Goal: Communication & Community: Participate in discussion

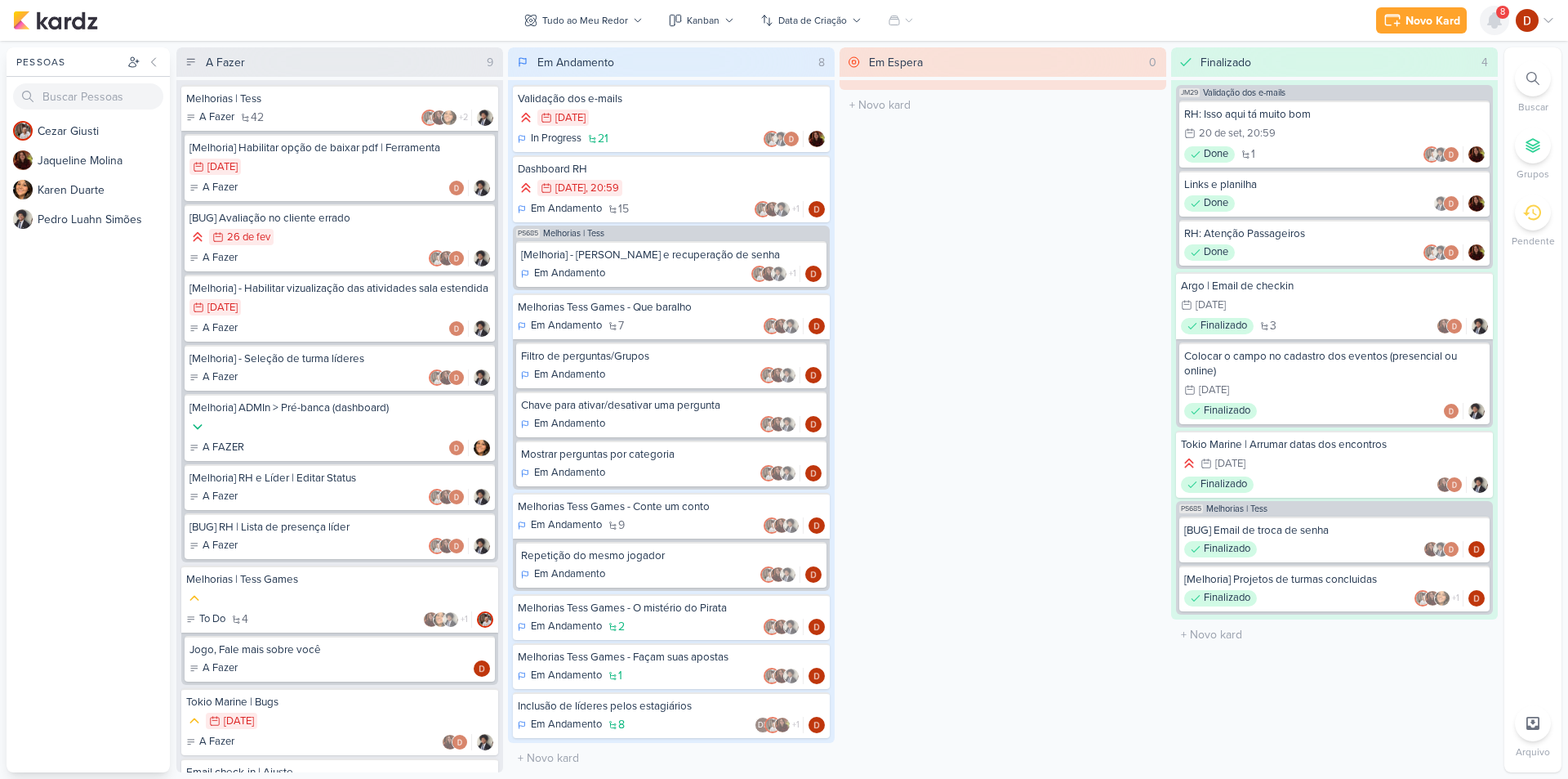
click at [1494, 14] on icon at bounding box center [1495, 20] width 13 height 14
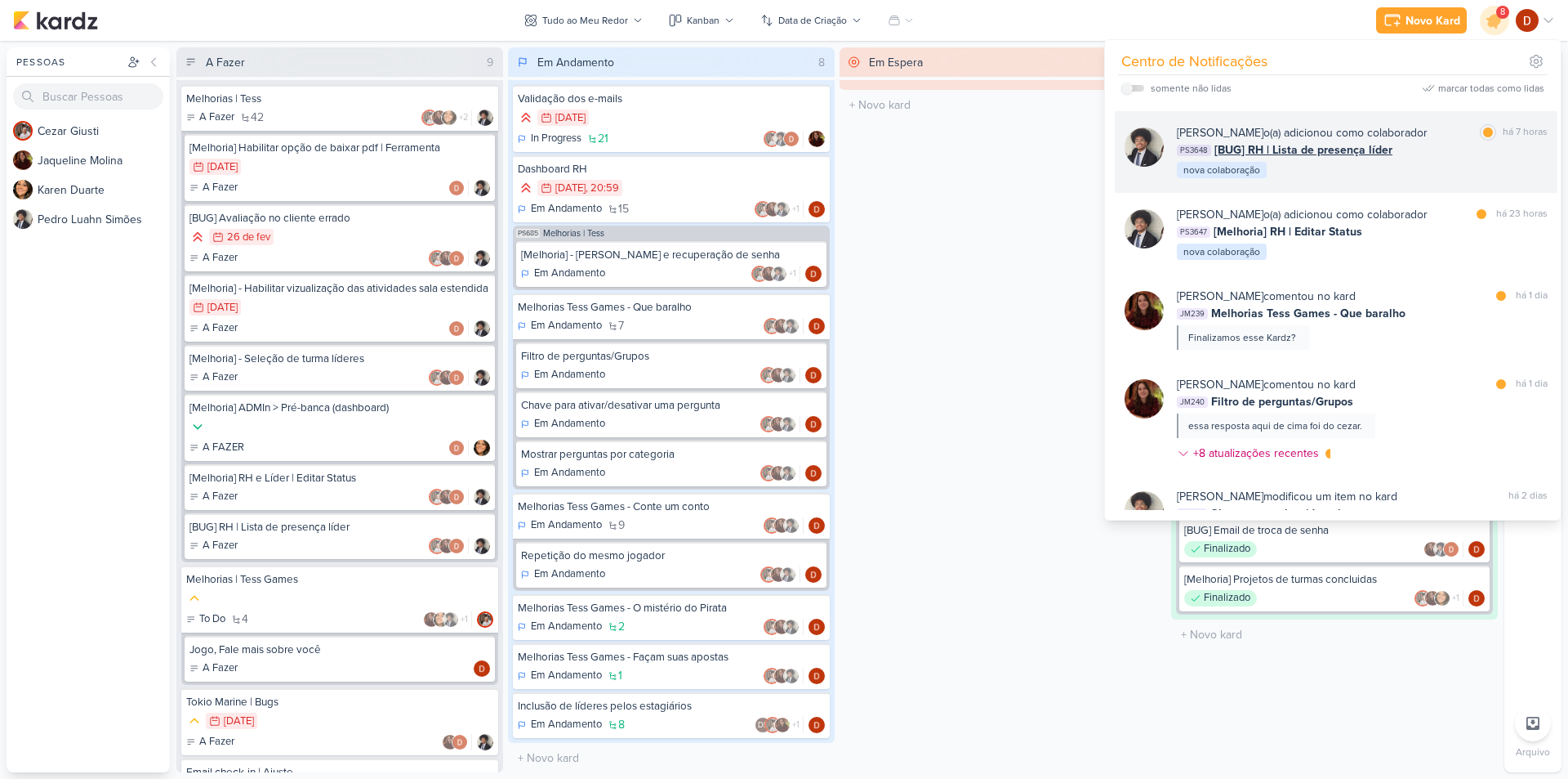
scroll to position [326, 0]
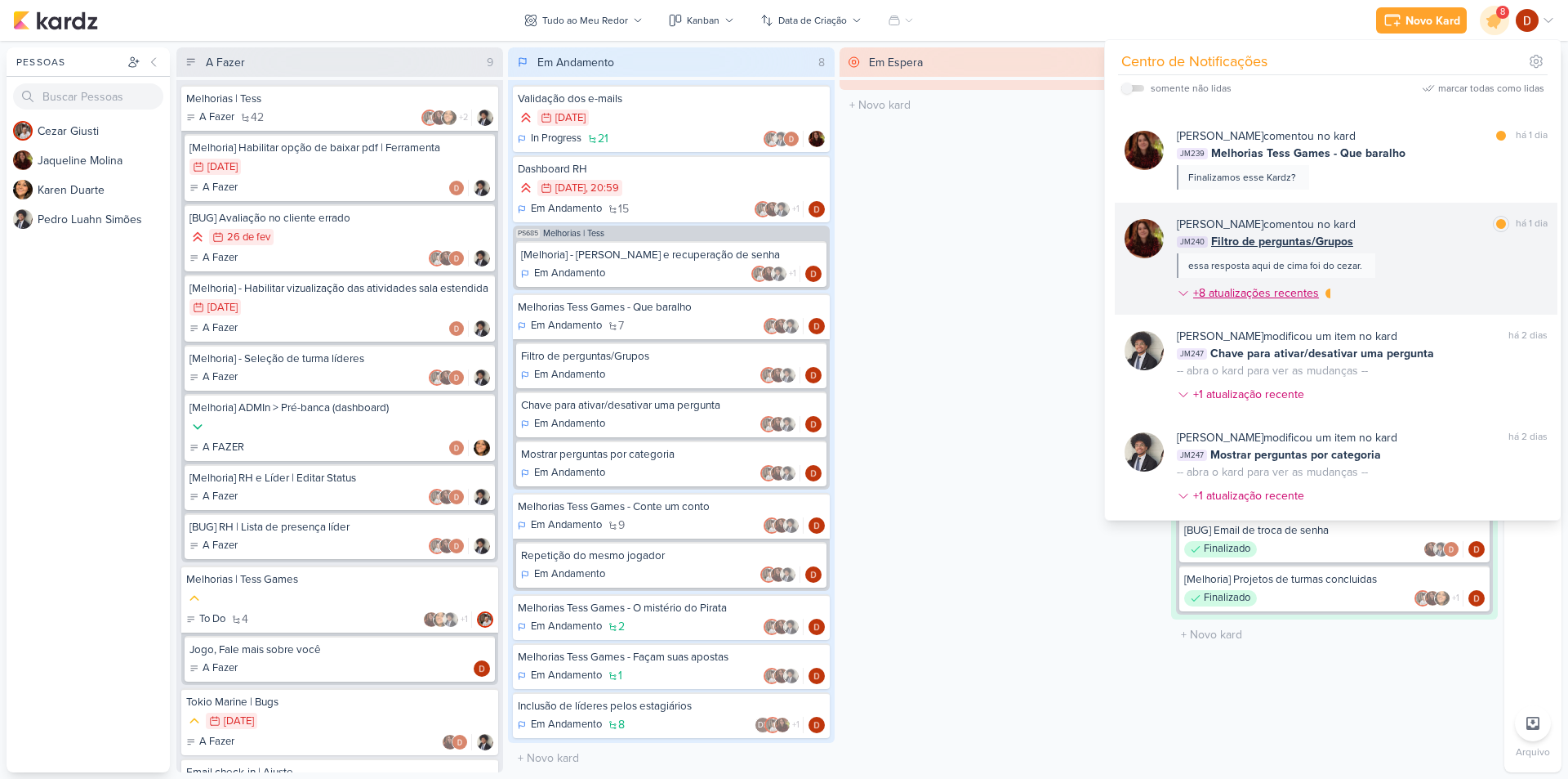
click at [1276, 295] on div "+8 atualizações recentes" at bounding box center [1257, 293] width 129 height 17
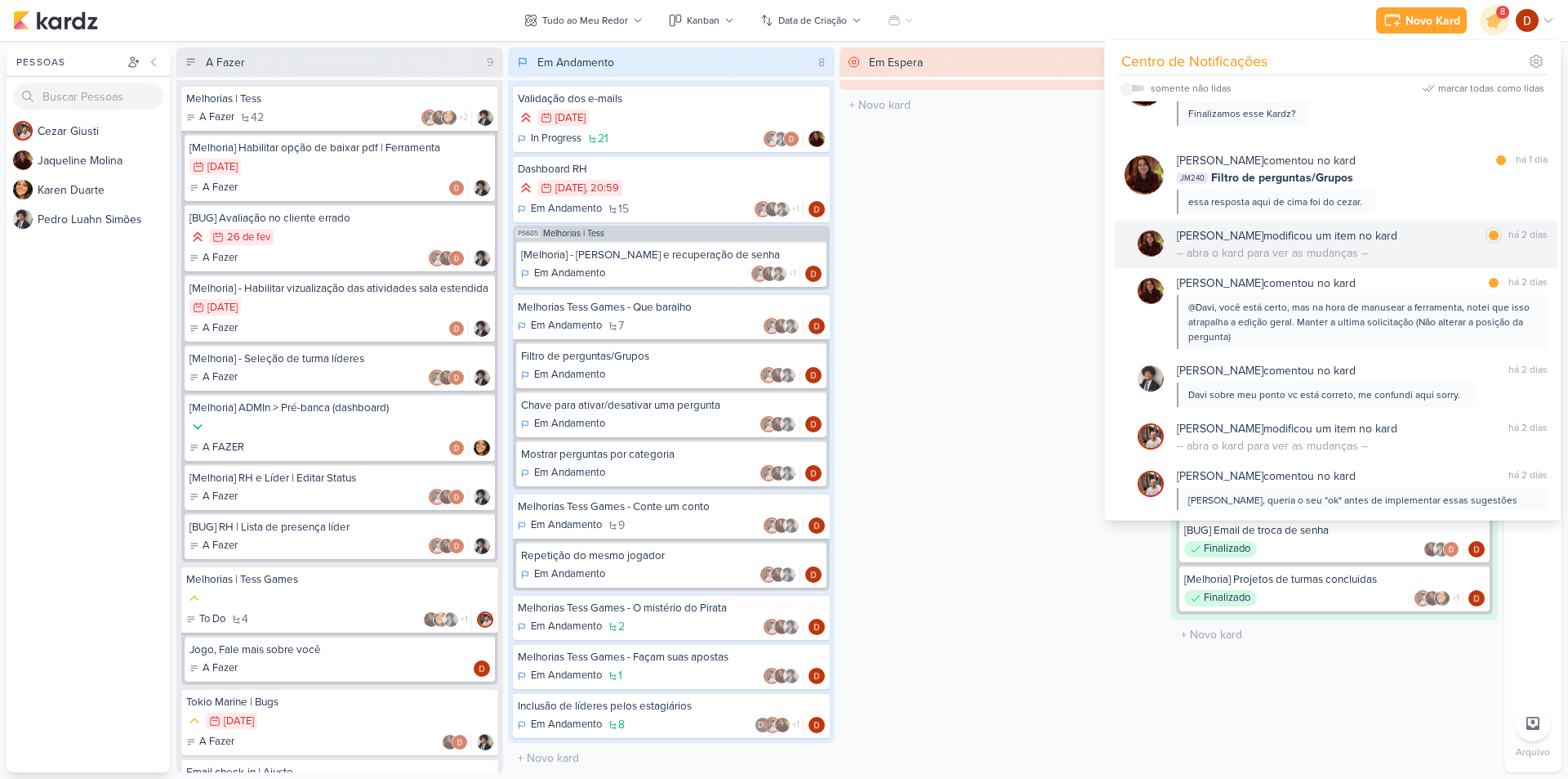
scroll to position [490, 0]
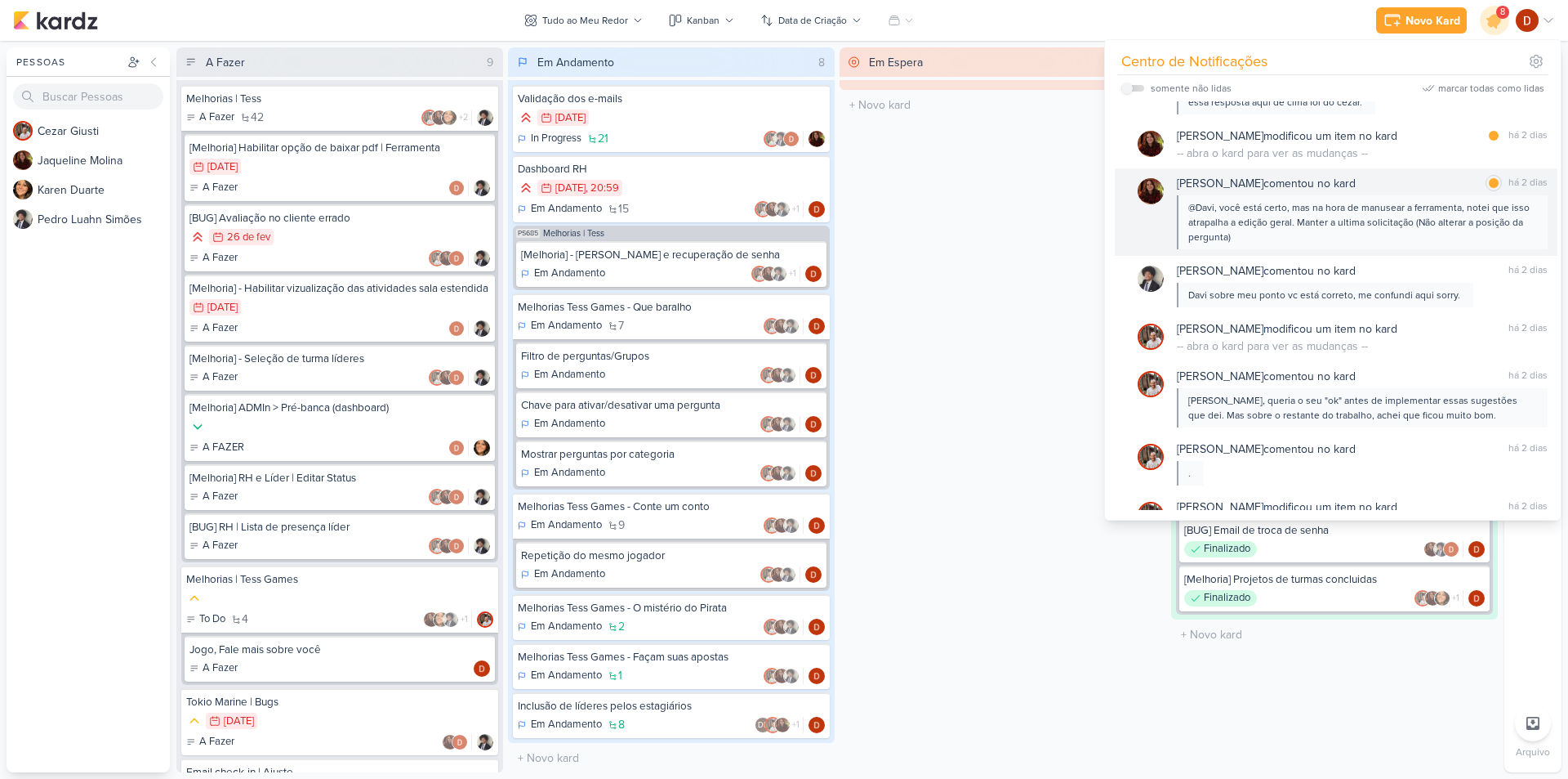
click at [1452, 201] on div "@Davi, você está certo, mas na hora de manusear a ferramenta, notei que isso at…" at bounding box center [1361, 222] width 346 height 44
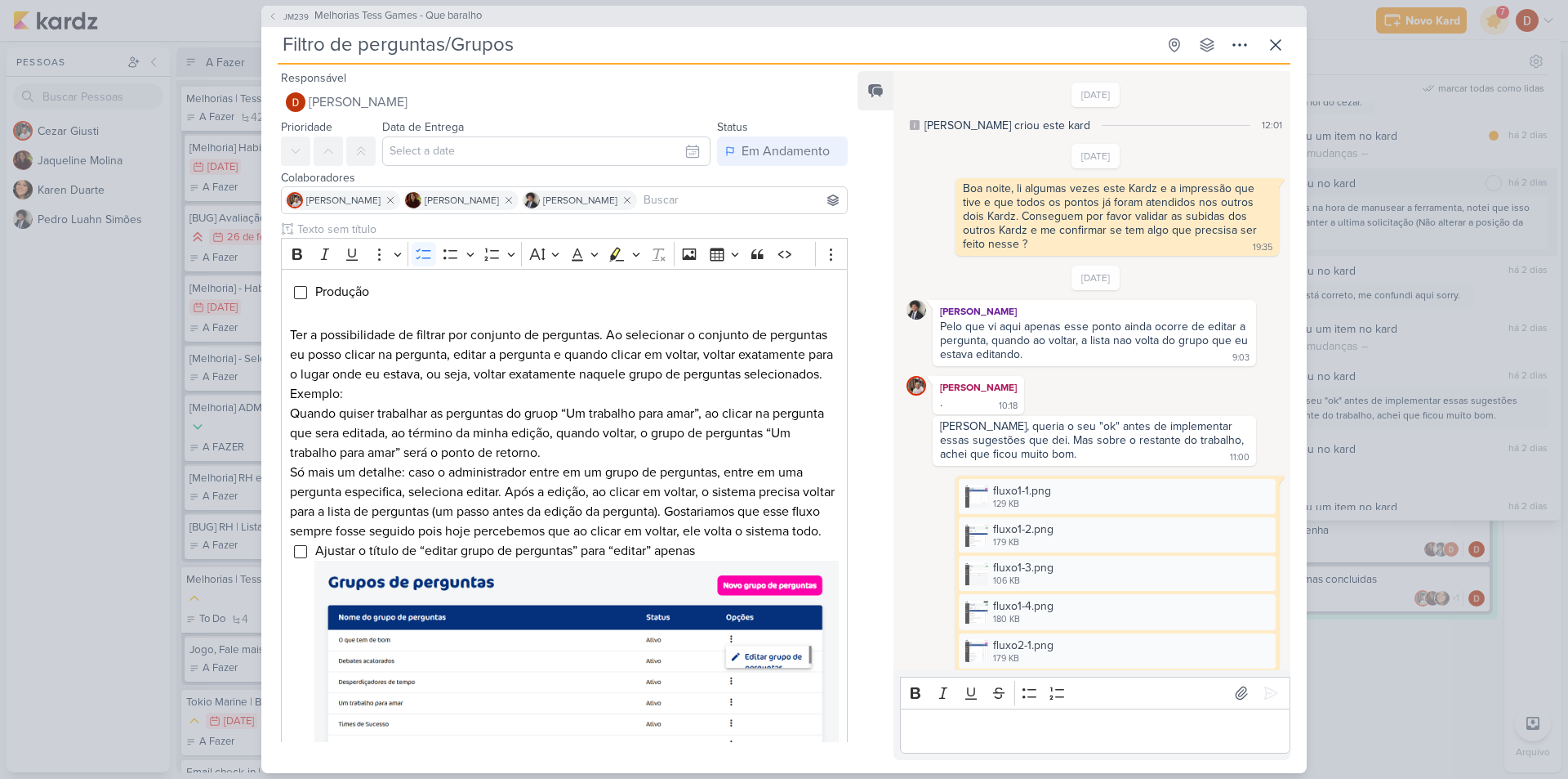
scroll to position [442, 0]
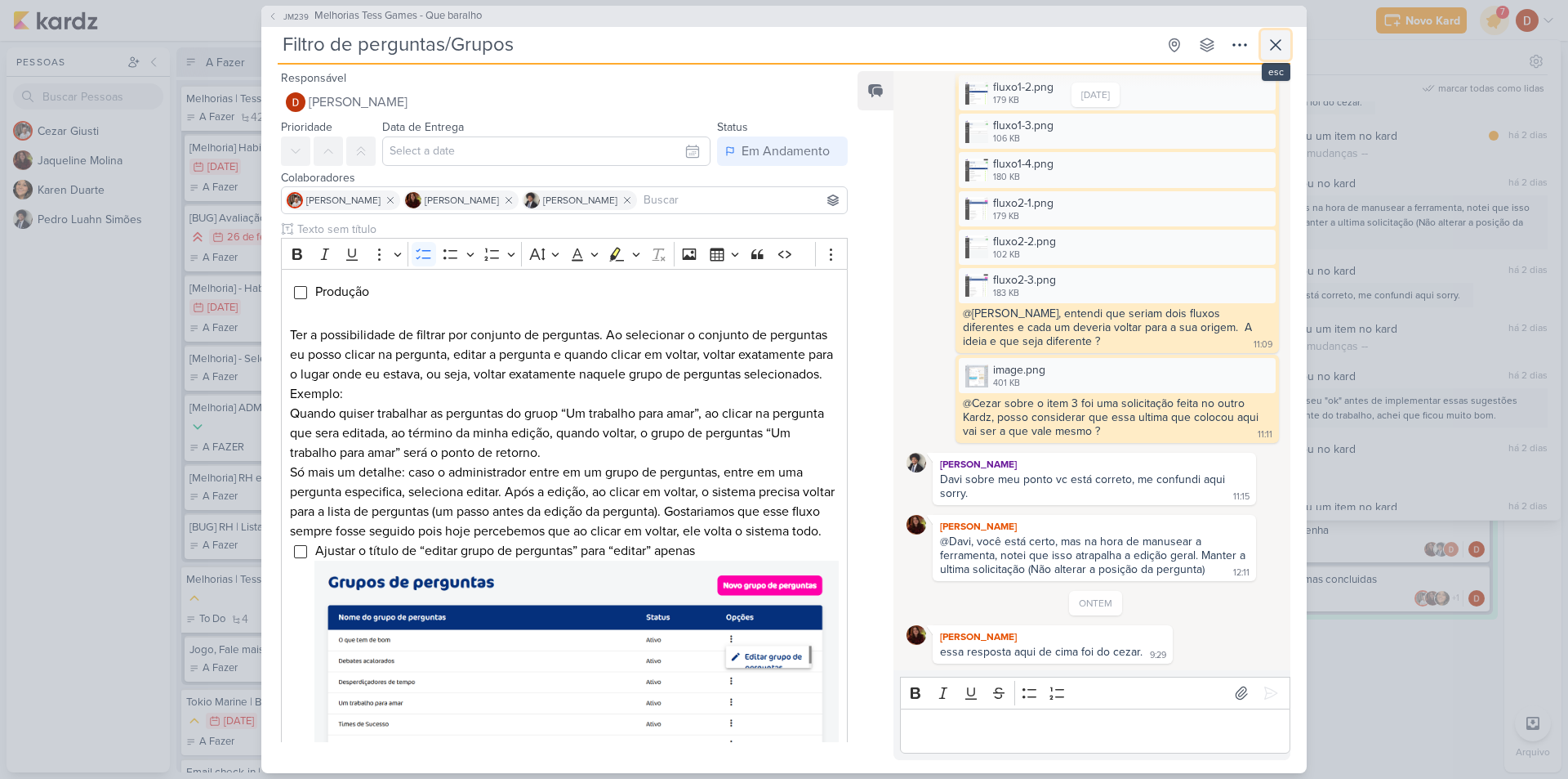
click at [1287, 51] on button at bounding box center [1275, 45] width 30 height 30
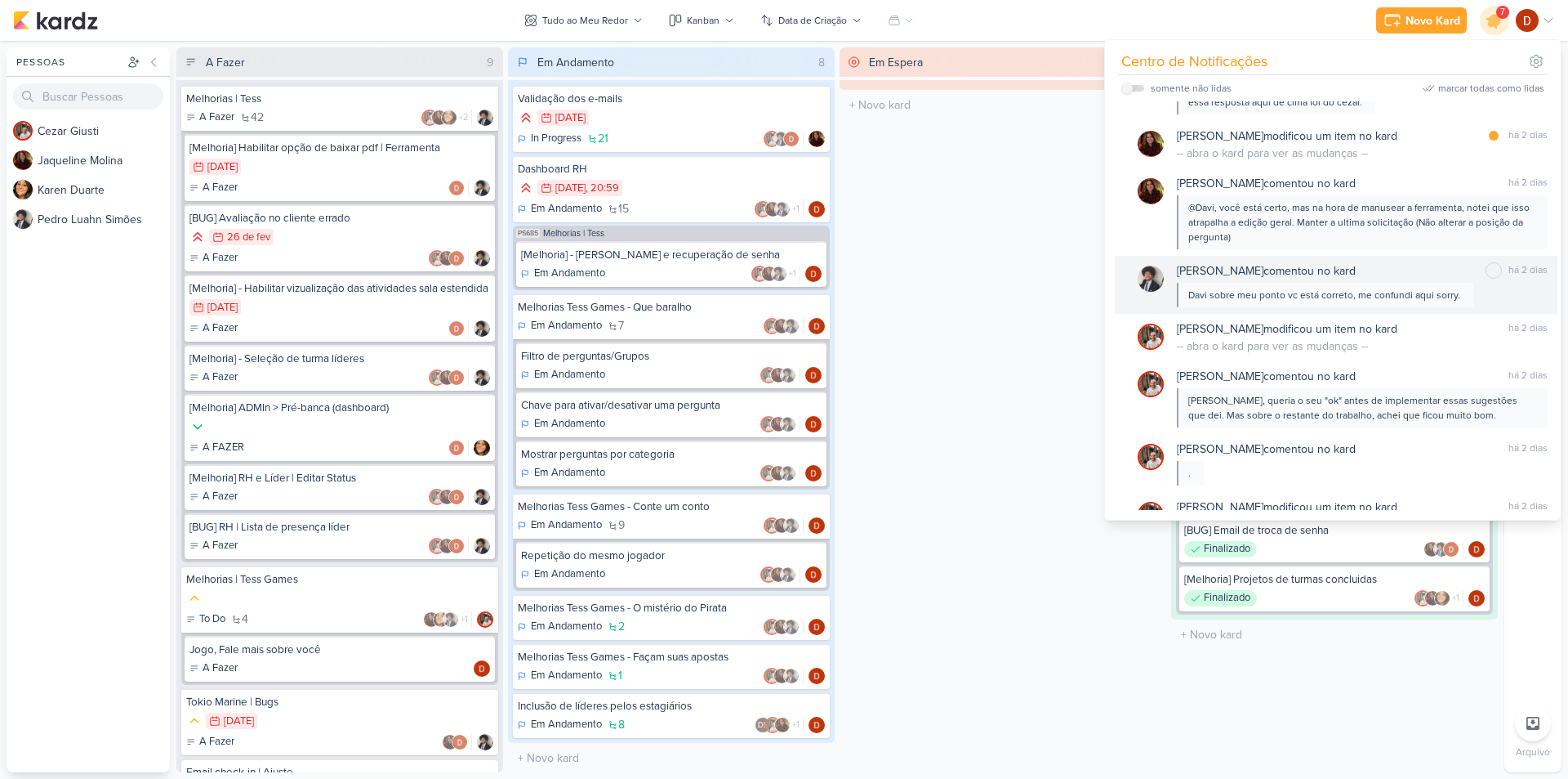
scroll to position [409, 0]
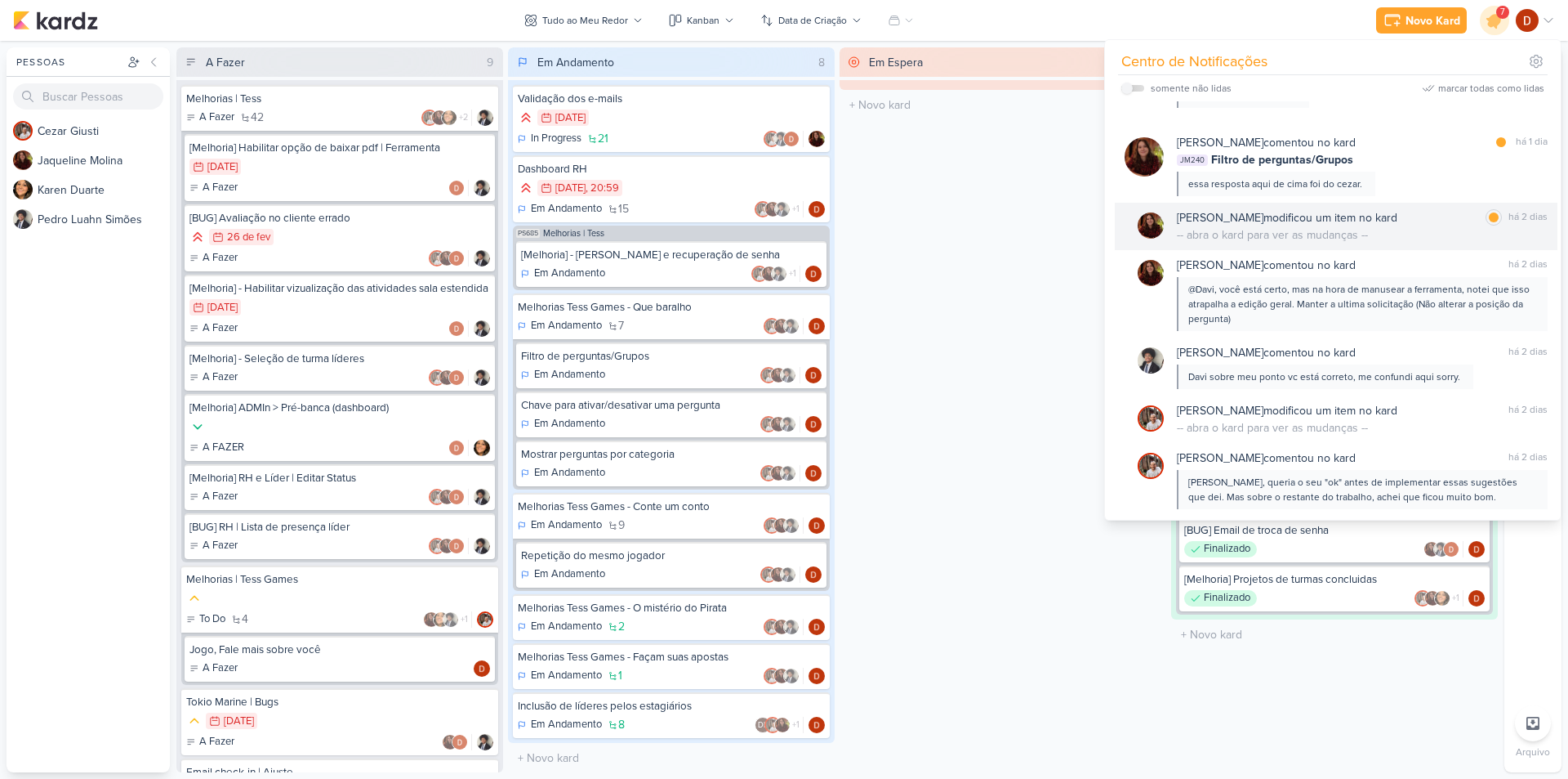
click at [1412, 234] on div "[PERSON_NAME] modificou um item no kard marcar como lida há 2 dias -- abra o ka…" at bounding box center [1362, 226] width 370 height 34
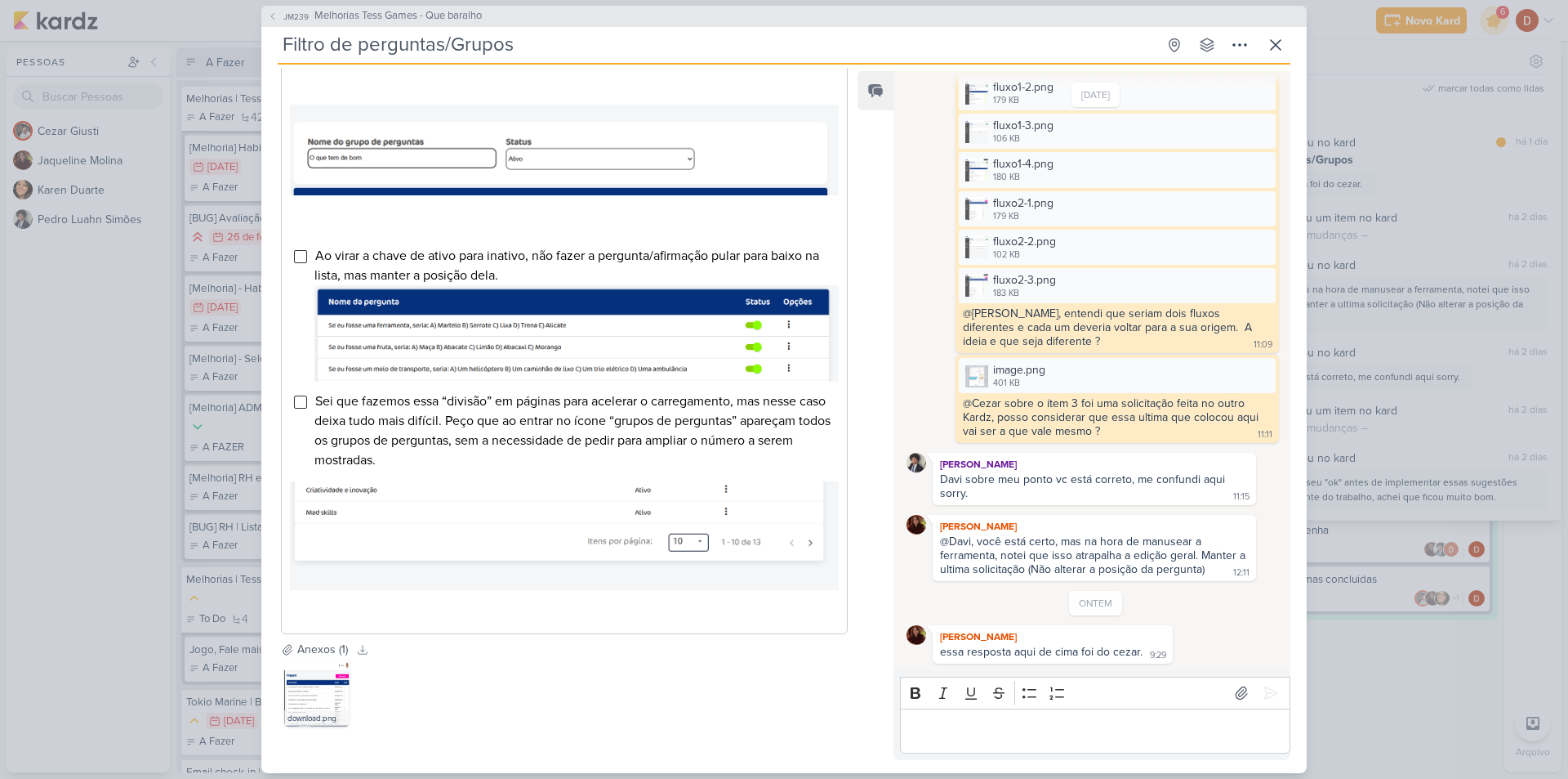
scroll to position [817, 0]
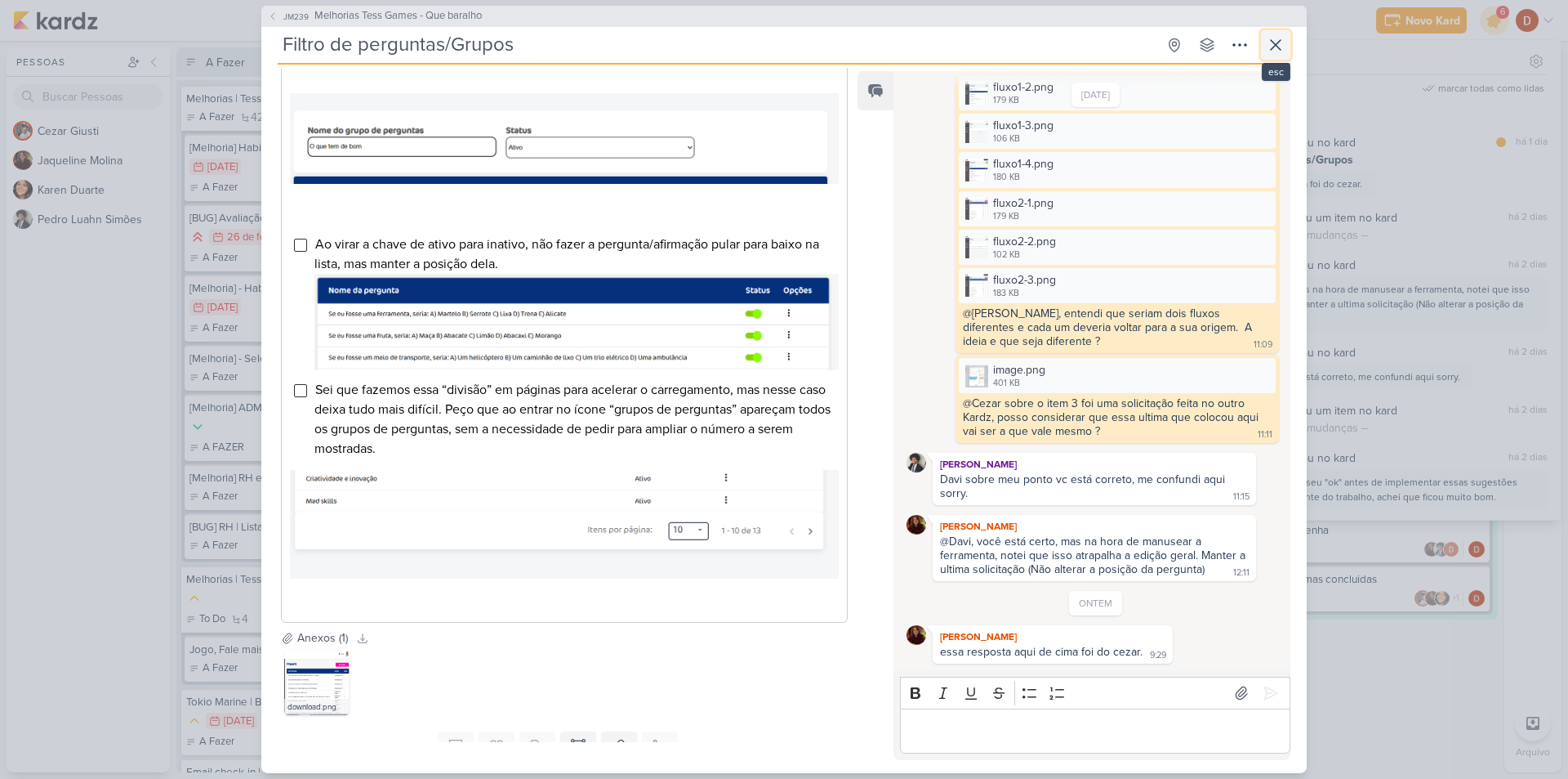
click at [1284, 38] on icon at bounding box center [1275, 45] width 20 height 20
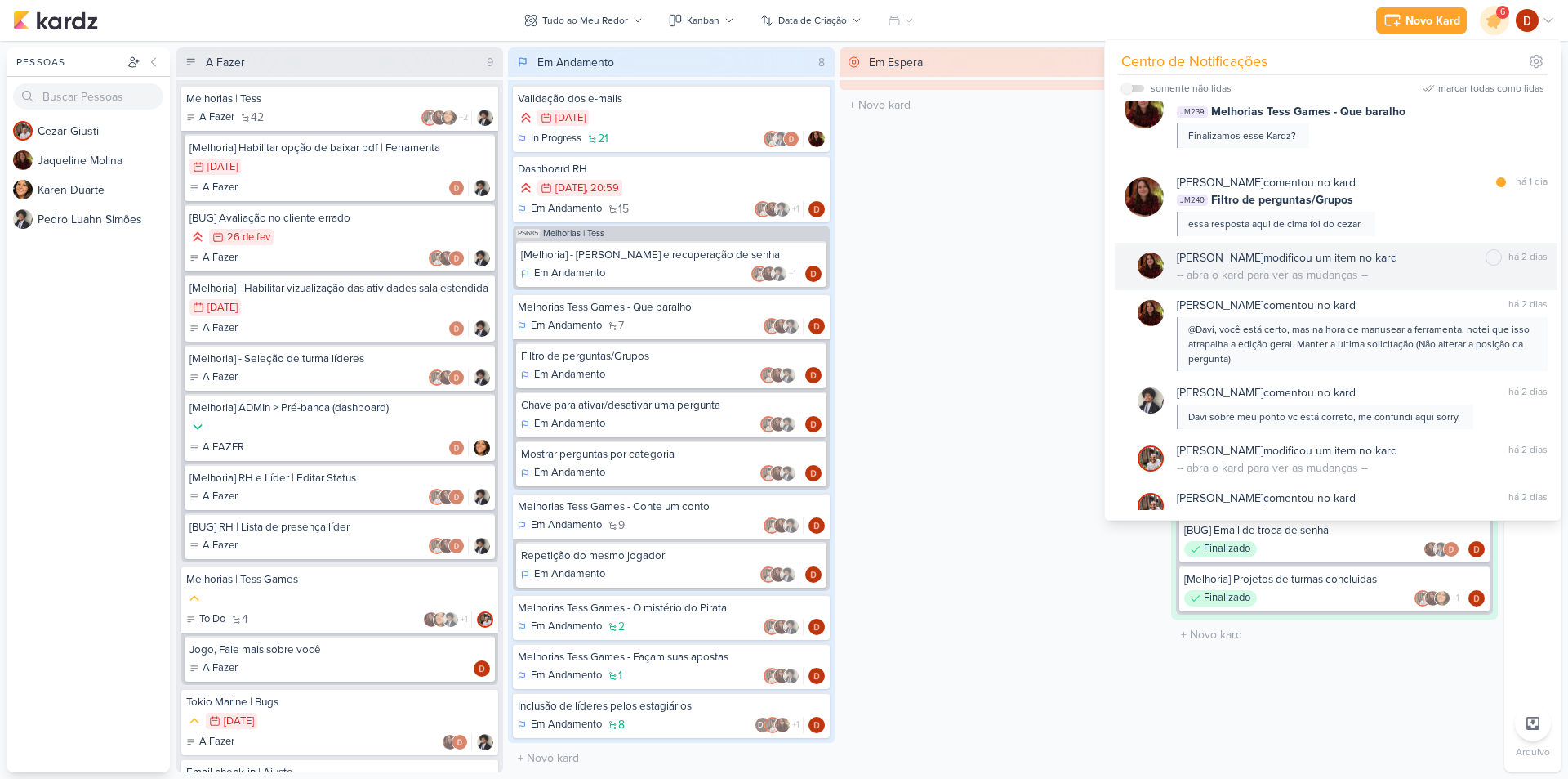
scroll to position [326, 0]
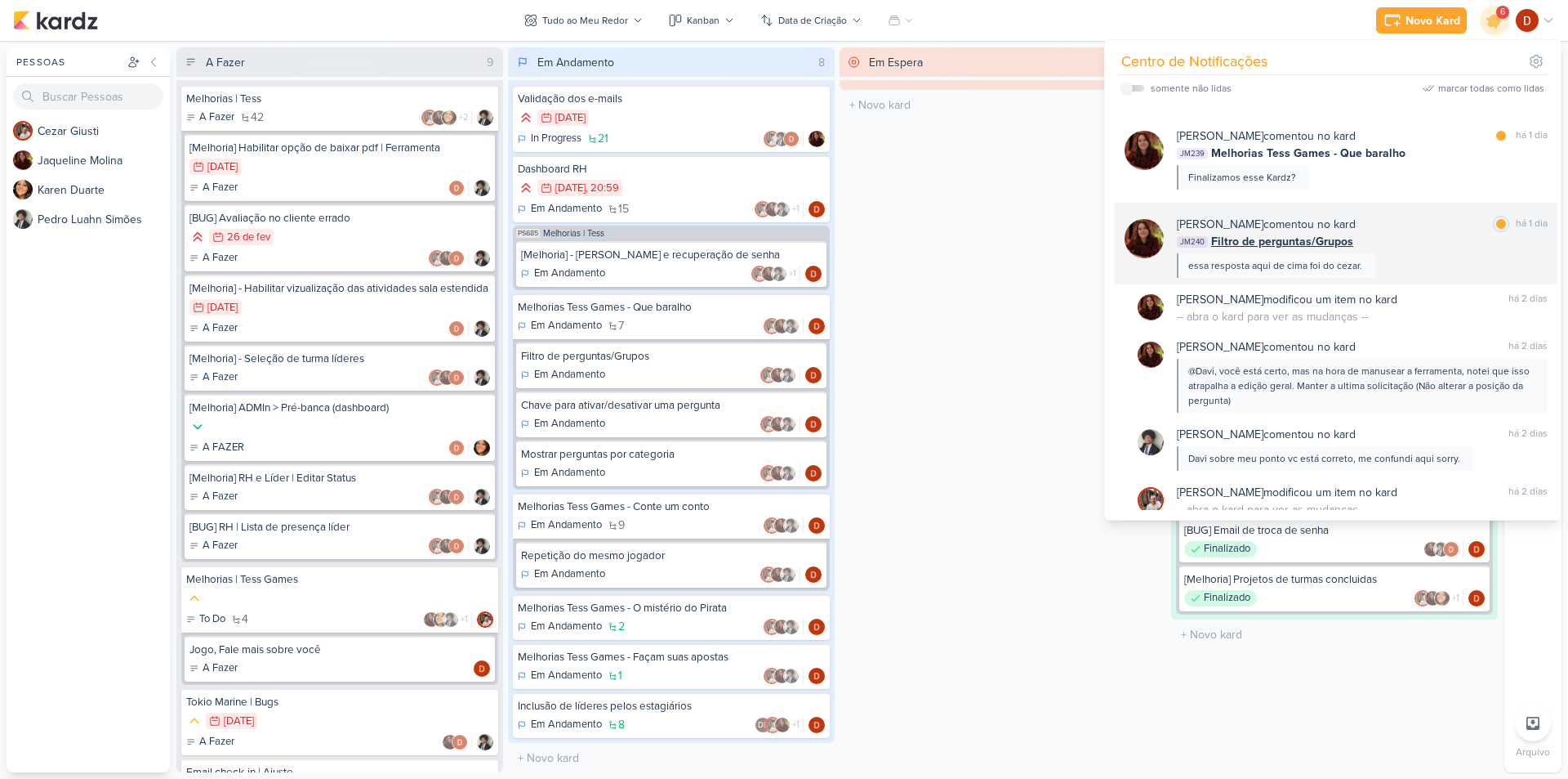
click at [1402, 239] on div "JM240 Filtro de perguntas/Grupos" at bounding box center [1362, 242] width 370 height 17
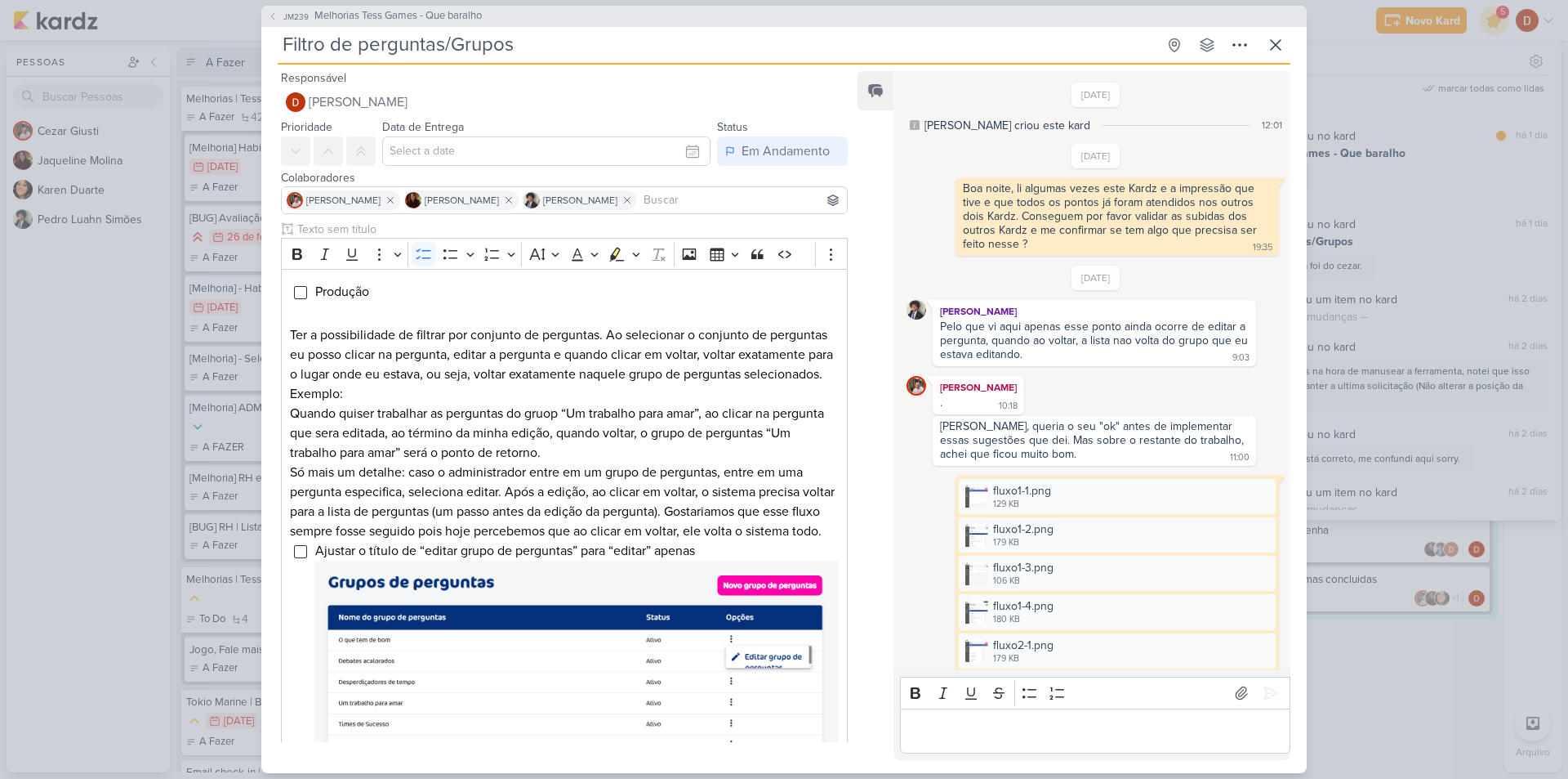
scroll to position [442, 0]
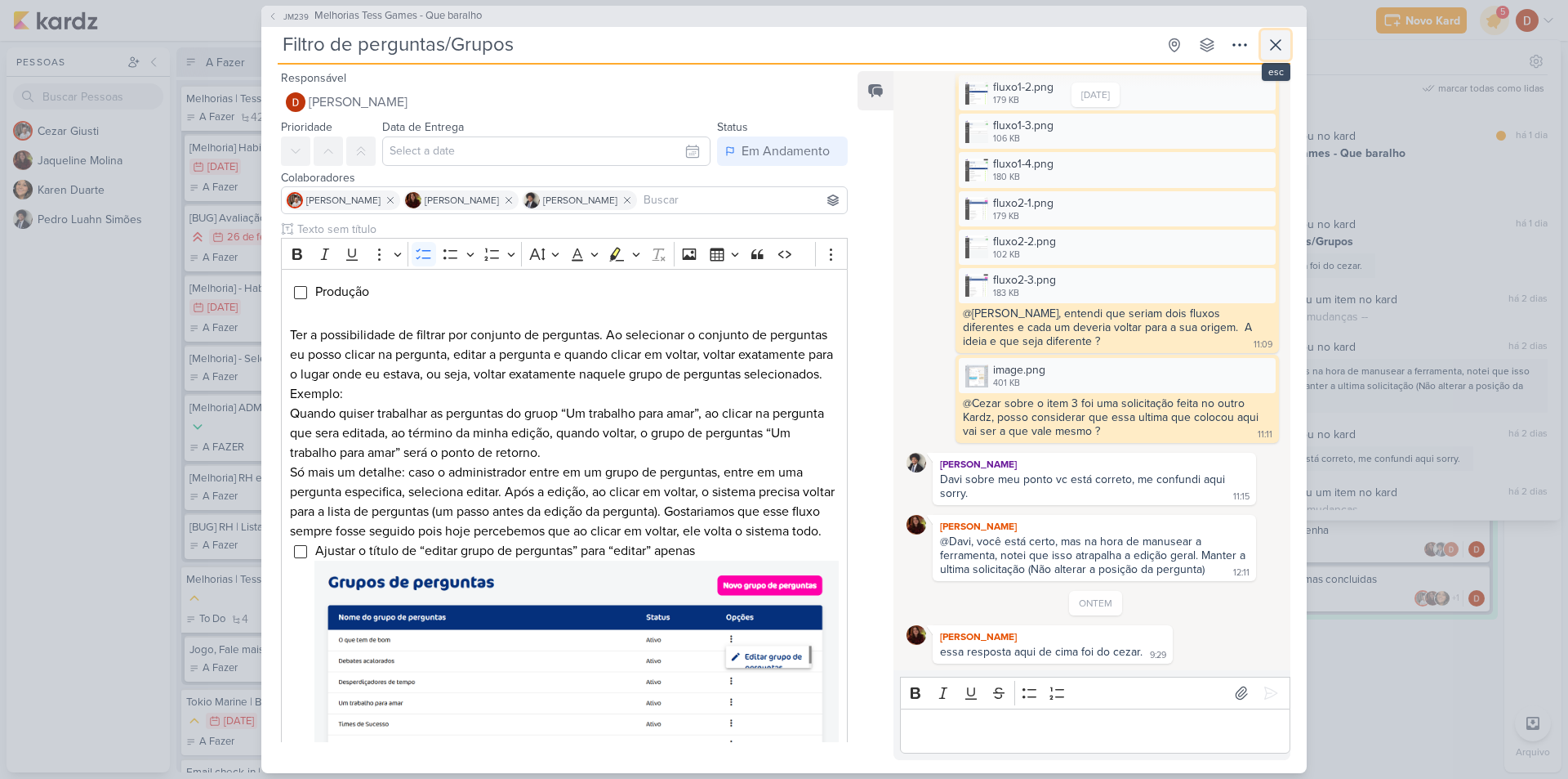
click at [1275, 33] on button at bounding box center [1275, 45] width 30 height 30
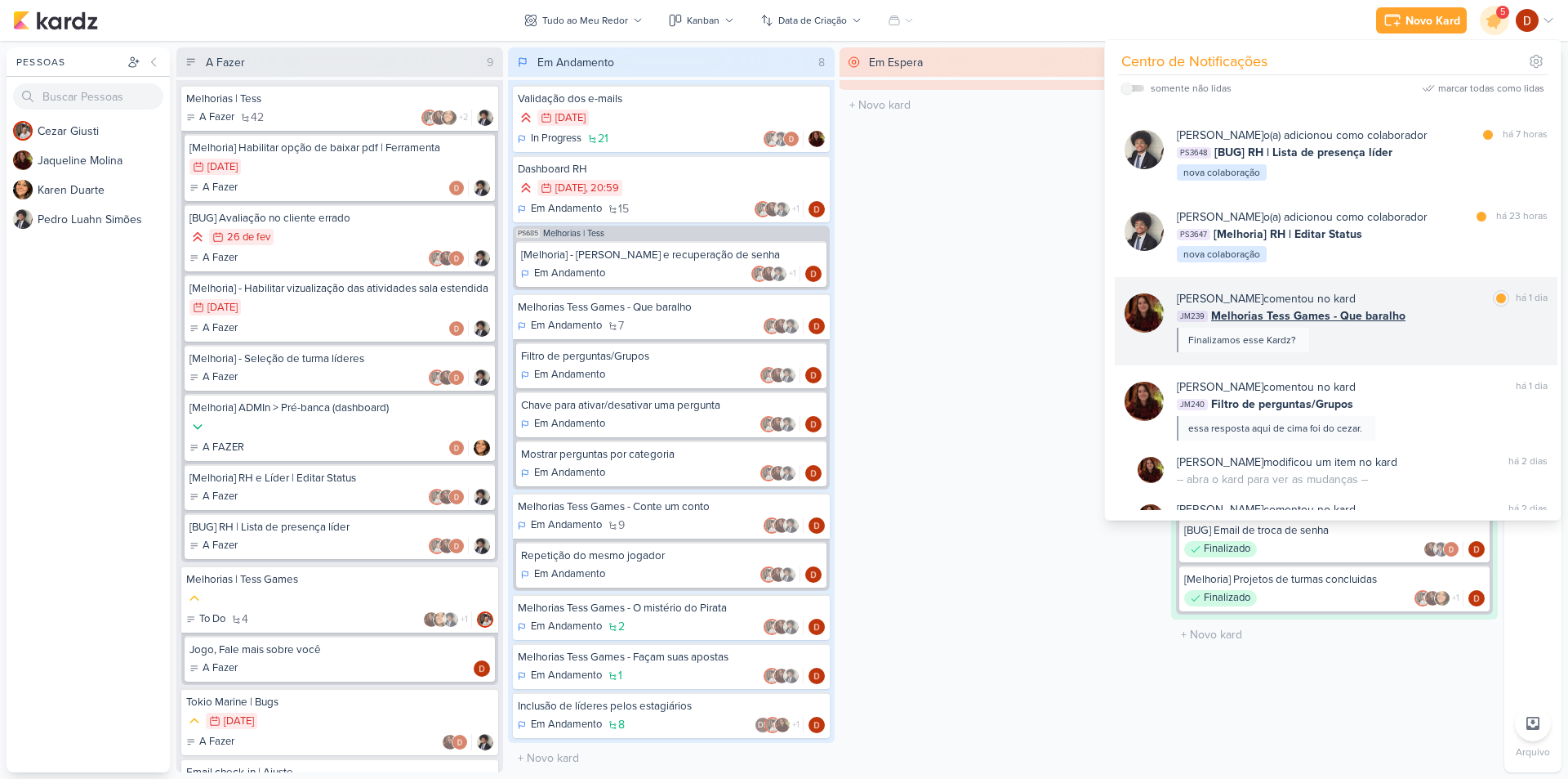
scroll to position [163, 0]
click at [1379, 344] on div "[PERSON_NAME] comentou no kard marcar como lida há 1 dia JM239 Melhorias Tess G…" at bounding box center [1362, 322] width 370 height 62
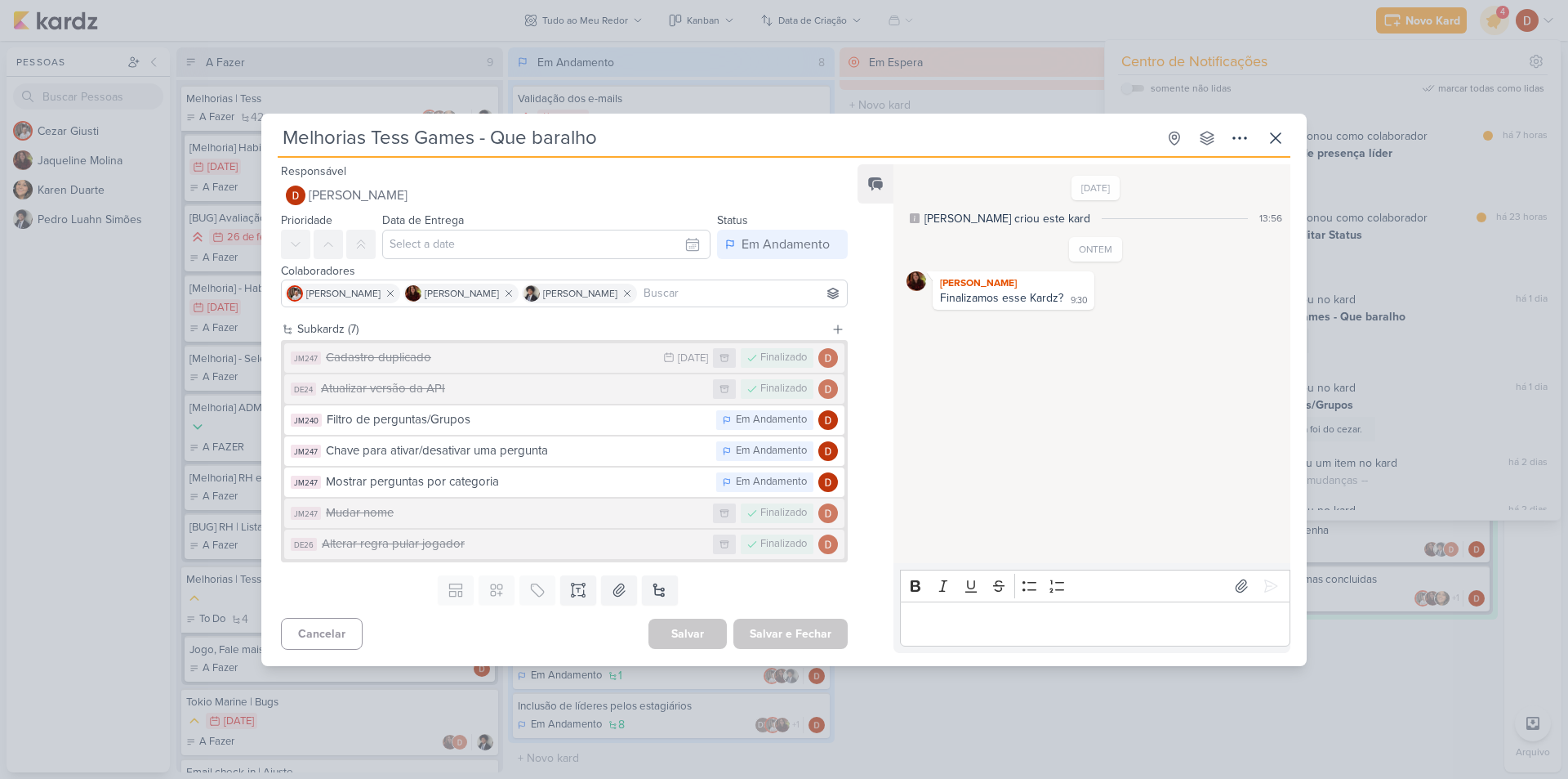
click at [1011, 624] on p "Editor editing area: main" at bounding box center [1095, 623] width 373 height 20
click at [1263, 565] on icon at bounding box center [1270, 565] width 16 height 16
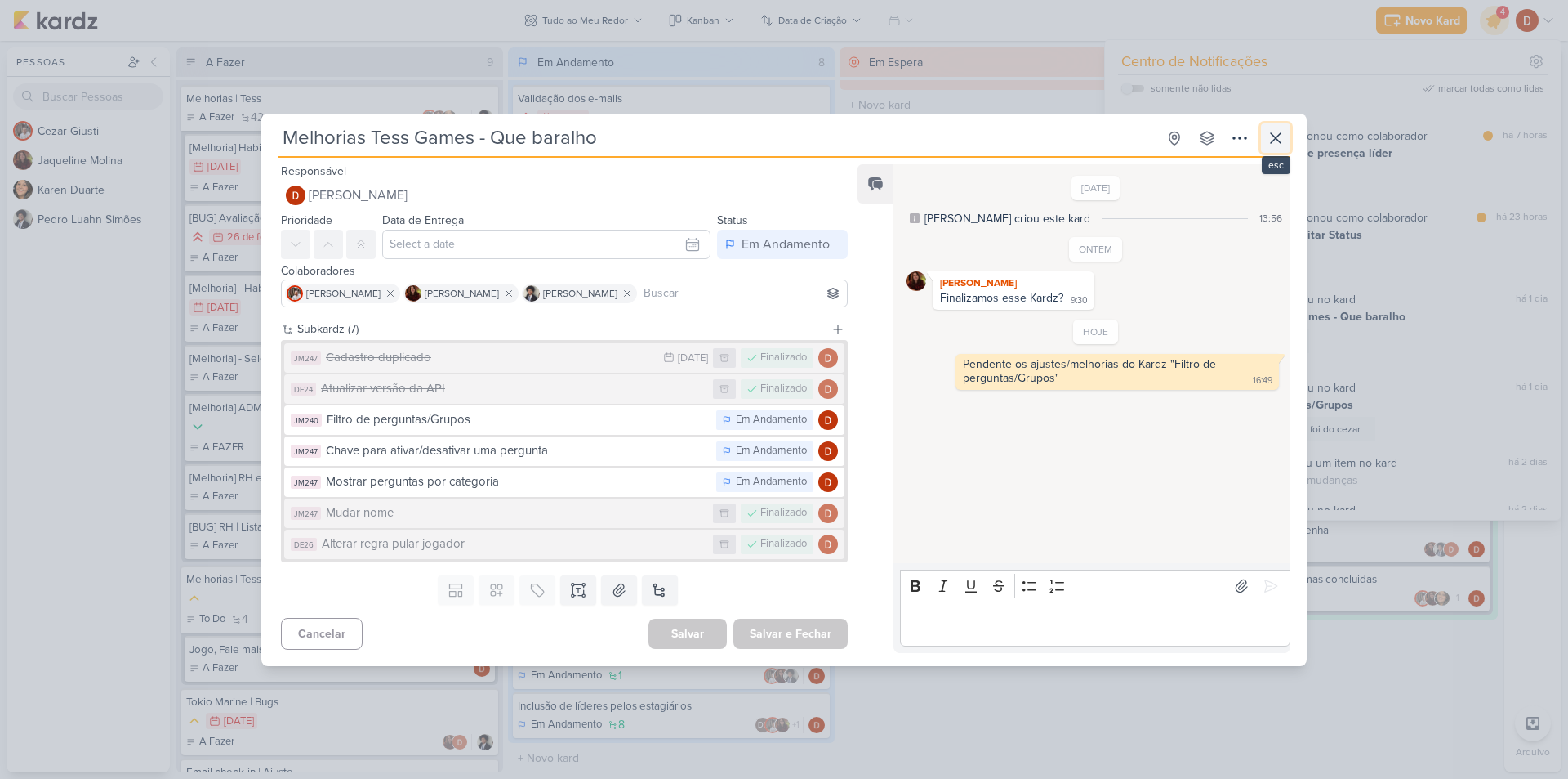
click at [1279, 140] on icon at bounding box center [1276, 137] width 10 height 10
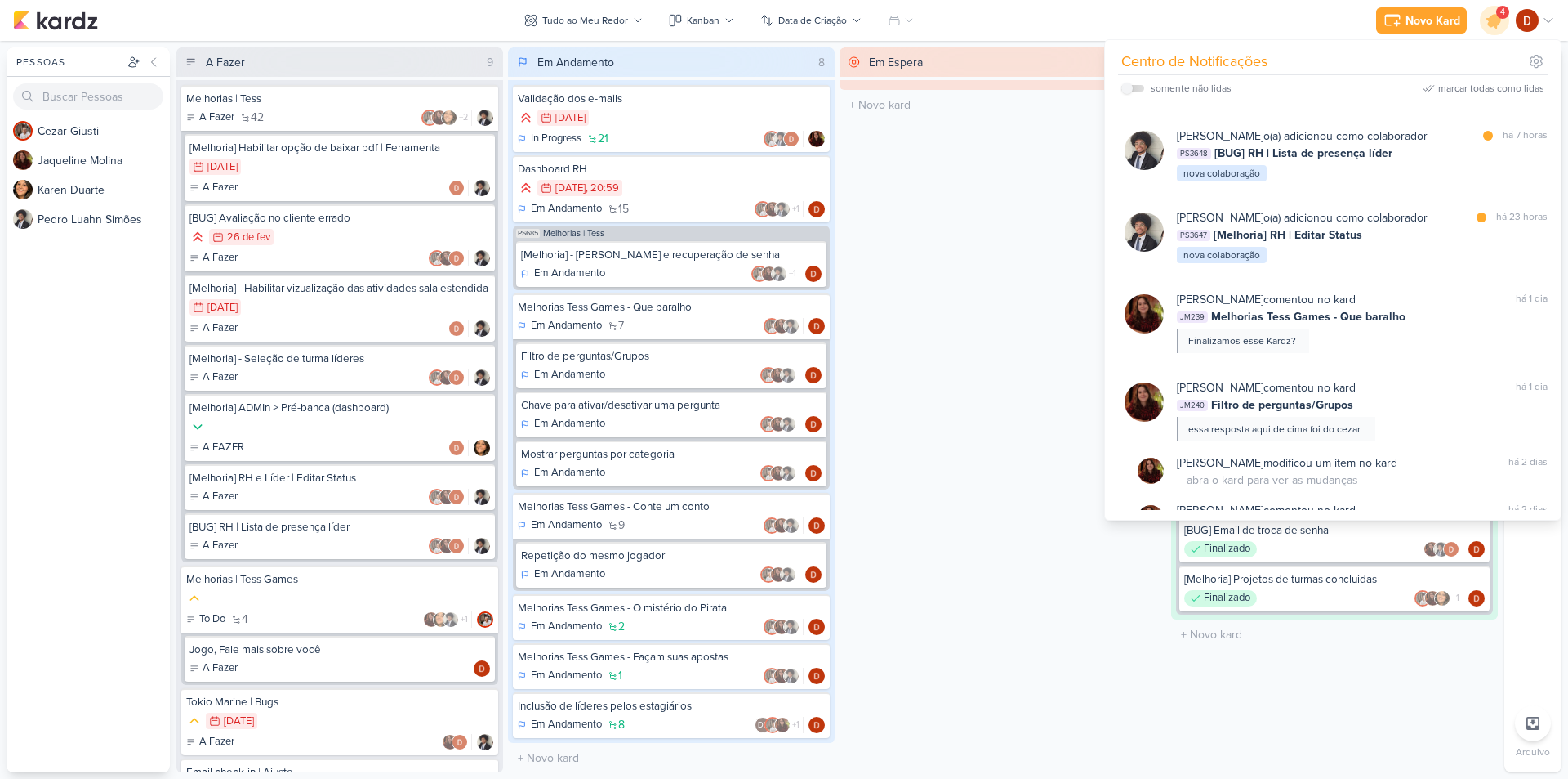
click at [944, 411] on div "Em Espera 0 O título do kard deve ter menos que 100 caracteres" at bounding box center [1003, 410] width 326 height 725
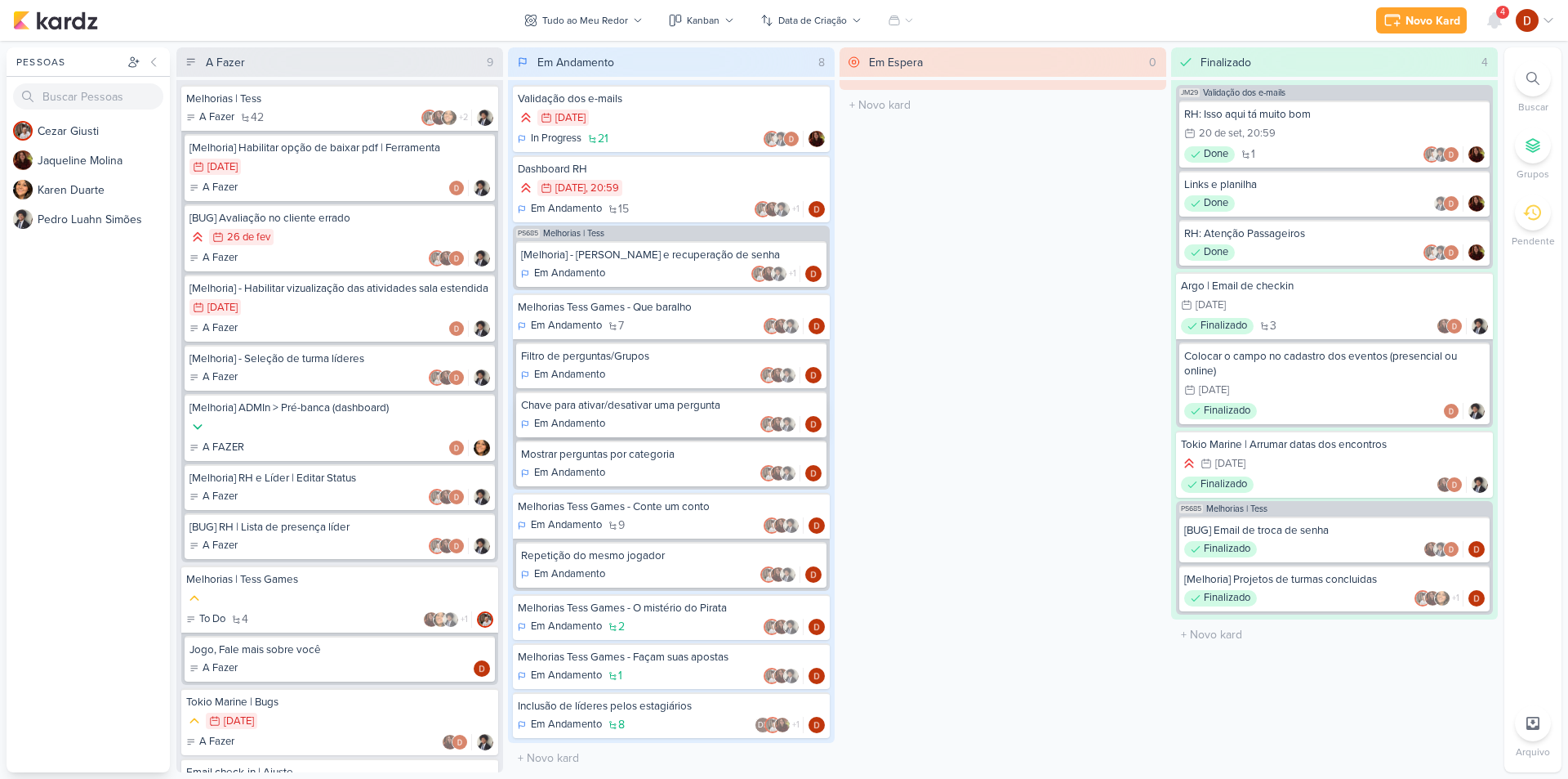
click at [624, 420] on div "Em Andamento" at bounding box center [671, 424] width 301 height 16
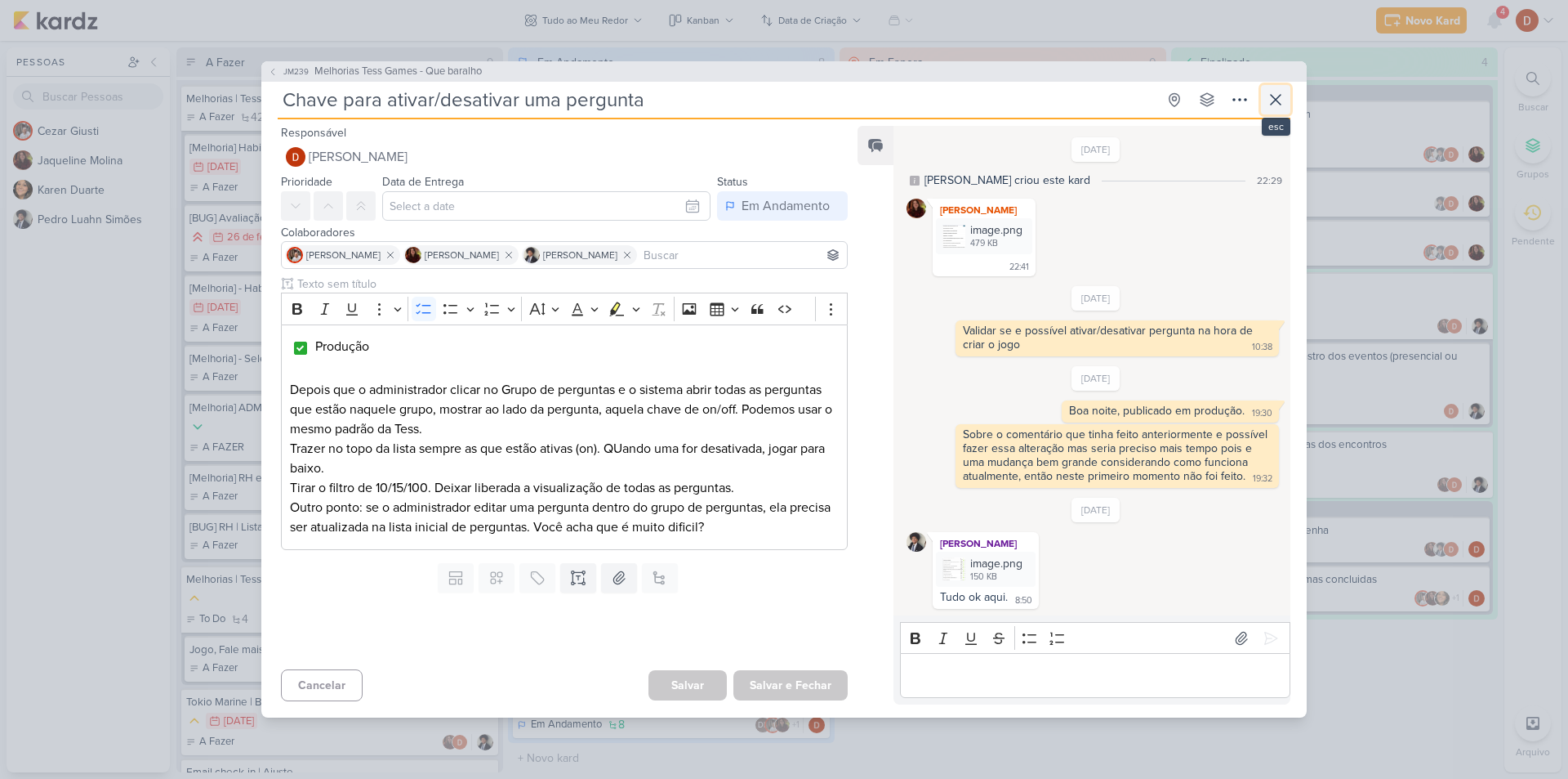
click at [1271, 90] on icon at bounding box center [1275, 99] width 20 height 20
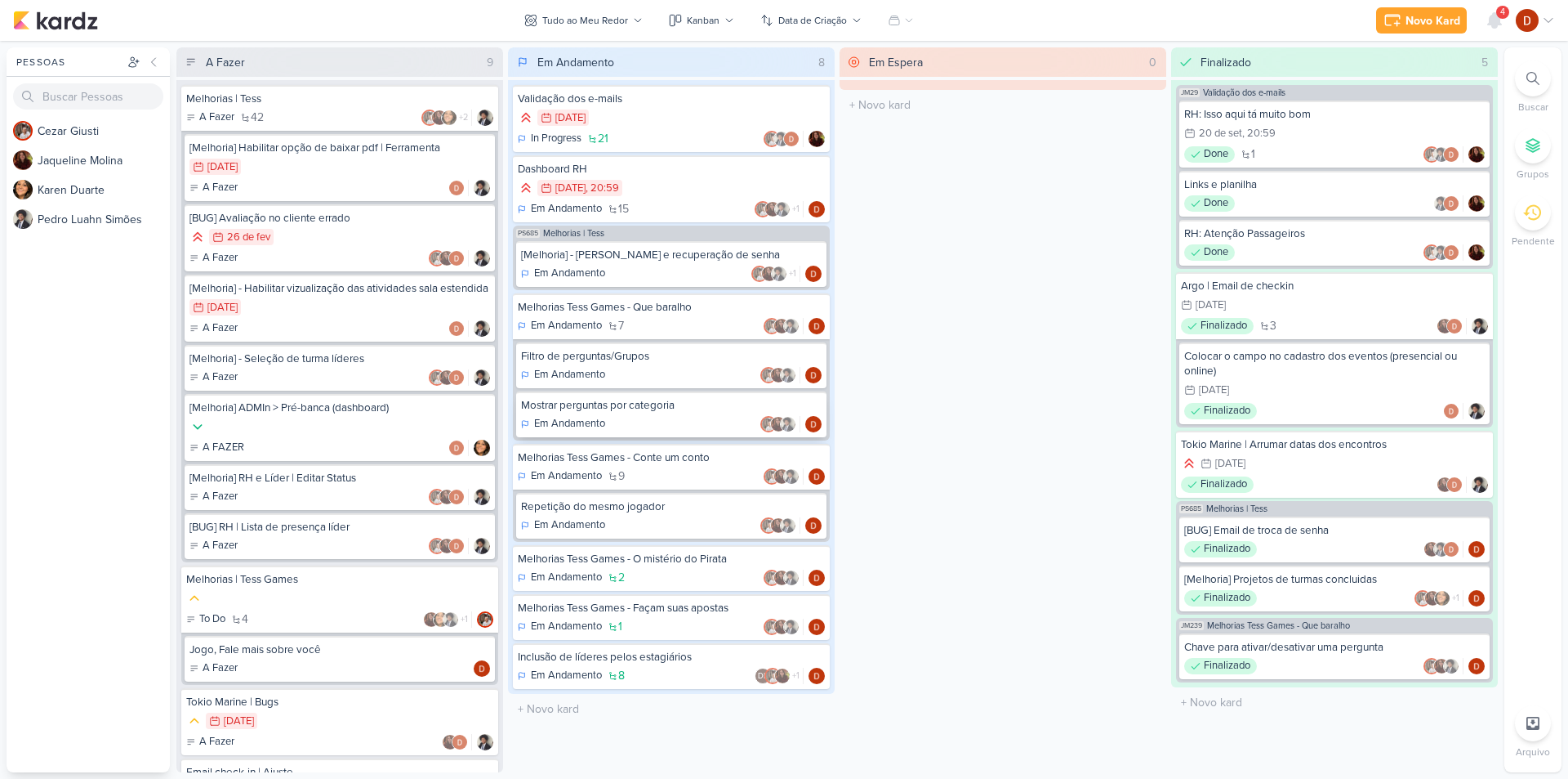
click at [650, 406] on div "Mostrar perguntas por categoria" at bounding box center [671, 405] width 301 height 14
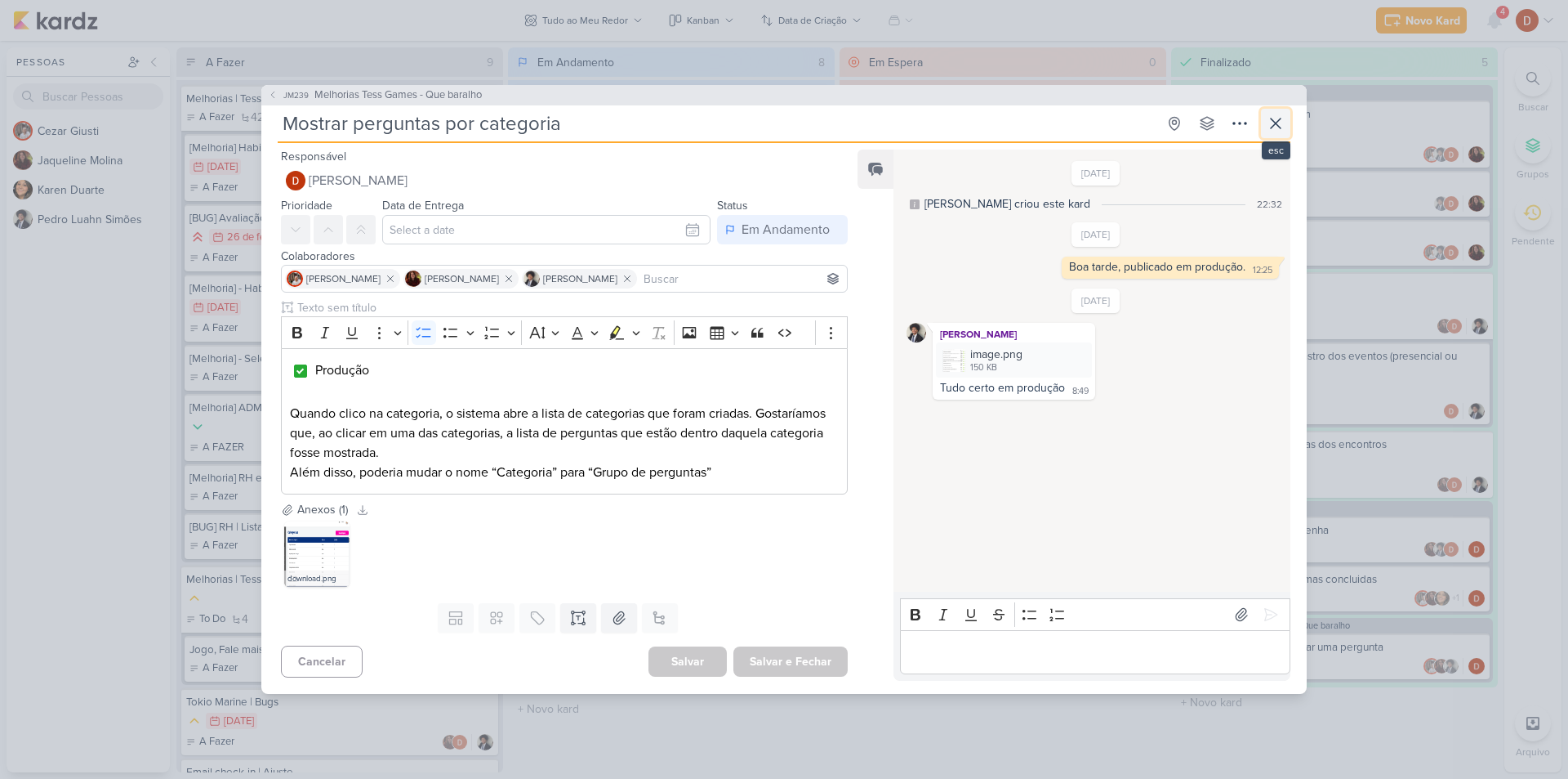
click at [1271, 126] on icon at bounding box center [1275, 123] width 20 height 20
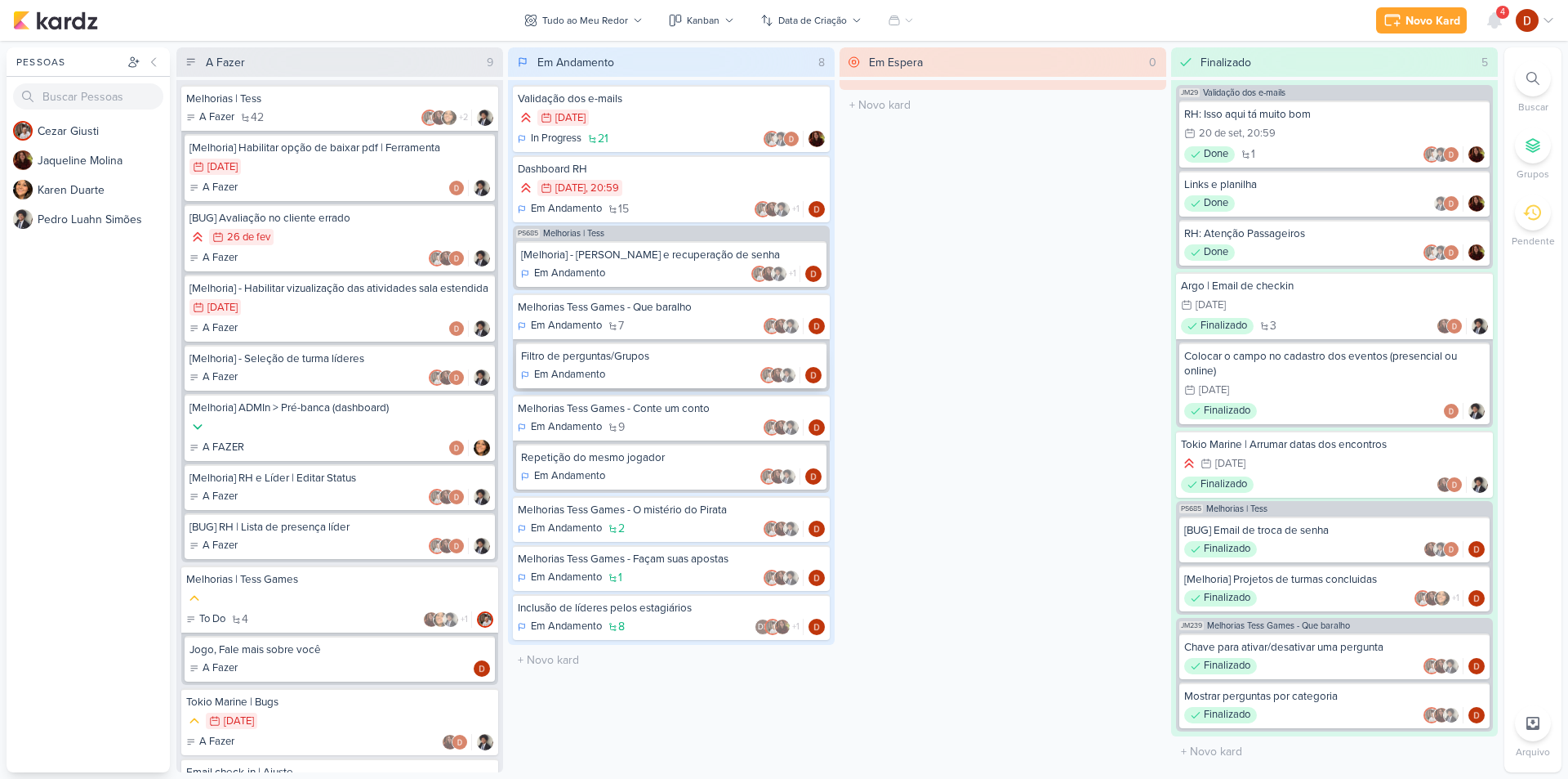
click at [659, 362] on div "Filtro de perguntas/Grupos" at bounding box center [671, 355] width 301 height 14
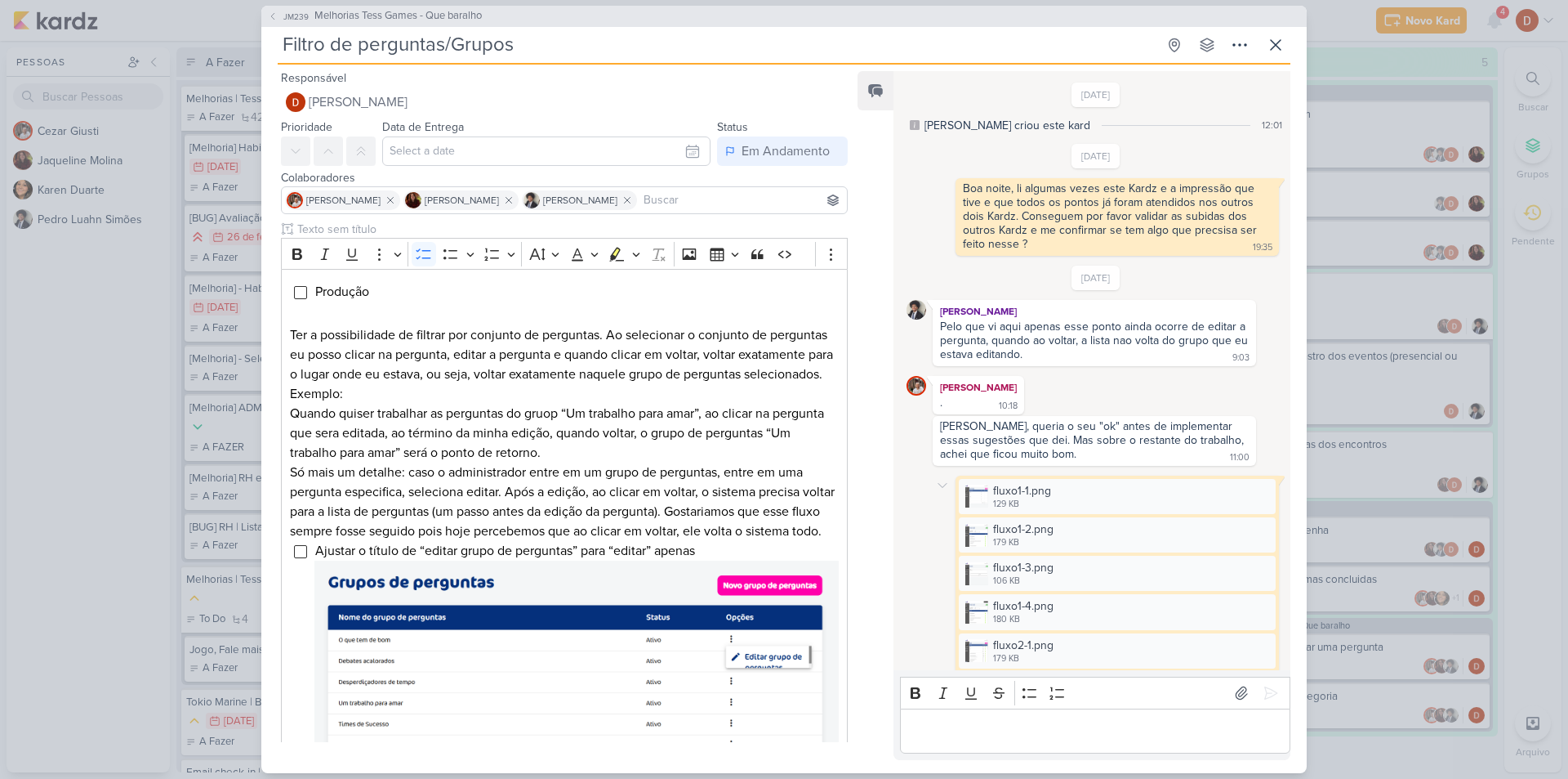
scroll to position [442, 0]
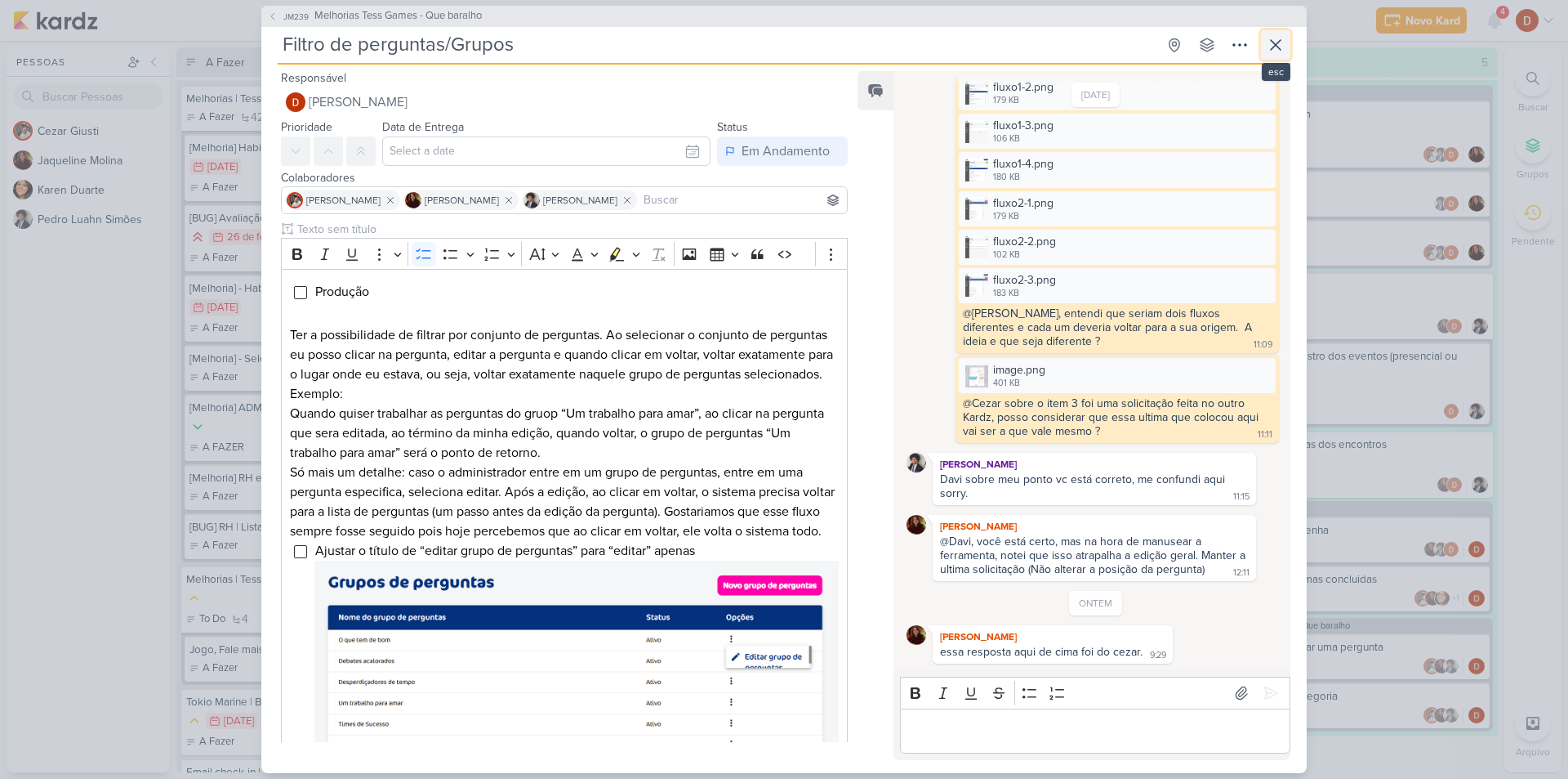
click at [1276, 52] on icon at bounding box center [1275, 45] width 20 height 20
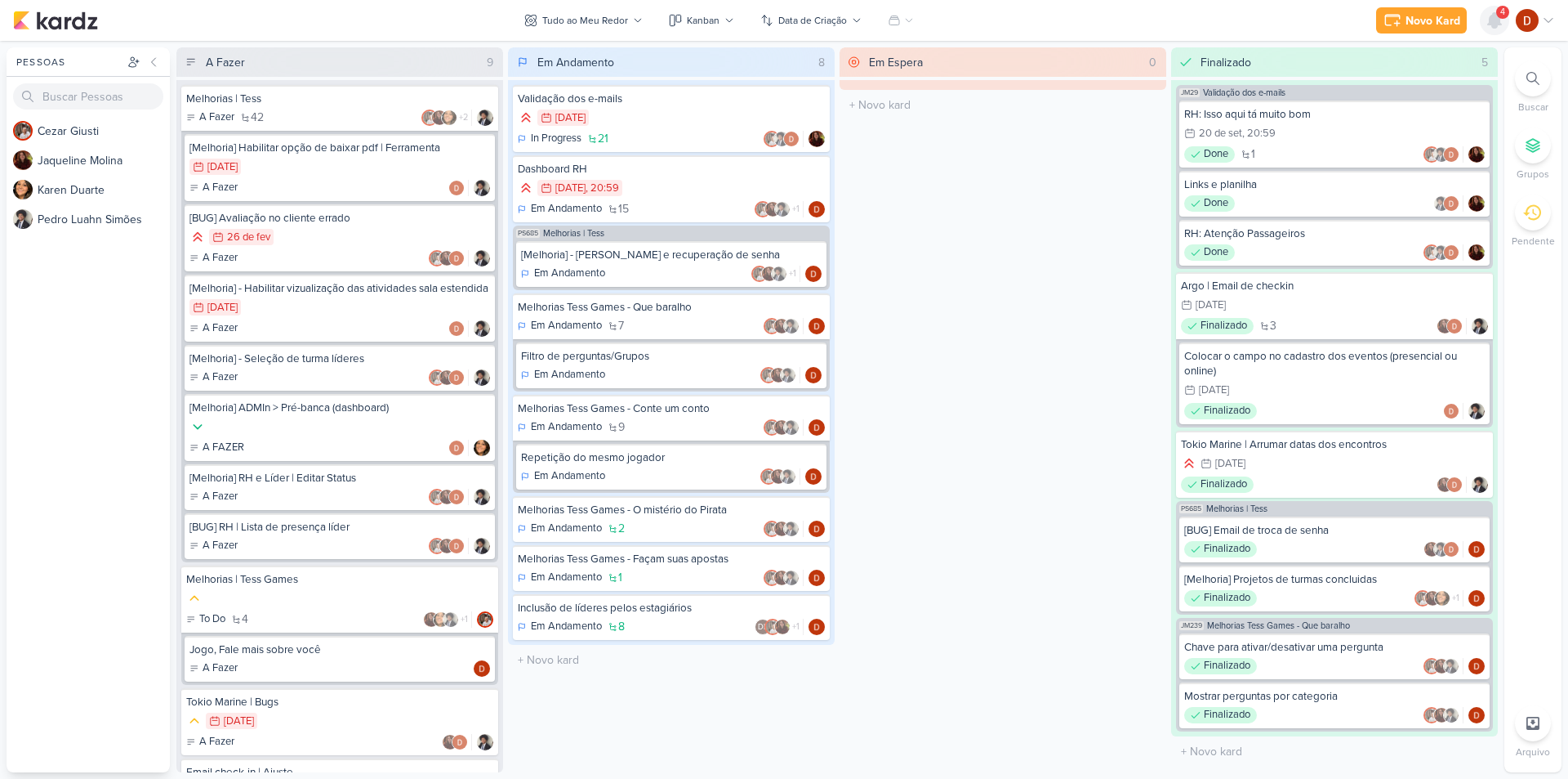
click at [1486, 19] on icon at bounding box center [1495, 20] width 20 height 20
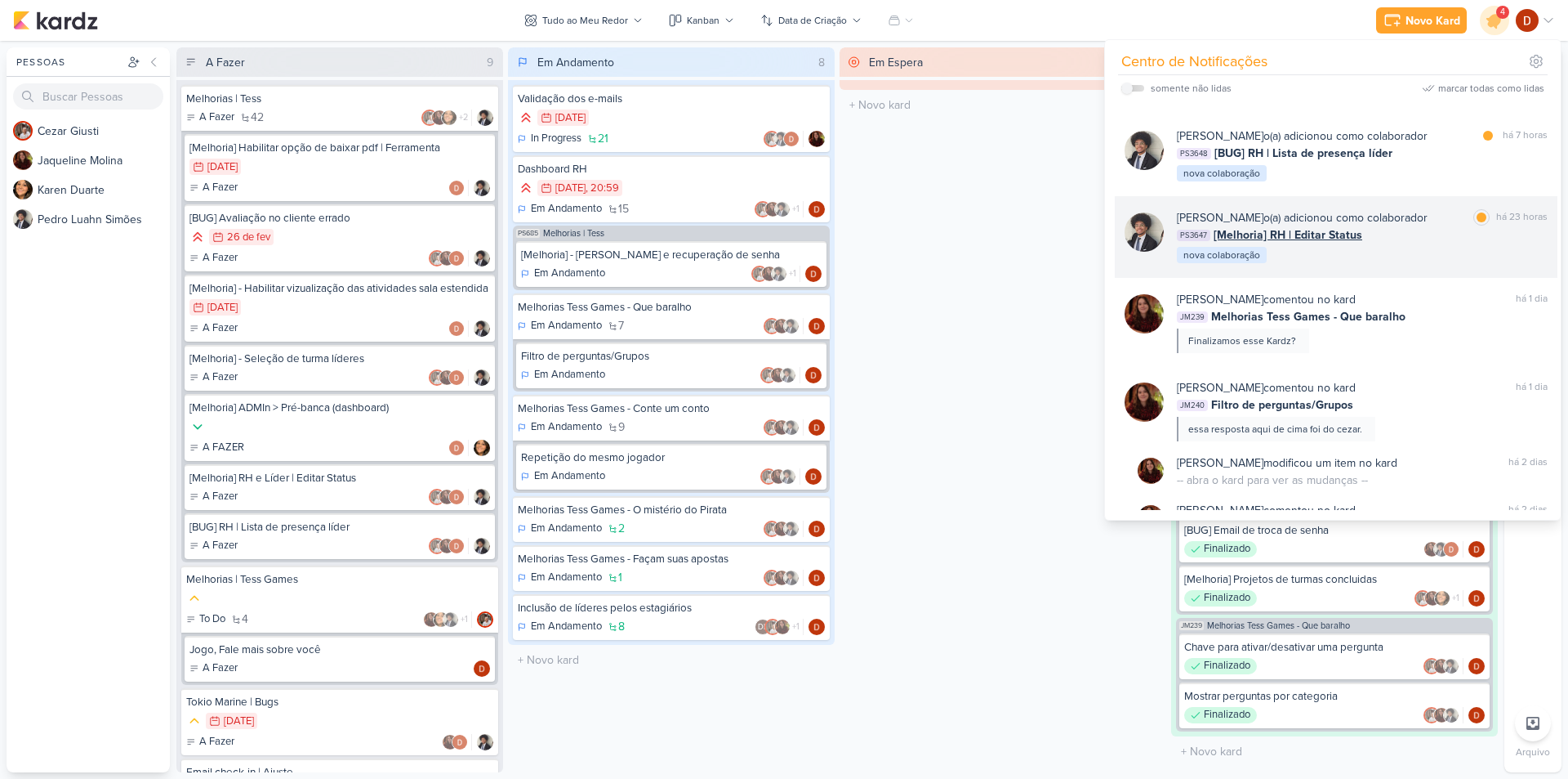
click at [1435, 242] on div "PS3647 [Melhoria] RH | Editar Status" at bounding box center [1362, 235] width 370 height 17
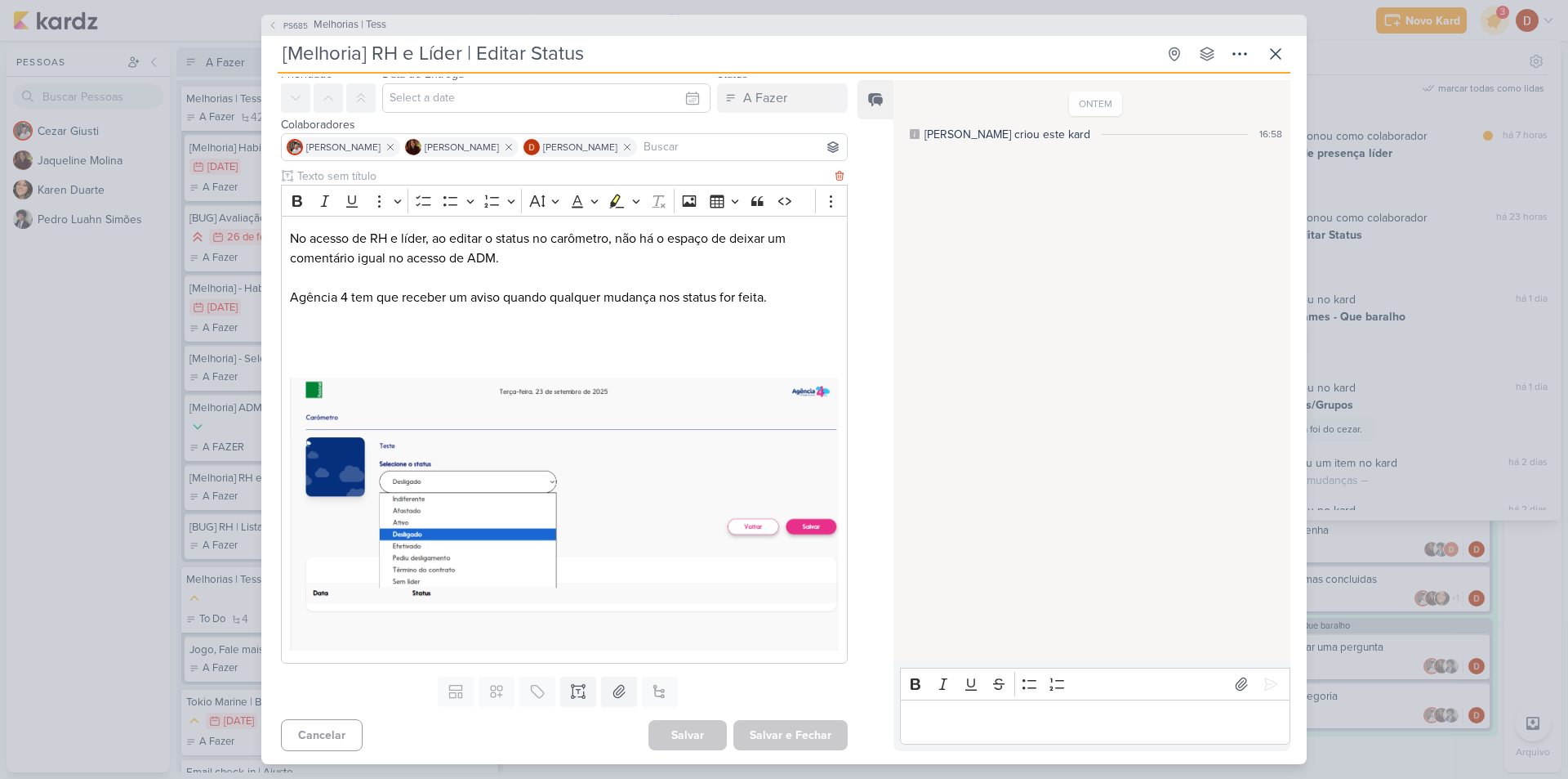
scroll to position [0, 0]
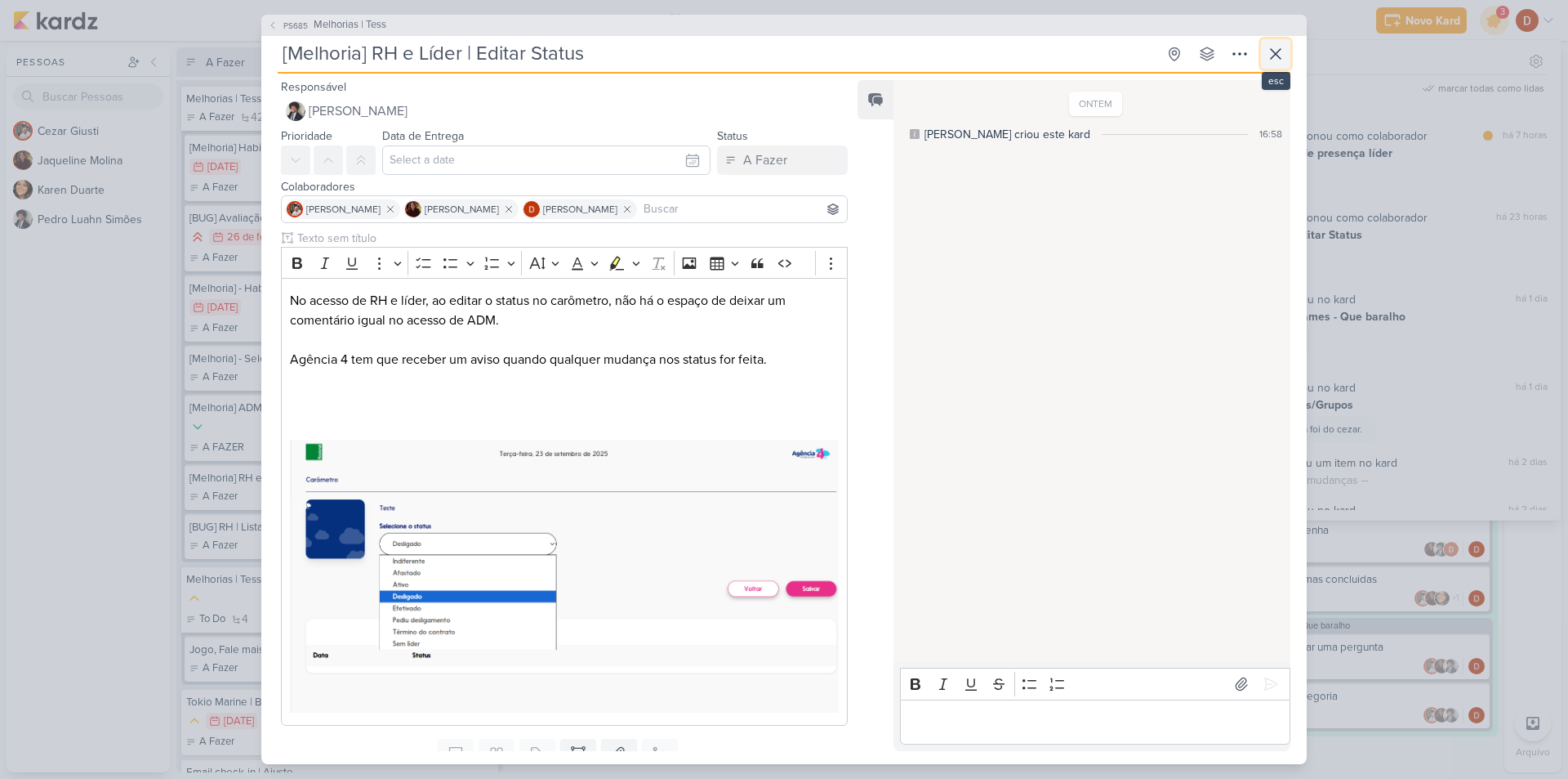
click at [1278, 53] on icon at bounding box center [1275, 53] width 20 height 20
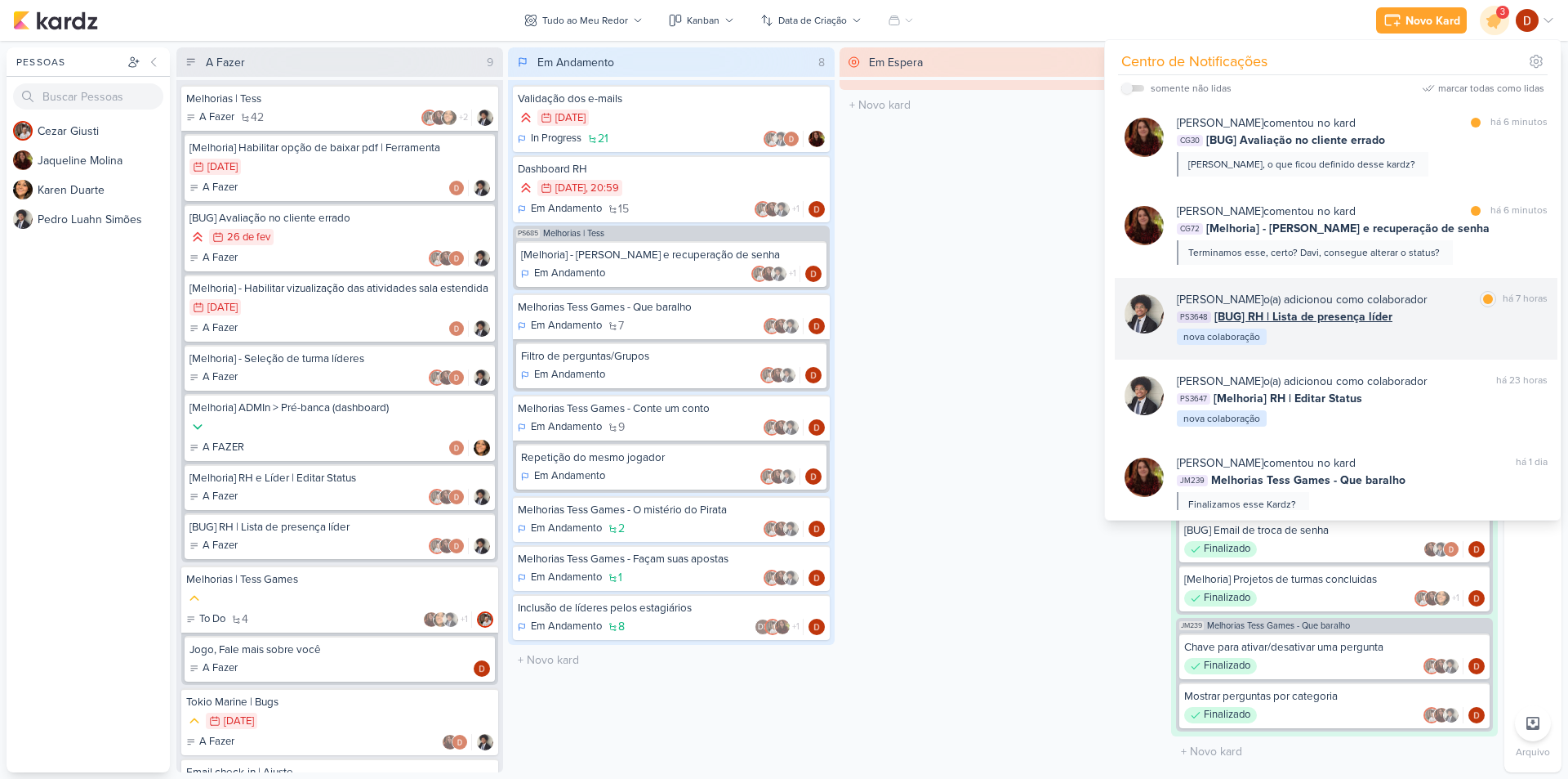
click at [1418, 312] on div "PS3648 [BUG] RH | Lista de presença líder" at bounding box center [1362, 317] width 370 height 17
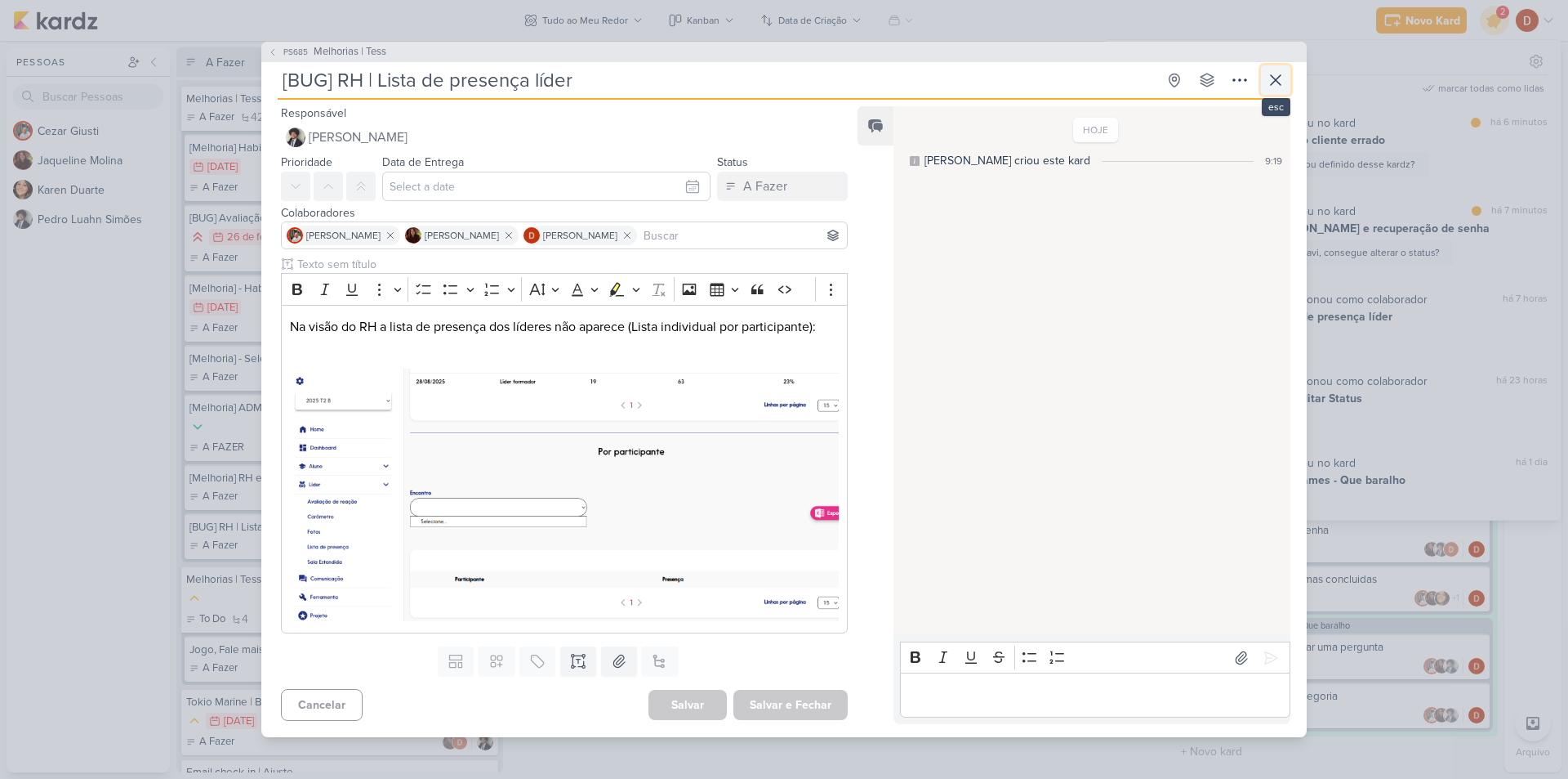
click at [1286, 78] on button at bounding box center [1275, 79] width 30 height 30
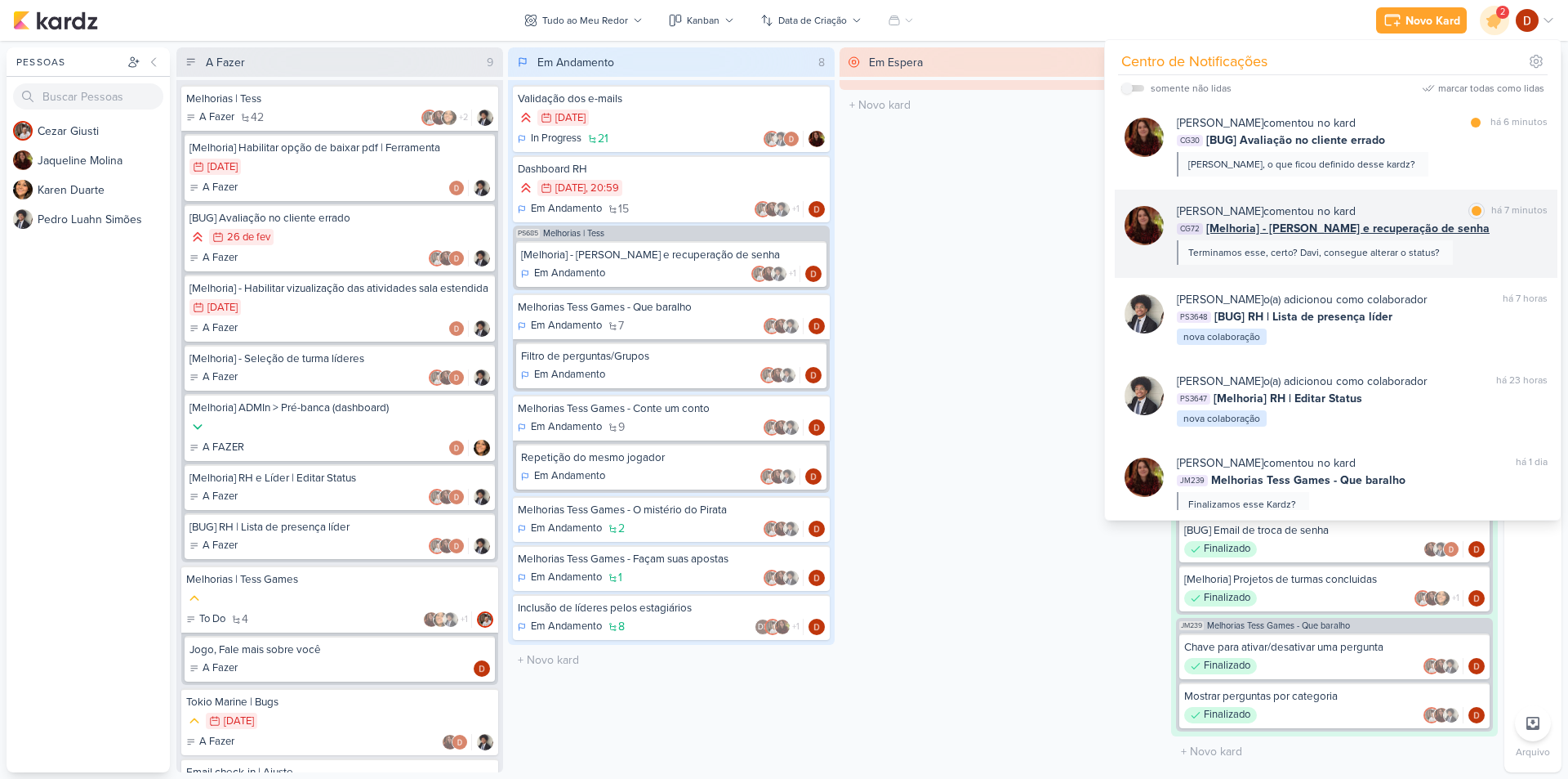
click at [1397, 248] on div "Terminamos esse, certo? Davi, consegue alterar o status?" at bounding box center [1314, 252] width 252 height 14
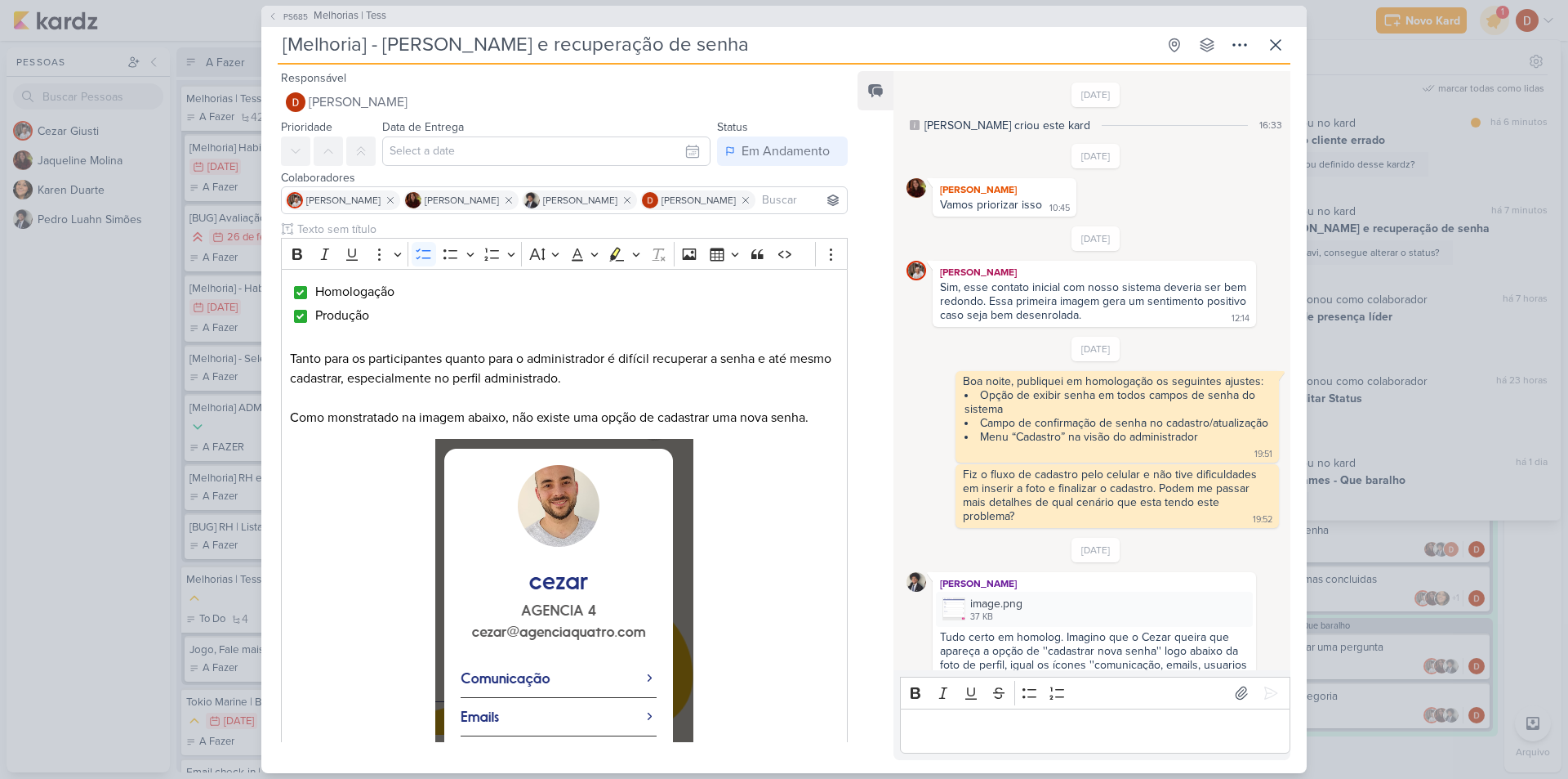
scroll to position [1142, 0]
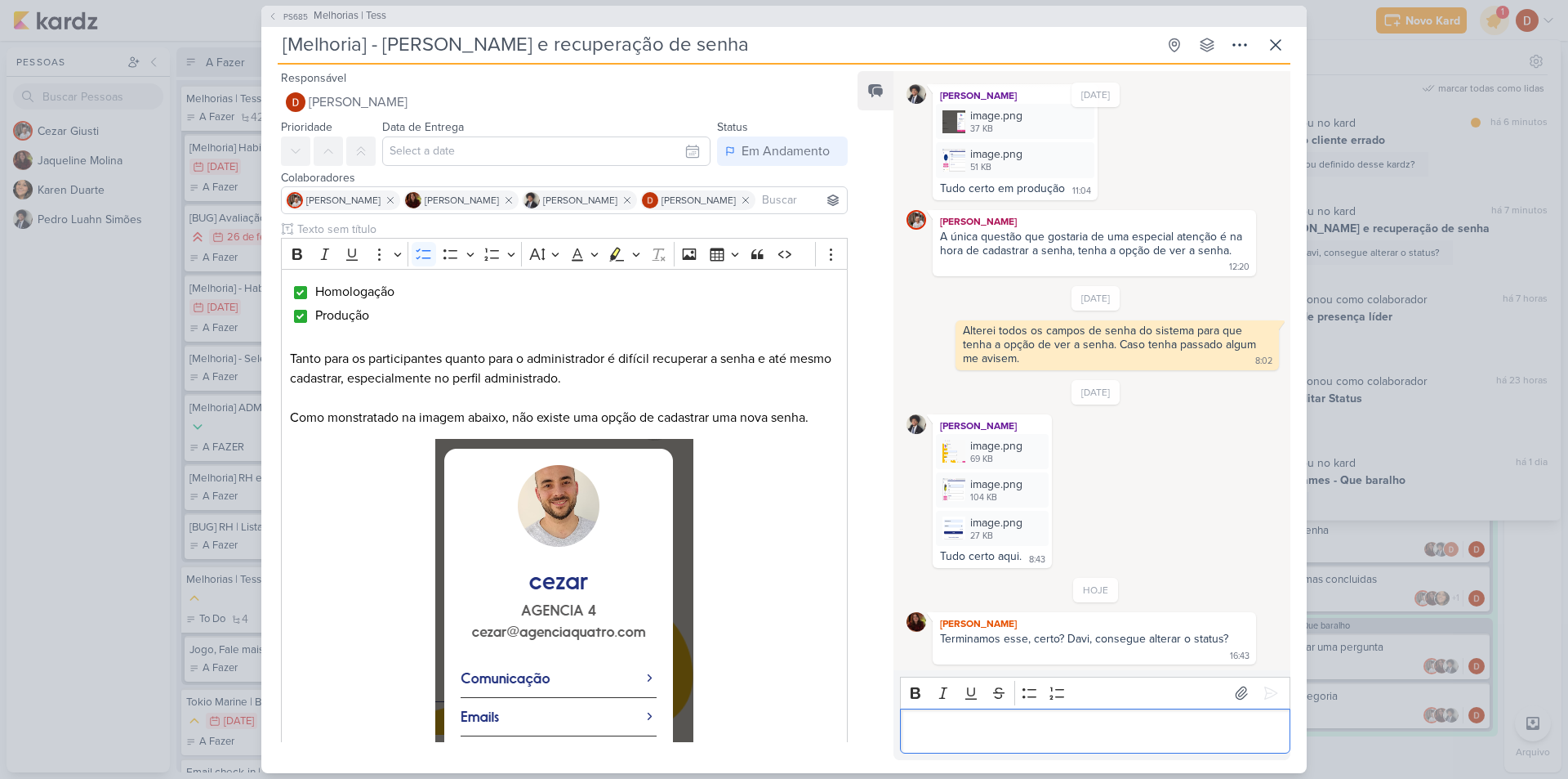
click at [1016, 731] on p "Editor editing area: main" at bounding box center [1095, 730] width 373 height 20
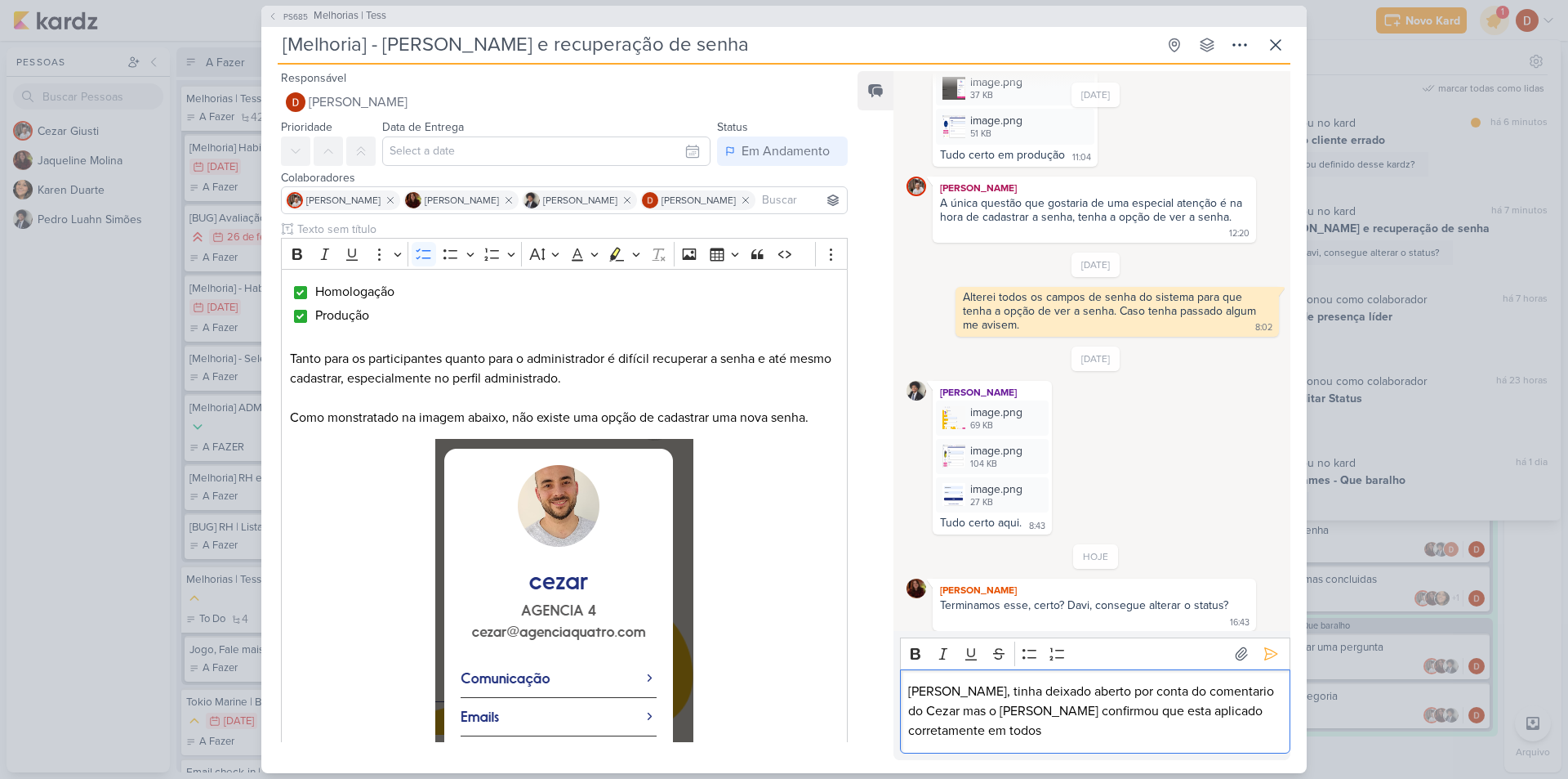
scroll to position [1181, 0]
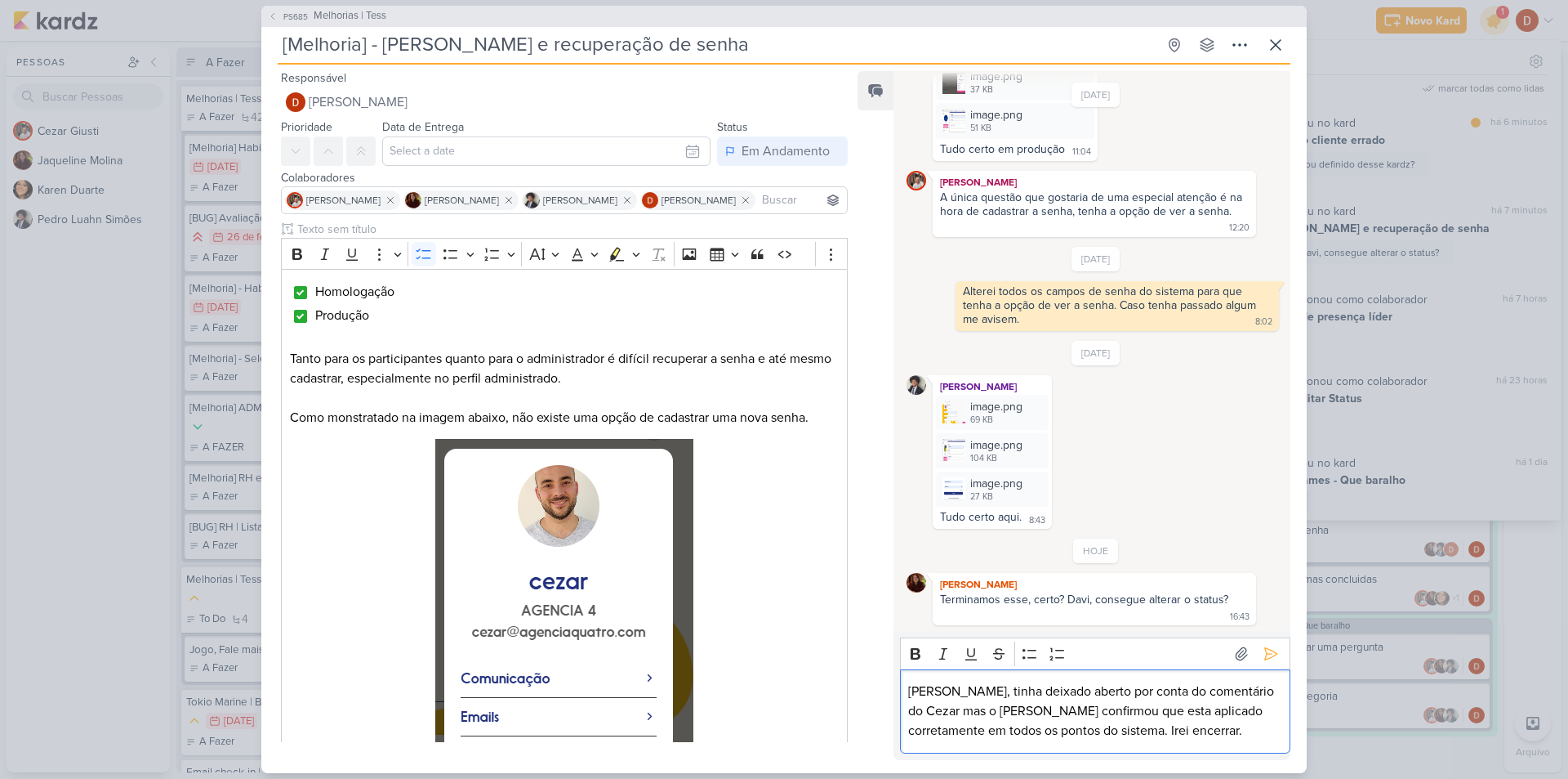
click at [982, 710] on p "[PERSON_NAME], tinha deixado aberto por conta do comentário do Cezar mas o [PER…" at bounding box center [1095, 711] width 373 height 59
drag, startPoint x: 930, startPoint y: 714, endPoint x: 1250, endPoint y: 693, distance: 320.7
click at [1250, 693] on p "[PERSON_NAME], tinha deixado aberto por conta do comentário do Cezar mas o [PER…" at bounding box center [1095, 711] width 373 height 59
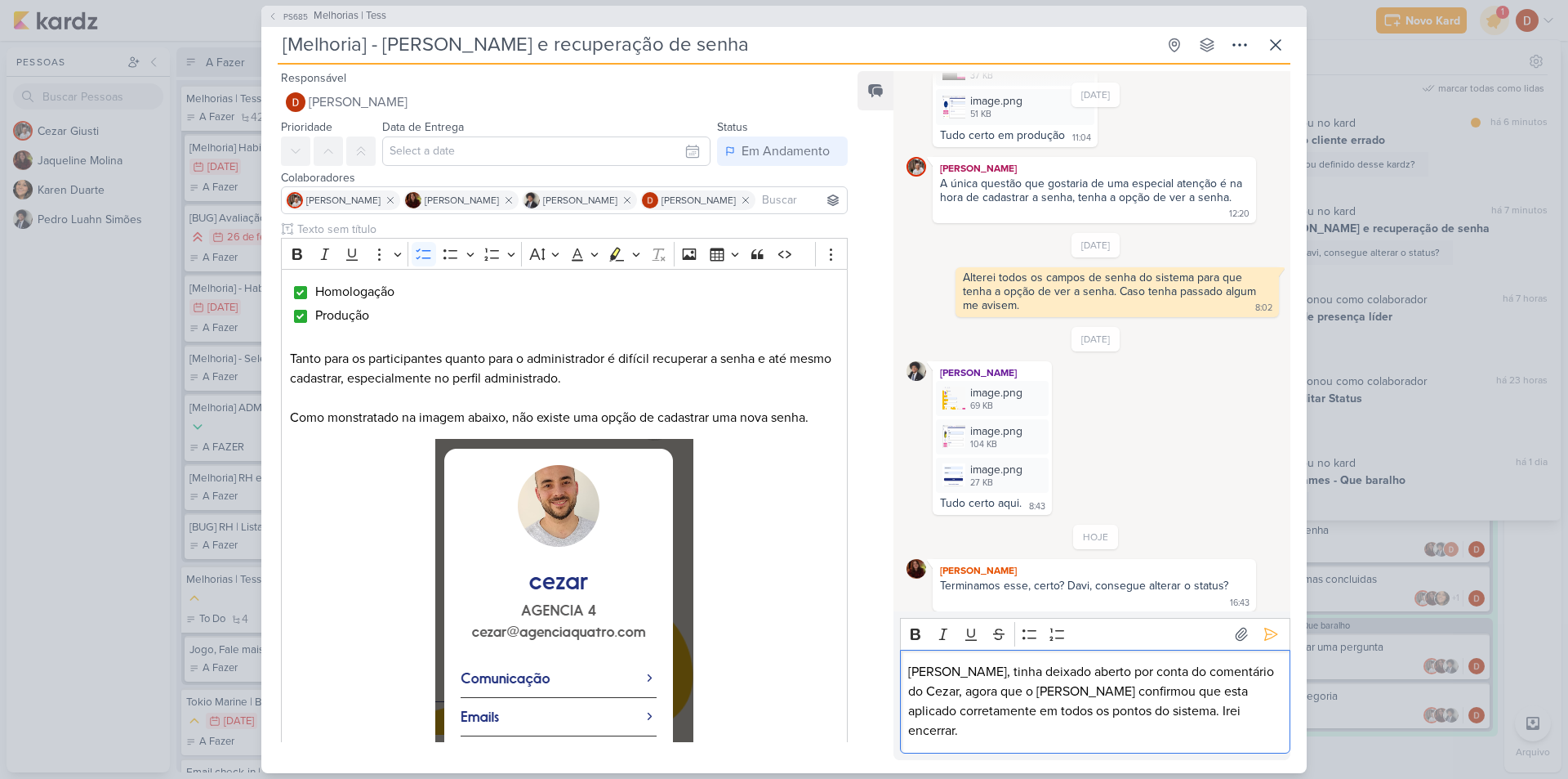
click at [1195, 728] on p "[PERSON_NAME], tinha deixado aberto por conta do comentário do Cezar, agora que…" at bounding box center [1095, 701] width 373 height 78
click at [1271, 642] on icon at bounding box center [1270, 633] width 16 height 16
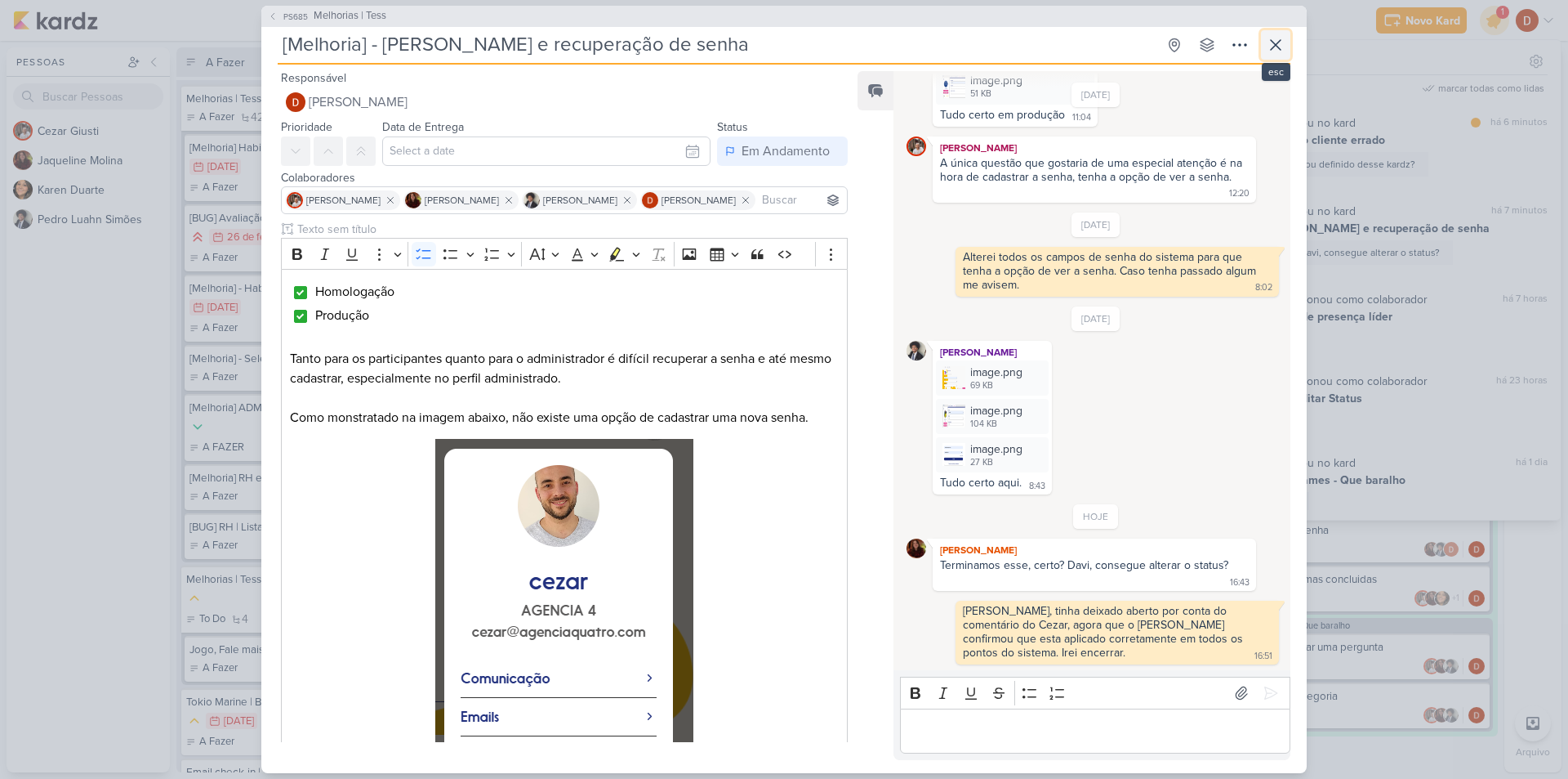
click at [1280, 56] on button at bounding box center [1275, 45] width 30 height 30
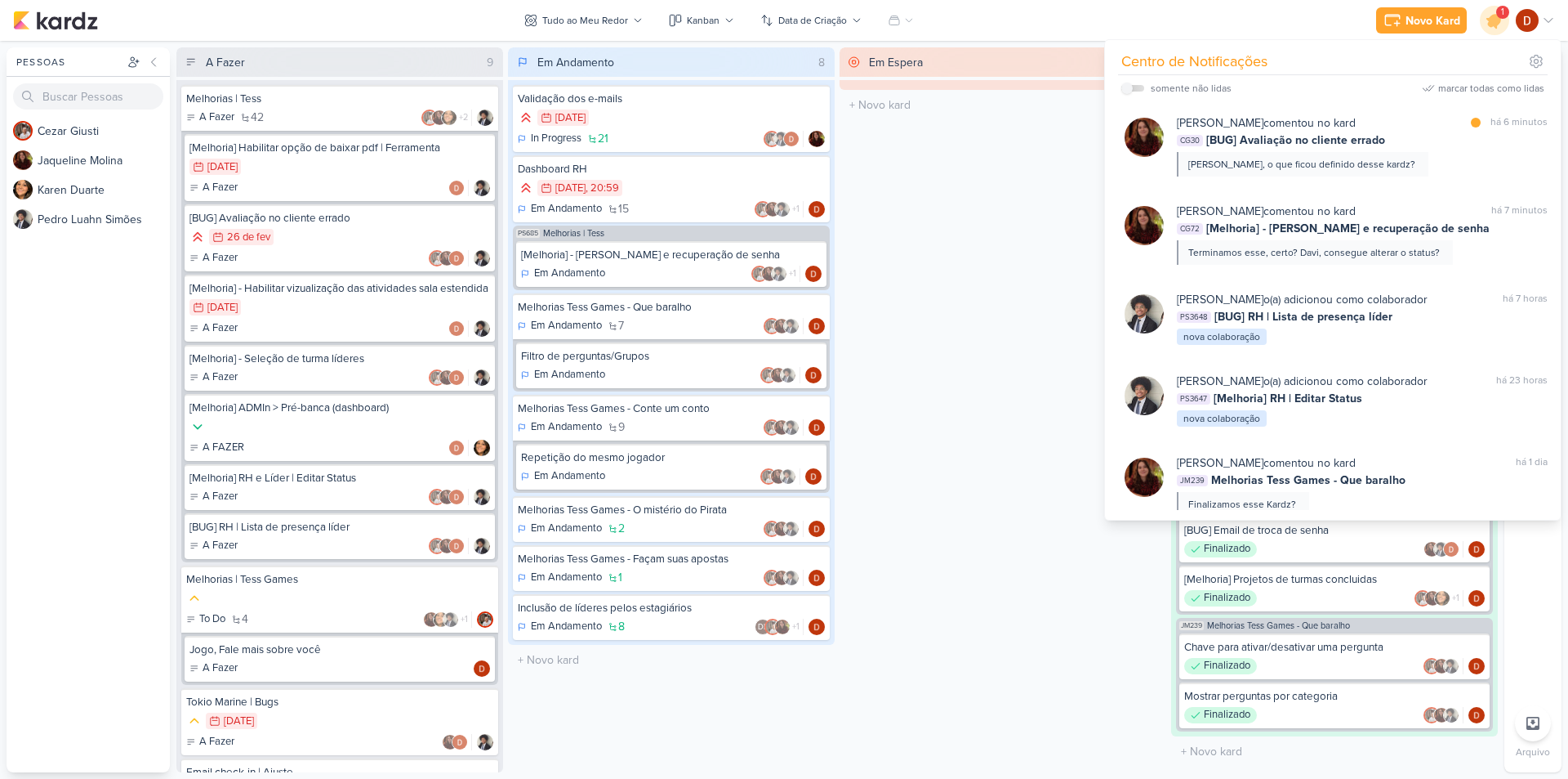
click at [927, 308] on div "Em Espera 0 O título do kard deve ter menos que 100 caracteres" at bounding box center [1003, 410] width 326 height 725
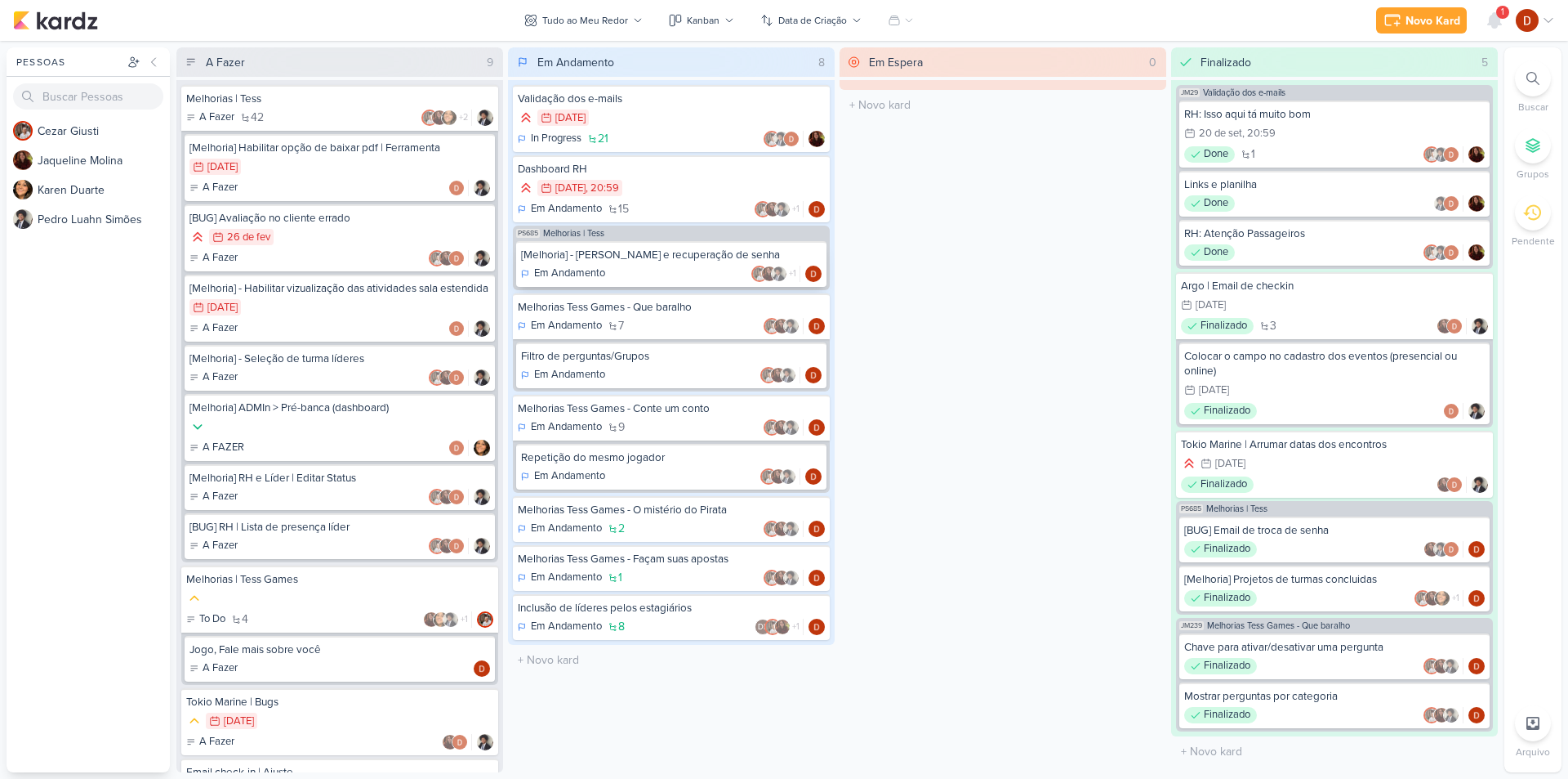
click at [647, 252] on div "[Melhoria] - [PERSON_NAME] e recuperação de senha" at bounding box center [671, 254] width 301 height 14
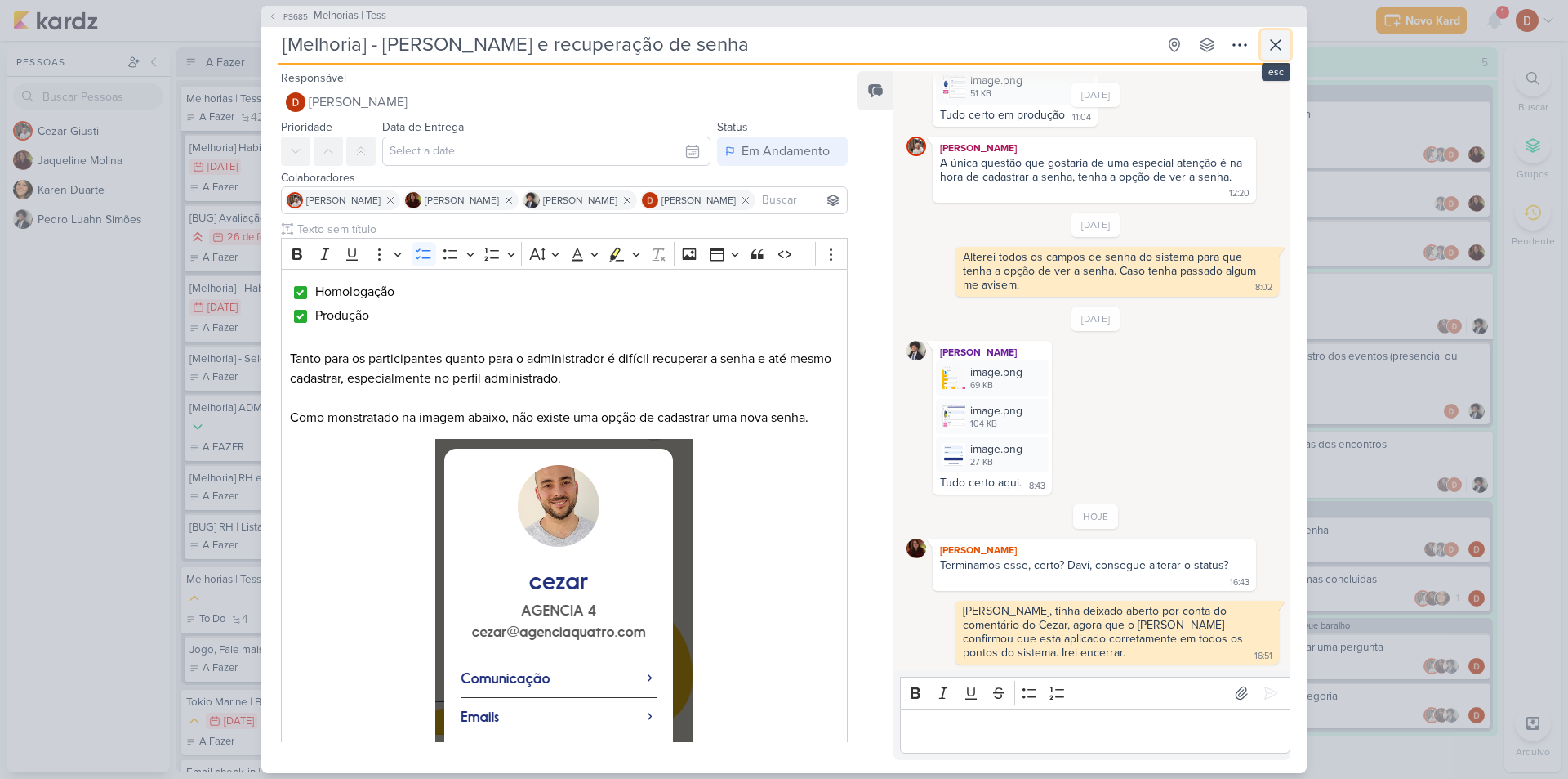
click at [1282, 43] on icon at bounding box center [1275, 45] width 20 height 20
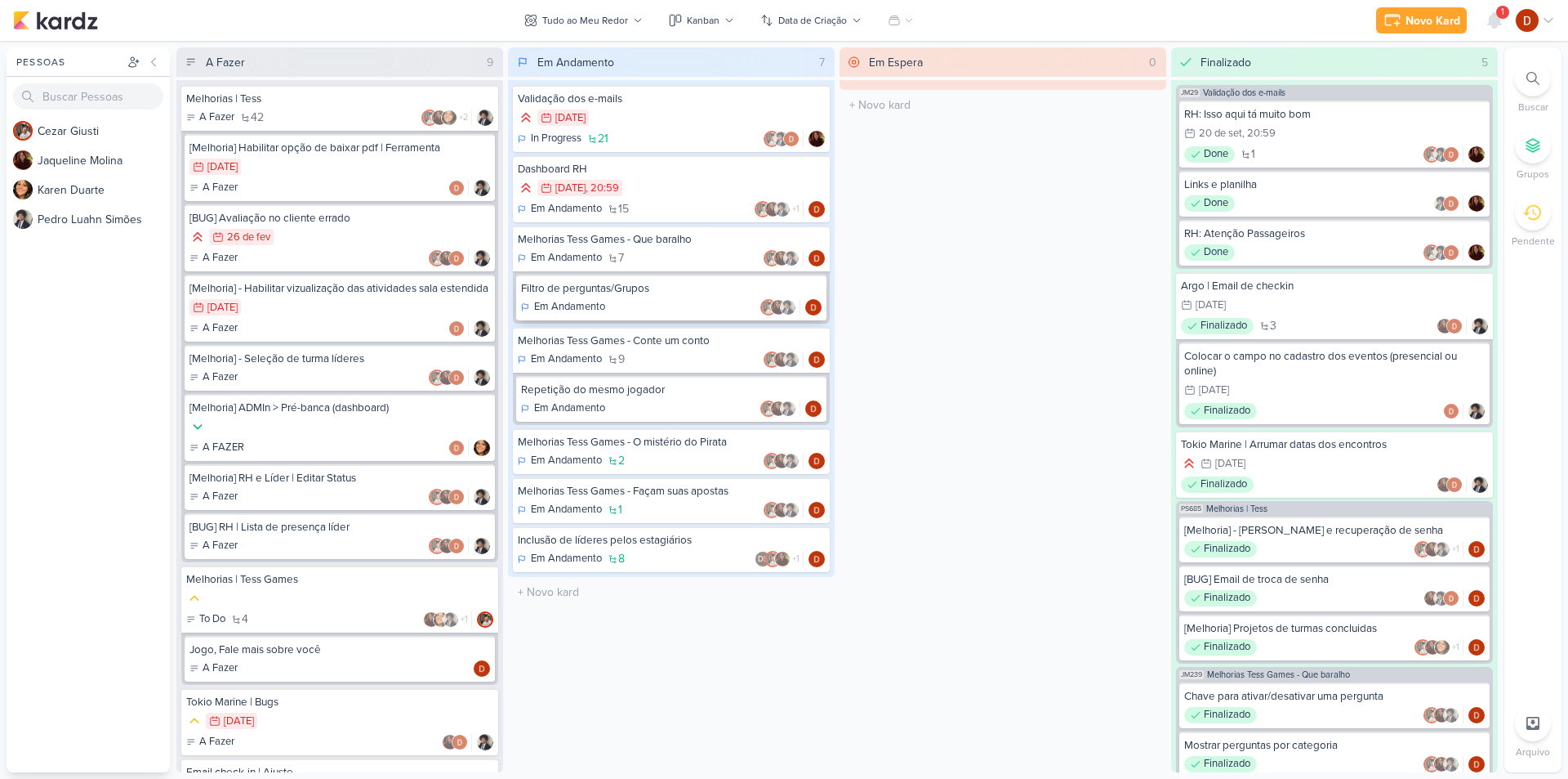
click at [604, 295] on div "Filtro de perguntas/Grupos" at bounding box center [671, 287] width 301 height 14
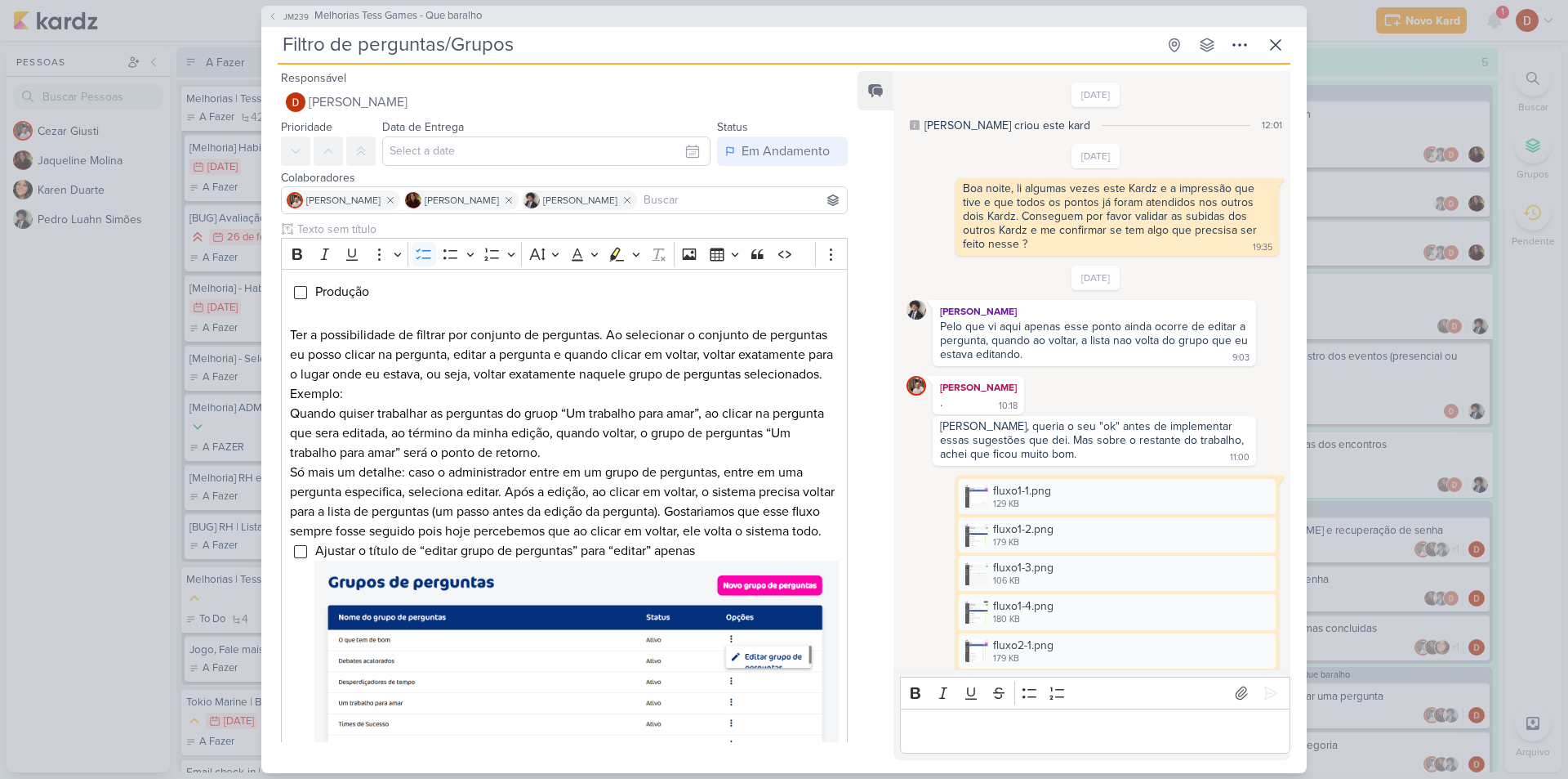
scroll to position [442, 0]
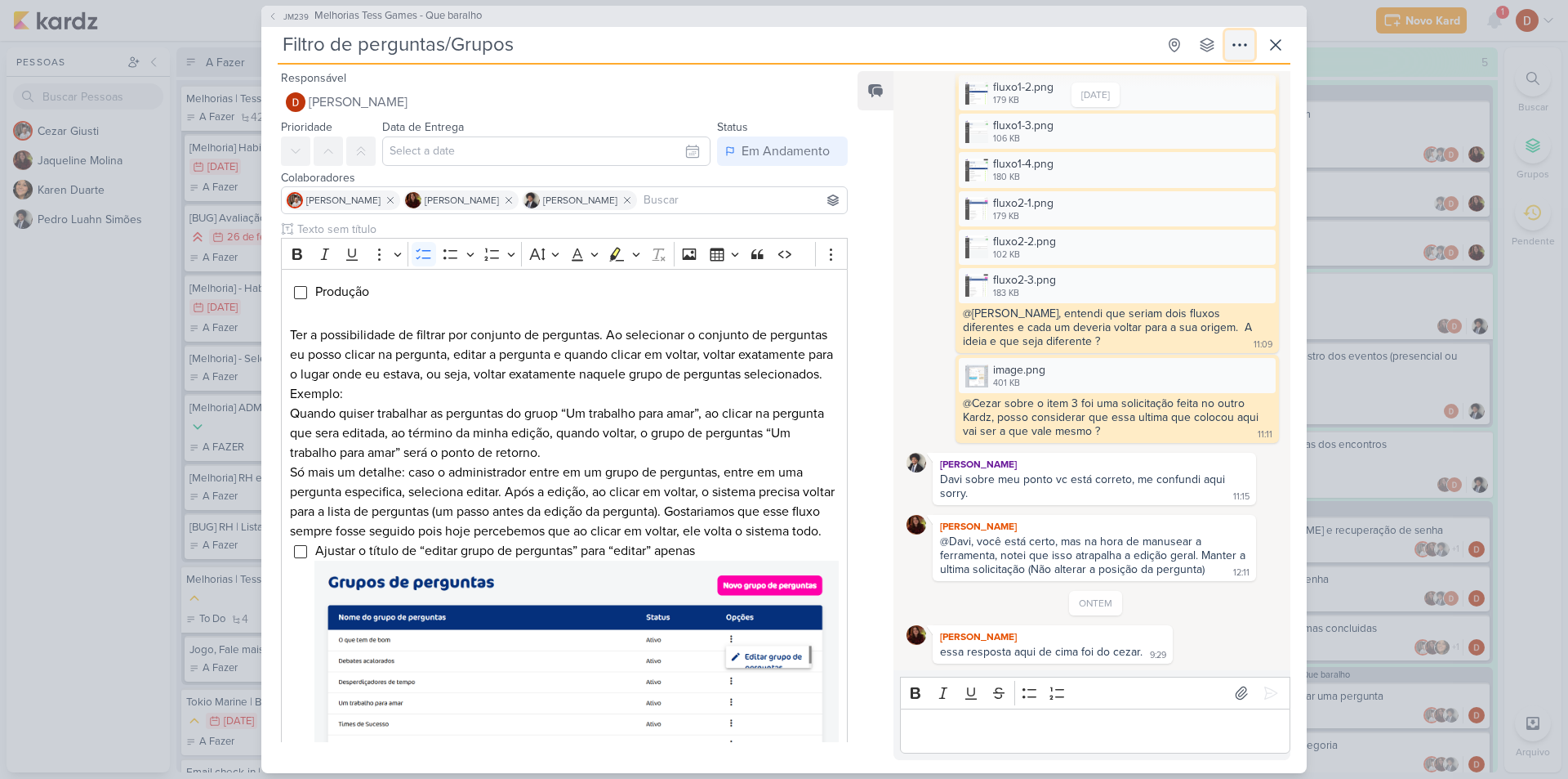
click at [1231, 46] on icon at bounding box center [1240, 45] width 20 height 20
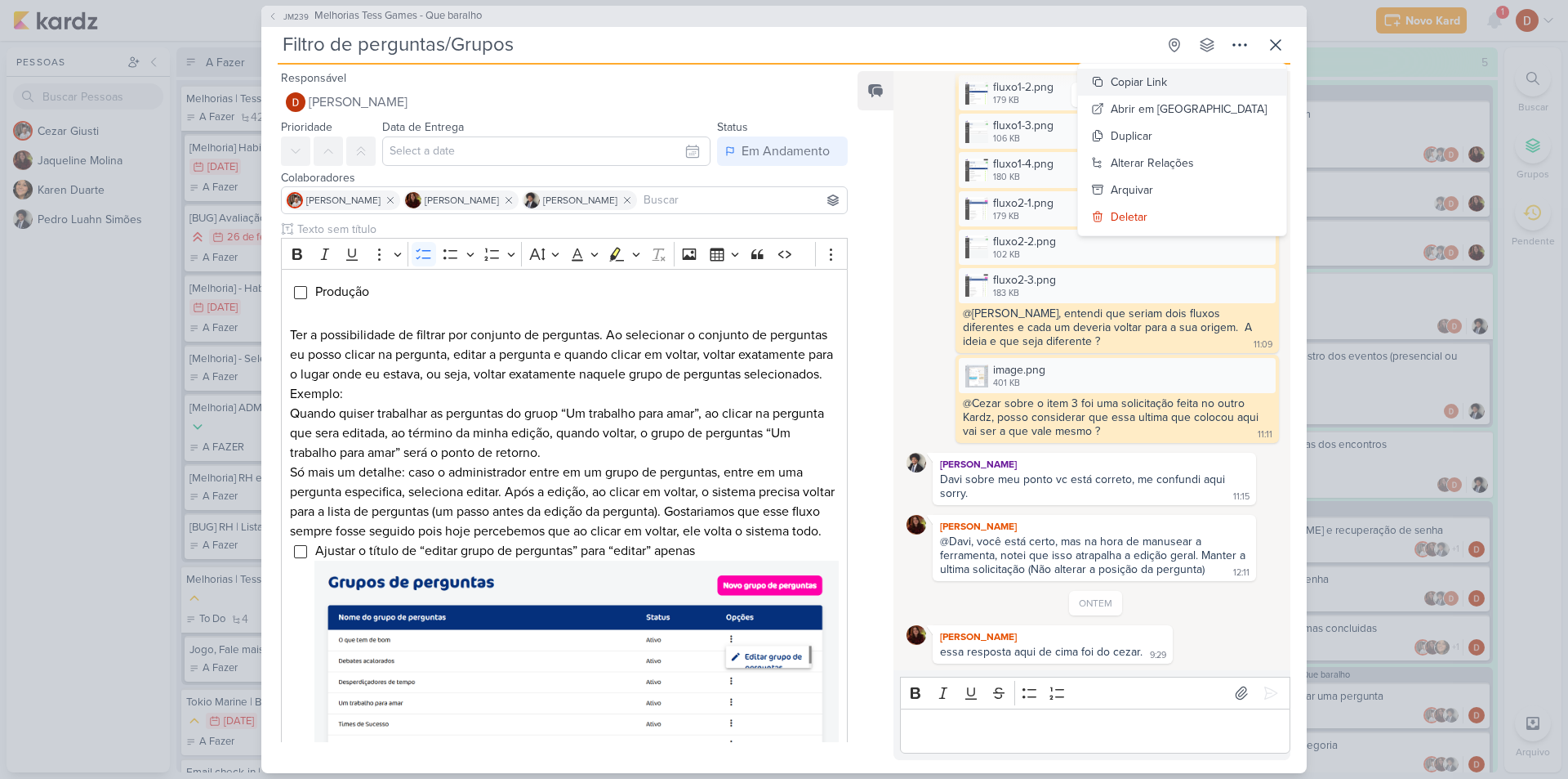
click at [1167, 84] on div "Copiar Link" at bounding box center [1139, 82] width 56 height 17
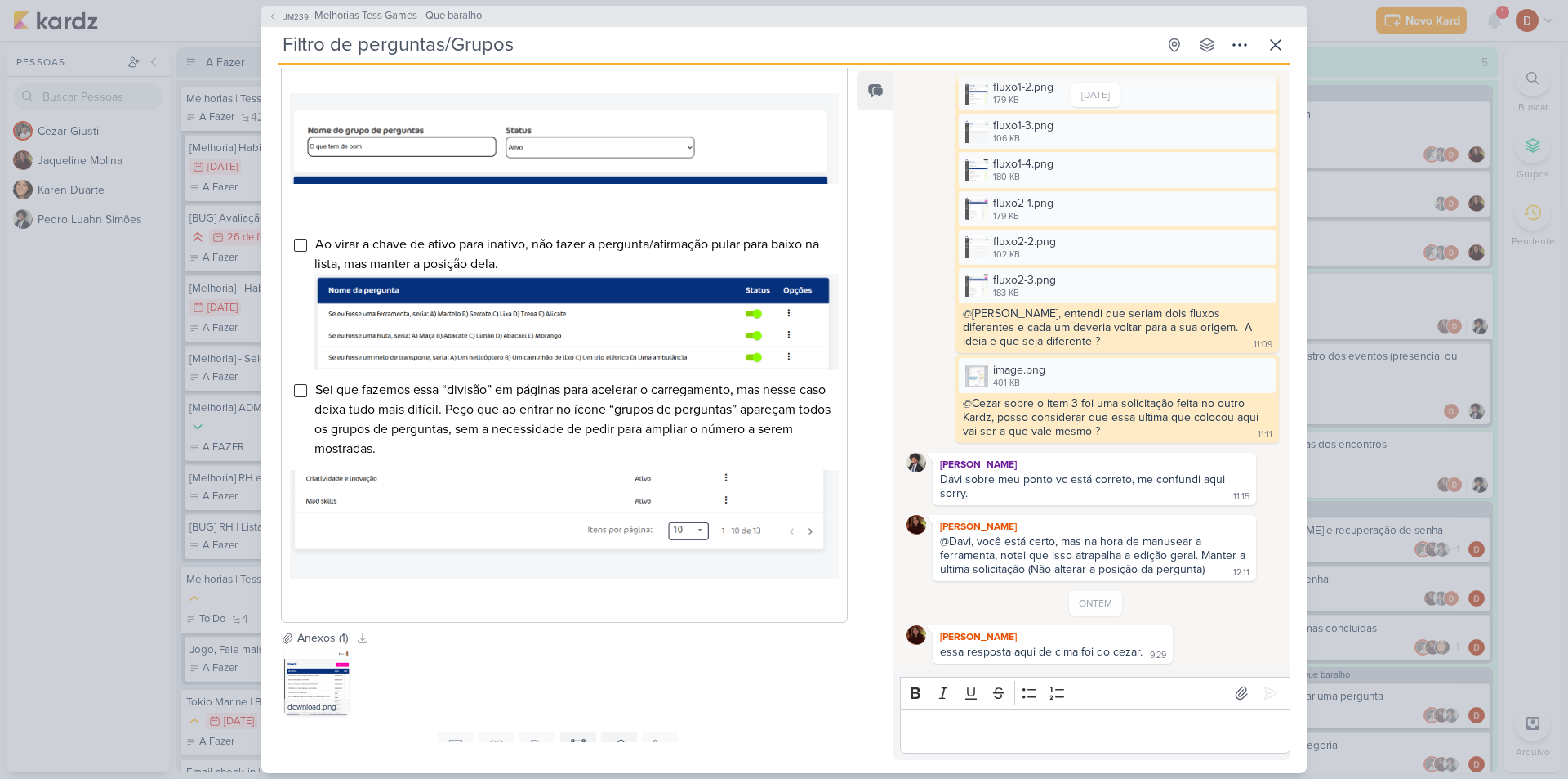
scroll to position [897, 0]
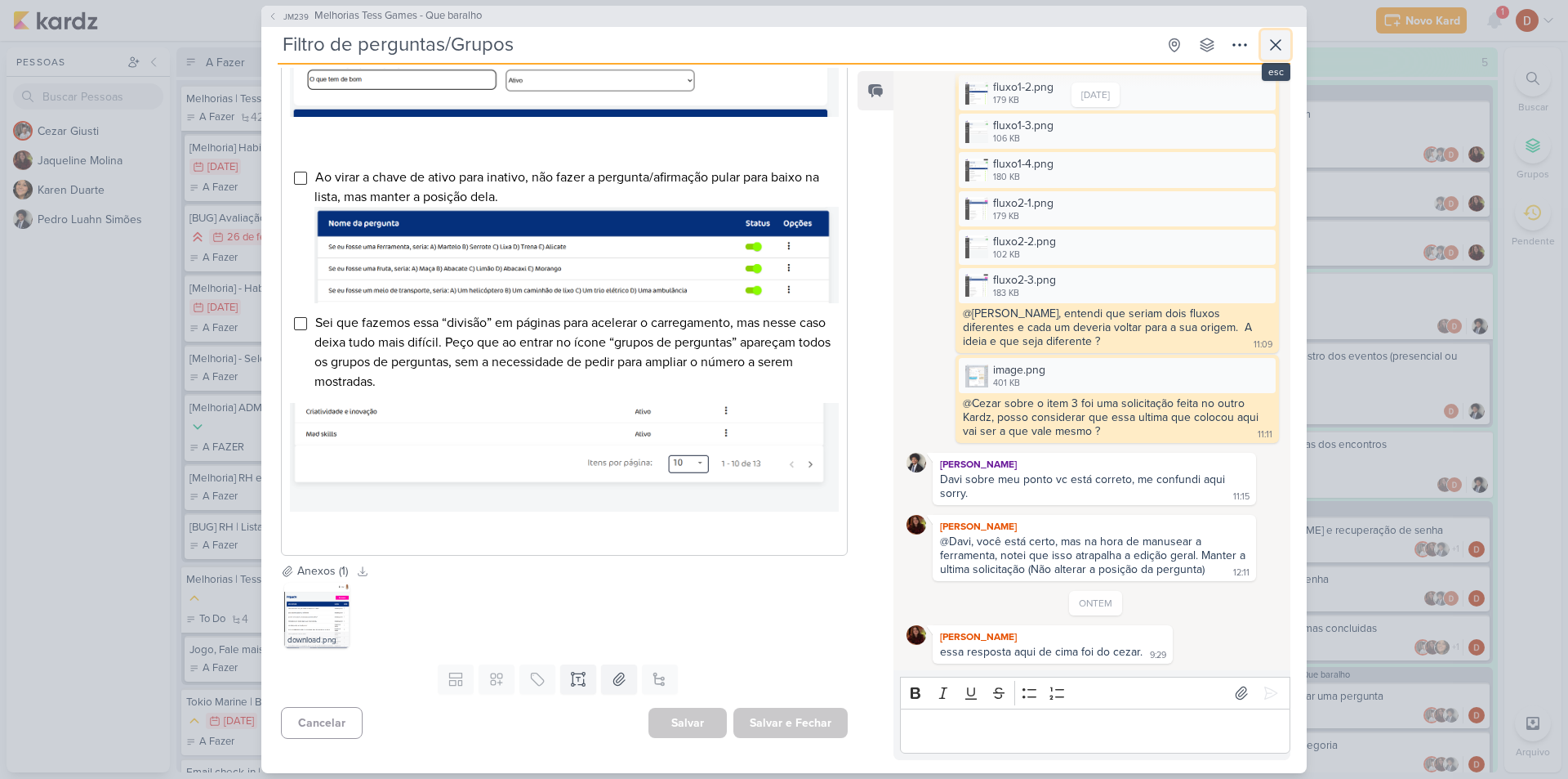
click at [1273, 43] on icon at bounding box center [1275, 45] width 20 height 20
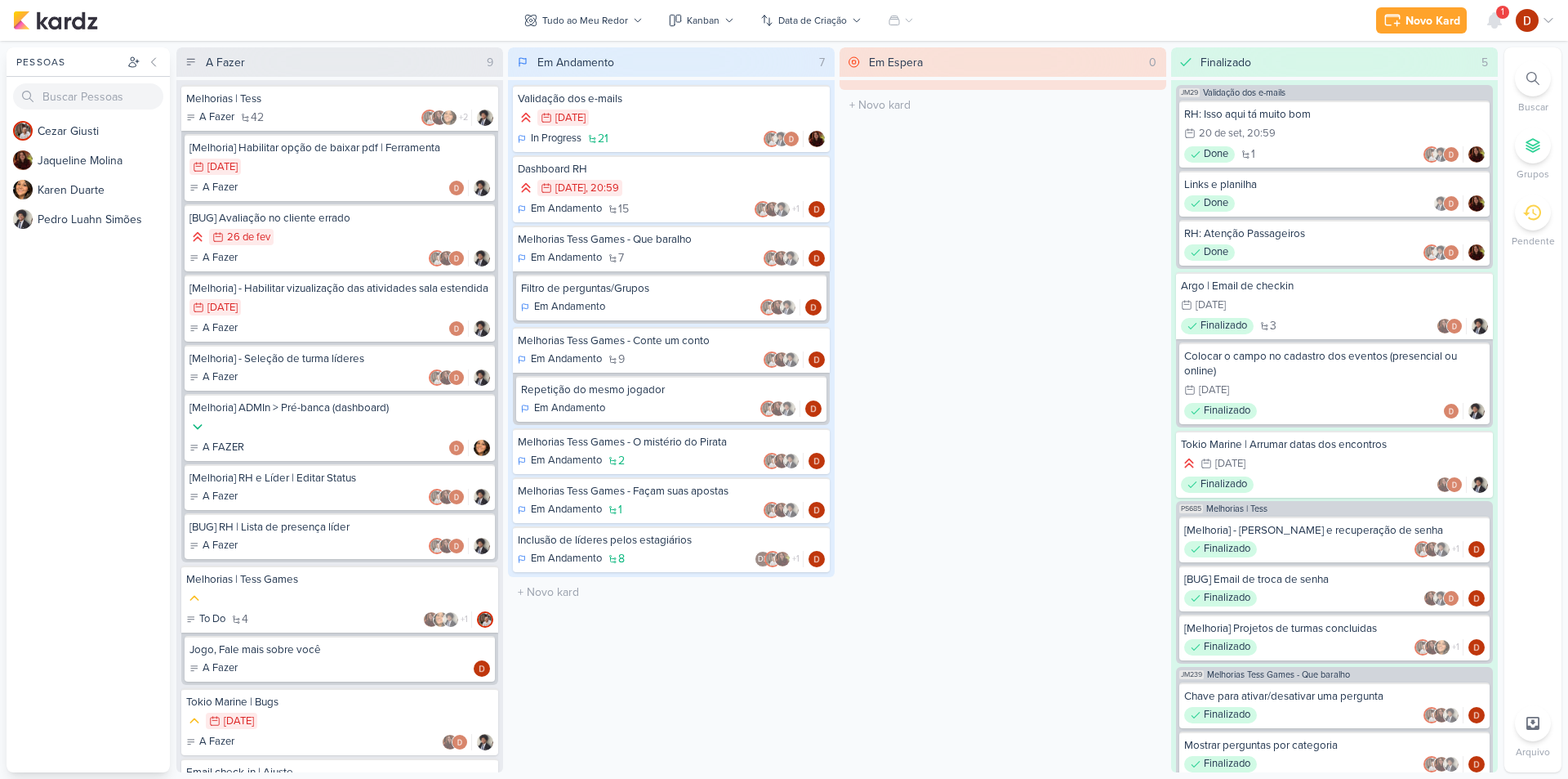
click at [1502, 16] on span "1" at bounding box center [1502, 12] width 3 height 13
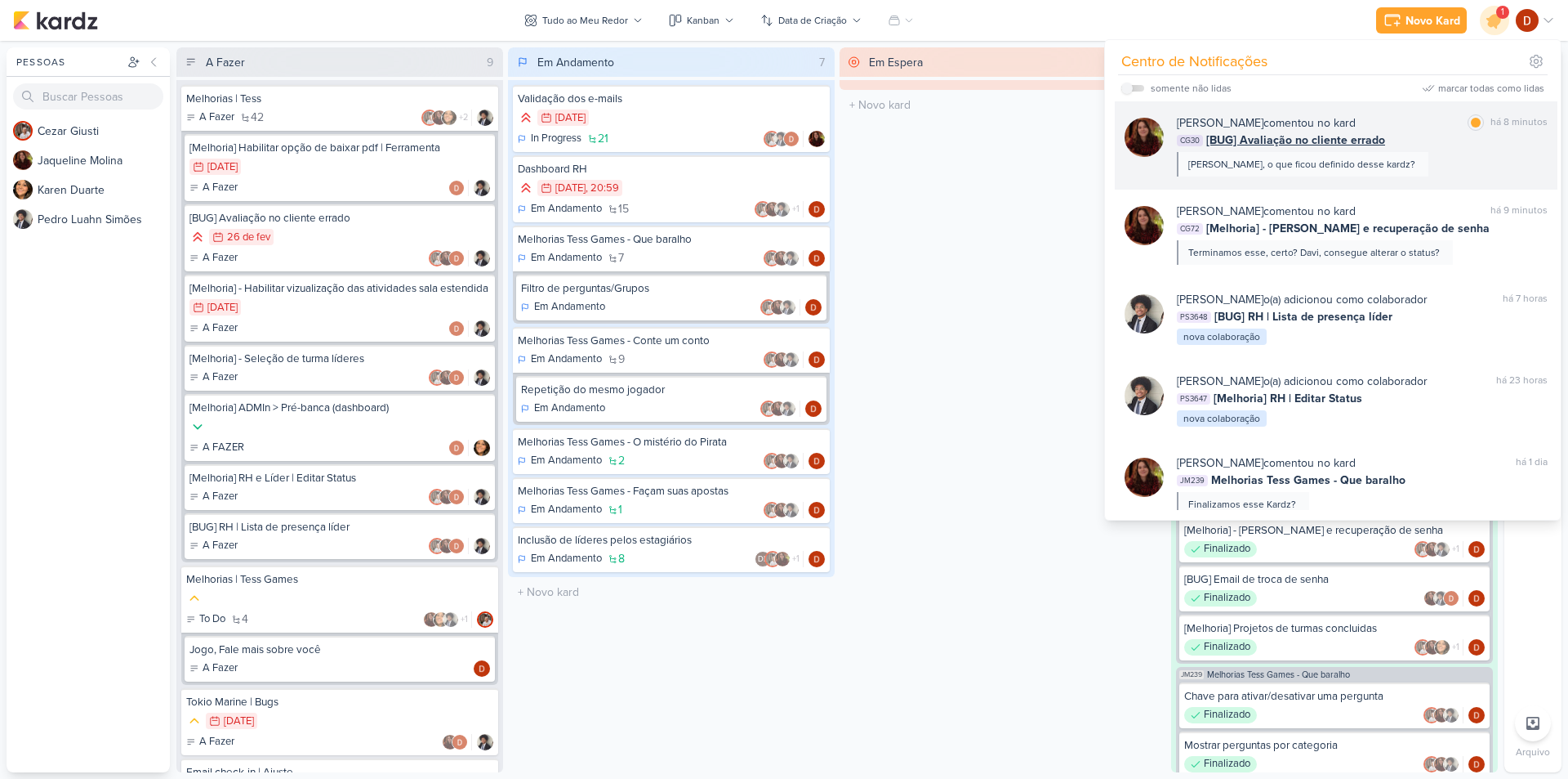
click at [1420, 155] on div "[PERSON_NAME] comentou no kard marcar como lida há 8 minutos CG30 [BUG] Avaliaç…" at bounding box center [1362, 145] width 370 height 62
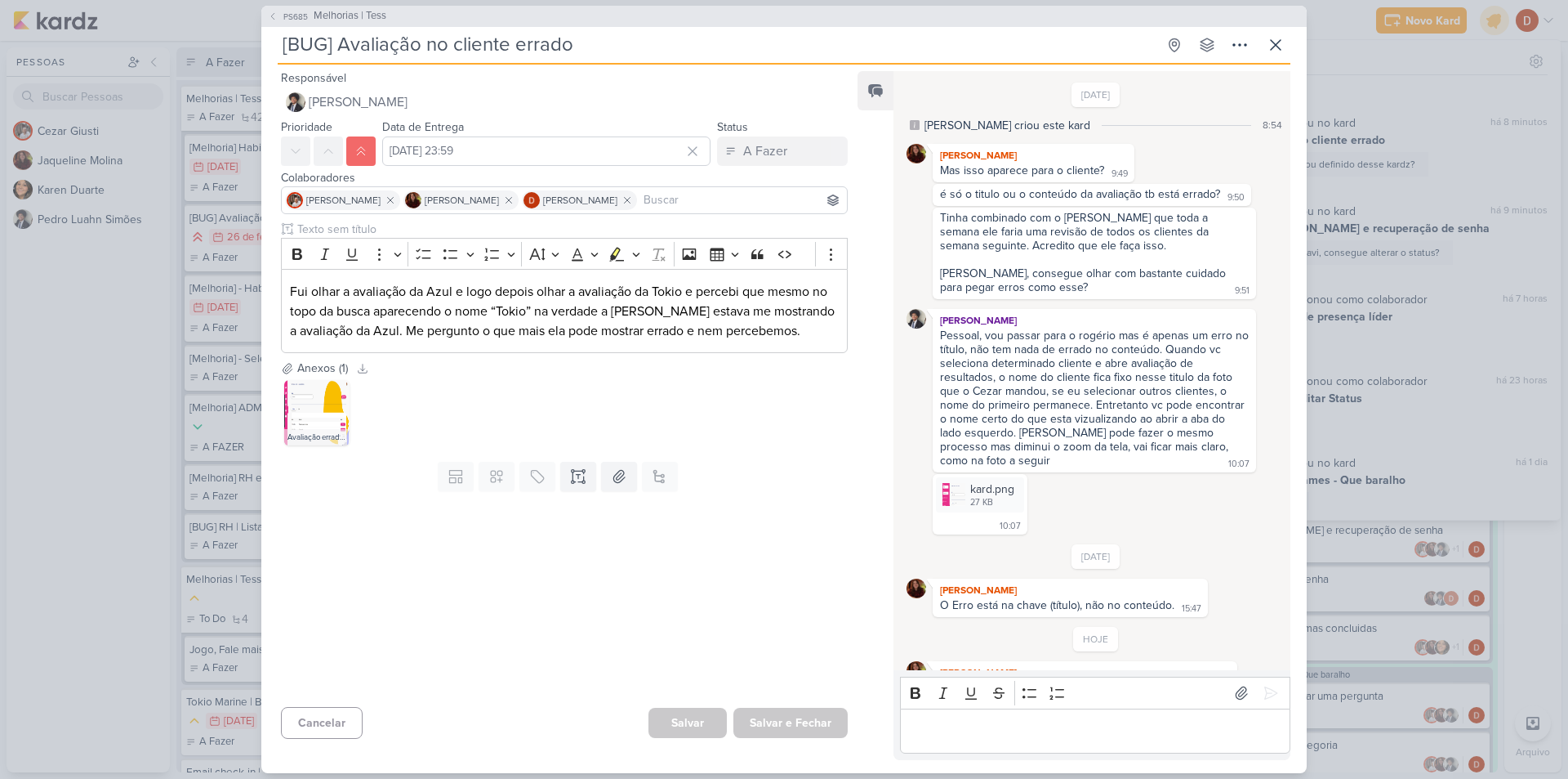
scroll to position [35, 0]
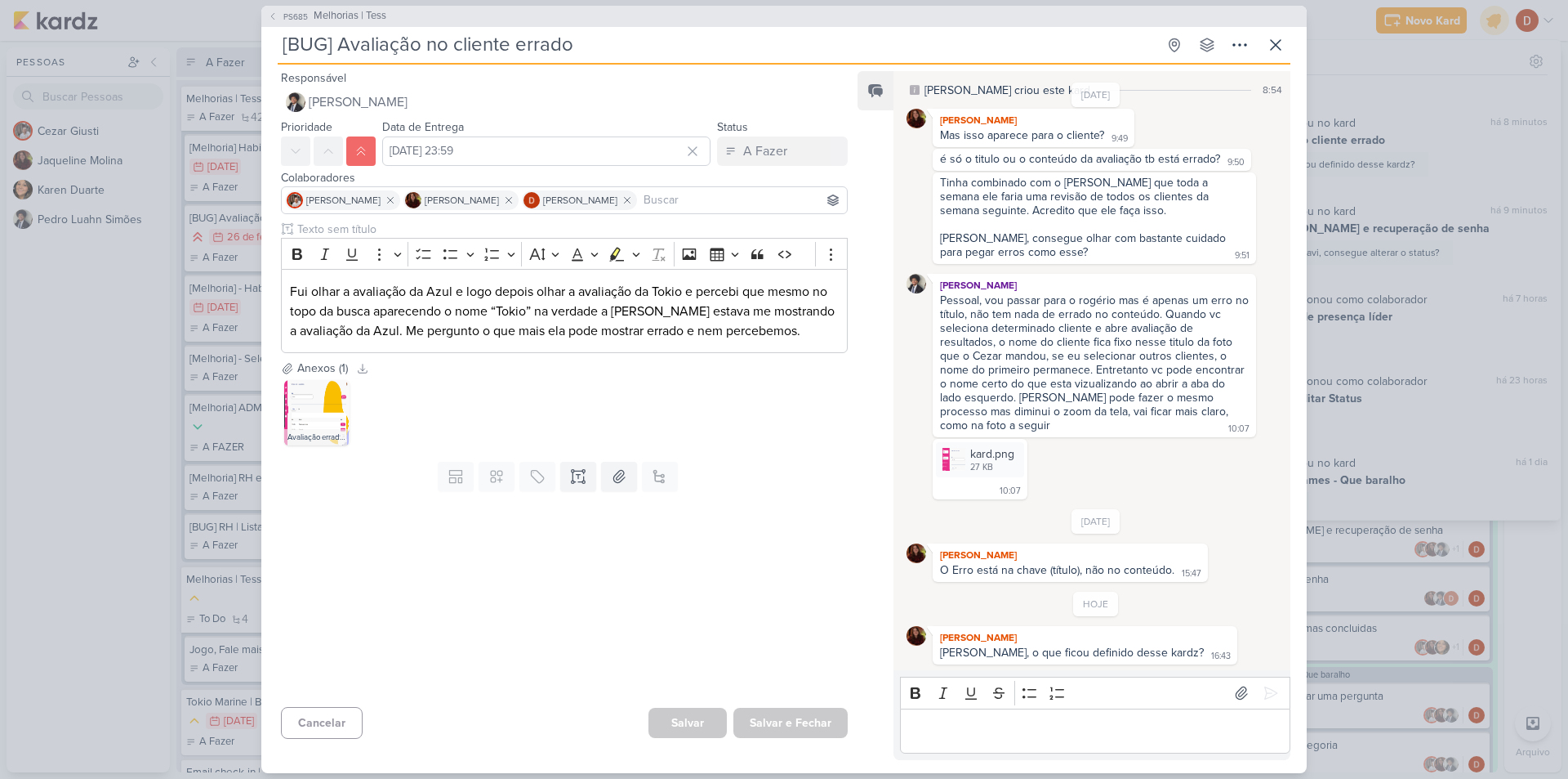
click at [1011, 726] on p "Editor editing area: main" at bounding box center [1095, 730] width 373 height 20
click at [1279, 37] on icon at bounding box center [1275, 45] width 20 height 20
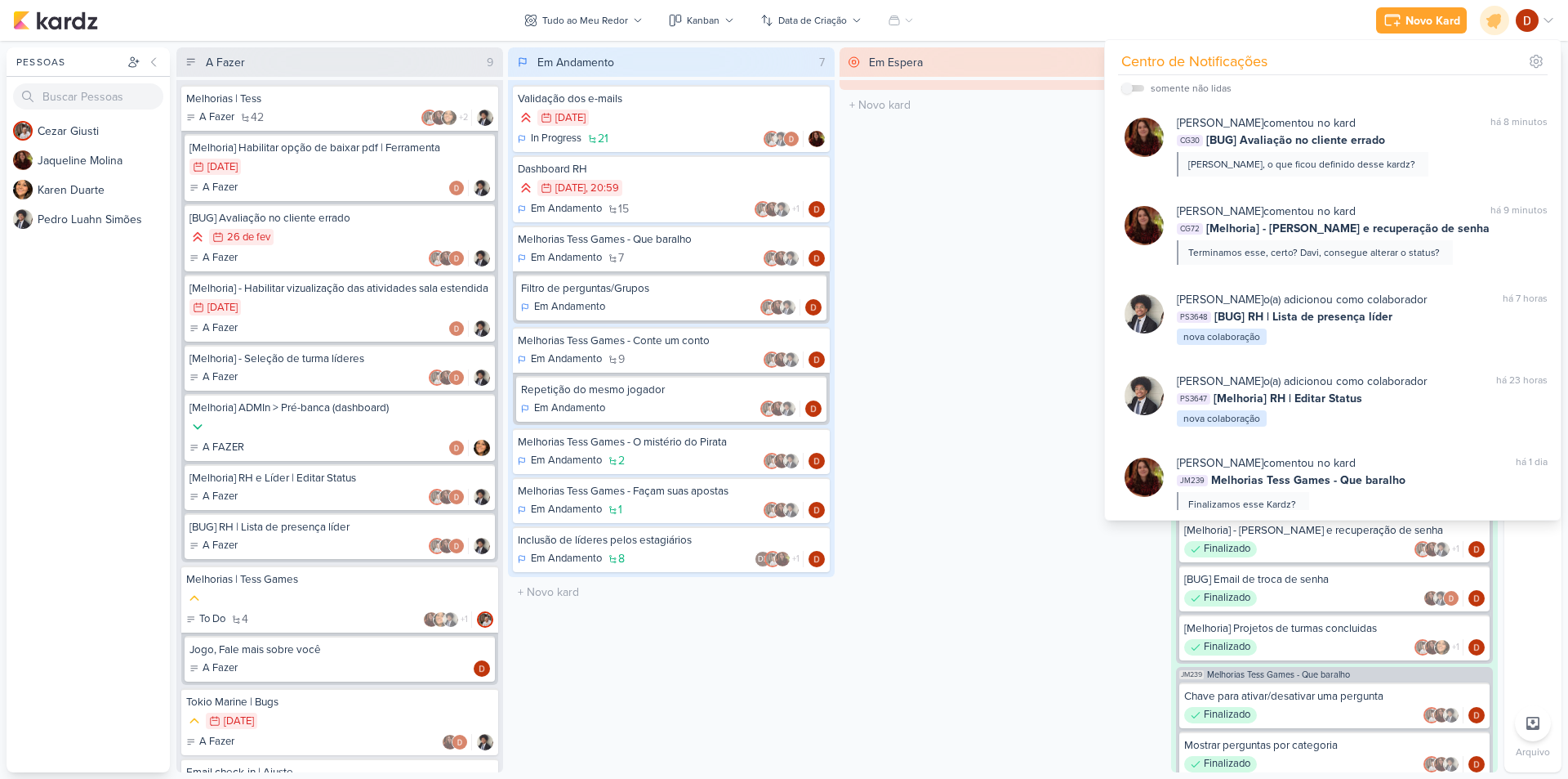
click at [1013, 220] on div "Em Espera 0 O título do kard deve ter menos que 100 caracteres" at bounding box center [1003, 410] width 326 height 725
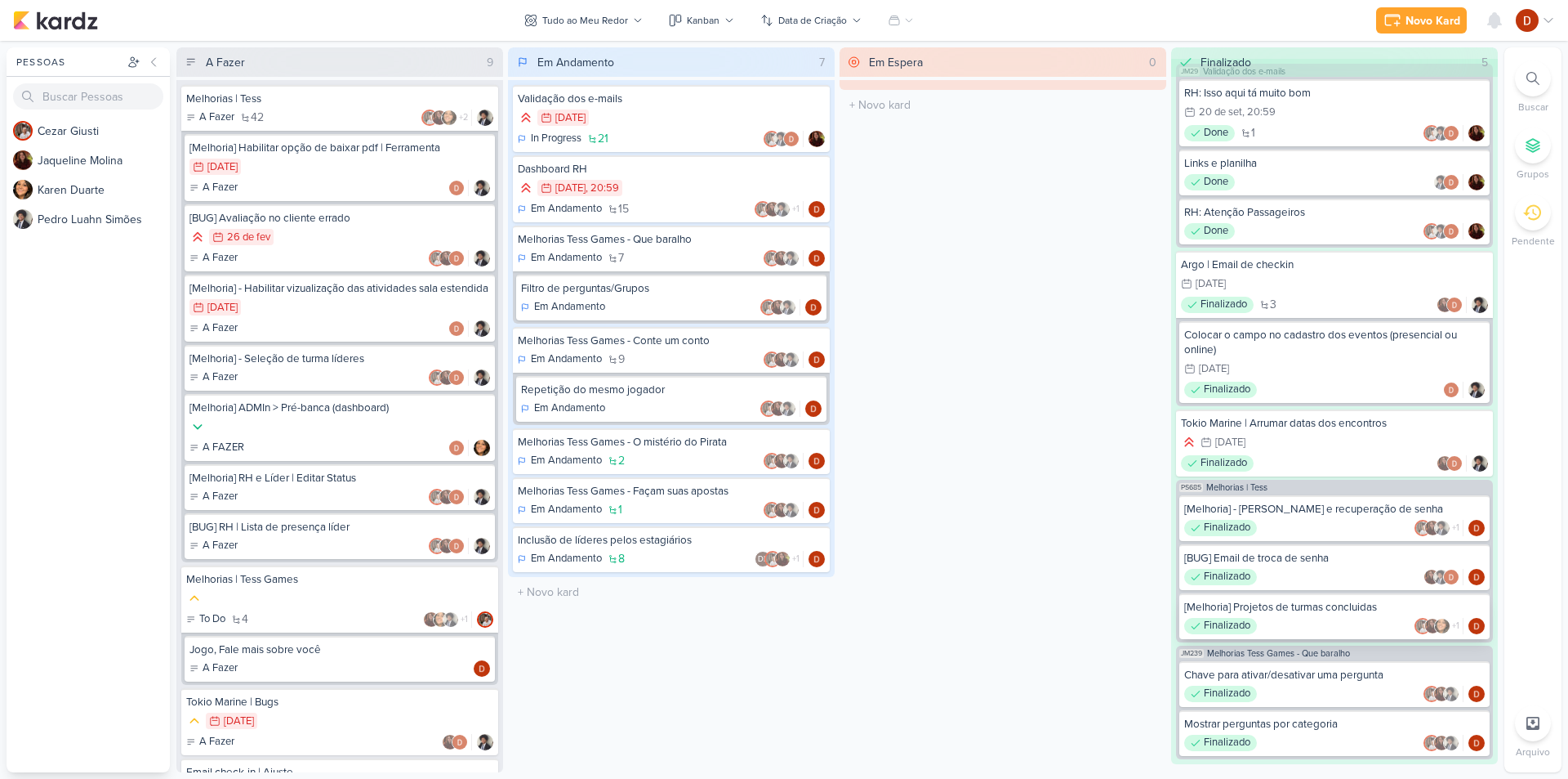
scroll to position [43, 0]
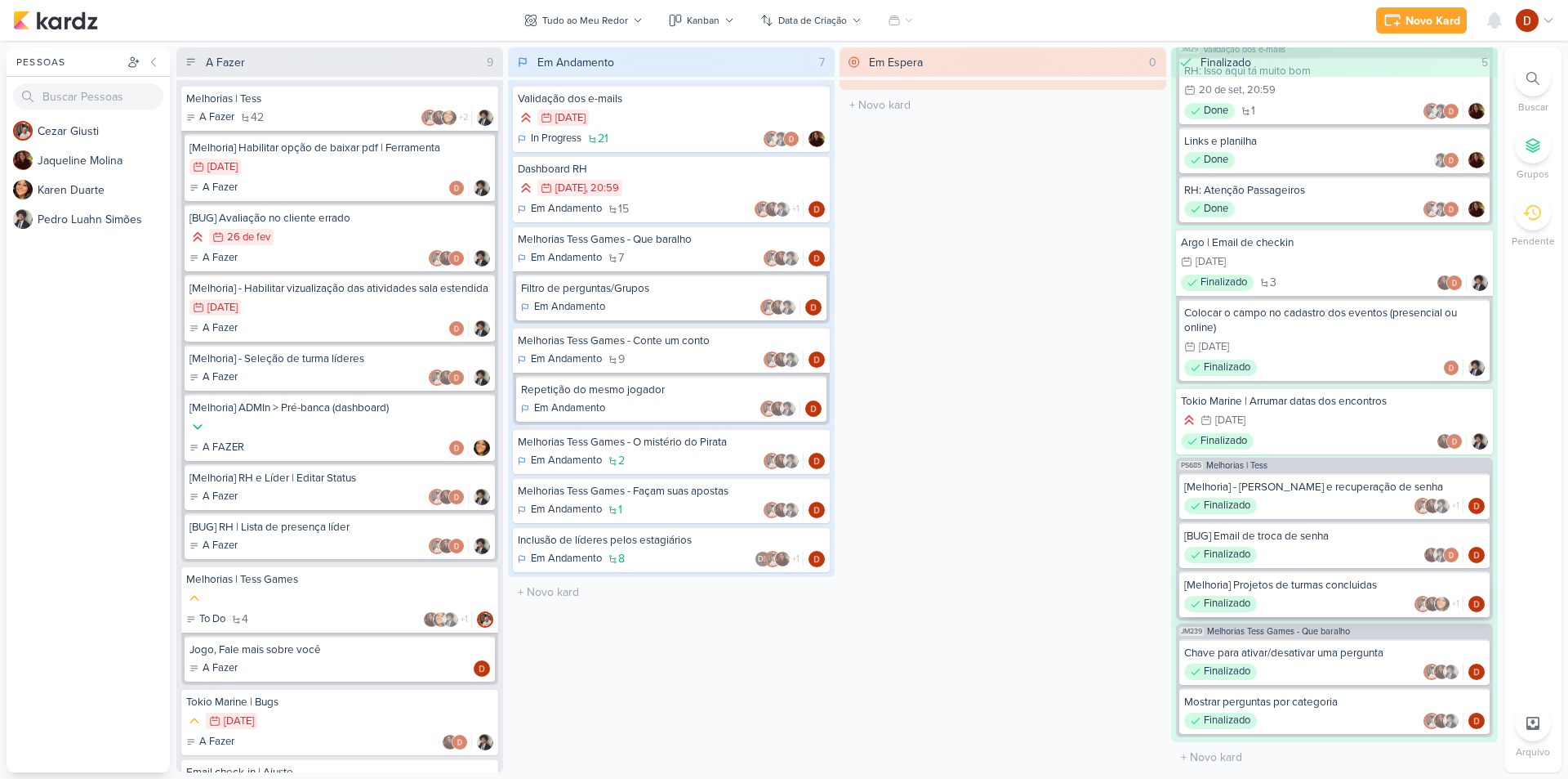
click at [1263, 589] on div "[Melhoria] Projetos de turmas concluidas" at bounding box center [1334, 584] width 301 height 14
click at [1318, 497] on div "Finalizado +1" at bounding box center [1334, 505] width 301 height 16
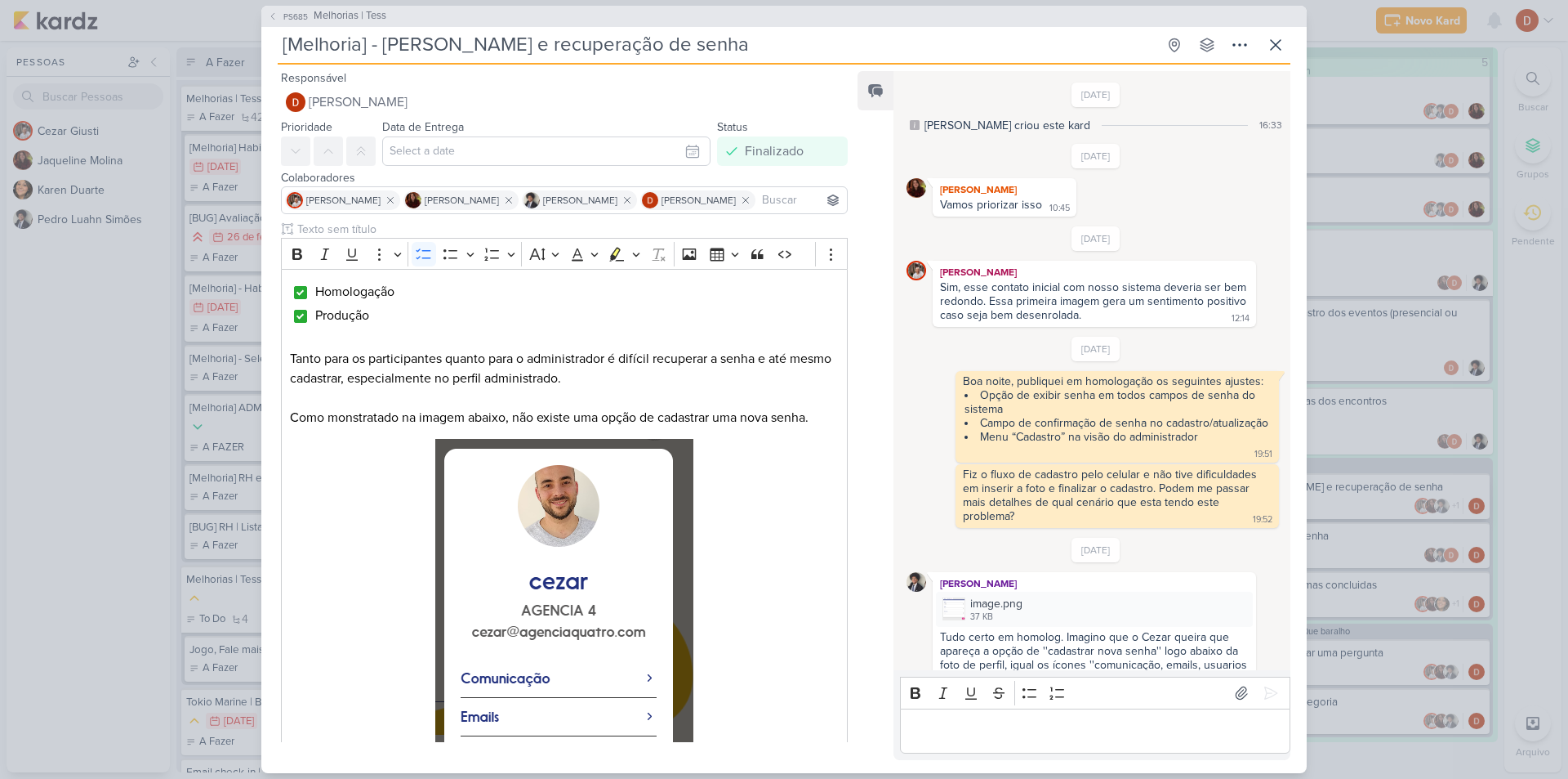
scroll to position [1215, 0]
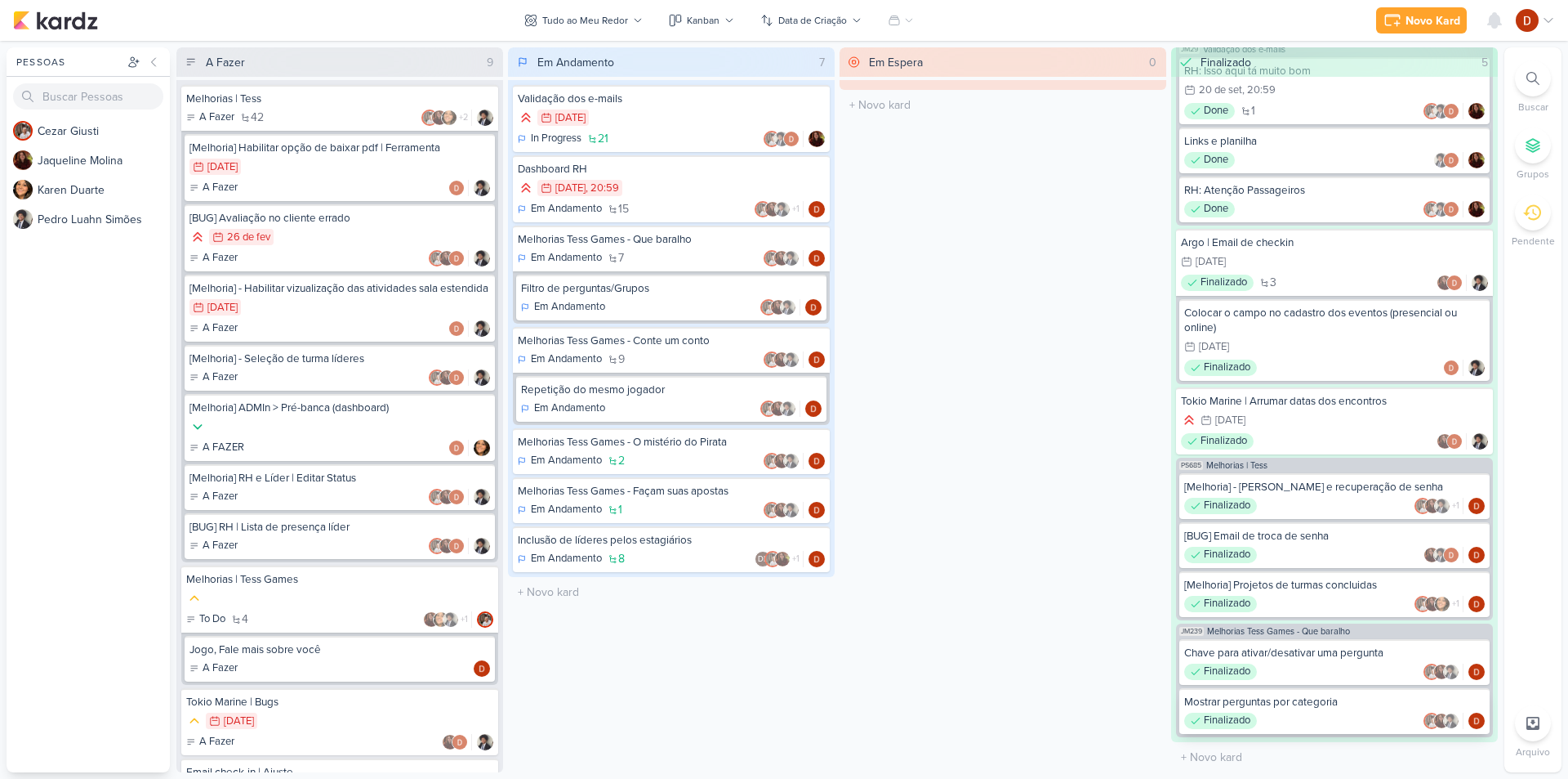
click at [1299, 710] on div "Mostrar perguntas por categoria Finalizado" at bounding box center [1334, 711] width 310 height 46
click at [1323, 654] on div "Chave para ativar/desativar uma pergunta" at bounding box center [1334, 652] width 301 height 14
click at [657, 303] on div "Em Andamento" at bounding box center [671, 306] width 301 height 16
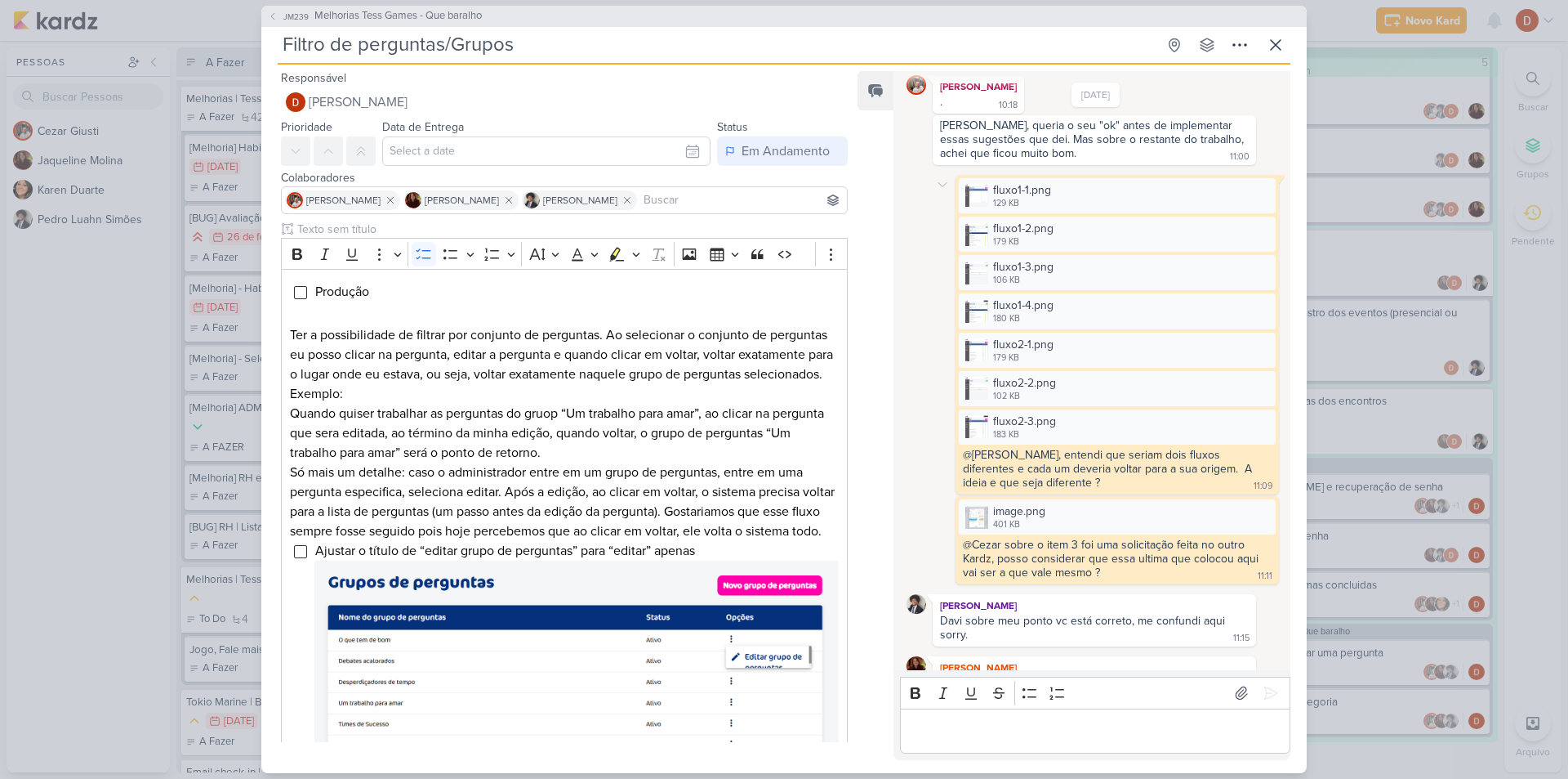
scroll to position [442, 0]
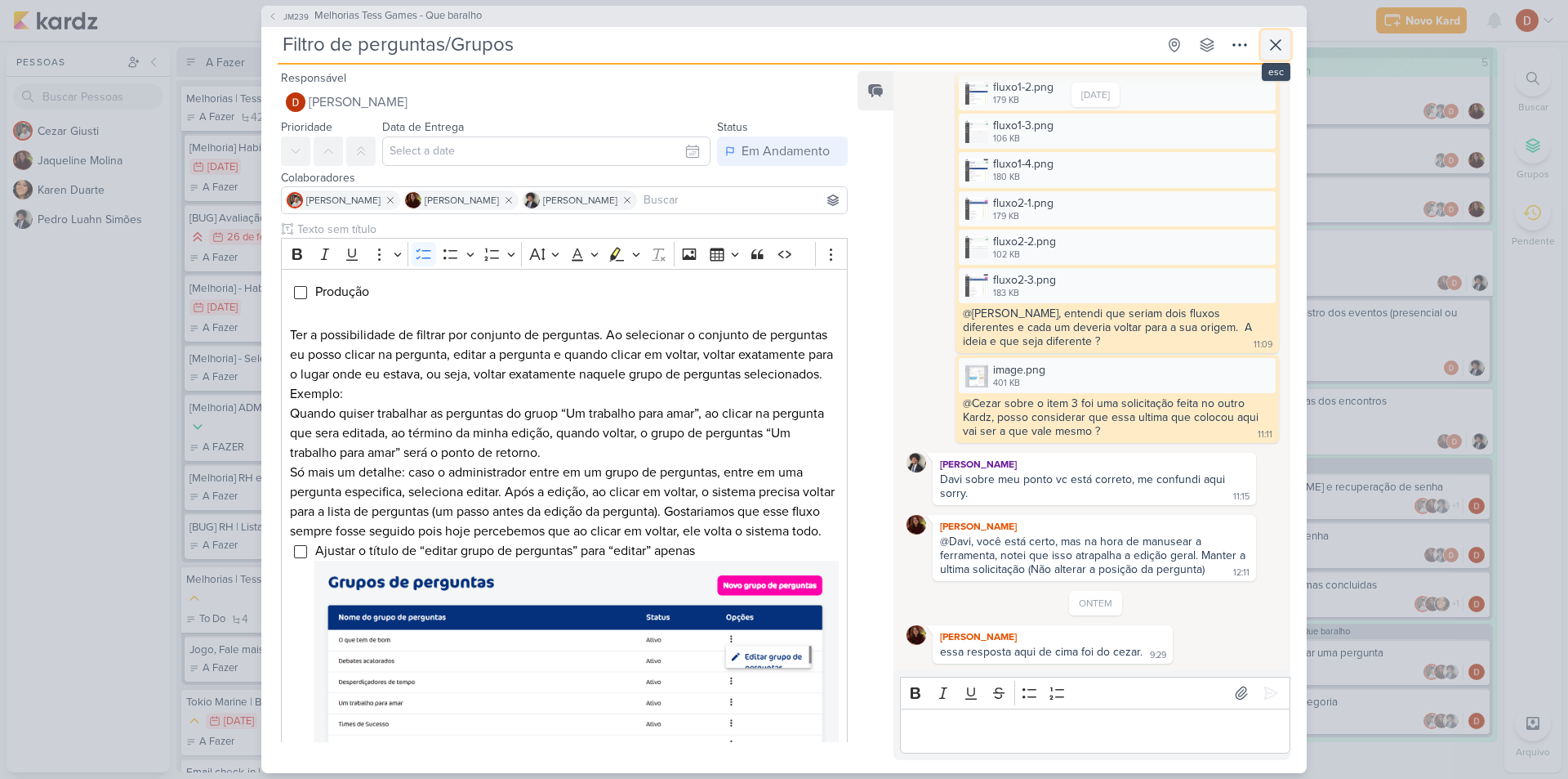
click at [1282, 50] on icon at bounding box center [1275, 45] width 20 height 20
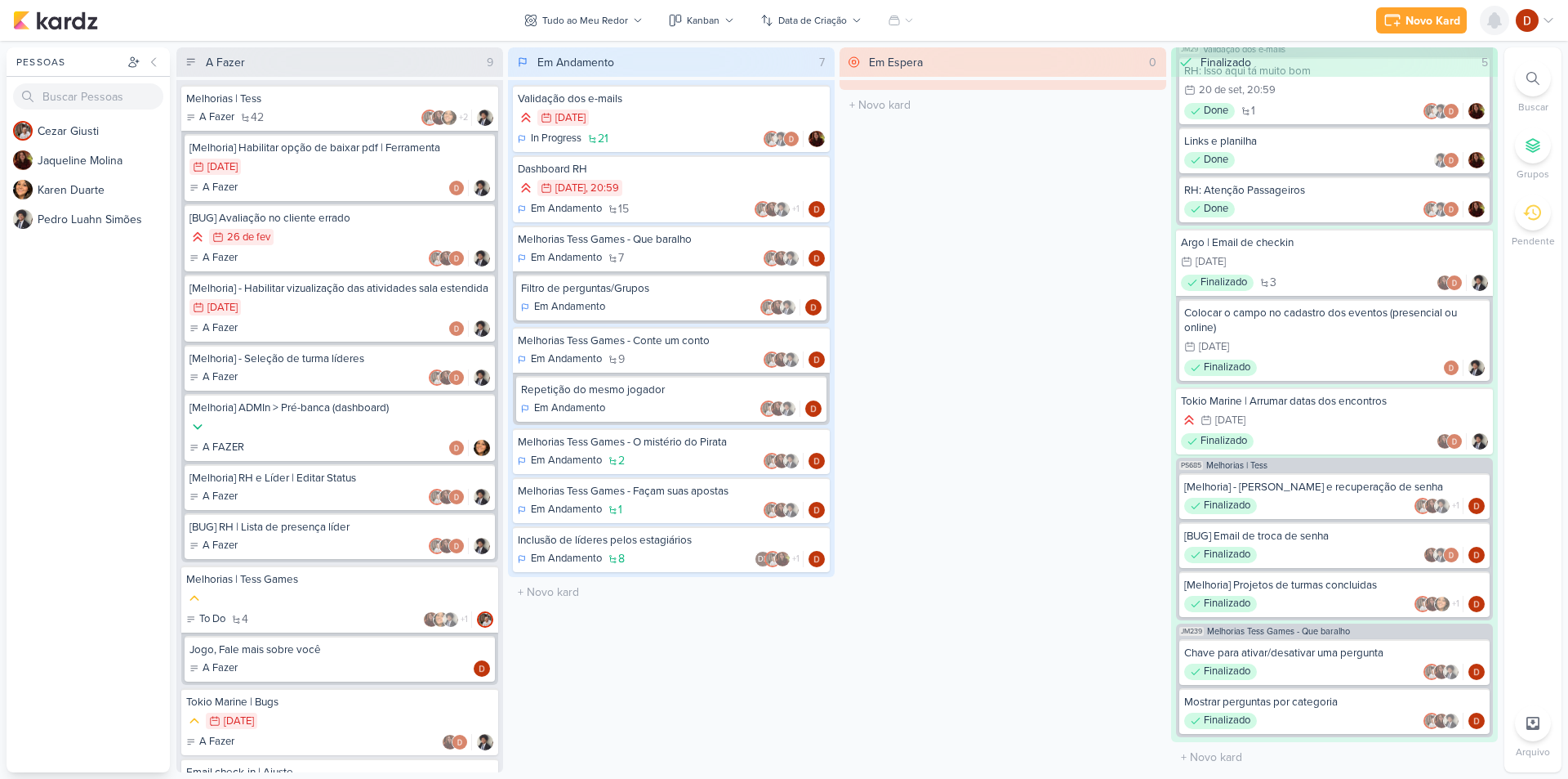
click at [1491, 19] on icon at bounding box center [1495, 20] width 13 height 14
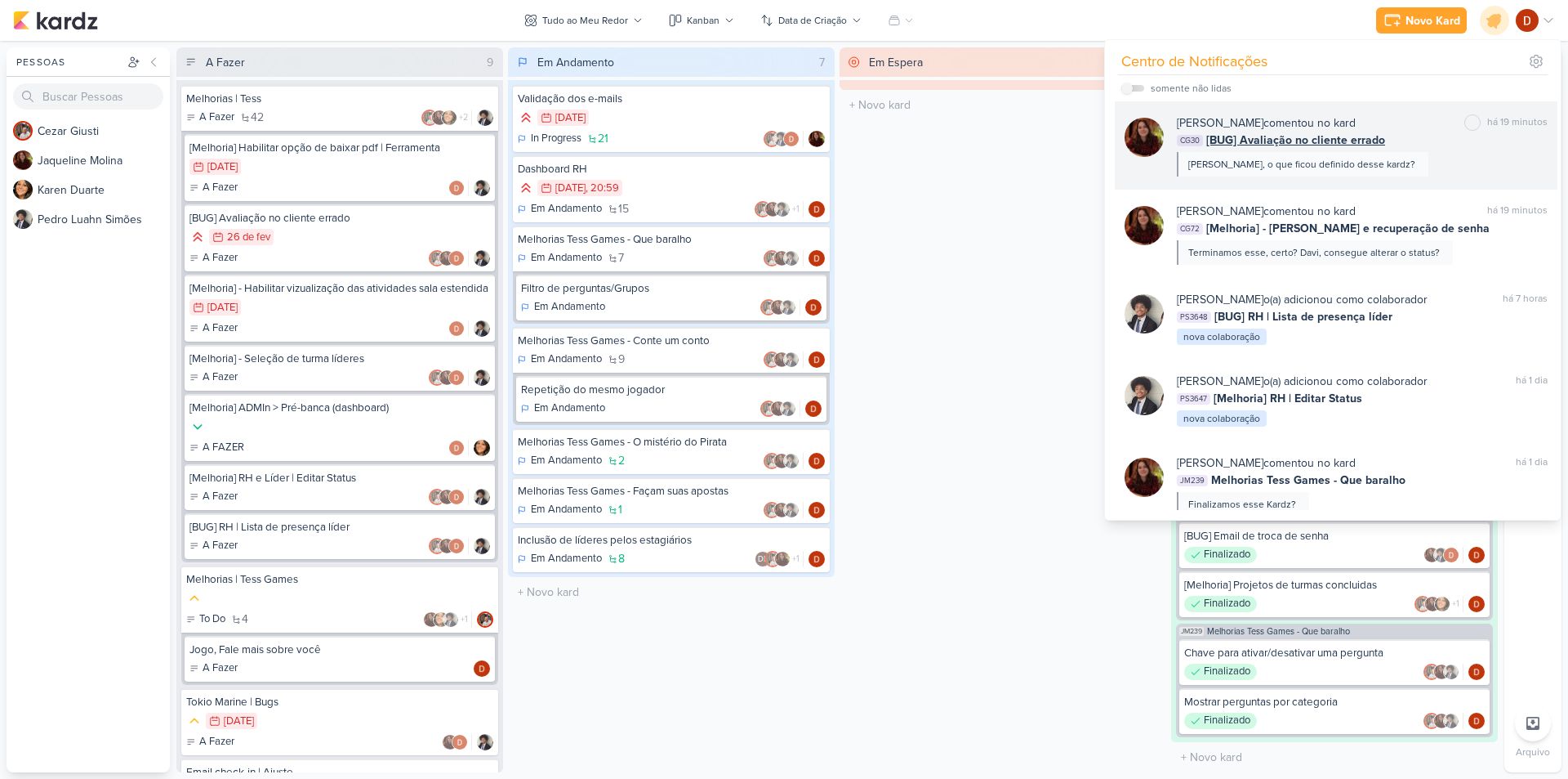
click at [1286, 160] on div "[PERSON_NAME], o que ficou definido desse kardz?" at bounding box center [1302, 163] width 227 height 14
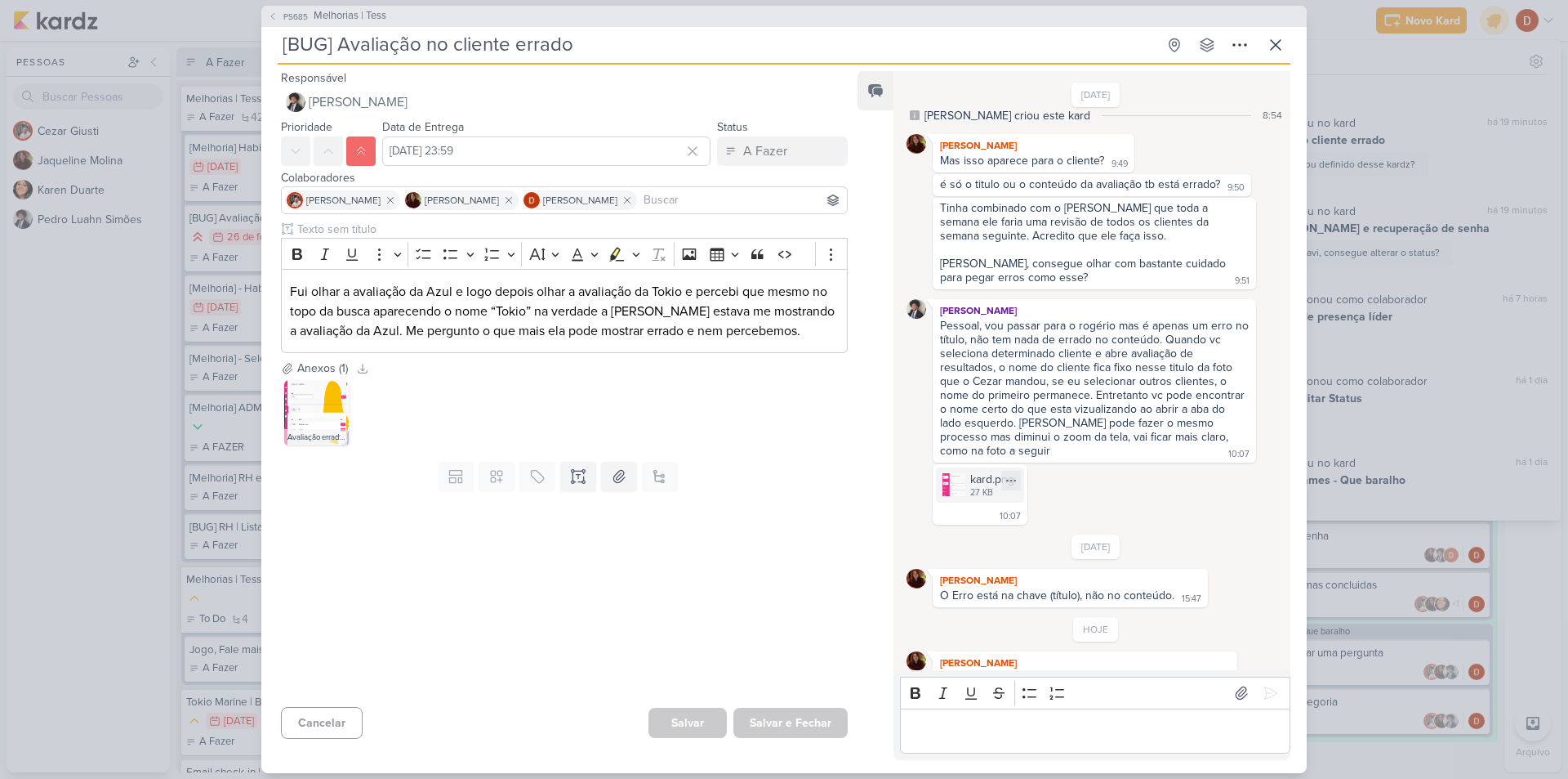
scroll to position [0, 0]
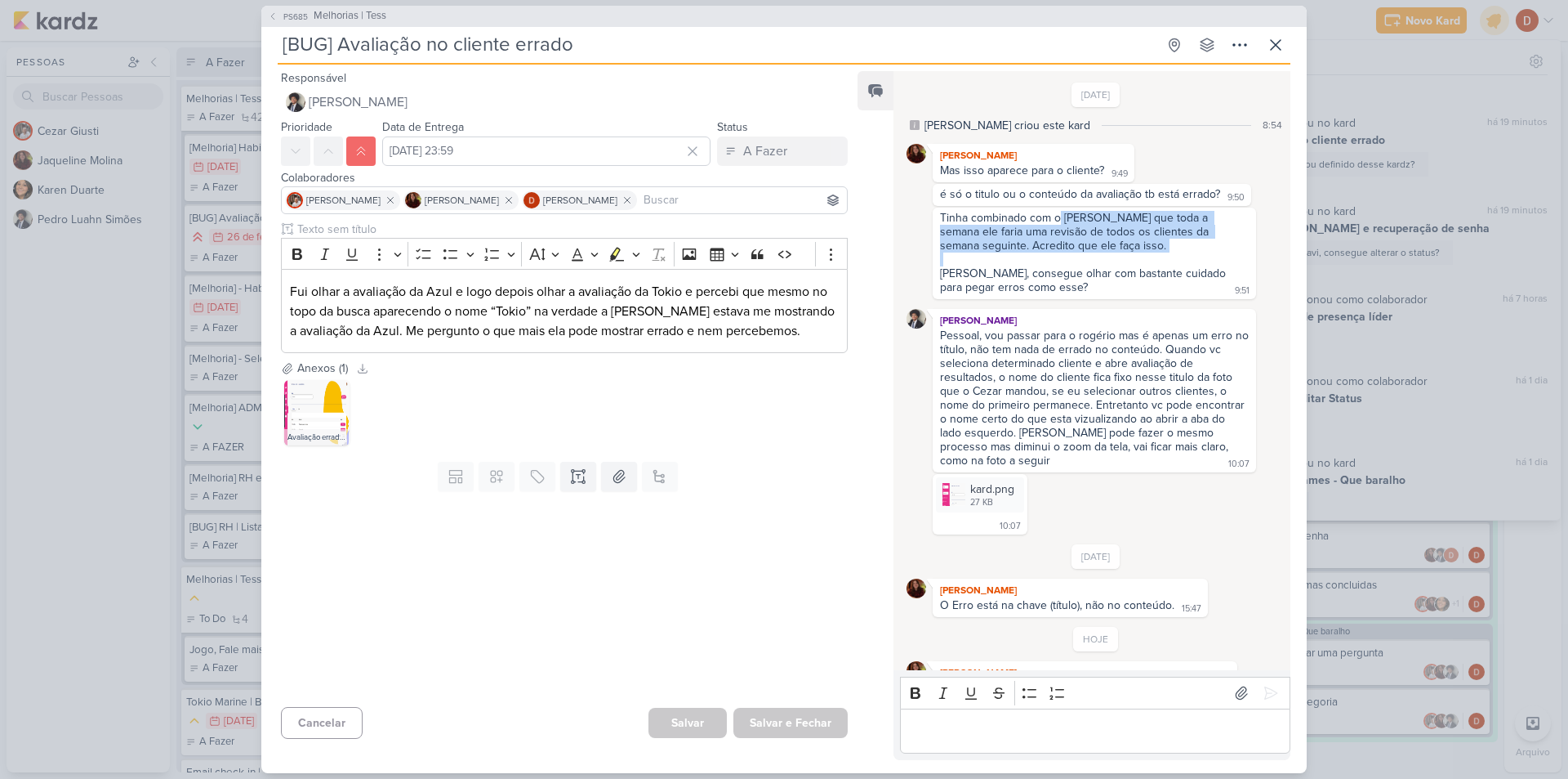
drag, startPoint x: 1060, startPoint y: 212, endPoint x: 1062, endPoint y: 264, distance: 52.0
click at [1062, 264] on span "Tinha combinado com o [PERSON_NAME] que toda a semana ele faria uma revisão de …" at bounding box center [1094, 252] width 308 height 83
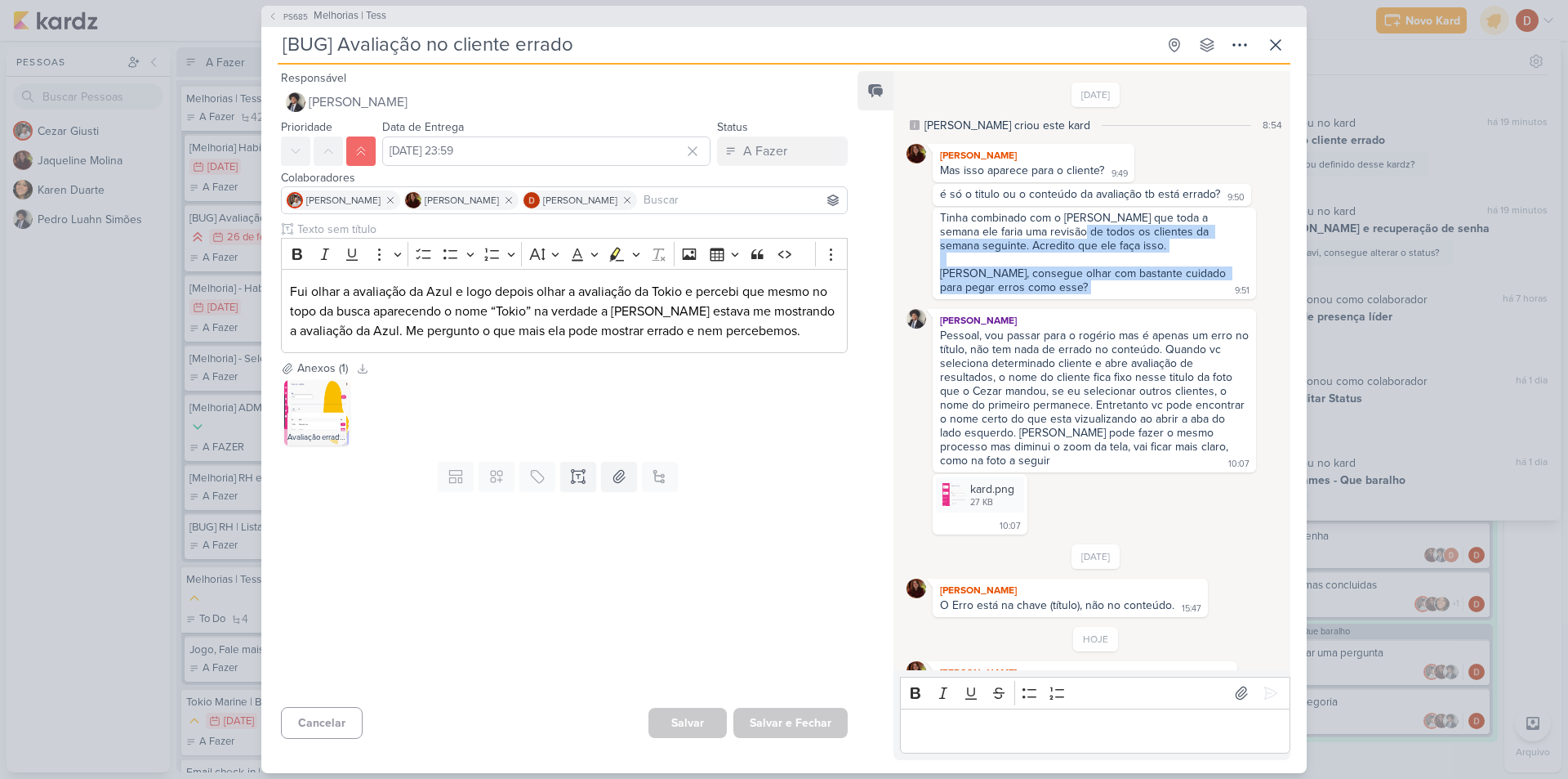
drag, startPoint x: 1061, startPoint y: 284, endPoint x: 1041, endPoint y: 229, distance: 58.5
click at [1041, 229] on div "Tinha combinado com o [PERSON_NAME] que toda a semana ele faria uma revisão de …" at bounding box center [1095, 253] width 317 height 85
click at [1041, 229] on div "Tinha combinado com o [PERSON_NAME] que toda a semana ele faria uma revisão de …" at bounding box center [1094, 232] width 308 height 42
drag, startPoint x: 1049, startPoint y: 288, endPoint x: 1038, endPoint y: 240, distance: 49.2
click at [1038, 240] on div "Tinha combinado com o [PERSON_NAME] que toda a semana ele faria uma revisão de …" at bounding box center [1095, 253] width 317 height 85
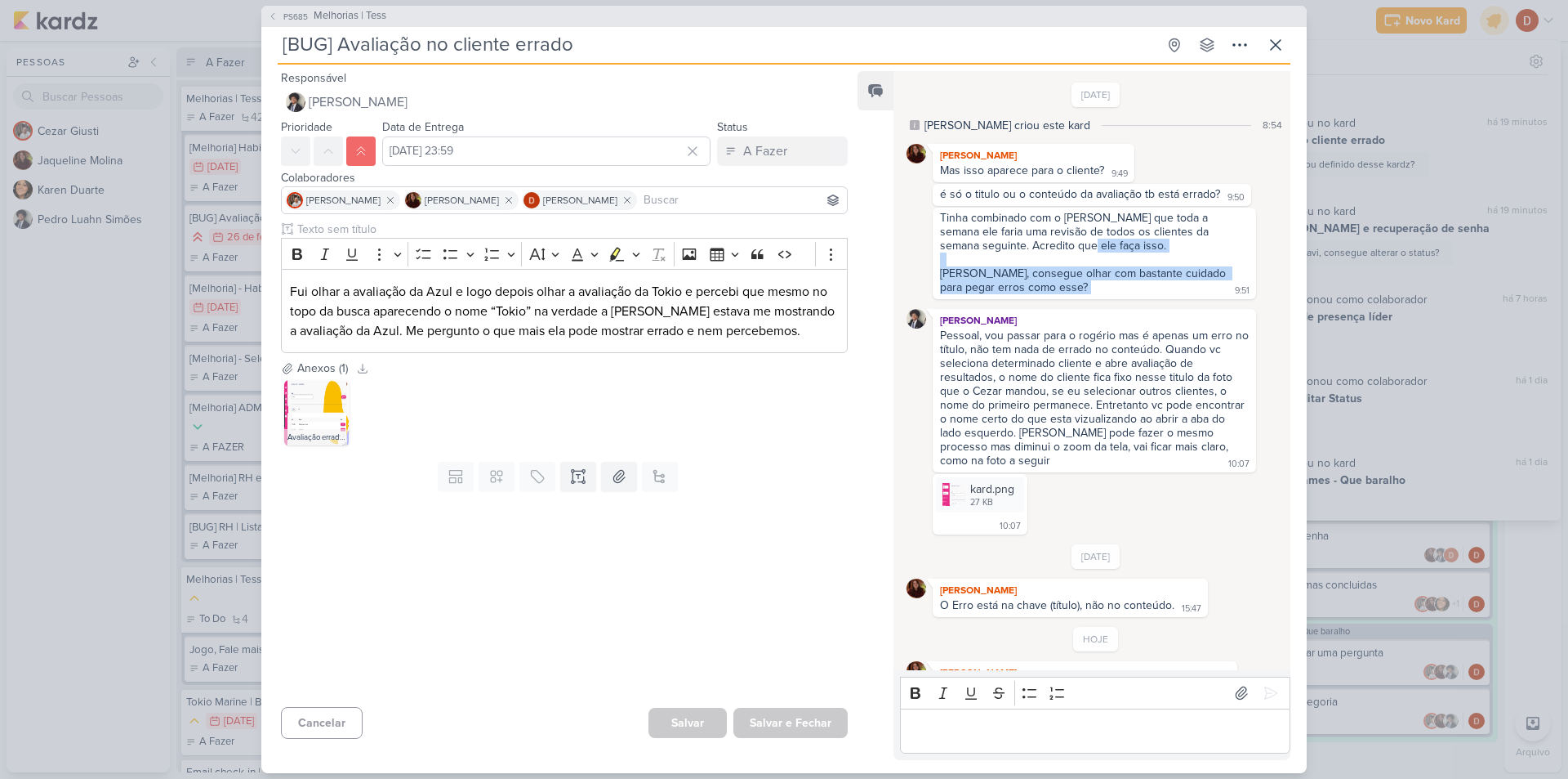
click at [1038, 240] on div "Tinha combinado com o [PERSON_NAME] que toda a semana ele faria uma revisão de …" at bounding box center [1094, 232] width 308 height 42
drag, startPoint x: 1040, startPoint y: 269, endPoint x: 1038, endPoint y: 253, distance: 16.1
click at [1038, 253] on span "Tinha combinado com o [PERSON_NAME] que toda a semana ele faria uma revisão de …" at bounding box center [1094, 252] width 308 height 83
click at [1067, 368] on div "Pessoal, vou passar para o rogério mas é apenas um erro no título, não tem nada…" at bounding box center [1096, 397] width 312 height 138
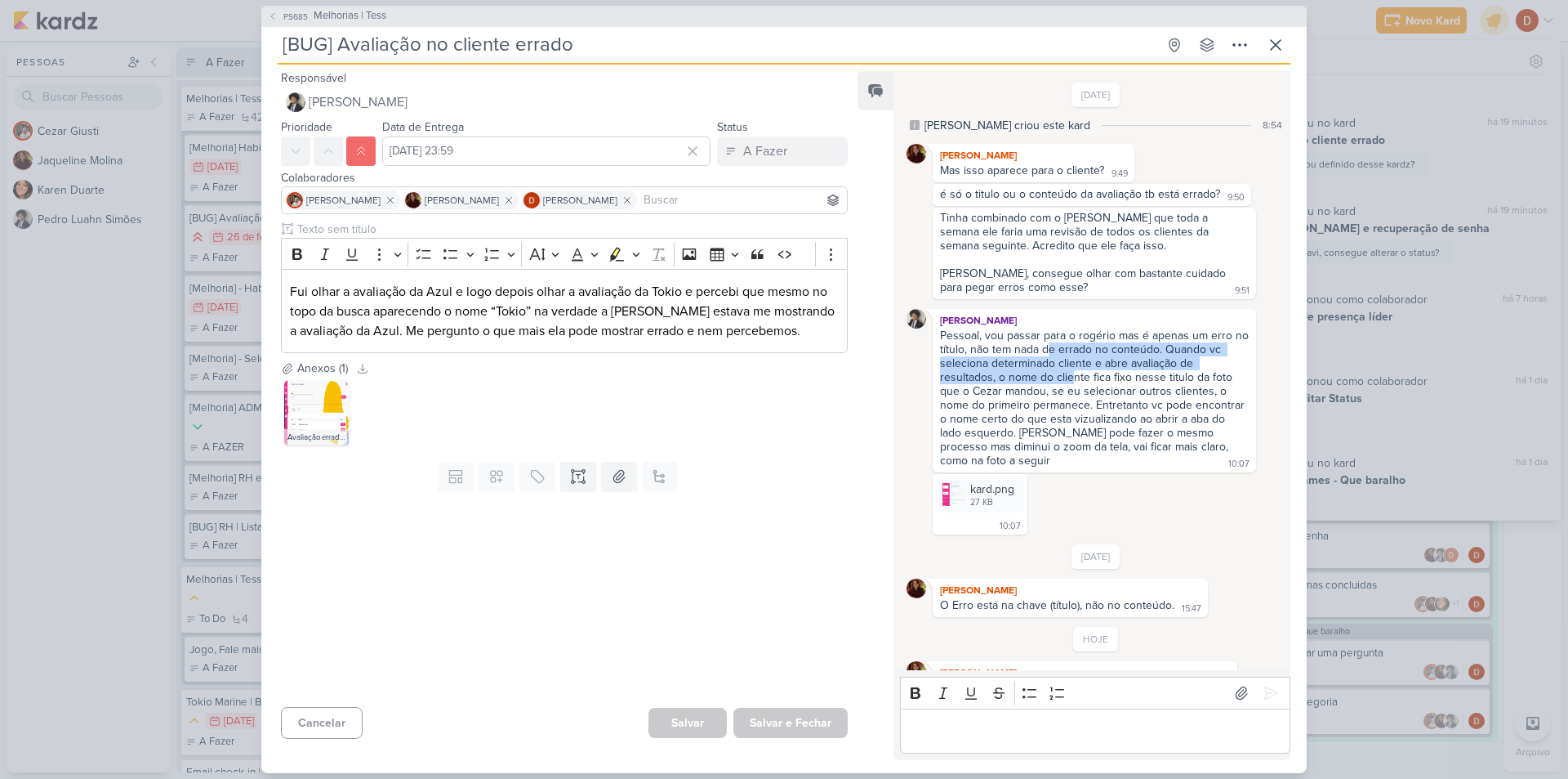
drag, startPoint x: 1064, startPoint y: 344, endPoint x: 1073, endPoint y: 370, distance: 27.5
click at [1073, 370] on div "Pessoal, vou passar para o rogério mas é apenas um erro no título, não tem nada…" at bounding box center [1096, 397] width 312 height 138
click at [1068, 400] on div "Pessoal, vou passar para o rogério mas é apenas um erro no título, não tem nada…" at bounding box center [1096, 397] width 312 height 138
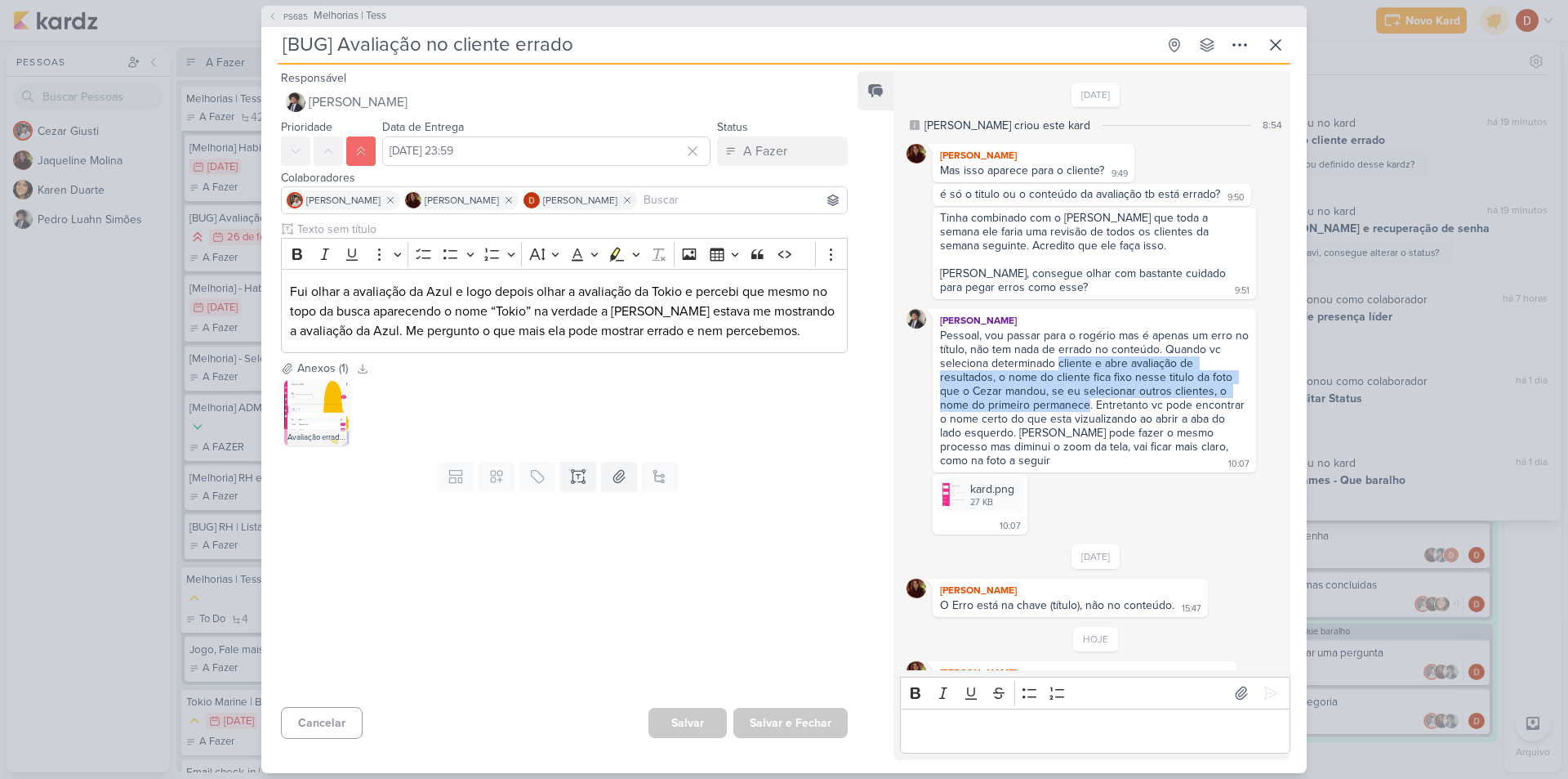
drag, startPoint x: 1068, startPoint y: 400, endPoint x: 1067, endPoint y: 356, distance: 44.0
click at [1067, 356] on div "Pessoal, vou passar para o rogério mas é apenas um erro no título, não tem nada…" at bounding box center [1096, 397] width 312 height 138
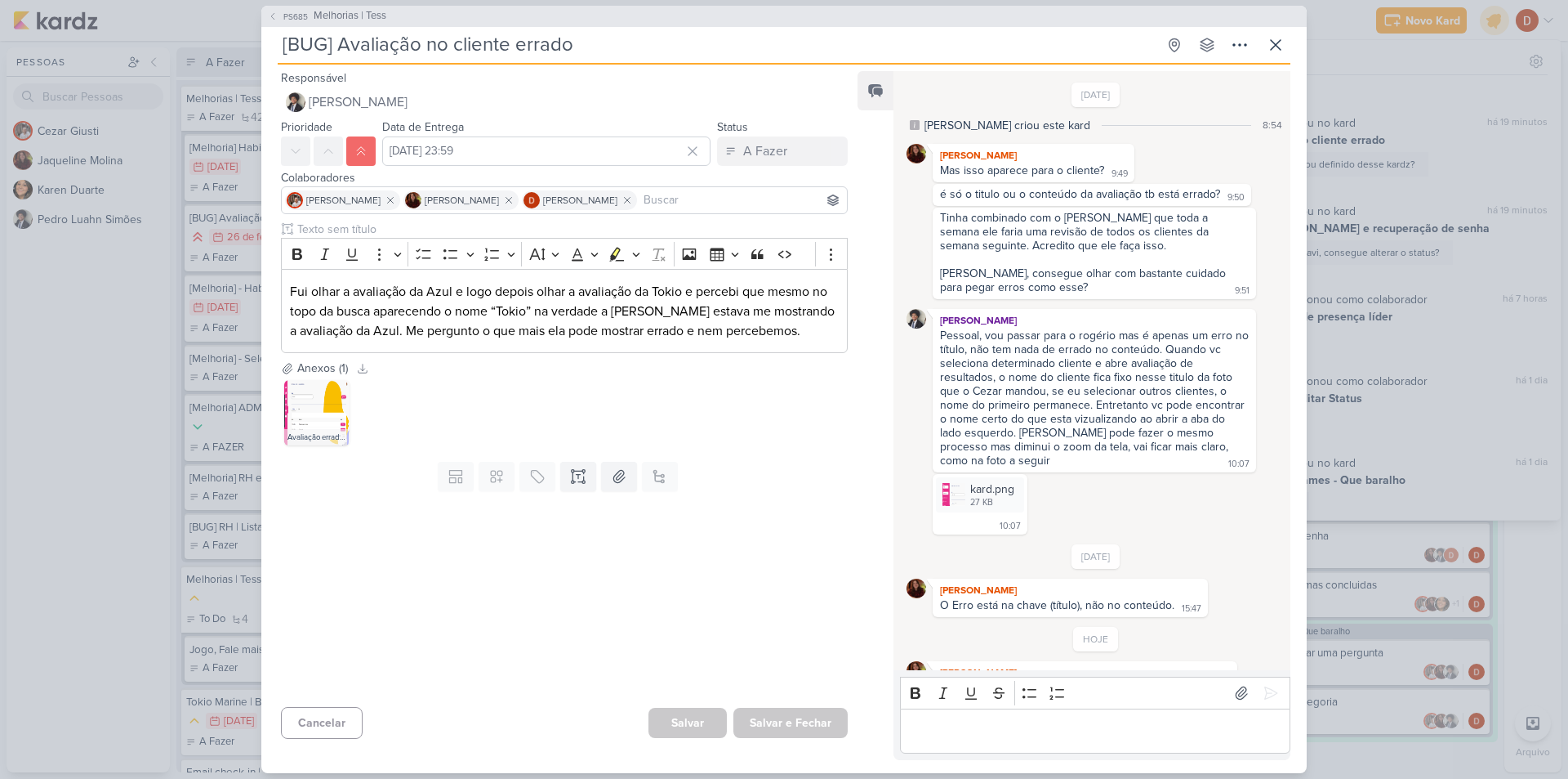
click at [1051, 338] on div "Pessoal, vou passar para o rogério mas é apenas um erro no título, não tem nada…" at bounding box center [1096, 397] width 312 height 138
drag, startPoint x: 1060, startPoint y: 346, endPoint x: 1089, endPoint y: 369, distance: 37.0
click at [1089, 369] on div "Pessoal, vou passar para o rogério mas é apenas um erro no título, não tem nada…" at bounding box center [1096, 397] width 312 height 138
click at [1089, 370] on div "Pessoal, vou passar para o rogério mas é apenas um erro no título, não tem nada…" at bounding box center [1096, 397] width 312 height 138
drag, startPoint x: 1087, startPoint y: 390, endPoint x: 1069, endPoint y: 358, distance: 36.7
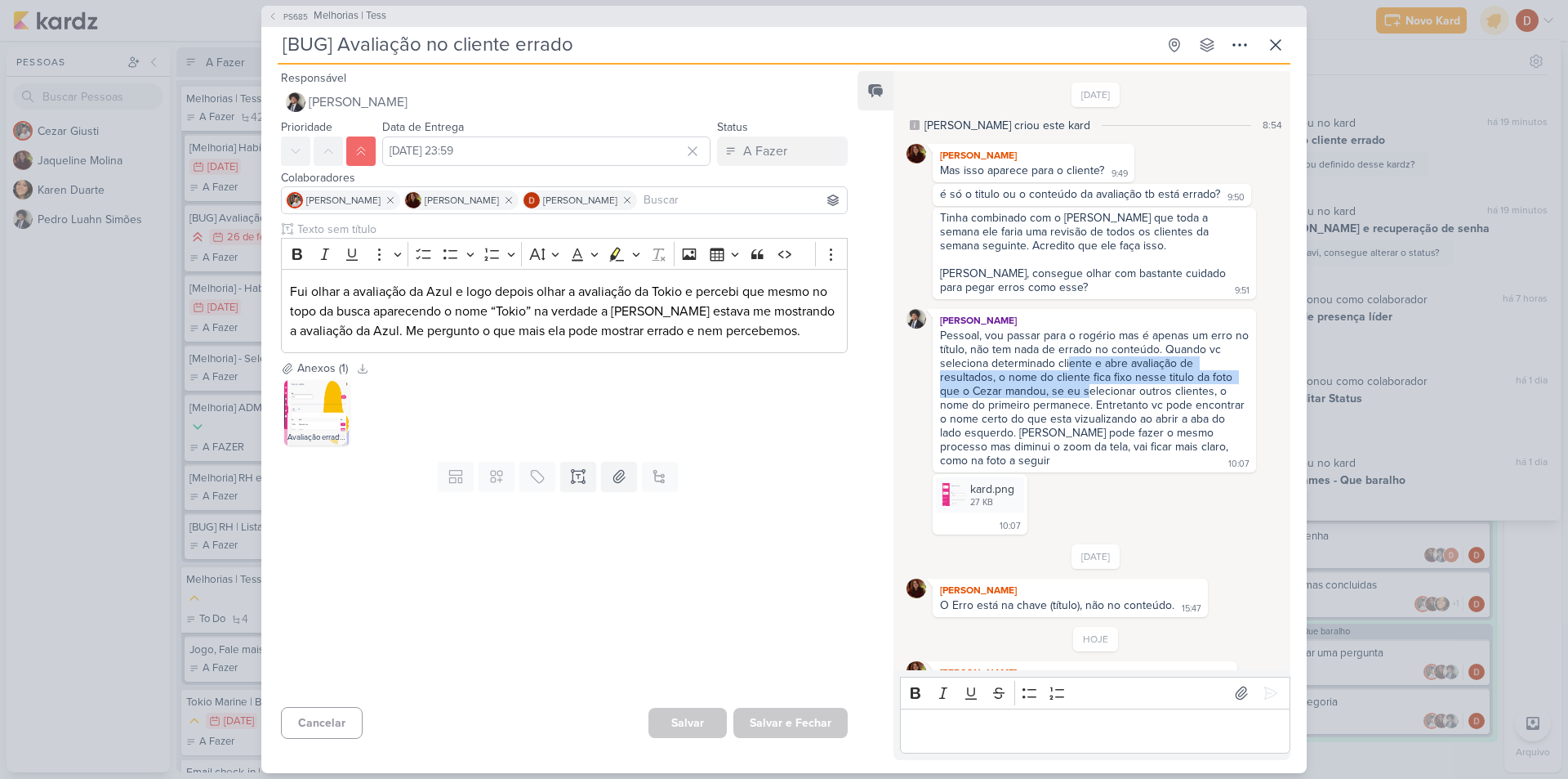
click at [1069, 358] on div "Pessoal, vou passar para o rogério mas é apenas um erro no título, não tem nada…" at bounding box center [1096, 397] width 312 height 138
drag, startPoint x: 1074, startPoint y: 399, endPoint x: 1073, endPoint y: 358, distance: 41.0
click at [1073, 358] on div "Pessoal, vou passar para o rogério mas é apenas um erro no título, não tem nada…" at bounding box center [1096, 397] width 312 height 138
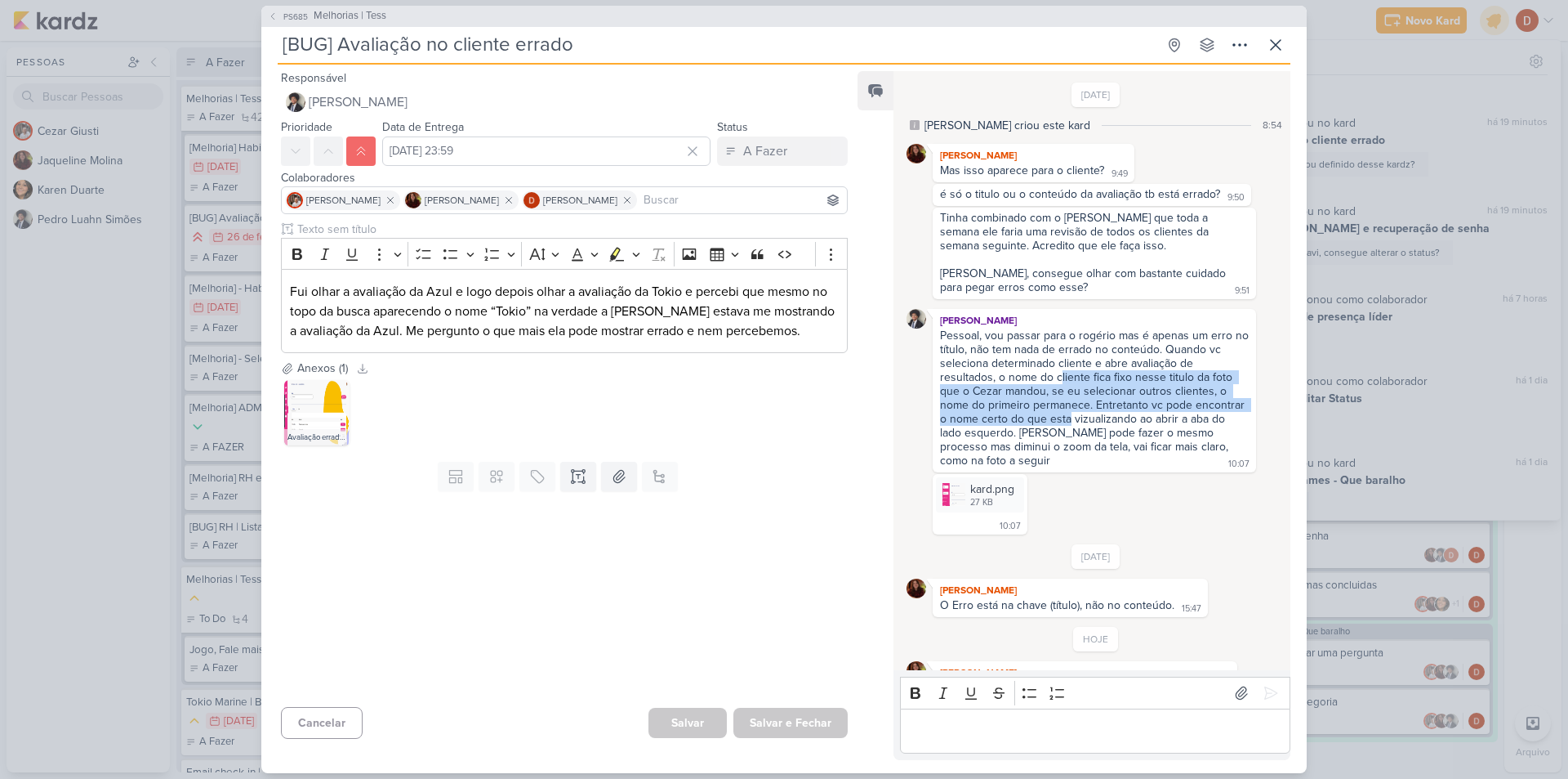
drag, startPoint x: 1067, startPoint y: 422, endPoint x: 1057, endPoint y: 376, distance: 47.1
click at [1057, 376] on div "Pessoal, vou passar para o rogério mas é apenas um erro no título, não tem nada…" at bounding box center [1096, 397] width 312 height 138
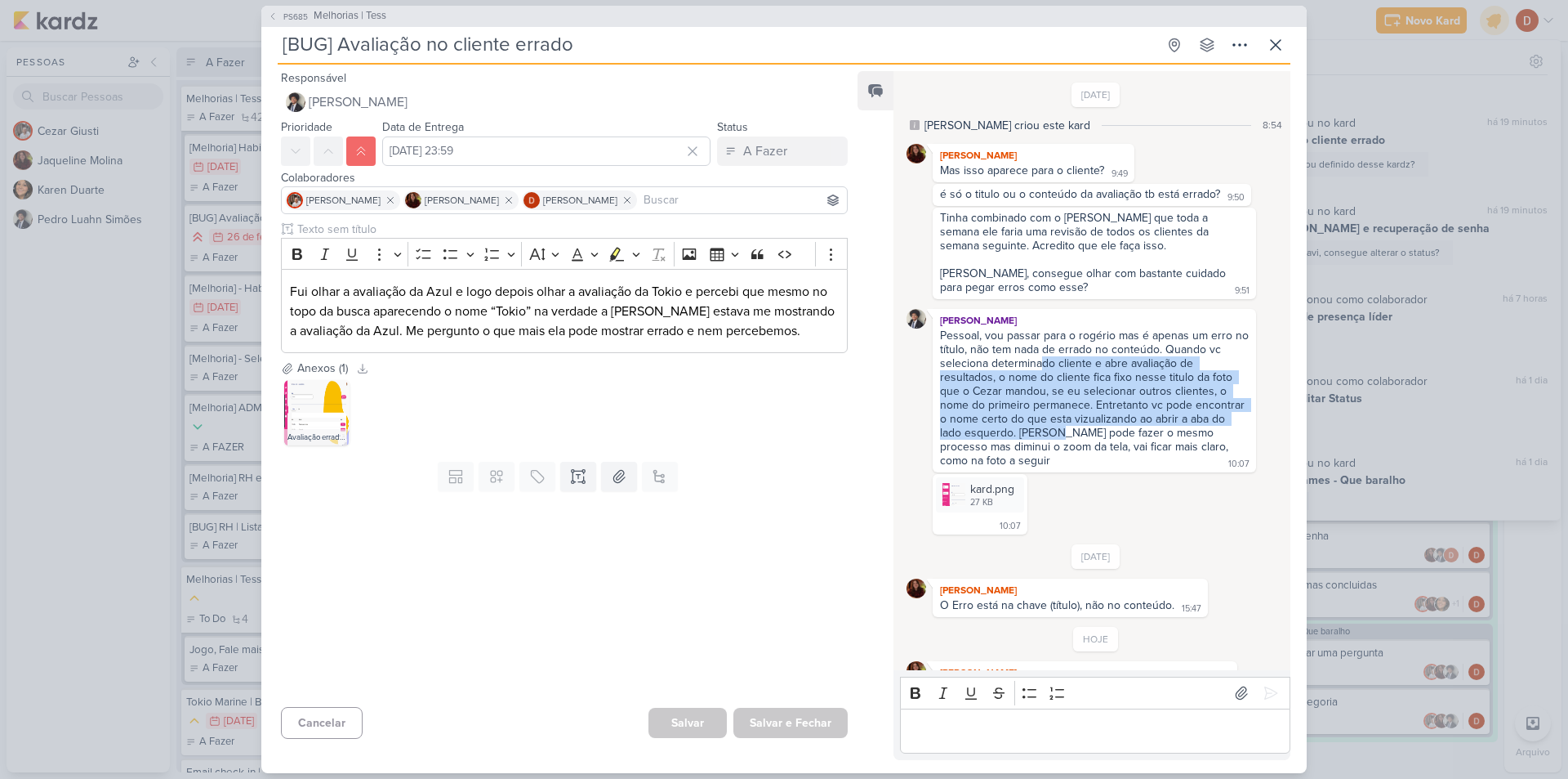
drag, startPoint x: 1059, startPoint y: 429, endPoint x: 1038, endPoint y: 368, distance: 64.5
click at [1038, 368] on div "Pessoal, vou passar para o rogério mas é apenas um erro no título, não tem nada…" at bounding box center [1096, 397] width 312 height 138
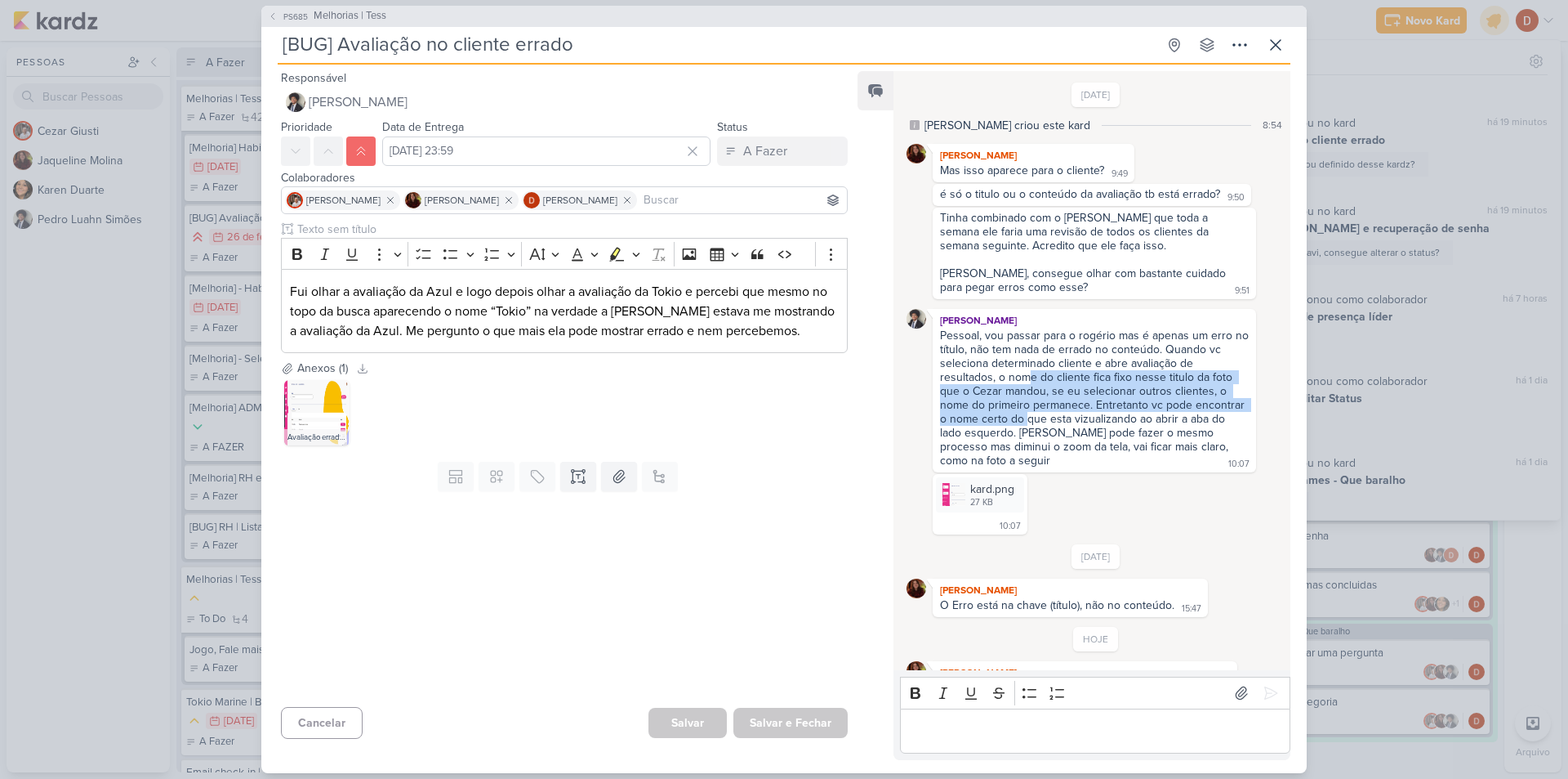
drag, startPoint x: 1027, startPoint y: 417, endPoint x: 1025, endPoint y: 379, distance: 38.1
click at [1025, 379] on div "Pessoal, vou passar para o rogério mas é apenas um erro no título, não tem nada…" at bounding box center [1096, 397] width 312 height 138
drag, startPoint x: 1028, startPoint y: 390, endPoint x: 1025, endPoint y: 376, distance: 14.3
click at [1025, 376] on div "Pessoal, vou passar para o rogério mas é apenas um erro no título, não tem nada…" at bounding box center [1096, 397] width 312 height 138
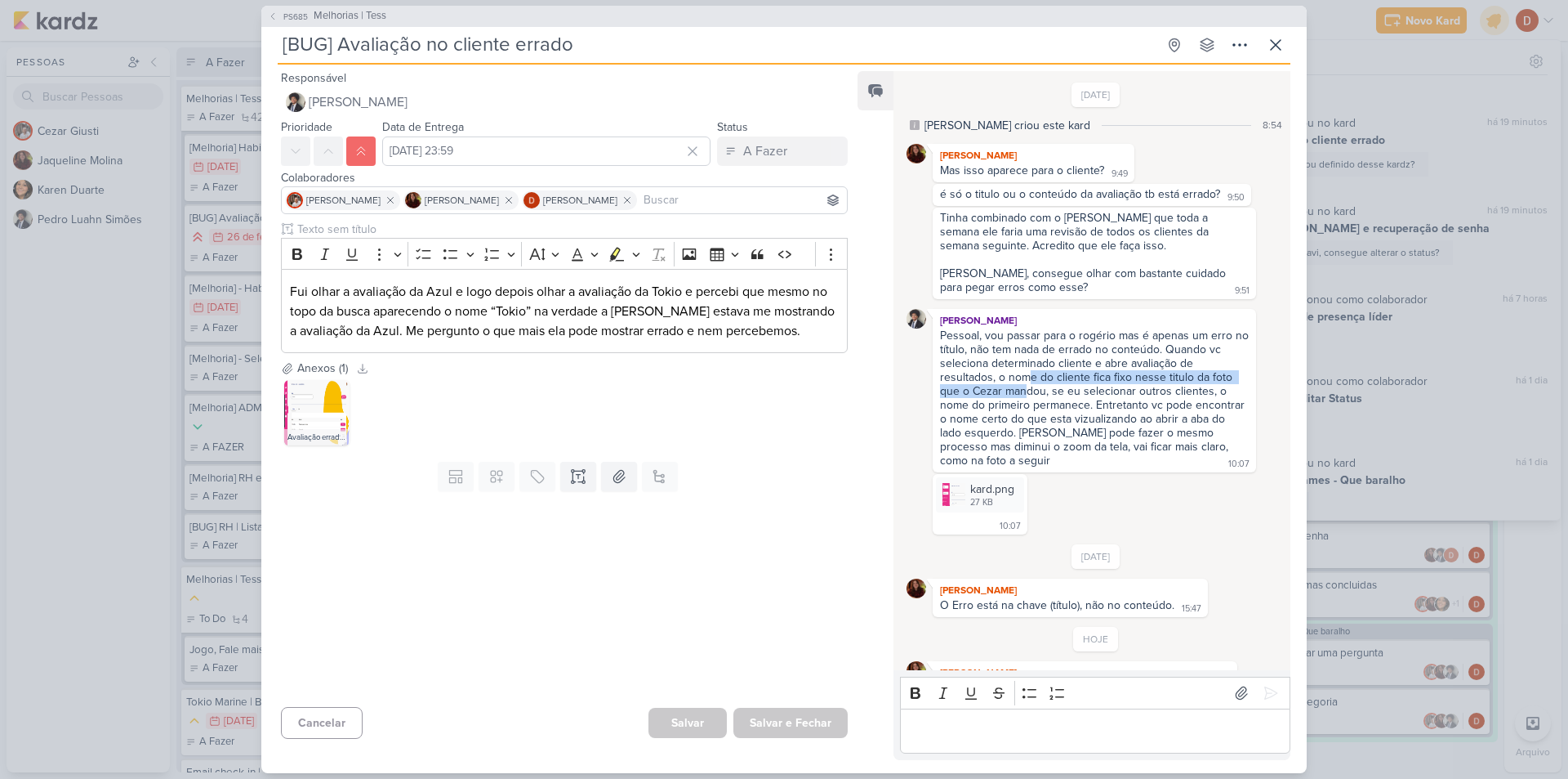
click at [1025, 376] on div "Pessoal, vou passar para o rogério mas é apenas um erro no título, não tem nada…" at bounding box center [1096, 397] width 312 height 138
drag, startPoint x: 1028, startPoint y: 414, endPoint x: 1027, endPoint y: 373, distance: 41.0
click at [1027, 373] on div "Pessoal, vou passar para o rogério mas é apenas um erro no título, não tem nada…" at bounding box center [1096, 397] width 312 height 138
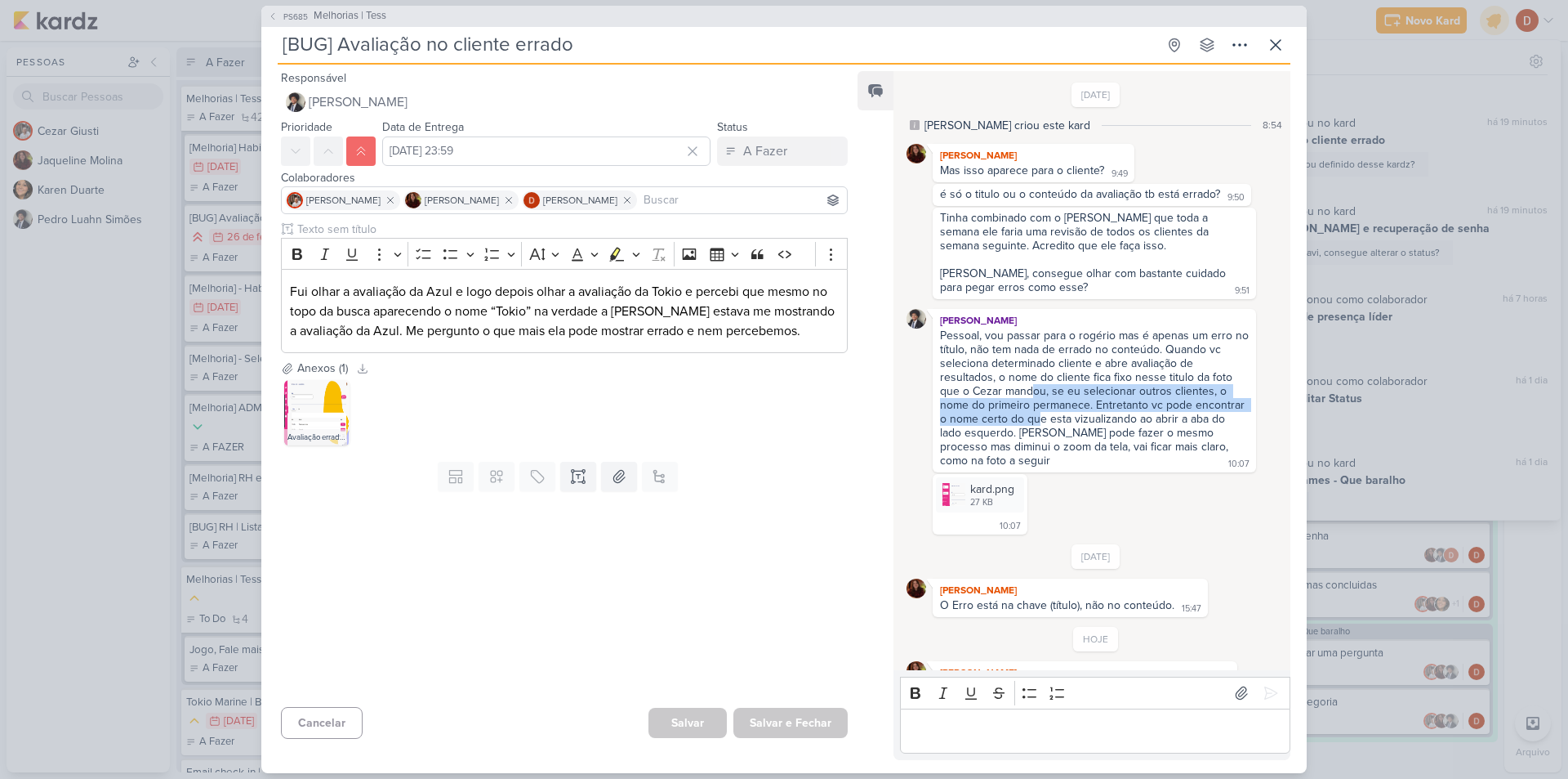
drag, startPoint x: 1035, startPoint y: 416, endPoint x: 1033, endPoint y: 391, distance: 25.1
click at [1033, 391] on div "Pessoal, vou passar para o rogério mas é apenas um erro no título, não tem nada…" at bounding box center [1096, 397] width 312 height 138
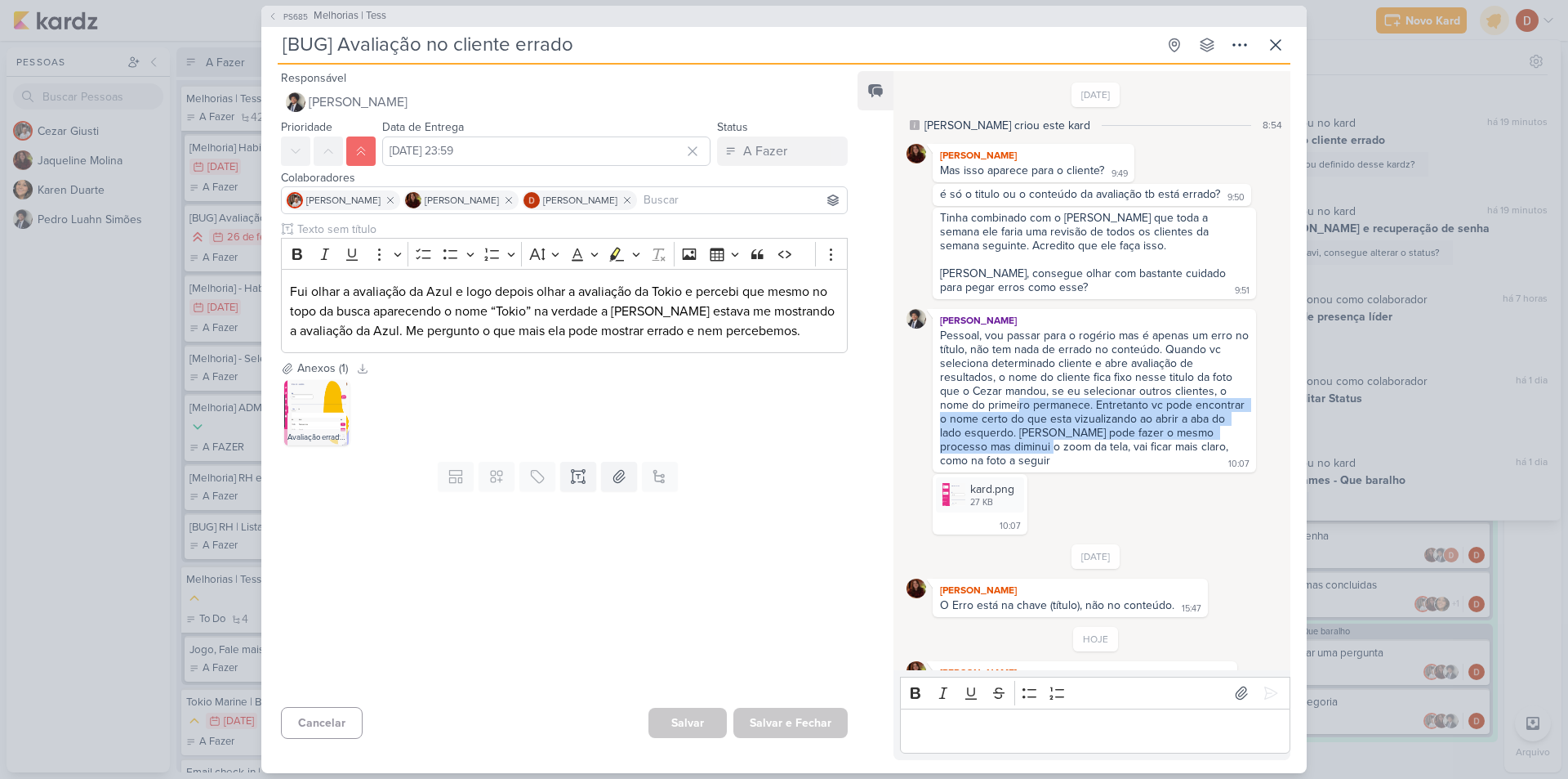
drag, startPoint x: 1022, startPoint y: 446, endPoint x: 1020, endPoint y: 398, distance: 48.0
click at [1020, 398] on div "Pessoal, vou passar para o rogério mas é apenas um erro no título, não tem nada…" at bounding box center [1096, 397] width 312 height 138
drag, startPoint x: 1020, startPoint y: 398, endPoint x: 1035, endPoint y: 411, distance: 19.8
click at [1035, 411] on div "Pessoal, vou passar para o rogério mas é apenas um erro no título, não tem nada…" at bounding box center [1096, 397] width 312 height 138
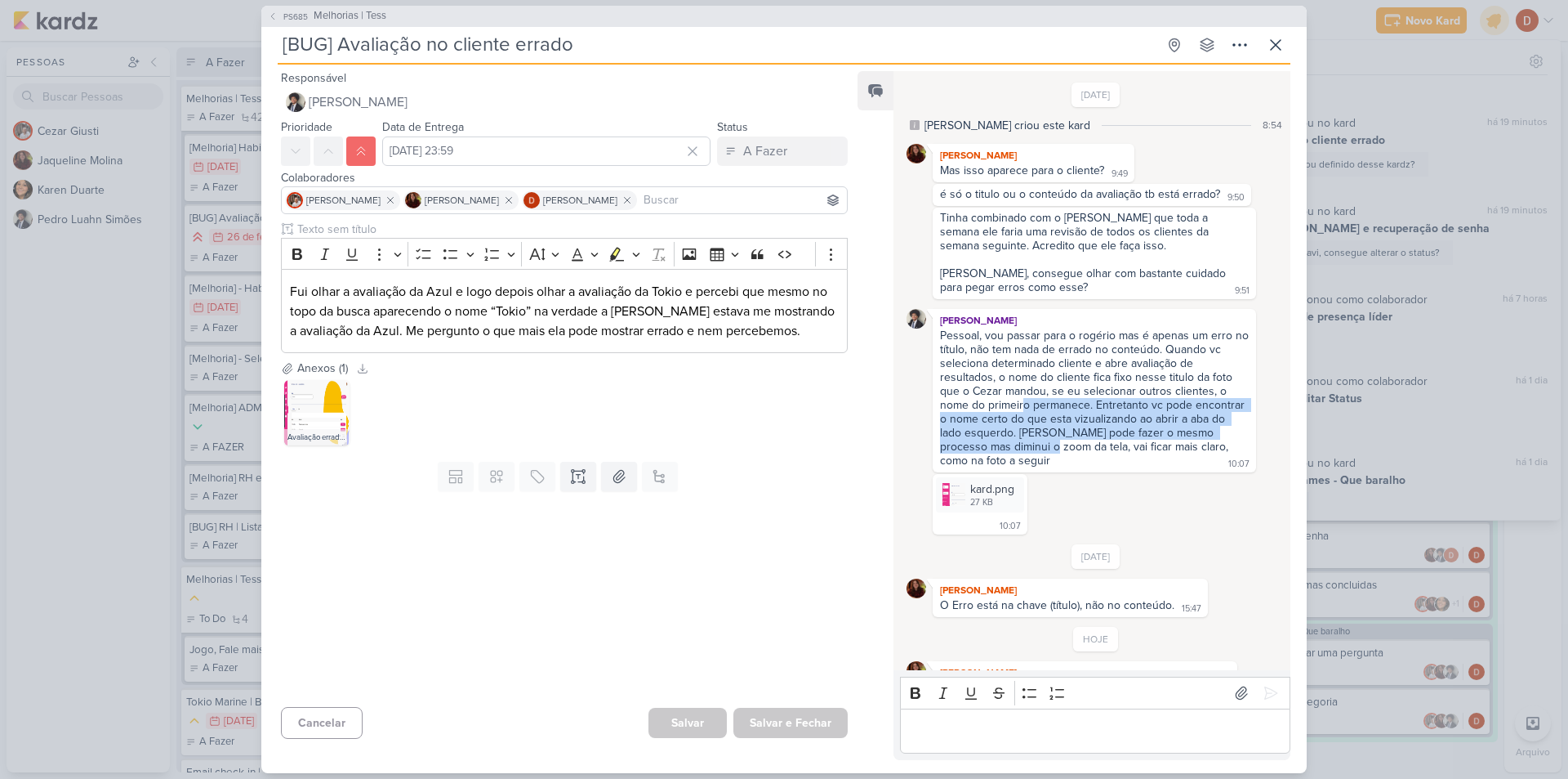
drag, startPoint x: 1031, startPoint y: 439, endPoint x: 1024, endPoint y: 406, distance: 33.7
click at [1024, 406] on div "Pessoal, vou passar para o rogério mas é apenas um erro no título, não tem nada…" at bounding box center [1096, 397] width 312 height 138
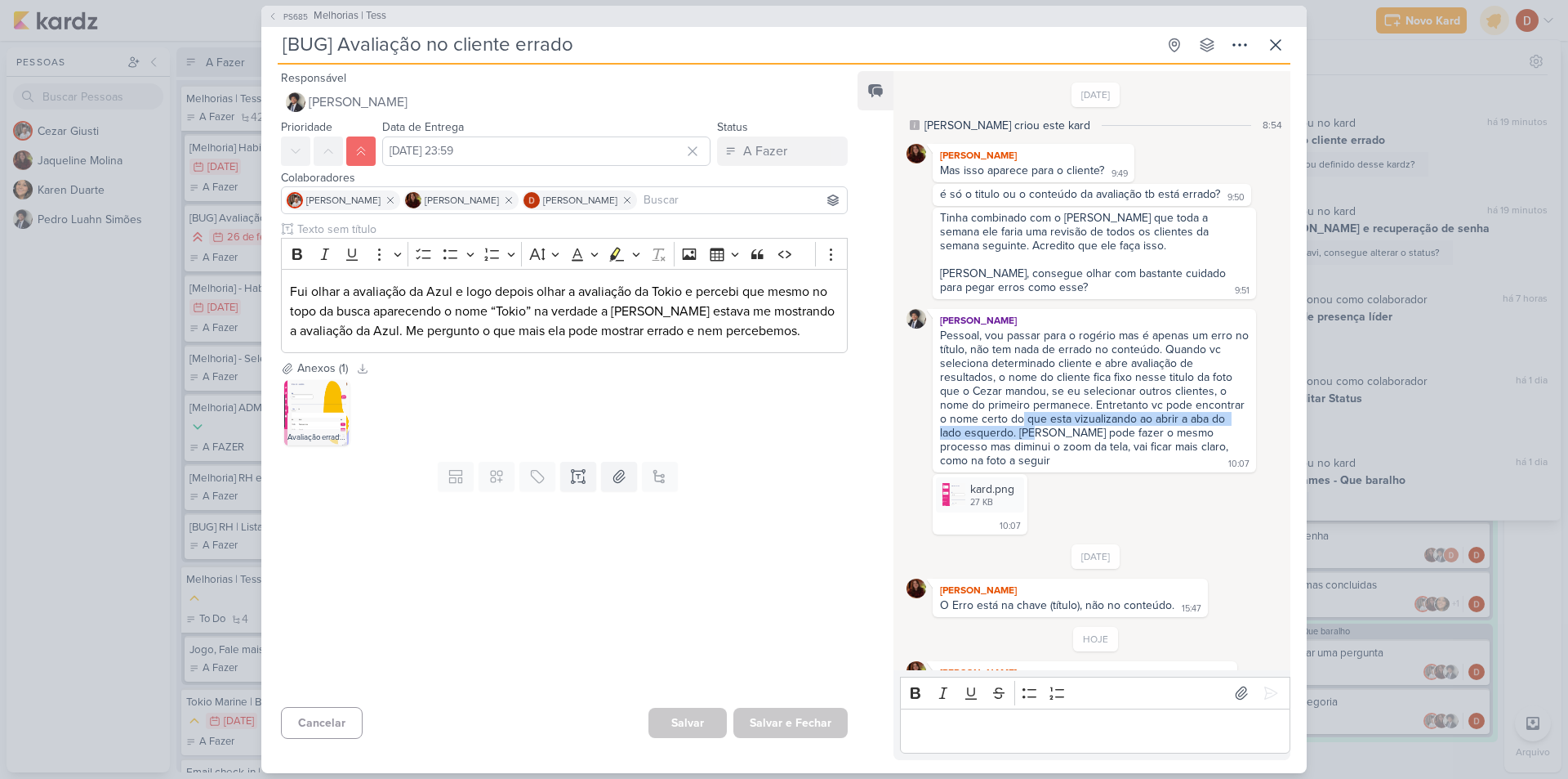
drag, startPoint x: 1019, startPoint y: 421, endPoint x: 1038, endPoint y: 426, distance: 19.6
click at [1038, 426] on div "Pessoal, vou passar para o rogério mas é apenas um erro no título, não tem nada…" at bounding box center [1096, 397] width 312 height 138
click at [1033, 445] on div "Pessoal, vou passar para o rogério mas é apenas um erro no título, não tem nada…" at bounding box center [1096, 397] width 312 height 138
drag, startPoint x: 1032, startPoint y: 453, endPoint x: 1030, endPoint y: 435, distance: 18.1
click at [1030, 435] on div "Pessoal, vou passar para o rogério mas é apenas um erro no título, não tem nada…" at bounding box center [1095, 398] width 317 height 140
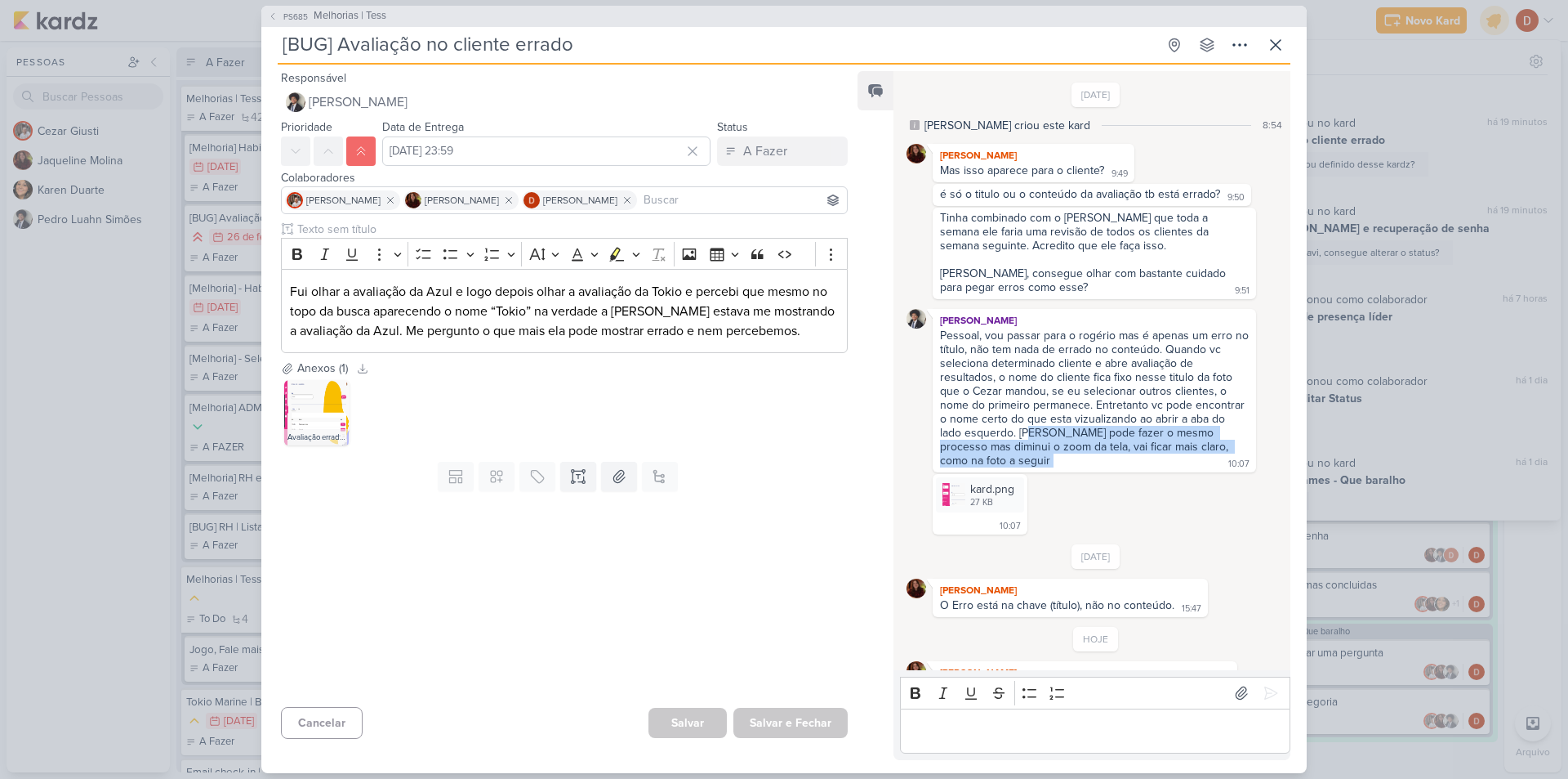
click at [1030, 435] on div "Pessoal, vou passar para o rogério mas é apenas um erro no título, não tem nada…" at bounding box center [1096, 397] width 312 height 138
drag, startPoint x: 1028, startPoint y: 455, endPoint x: 1024, endPoint y: 438, distance: 17.5
click at [1024, 438] on div "Pessoal, vou passar para o rogério mas é apenas um erro no título, não tem nada…" at bounding box center [1095, 398] width 317 height 140
click at [1024, 438] on div "Pessoal, vou passar para o rogério mas é apenas um erro no título, não tem nada…" at bounding box center [1096, 397] width 312 height 138
drag, startPoint x: 1021, startPoint y: 463, endPoint x: 1020, endPoint y: 447, distance: 16.0
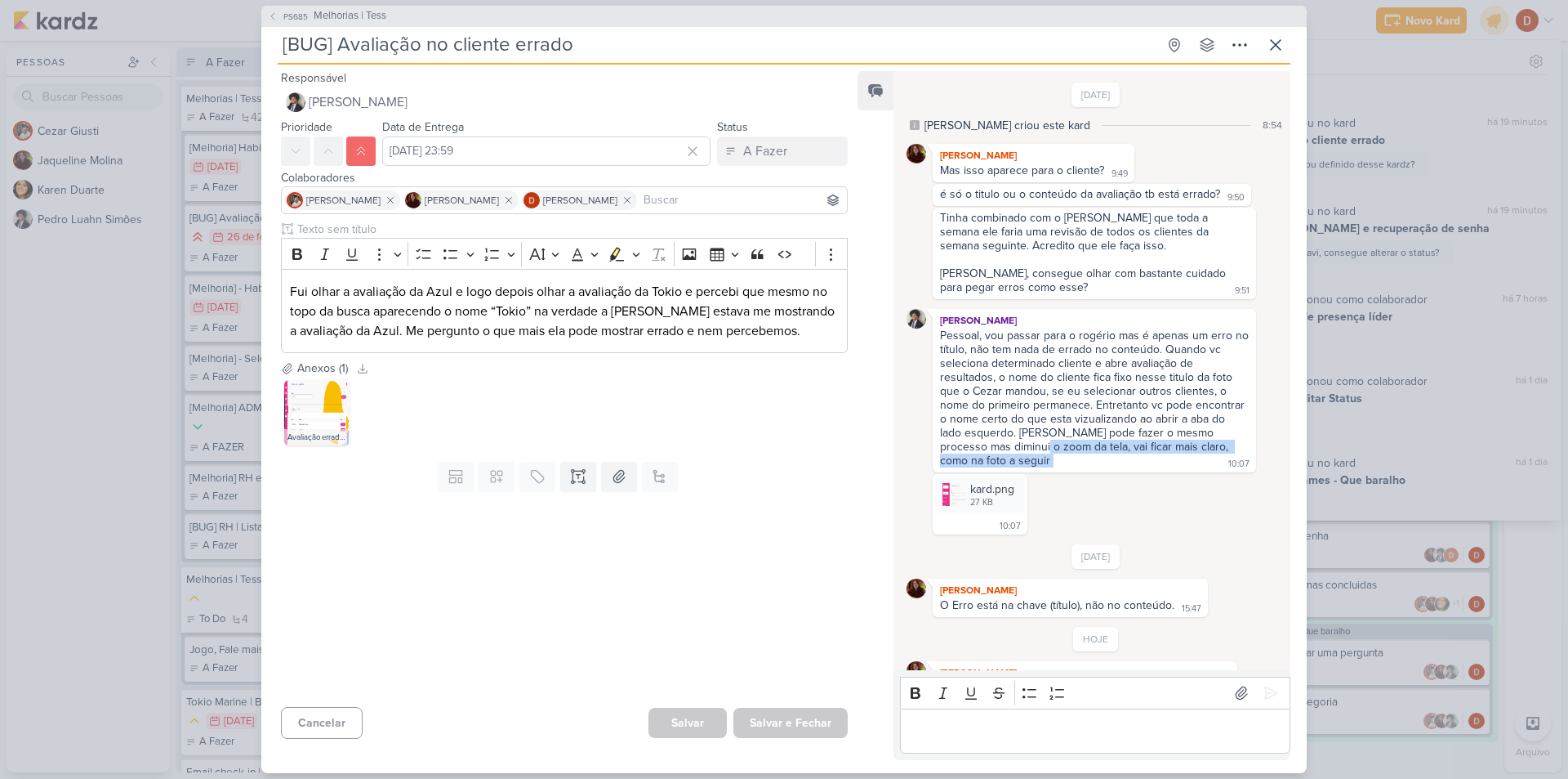
click at [1020, 447] on div "Pessoal, vou passar para o rogério mas é apenas um erro no título, não tem nada…" at bounding box center [1095, 398] width 317 height 140
click at [1020, 447] on div "Pessoal, vou passar para o rogério mas é apenas um erro no título, não tem nada…" at bounding box center [1096, 397] width 312 height 138
click at [952, 496] on img at bounding box center [954, 495] width 23 height 23
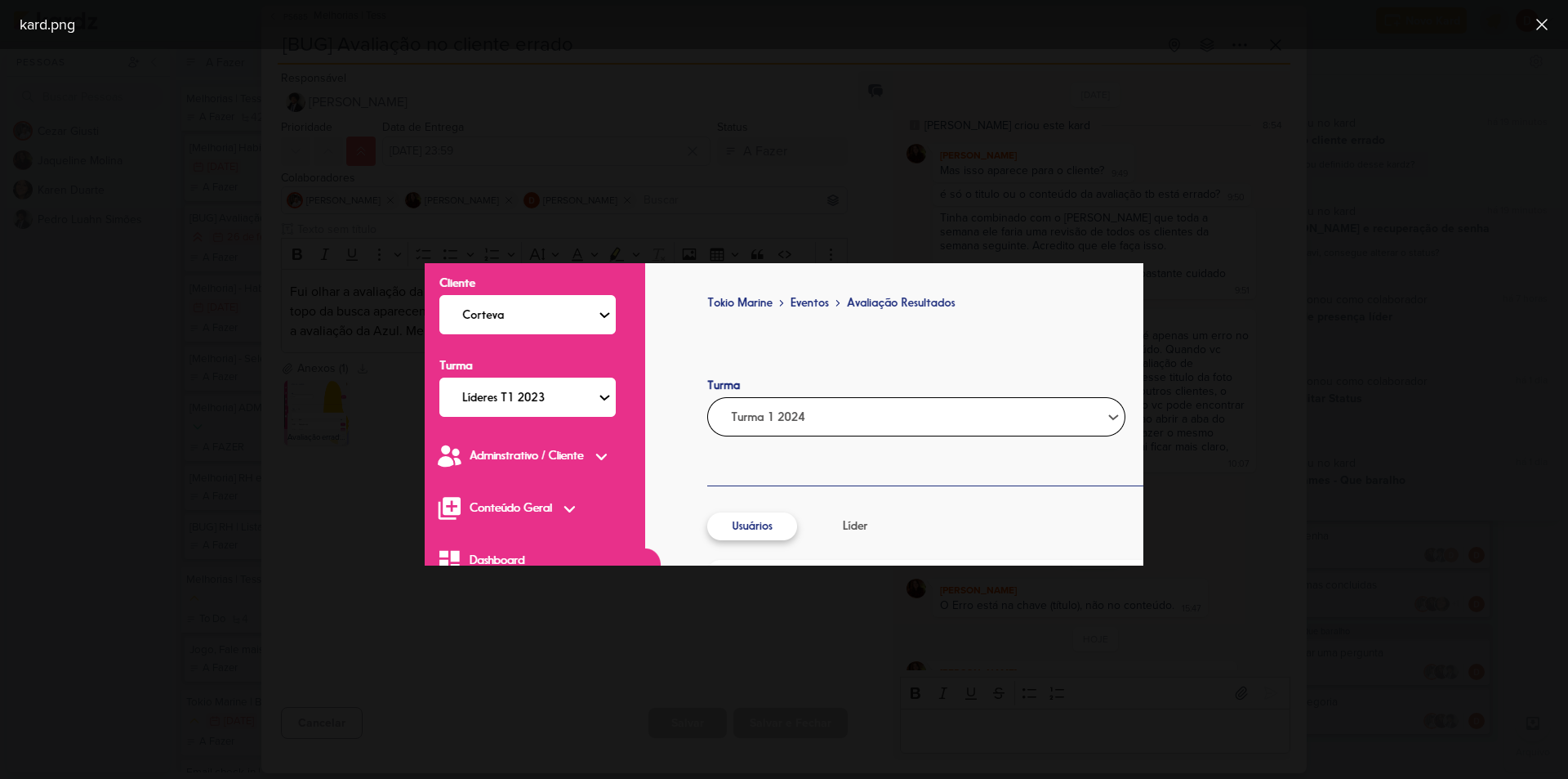
click at [1224, 425] on div at bounding box center [784, 413] width 1568 height 729
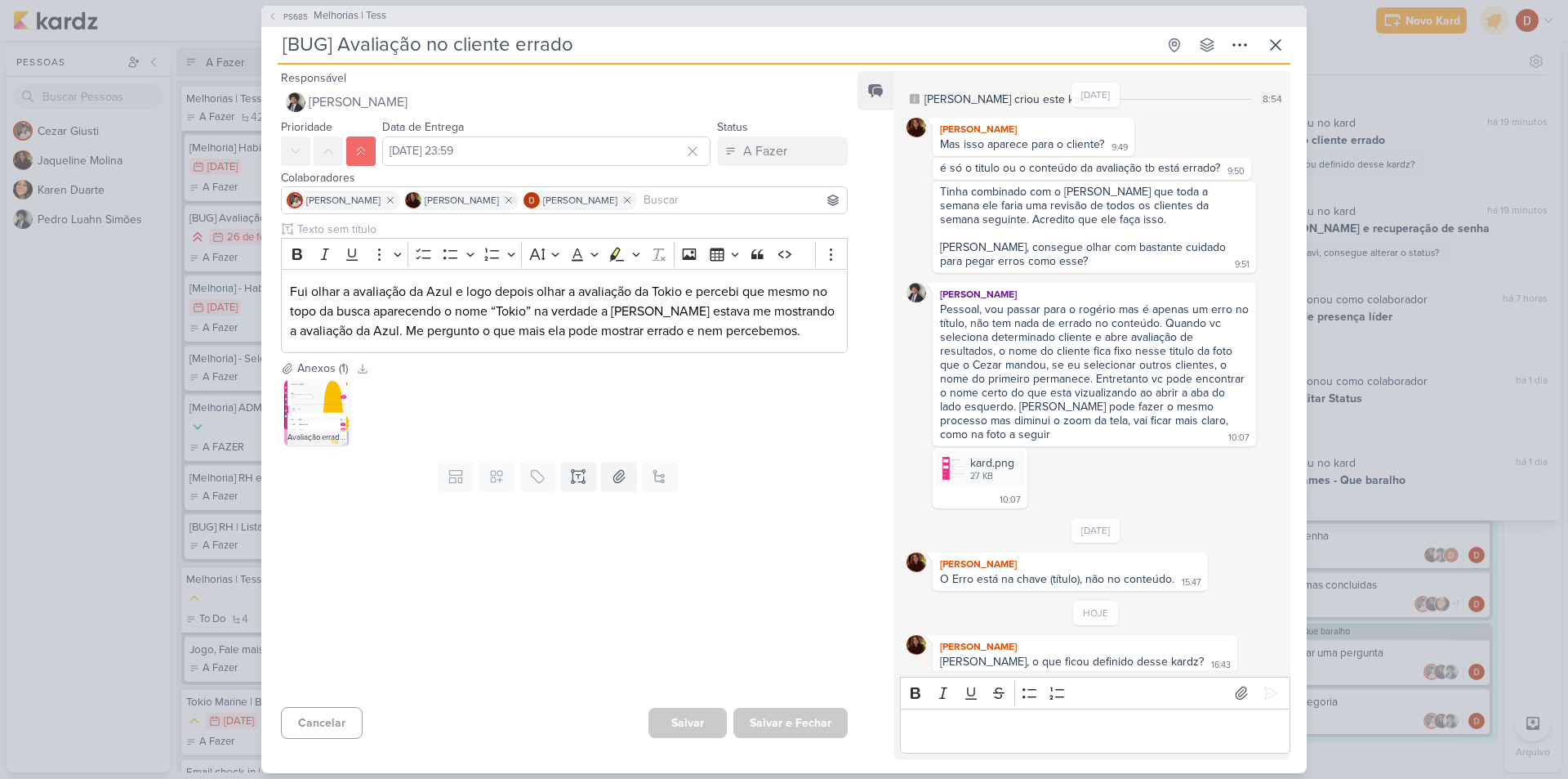
scroll to position [35, 0]
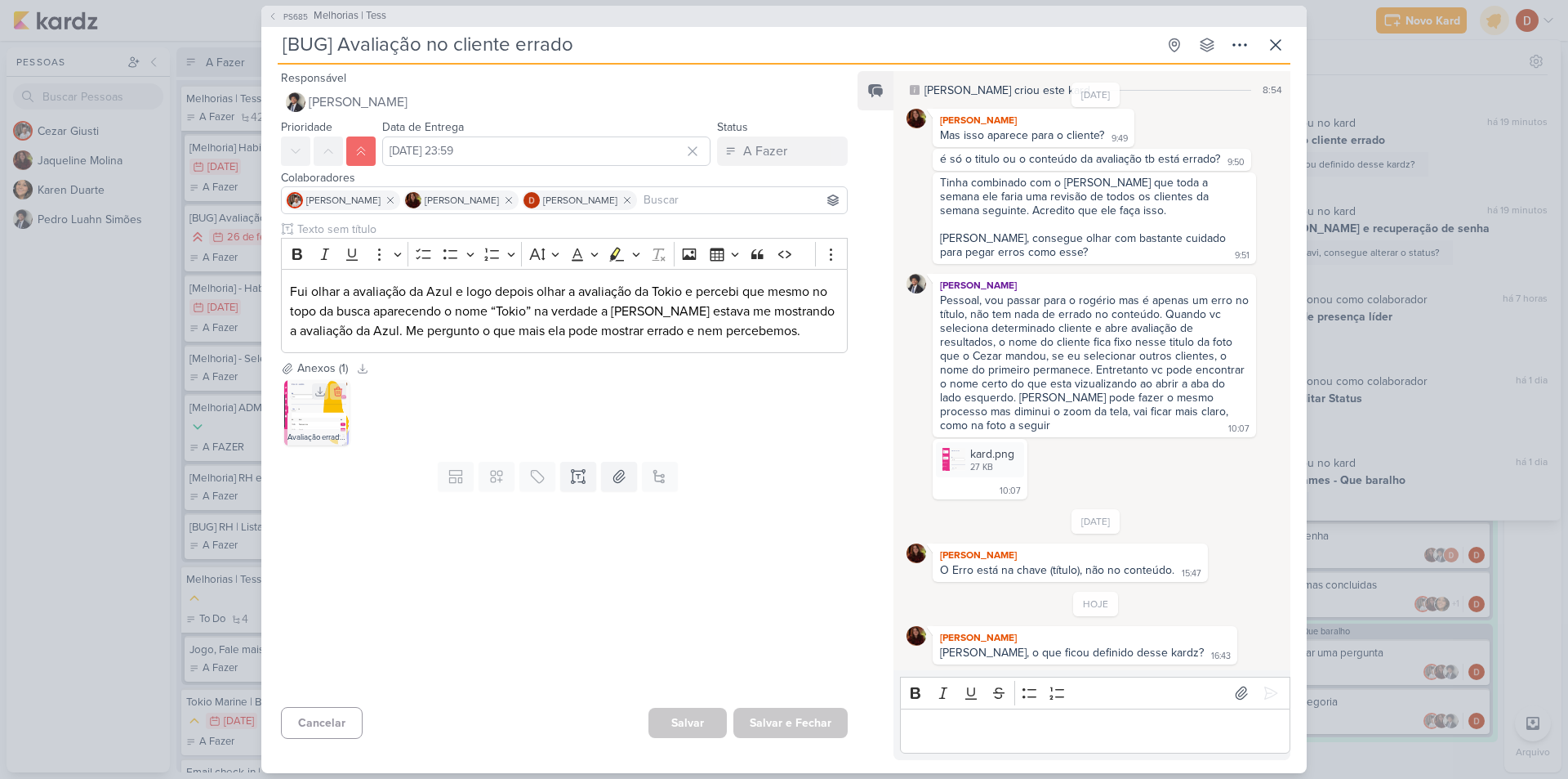
click at [291, 408] on img at bounding box center [317, 412] width 65 height 65
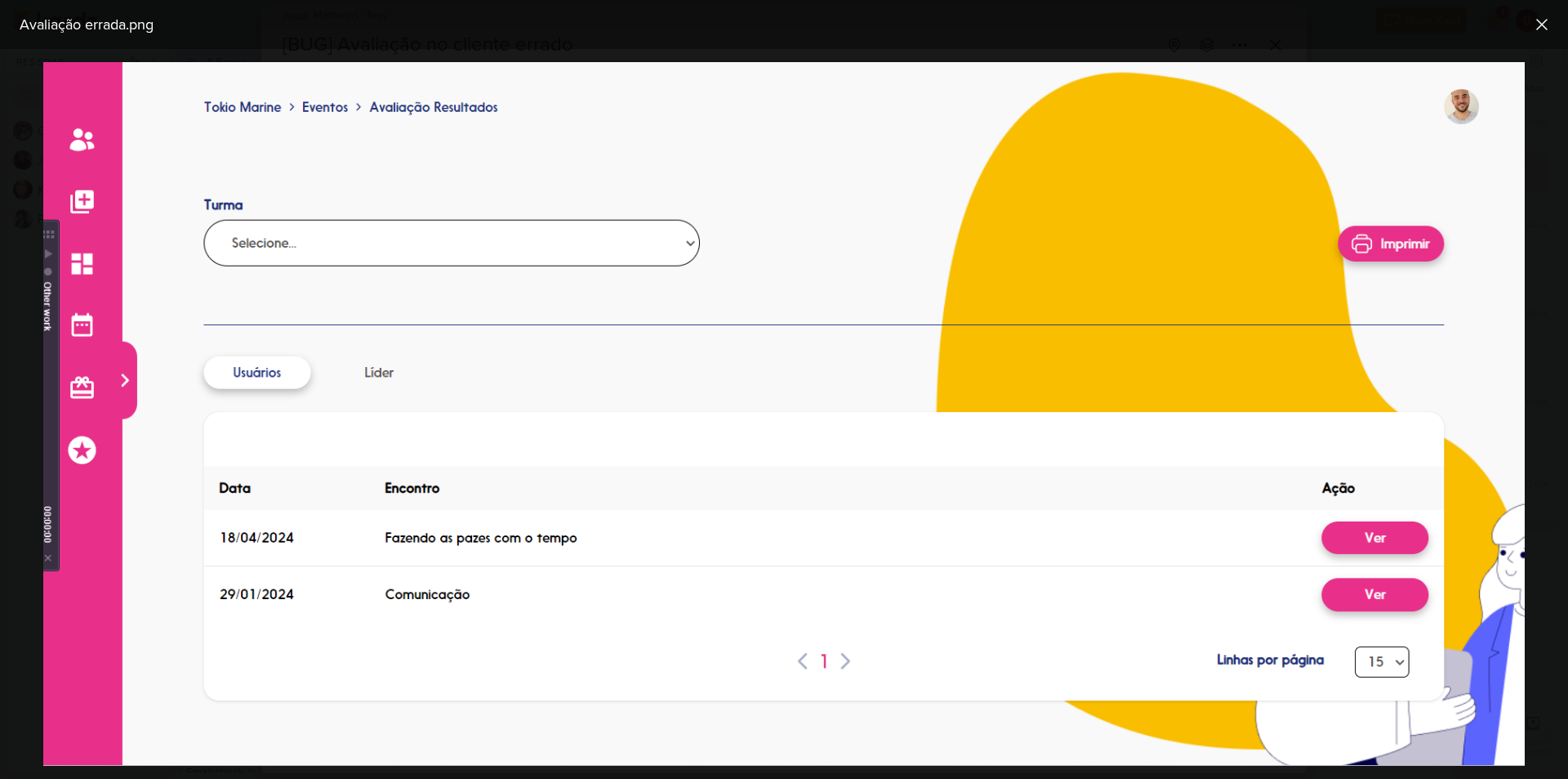
click at [339, 30] on div "Avaliação errada.png" at bounding box center [771, 25] width 1516 height 22
click at [1537, 27] on icon at bounding box center [1541, 24] width 20 height 20
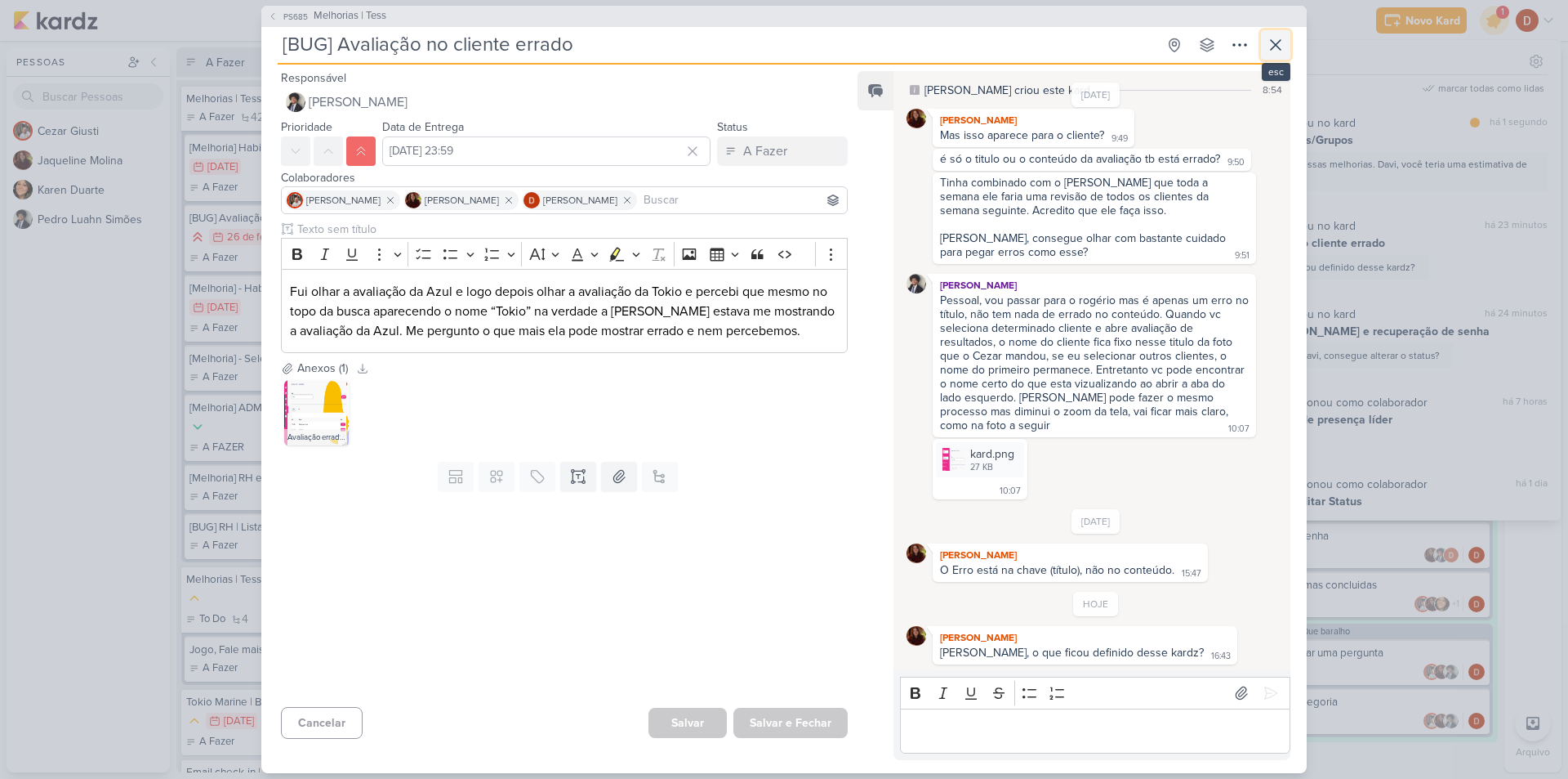
click at [1271, 41] on icon at bounding box center [1276, 45] width 10 height 10
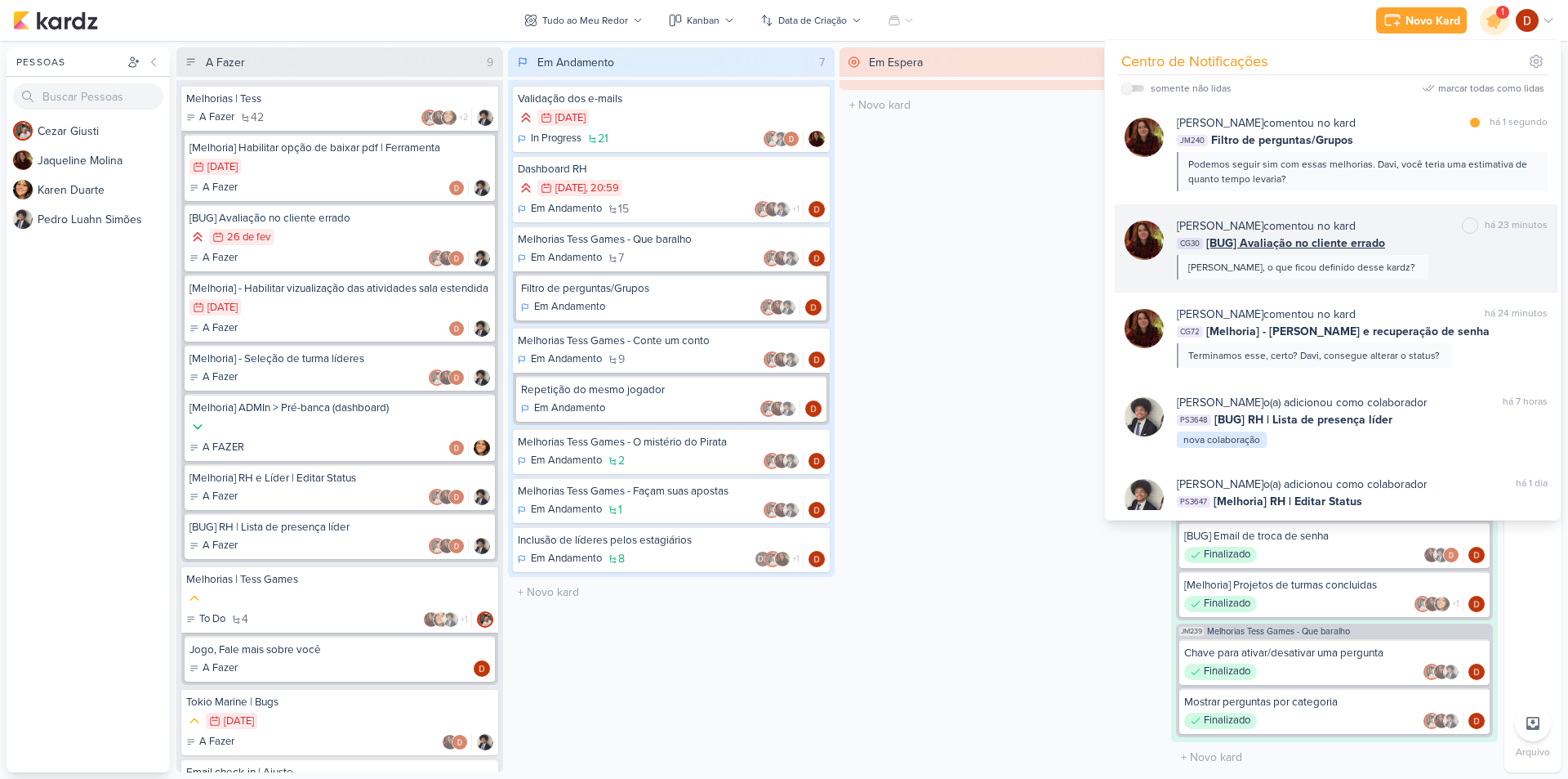
click at [1203, 266] on div "[PERSON_NAME], o que ficou definido desse kardz?" at bounding box center [1302, 266] width 227 height 14
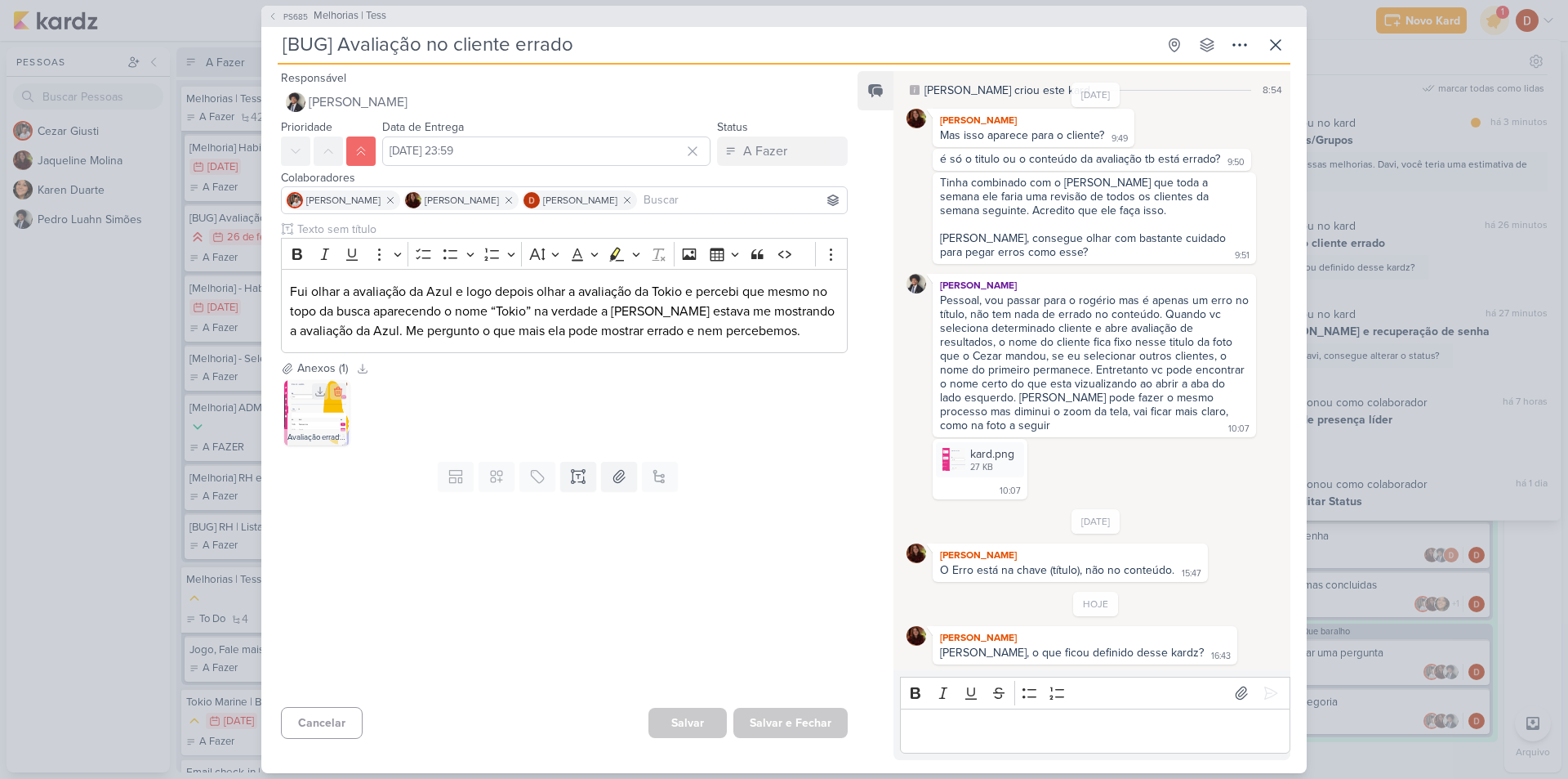
click at [287, 393] on img at bounding box center [317, 412] width 65 height 65
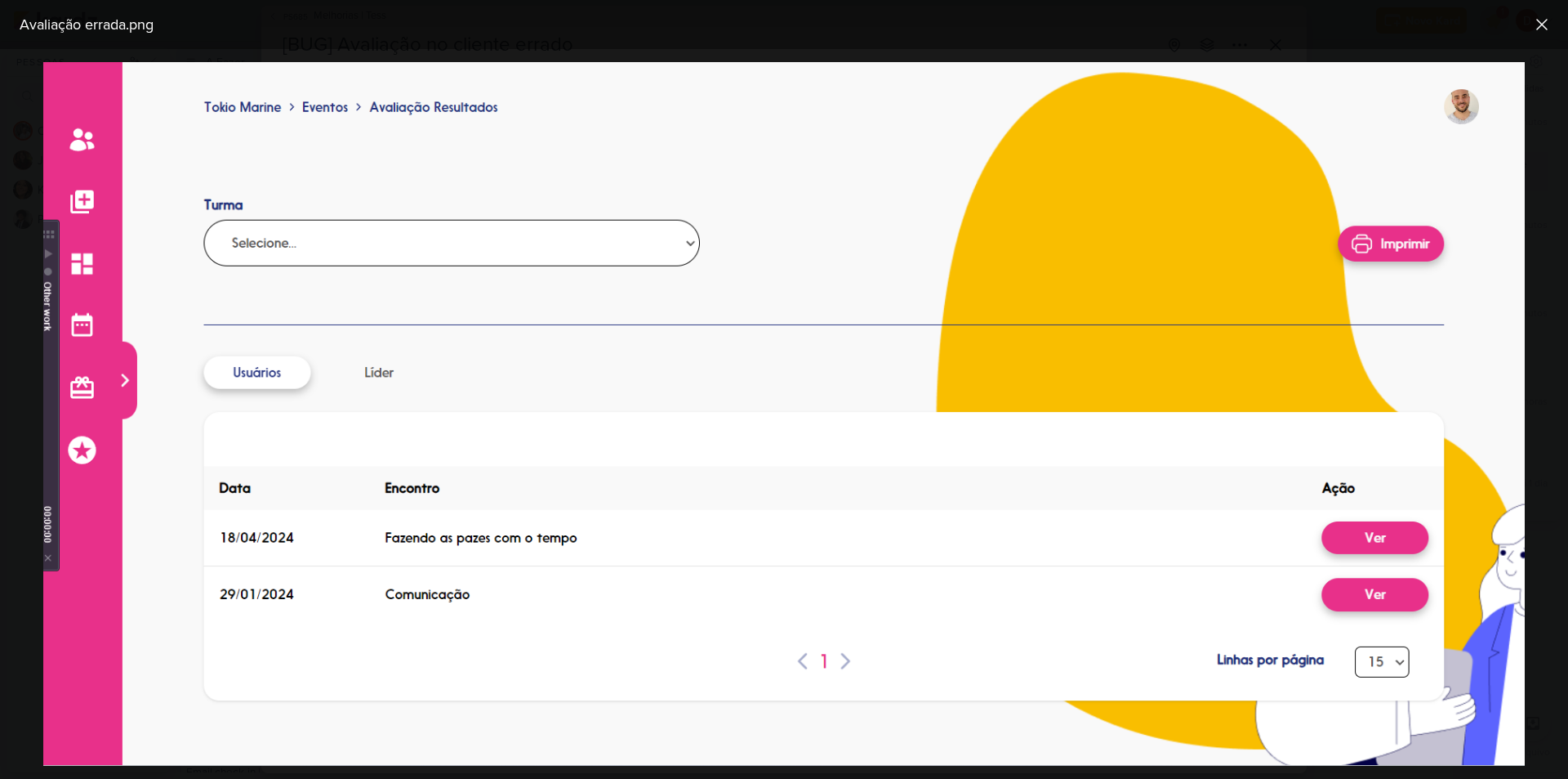
click at [345, 39] on div "Avaliação errada.png" at bounding box center [784, 24] width 1568 height 49
click at [1539, 20] on icon at bounding box center [1541, 24] width 20 height 20
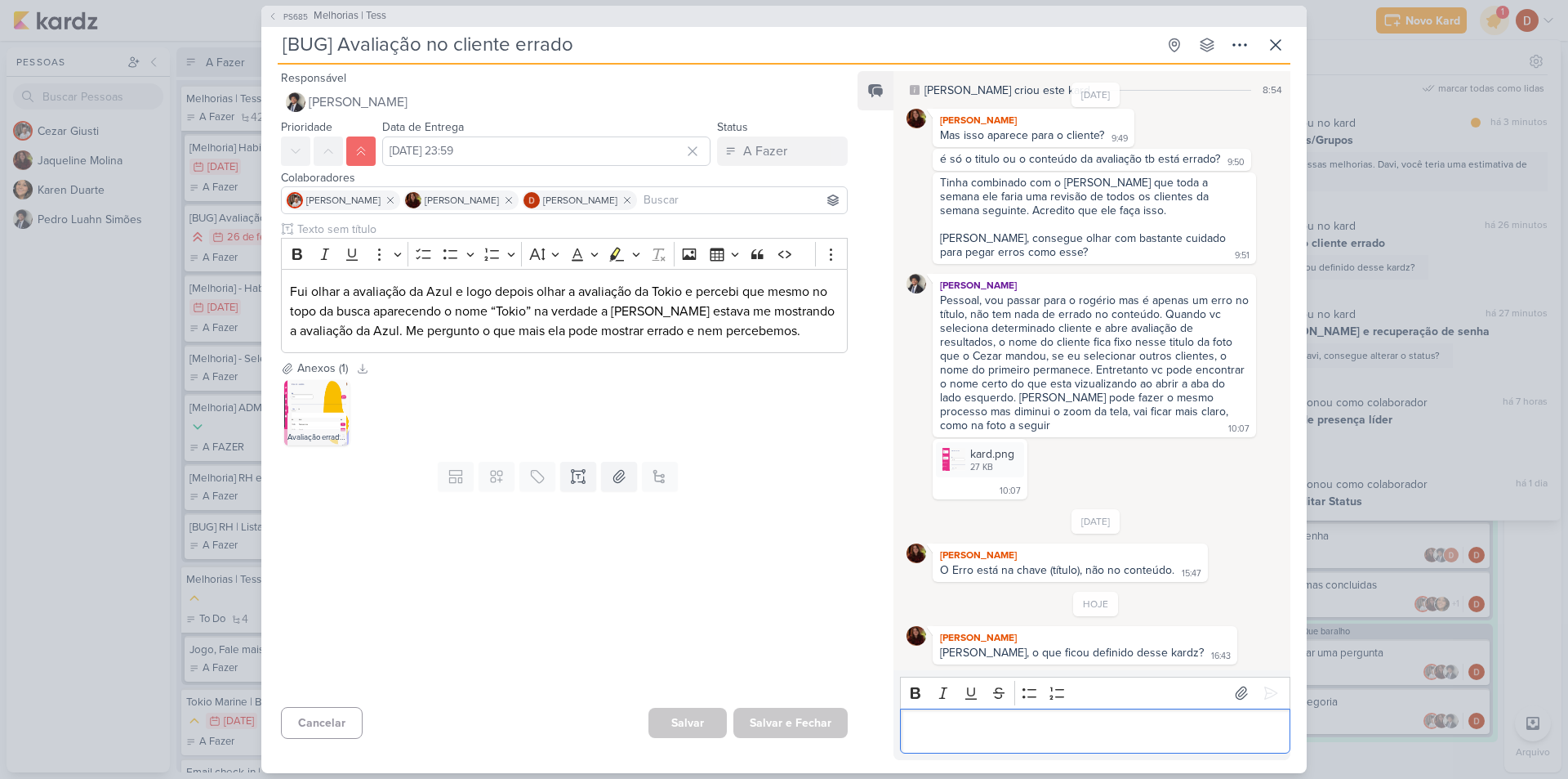
click at [950, 745] on div "Editor editing area: main" at bounding box center [1095, 730] width 390 height 45
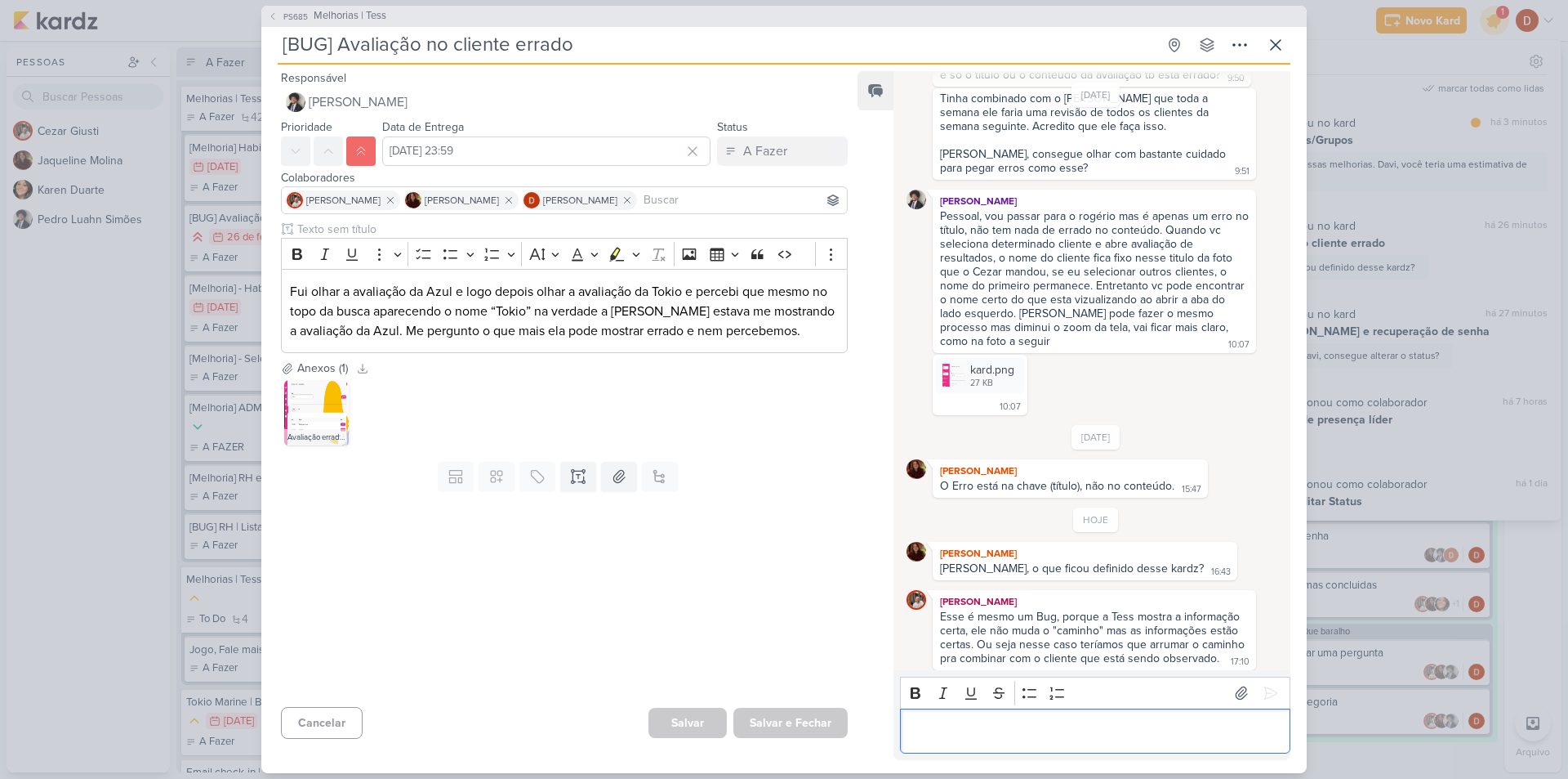
scroll to position [125, 0]
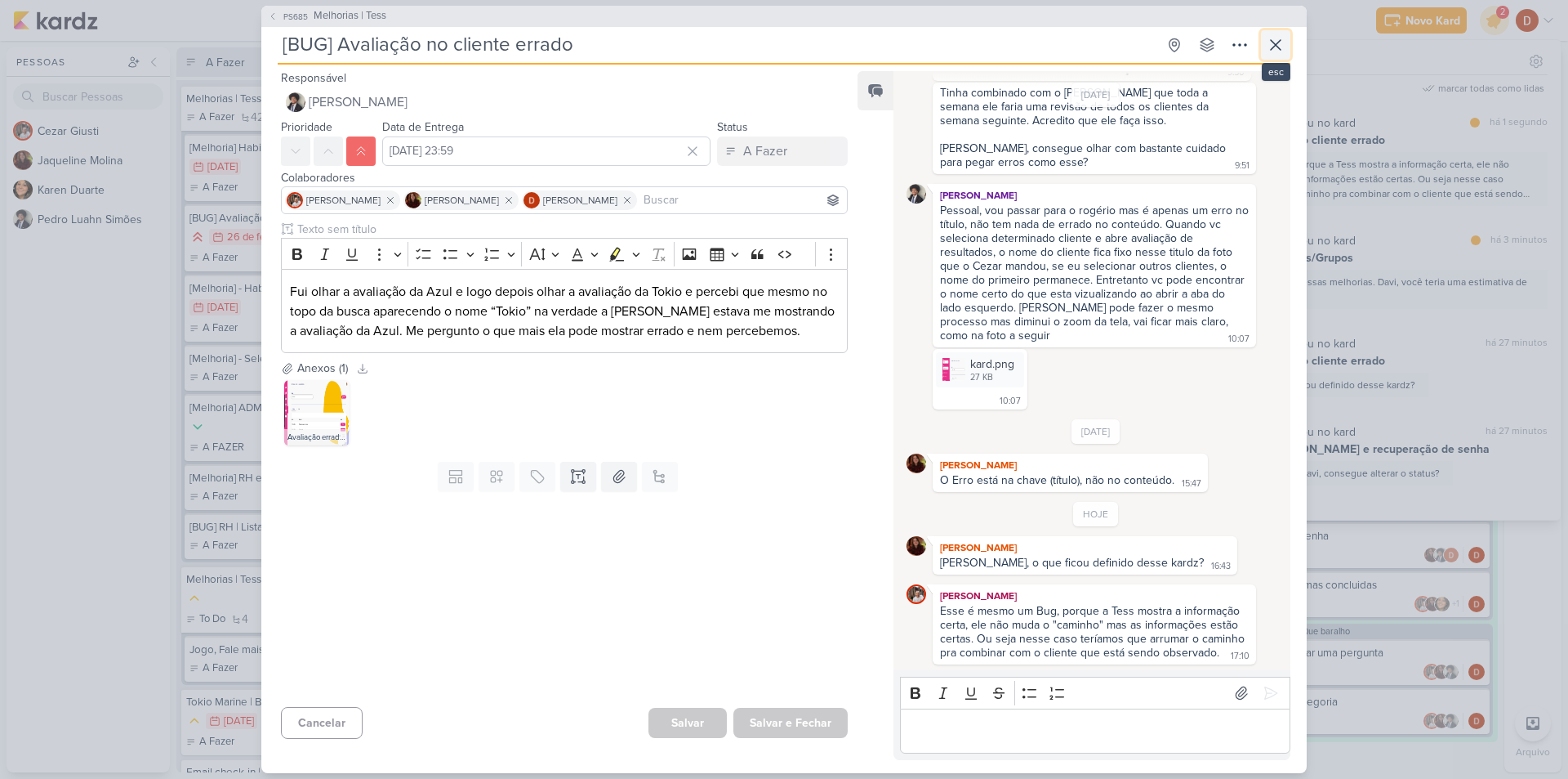
click at [1283, 39] on icon at bounding box center [1275, 45] width 20 height 20
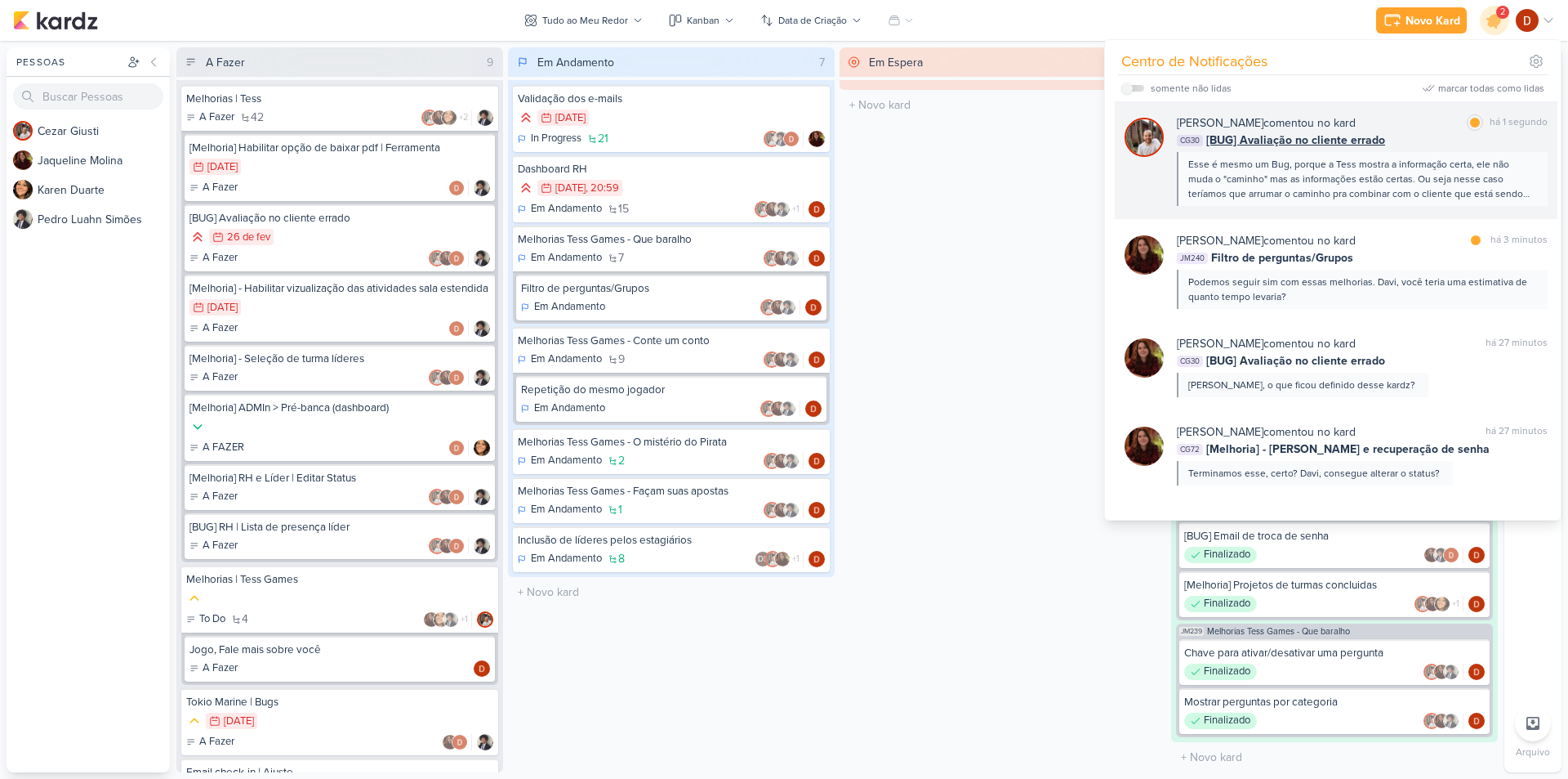
click at [1367, 177] on div "Esse é mesmo um Bug, porque a Tess mostra a informação certa, ele não muda o "c…" at bounding box center [1361, 179] width 346 height 44
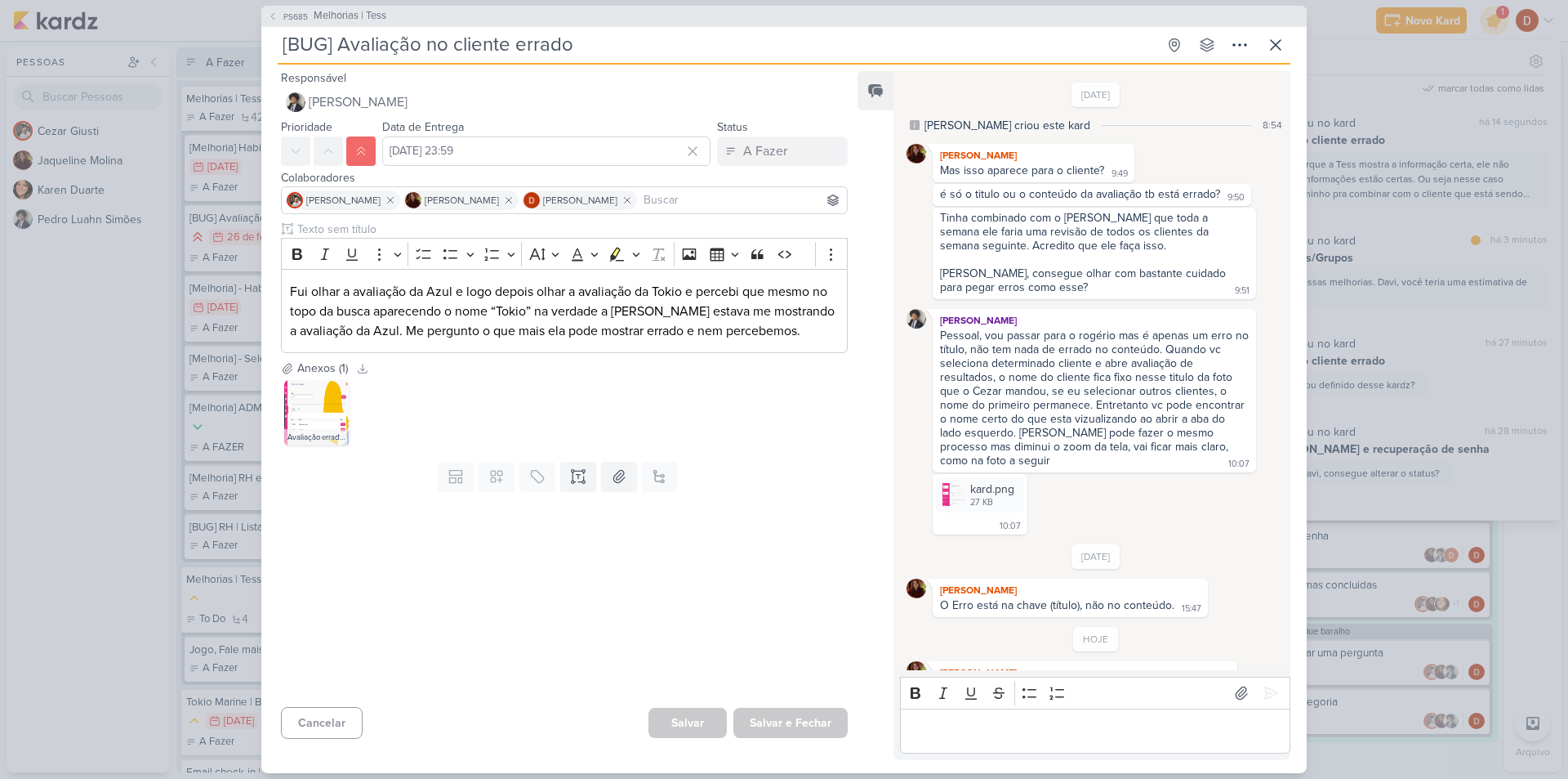
scroll to position [149, 0]
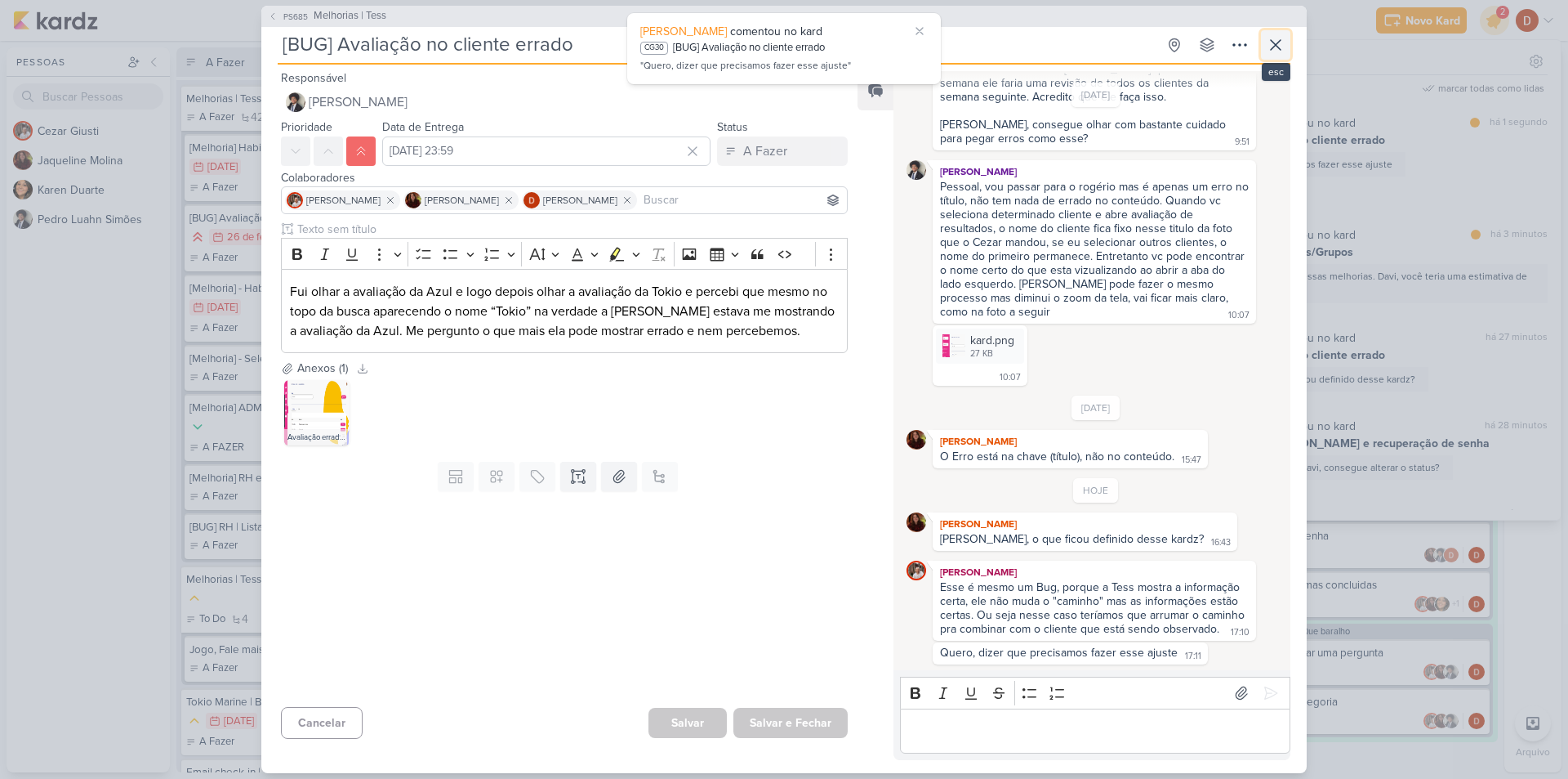
click at [1283, 49] on icon at bounding box center [1275, 45] width 20 height 20
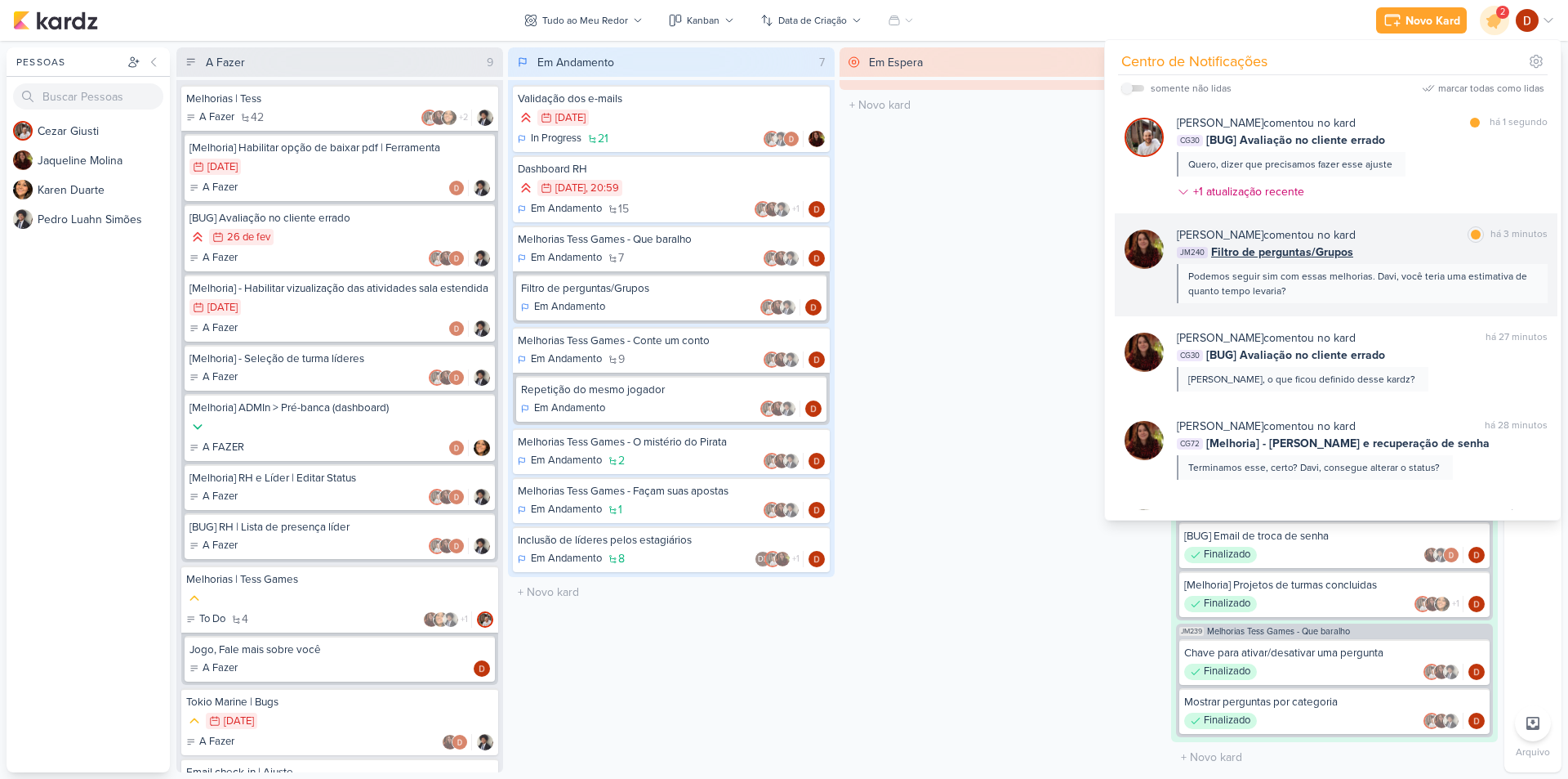
click at [1297, 272] on div "Podemos seguir sim com essas melhorias. Davi, você teria uma estimativa de quan…" at bounding box center [1361, 284] width 346 height 30
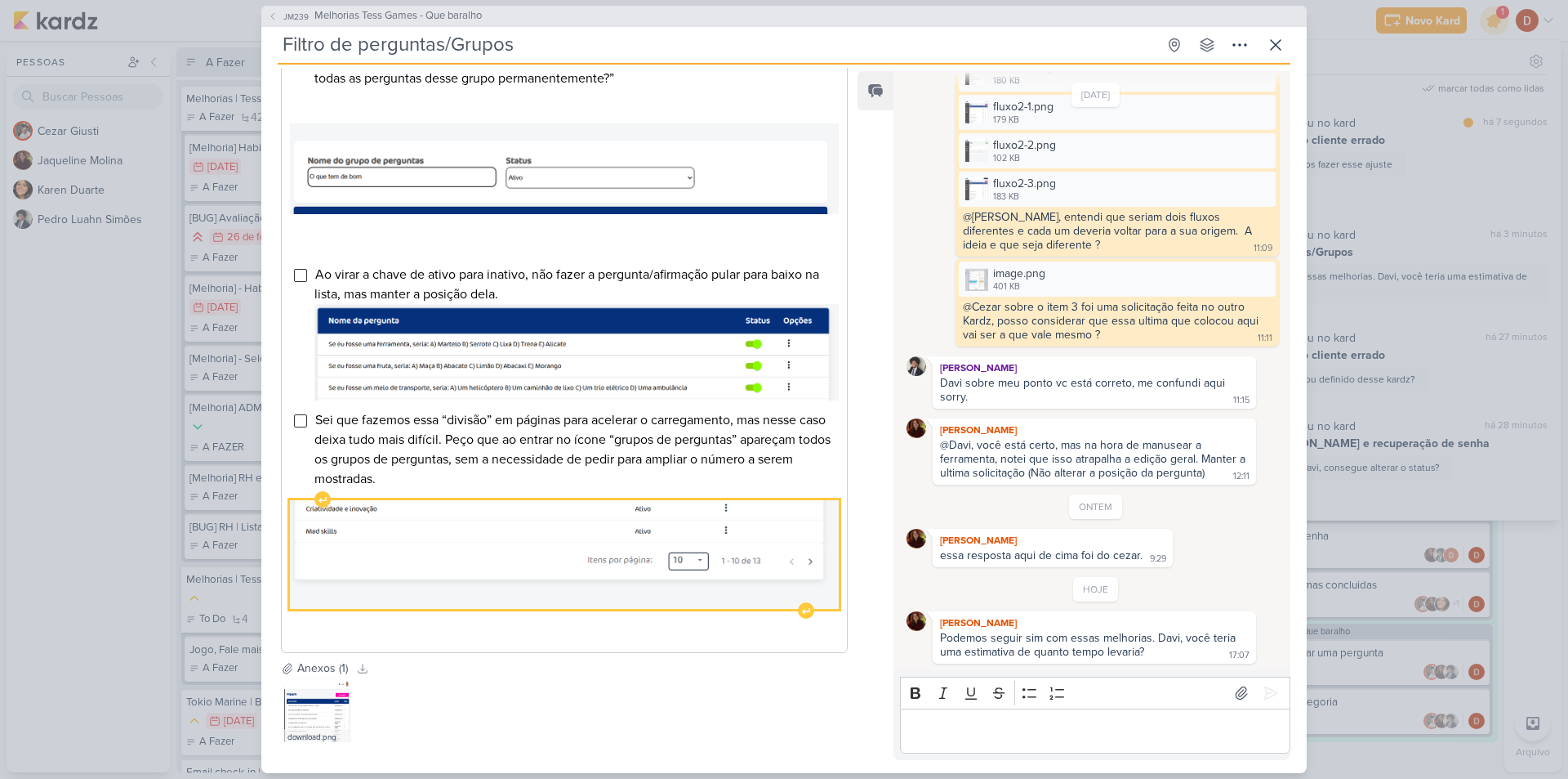
scroll to position [817, 0]
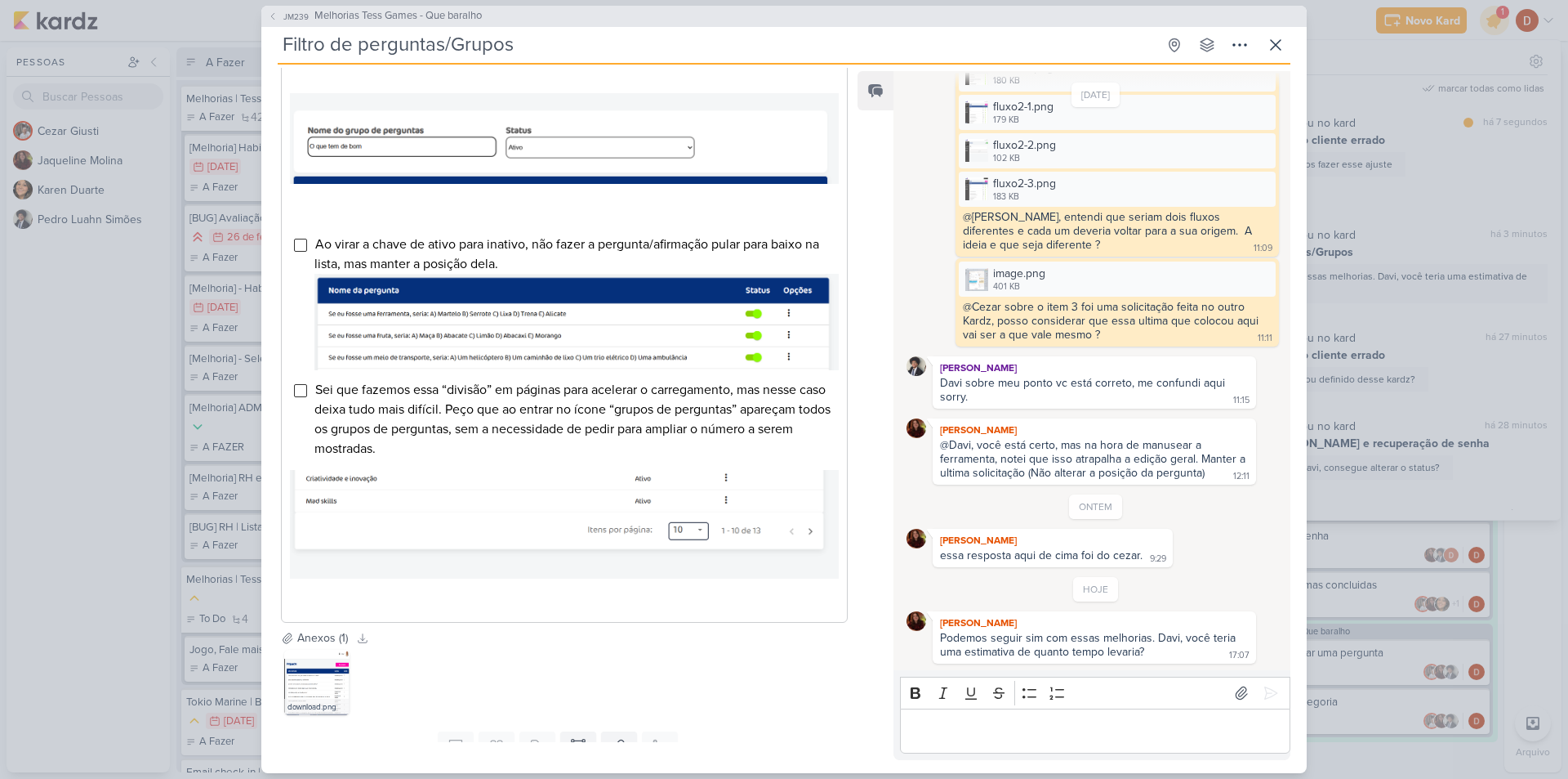
click at [1122, 745] on div "Editor editing area: main" at bounding box center [1095, 730] width 390 height 45
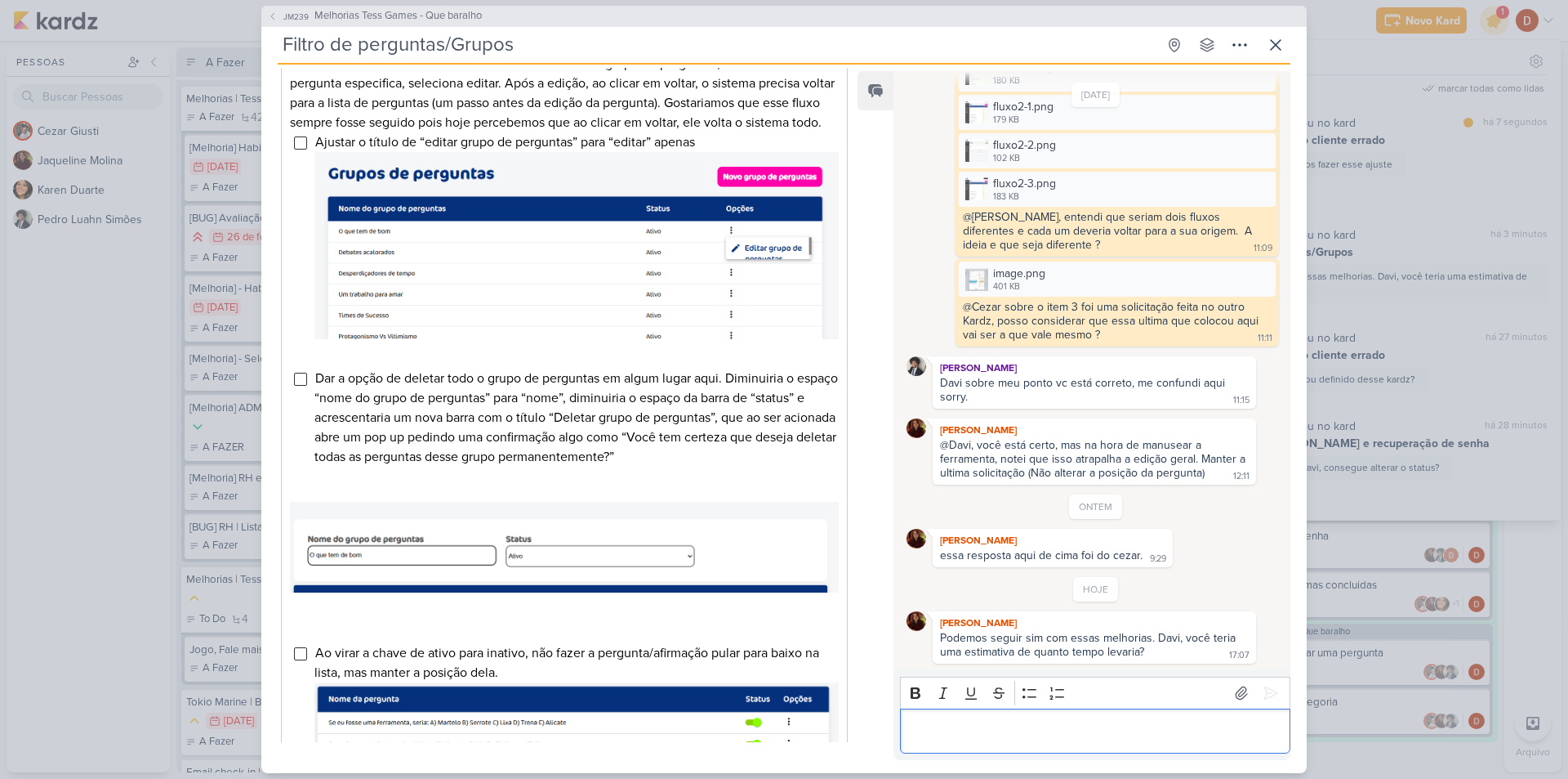
scroll to position [326, 0]
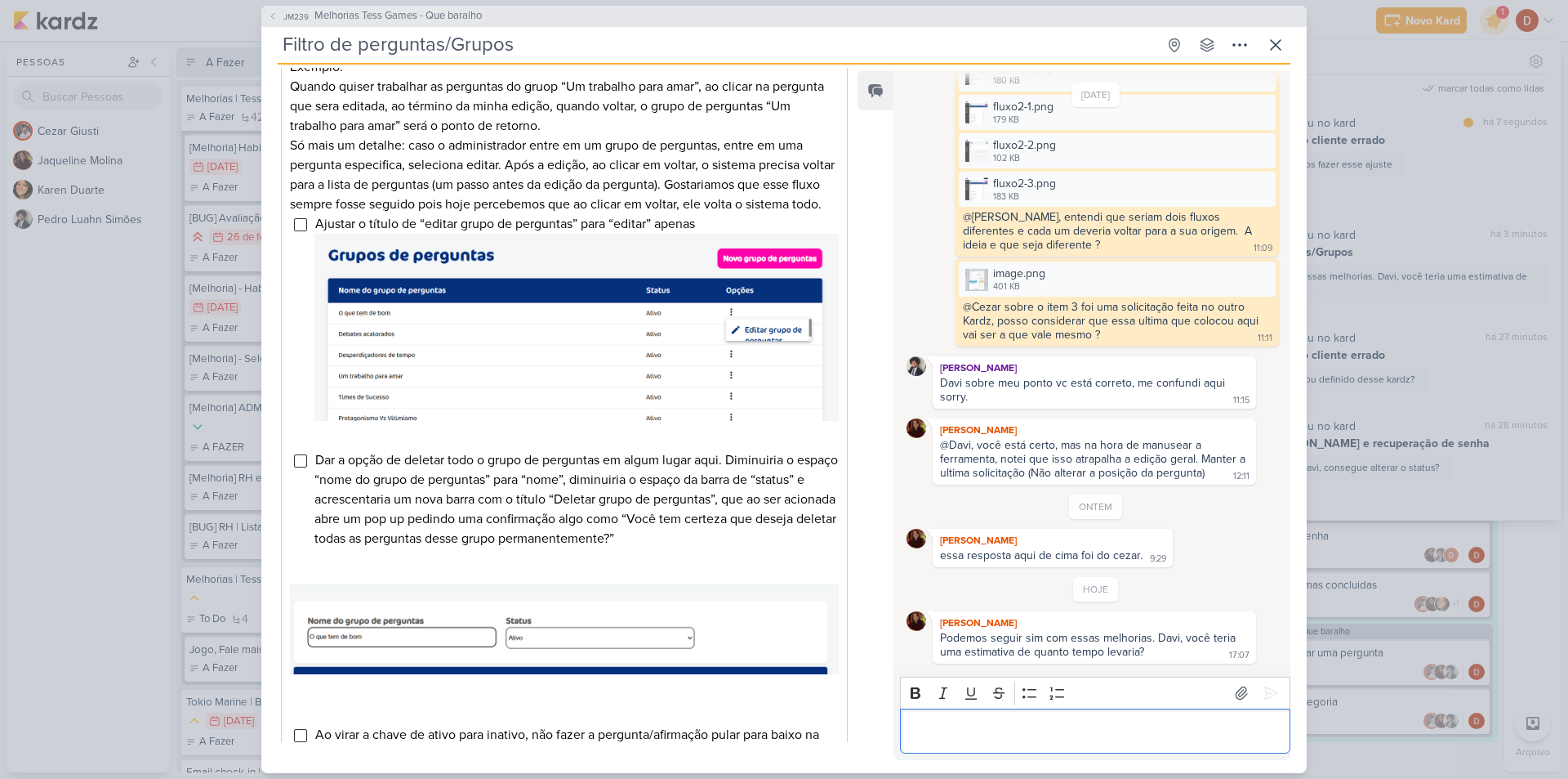
click at [1005, 730] on p "Editor editing area: main" at bounding box center [1095, 730] width 373 height 20
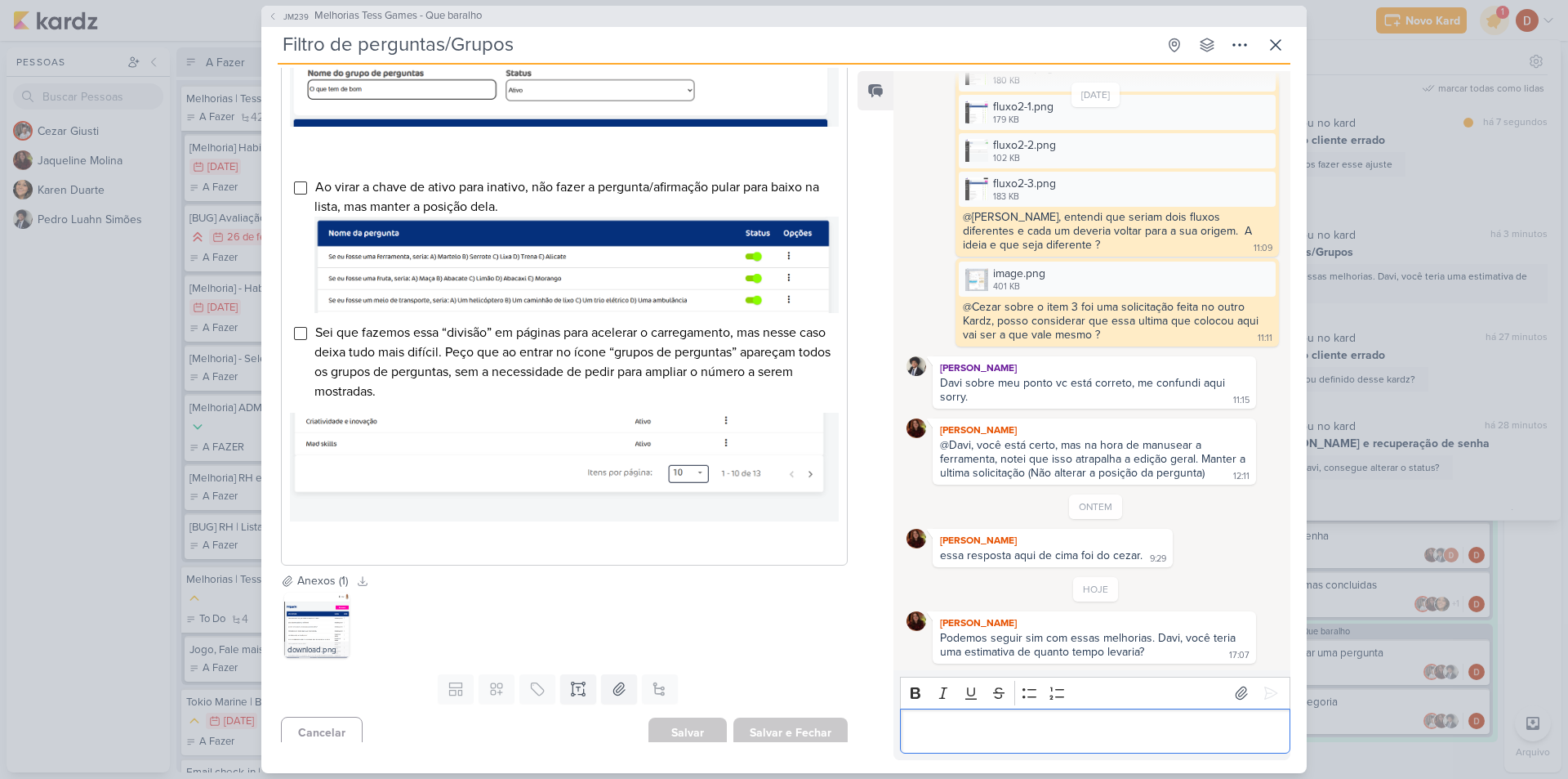
scroll to position [897, 0]
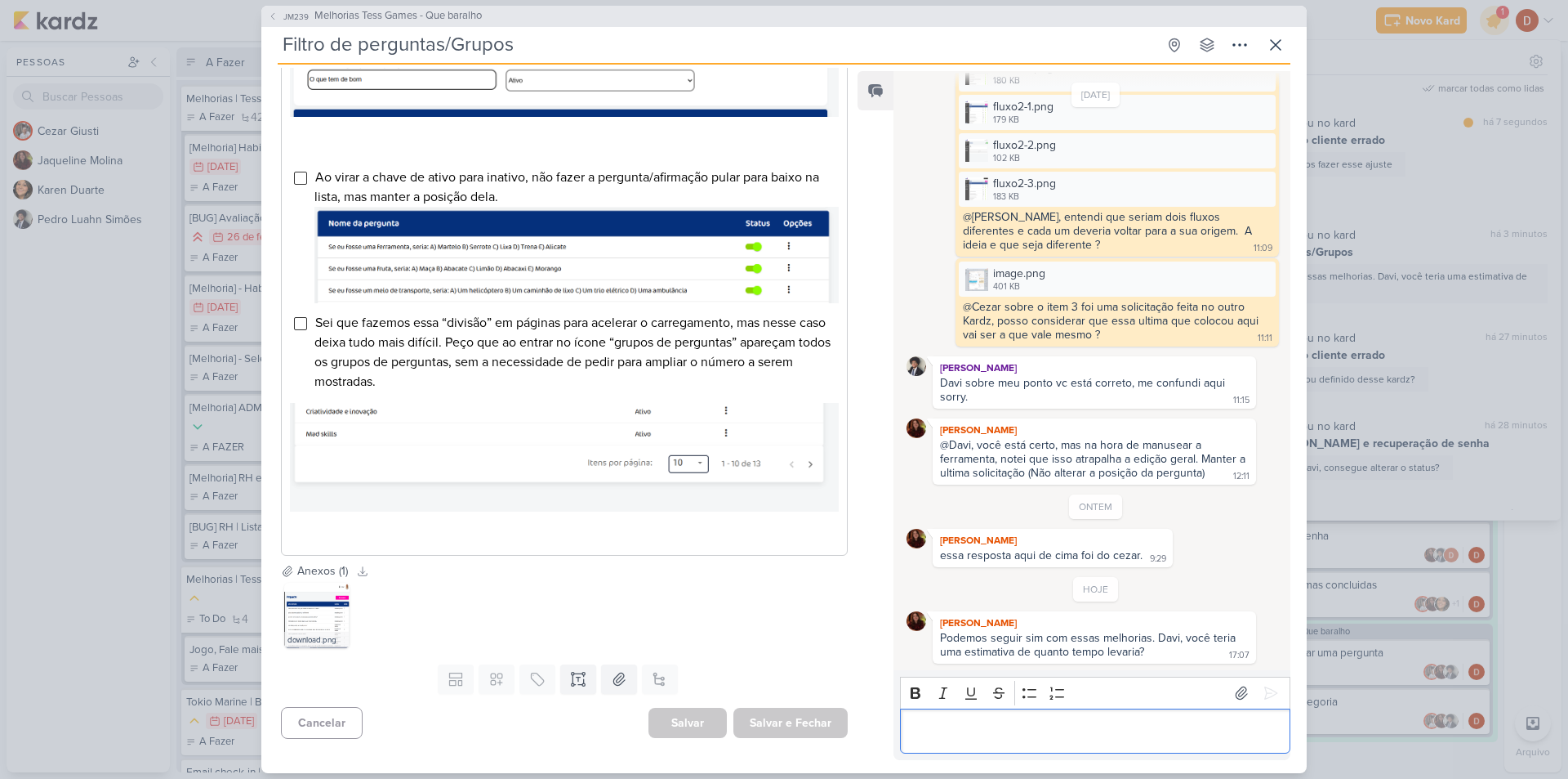
click at [979, 735] on p "Editor editing area: main" at bounding box center [1095, 730] width 373 height 20
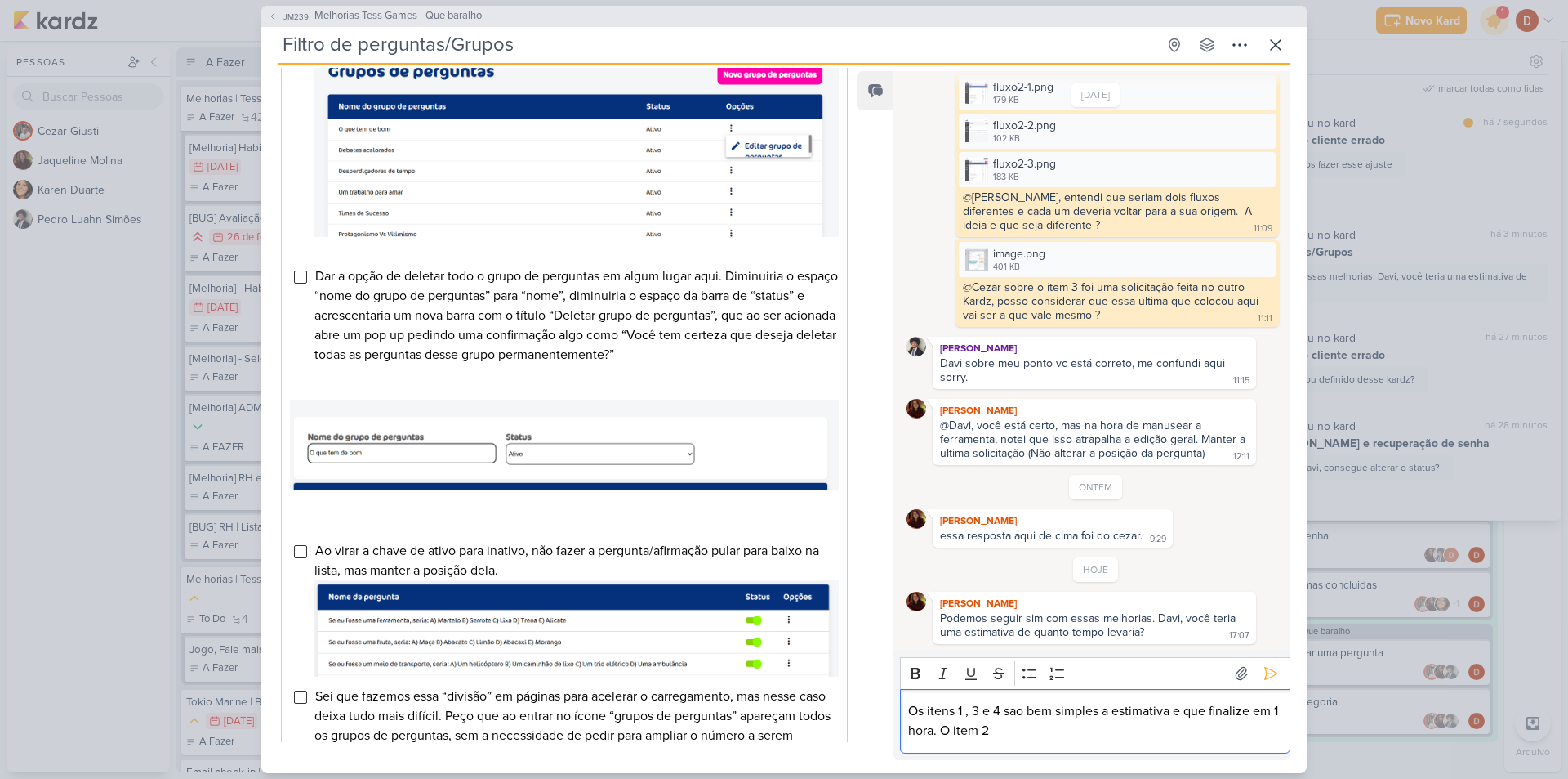
scroll to position [490, 0]
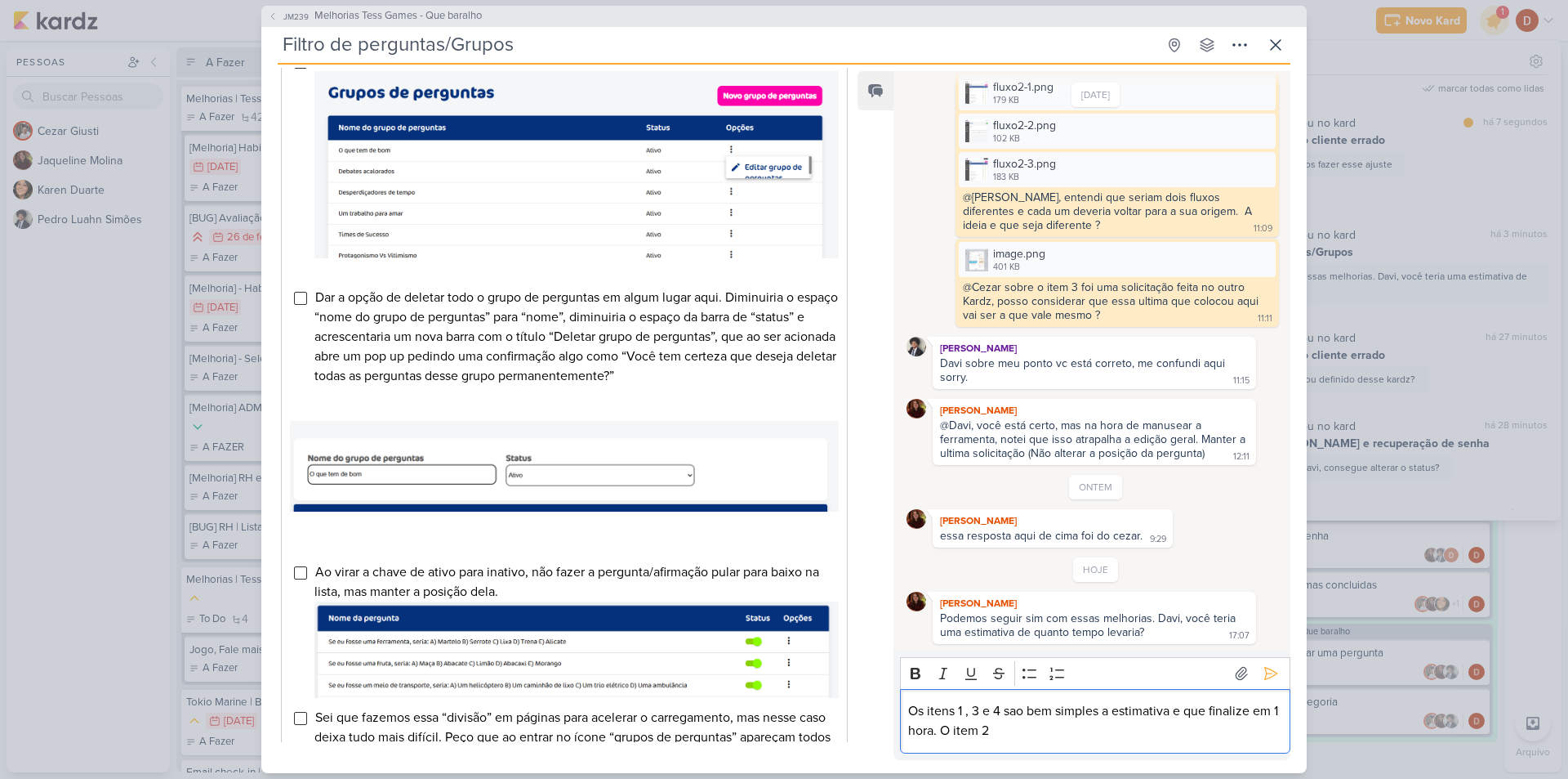
click at [1114, 732] on p "Os itens 1 , 3 e 4 sao bem simples a estimativa e que finalize em 1 hora. O ite…" at bounding box center [1095, 720] width 373 height 39
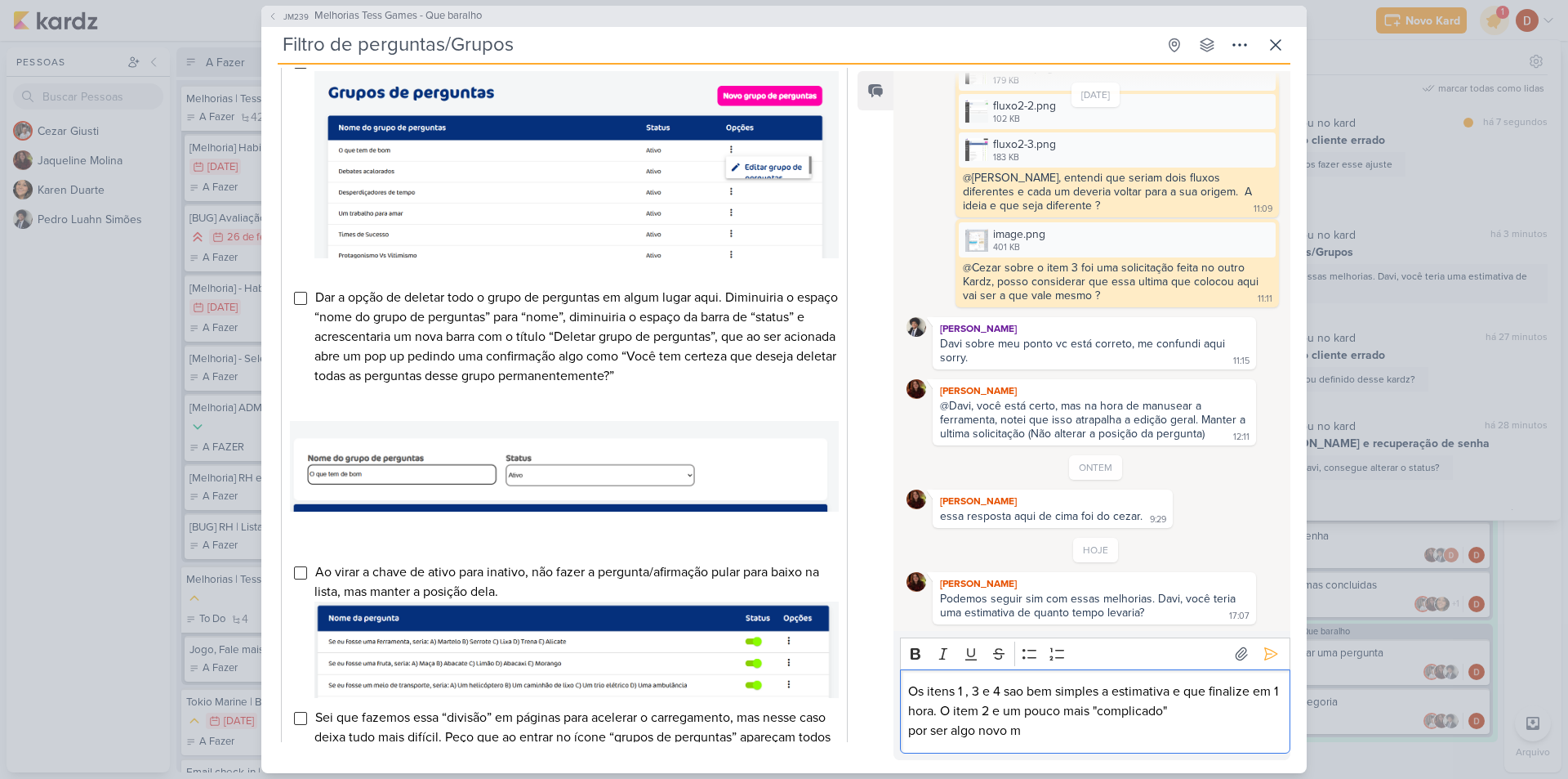
drag, startPoint x: 1009, startPoint y: 704, endPoint x: 981, endPoint y: 689, distance: 31.8
click at [981, 689] on p "Os itens 1 , 3 e 4 sao bem simples a estimativa e que finalize em 1 hora. O ite…" at bounding box center [1095, 701] width 373 height 39
click at [1009, 708] on p "Os itens 1 , 3 e 4 são bem simples a estimativa e que finalize em 1 hora. O ite…" at bounding box center [1095, 701] width 373 height 39
click at [1062, 609] on div "Podemos seguir sim com essas melhorias. Davi, você teria uma estimativa de quan…" at bounding box center [1089, 605] width 299 height 28
click at [1078, 750] on div "Os itens 1 , 3 e 4 são bem simples a estimativa e que finalize em 1 hora. O ite…" at bounding box center [1095, 711] width 390 height 84
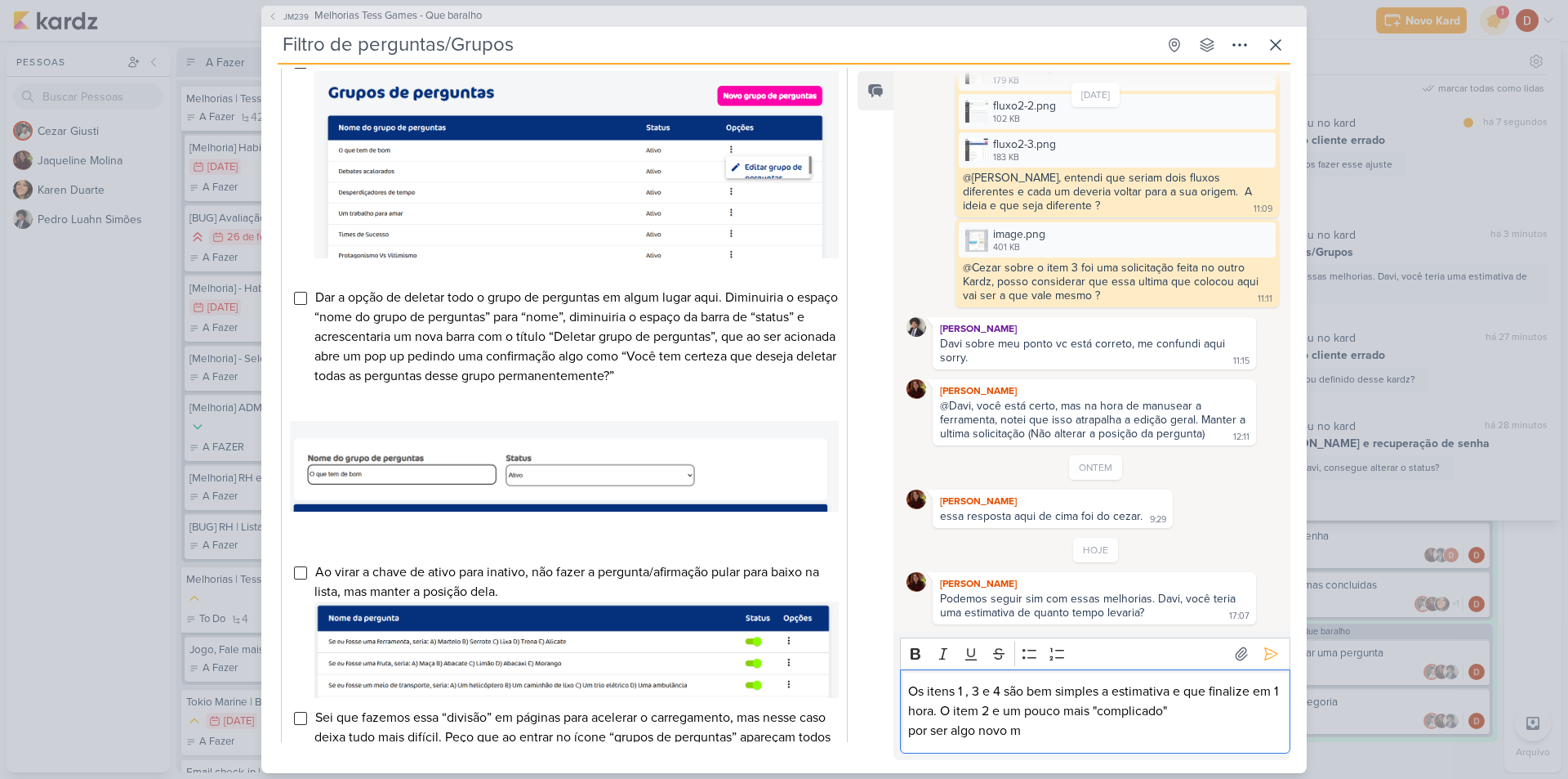
click at [1036, 740] on p "por ser algo novo m" at bounding box center [1095, 730] width 373 height 20
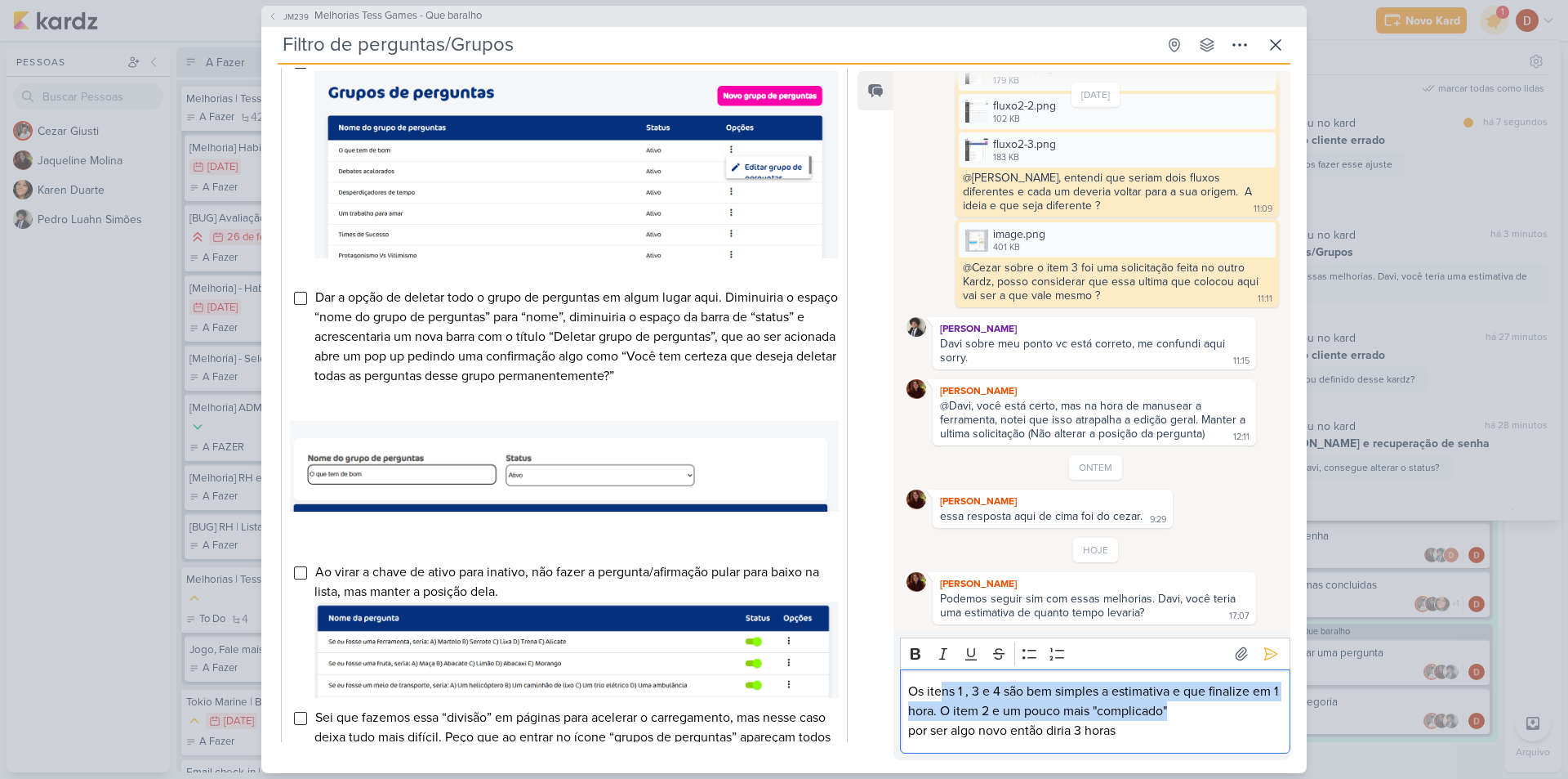
drag, startPoint x: 943, startPoint y: 687, endPoint x: 1250, endPoint y: 709, distance: 307.8
click at [1250, 709] on p "Os itens 1 , 3 e 4 são bem simples a estimativa e que finalize em 1 hora. O ite…" at bounding box center [1095, 701] width 373 height 39
click at [1246, 709] on p "Os itens 1 , 3 e 4 são bem simples a estimativa e que finalize em 1 hora. O ite…" at bounding box center [1095, 701] width 373 height 39
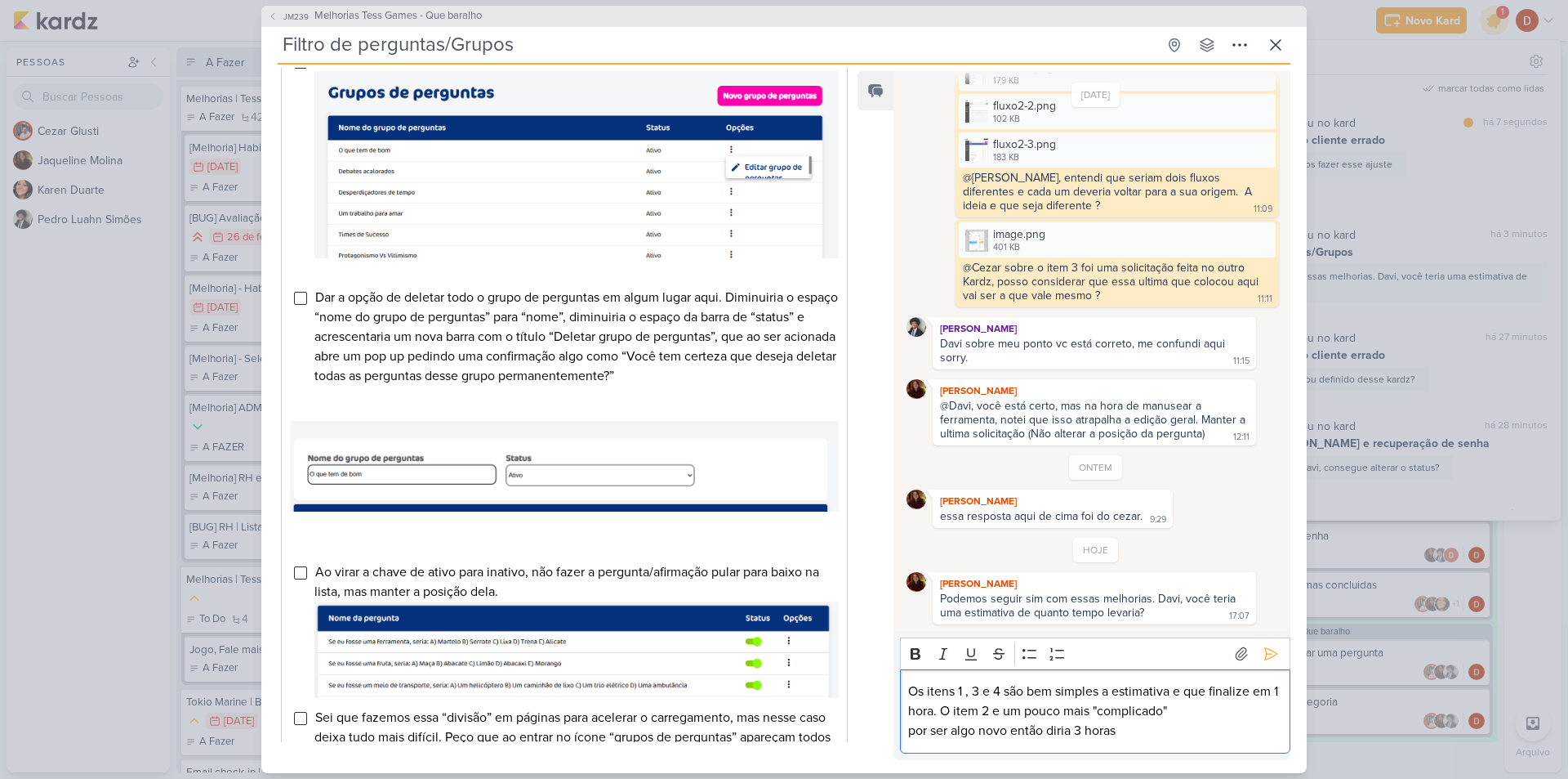
click at [1006, 714] on p "Os itens 1 , 3 e 4 são bem simples a estimativa e que finalize em 1 hora. O ite…" at bounding box center [1095, 701] width 373 height 39
click at [1187, 743] on div "Os itens 1 , 3 e 4 são bem simples a estimativa e que finalize em 1 hora. O ite…" at bounding box center [1095, 711] width 390 height 84
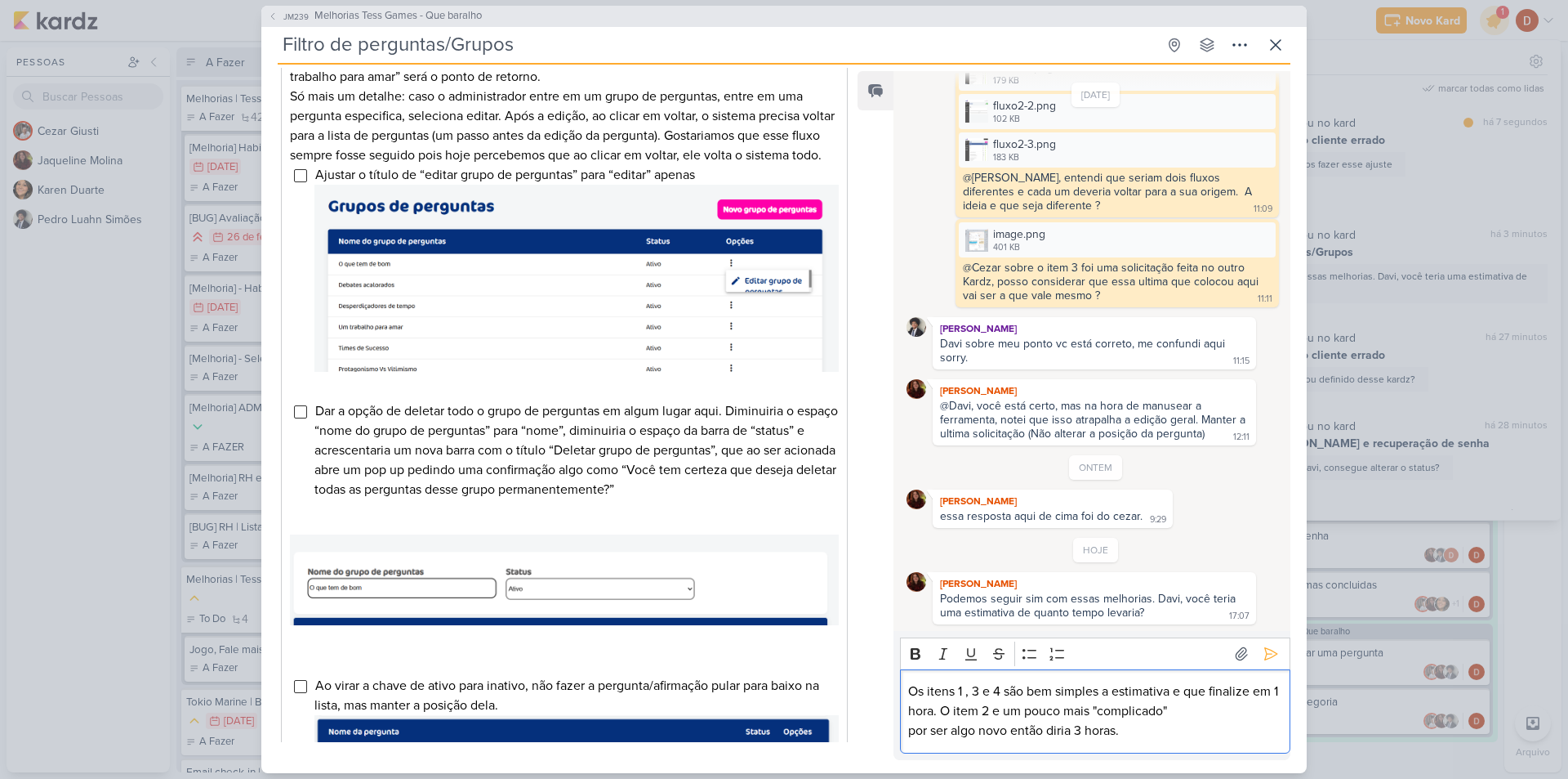
scroll to position [408, 0]
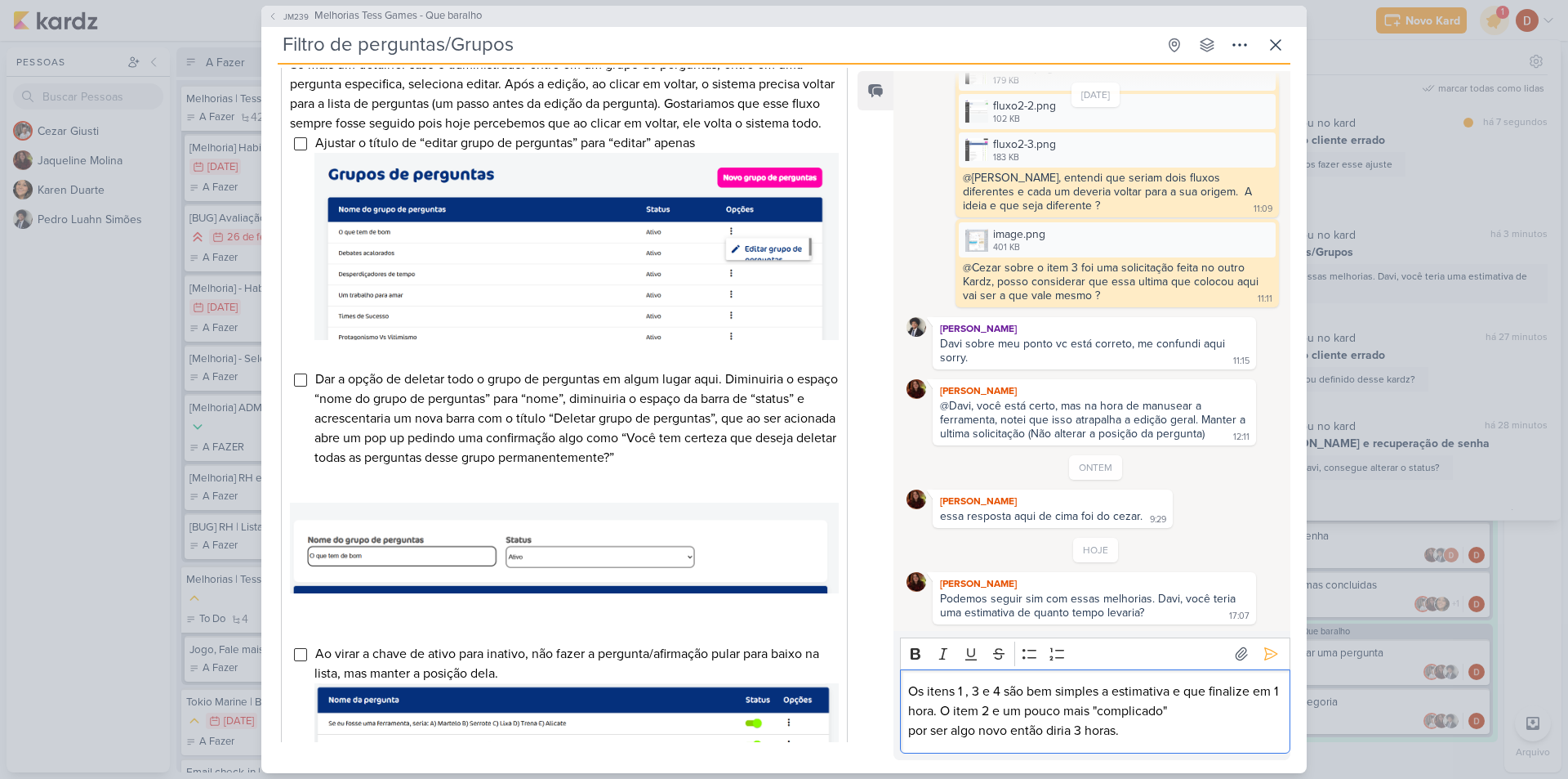
click at [1188, 736] on p "por ser algo novo então diria 3 horas." at bounding box center [1095, 730] width 373 height 20
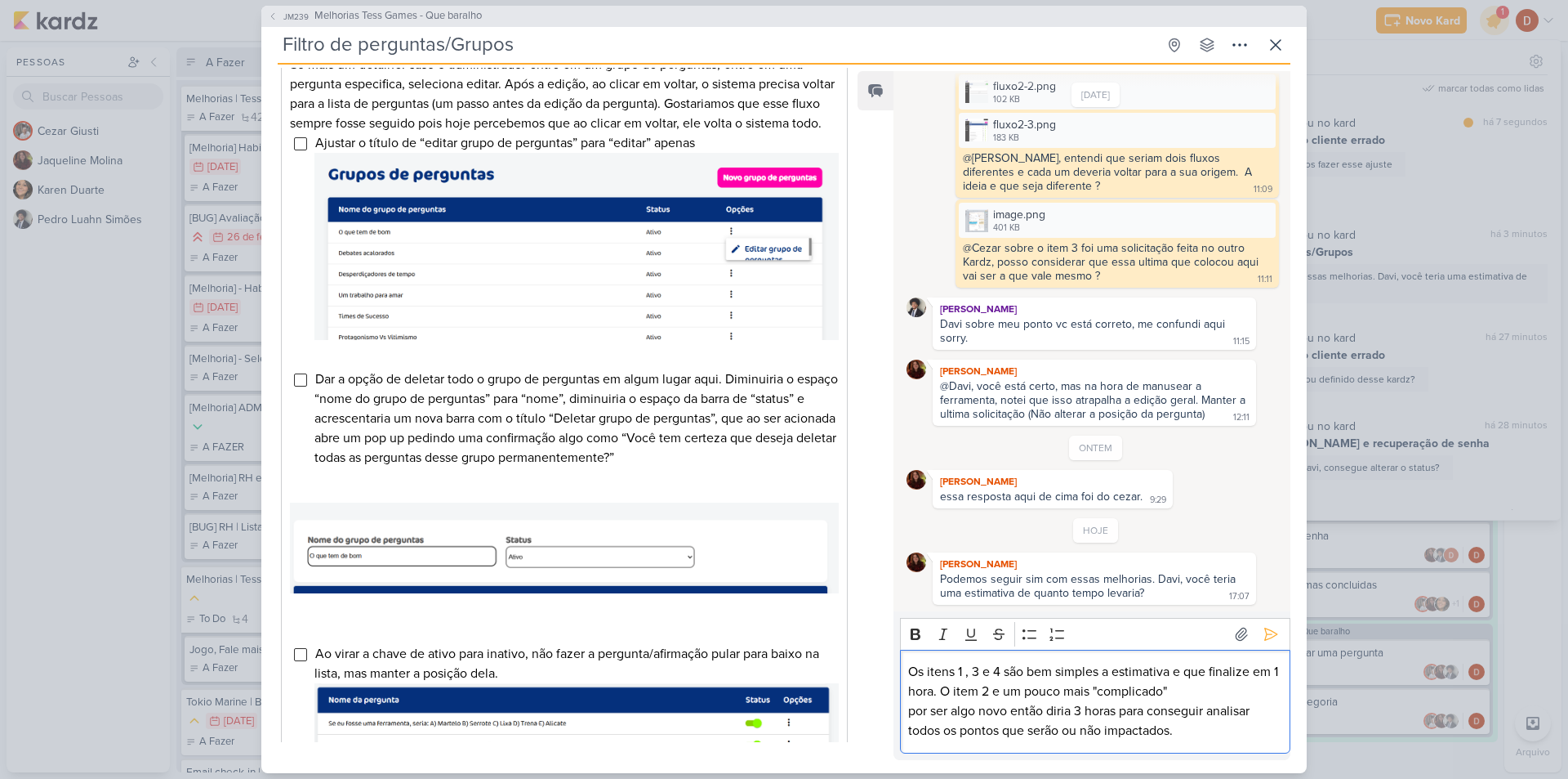
click at [1218, 739] on p "por ser algo novo então diria 3 horas para conseguir analisar todos os pontos q…" at bounding box center [1095, 720] width 373 height 39
click at [1276, 626] on button at bounding box center [1270, 633] width 26 height 26
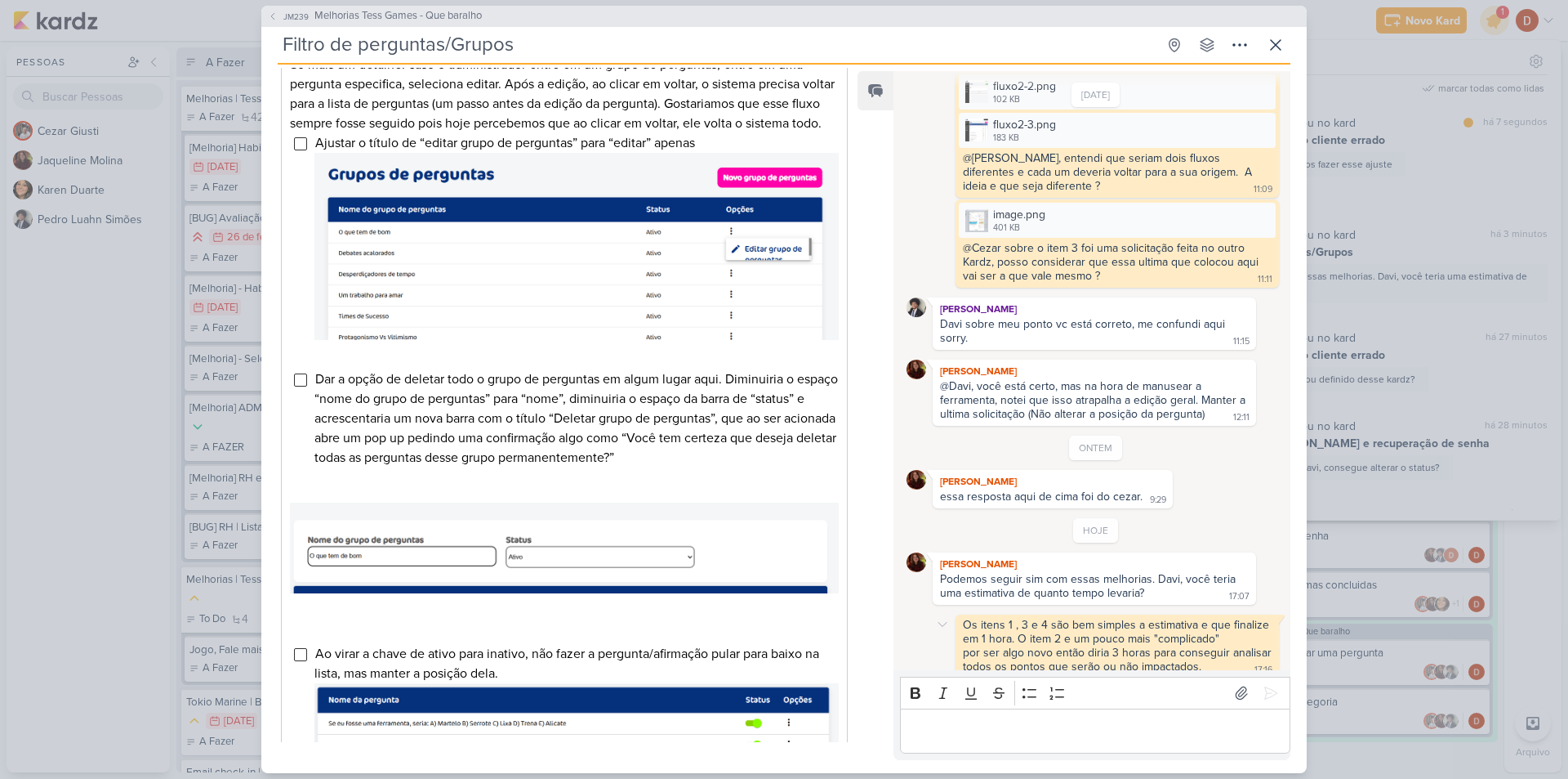
scroll to position [612, 0]
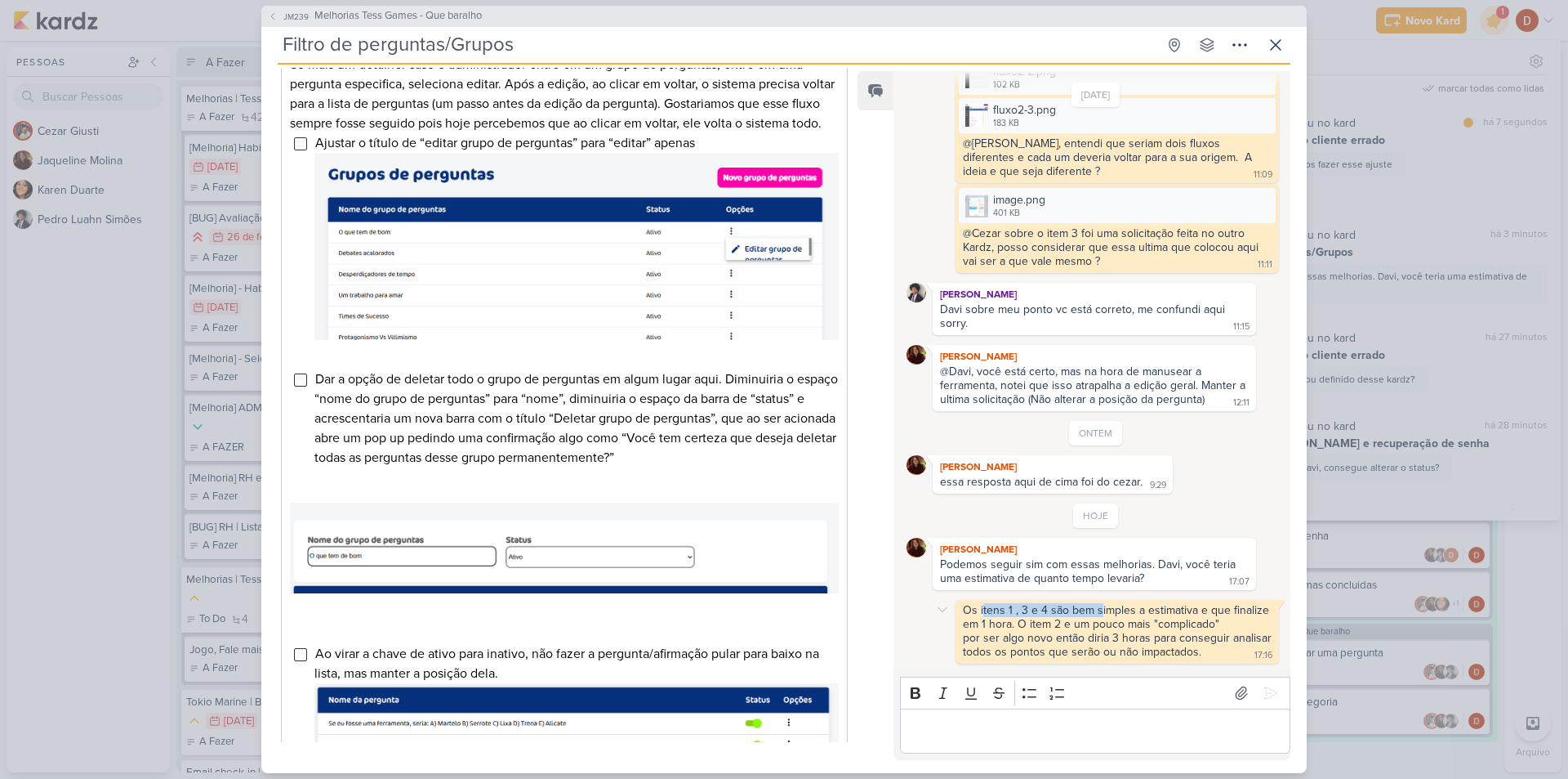
drag, startPoint x: 982, startPoint y: 615, endPoint x: 1098, endPoint y: 612, distance: 116.0
click at [1098, 612] on div "Os itens 1 , 3 e 4 são bem simples a estimativa e que finalize em 1 hora. O ite…" at bounding box center [1117, 617] width 308 height 28
click at [1069, 637] on div "por ser algo novo então diria 3 horas para conseguir analisar todos os pontos q…" at bounding box center [1119, 644] width 312 height 28
drag, startPoint x: 1048, startPoint y: 624, endPoint x: 1063, endPoint y: 623, distance: 15.0
click at [1063, 623] on div "Os itens 1 , 3 e 4 são bem simples a estimativa e que finalize em 1 hora. O ite…" at bounding box center [1117, 617] width 308 height 28
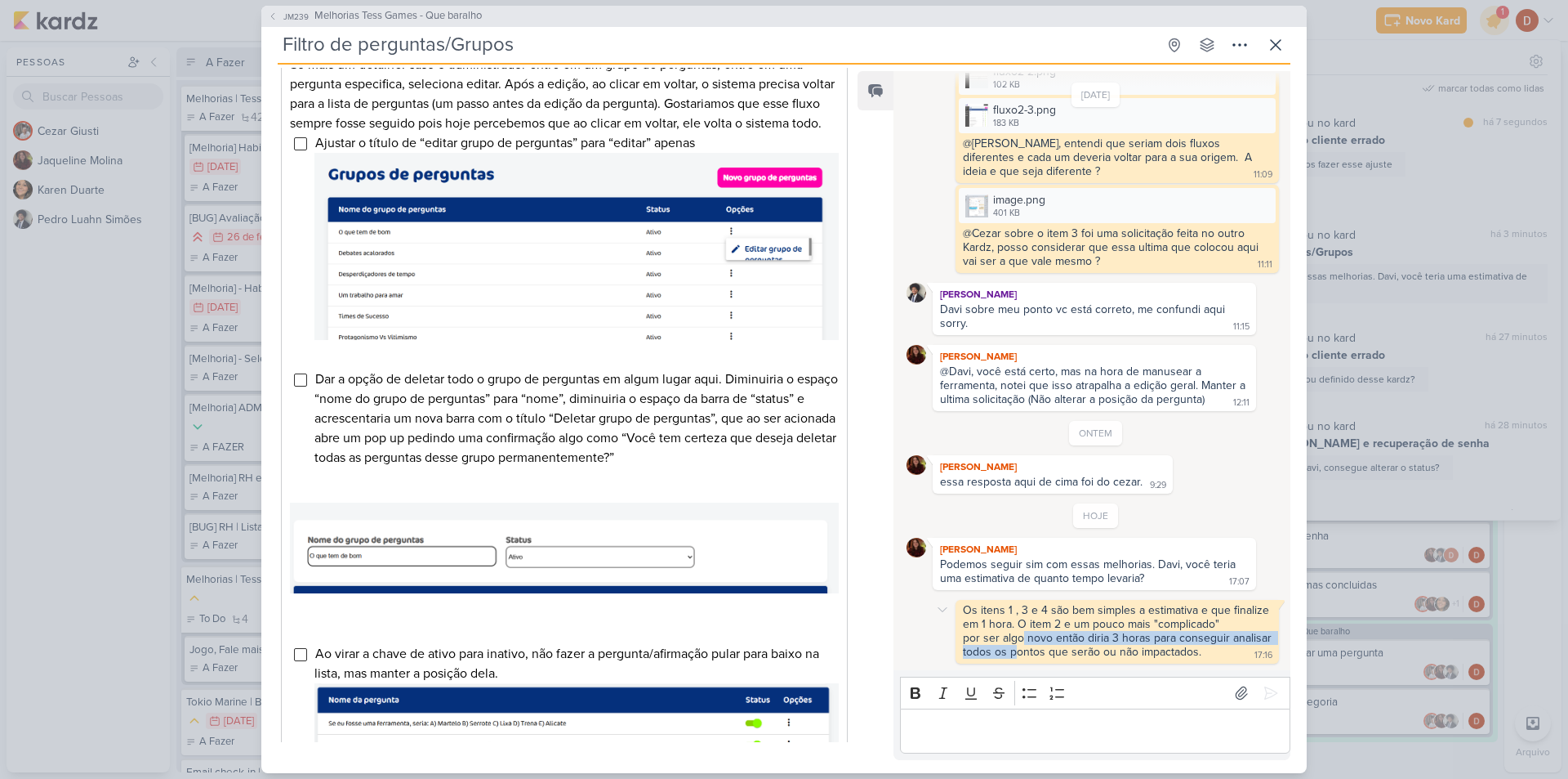
drag, startPoint x: 1058, startPoint y: 654, endPoint x: 1022, endPoint y: 638, distance: 39.4
click at [1022, 638] on div "por ser algo novo então diria 3 horas para conseguir analisar todos os pontos q…" at bounding box center [1119, 644] width 312 height 28
drag, startPoint x: 1057, startPoint y: 654, endPoint x: 1017, endPoint y: 601, distance: 66.4
click at [1017, 601] on div "Os itens 1 , 3 e 4 são bem simples a estimativa e que finalize em 1 hora. O ite…" at bounding box center [1117, 631] width 324 height 64
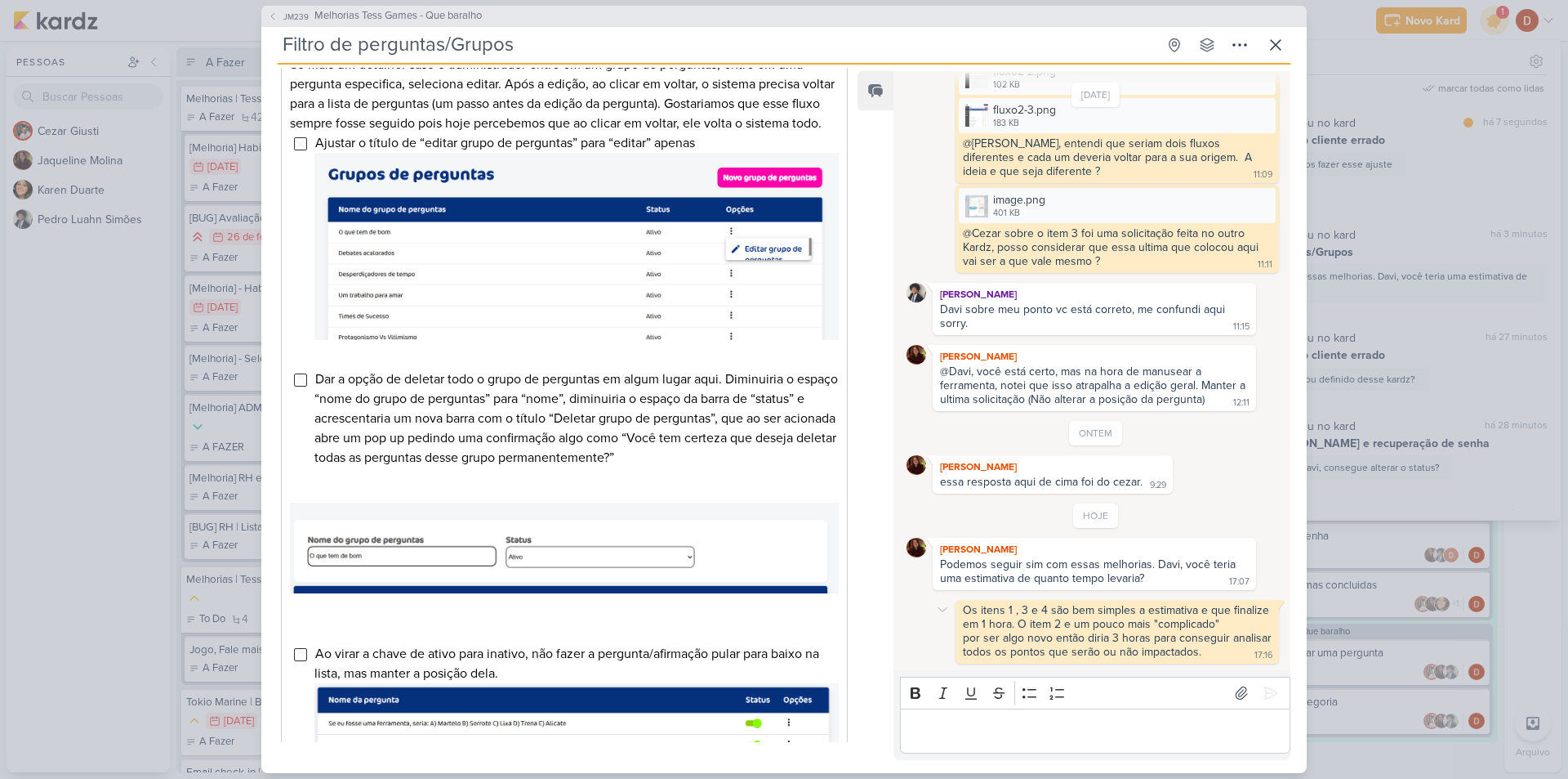
click at [1064, 663] on div "Os itens 1 , 3 e 4 são bem simples a estimativa e que finalize em 1 hora. O ite…" at bounding box center [1117, 631] width 324 height 64
drag, startPoint x: 1037, startPoint y: 639, endPoint x: 1033, endPoint y: 631, distance: 8.9
click at [1033, 632] on div "Os itens 1 , 3 e 4 são bem simples a estimativa e que finalize em 1 hora. O ite…" at bounding box center [1117, 631] width 324 height 64
click at [1027, 621] on div "Os itens 1 , 3 e 4 são bem simples a estimativa e que finalize em 1 hora. O ite…" at bounding box center [1117, 617] width 308 height 28
drag, startPoint x: 1049, startPoint y: 611, endPoint x: 1069, endPoint y: 637, distance: 32.8
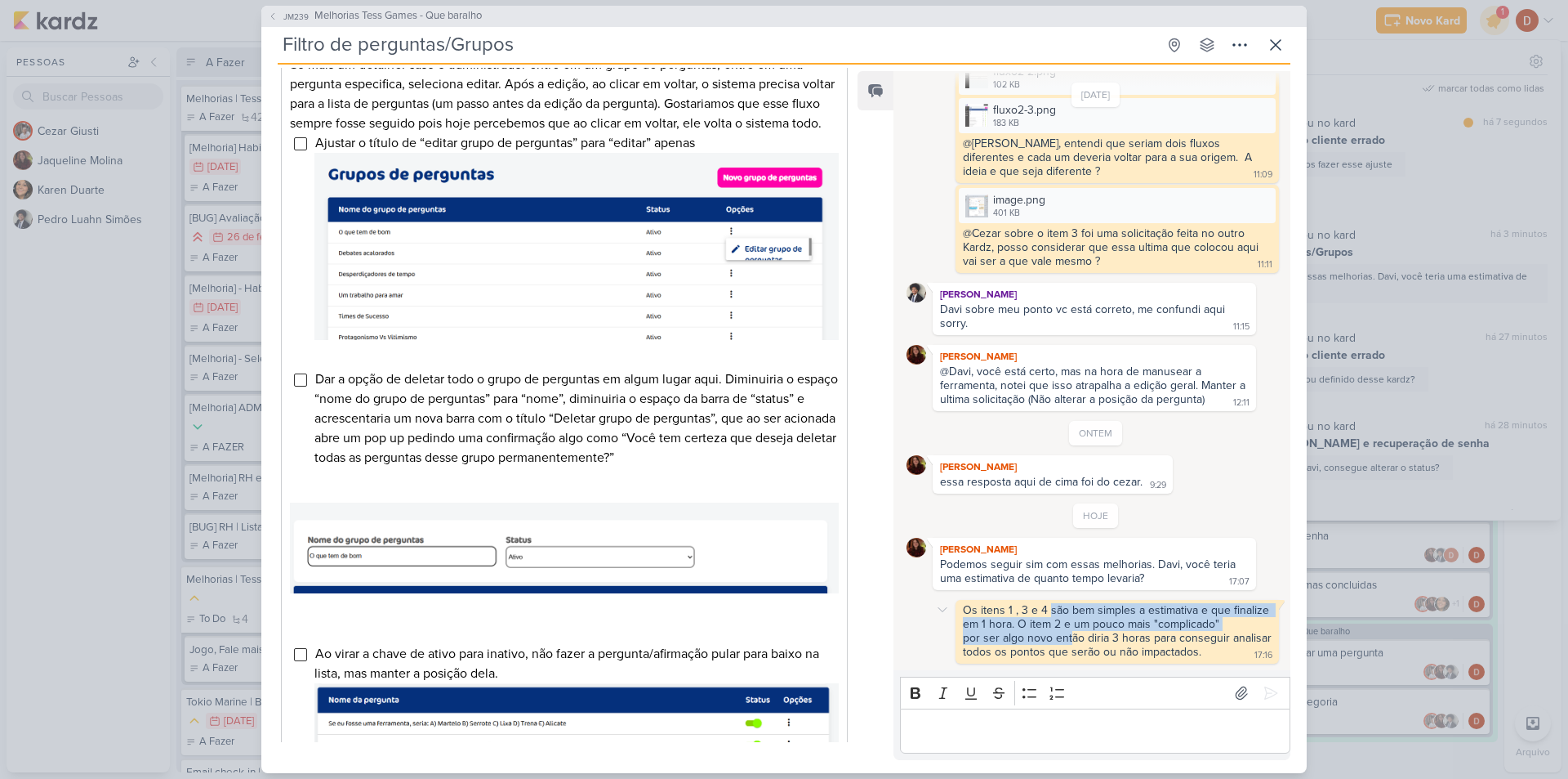
click at [1069, 637] on span "Os itens 1 , 3 e 4 são bem simples a estimativa e que finalize em 1 hora. O ite…" at bounding box center [1119, 631] width 312 height 55
click at [1065, 669] on div "[DATE] [PERSON_NAME] criou este kard 12:01 [DATE] 19:35 19:35" at bounding box center [1091, 371] width 395 height 598
click at [1029, 752] on div "Editor editing area: main" at bounding box center [1095, 730] width 390 height 45
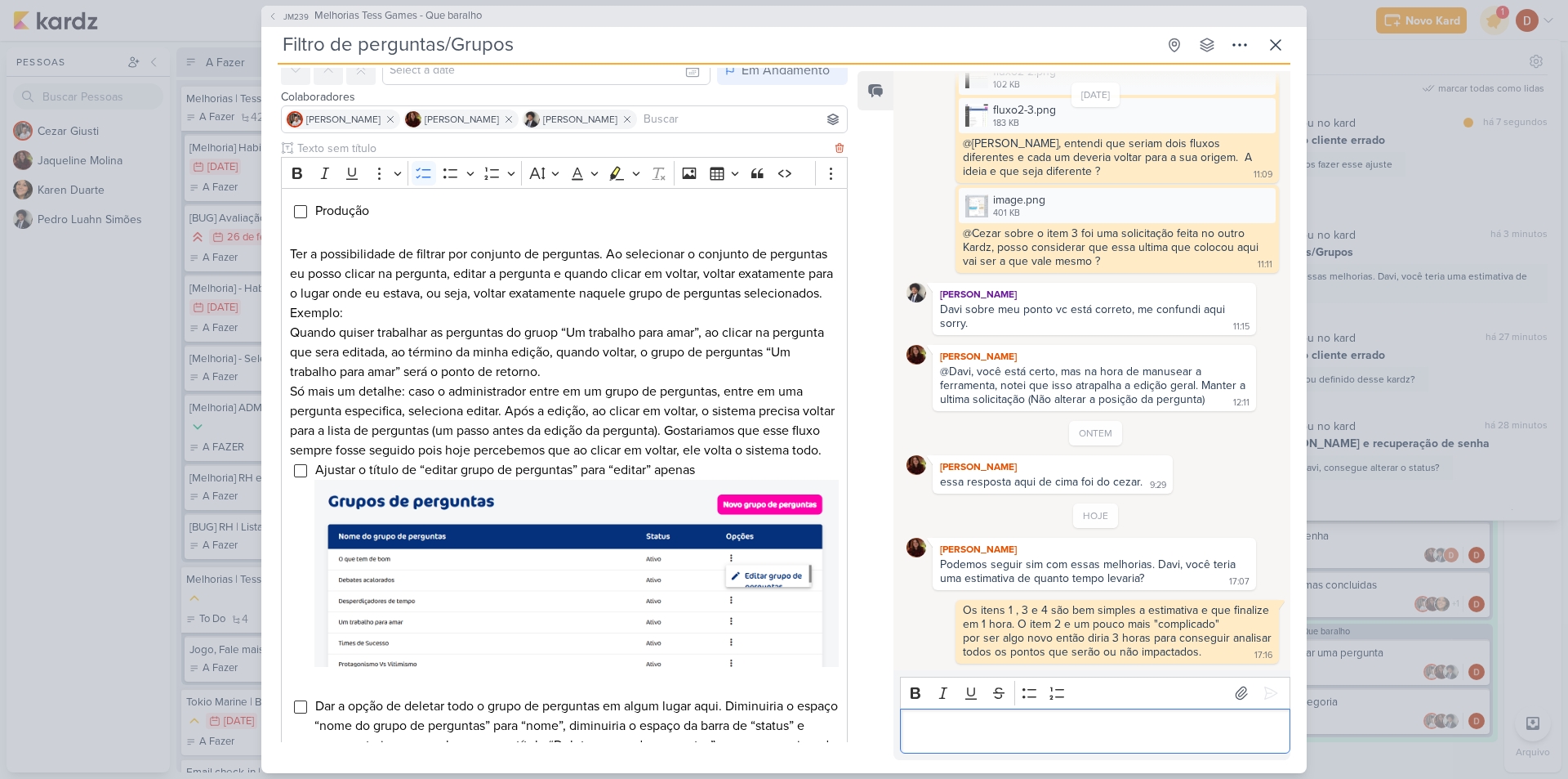
scroll to position [0, 0]
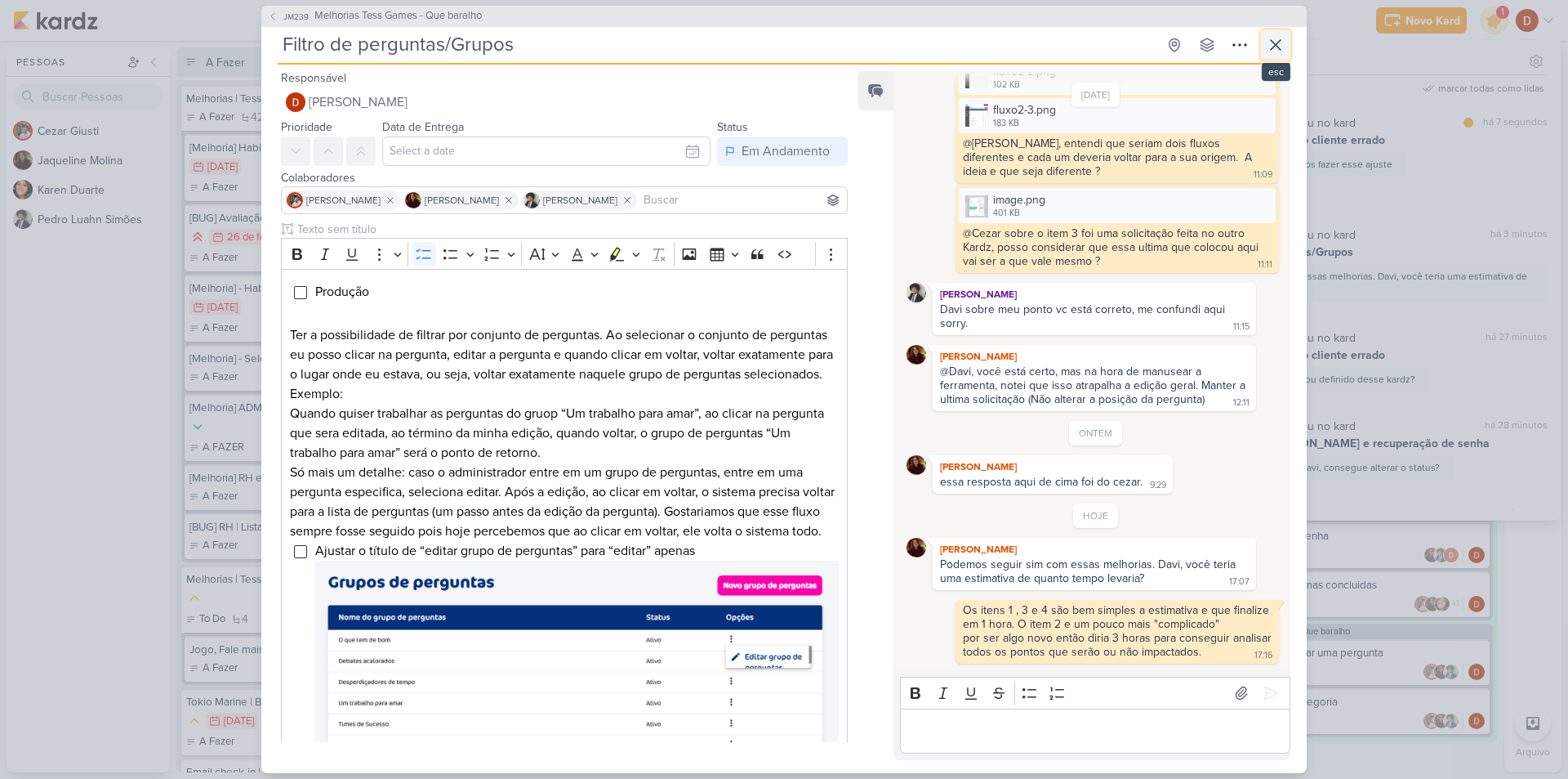
click at [1279, 35] on icon at bounding box center [1275, 45] width 20 height 20
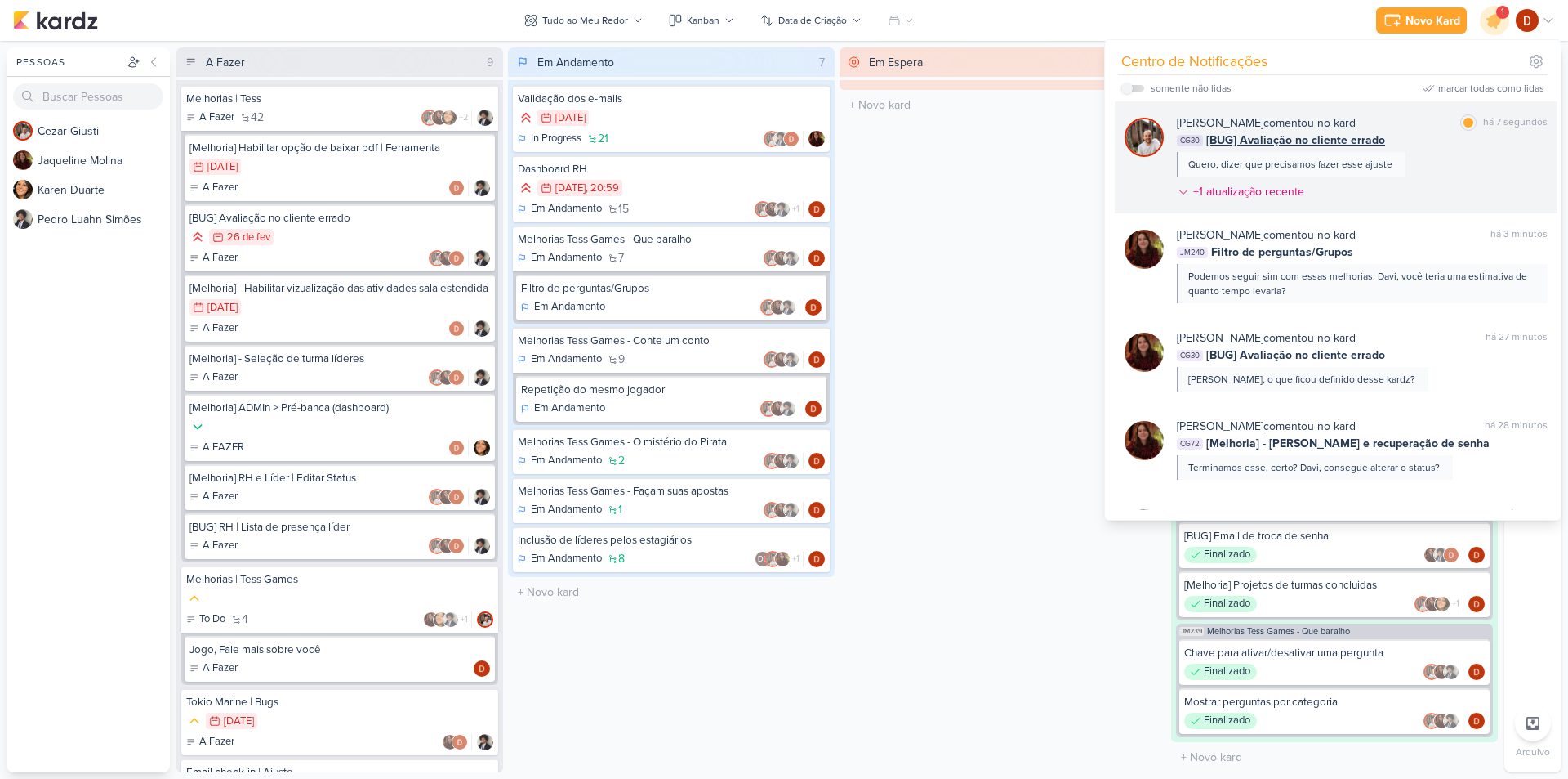
click at [1404, 169] on div "[PERSON_NAME] comentou no kard marcar como lida há 7 segundos CG30 [BUG] Avalia…" at bounding box center [1362, 160] width 370 height 93
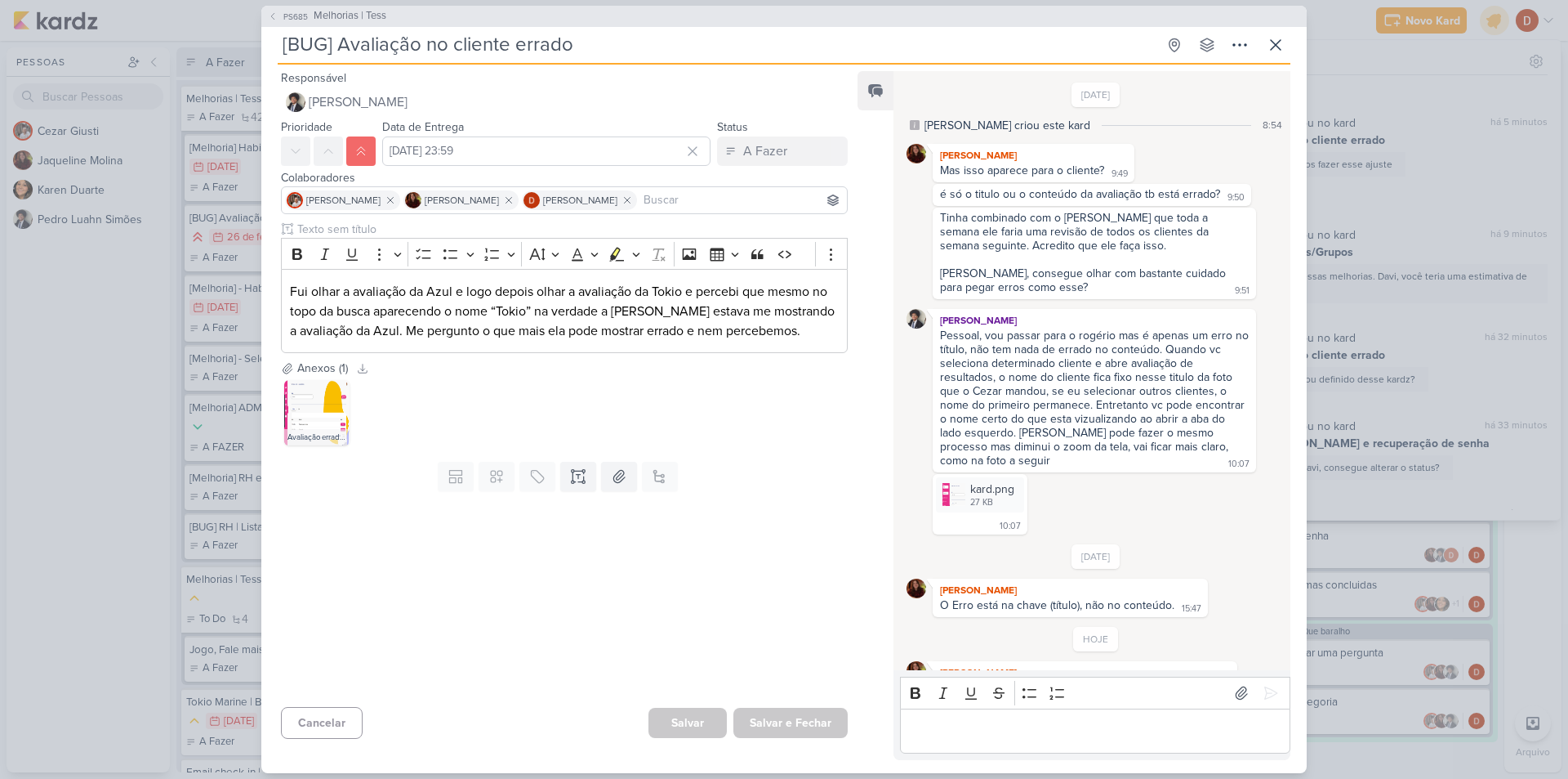
scroll to position [149, 0]
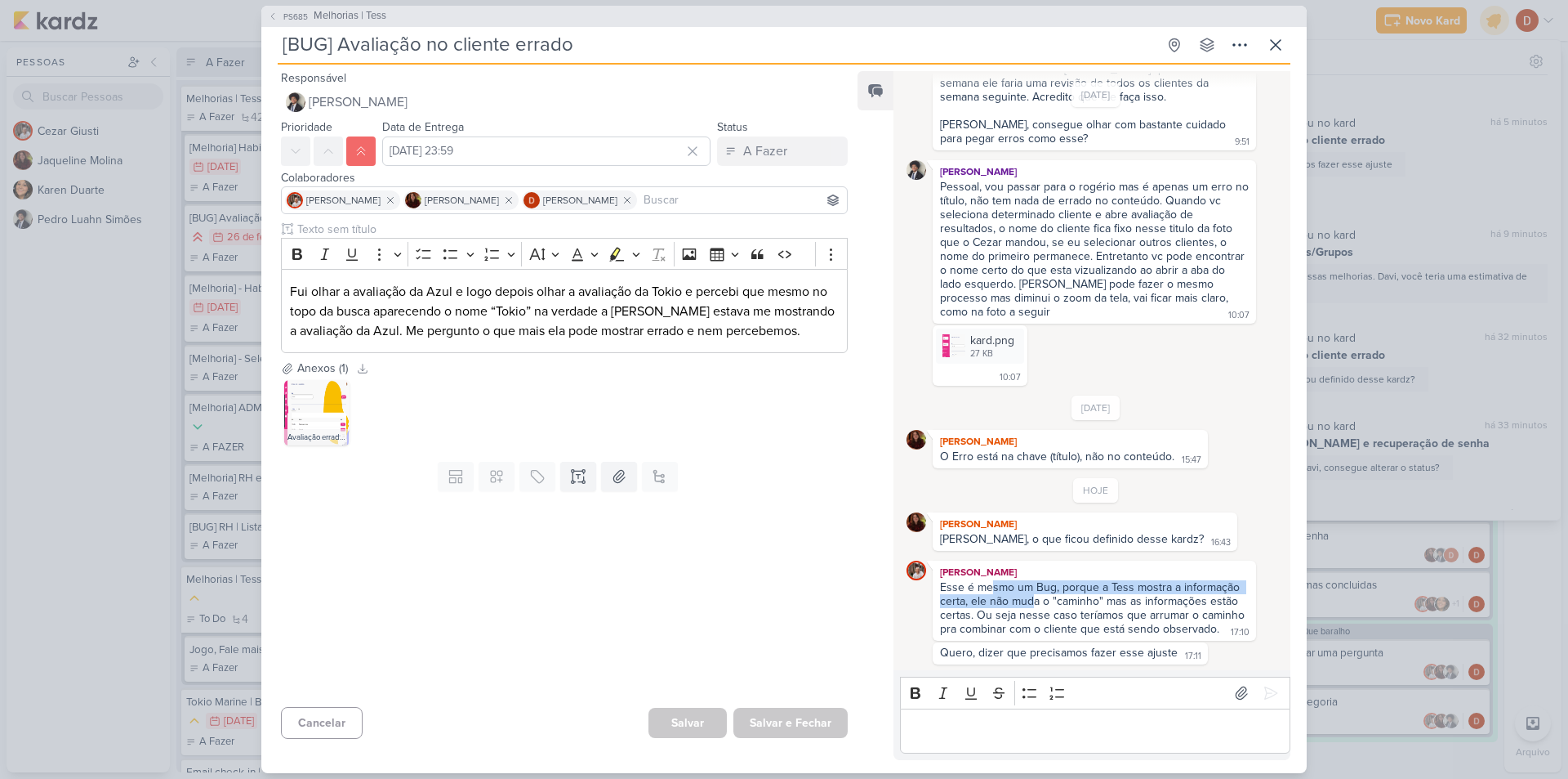
drag, startPoint x: 990, startPoint y: 588, endPoint x: 1035, endPoint y: 595, distance: 45.5
click at [1035, 595] on div "Esse é mesmo um Bug, porque a Tess mostra a informação certa, ele não muda o "c…" at bounding box center [1094, 608] width 308 height 55
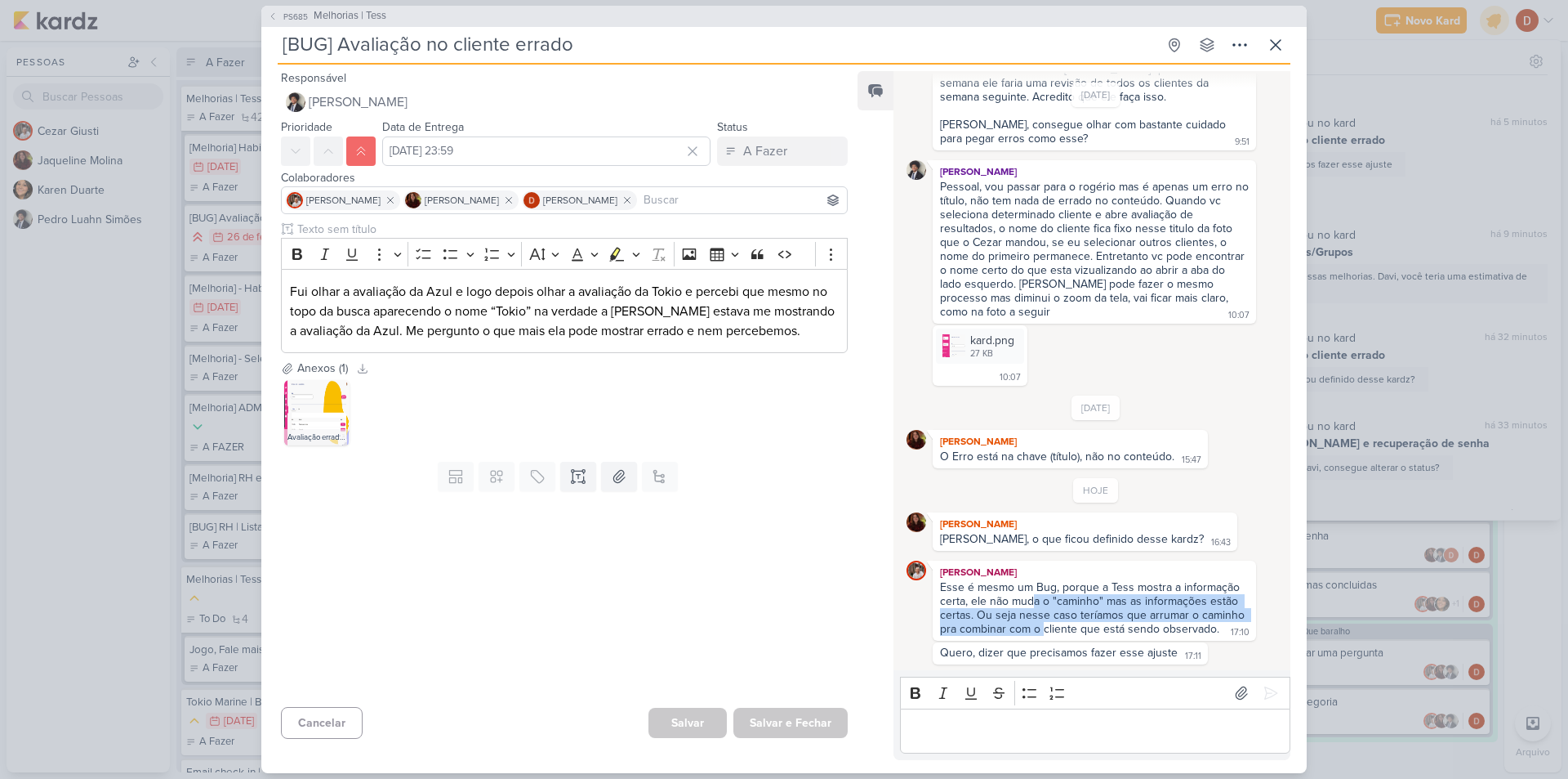
click at [1030, 599] on div "Esse é mesmo um Bug, porque a Tess mostra a informação certa, ele não muda o "c…" at bounding box center [1094, 608] width 308 height 55
drag, startPoint x: 1033, startPoint y: 586, endPoint x: 1056, endPoint y: 593, distance: 24.0
click at [1056, 593] on div "Esse é mesmo um Bug, porque a Tess mostra a informação certa, ele não muda o "c…" at bounding box center [1094, 608] width 308 height 55
drag, startPoint x: 1085, startPoint y: 609, endPoint x: 1075, endPoint y: 583, distance: 27.9
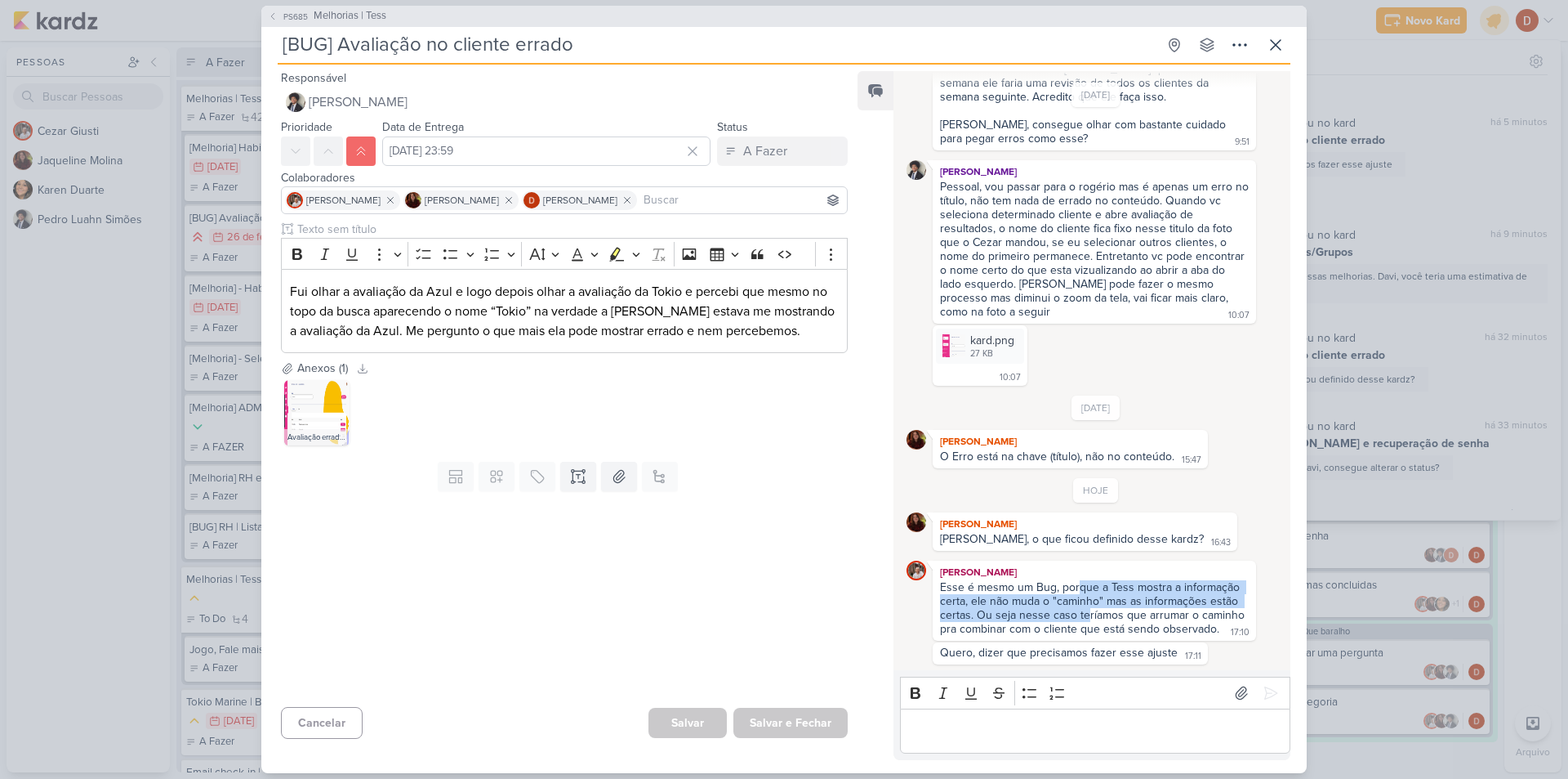
click at [1075, 583] on div "Esse é mesmo um Bug, porque a Tess mostra a informação certa, ele não muda o "c…" at bounding box center [1094, 608] width 308 height 55
click at [1052, 588] on div "Esse é mesmo um Bug, porque a Tess mostra a informação certa, ele não muda o "c…" at bounding box center [1094, 608] width 308 height 55
drag, startPoint x: 1061, startPoint y: 602, endPoint x: 1057, endPoint y: 593, distance: 9.8
click at [1057, 593] on div "Esse é mesmo um Bug, porque a Tess mostra a informação certa, ele não muda o "c…" at bounding box center [1094, 608] width 308 height 55
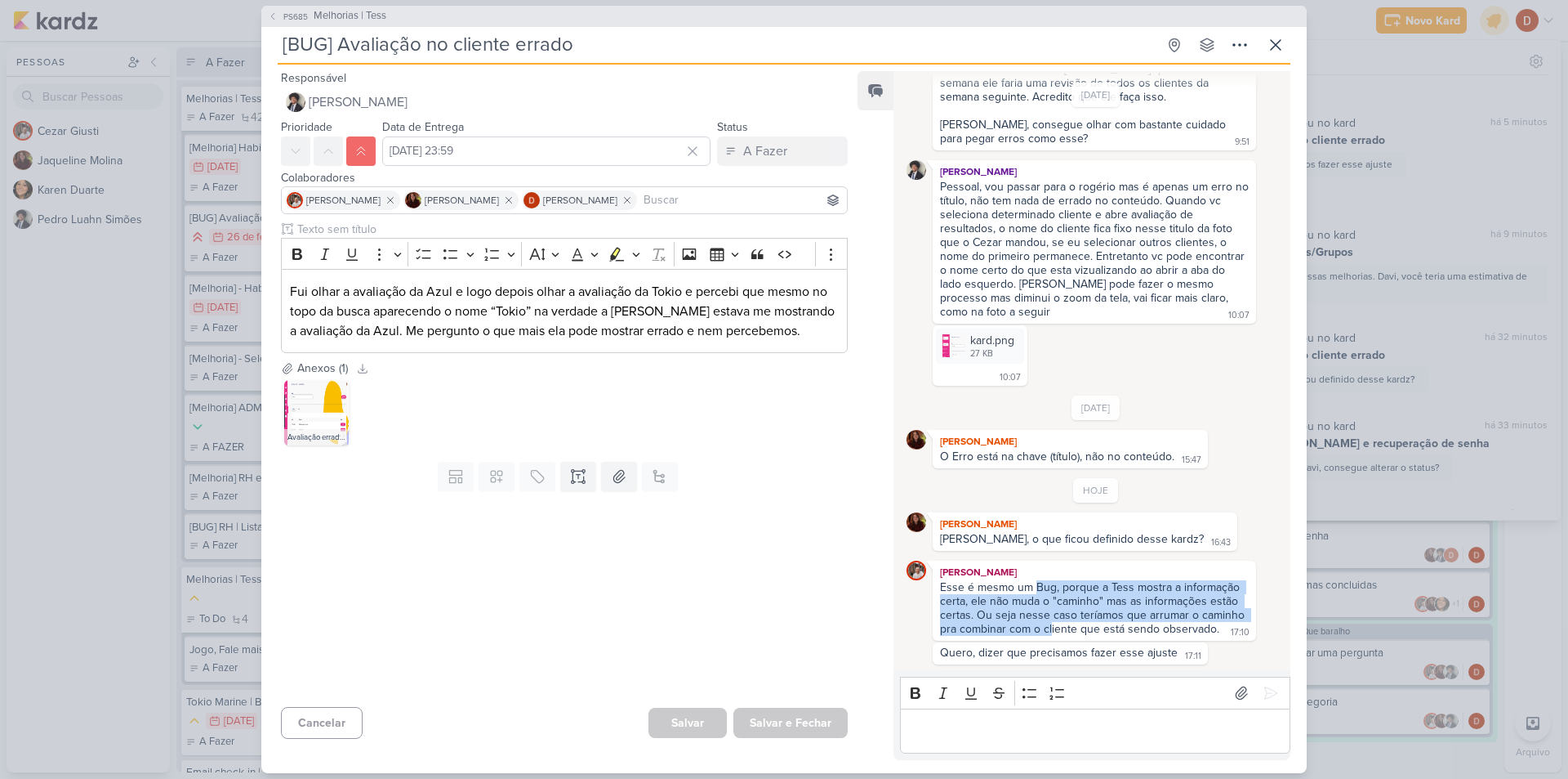
drag, startPoint x: 1050, startPoint y: 623, endPoint x: 1036, endPoint y: 591, distance: 34.9
click at [1036, 591] on div "Esse é mesmo um Bug, porque a Tess mostra a informação certa, ele não muda o "c…" at bounding box center [1094, 608] width 308 height 55
drag, startPoint x: 1055, startPoint y: 633, endPoint x: 1050, endPoint y: 611, distance: 22.6
click at [1050, 611] on div "Esse é mesmo um Bug, porque a Tess mostra a informação certa, ele não muda o "c…" at bounding box center [1094, 608] width 308 height 55
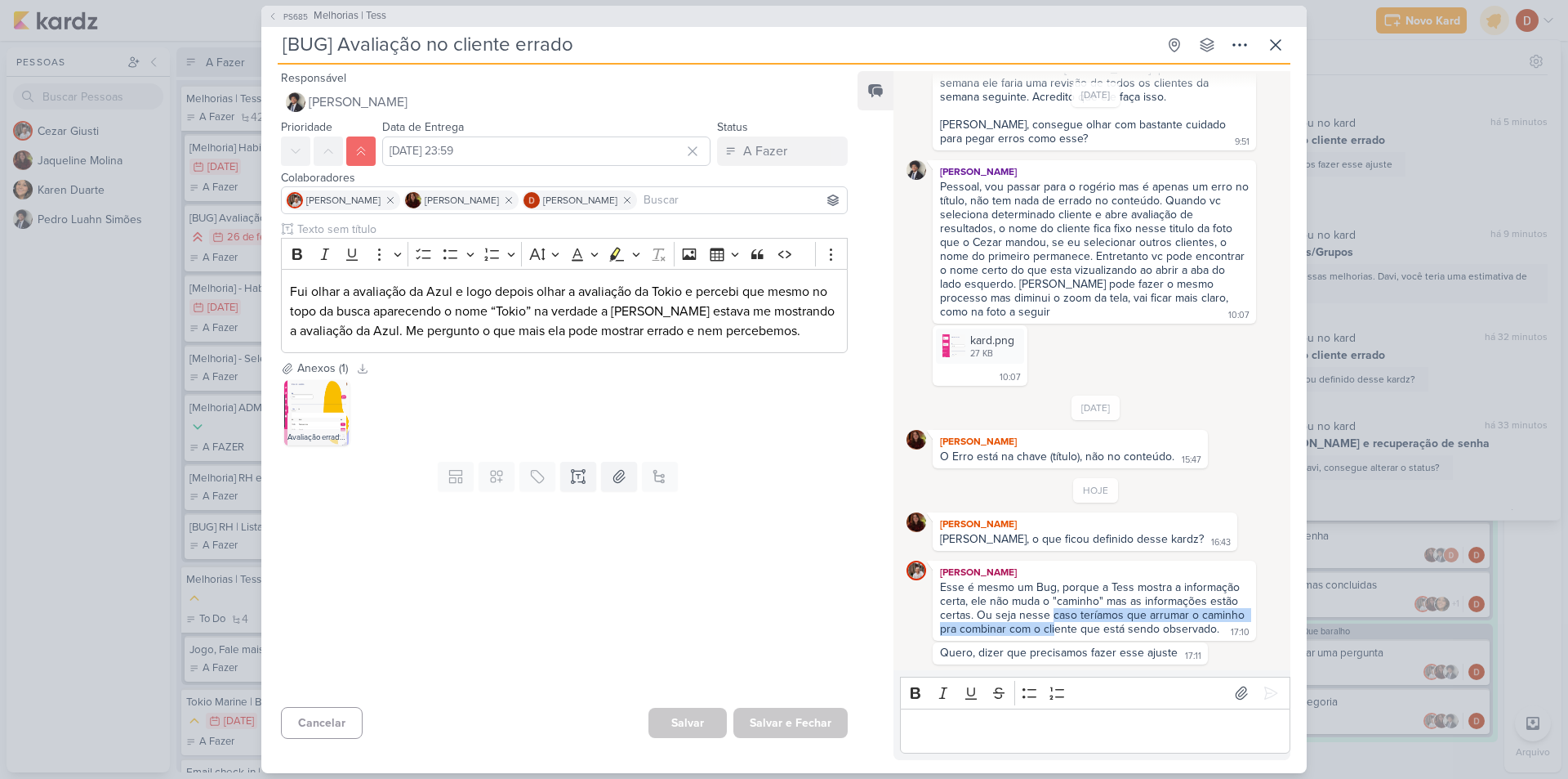
click at [1050, 611] on div "Esse é mesmo um Bug, porque a Tess mostra a informação certa, ele não muda o "c…" at bounding box center [1094, 608] width 308 height 55
drag, startPoint x: 1058, startPoint y: 621, endPoint x: 1050, endPoint y: 609, distance: 14.4
click at [1051, 609] on div "Esse é mesmo um Bug, porque a Tess mostra a informação certa, ele não muda o "c…" at bounding box center [1094, 608] width 308 height 55
click at [1050, 609] on div "Esse é mesmo um Bug, porque a Tess mostra a informação certa, ele não muda o "c…" at bounding box center [1094, 608] width 308 height 55
drag, startPoint x: 1053, startPoint y: 632, endPoint x: 1044, endPoint y: 607, distance: 26.6
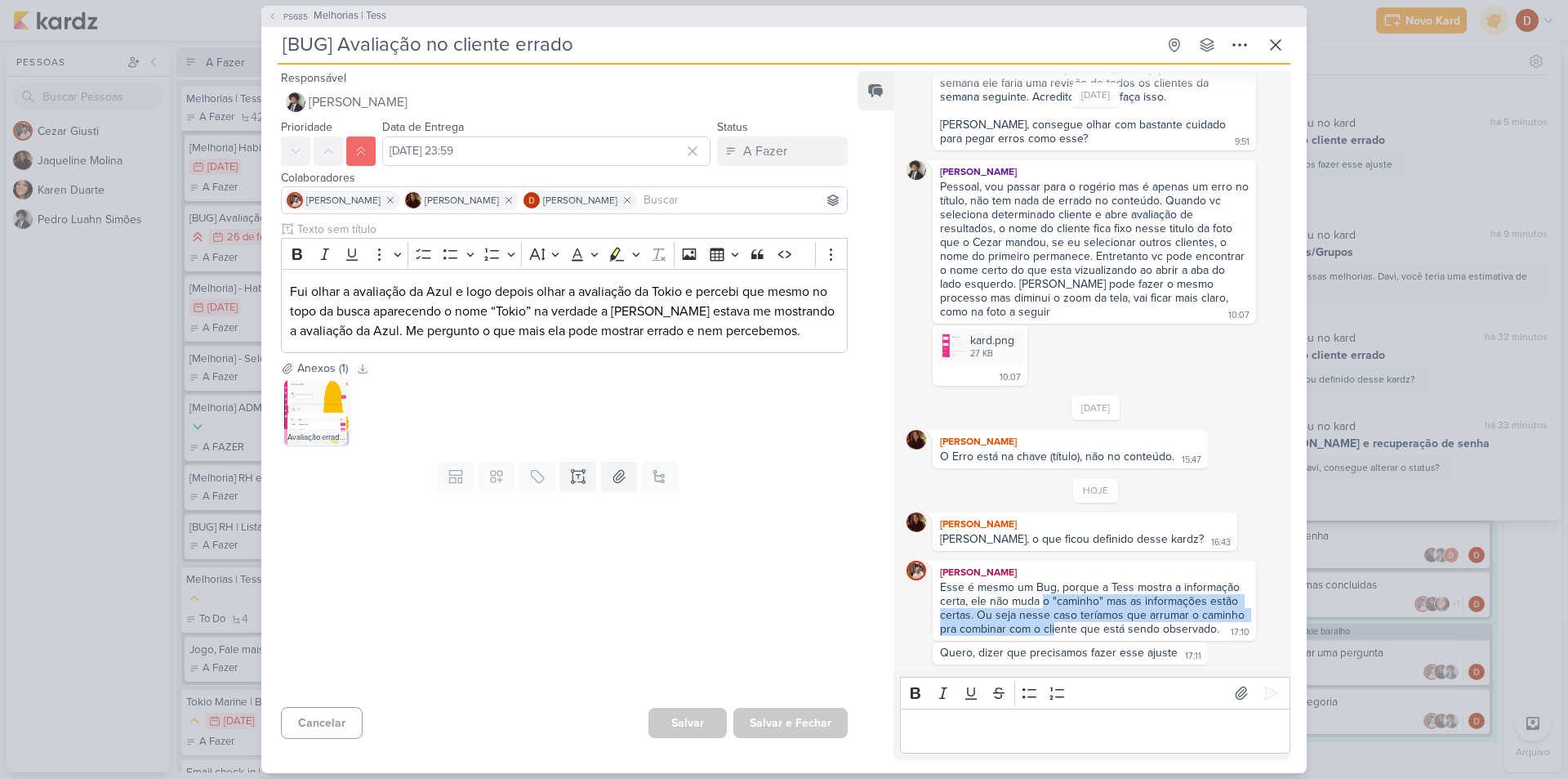
click at [1044, 607] on div "Esse é mesmo um Bug, porque a Tess mostra a informação certa, ele não muda o "c…" at bounding box center [1094, 608] width 308 height 55
drag, startPoint x: 1048, startPoint y: 620, endPoint x: 1044, endPoint y: 596, distance: 24.3
click at [1044, 597] on div "Esse é mesmo um Bug, porque a Tess mostra a informação certa, ele não muda o "c…" at bounding box center [1094, 608] width 308 height 55
click at [1043, 587] on div "Esse é mesmo um Bug, porque a Tess mostra a informação certa, ele não muda o "c…" at bounding box center [1094, 608] width 308 height 55
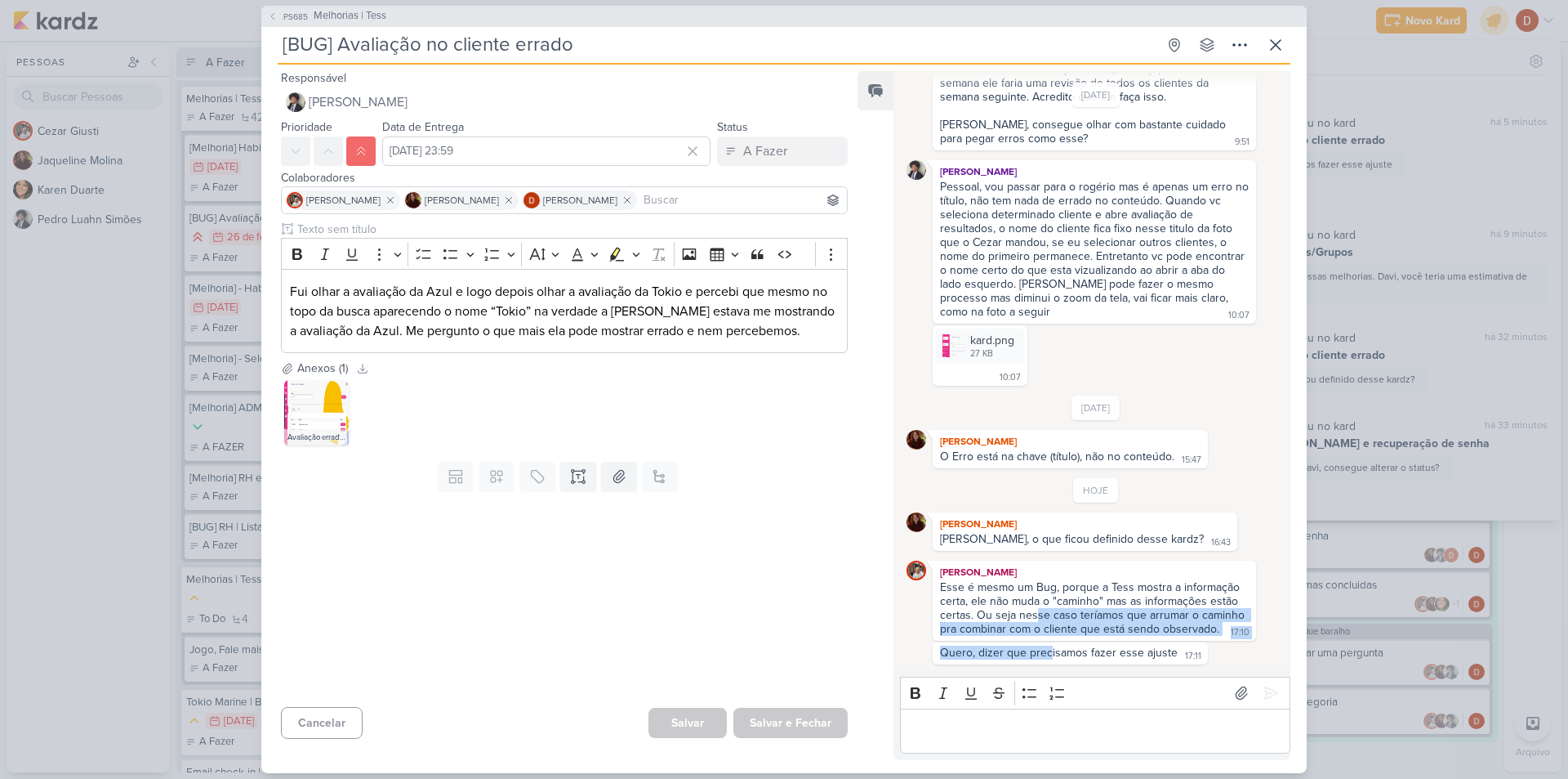
drag, startPoint x: 1046, startPoint y: 657, endPoint x: 1035, endPoint y: 615, distance: 43.4
click at [1035, 615] on div "HOJE [PERSON_NAME] [PERSON_NAME], o que ficou definido desse kardz? 16:43 16:43…" at bounding box center [1096, 571] width 379 height 186
click at [1035, 614] on div "Esse é mesmo um Bug, porque a Tess mostra a informação certa, ele não muda o "c…" at bounding box center [1094, 608] width 308 height 55
drag, startPoint x: 1050, startPoint y: 601, endPoint x: 1072, endPoint y: 642, distance: 46.5
click at [1072, 642] on div "HOJE [PERSON_NAME] [PERSON_NAME], o que ficou definido desse kardz? 16:43 16:43…" at bounding box center [1096, 571] width 379 height 186
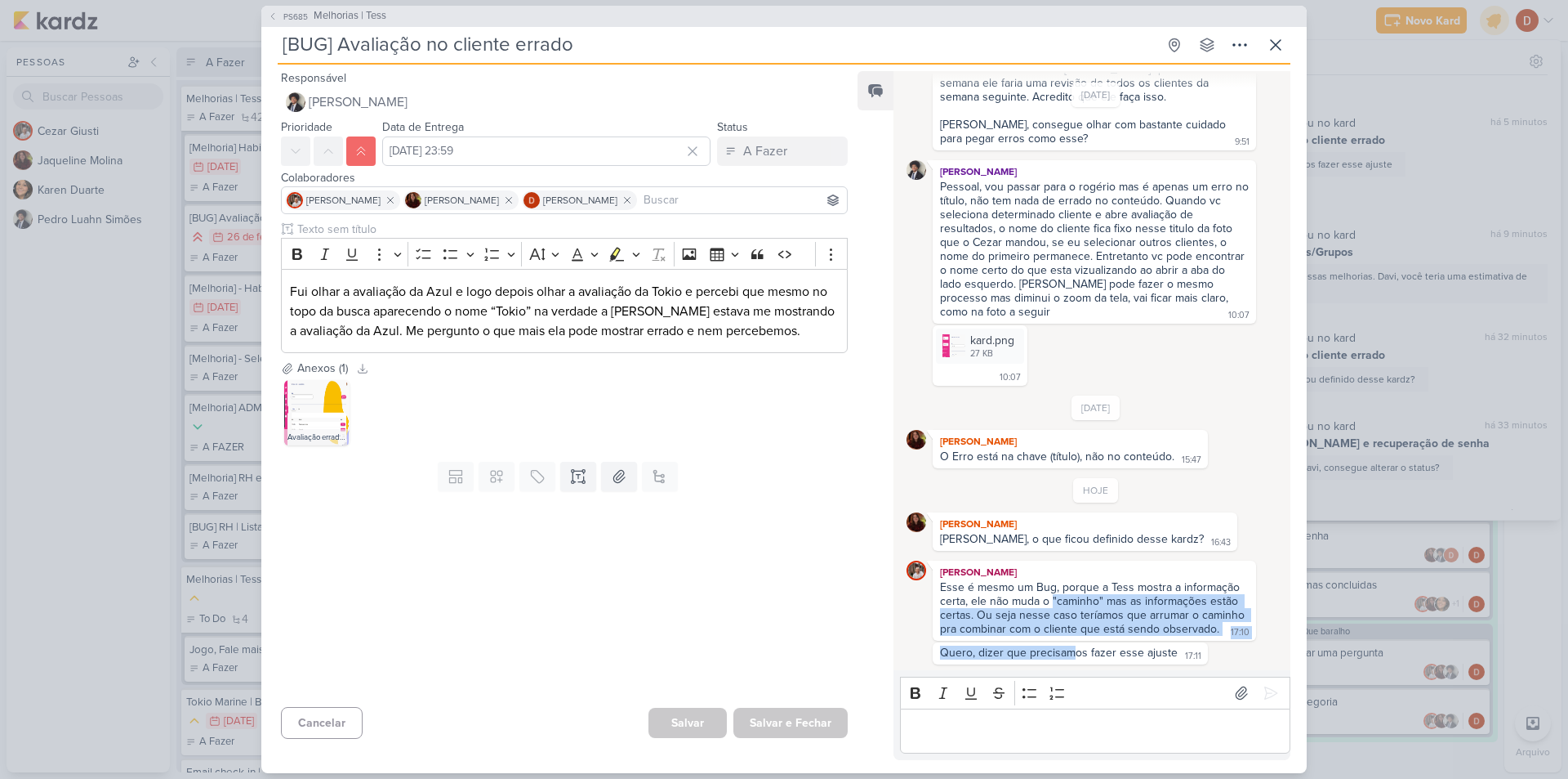
click at [1072, 642] on div "Quero, dizer que precisamos fazer esse ajuste 17:11 17:11" at bounding box center [1070, 653] width 275 height 22
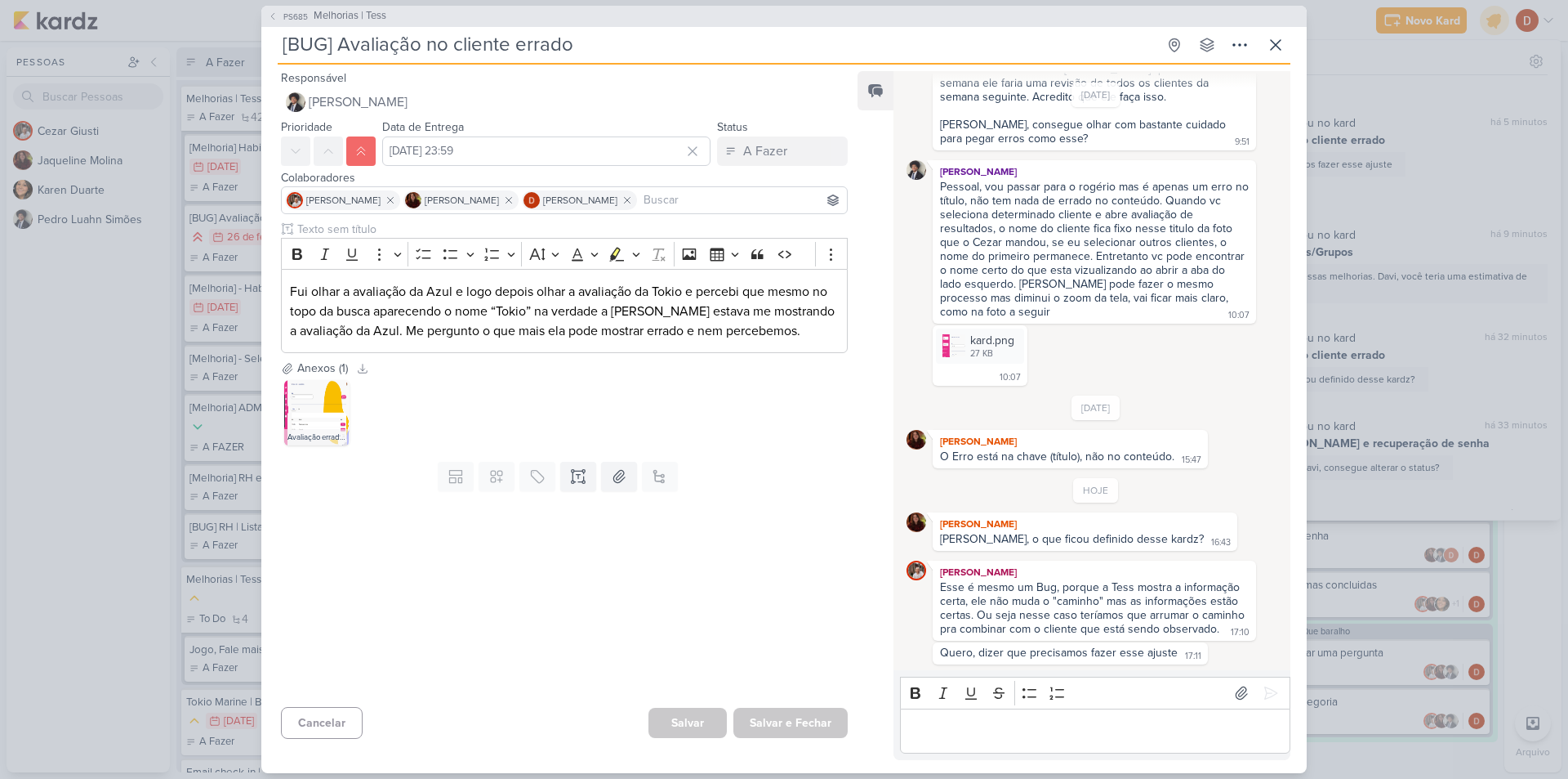
click at [1290, 35] on div "PS685 Melhorias | Tess [BUG] Avaliação no cliente errado Criado por [PERSON_NAM…" at bounding box center [784, 390] width 1045 height 768
click at [1284, 37] on icon at bounding box center [1275, 45] width 20 height 20
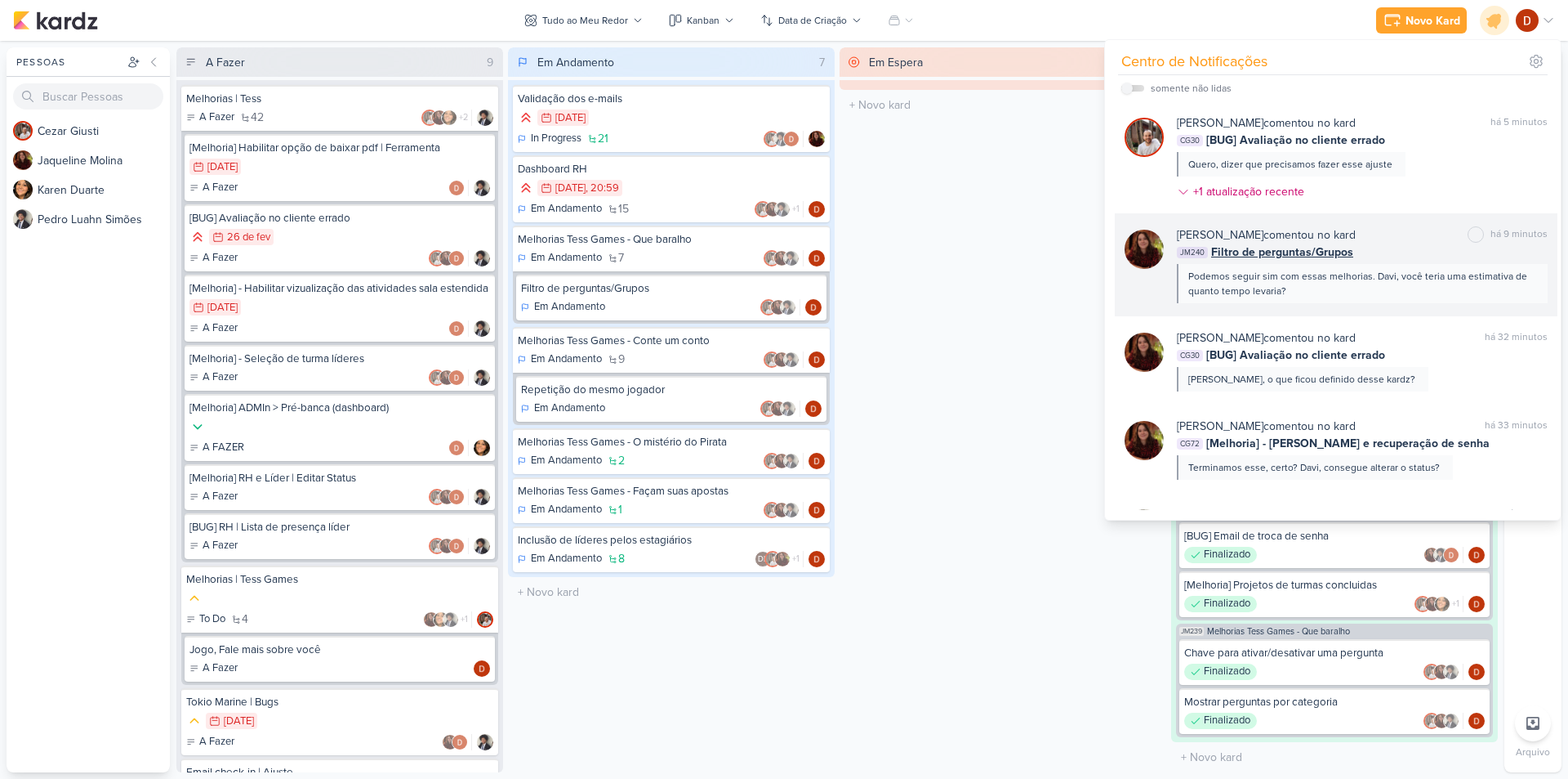
click at [1339, 291] on div "Podemos seguir sim com essas melhorias. Davi, você teria uma estimativa de quan…" at bounding box center [1361, 284] width 346 height 30
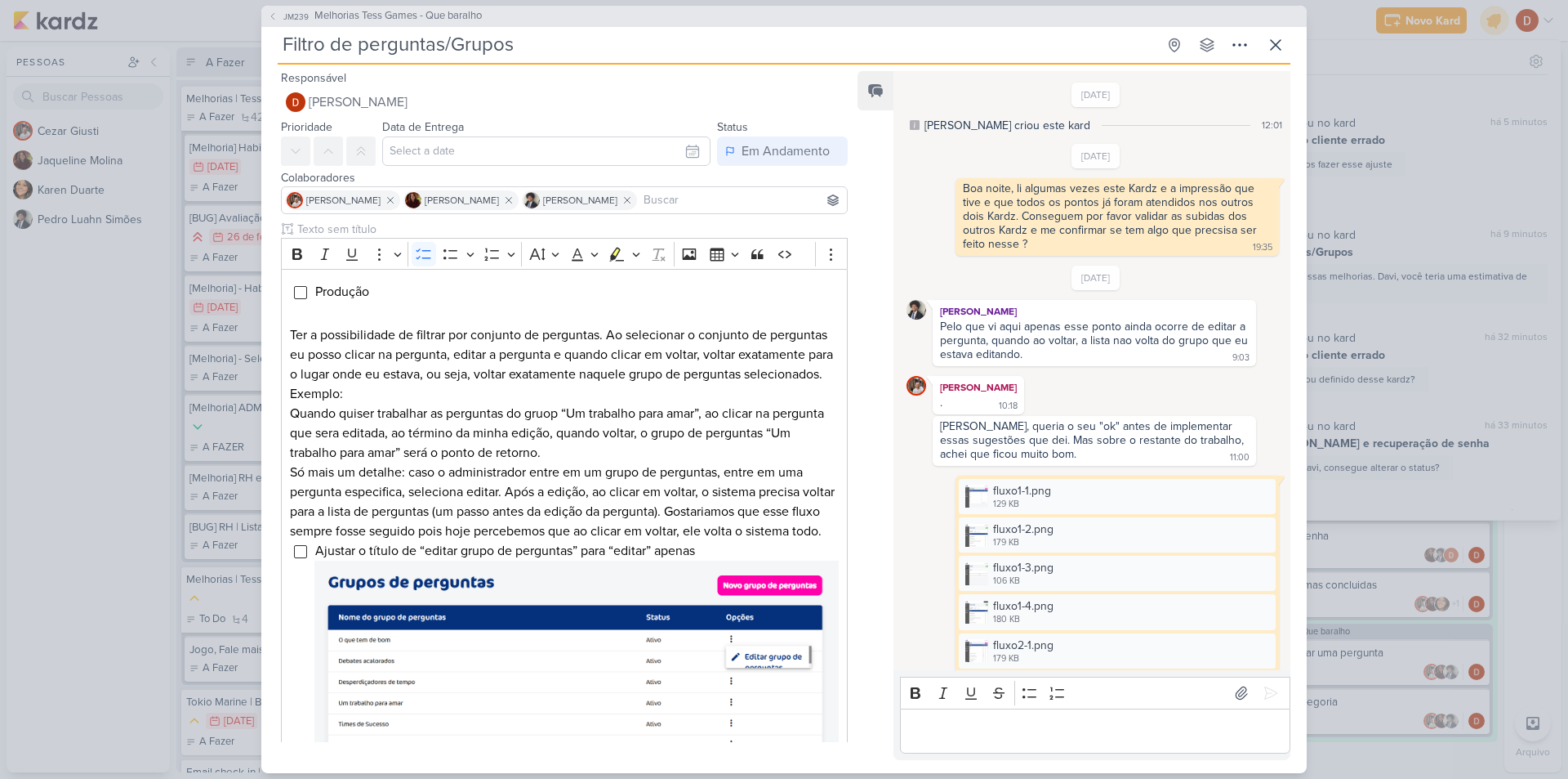
scroll to position [612, 0]
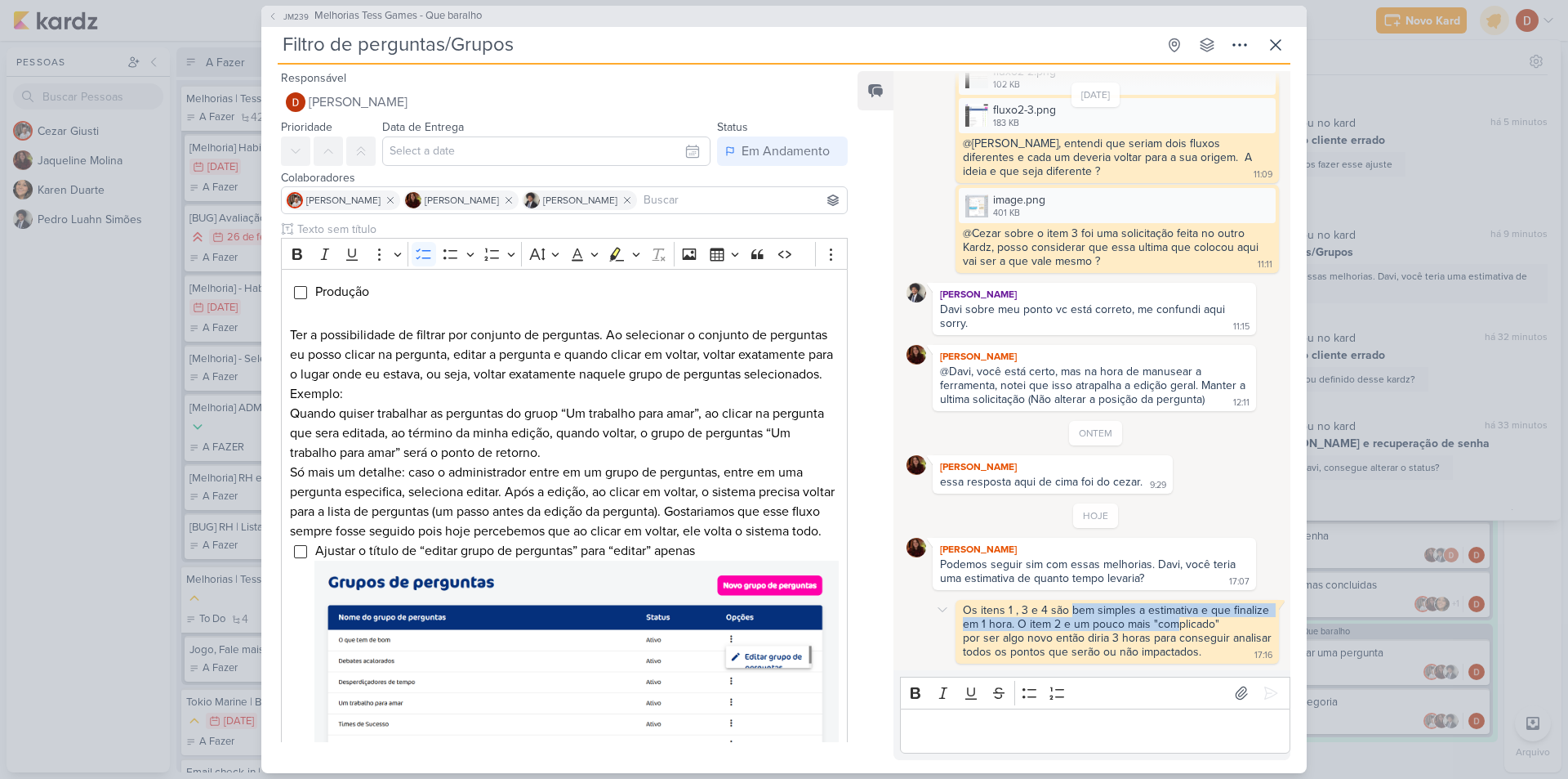
drag, startPoint x: 1071, startPoint y: 606, endPoint x: 1175, endPoint y: 625, distance: 105.7
click at [1175, 625] on div "Os itens 1 , 3 e 4 são bem simples a estimativa e que finalize em 1 hora. O ite…" at bounding box center [1117, 617] width 308 height 28
click at [1040, 625] on div "Os itens 1 , 3 e 4 são bem simples a estimativa e que finalize em 1 hora. O ite…" at bounding box center [1117, 617] width 308 height 28
drag, startPoint x: 1030, startPoint y: 620, endPoint x: 1107, endPoint y: 648, distance: 81.9
click at [1107, 648] on span "Os itens 1 , 3 e 4 são bem simples a estimativa e que finalize em 1 hora. O ite…" at bounding box center [1119, 631] width 312 height 55
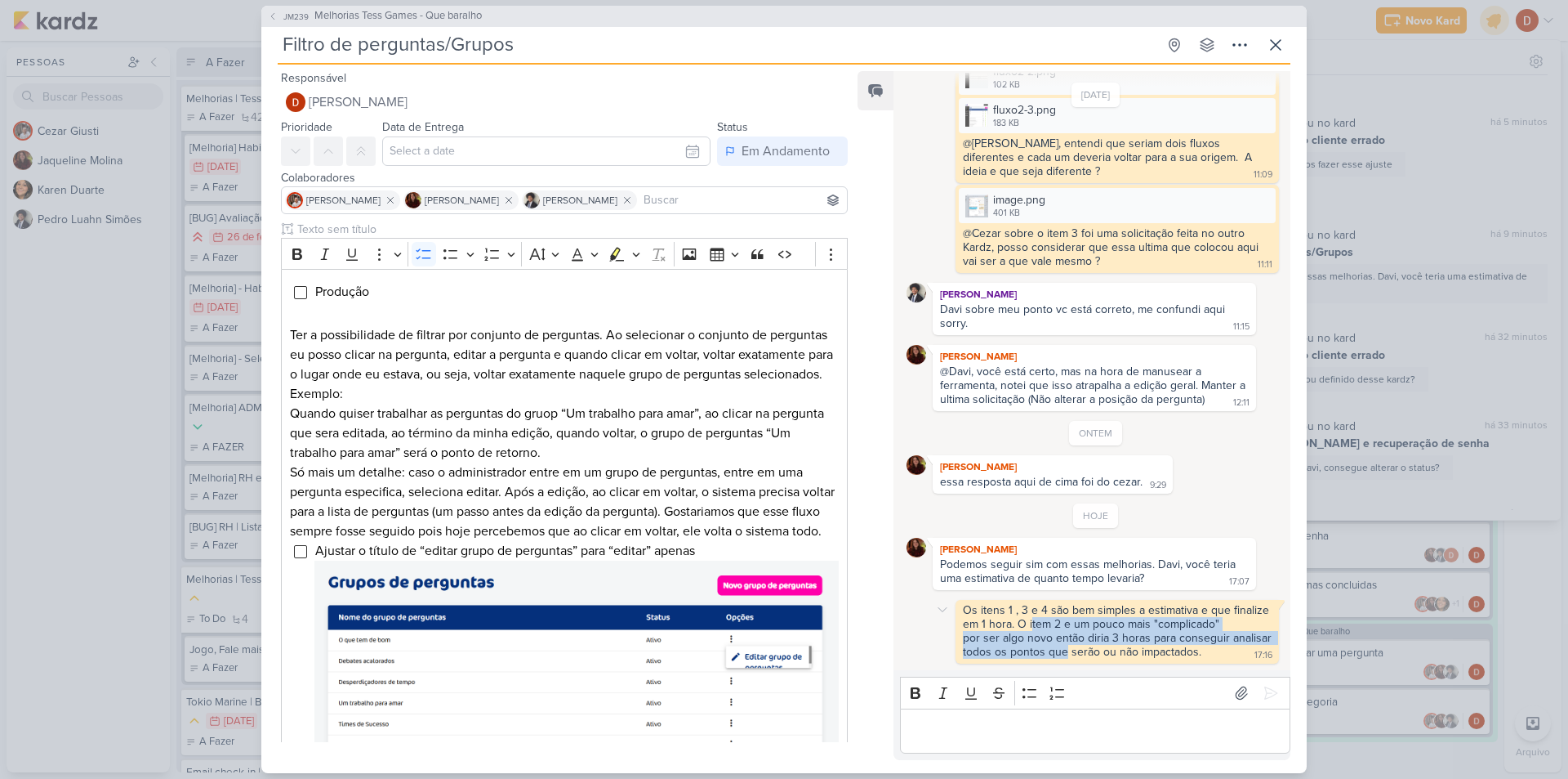
click at [1036, 651] on div "por ser algo novo então diria 3 horas para conseguir analisar todos os pontos q…" at bounding box center [1119, 644] width 312 height 28
drag, startPoint x: 1086, startPoint y: 654, endPoint x: 1076, endPoint y: 634, distance: 22.4
click at [1076, 634] on div "por ser algo novo então diria 3 horas para conseguir analisar todos os pontos q…" at bounding box center [1119, 644] width 312 height 28
click at [1076, 633] on div "por ser algo novo então diria 3 horas para conseguir analisar todos os pontos q…" at bounding box center [1119, 644] width 312 height 28
drag, startPoint x: 1043, startPoint y: 633, endPoint x: 1065, endPoint y: 646, distance: 25.6
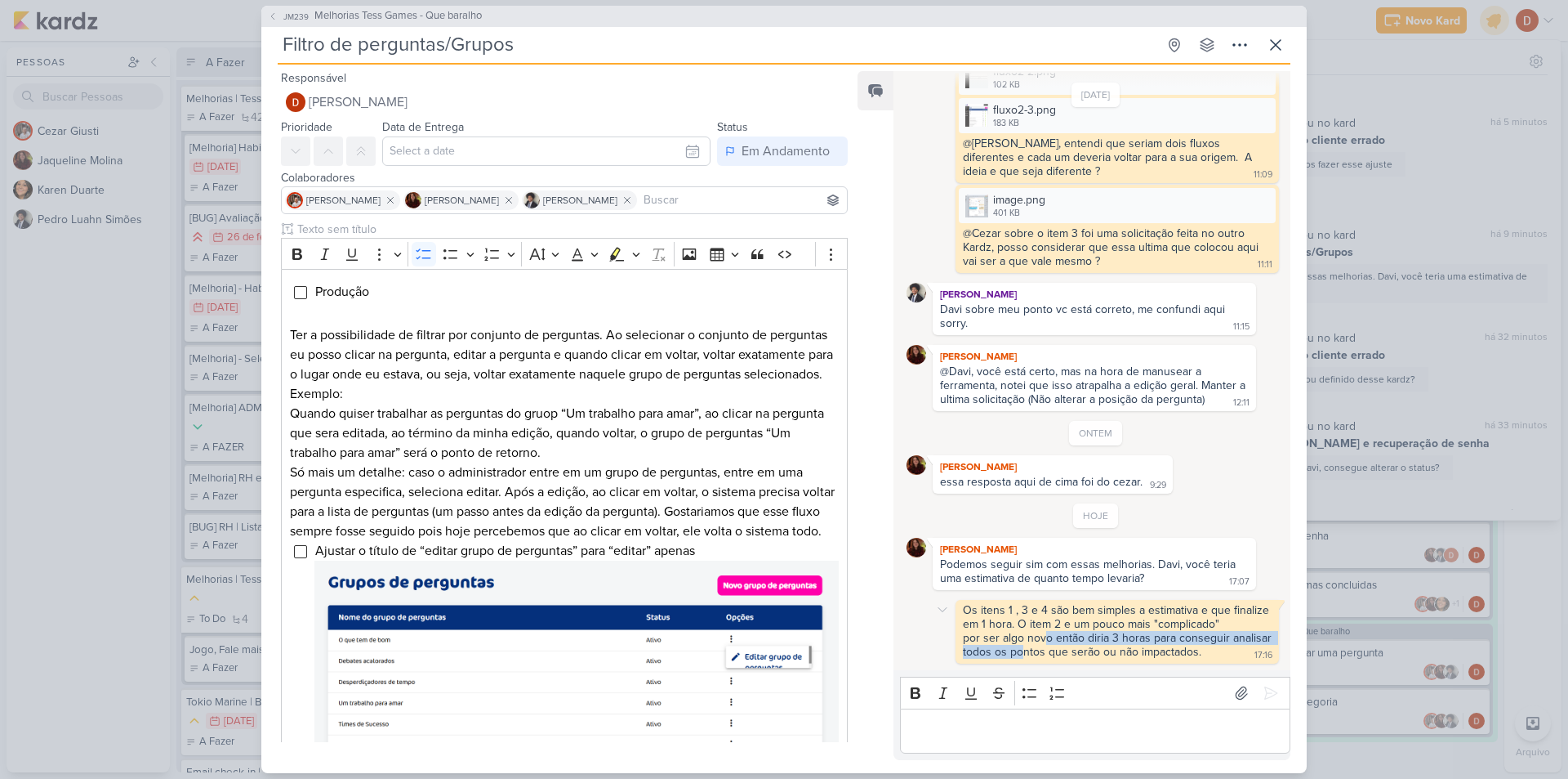
click at [1065, 646] on div "por ser algo novo então diria 3 horas para conseguir analisar todos os pontos q…" at bounding box center [1119, 644] width 312 height 28
drag, startPoint x: 1066, startPoint y: 654, endPoint x: 1056, endPoint y: 614, distance: 41.2
click at [1056, 615] on span "Os itens 1 , 3 e 4 são bem simples a estimativa e que finalize em 1 hora. O ite…" at bounding box center [1119, 631] width 312 height 55
click at [1056, 613] on div "Os itens 1 , 3 e 4 são bem simples a estimativa e que finalize em 1 hora. O ite…" at bounding box center [1117, 617] width 308 height 28
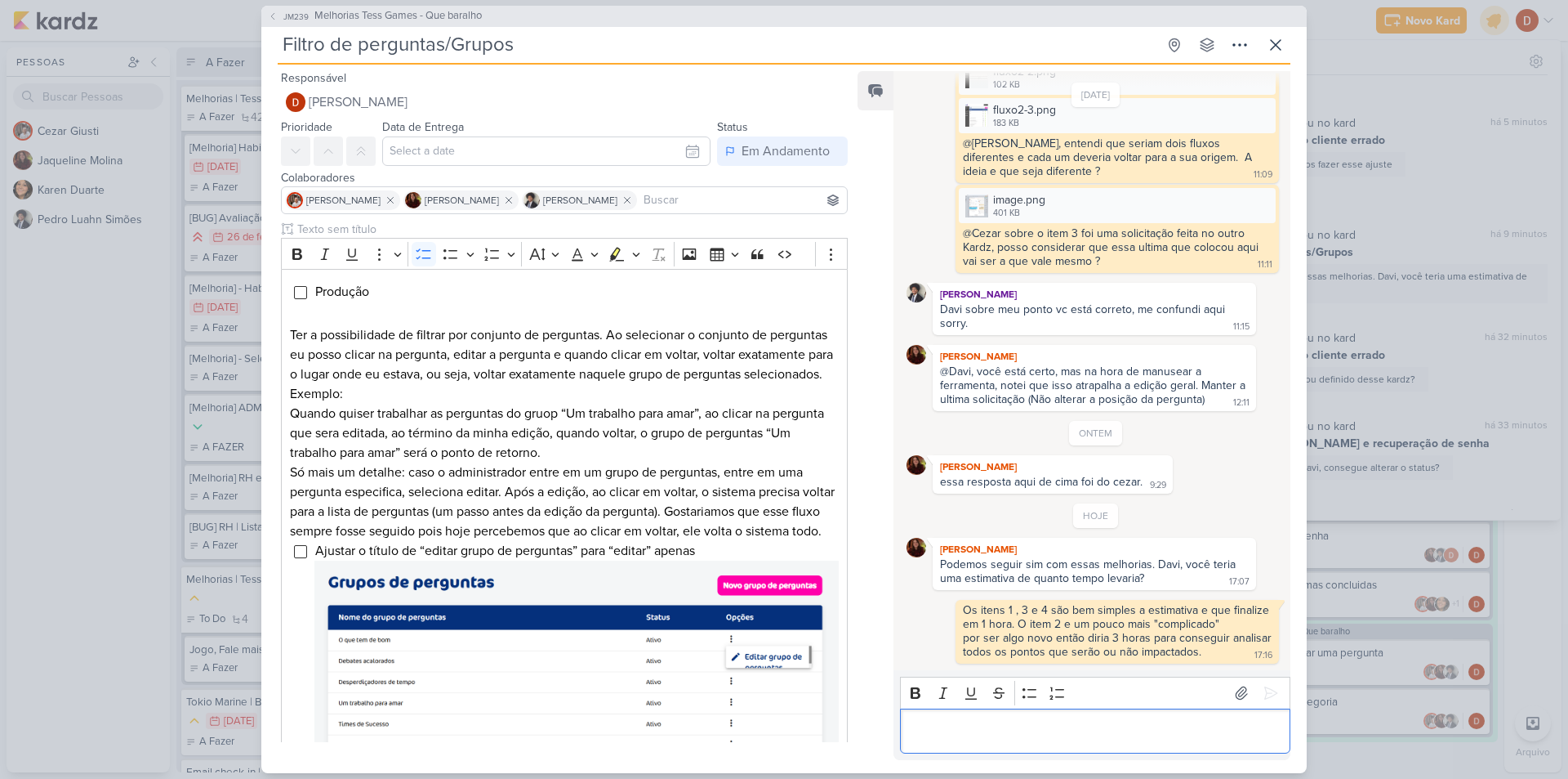
click at [1054, 730] on p "Editor editing area: main" at bounding box center [1095, 730] width 373 height 20
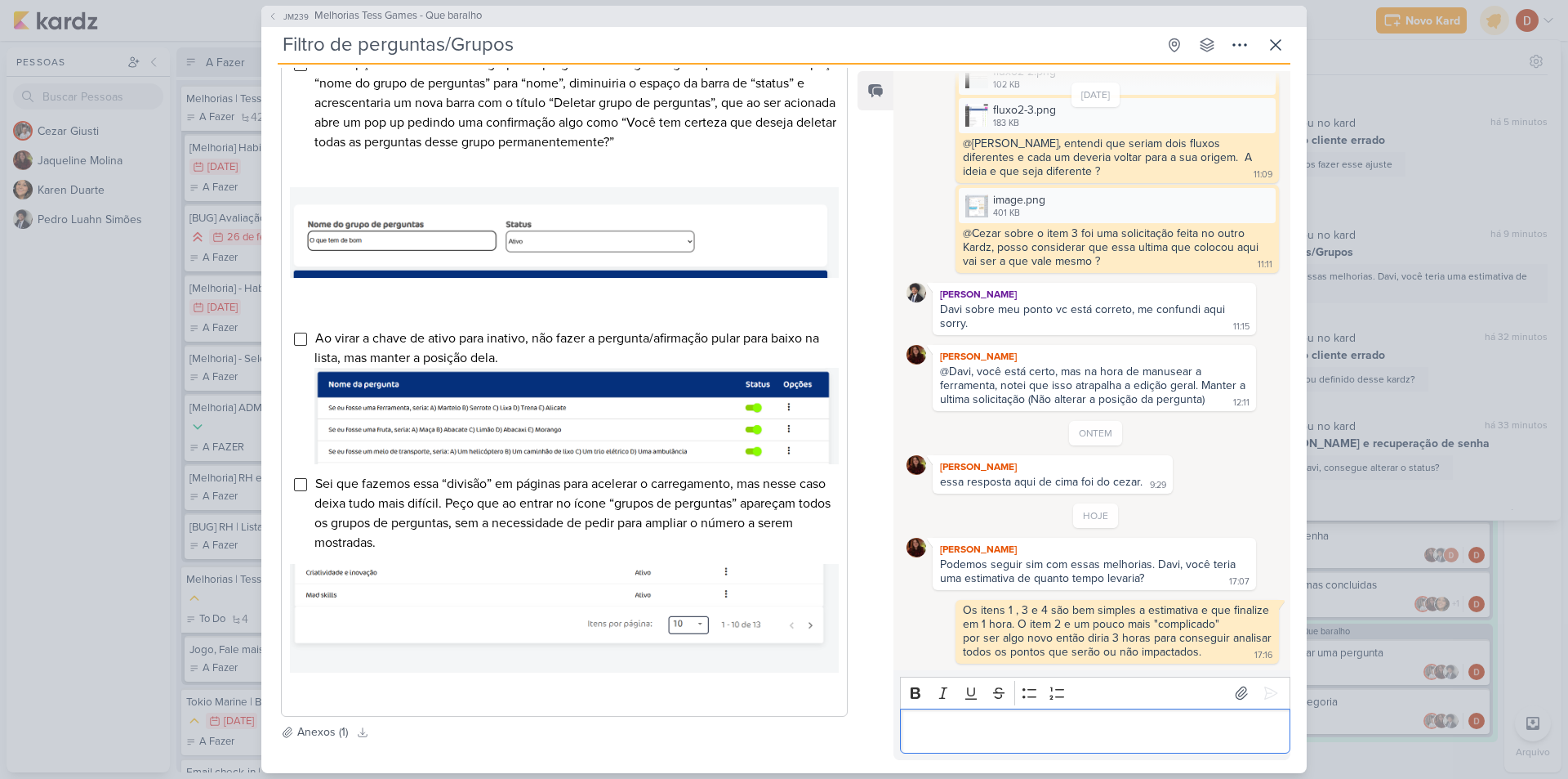
scroll to position [897, 0]
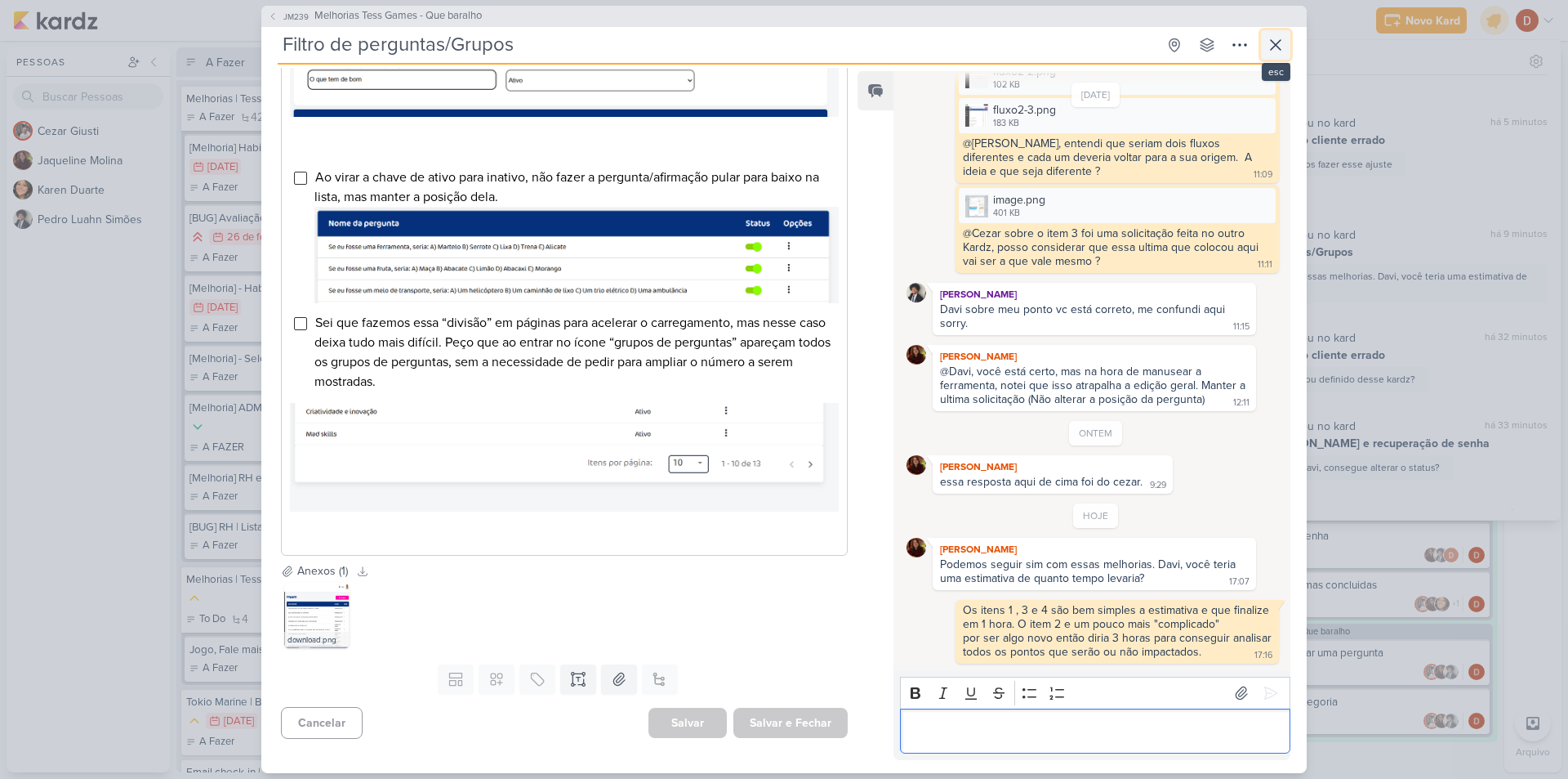
click at [1276, 38] on icon at bounding box center [1275, 45] width 20 height 20
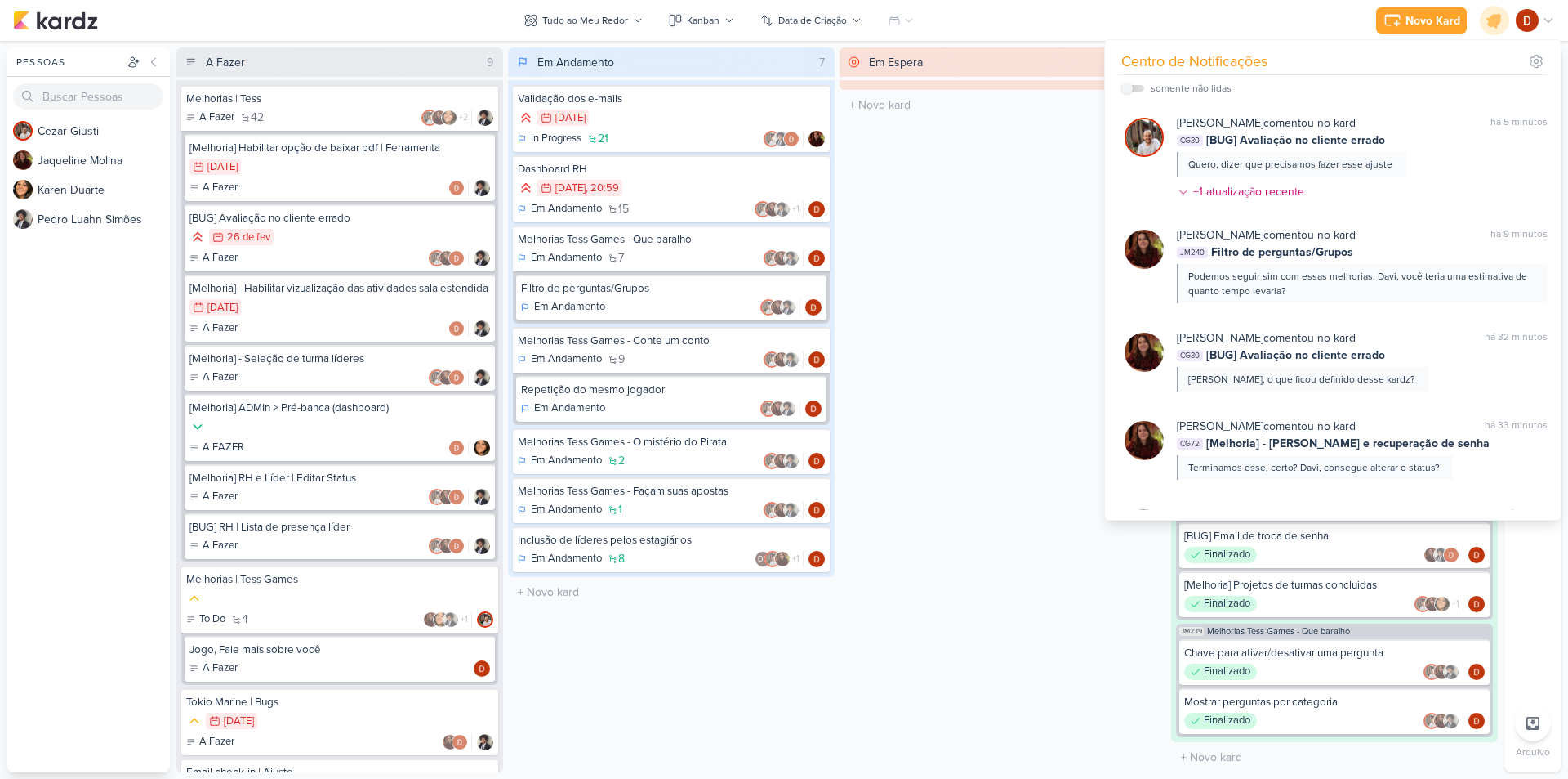
click at [980, 286] on div "Em Espera 0 O título do kard deve ter menos que 100 caracteres" at bounding box center [1003, 410] width 326 height 725
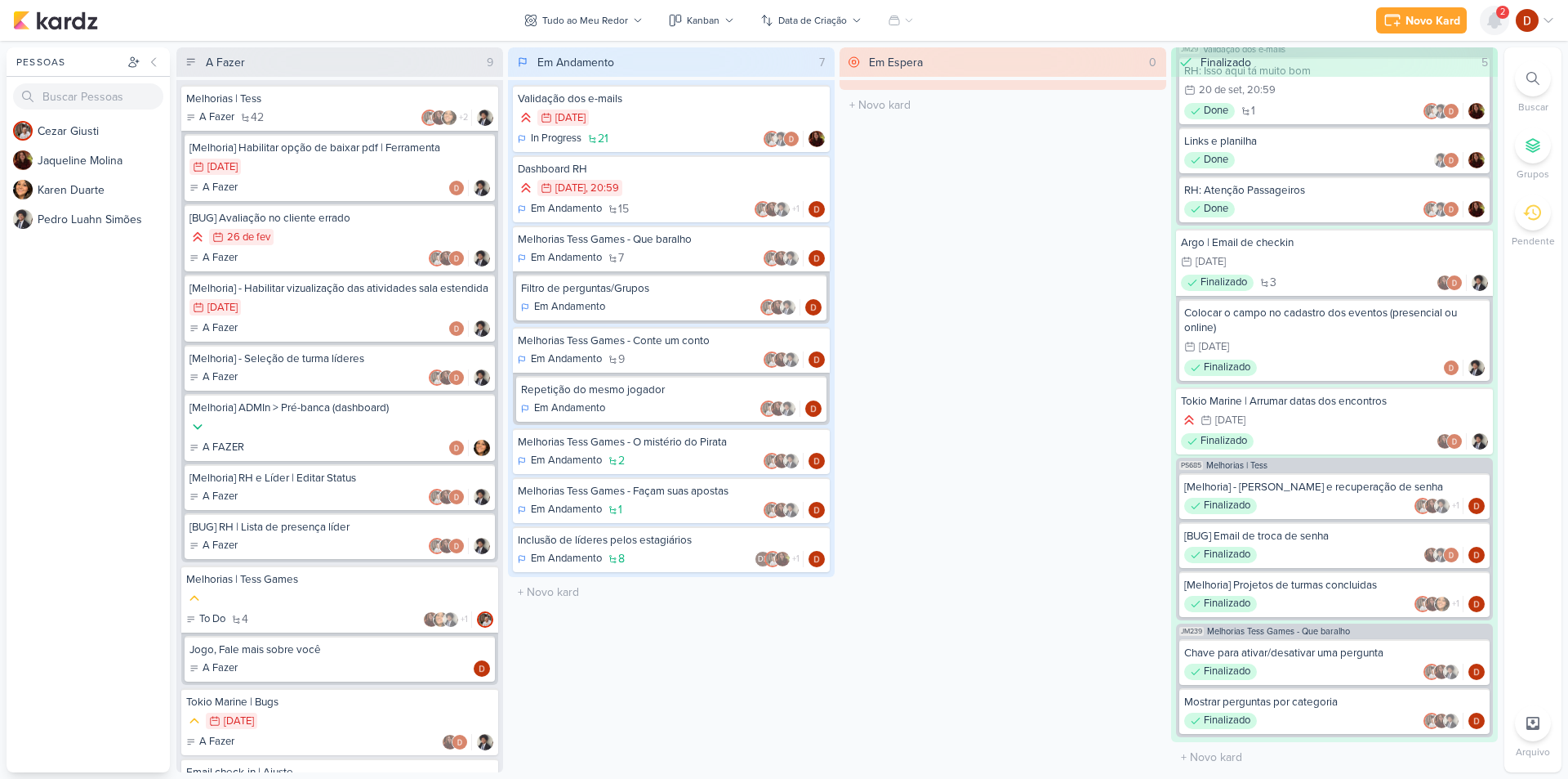
click at [1489, 21] on icon at bounding box center [1495, 20] width 13 height 14
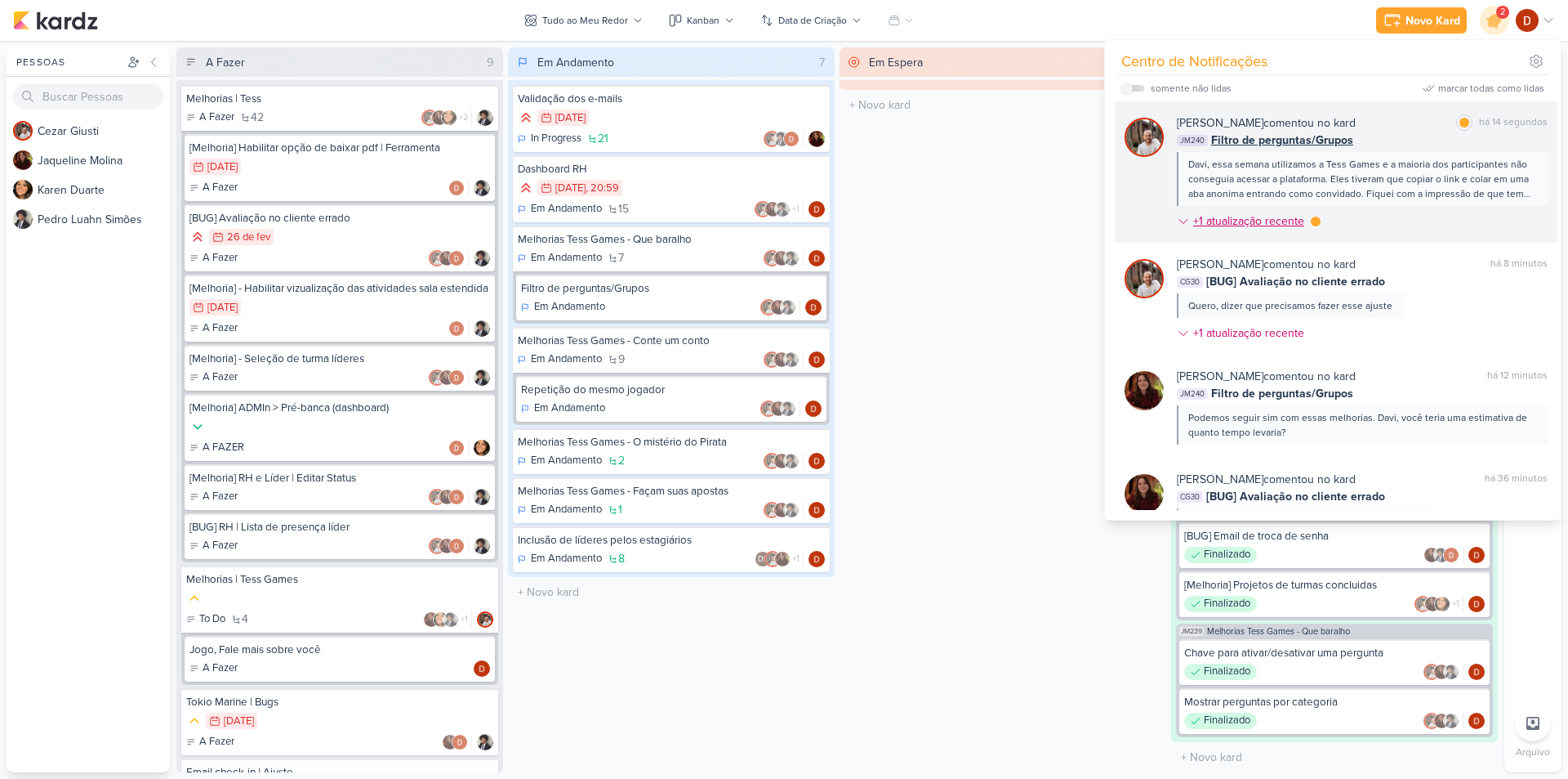
click at [1286, 218] on div "+1 atualização recente" at bounding box center [1250, 221] width 115 height 17
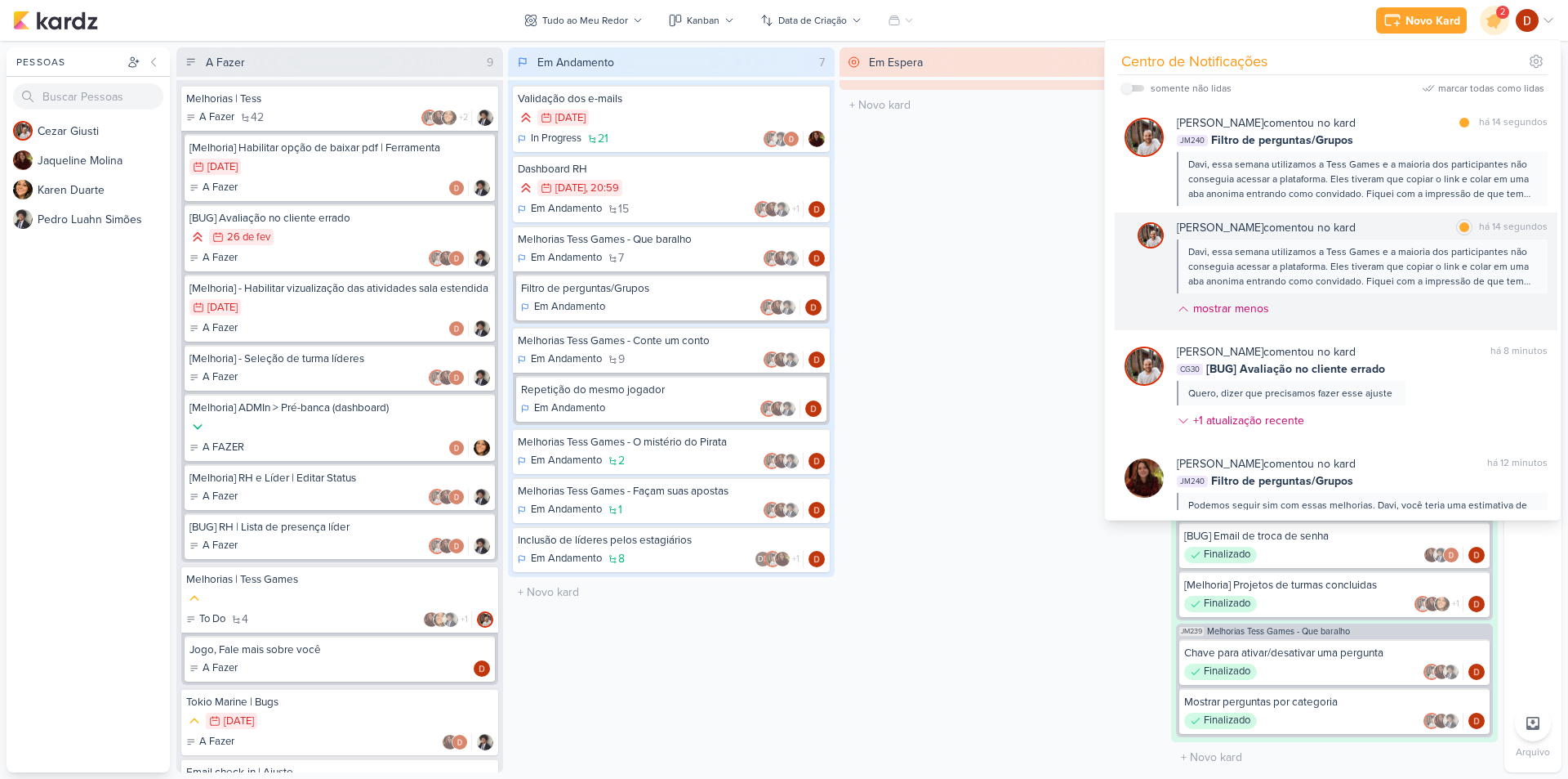
click at [1291, 267] on div "Davi, essa semana utilizamos a Tess Games e a maioria dos participantes não con…" at bounding box center [1361, 266] width 346 height 44
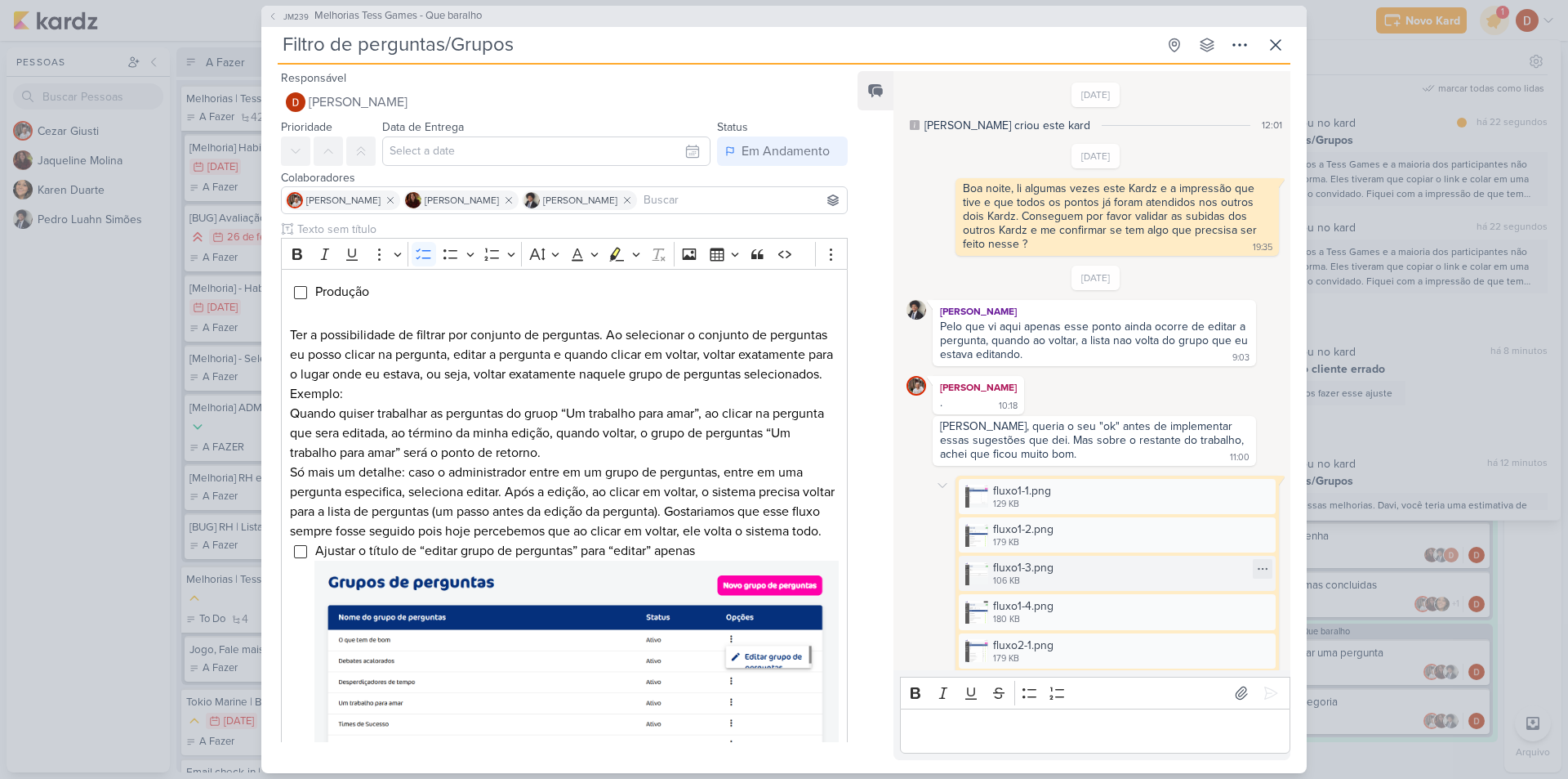
scroll to position [754, 0]
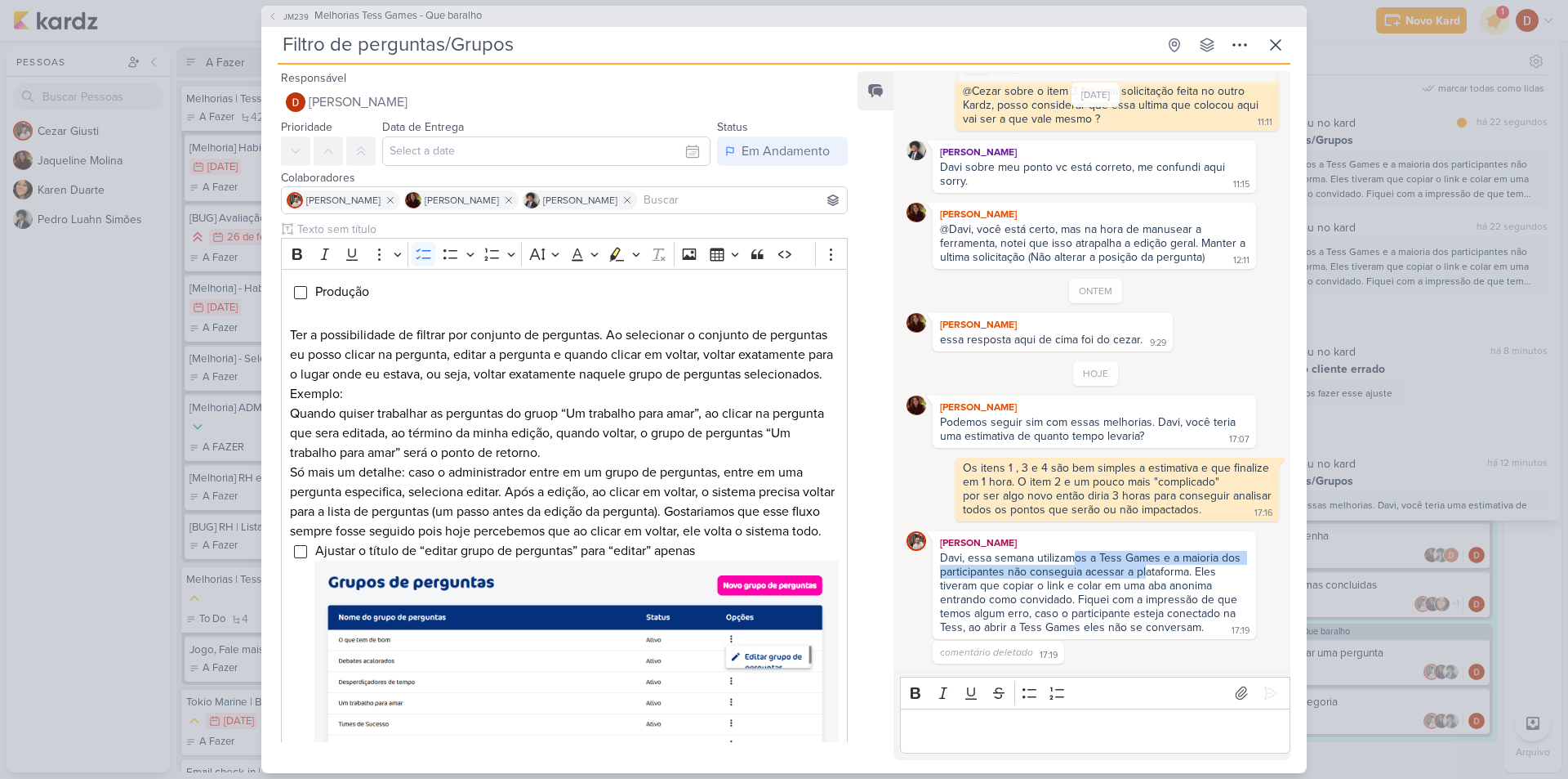
drag, startPoint x: 1070, startPoint y: 556, endPoint x: 1144, endPoint y: 578, distance: 77.2
click at [1144, 578] on div "Davi, essa semana utilizamos a Tess Games e a maioria dos participantes não con…" at bounding box center [1092, 592] width 303 height 83
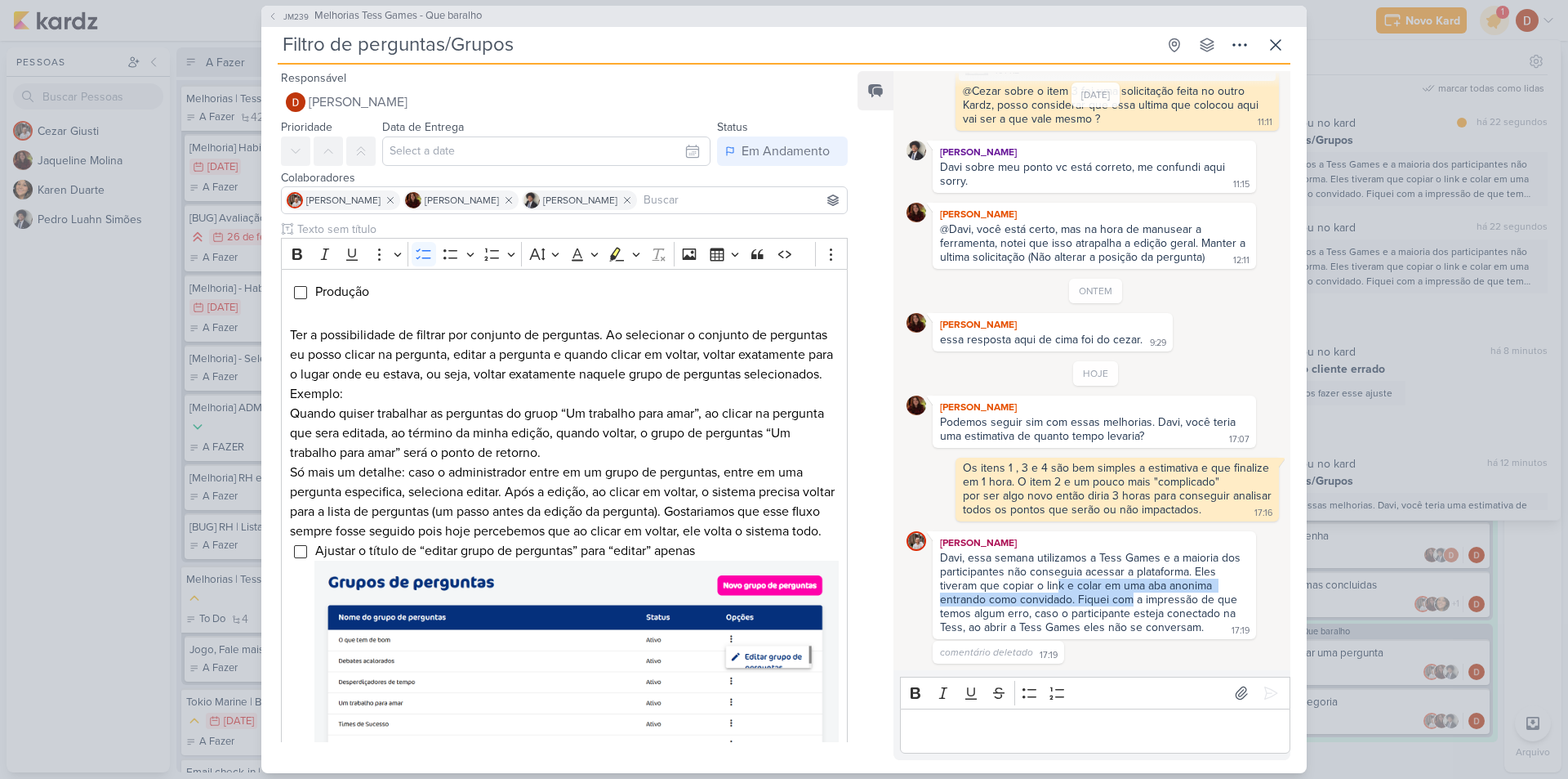
drag, startPoint x: 1129, startPoint y: 606, endPoint x: 1058, endPoint y: 586, distance: 73.8
click at [1058, 586] on div "Davi, essa semana utilizamos a Tess Games e a maioria dos participantes não con…" at bounding box center [1092, 592] width 303 height 83
click at [1069, 618] on div "Davi, essa semana utilizamos a Tess Games e a maioria dos participantes não con…" at bounding box center [1092, 592] width 303 height 83
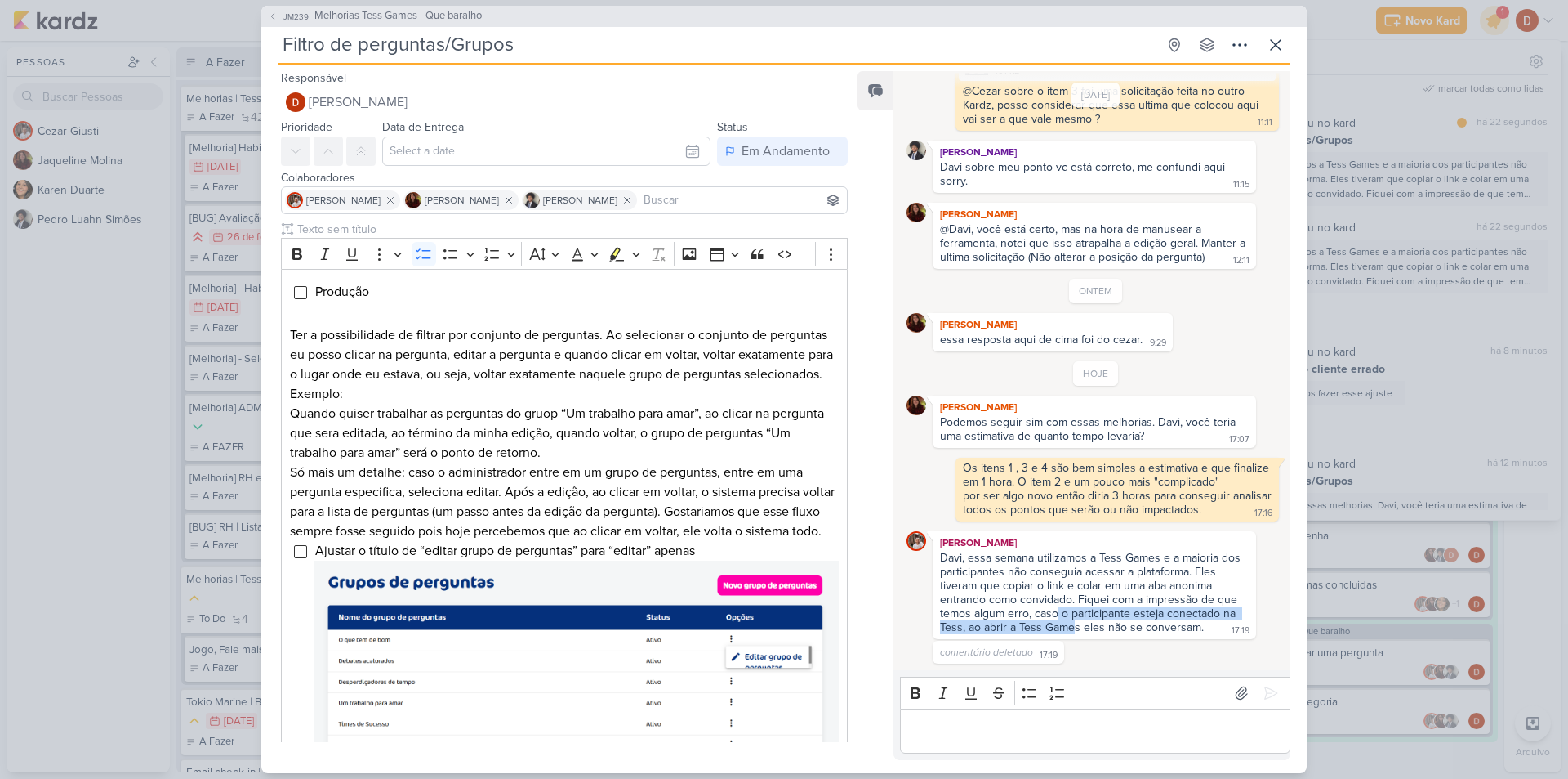
drag, startPoint x: 1070, startPoint y: 636, endPoint x: 1056, endPoint y: 608, distance: 31.3
click at [1056, 608] on div "Davi, essa semana utilizamos a Tess Games e a maioria dos participantes não con…" at bounding box center [1095, 593] width 317 height 85
click at [1056, 608] on div "Davi, essa semana utilizamos a Tess Games e a maioria dos participantes não con…" at bounding box center [1092, 592] width 303 height 83
drag, startPoint x: 1068, startPoint y: 624, endPoint x: 1061, endPoint y: 614, distance: 12.2
click at [1061, 614] on div "Davi, essa semana utilizamos a Tess Games e a maioria dos participantes não con…" at bounding box center [1092, 592] width 303 height 83
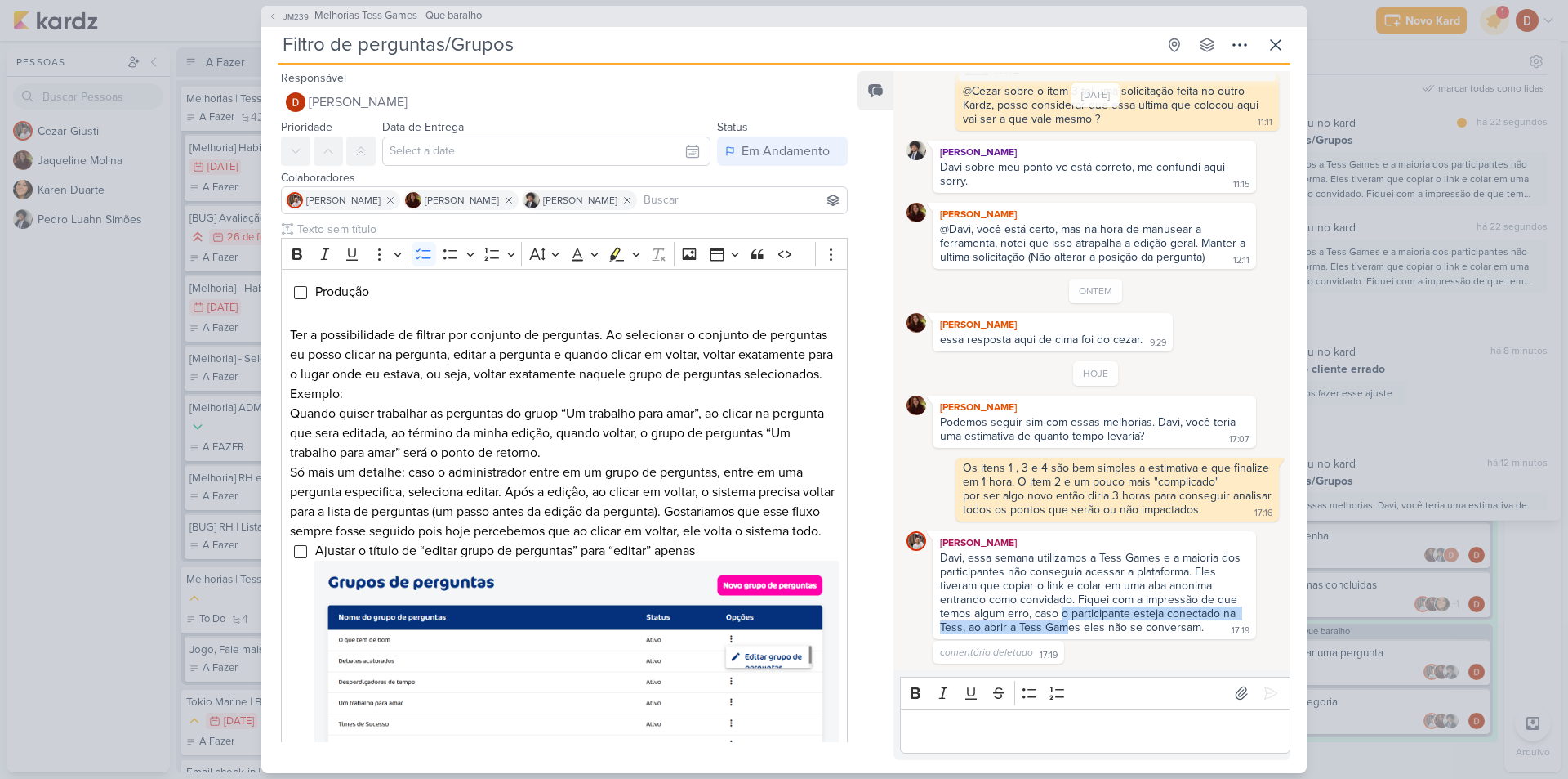
click at [1061, 614] on div "Davi, essa semana utilizamos a Tess Games e a maioria dos participantes não con…" at bounding box center [1092, 592] width 303 height 83
drag, startPoint x: 1062, startPoint y: 629, endPoint x: 1052, endPoint y: 611, distance: 20.6
click at [1052, 611] on div "Davi, essa semana utilizamos a Tess Games e a maioria dos participantes não con…" at bounding box center [1092, 592] width 303 height 83
drag, startPoint x: 1071, startPoint y: 630, endPoint x: 1057, endPoint y: 611, distance: 23.6
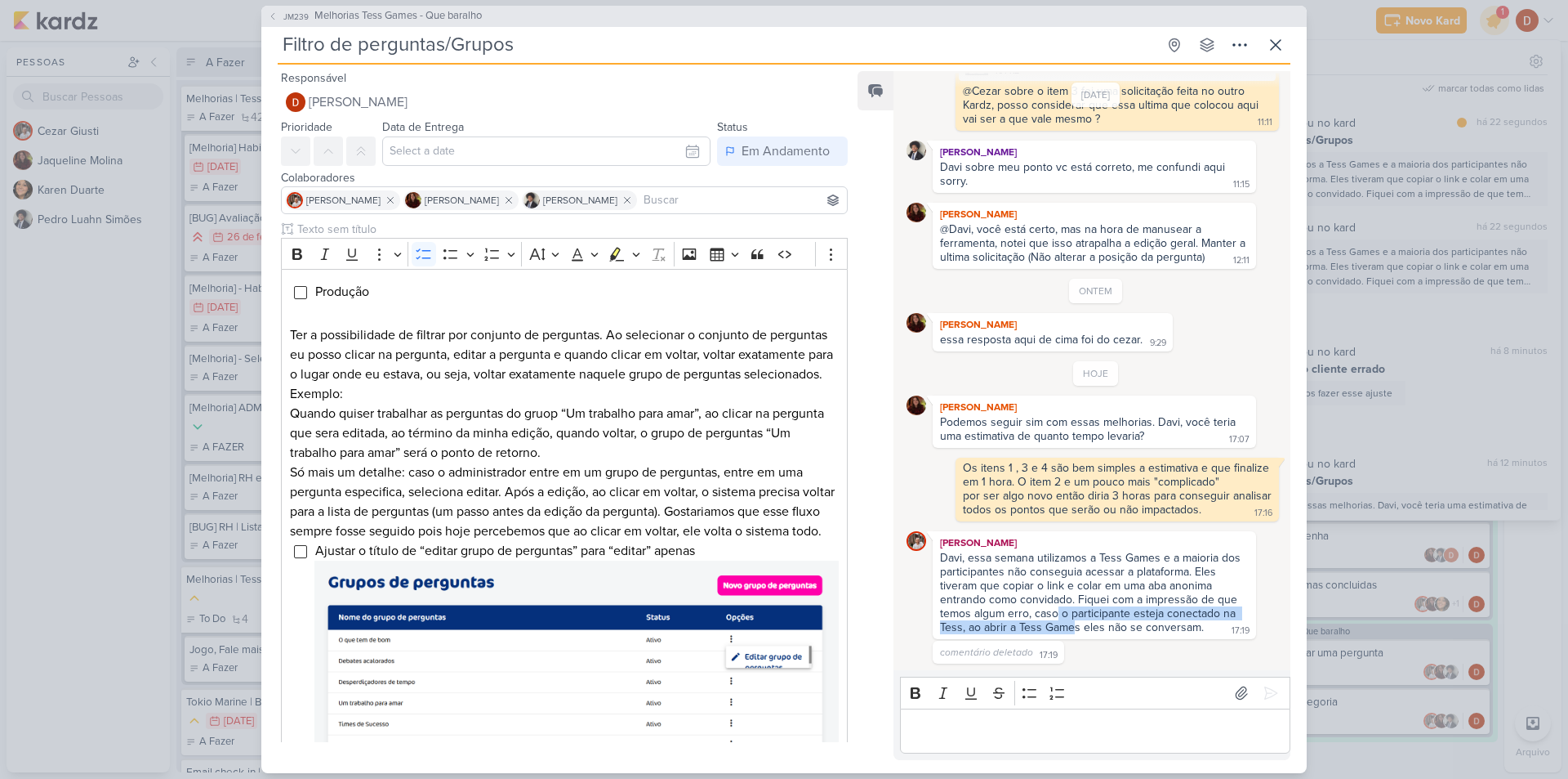
click at [1057, 611] on div "Davi, essa semana utilizamos a Tess Games e a maioria dos participantes não con…" at bounding box center [1092, 592] width 303 height 83
drag, startPoint x: 1077, startPoint y: 626, endPoint x: 1059, endPoint y: 605, distance: 27.7
click at [1059, 605] on div "Davi, essa semana utilizamos a Tess Games e a maioria dos participantes não con…" at bounding box center [1092, 592] width 303 height 83
click at [1058, 605] on div "Davi, essa semana utilizamos a Tess Games e a maioria dos participantes não con…" at bounding box center [1092, 592] width 303 height 83
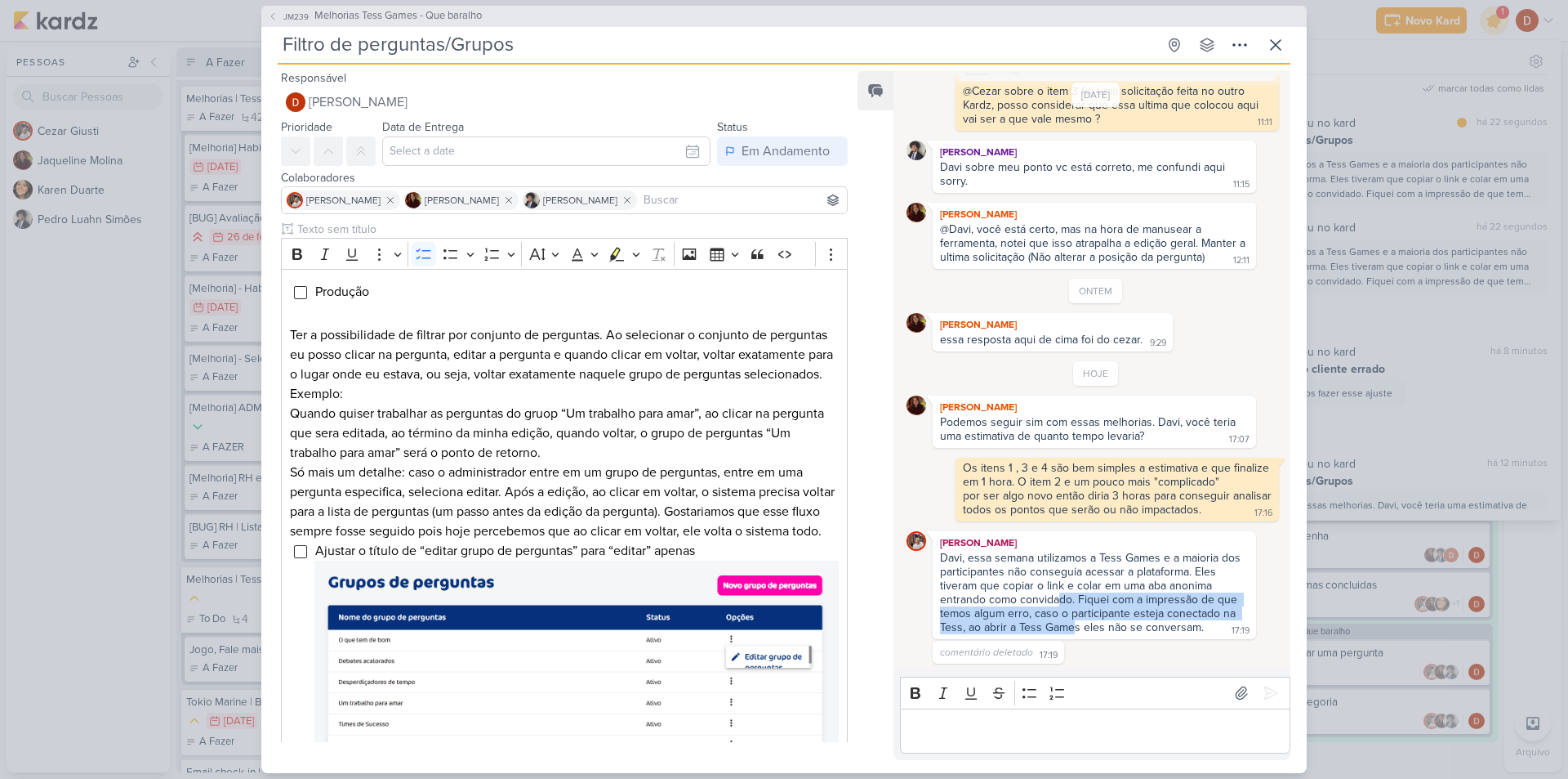
drag, startPoint x: 1073, startPoint y: 623, endPoint x: 1056, endPoint y: 602, distance: 27.0
click at [1056, 602] on div "Davi, essa semana utilizamos a Tess Games e a maioria dos participantes não con…" at bounding box center [1092, 592] width 303 height 83
drag, startPoint x: 1078, startPoint y: 620, endPoint x: 1087, endPoint y: 610, distance: 13.5
click at [1087, 610] on div "Davi, essa semana utilizamos a Tess Games e a maioria dos participantes não con…" at bounding box center [1092, 592] width 303 height 83
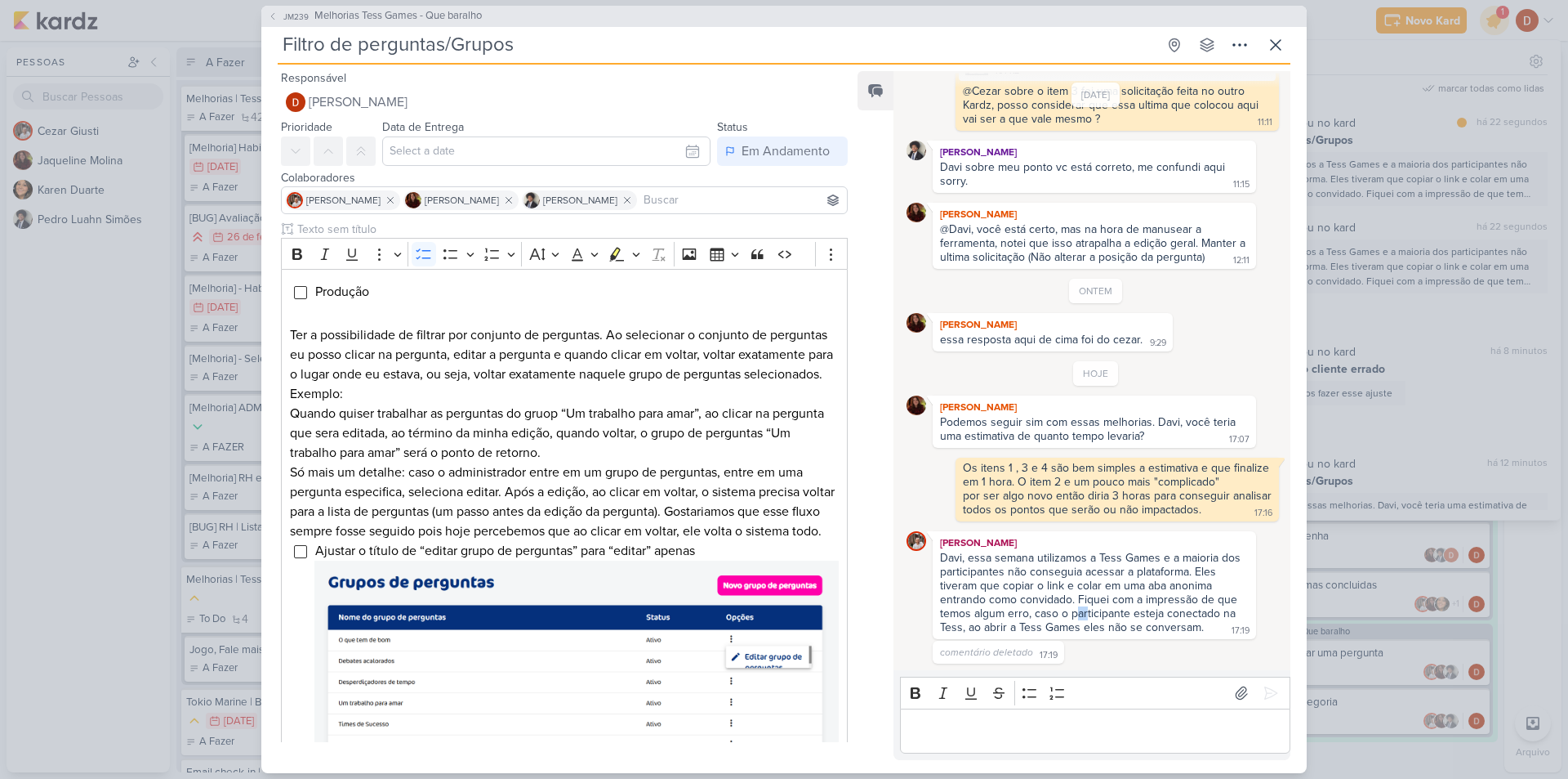
click at [1087, 610] on div "Davi, essa semana utilizamos a Tess Games e a maioria dos participantes não con…" at bounding box center [1092, 592] width 303 height 83
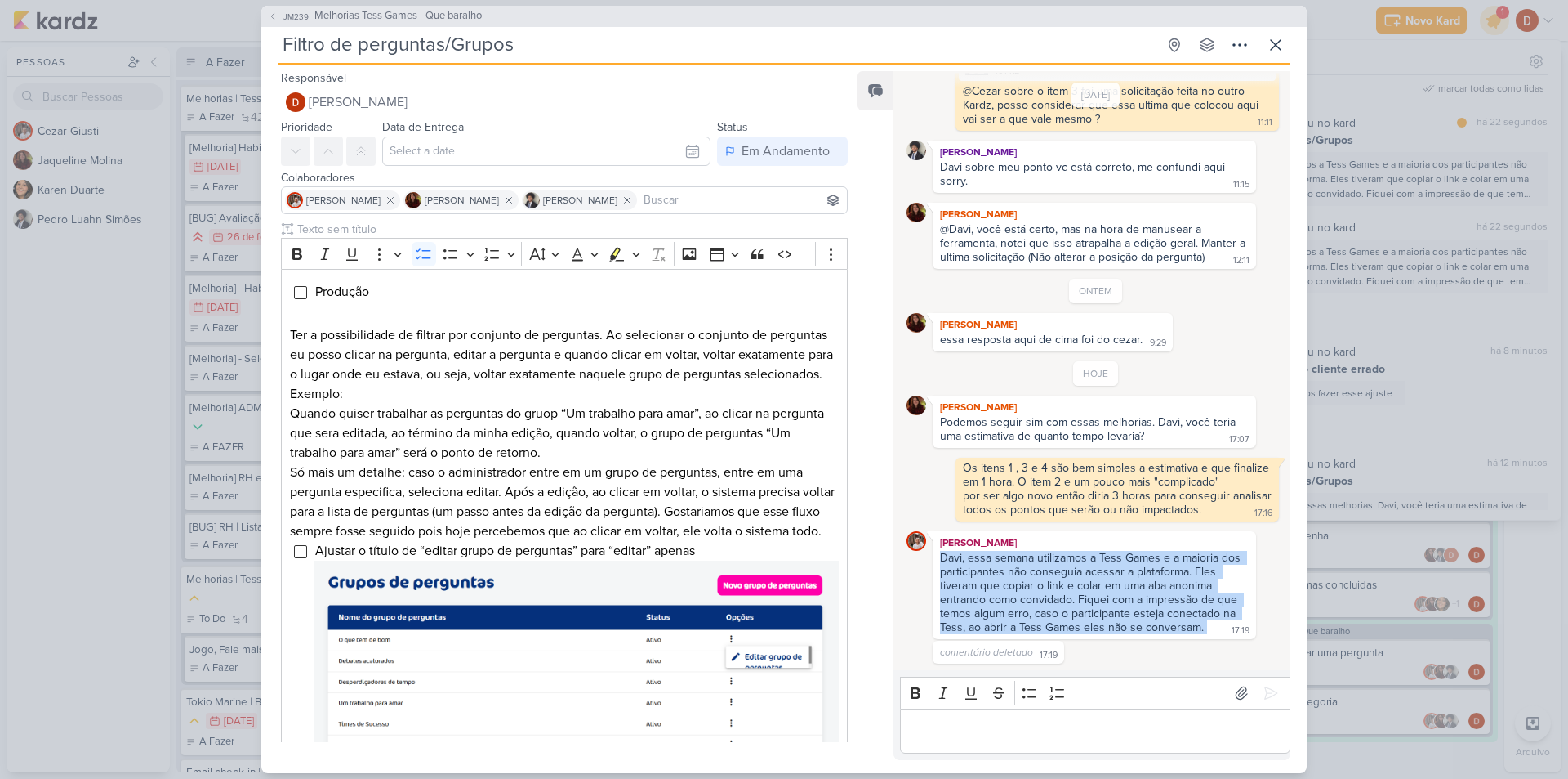
click at [1087, 610] on div "Davi, essa semana utilizamos a Tess Games e a maioria dos participantes não con…" at bounding box center [1092, 592] width 303 height 83
click at [1095, 621] on div "Davi, essa semana utilizamos a Tess Games e a maioria dos participantes não con…" at bounding box center [1092, 592] width 303 height 83
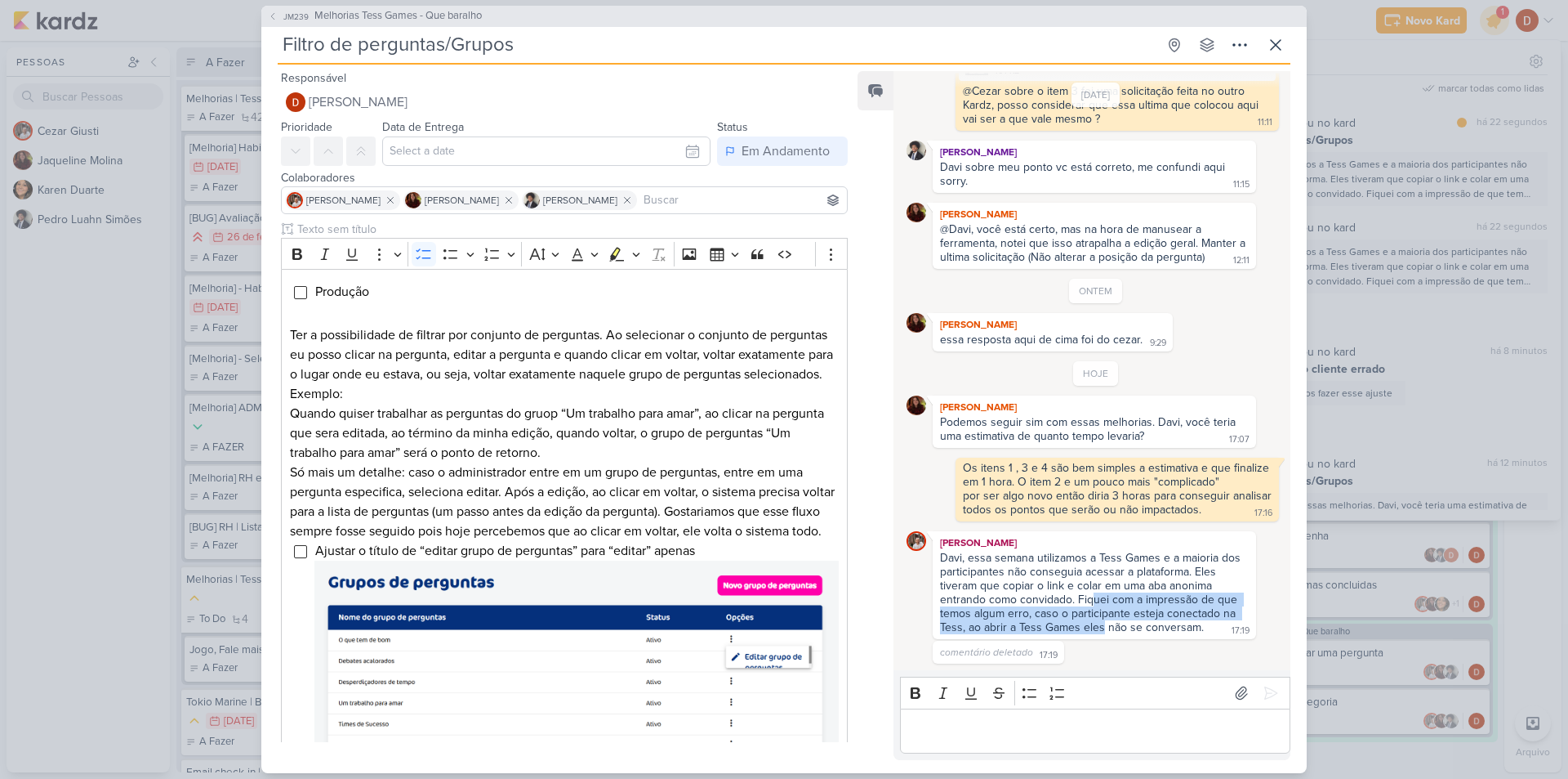
drag, startPoint x: 1099, startPoint y: 628, endPoint x: 1091, endPoint y: 603, distance: 26.2
click at [1091, 603] on div "Davi, essa semana utilizamos a Tess Games e a maioria dos participantes não con…" at bounding box center [1092, 592] width 303 height 83
drag, startPoint x: 1101, startPoint y: 624, endPoint x: 1093, endPoint y: 596, distance: 29.1
click at [1093, 597] on div "Davi, essa semana utilizamos a Tess Games e a maioria dos participantes não con…" at bounding box center [1092, 592] width 303 height 83
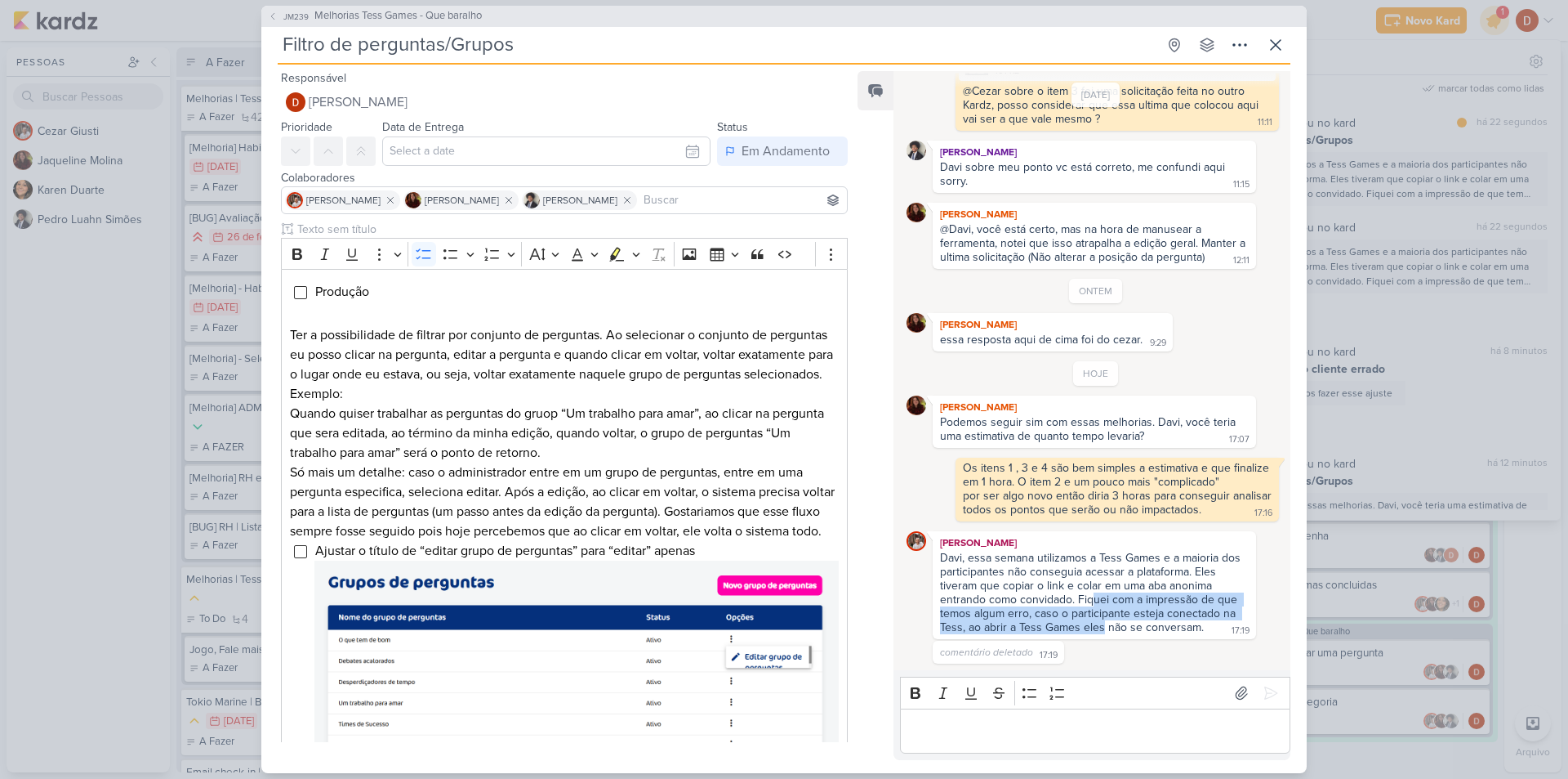
click at [1093, 596] on div "Davi, essa semana utilizamos a Tess Games e a maioria dos participantes não con…" at bounding box center [1092, 592] width 303 height 83
drag, startPoint x: 1105, startPoint y: 624, endPoint x: 1096, endPoint y: 600, distance: 25.6
click at [1096, 600] on div "Davi, essa semana utilizamos a Tess Games e a maioria dos participantes não con…" at bounding box center [1092, 592] width 303 height 83
drag, startPoint x: 1114, startPoint y: 628, endPoint x: 1093, endPoint y: 575, distance: 57.0
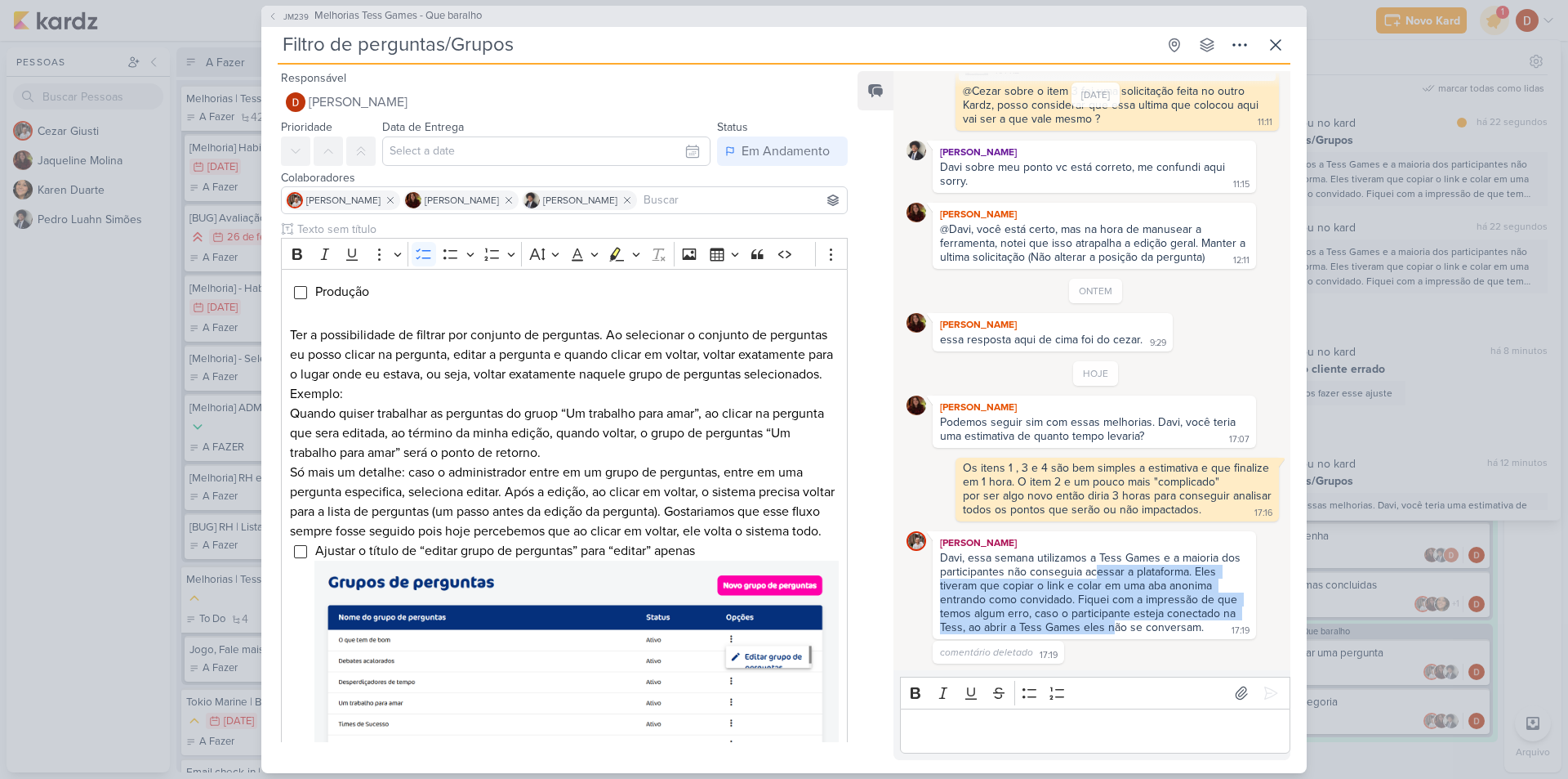
click at [1094, 576] on div "Davi, essa semana utilizamos a Tess Games e a maioria dos participantes não con…" at bounding box center [1092, 592] width 303 height 83
click at [1093, 575] on div "Davi, essa semana utilizamos a Tess Games e a maioria dos participantes não con…" at bounding box center [1092, 592] width 303 height 83
drag, startPoint x: 1093, startPoint y: 603, endPoint x: 1077, endPoint y: 558, distance: 47.8
click at [1077, 560] on div "Davi, essa semana utilizamos a Tess Games e a maioria dos participantes não con…" at bounding box center [1092, 592] width 303 height 83
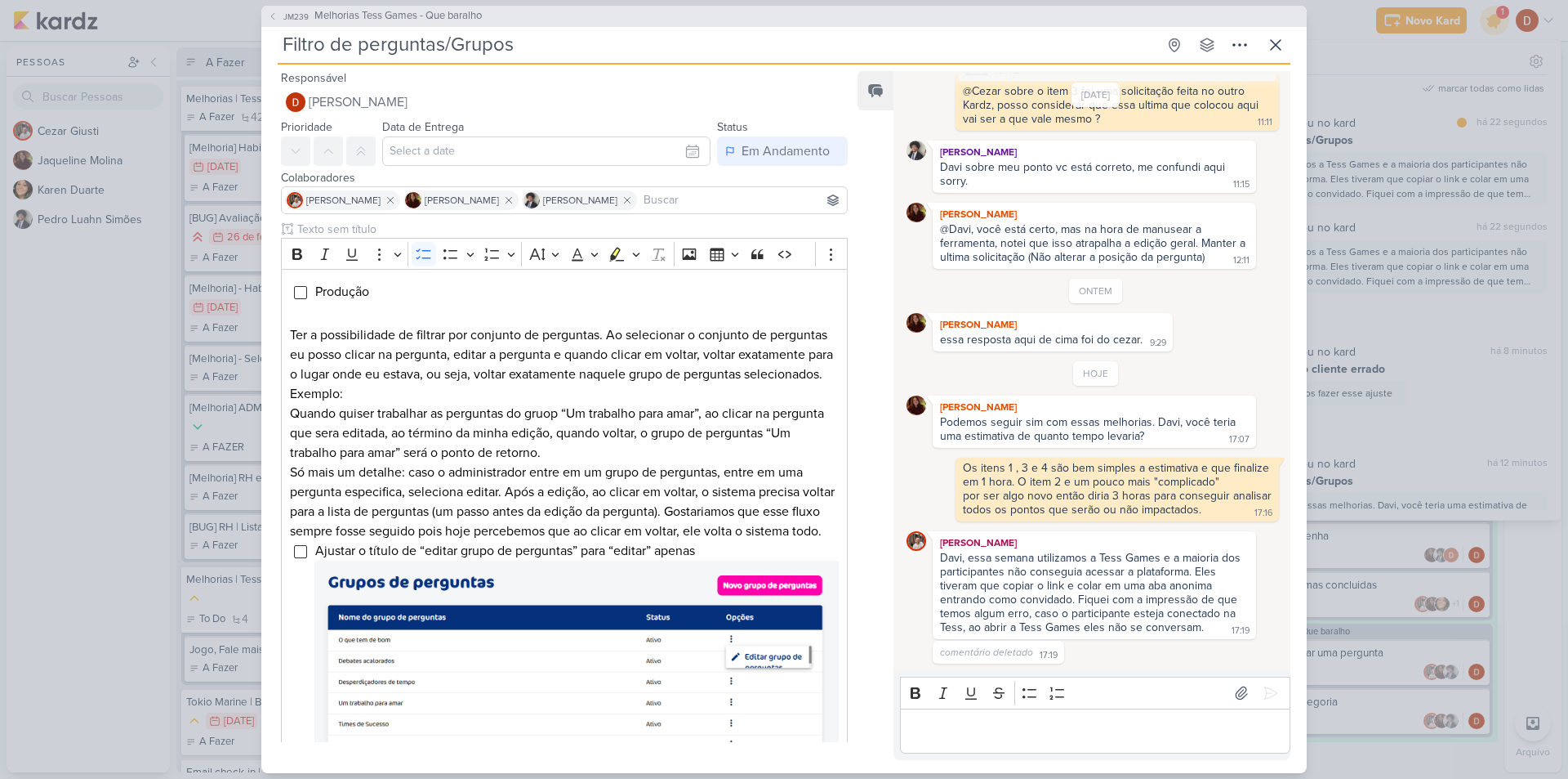
click at [1077, 558] on div "Davi, essa semana utilizamos a Tess Games e a maioria dos participantes não con…" at bounding box center [1092, 592] width 303 height 83
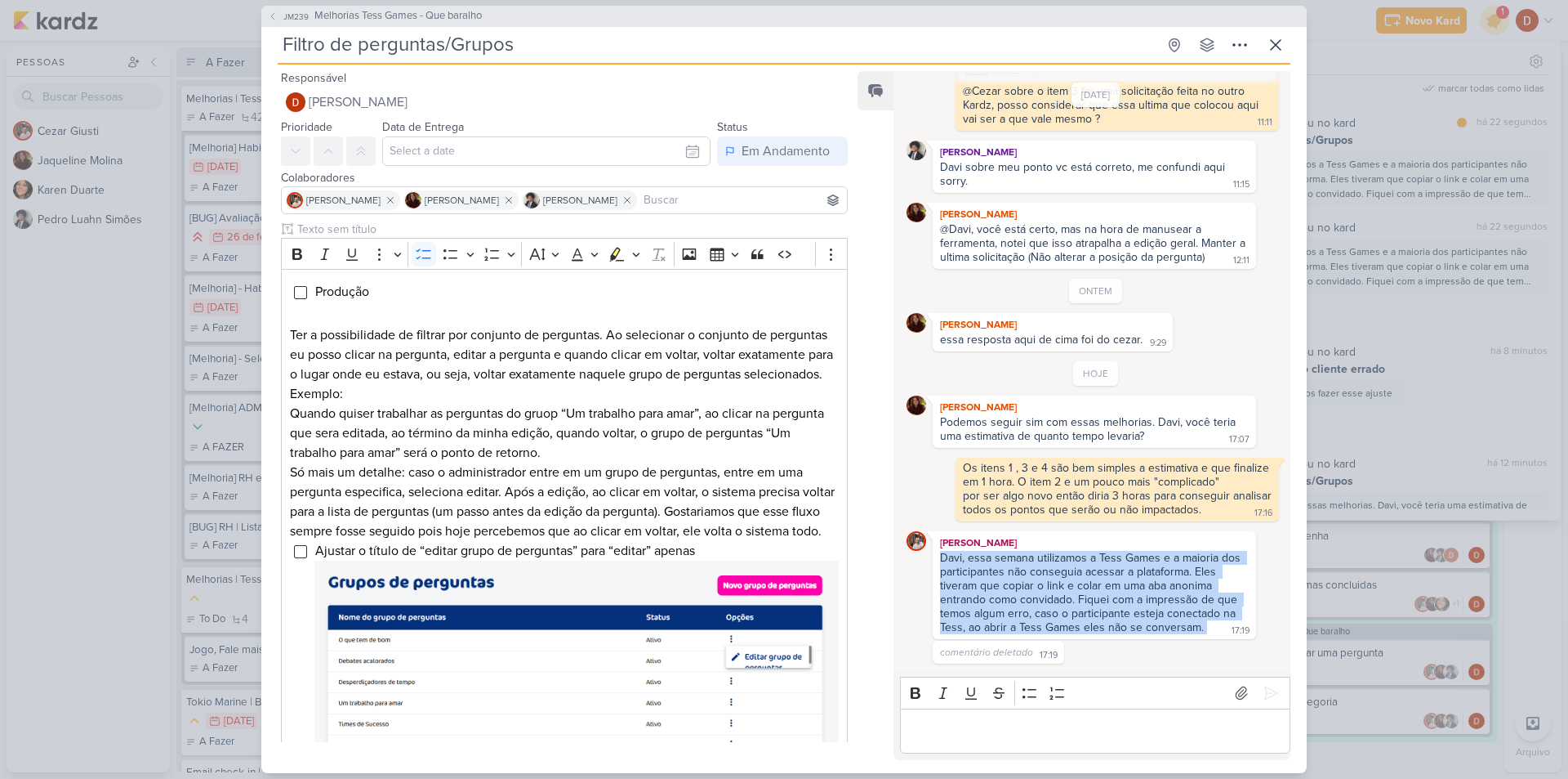
drag, startPoint x: 1211, startPoint y: 624, endPoint x: 937, endPoint y: 557, distance: 282.1
click at [937, 557] on div "Davi, essa semana utilizamos a Tess Games e a maioria dos participantes não con…" at bounding box center [1095, 593] width 317 height 85
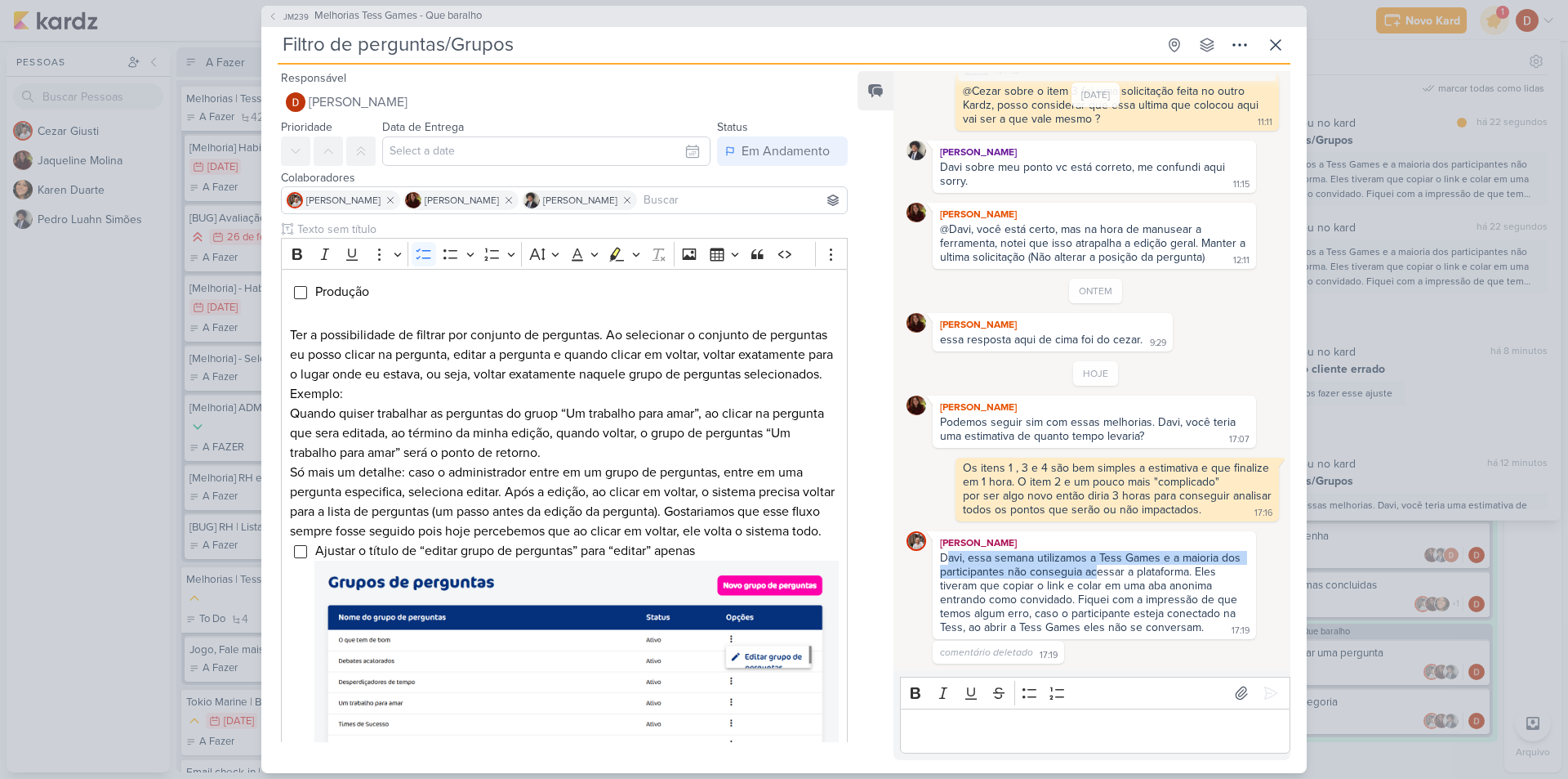
drag, startPoint x: 944, startPoint y: 559, endPoint x: 1096, endPoint y: 569, distance: 152.3
click at [1096, 569] on div "Davi, essa semana utilizamos a Tess Games e a maioria dos participantes não con…" at bounding box center [1092, 592] width 303 height 83
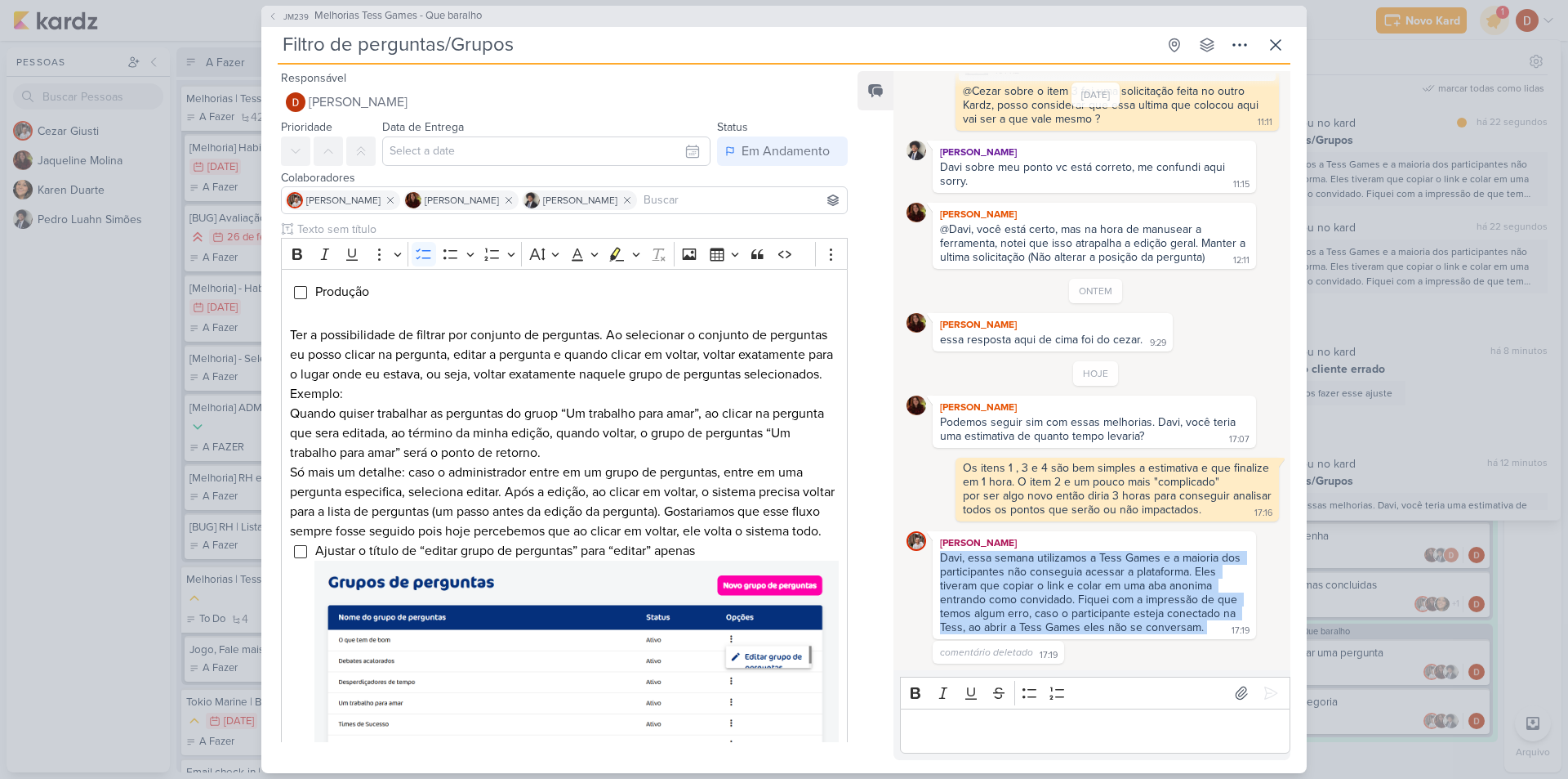
click at [1096, 569] on div "Davi, essa semana utilizamos a Tess Games e a maioria dos participantes não con…" at bounding box center [1092, 592] width 303 height 83
click at [1093, 575] on div "Davi, essa semana utilizamos a Tess Games e a maioria dos participantes não con…" at bounding box center [1092, 592] width 303 height 83
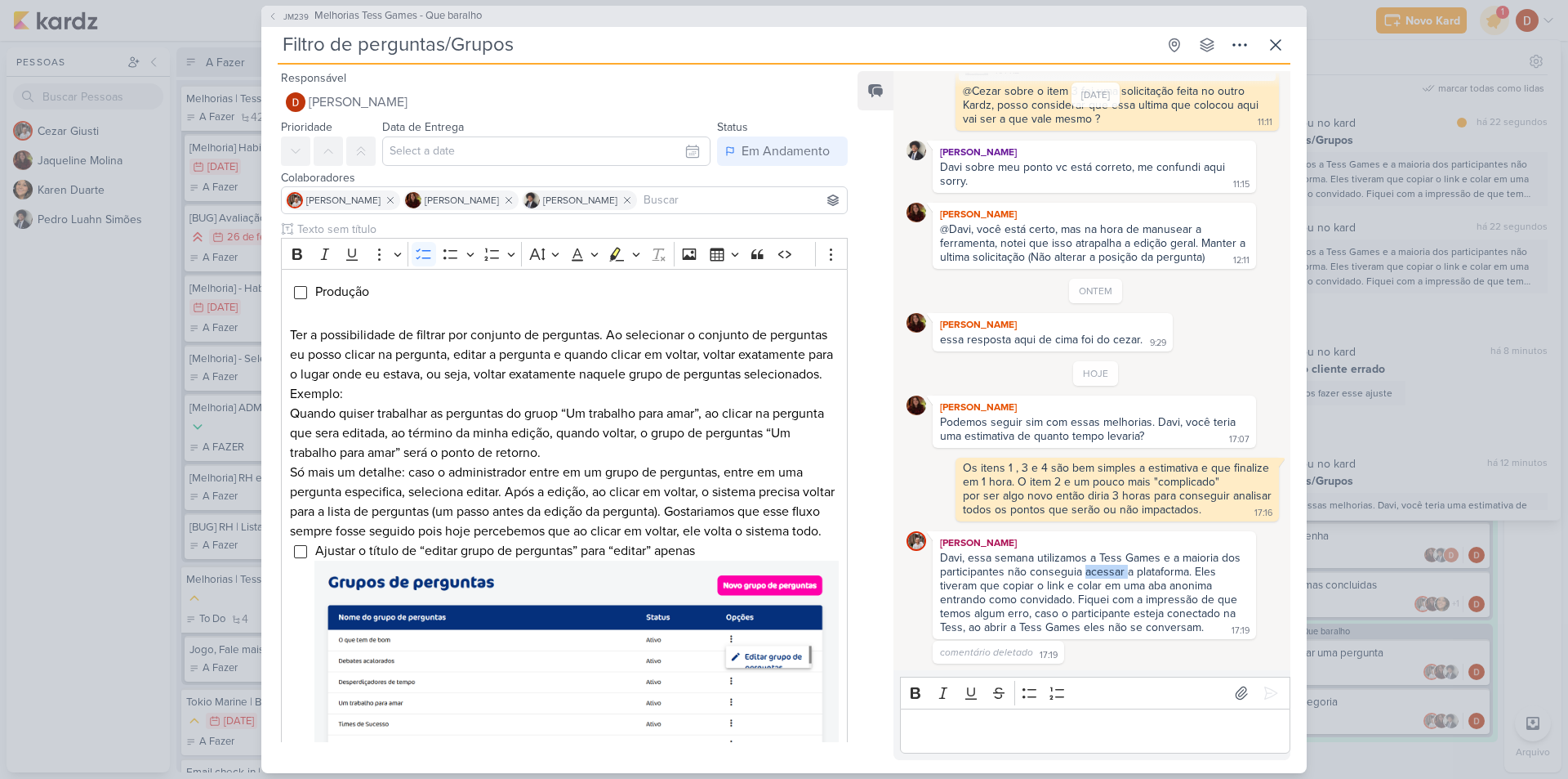
click at [1093, 575] on div "Davi, essa semana utilizamos a Tess Games e a maioria dos participantes não con…" at bounding box center [1092, 592] width 303 height 83
click at [1151, 584] on div "Davi, essa semana utilizamos a Tess Games e a maioria dos participantes não con…" at bounding box center [1092, 592] width 303 height 83
drag, startPoint x: 961, startPoint y: 592, endPoint x: 1060, endPoint y: 596, distance: 99.1
click at [1060, 596] on div "Davi, essa semana utilizamos a Tess Games e a maioria dos participantes não con…" at bounding box center [1092, 592] width 303 height 83
click at [1127, 592] on div "Davi, essa semana utilizamos a Tess Games e a maioria dos participantes não con…" at bounding box center [1092, 592] width 303 height 83
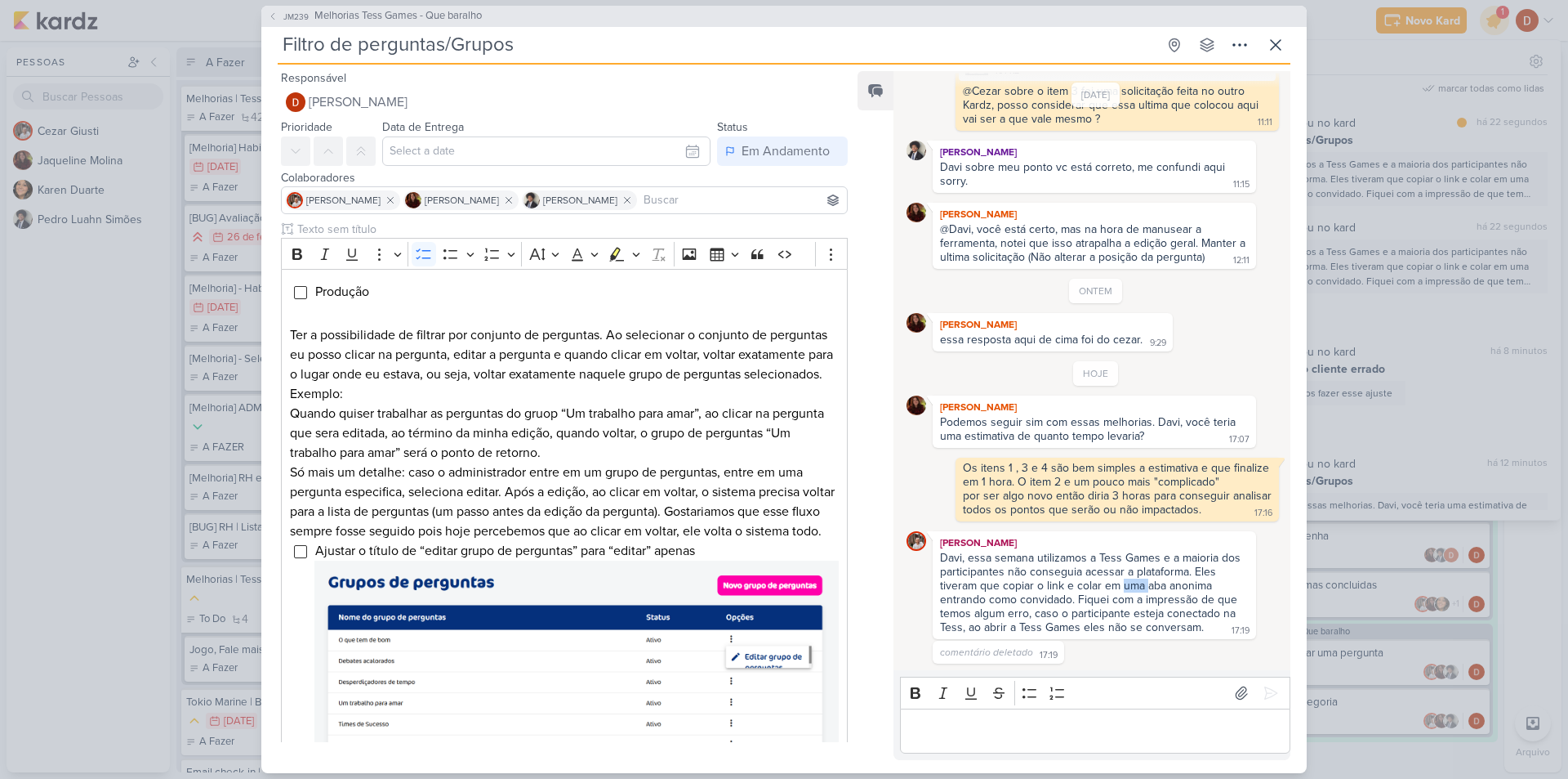
click at [1127, 592] on div "Davi, essa semana utilizamos a Tess Games e a maioria dos participantes não con…" at bounding box center [1092, 592] width 303 height 83
click at [1037, 600] on div "Davi, essa semana utilizamos a Tess Games e a maioria dos participantes não con…" at bounding box center [1092, 592] width 303 height 83
click at [1034, 593] on div "Davi, essa semana utilizamos a Tess Games e a maioria dos participantes não con…" at bounding box center [1092, 592] width 303 height 83
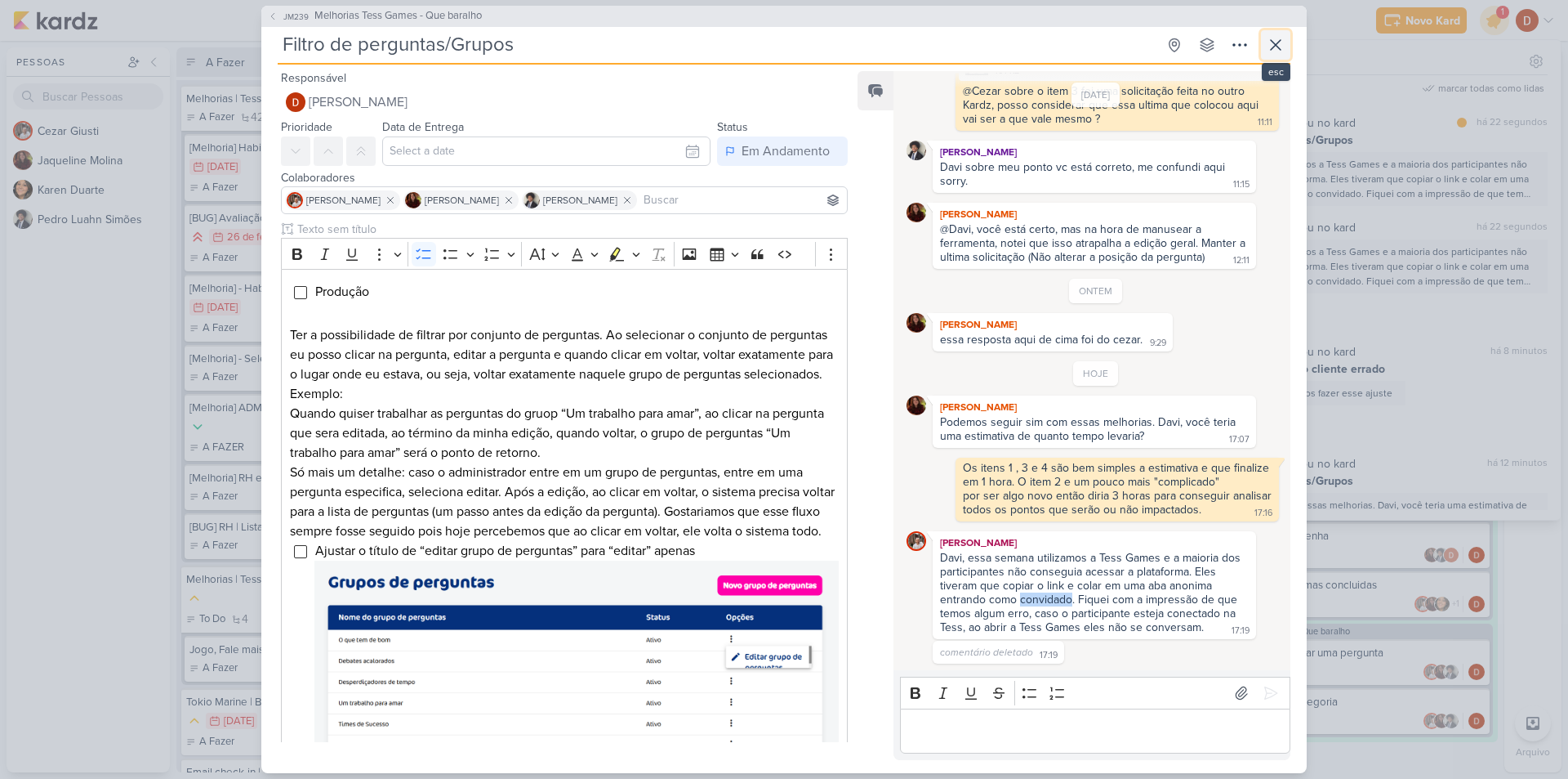
click at [1282, 45] on icon at bounding box center [1275, 45] width 20 height 20
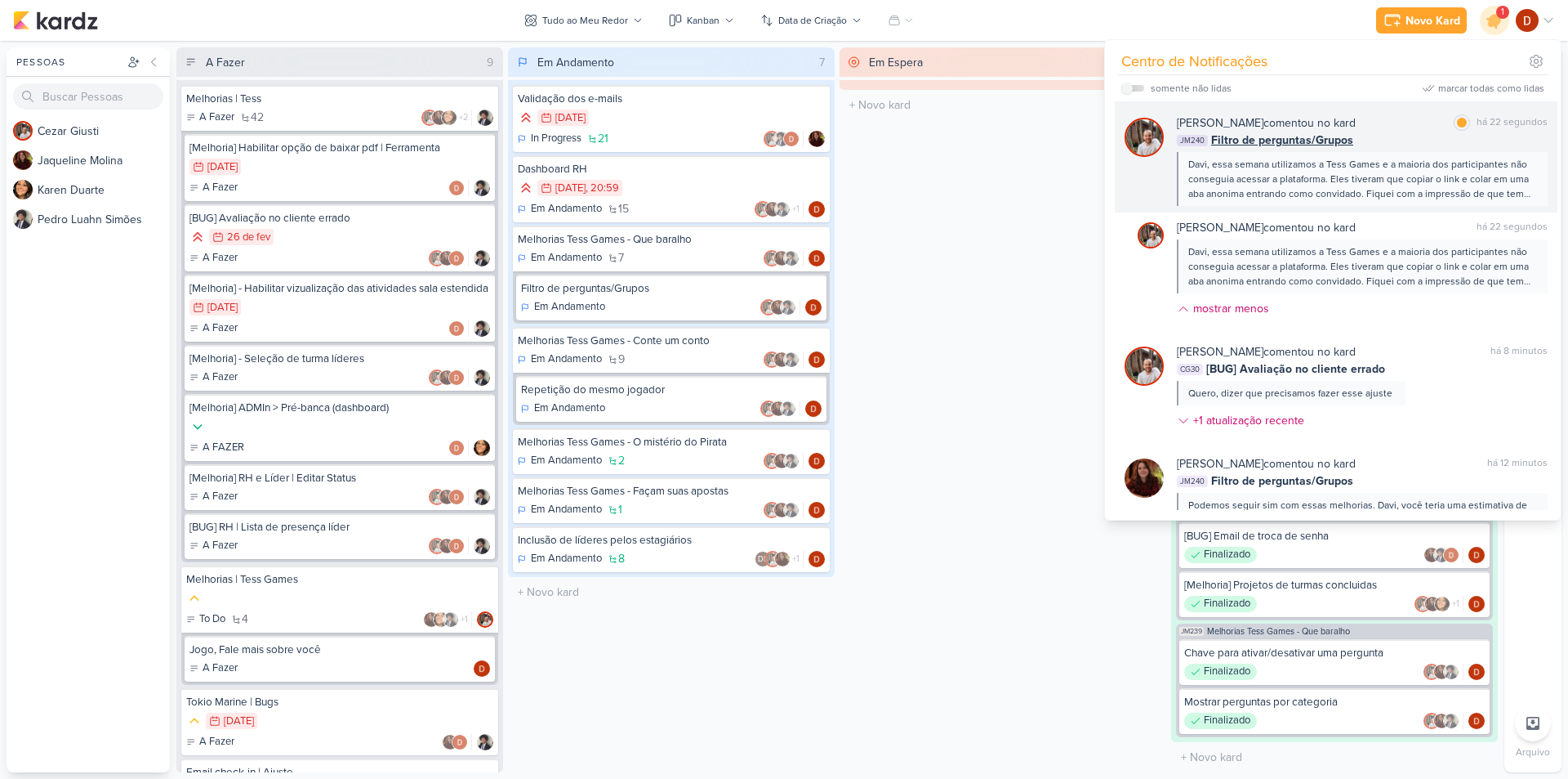
click at [1369, 179] on div "Davi, essa semana utilizamos a Tess Games e a maioria dos participantes não con…" at bounding box center [1361, 179] width 346 height 44
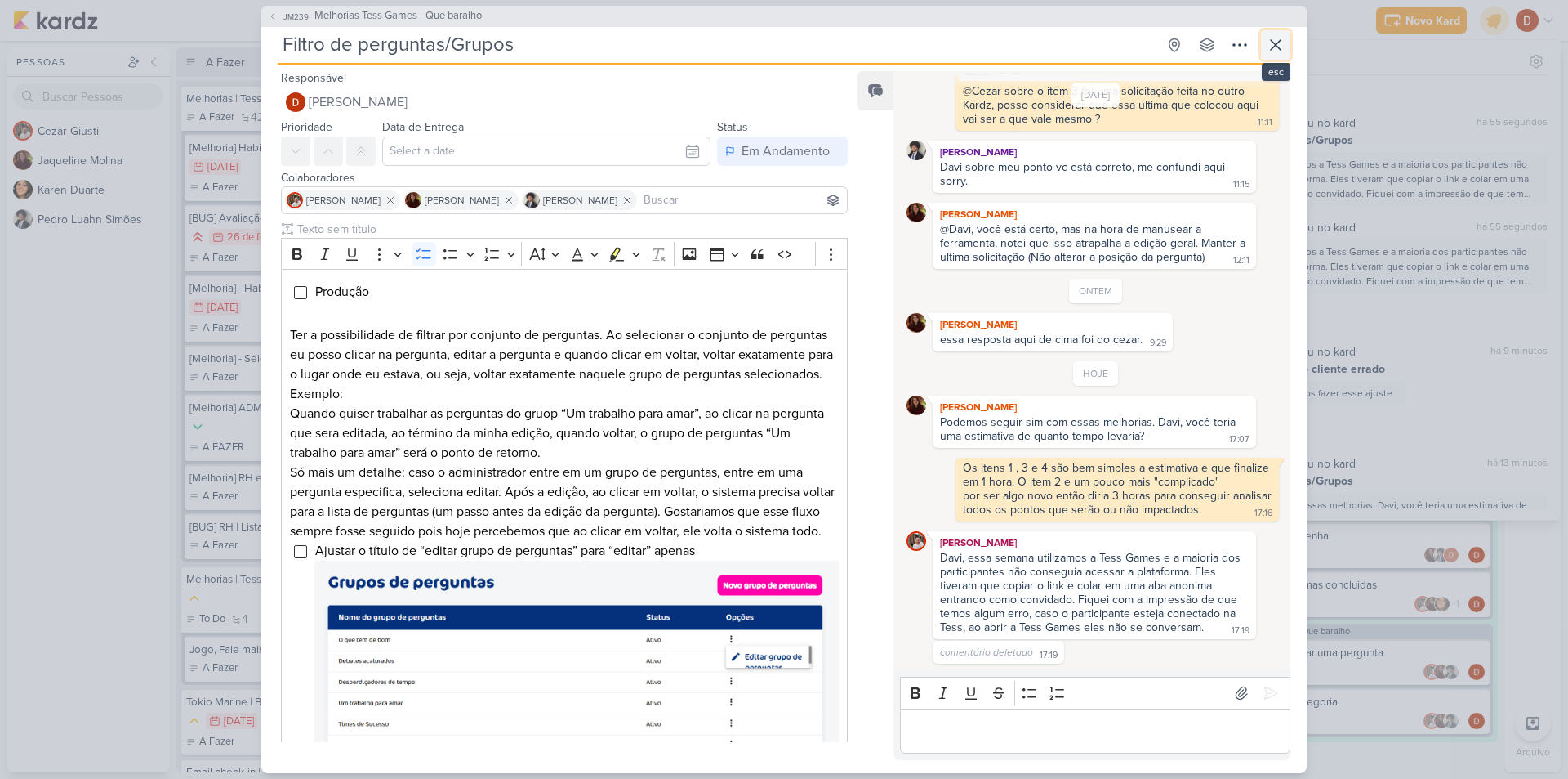
click at [1276, 40] on icon at bounding box center [1275, 45] width 20 height 20
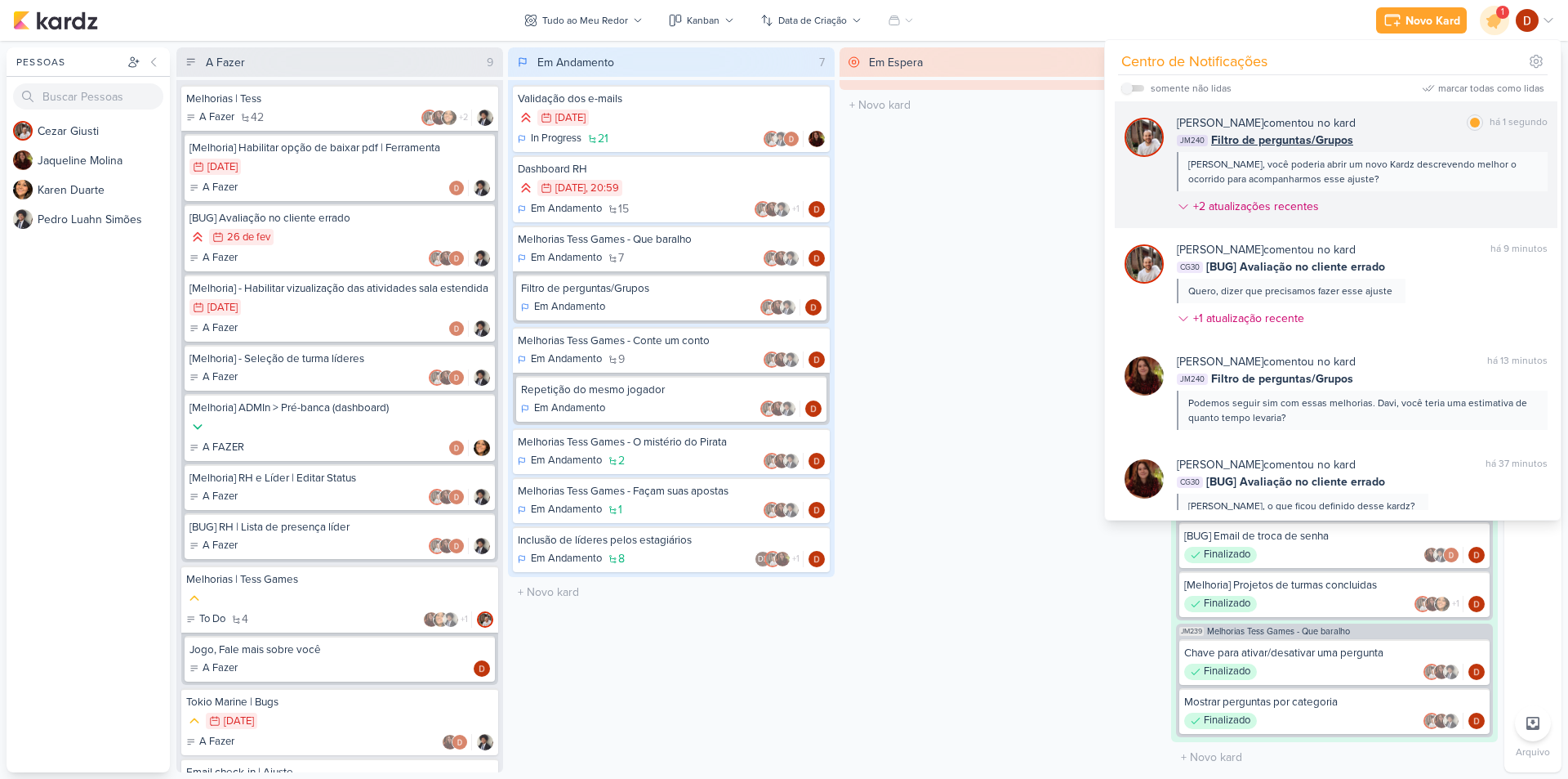
click at [1399, 176] on div "[PERSON_NAME], você poderia abrir um novo Kardz descrevendo melhor o ocorrido p…" at bounding box center [1361, 171] width 346 height 30
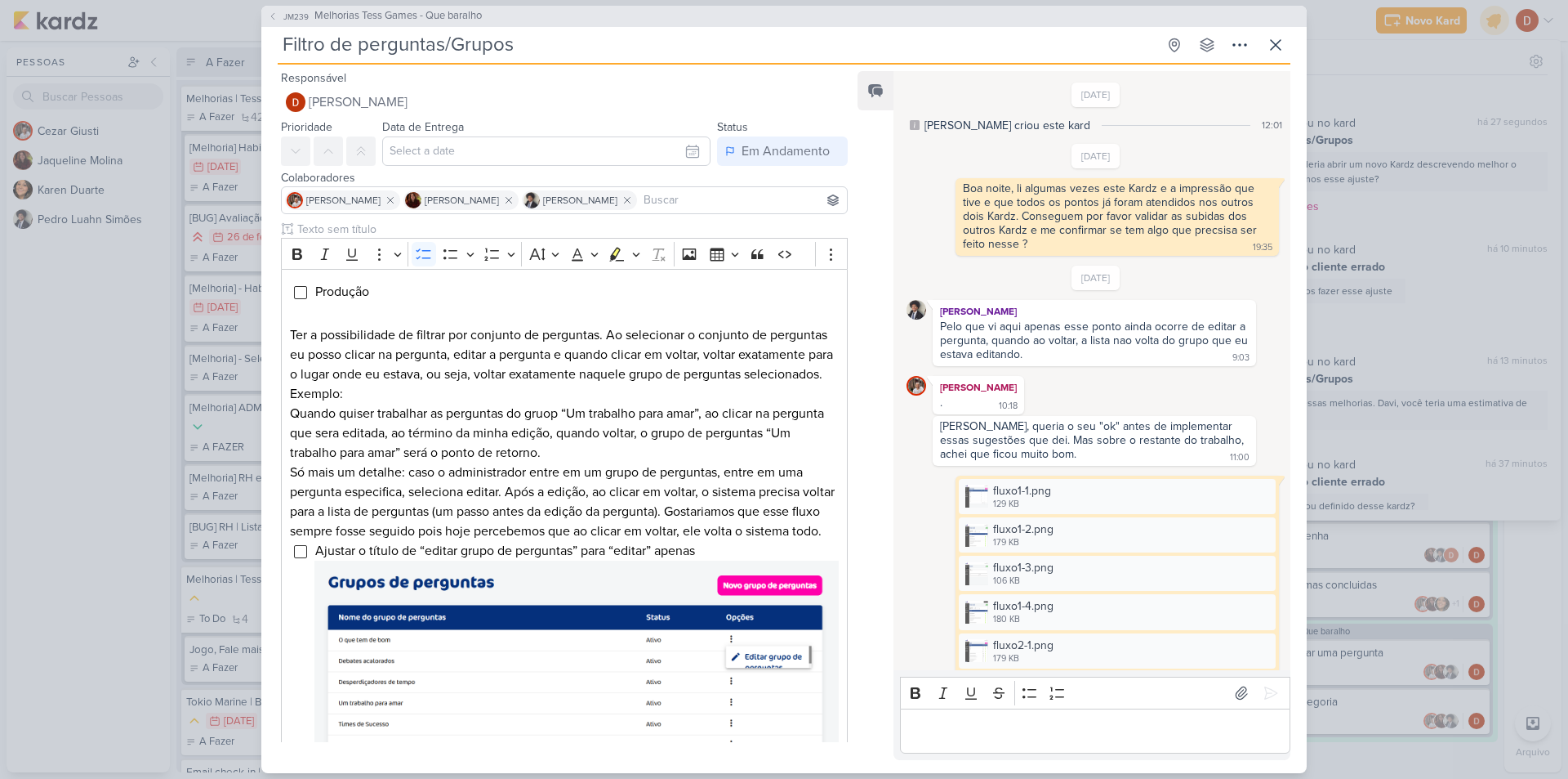
scroll to position [791, 0]
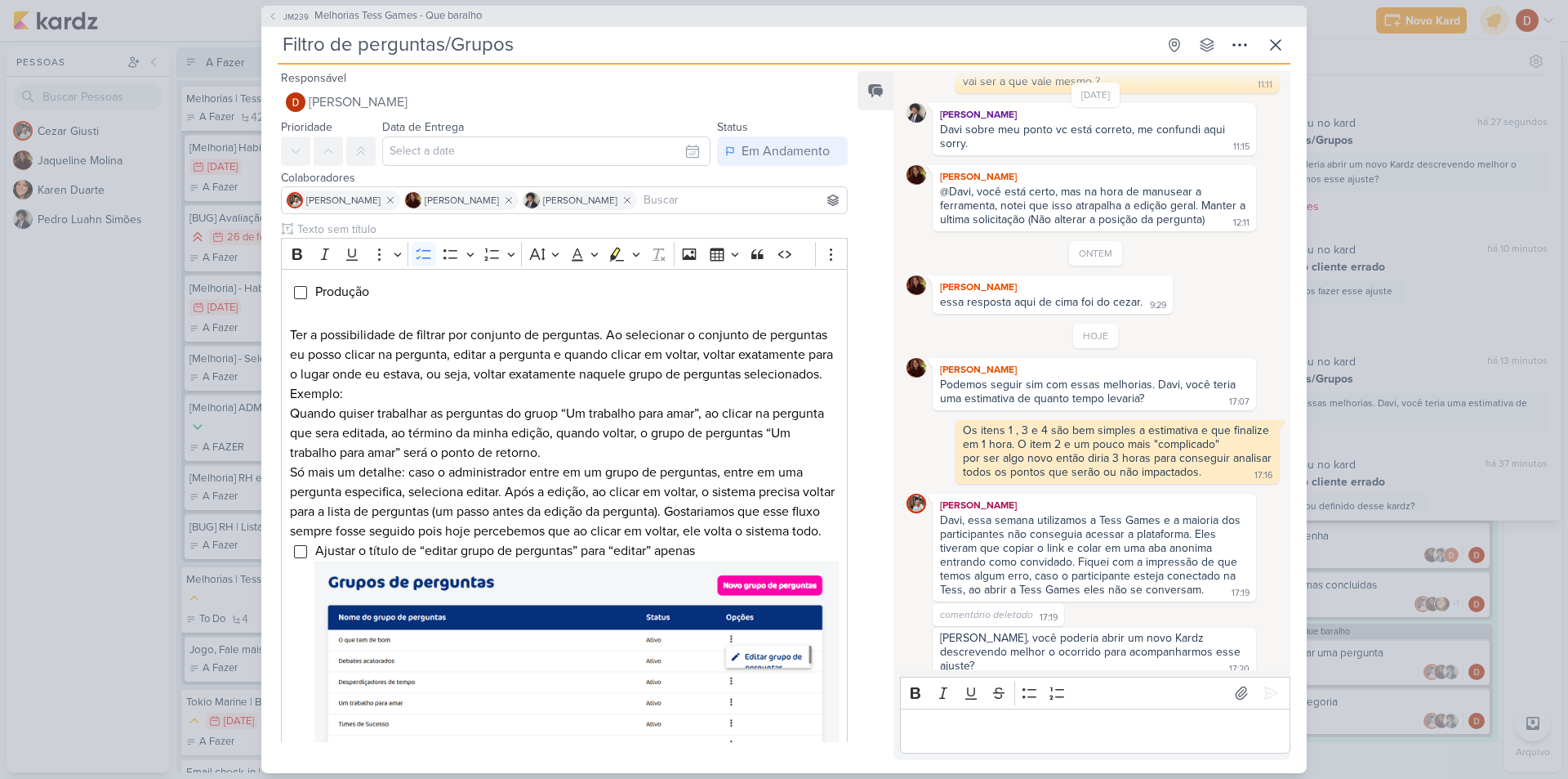
click at [1063, 716] on div "Editor editing area: main" at bounding box center [1095, 730] width 390 height 45
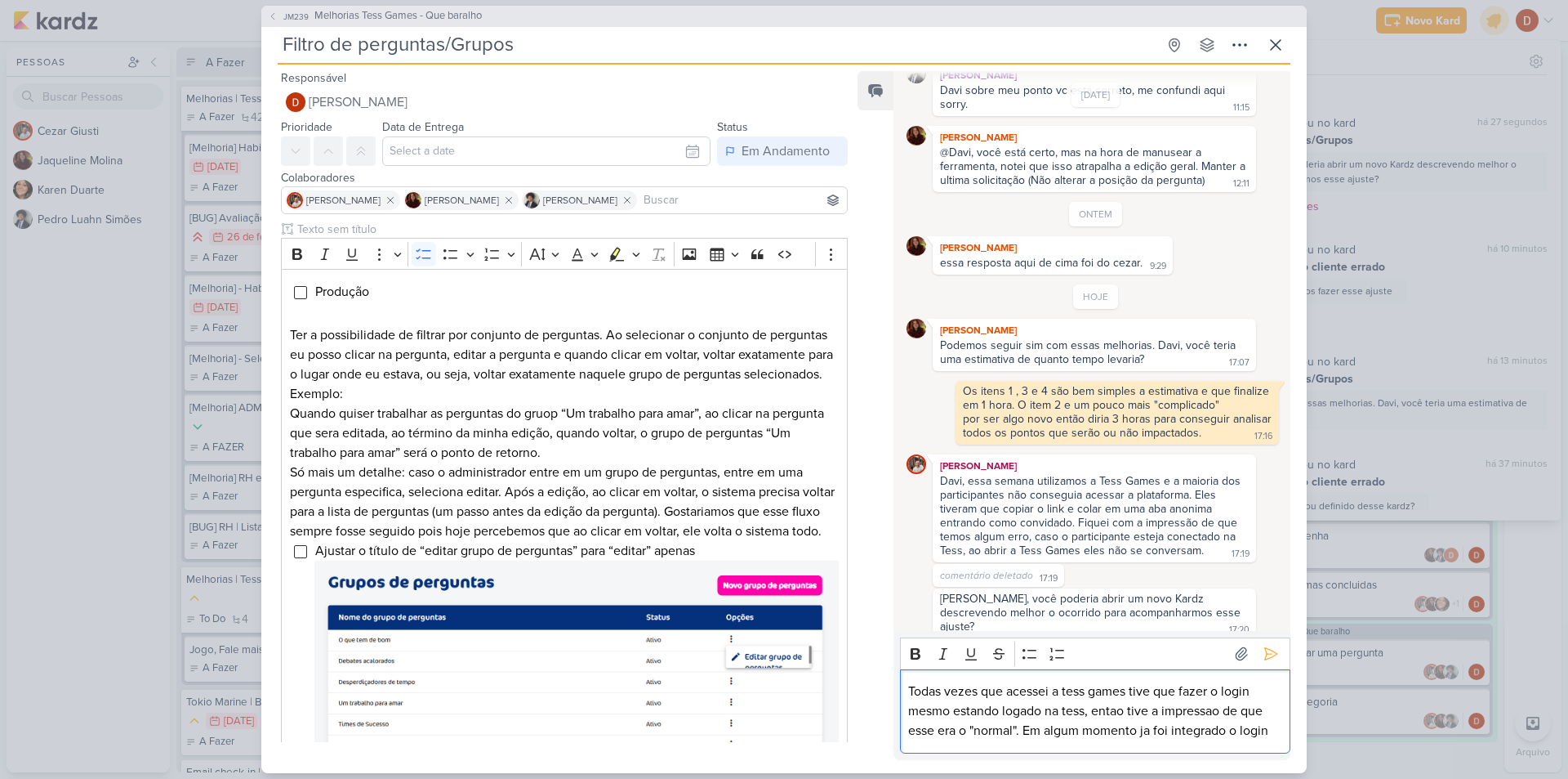
scroll to position [851, 0]
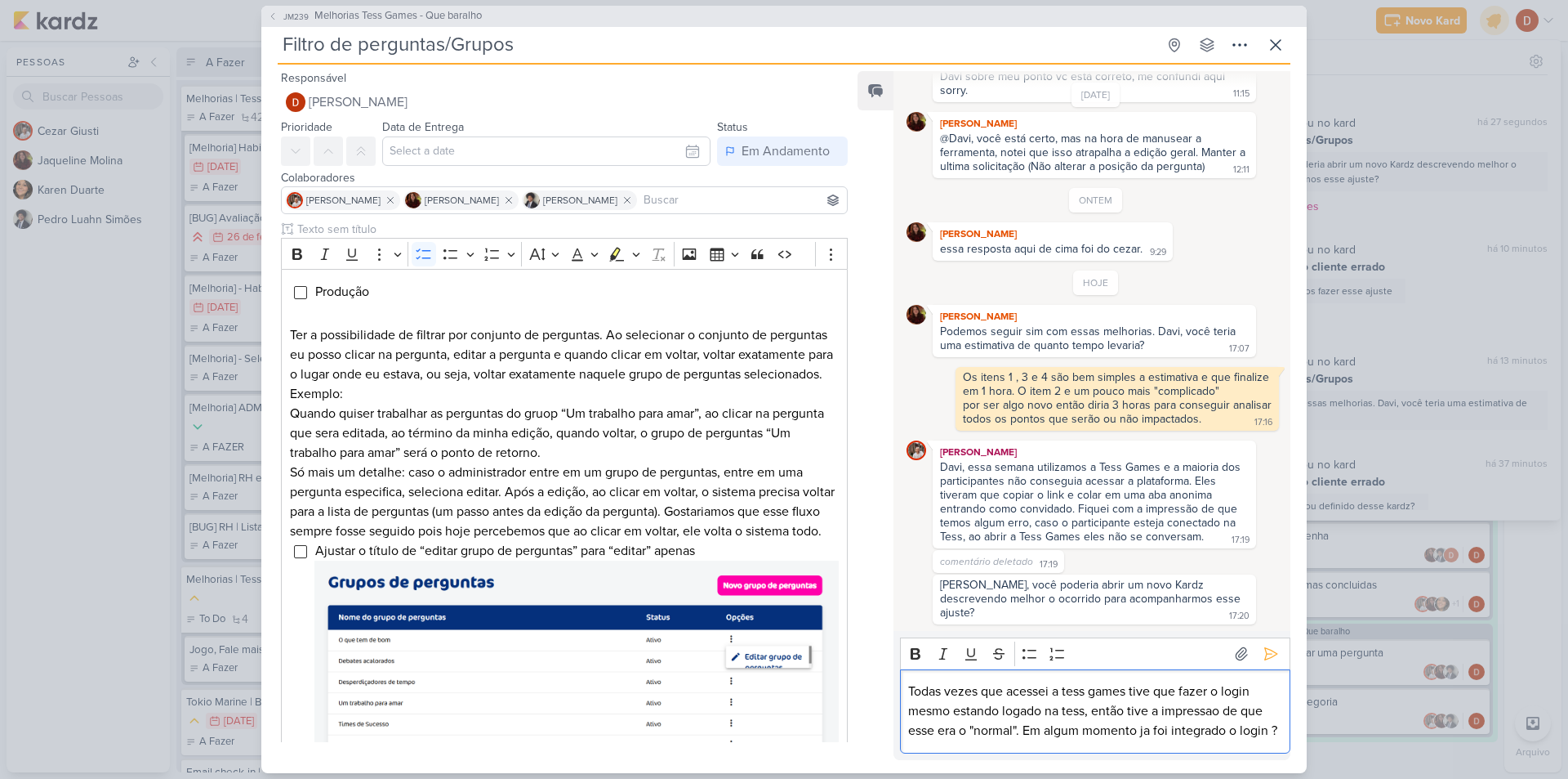
drag, startPoint x: 1197, startPoint y: 681, endPoint x: 1174, endPoint y: 696, distance: 27.5
drag, startPoint x: 1174, startPoint y: 696, endPoint x: 1206, endPoint y: 378, distance: 319.6
click at [1206, 378] on div "Os itens 1 , 3 e 4 são bem simples a estimativa e que finalize em 1 hora. O ite…" at bounding box center [1117, 384] width 308 height 28
click at [1184, 690] on p "Todas vezes que acessei a tess games tive que fazer o login mesmo estando logad…" at bounding box center [1095, 711] width 373 height 59
drag, startPoint x: 1062, startPoint y: 669, endPoint x: 1208, endPoint y: 670, distance: 146.0
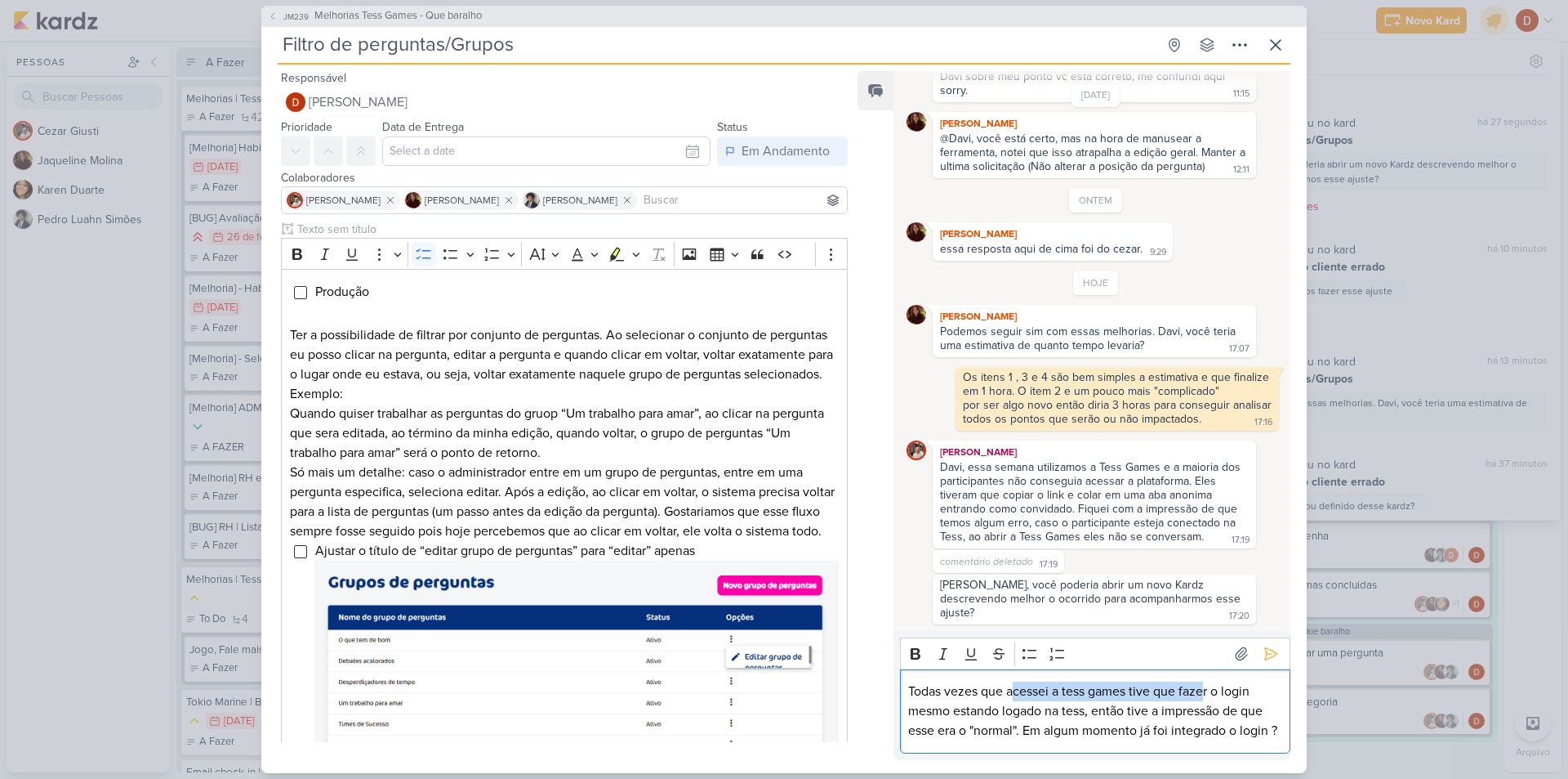
click at [1208, 682] on p "Todas vezes que acessei a tess games tive que fazer o login mesmo estando logad…" at bounding box center [1095, 711] width 373 height 59
drag, startPoint x: 931, startPoint y: 694, endPoint x: 1087, endPoint y: 690, distance: 156.1
click at [1087, 690] on p "Todas vezes que acessei a tess games tive que fazer o login mesmo estando logad…" at bounding box center [1095, 711] width 373 height 59
click at [1126, 718] on p "Todas vezes que acessei a tess games tive que fazer o login mesmo estando logad…" at bounding box center [1095, 711] width 373 height 59
click at [935, 738] on p "Todas vezes que acessei a tess games tive que fazer o login mesmo estando logad…" at bounding box center [1095, 711] width 373 height 59
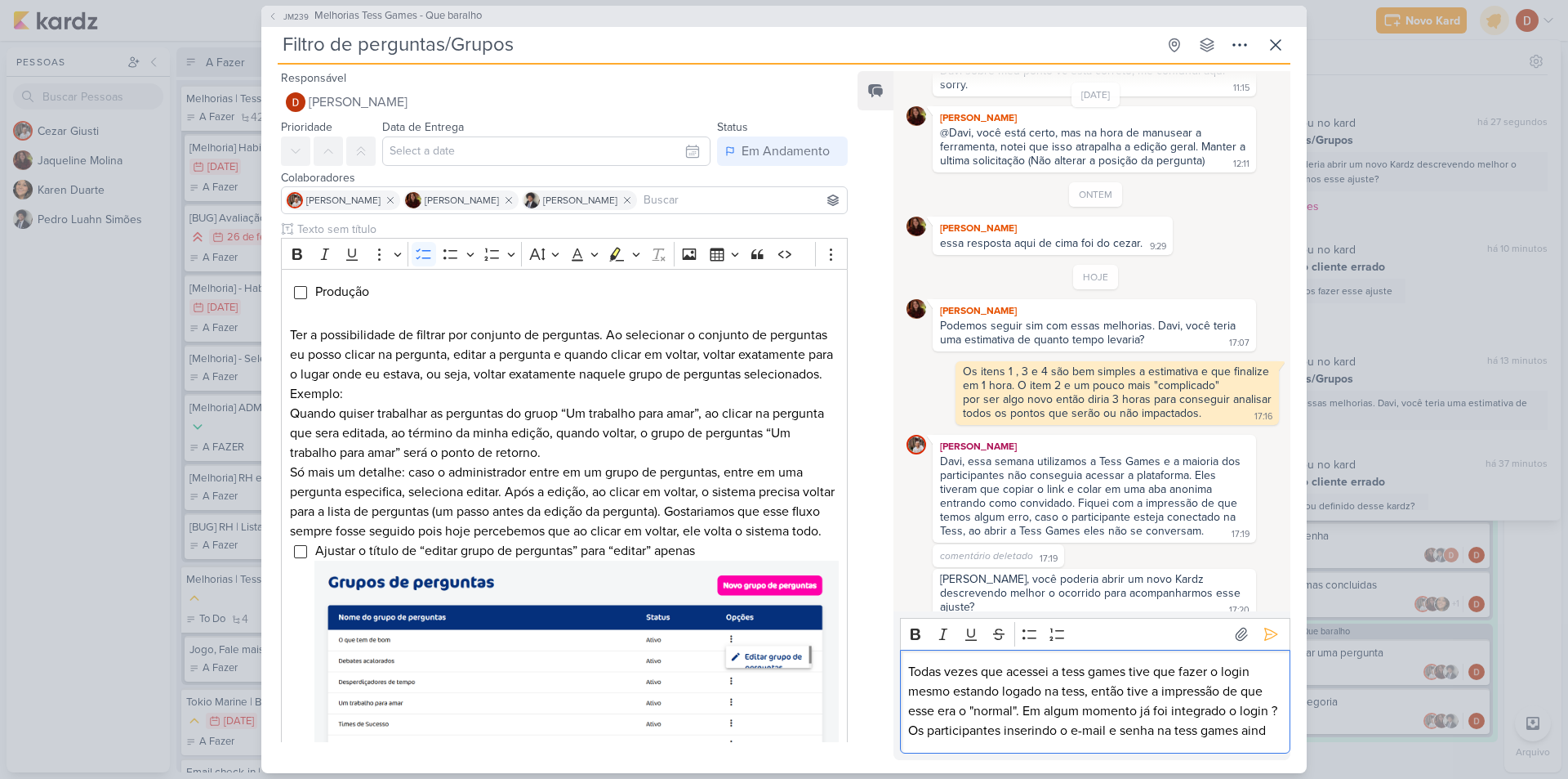
scroll to position [870, 0]
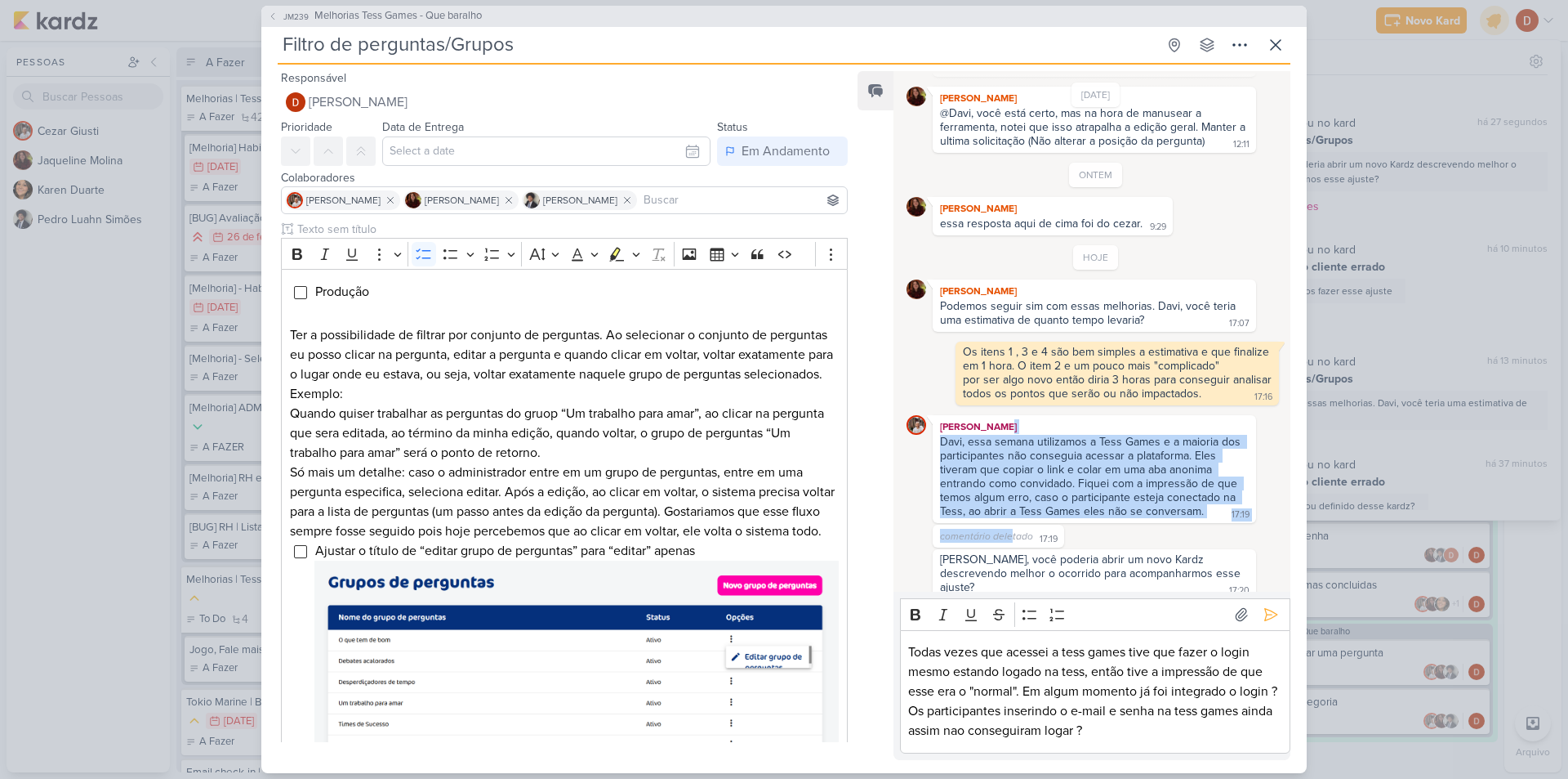
drag, startPoint x: 984, startPoint y: 734, endPoint x: 1009, endPoint y: 524, distance: 211.5
click at [1009, 524] on div "HOJE Jaqueline Molina Podemos seguir sim com essas melhorias. Davi, você teria …" at bounding box center [1096, 422] width 379 height 354
click at [1021, 494] on div "Davi, essa semana utilizamos a Tess Games e a maioria dos participantes não con…" at bounding box center [1092, 475] width 303 height 83
click at [1016, 495] on div "Davi, essa semana utilizamos a Tess Games e a maioria dos participantes não con…" at bounding box center [1092, 475] width 303 height 83
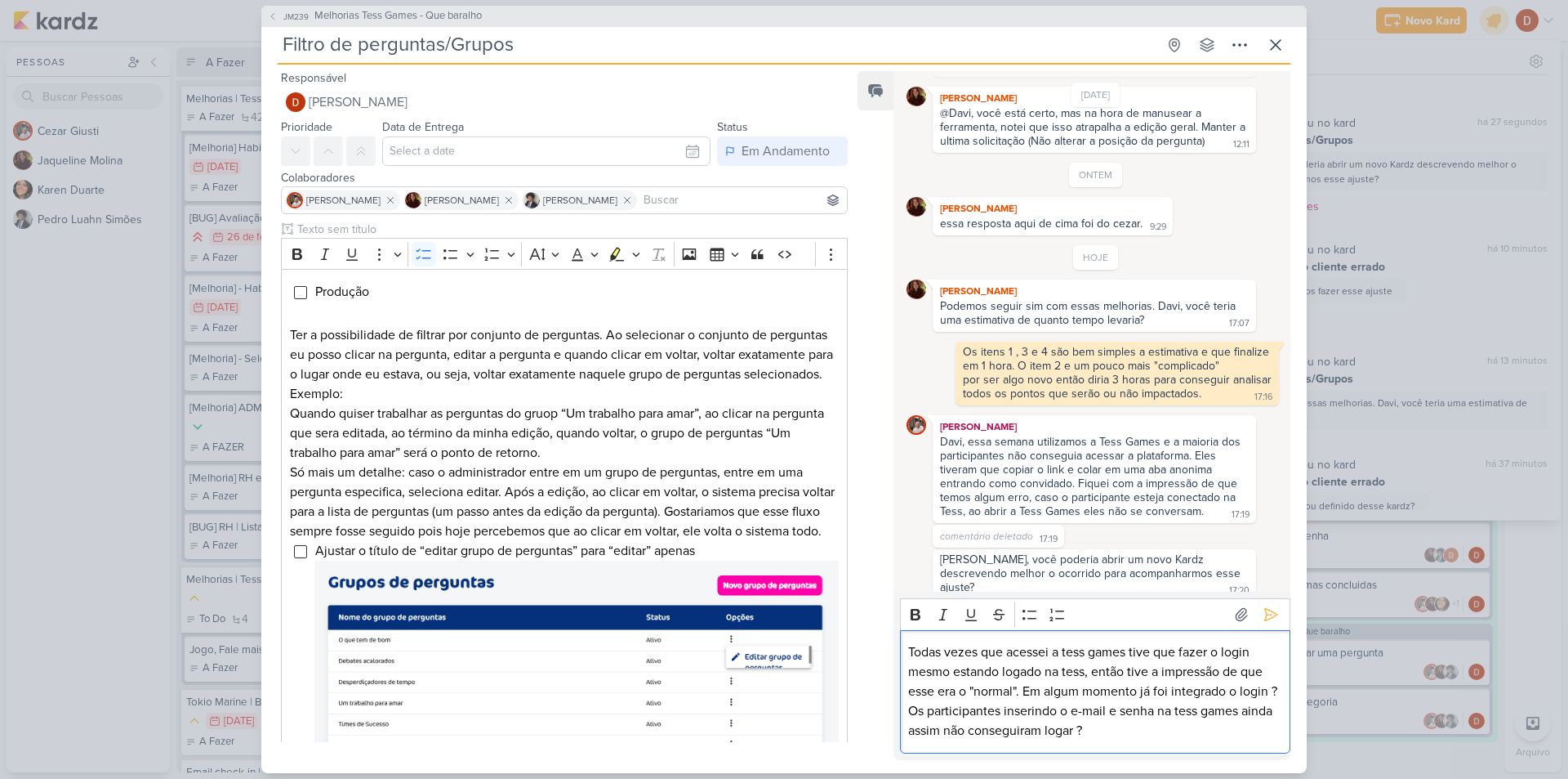
drag, startPoint x: 1187, startPoint y: 744, endPoint x: 1214, endPoint y: 662, distance: 86.3
click at [1186, 743] on div "Todas vezes que acessei a tess games tive que fazer o login mesmo estando logad…" at bounding box center [1095, 691] width 390 height 123
click at [1263, 609] on icon at bounding box center [1270, 614] width 16 height 16
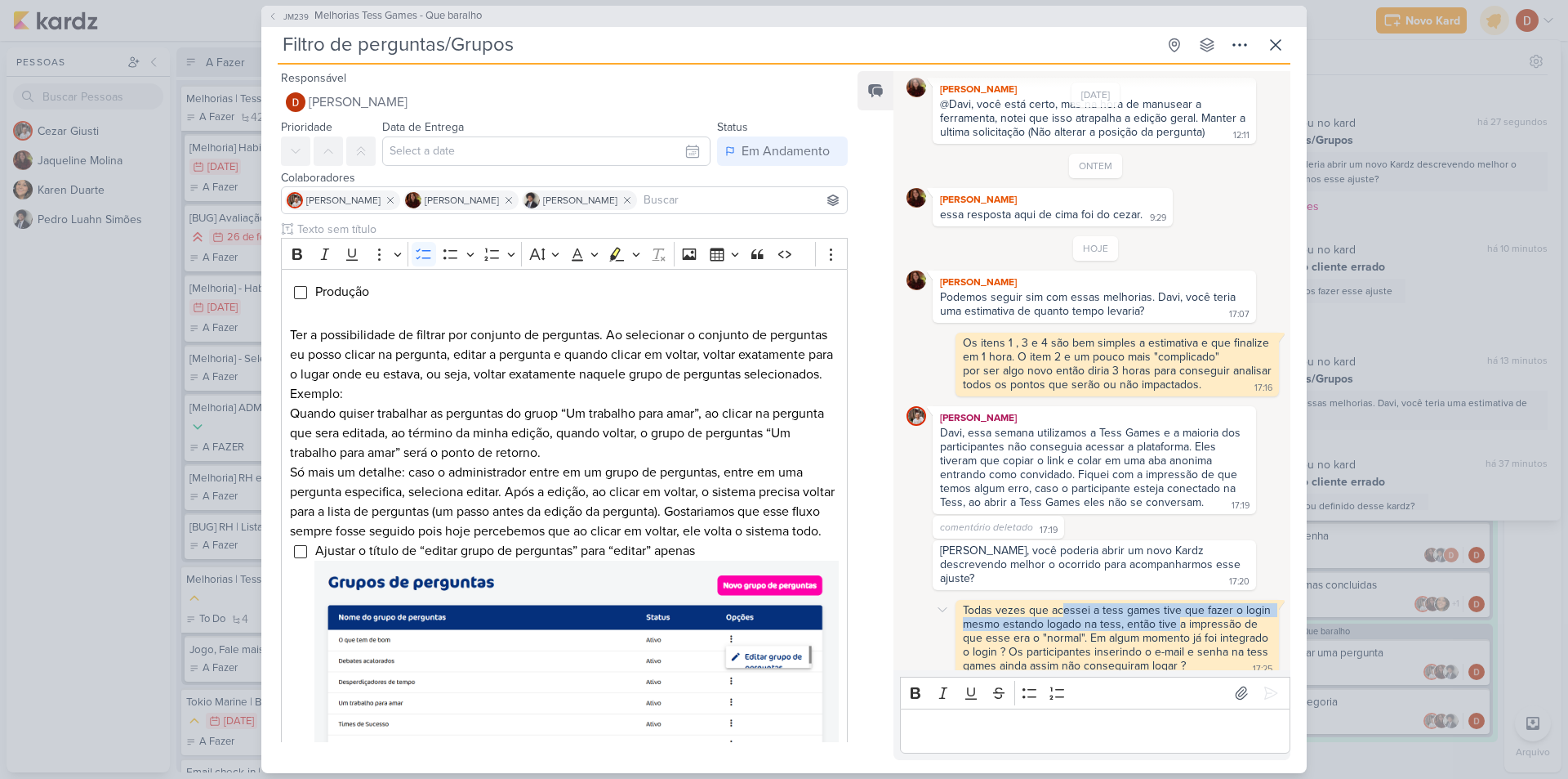
drag, startPoint x: 1061, startPoint y: 594, endPoint x: 1176, endPoint y: 611, distance: 116.2
click at [1176, 611] on div "Todas vezes que acessei a tess games tive que fazer o login mesmo estando logad…" at bounding box center [1119, 638] width 311 height 70
drag, startPoint x: 1046, startPoint y: 621, endPoint x: 1063, endPoint y: 593, distance: 32.8
click at [1063, 603] on div "Todas vezes que acessei a tess games tive que fazer o login mesmo estando logad…" at bounding box center [1119, 638] width 311 height 70
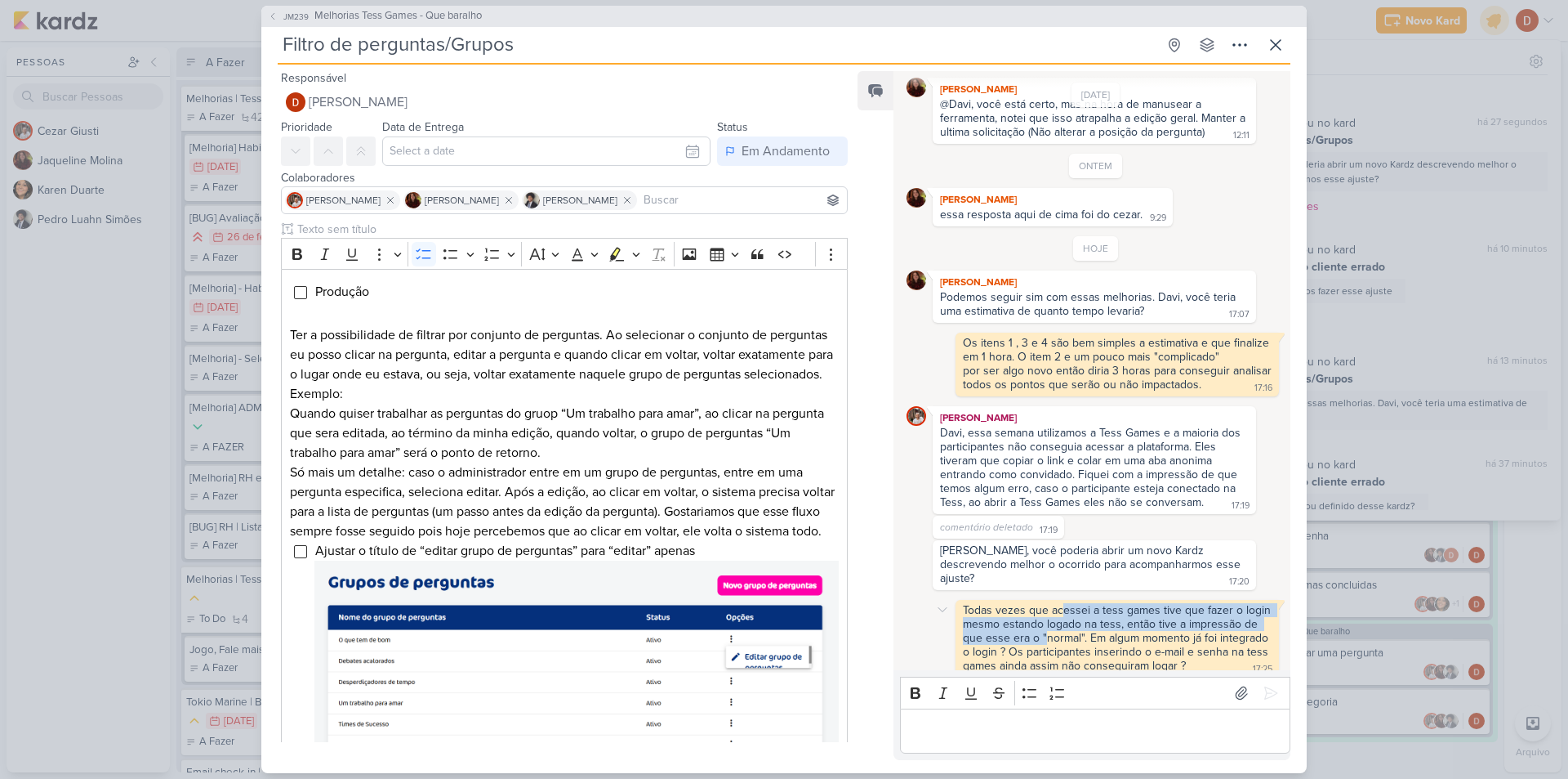
click at [1063, 603] on div "Todas vezes que acessei a tess games tive que fazer o login mesmo estando logad…" at bounding box center [1119, 638] width 311 height 70
drag, startPoint x: 1117, startPoint y: 624, endPoint x: 1104, endPoint y: 581, distance: 44.9
click at [1104, 581] on div "HOJE Jaqueline Molina Podemos seguir sim com essas melhorias. Davi, você teria …" at bounding box center [1096, 456] width 379 height 441
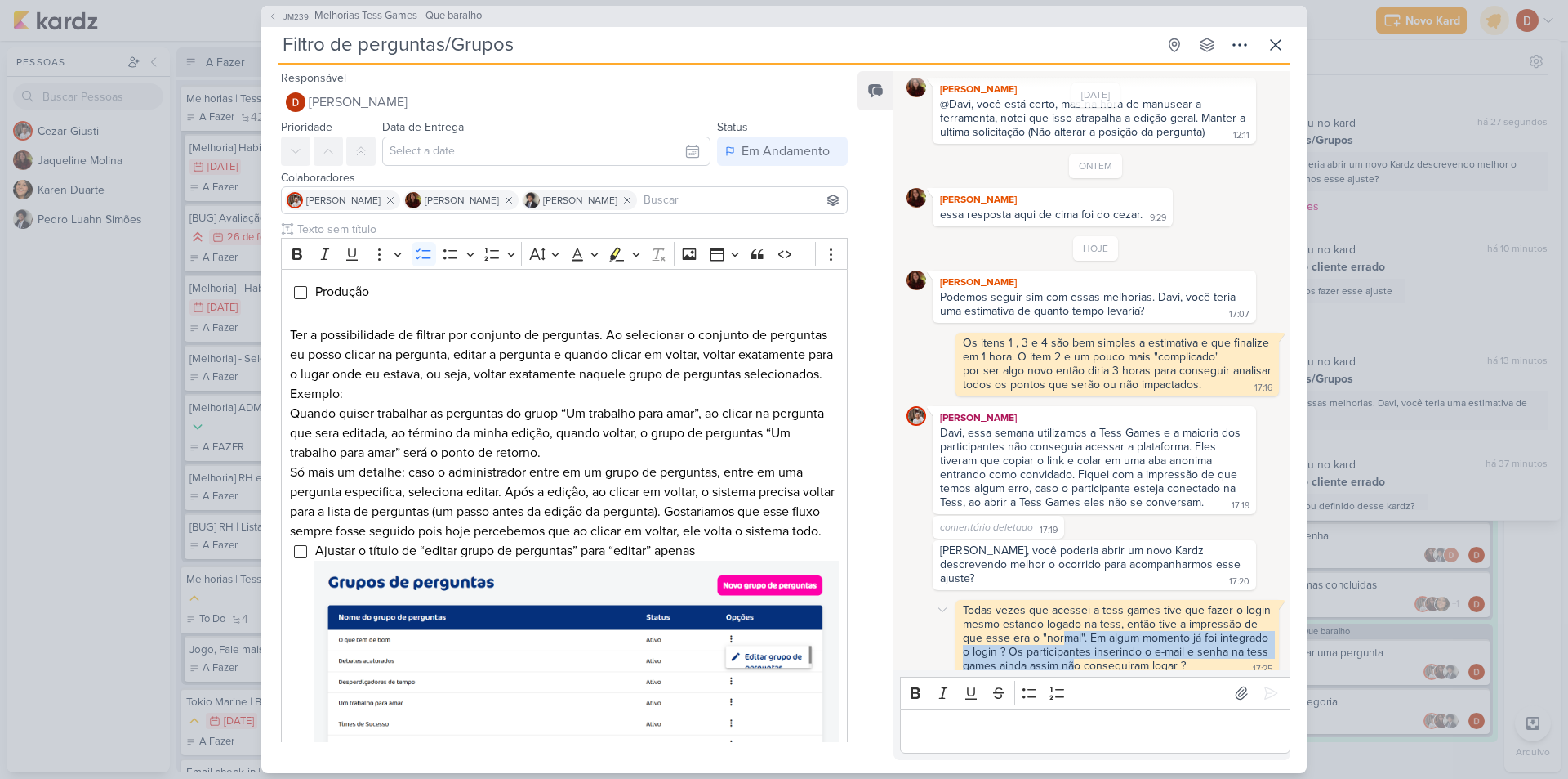
drag, startPoint x: 1069, startPoint y: 648, endPoint x: 1061, endPoint y: 625, distance: 24.4
click at [1061, 625] on div "Todas vezes que acessei a tess games tive que fazer o login mesmo estando logad…" at bounding box center [1119, 638] width 311 height 70
click at [1138, 656] on div "Todas vezes que acessei a tess games tive que fazer o login mesmo estando logad…" at bounding box center [1119, 638] width 311 height 70
drag, startPoint x: 1138, startPoint y: 656, endPoint x: 1133, endPoint y: 642, distance: 14.9
click at [1133, 642] on div "Todas vezes que acessei a tess games tive que fazer o login mesmo estando logad…" at bounding box center [1119, 638] width 311 height 70
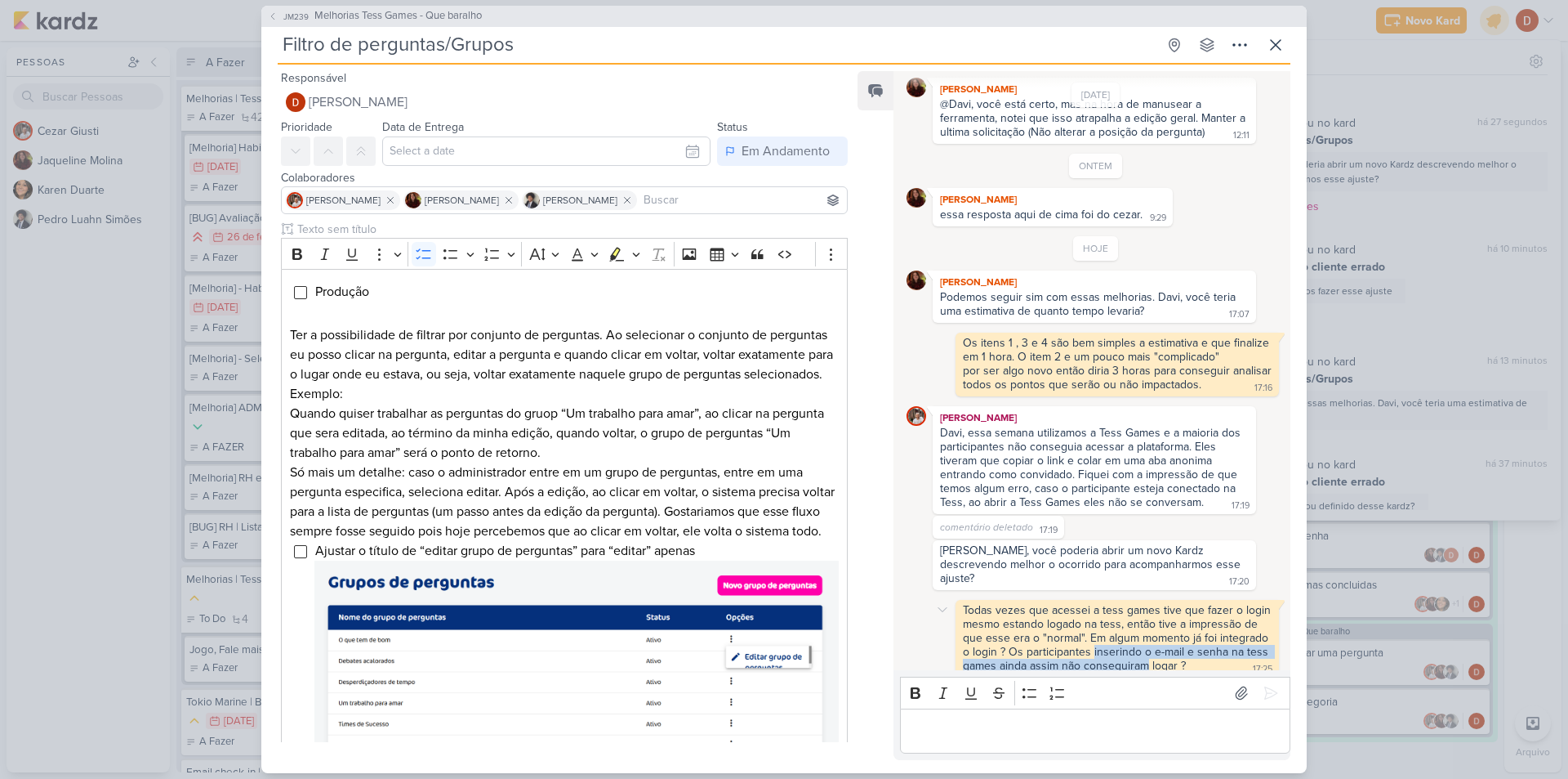
click at [1133, 642] on div "Todas vezes que acessei a tess games tive que fazer o login mesmo estando logad…" at bounding box center [1119, 638] width 311 height 70
drag, startPoint x: 1135, startPoint y: 651, endPoint x: 1134, endPoint y: 633, distance: 18.0
click at [1134, 633] on div "Todas vezes que acessei a tess games tive que fazer o login mesmo estando logad…" at bounding box center [1119, 638] width 311 height 70
drag, startPoint x: 1148, startPoint y: 657, endPoint x: 1141, endPoint y: 641, distance: 17.5
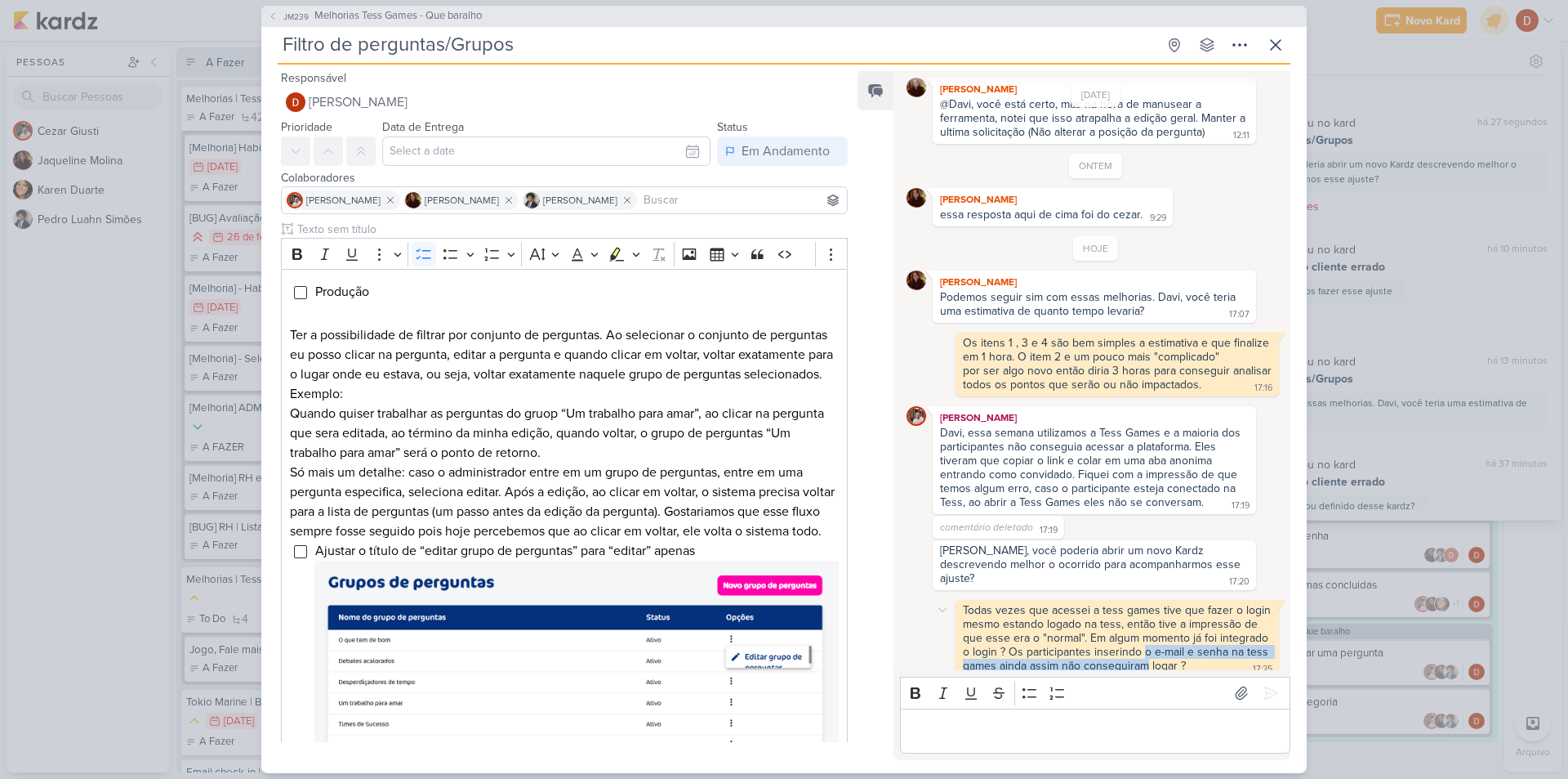
click at [1141, 641] on div "Todas vezes que acessei a tess games tive que fazer o login mesmo estando logad…" at bounding box center [1119, 638] width 311 height 70
drag, startPoint x: 1141, startPoint y: 653, endPoint x: 1133, endPoint y: 639, distance: 16.1
click at [1133, 639] on div "Todas vezes que acessei a tess games tive que fazer o login mesmo estando logad…" at bounding box center [1119, 638] width 311 height 70
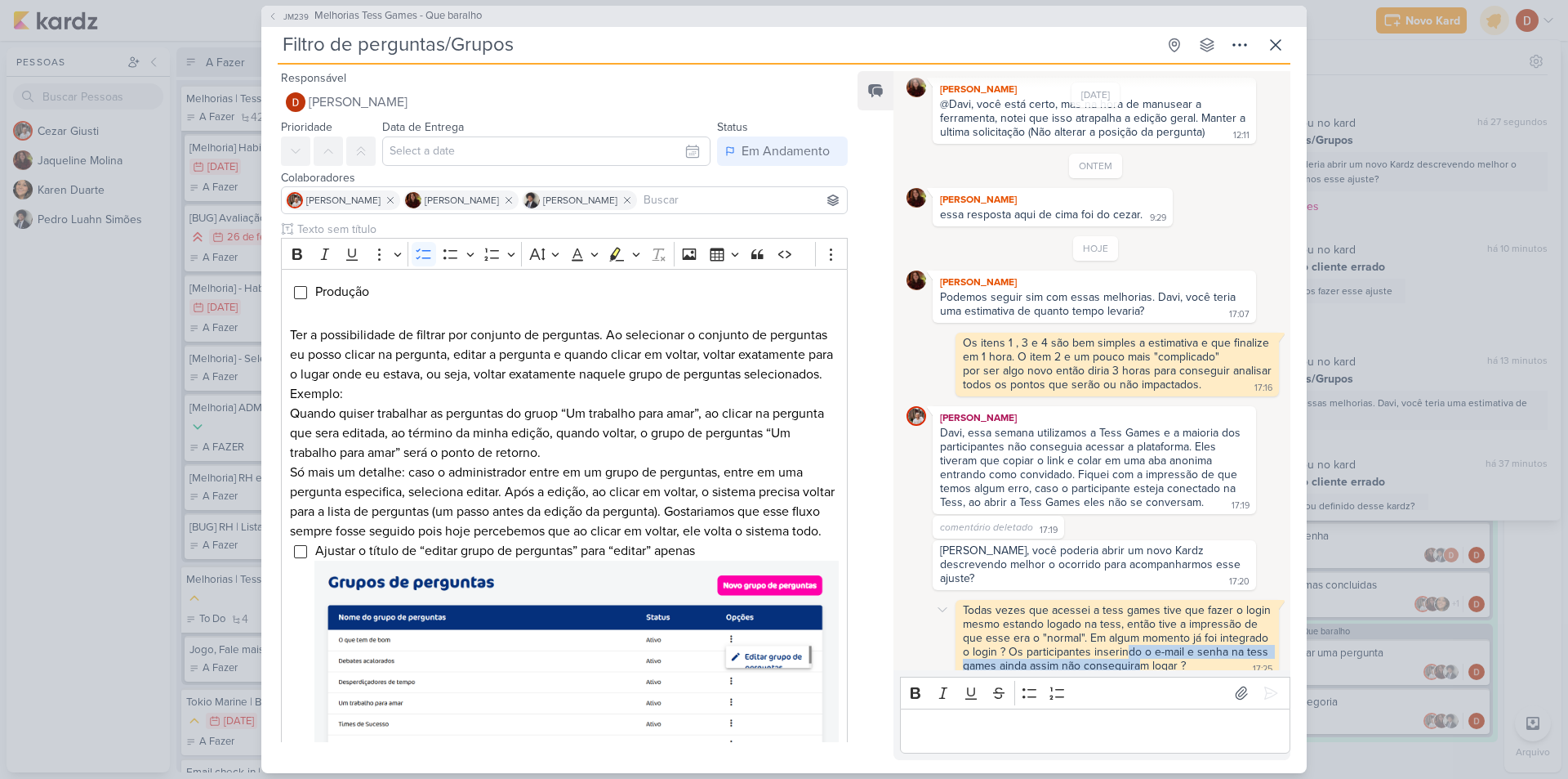
drag, startPoint x: 1134, startPoint y: 644, endPoint x: 1124, endPoint y: 631, distance: 16.4
click at [1124, 631] on div "Todas vezes que acessei a tess games tive que fazer o login mesmo estando logad…" at bounding box center [1119, 638] width 311 height 70
drag, startPoint x: 1176, startPoint y: 653, endPoint x: 1154, endPoint y: 636, distance: 27.8
click at [1154, 636] on div "Todas vezes que acessei a tess games tive que fazer o login mesmo estando logad…" at bounding box center [1119, 638] width 311 height 70
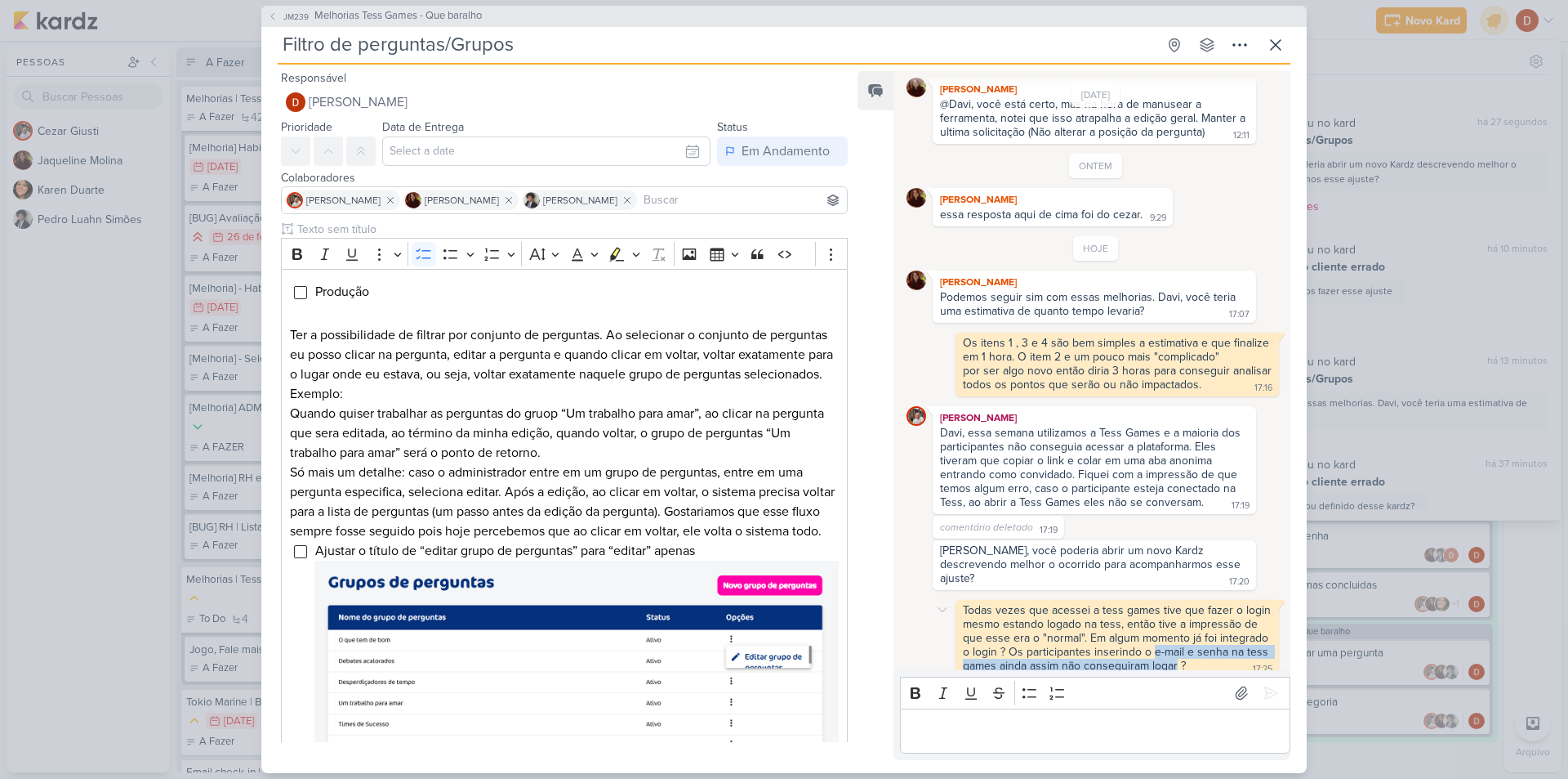
click at [1154, 636] on div "Todas vezes que acessei a tess games tive que fazer o login mesmo estando logad…" at bounding box center [1119, 638] width 311 height 70
drag, startPoint x: 1225, startPoint y: 655, endPoint x: 1011, endPoint y: 643, distance: 214.3
click at [1011, 643] on div "Todas vezes que acessei a tess games tive que fazer o login mesmo estando logad…" at bounding box center [1118, 639] width 317 height 71
click at [1011, 643] on div "Todas vezes que acessei a tess games tive que fazer o login mesmo estando logad…" at bounding box center [1119, 638] width 311 height 70
drag, startPoint x: 1009, startPoint y: 642, endPoint x: 1151, endPoint y: 642, distance: 142.0
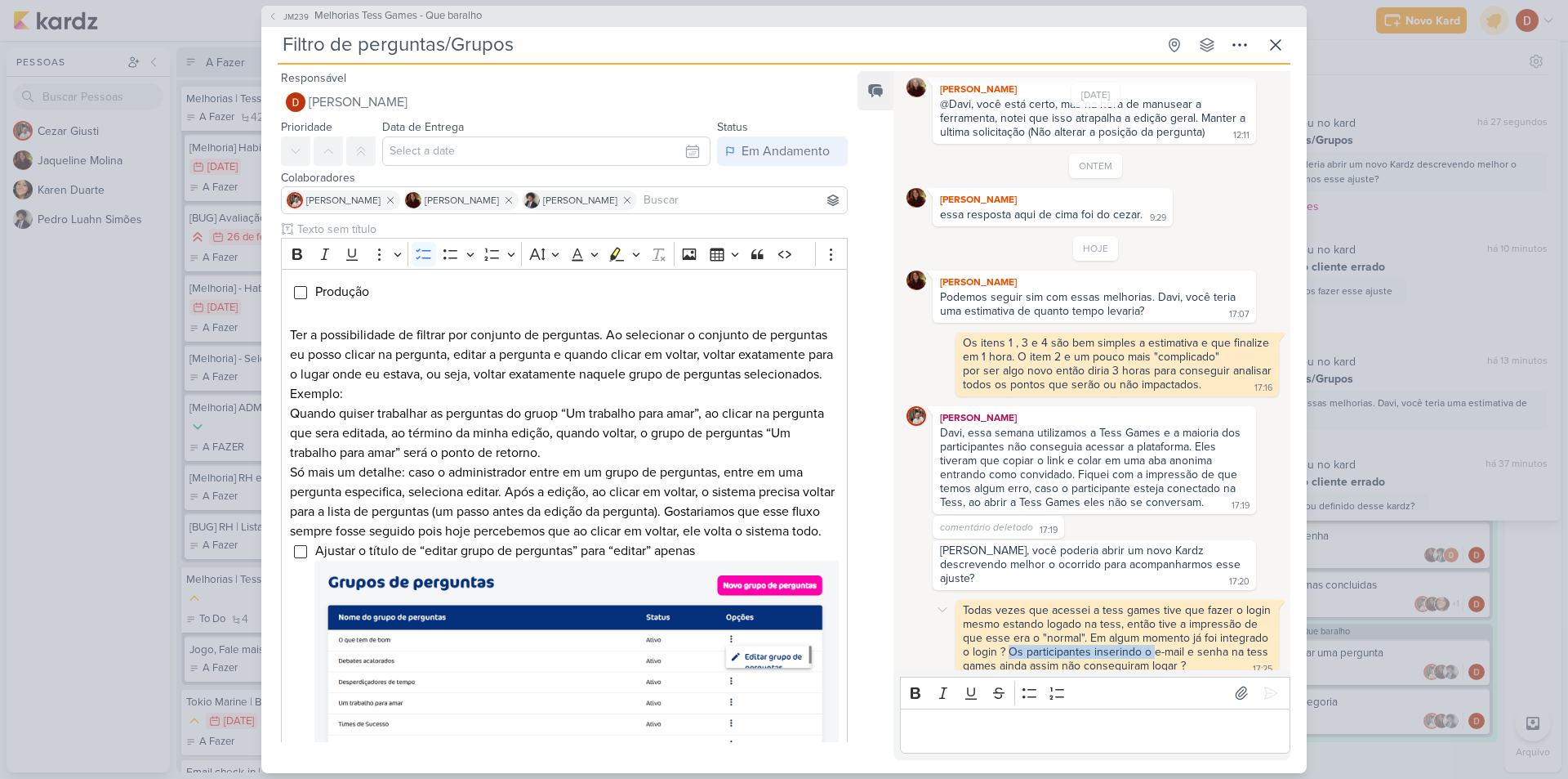
click at [1151, 642] on div "Todas vezes que acessei a tess games tive que fazer o login mesmo estando logad…" at bounding box center [1119, 638] width 311 height 70
drag, startPoint x: 1205, startPoint y: 655, endPoint x: 1096, endPoint y: 645, distance: 109.5
click at [1096, 645] on div "Todas vezes que acessei a tess games tive que fazer o login mesmo estando logad…" at bounding box center [1118, 639] width 317 height 71
click at [1096, 645] on div "Todas vezes que acessei a tess games tive que fazer o login mesmo estando logad…" at bounding box center [1119, 638] width 311 height 70
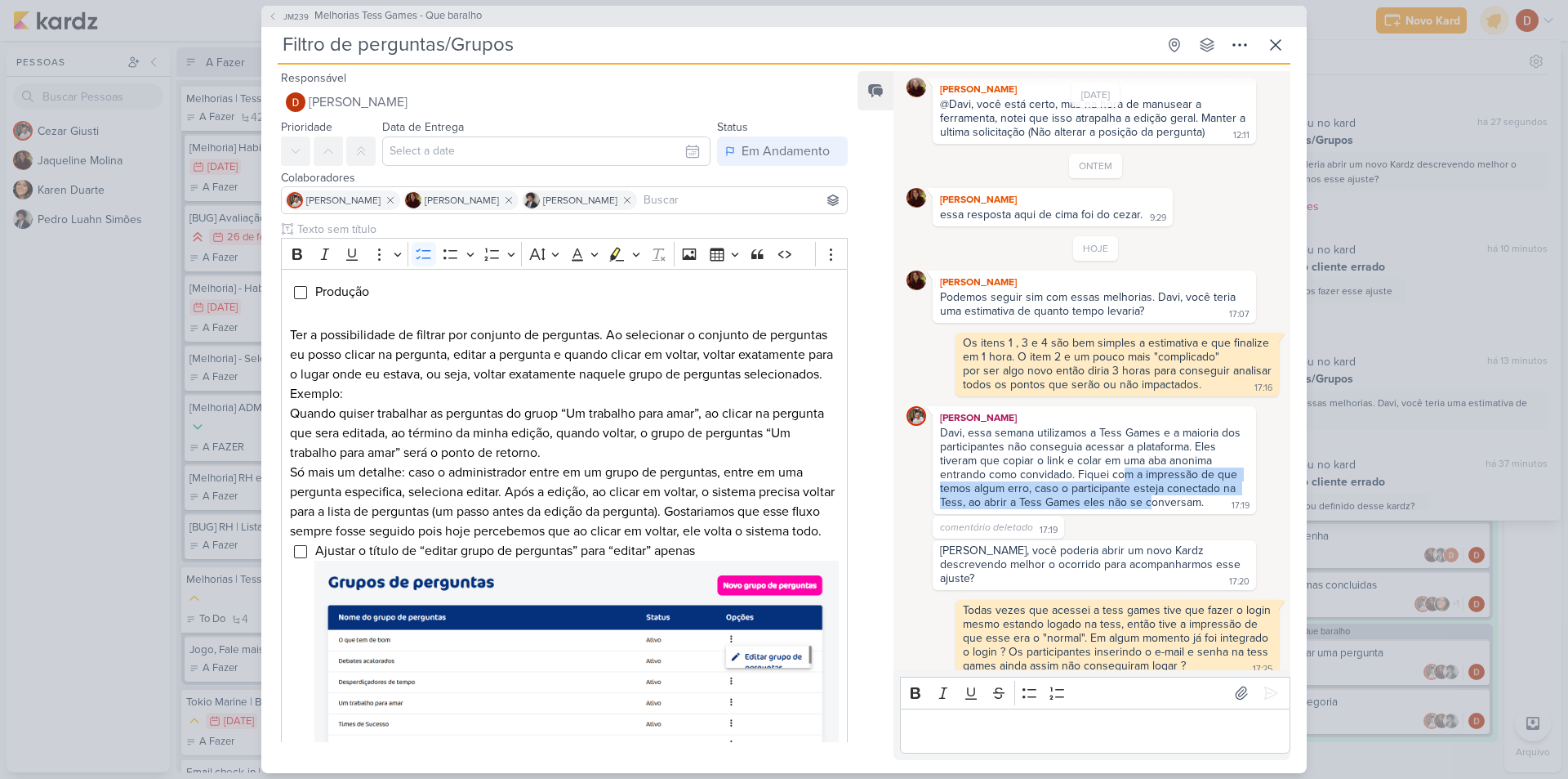
drag, startPoint x: 1120, startPoint y: 471, endPoint x: 1148, endPoint y: 496, distance: 37.5
click at [1148, 496] on div "Davi, essa semana utilizamos a Tess Games e a maioria dos participantes não con…" at bounding box center [1092, 467] width 303 height 83
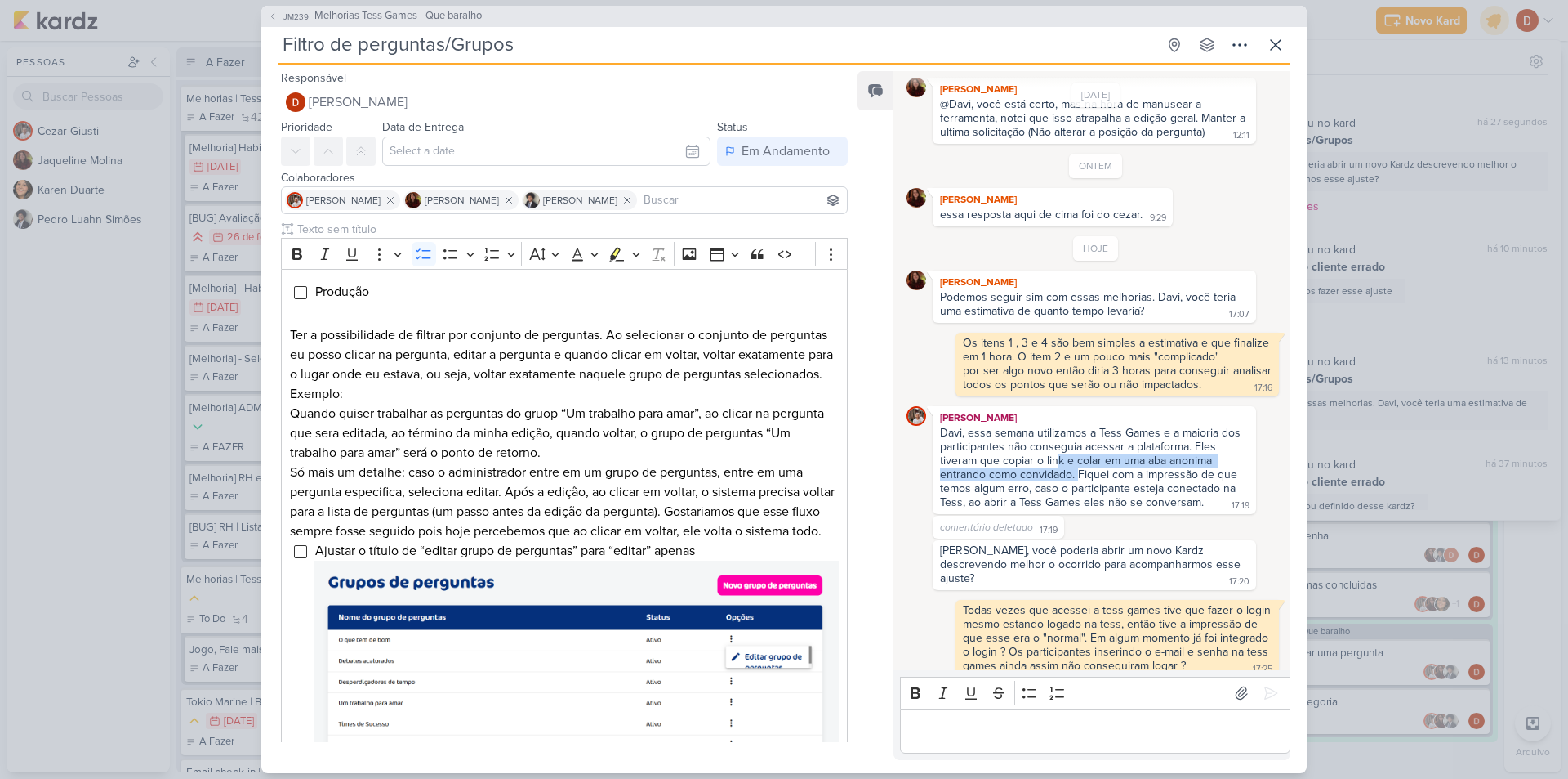
drag, startPoint x: 1058, startPoint y: 457, endPoint x: 1077, endPoint y: 469, distance: 22.5
click at [1077, 469] on div "Davi, essa semana utilizamos a Tess Games e a maioria dos participantes não con…" at bounding box center [1092, 467] width 303 height 83
click at [1076, 474] on div "Davi, essa semana utilizamos a Tess Games e a maioria dos participantes não con…" at bounding box center [1092, 467] width 303 height 83
drag, startPoint x: 1076, startPoint y: 474, endPoint x: 1071, endPoint y: 446, distance: 28.4
click at [1071, 446] on div "Davi, essa semana utilizamos a Tess Games e a maioria dos participantes não con…" at bounding box center [1092, 467] width 303 height 83
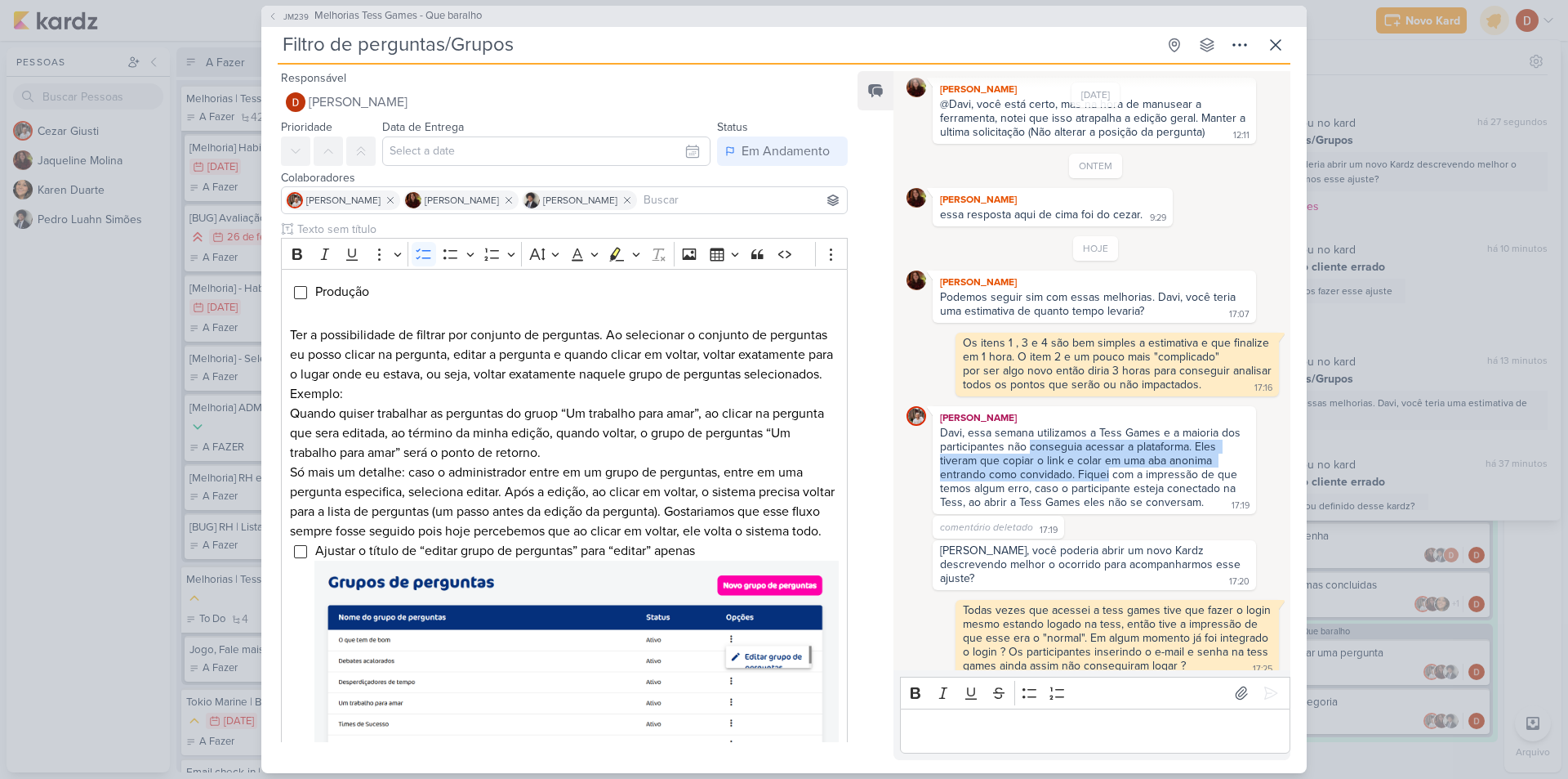
click at [1071, 446] on div "Davi, essa semana utilizamos a Tess Games e a maioria dos participantes não con…" at bounding box center [1092, 467] width 303 height 83
drag, startPoint x: 1071, startPoint y: 444, endPoint x: 1085, endPoint y: 456, distance: 18.4
click at [1085, 456] on div "Davi, essa semana utilizamos a Tess Games e a maioria dos participantes não con…" at bounding box center [1092, 467] width 303 height 83
drag, startPoint x: 1083, startPoint y: 467, endPoint x: 1077, endPoint y: 452, distance: 16.2
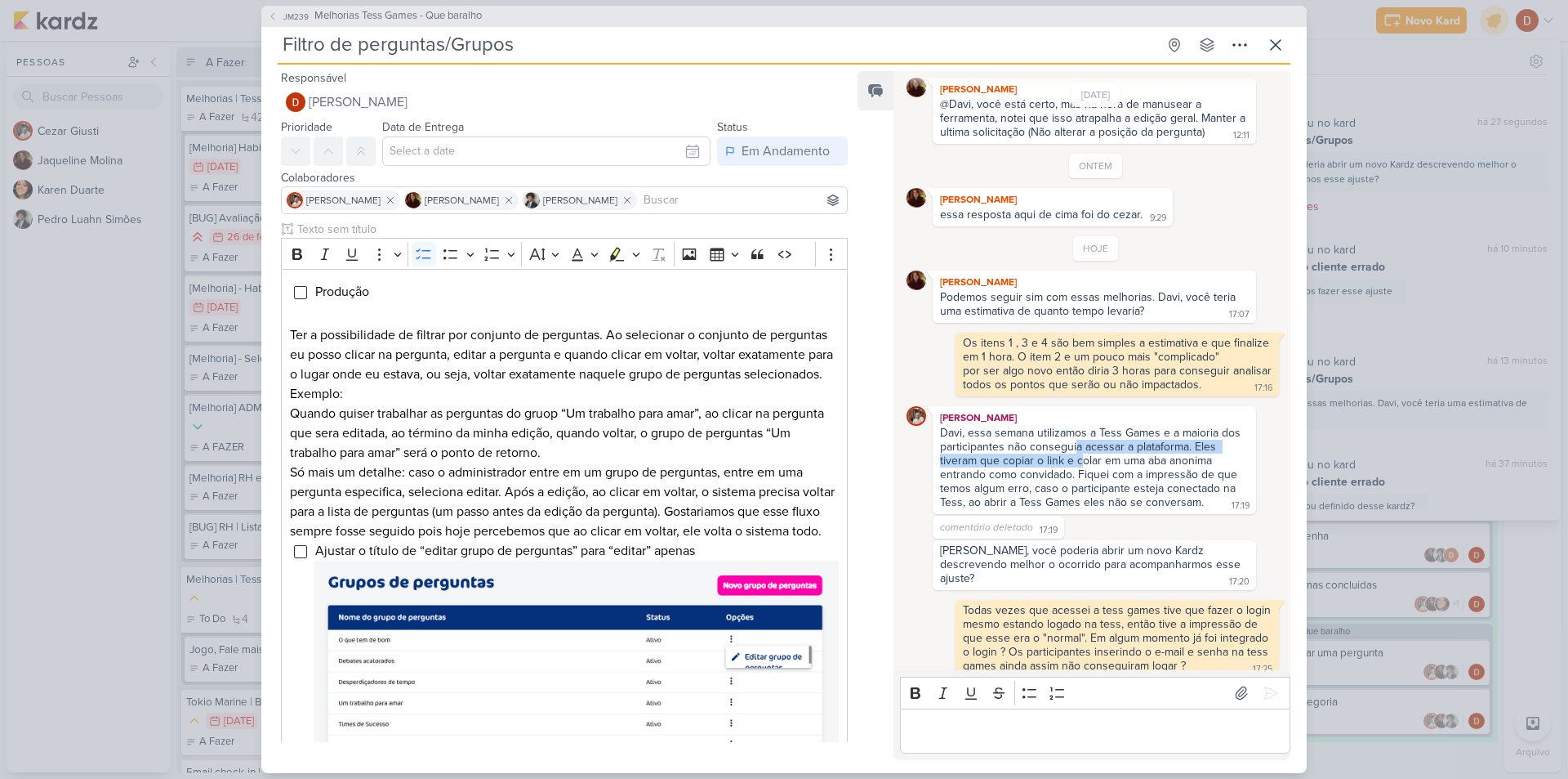
click at [1077, 452] on div "Davi, essa semana utilizamos a Tess Games e a maioria dos participantes não con…" at bounding box center [1092, 467] width 303 height 83
click at [1078, 473] on div "Davi, essa semana utilizamos a Tess Games e a maioria dos participantes não con…" at bounding box center [1092, 467] width 303 height 83
drag, startPoint x: 1076, startPoint y: 474, endPoint x: 1073, endPoint y: 455, distance: 19.2
click at [1073, 455] on div "Davi, essa semana utilizamos a Tess Games e a maioria dos participantes não con…" at bounding box center [1092, 467] width 303 height 83
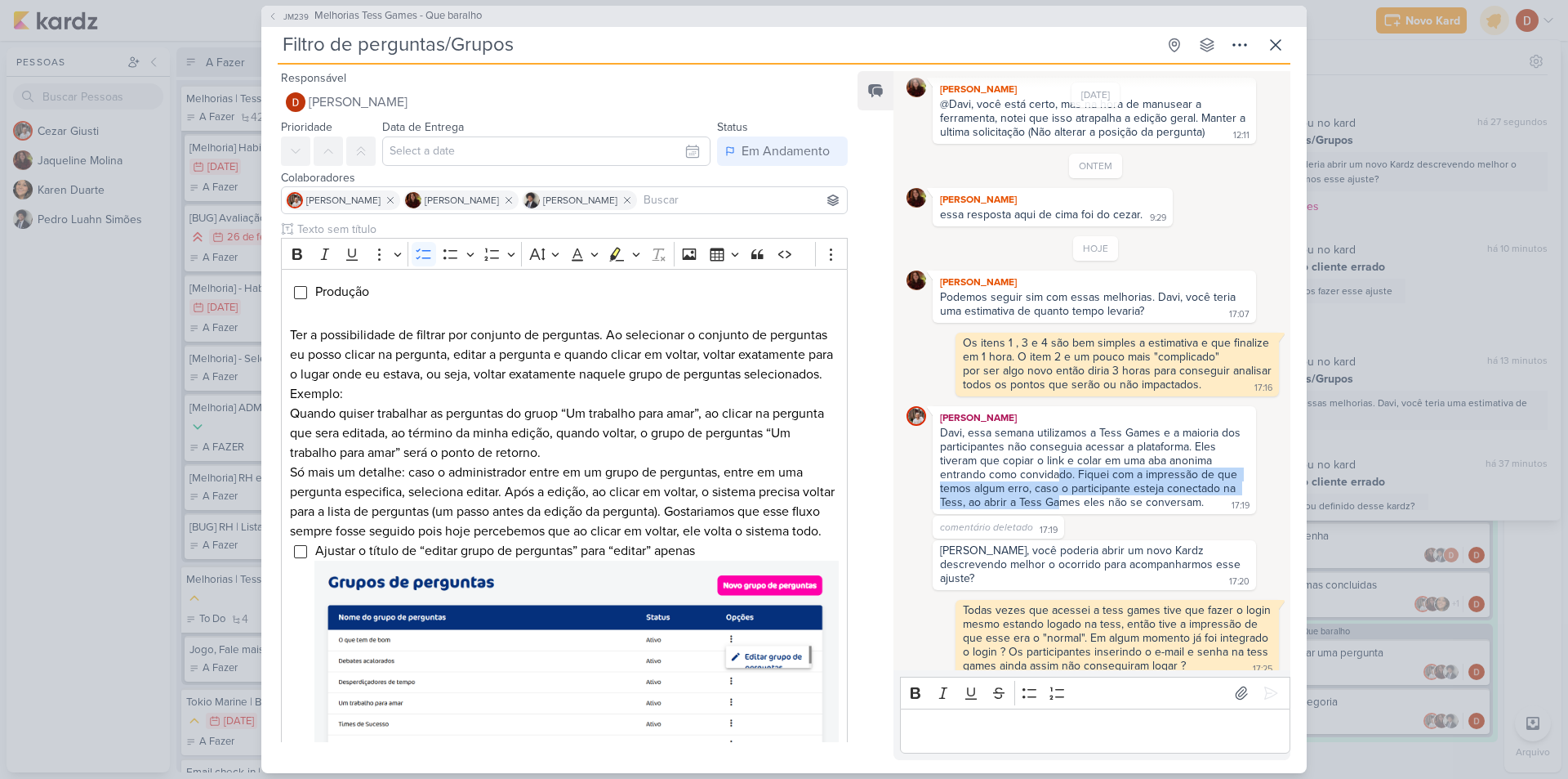
drag, startPoint x: 1056, startPoint y: 491, endPoint x: 1056, endPoint y: 480, distance: 11.0
click at [1056, 480] on div "Davi, essa semana utilizamos a Tess Games e a maioria dos participantes não con…" at bounding box center [1092, 467] width 303 height 83
drag, startPoint x: 1067, startPoint y: 563, endPoint x: 1065, endPoint y: 552, distance: 11.2
click at [1065, 553] on div "[PERSON_NAME], você poderia abrir um novo Kardz descrevendo melhor o ocorrido p…" at bounding box center [1092, 564] width 303 height 42
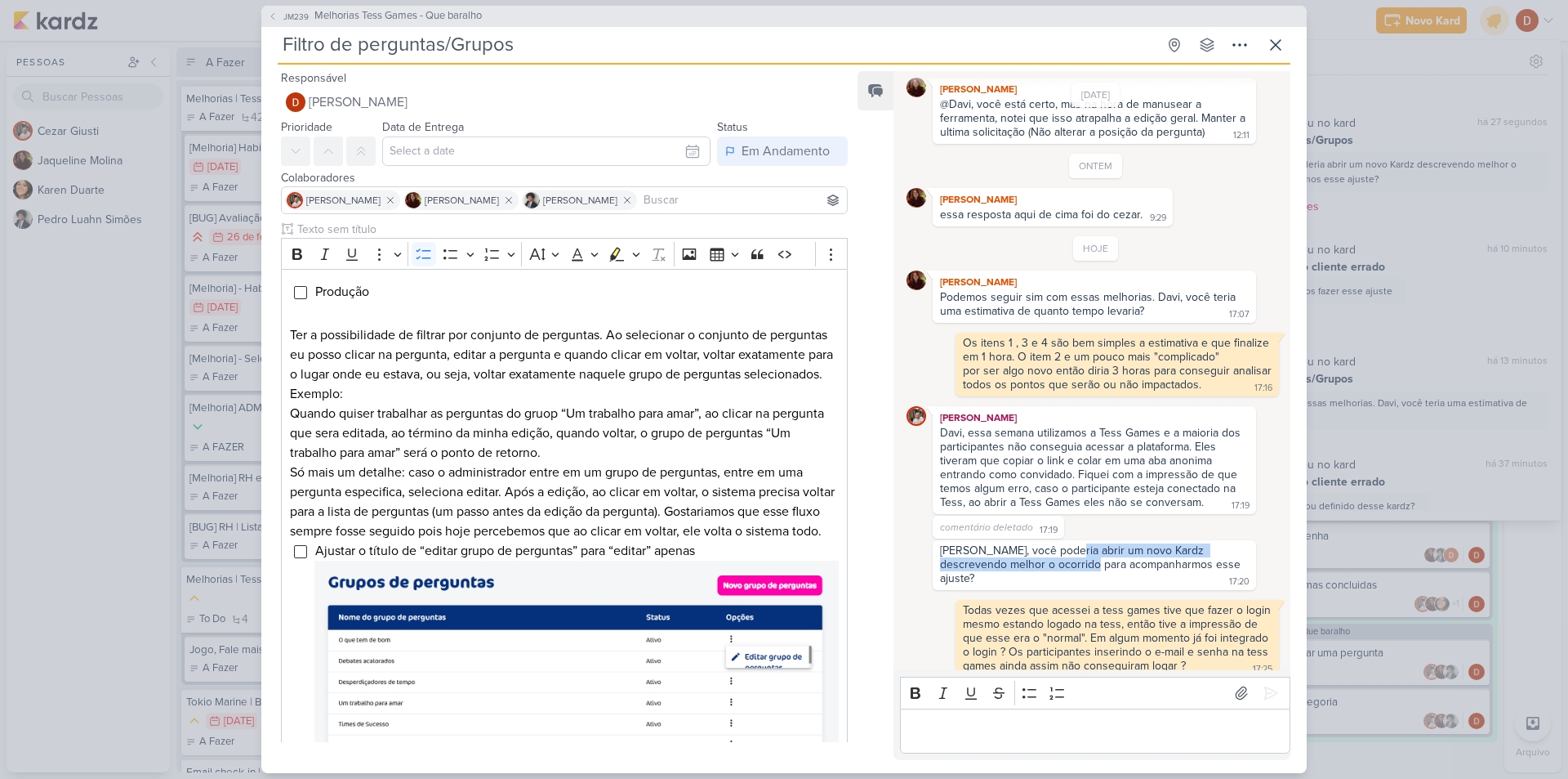
click at [1065, 551] on div "[PERSON_NAME], você poderia abrir um novo Kardz descrevendo melhor o ocorrido p…" at bounding box center [1092, 564] width 303 height 42
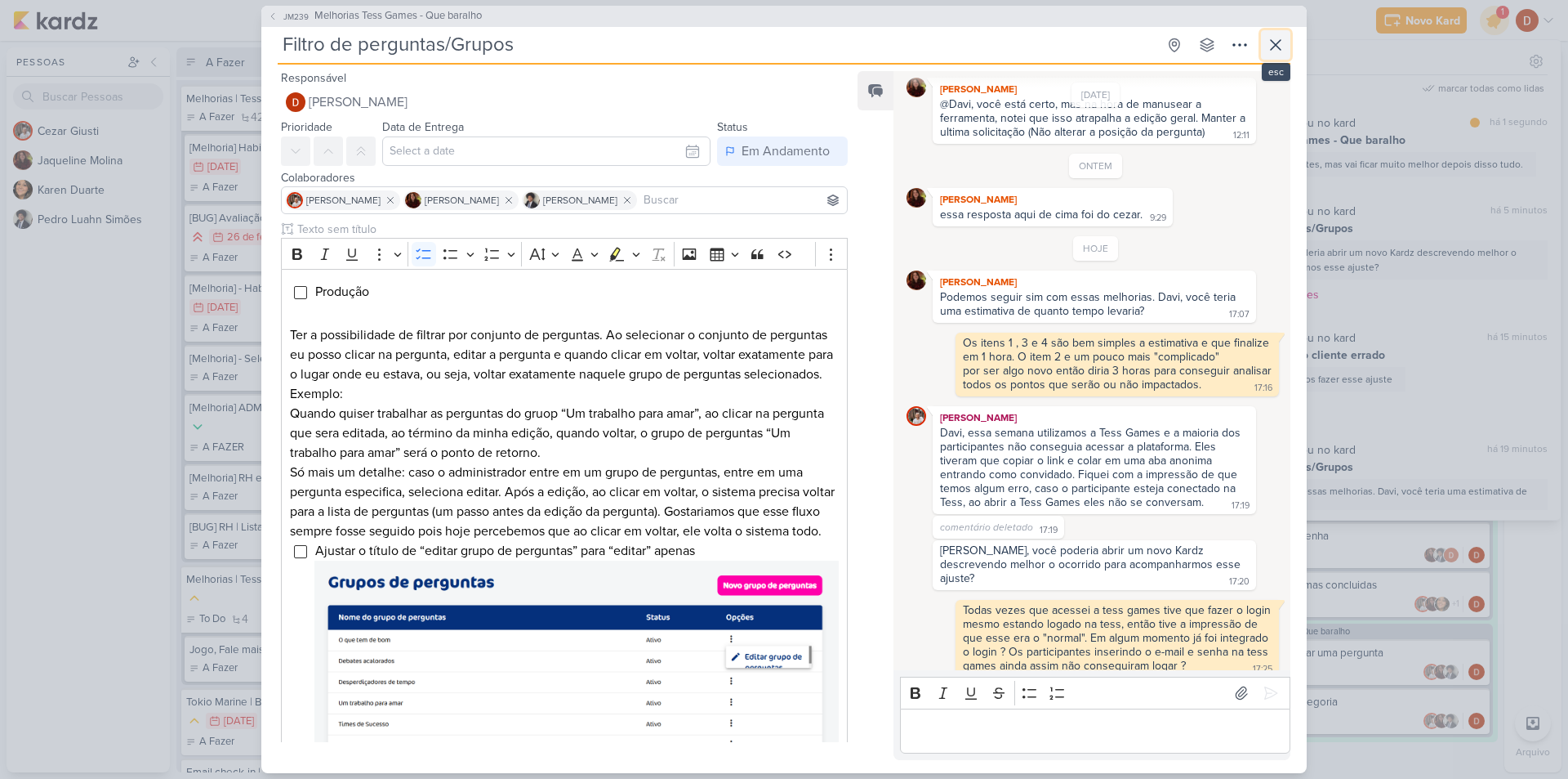
click at [1275, 48] on icon at bounding box center [1275, 45] width 20 height 20
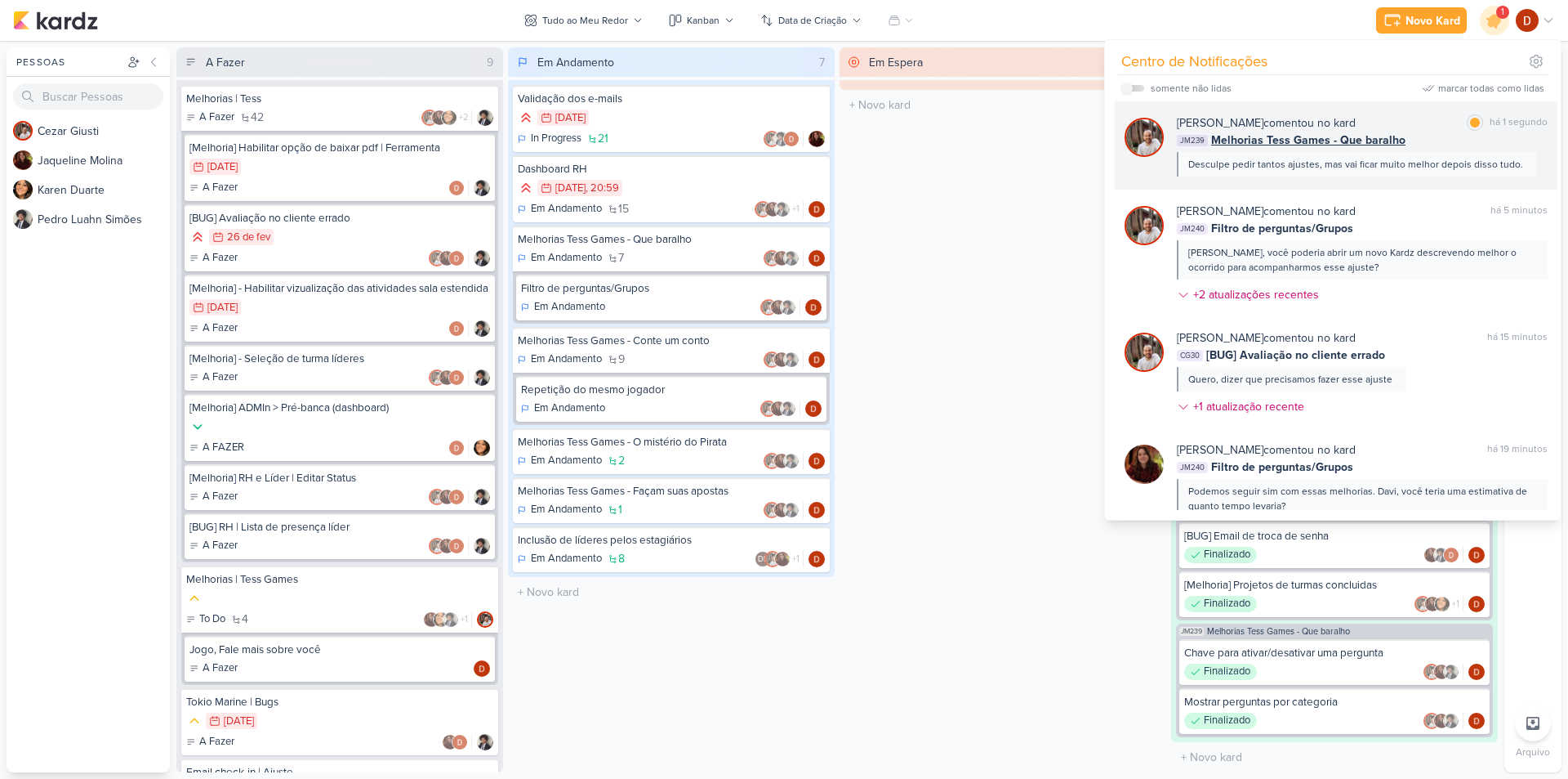
click at [1356, 170] on div "Desculpe pedir tantos ajustes, mas vai ficar muito melhor depois disso tudo." at bounding box center [1355, 163] width 335 height 14
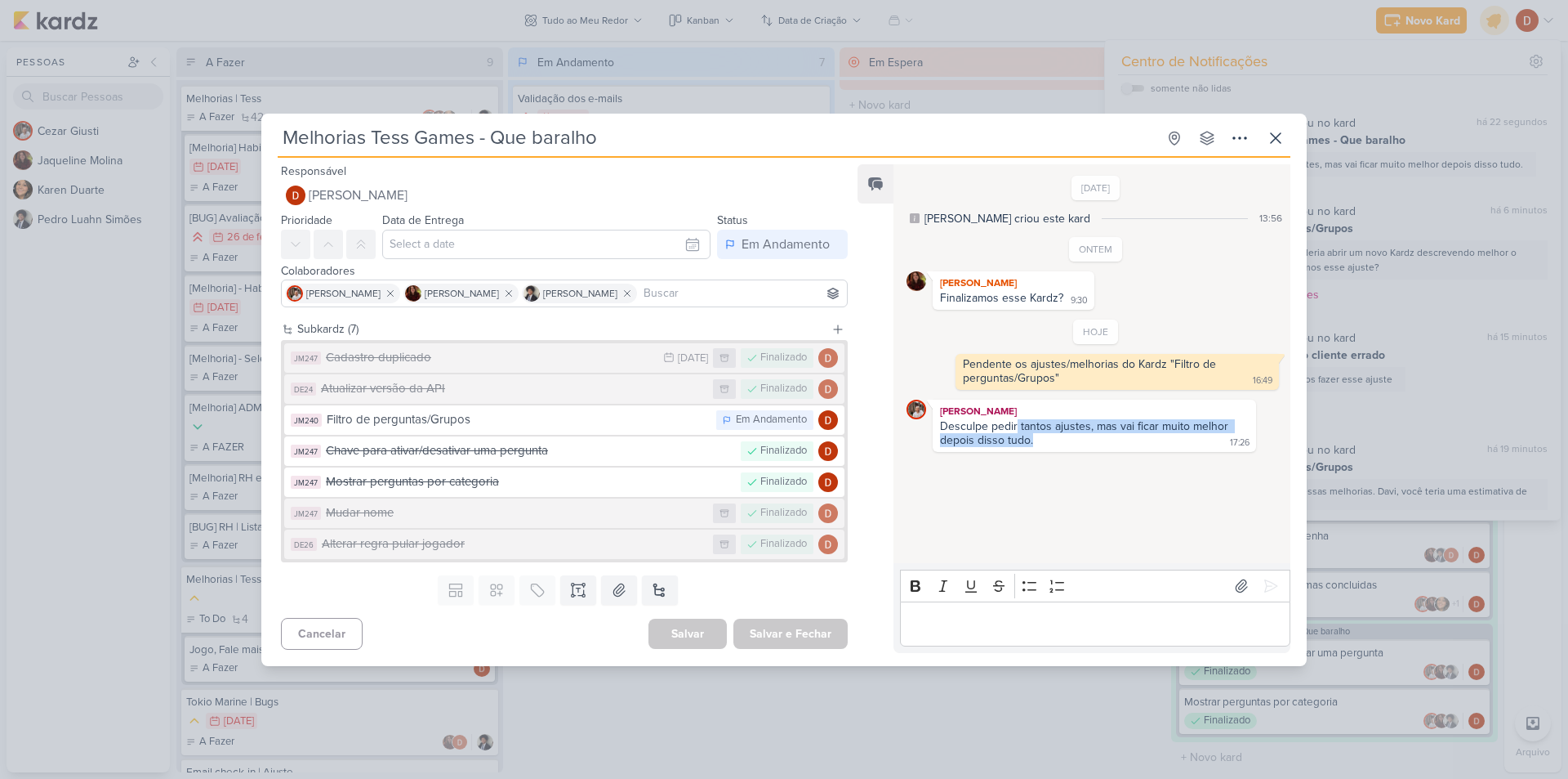
drag, startPoint x: 1032, startPoint y: 439, endPoint x: 1014, endPoint y: 432, distance: 19.3
click at [1014, 432] on div "Desculpe pedir tantos ajustes, mas vai ficar muito melhor depois disso tudo. 17…" at bounding box center [1095, 433] width 317 height 30
click at [1014, 432] on div "Desculpe pedir tantos ajustes, mas vai ficar muito melhor depois disso tudo." at bounding box center [1085, 432] width 291 height 28
drag, startPoint x: 1050, startPoint y: 439, endPoint x: 1040, endPoint y: 428, distance: 14.9
click at [1040, 428] on div "Desculpe pedir tantos ajustes, mas vai ficar muito melhor depois disso tudo. 17…" at bounding box center [1095, 433] width 317 height 30
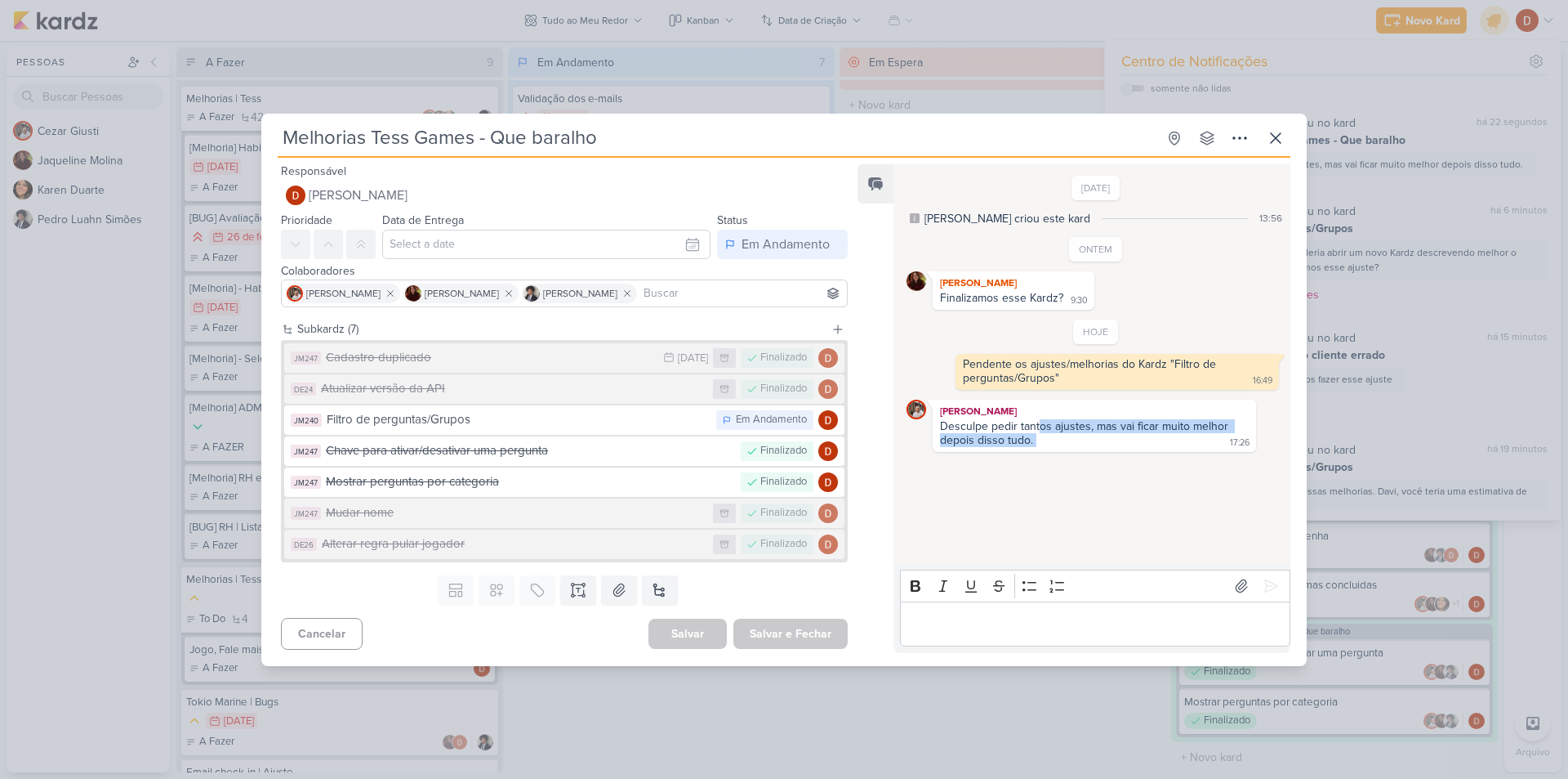
click at [1040, 428] on div "Desculpe pedir tantos ajustes, mas vai ficar muito melhor depois disso tudo." at bounding box center [1085, 432] width 291 height 28
click at [1029, 423] on div "Desculpe pedir tantos ajustes, mas vai ficar muito melhor depois disso tudo. 17…" at bounding box center [1095, 433] width 317 height 30
click at [1029, 423] on div "Desculpe pedir tantos ajustes, mas vai ficar muito melhor depois disso tudo." at bounding box center [1085, 432] width 291 height 28
drag, startPoint x: 1037, startPoint y: 445, endPoint x: 1033, endPoint y: 427, distance: 18.4
click at [1033, 427] on div "Desculpe pedir tantos ajustes, mas vai ficar muito melhor depois disso tudo. 17…" at bounding box center [1095, 433] width 317 height 30
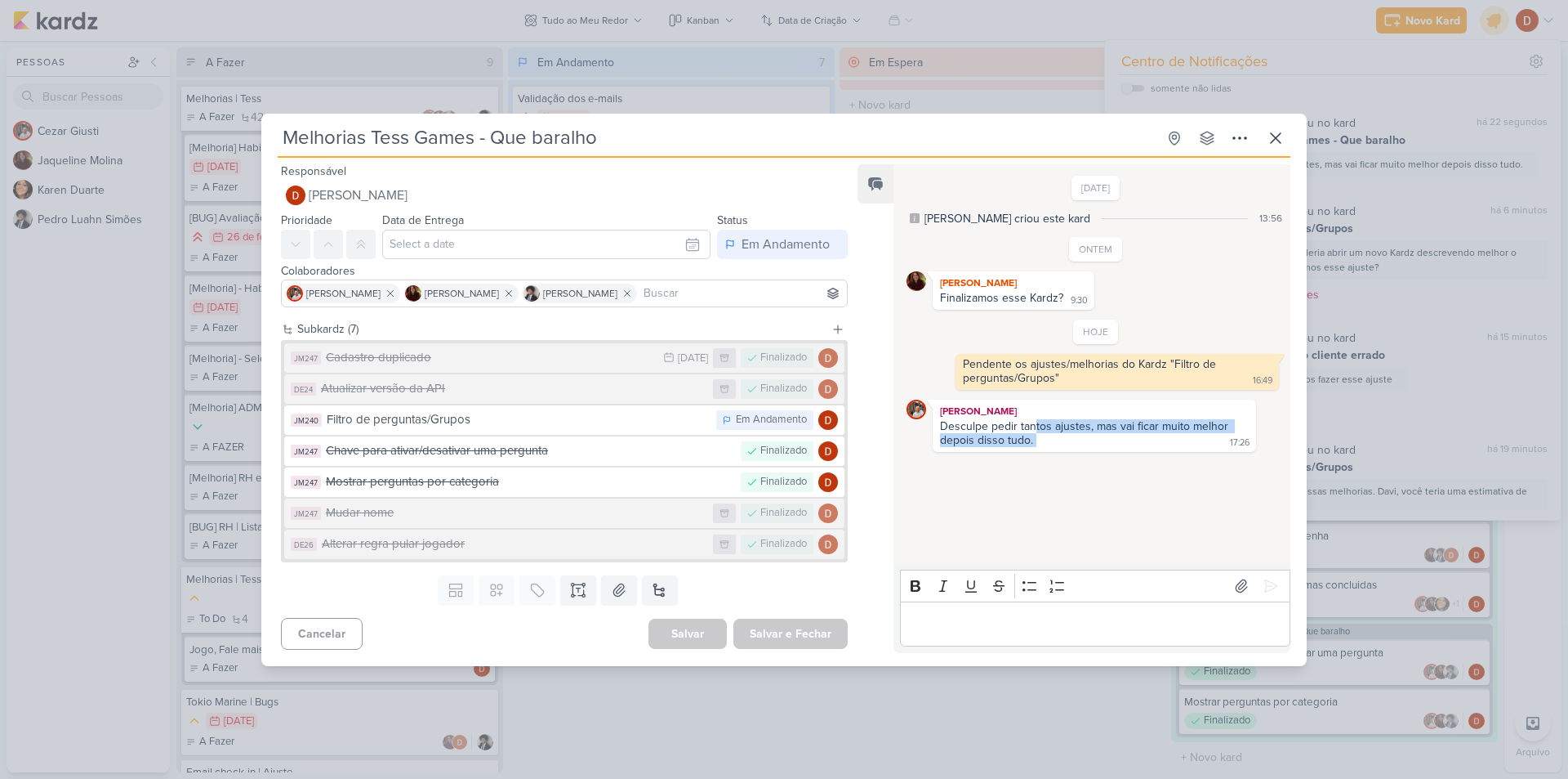
click at [1033, 427] on div "Desculpe pedir tantos ajustes, mas vai ficar muito melhor depois disso tudo." at bounding box center [1085, 432] width 291 height 28
drag, startPoint x: 1035, startPoint y: 437, endPoint x: 1033, endPoint y: 415, distance: 22.1
click at [1033, 415] on div "Cezar Giusti Desculpe pedir tantos ajustes, mas vai ficar muito melhor depois d…" at bounding box center [1094, 425] width 324 height 53
click at [1033, 415] on div "[PERSON_NAME]" at bounding box center [1095, 411] width 317 height 16
click at [1279, 139] on icon at bounding box center [1275, 137] width 20 height 20
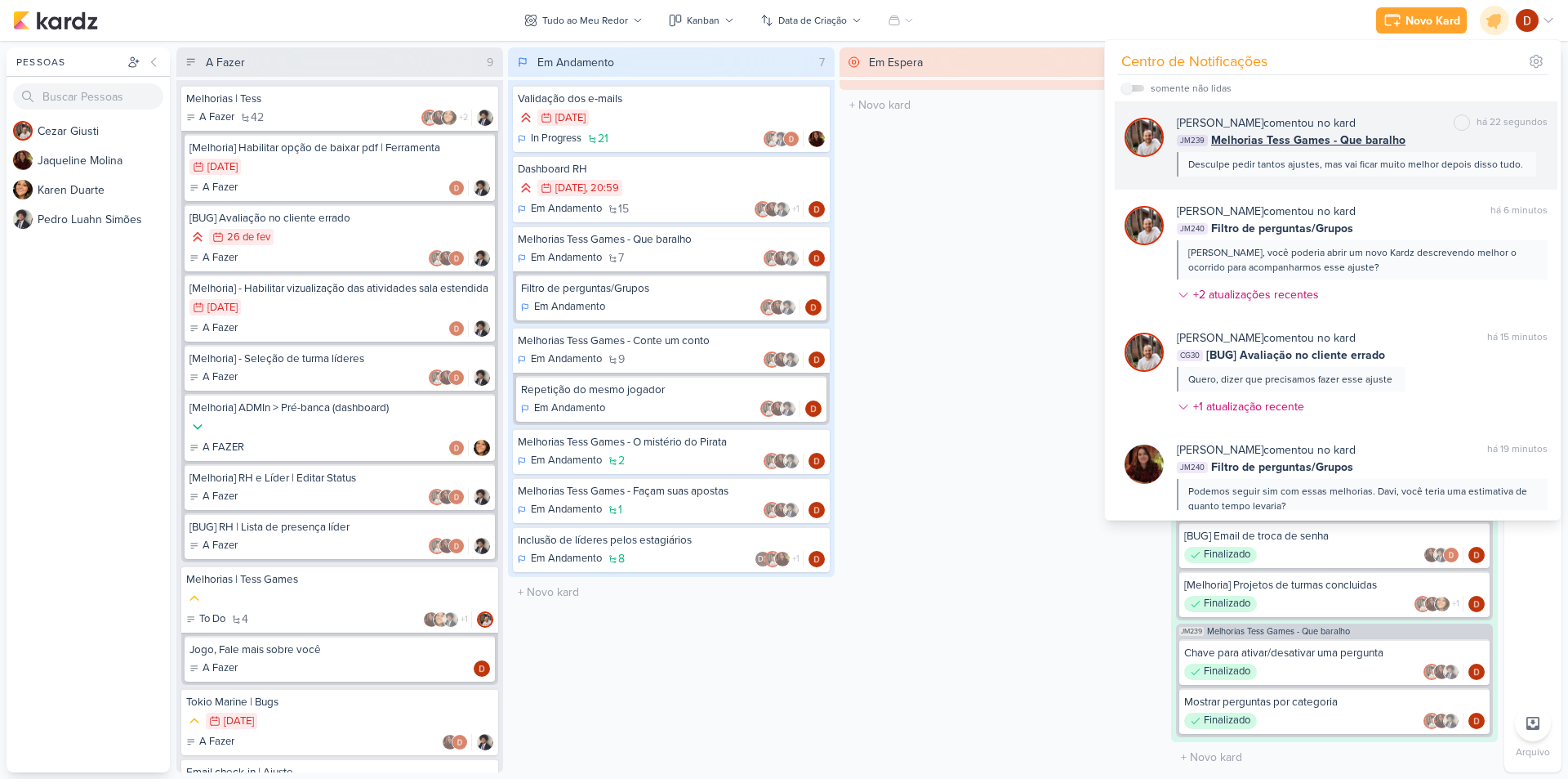
click at [1418, 138] on div "JM239 Melhorias Tess Games - Que baralho" at bounding box center [1362, 140] width 370 height 17
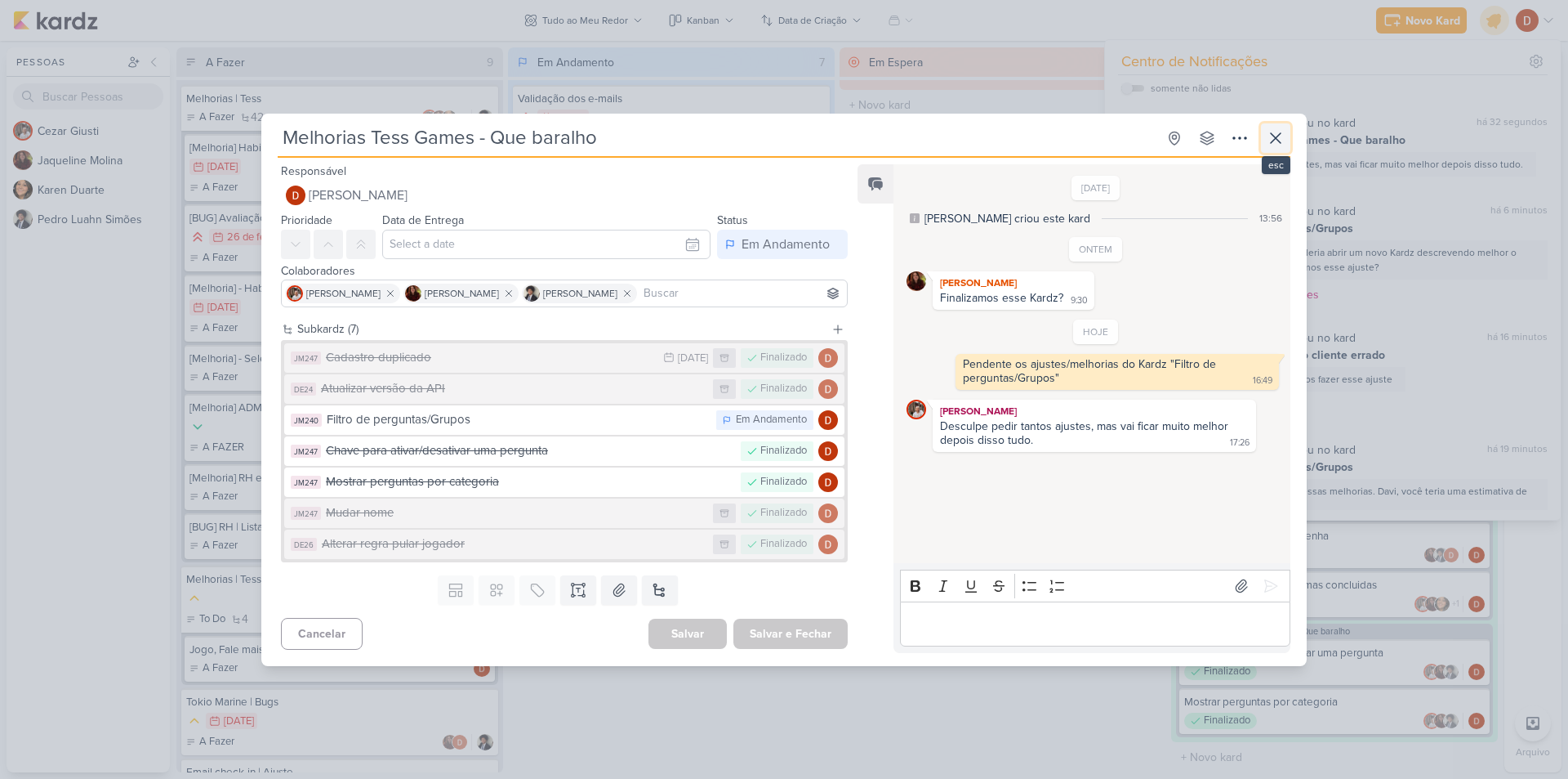
click at [1287, 145] on button at bounding box center [1275, 137] width 30 height 30
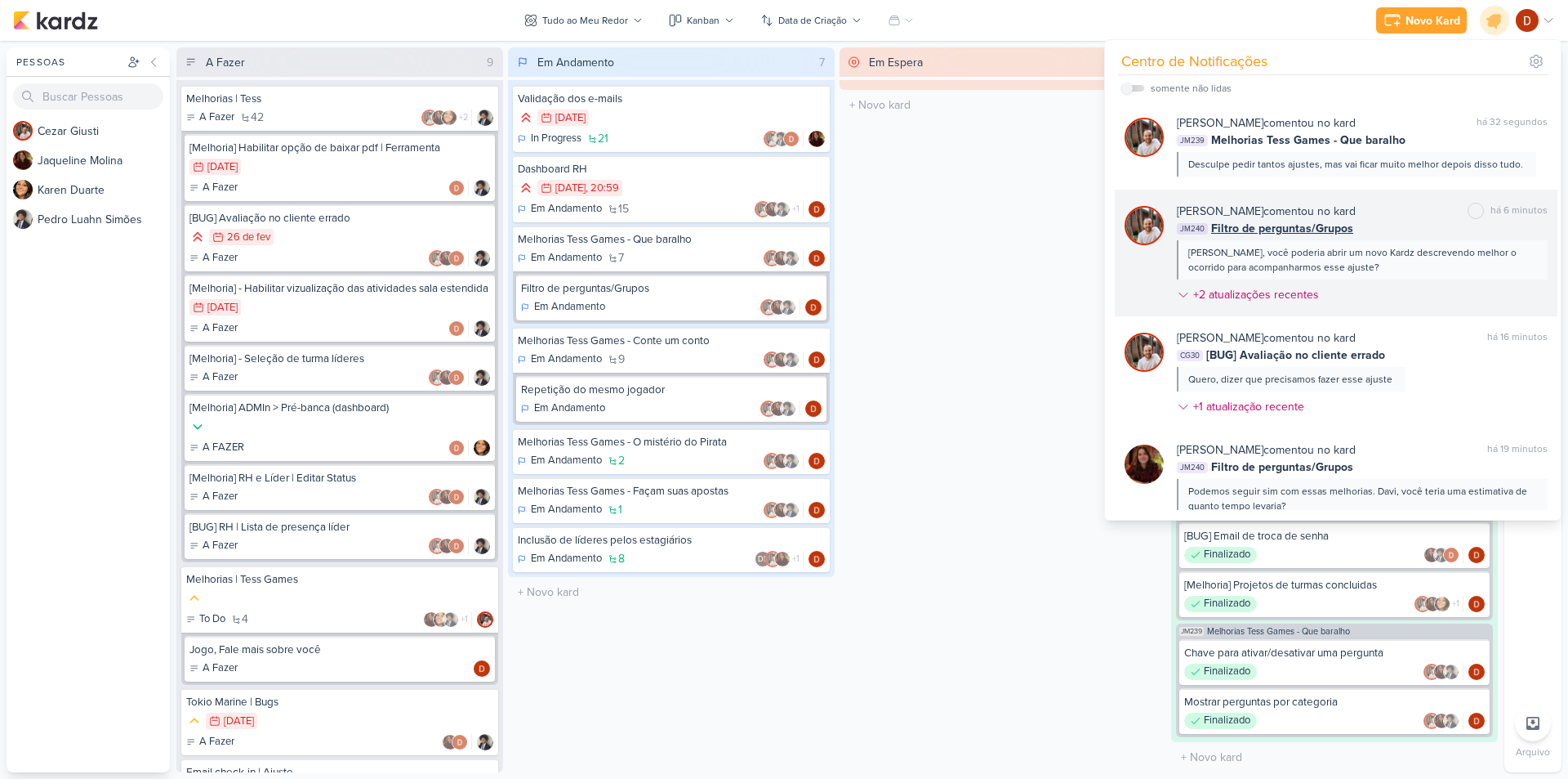
click at [1345, 260] on div "[PERSON_NAME], você poderia abrir um novo Kardz descrevendo melhor o ocorrido p…" at bounding box center [1361, 260] width 346 height 30
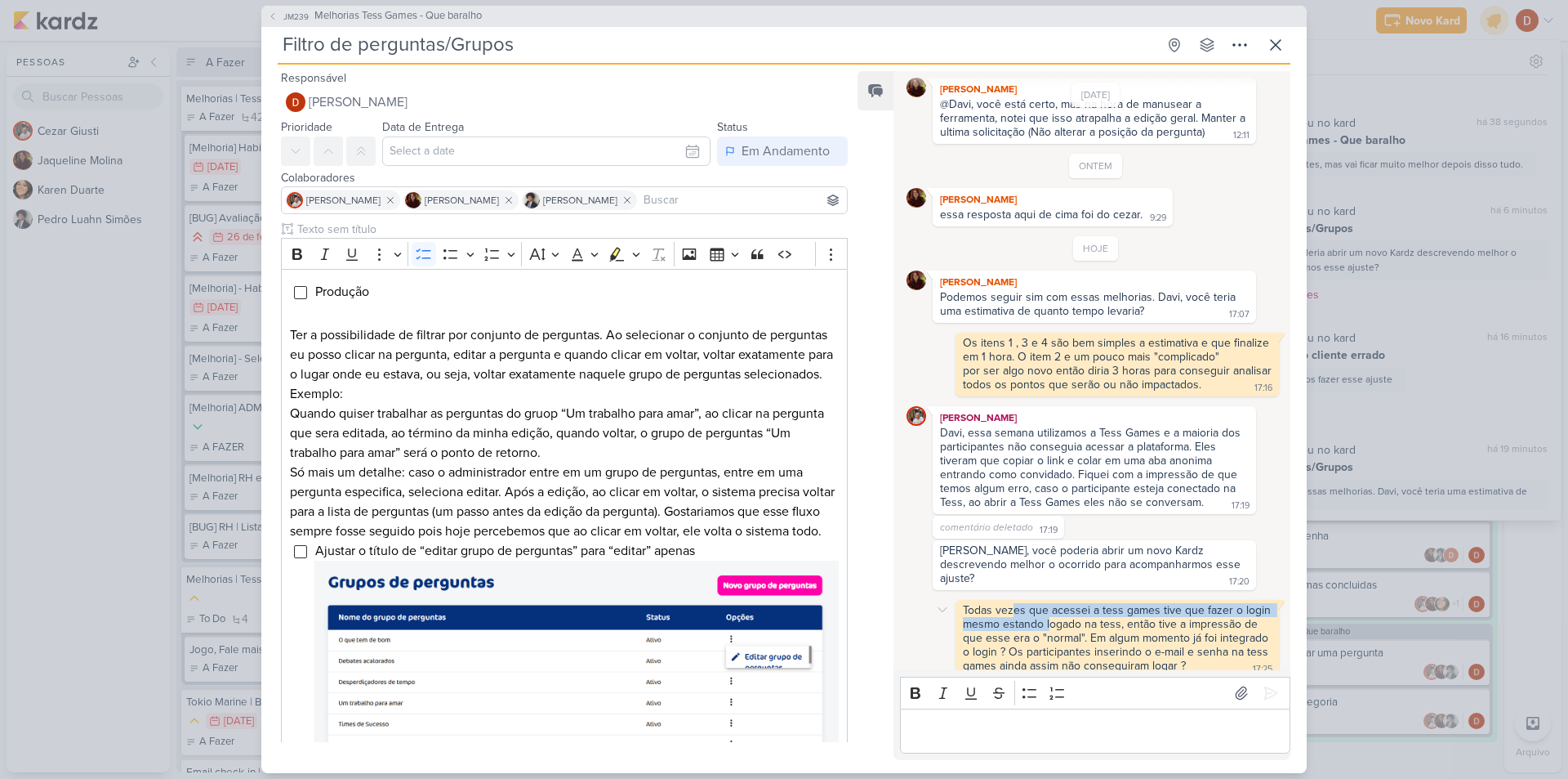
drag, startPoint x: 1014, startPoint y: 586, endPoint x: 1049, endPoint y: 604, distance: 39.4
click at [1049, 604] on div "Todas vezes que acessei a tess games tive que fazer o login mesmo estando logad…" at bounding box center [1117, 638] width 324 height 77
click at [1058, 635] on div "Todas vezes que acessei a tess games tive que fazer o login mesmo estando logad…" at bounding box center [1119, 638] width 311 height 70
drag, startPoint x: 1058, startPoint y: 635, endPoint x: 1050, endPoint y: 601, distance: 34.9
click at [1050, 603] on div "Todas vezes que acessei a tess games tive que fazer o login mesmo estando logad…" at bounding box center [1119, 638] width 311 height 70
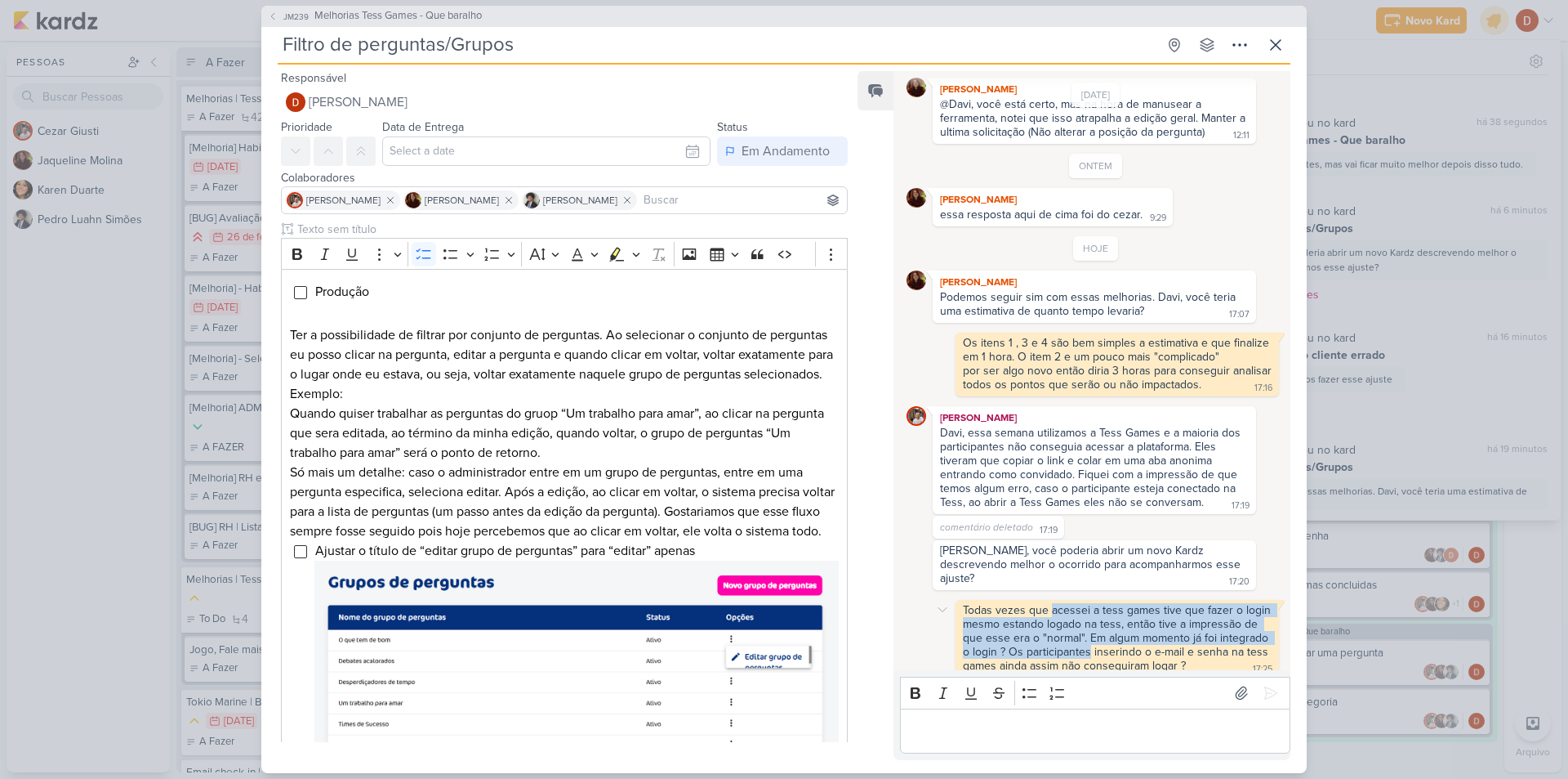
click at [1050, 603] on div "Todas vezes que acessei a tess games tive que fazer o login mesmo estando logad…" at bounding box center [1119, 638] width 311 height 70
drag, startPoint x: 1032, startPoint y: 631, endPoint x: 1012, endPoint y: 594, distance: 42.1
click at [1012, 603] on div "Todas vezes que acessei a tess games tive que fazer o login mesmo estando logad…" at bounding box center [1119, 638] width 311 height 70
drag, startPoint x: 1032, startPoint y: 623, endPoint x: 1027, endPoint y: 602, distance: 21.6
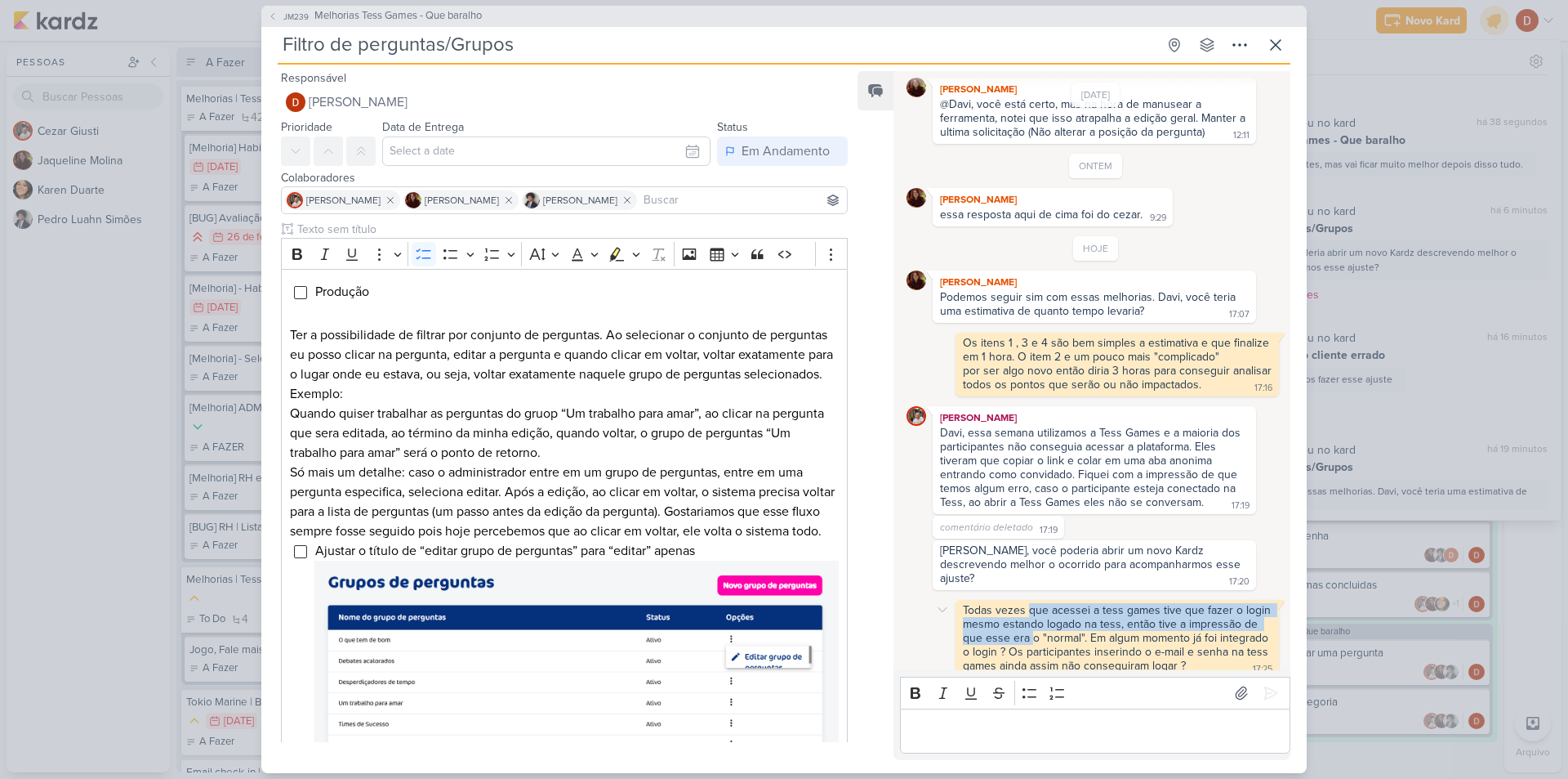
click at [1027, 603] on div "Todas vezes que acessei a tess games tive que fazer o login mesmo estando logad…" at bounding box center [1119, 638] width 311 height 70
drag, startPoint x: 1038, startPoint y: 617, endPoint x: 1033, endPoint y: 592, distance: 25.5
click at [1033, 603] on div "Todas vezes que acessei a tess games tive que fazer o login mesmo estando logad…" at bounding box center [1119, 638] width 311 height 70
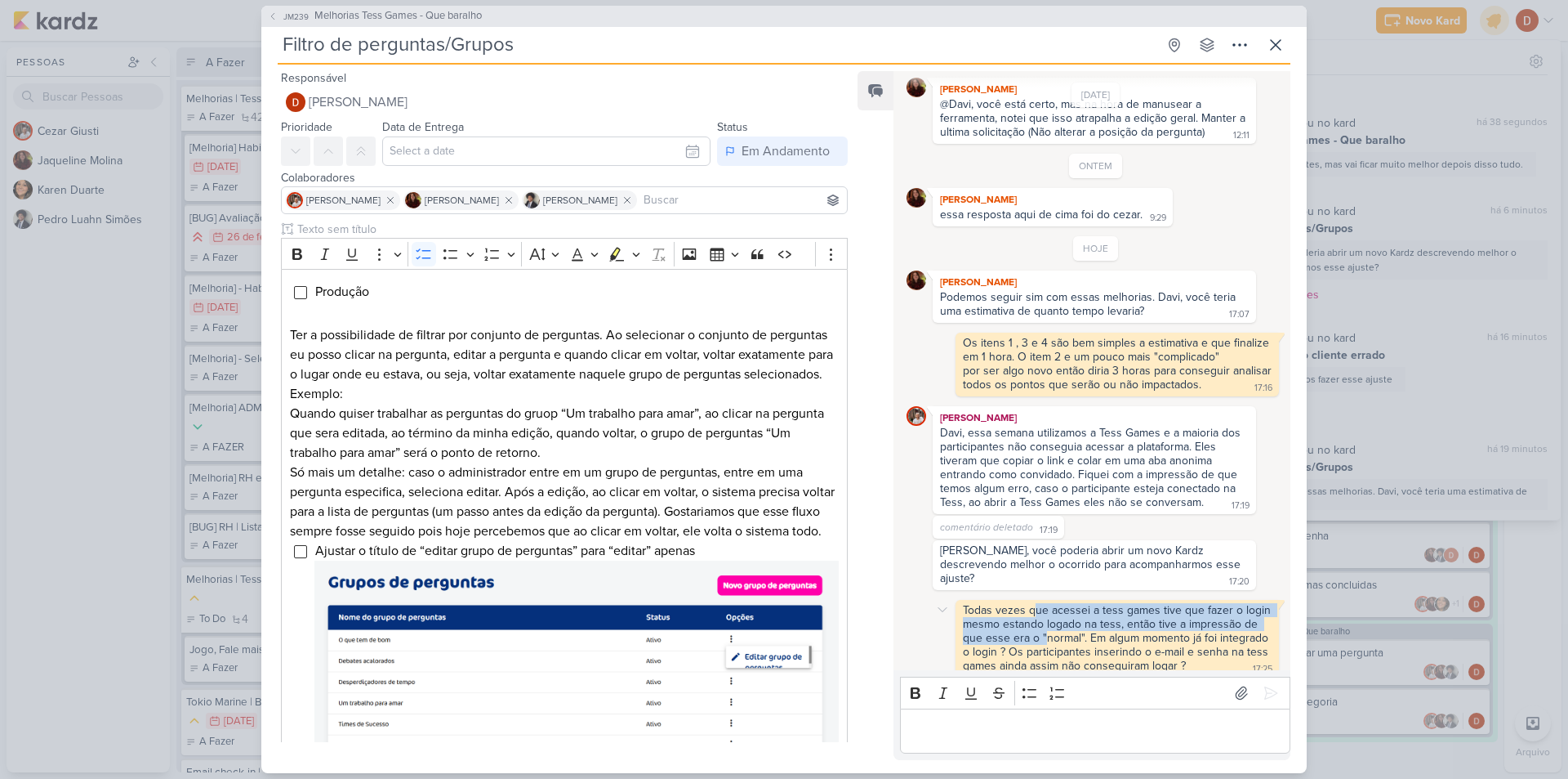
drag, startPoint x: 1042, startPoint y: 624, endPoint x: 1036, endPoint y: 603, distance: 21.8
click at [1036, 603] on div "Todas vezes que acessei a tess games tive que fazer o login mesmo estando logad…" at bounding box center [1119, 638] width 311 height 70
drag, startPoint x: 1029, startPoint y: 631, endPoint x: 1018, endPoint y: 609, distance: 24.6
click at [1018, 609] on div "Todas vezes que acessei a tess games tive que fazer o login mesmo estando logad…" at bounding box center [1119, 638] width 311 height 70
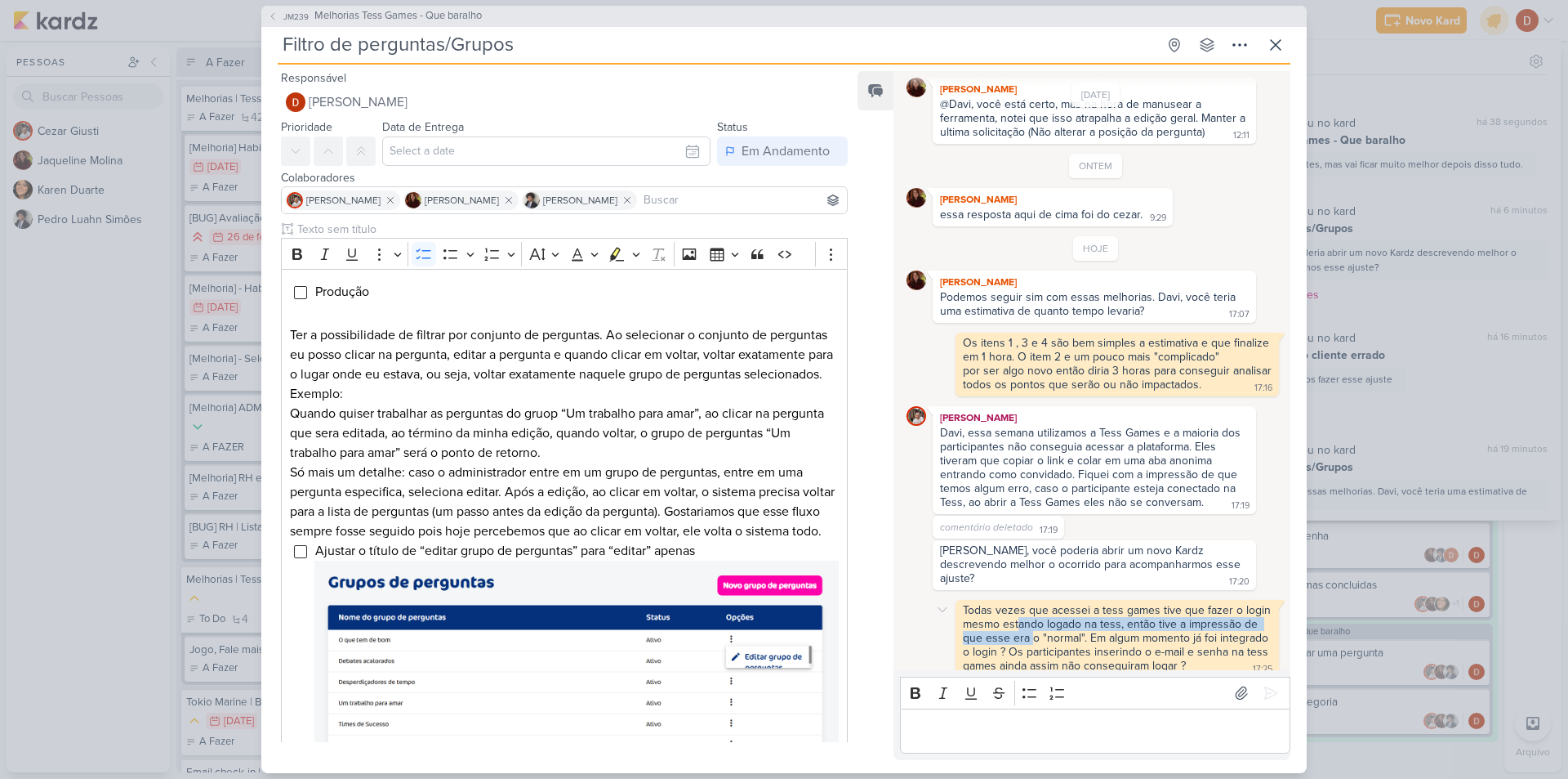
click at [1018, 609] on div "Todas vezes que acessei a tess games tive que fazer o login mesmo estando logad…" at bounding box center [1119, 638] width 311 height 70
drag, startPoint x: 1037, startPoint y: 624, endPoint x: 1035, endPoint y: 594, distance: 30.1
click at [1035, 603] on div "Todas vezes que acessei a tess games tive que fazer o login mesmo estando logad…" at bounding box center [1119, 638] width 311 height 70
drag, startPoint x: 1033, startPoint y: 649, endPoint x: 1025, endPoint y: 633, distance: 17.9
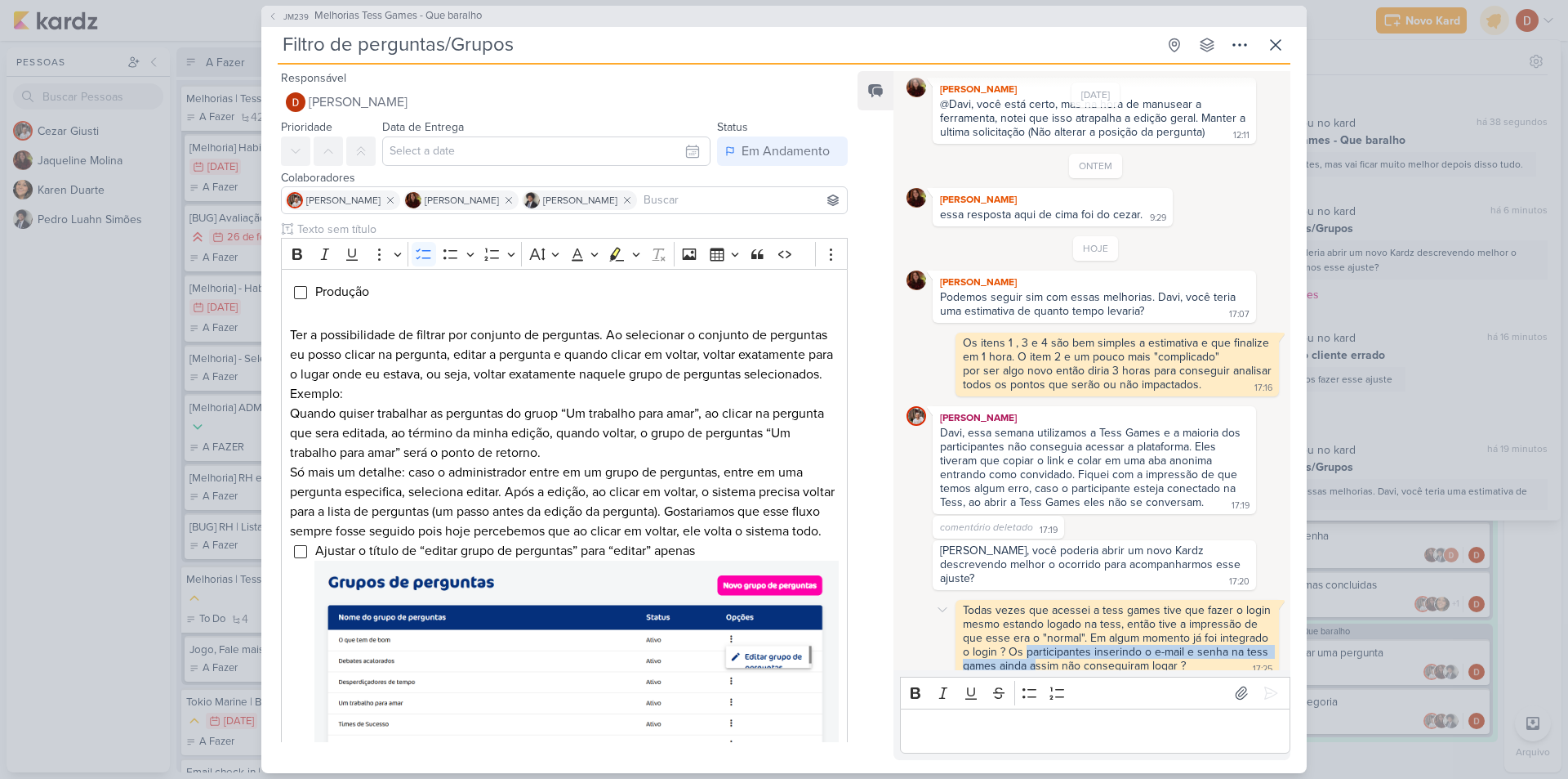
click at [1025, 633] on div "Todas vezes que acessei a tess games tive que fazer o login mesmo estando logad…" at bounding box center [1119, 638] width 311 height 70
drag, startPoint x: 1048, startPoint y: 648, endPoint x: 1044, endPoint y: 634, distance: 14.6
click at [1044, 634] on div "Todas vezes que acessei a tess games tive que fazer o login mesmo estando logad…" at bounding box center [1119, 638] width 311 height 70
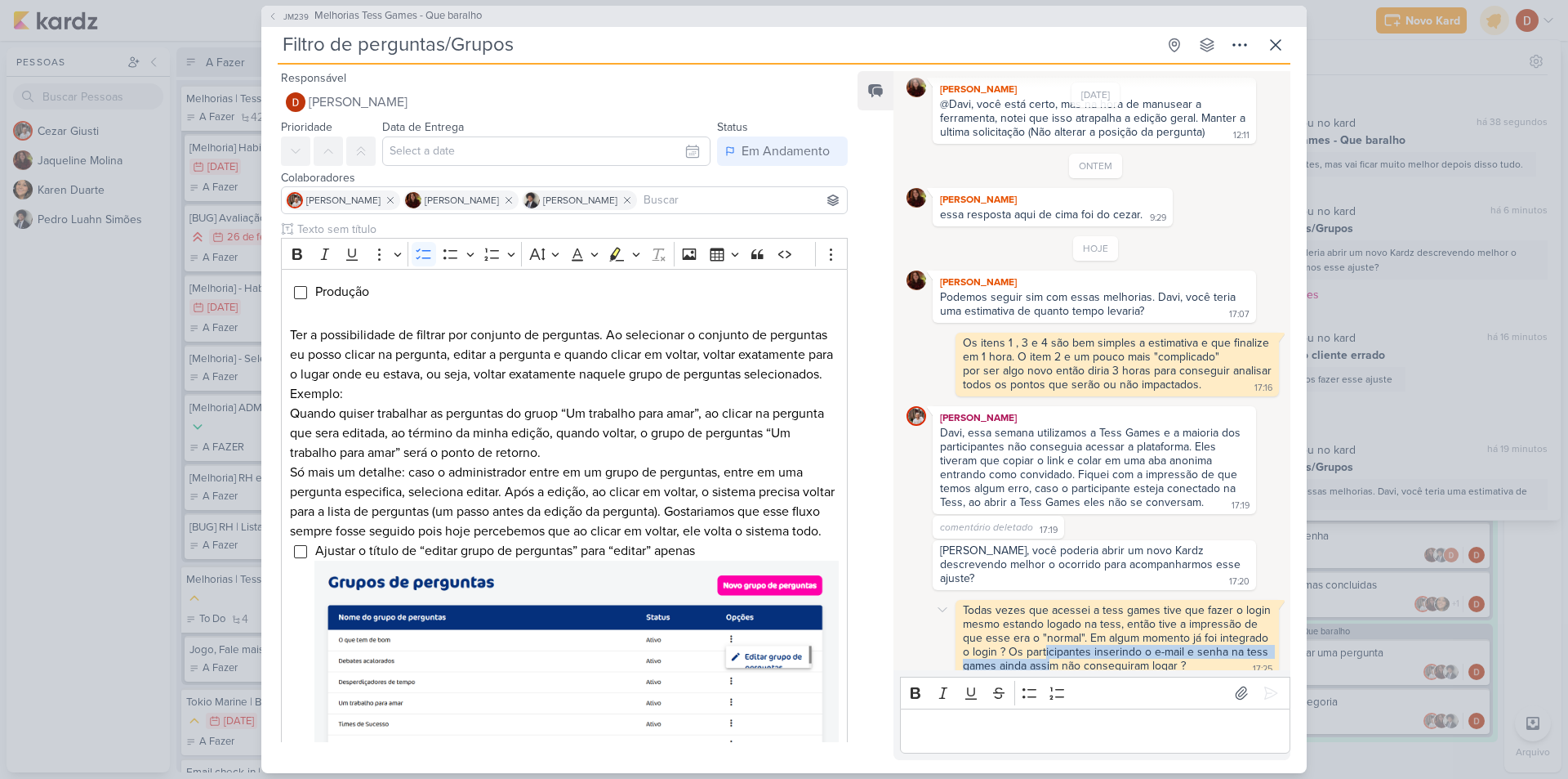
drag, startPoint x: 1050, startPoint y: 648, endPoint x: 1044, endPoint y: 636, distance: 13.4
click at [1044, 636] on div "Todas vezes que acessei a tess games tive que fazer o login mesmo estando logad…" at bounding box center [1119, 638] width 311 height 70
drag, startPoint x: 1044, startPoint y: 650, endPoint x: 1042, endPoint y: 638, distance: 12.2
click at [1042, 638] on div "Todas vezes que acessei a tess games tive que fazer o login mesmo estando logad…" at bounding box center [1119, 638] width 311 height 70
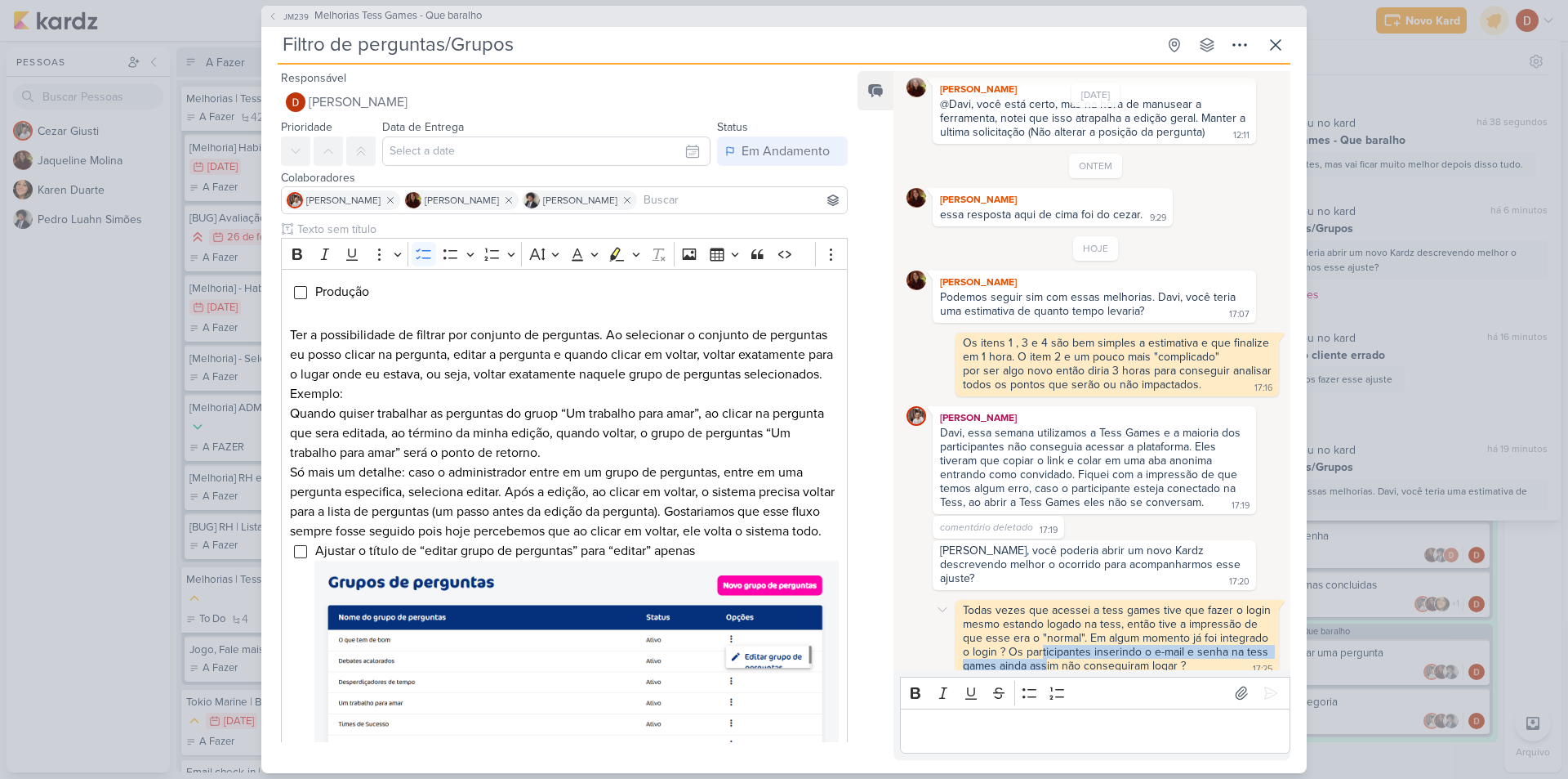
click at [1042, 638] on div "Todas vezes que acessei a tess games tive que fazer o login mesmo estando logad…" at bounding box center [1119, 638] width 311 height 70
click at [1045, 631] on div "Todas vezes que acessei a tess games tive que fazer o login mesmo estando logad…" at bounding box center [1119, 638] width 311 height 70
drag, startPoint x: 1057, startPoint y: 649, endPoint x: 1052, endPoint y: 631, distance: 18.7
click at [1052, 631] on div "Todas vezes que acessei a tess games tive que fazer o login mesmo estando logad…" at bounding box center [1119, 638] width 311 height 70
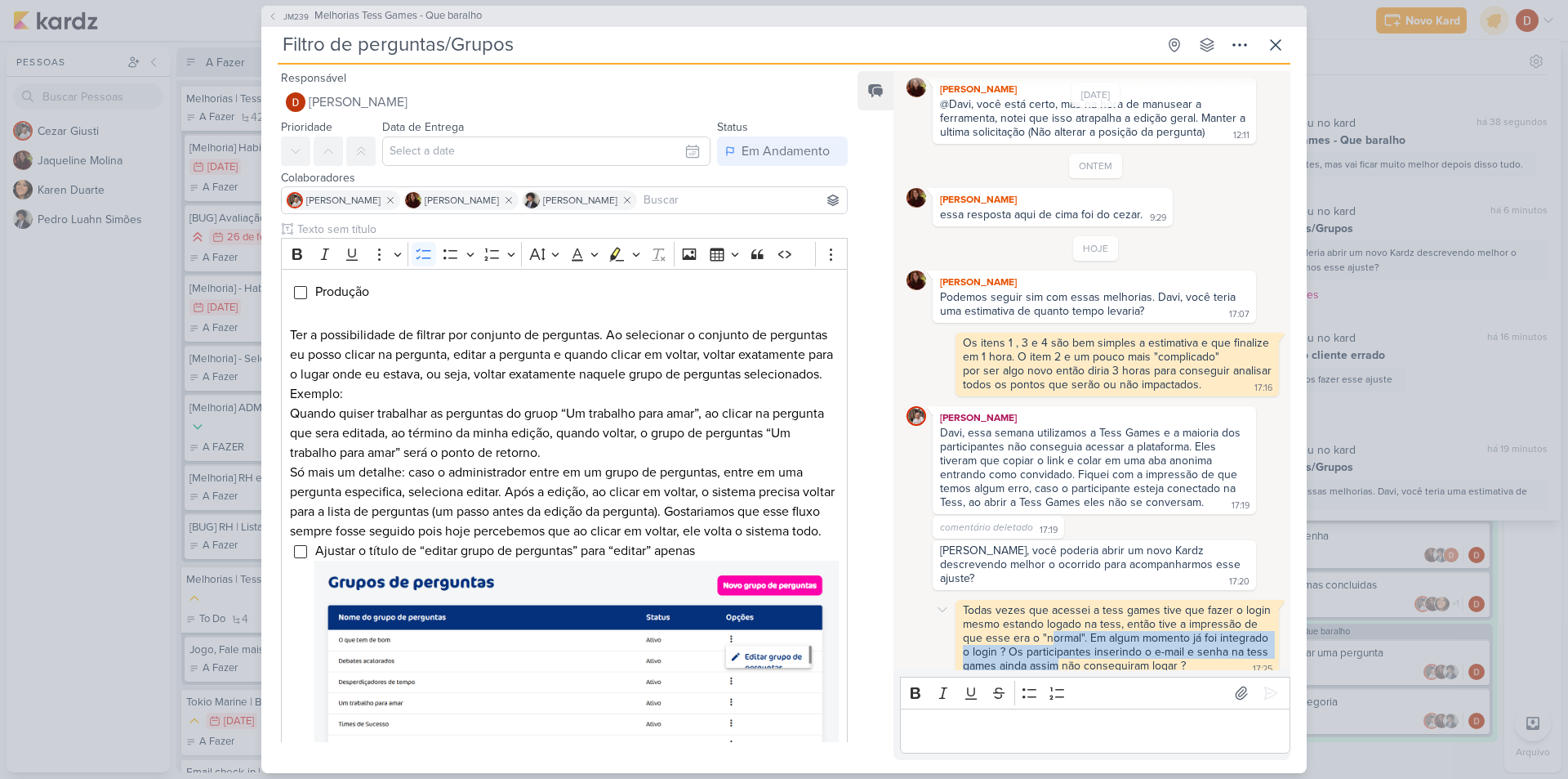
click at [1052, 631] on div "Todas vezes que acessei a tess games tive que fazer o login mesmo estando logad…" at bounding box center [1119, 638] width 311 height 70
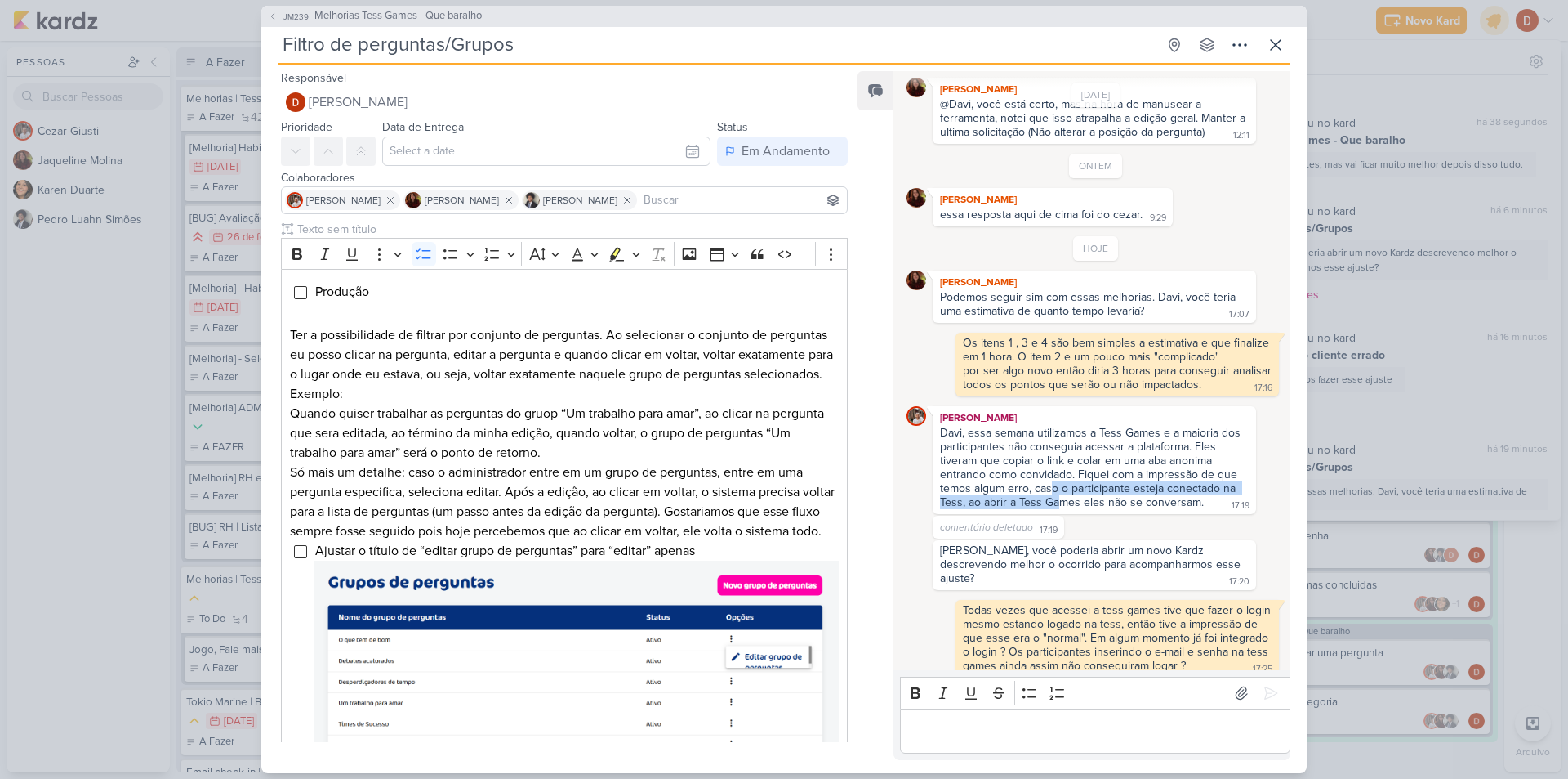
drag, startPoint x: 1056, startPoint y: 514, endPoint x: 1048, endPoint y: 479, distance: 35.9
click at [1048, 479] on div "Cezar Giusti Davi, essa semana utilizamos a Tess Games e a maioria dos particip…" at bounding box center [1094, 459] width 324 height 108
click at [1048, 479] on div "Davi, essa semana utilizamos a Tess Games e a maioria dos participantes não con…" at bounding box center [1092, 467] width 303 height 83
drag, startPoint x: 1050, startPoint y: 459, endPoint x: 1061, endPoint y: 466, distance: 13.0
click at [1061, 466] on div "Davi, essa semana utilizamos a Tess Games e a maioria dos participantes não con…" at bounding box center [1092, 467] width 303 height 83
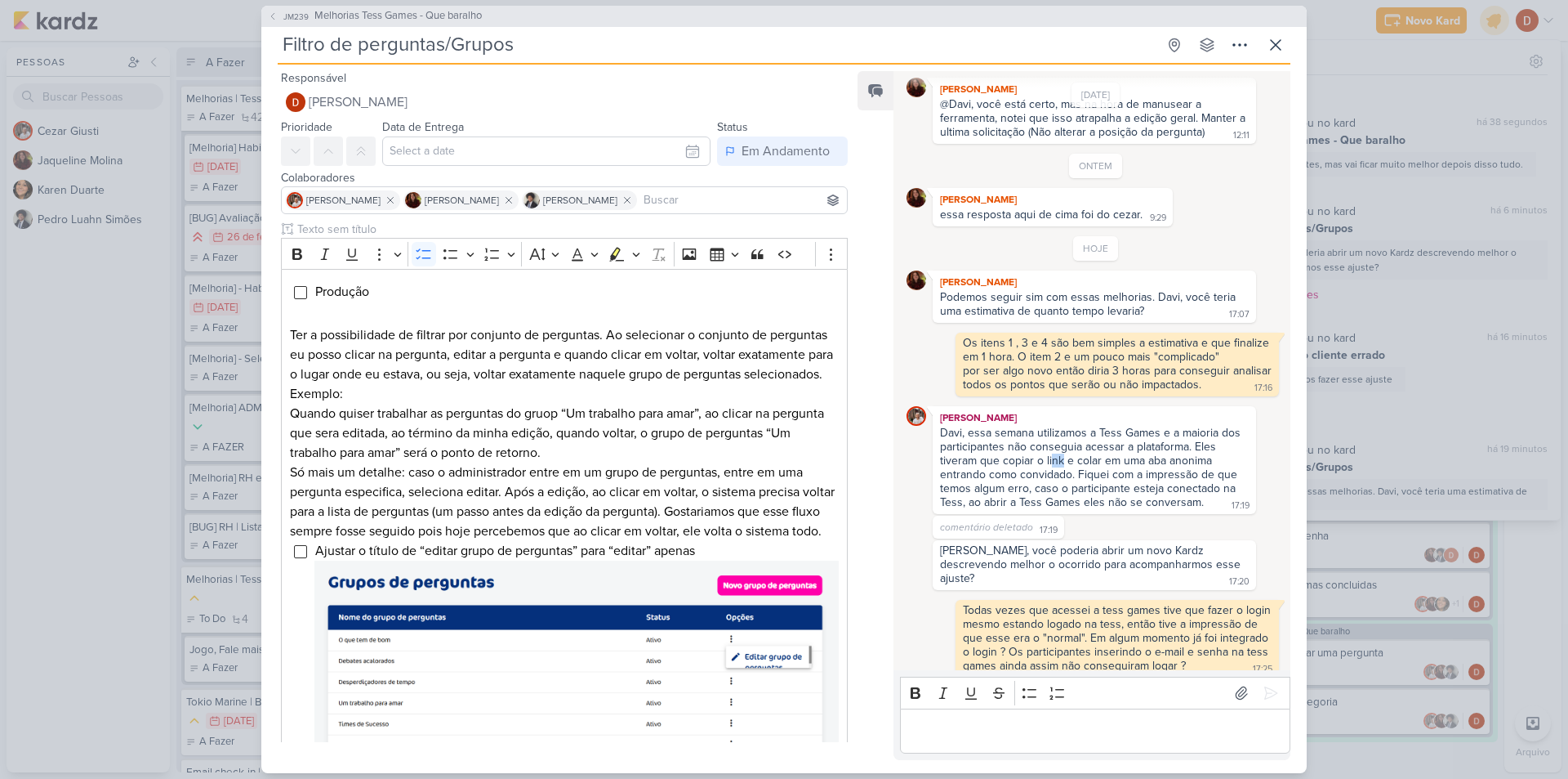
click at [1061, 466] on div "Davi, essa semana utilizamos a Tess Games e a maioria dos participantes não con…" at bounding box center [1092, 467] width 303 height 83
drag, startPoint x: 1071, startPoint y: 492, endPoint x: 1066, endPoint y: 466, distance: 26.5
click at [1066, 466] on div "Davi, essa semana utilizamos a Tess Games e a maioria dos participantes não con…" at bounding box center [1092, 467] width 303 height 83
drag, startPoint x: 1077, startPoint y: 484, endPoint x: 1077, endPoint y: 469, distance: 15.0
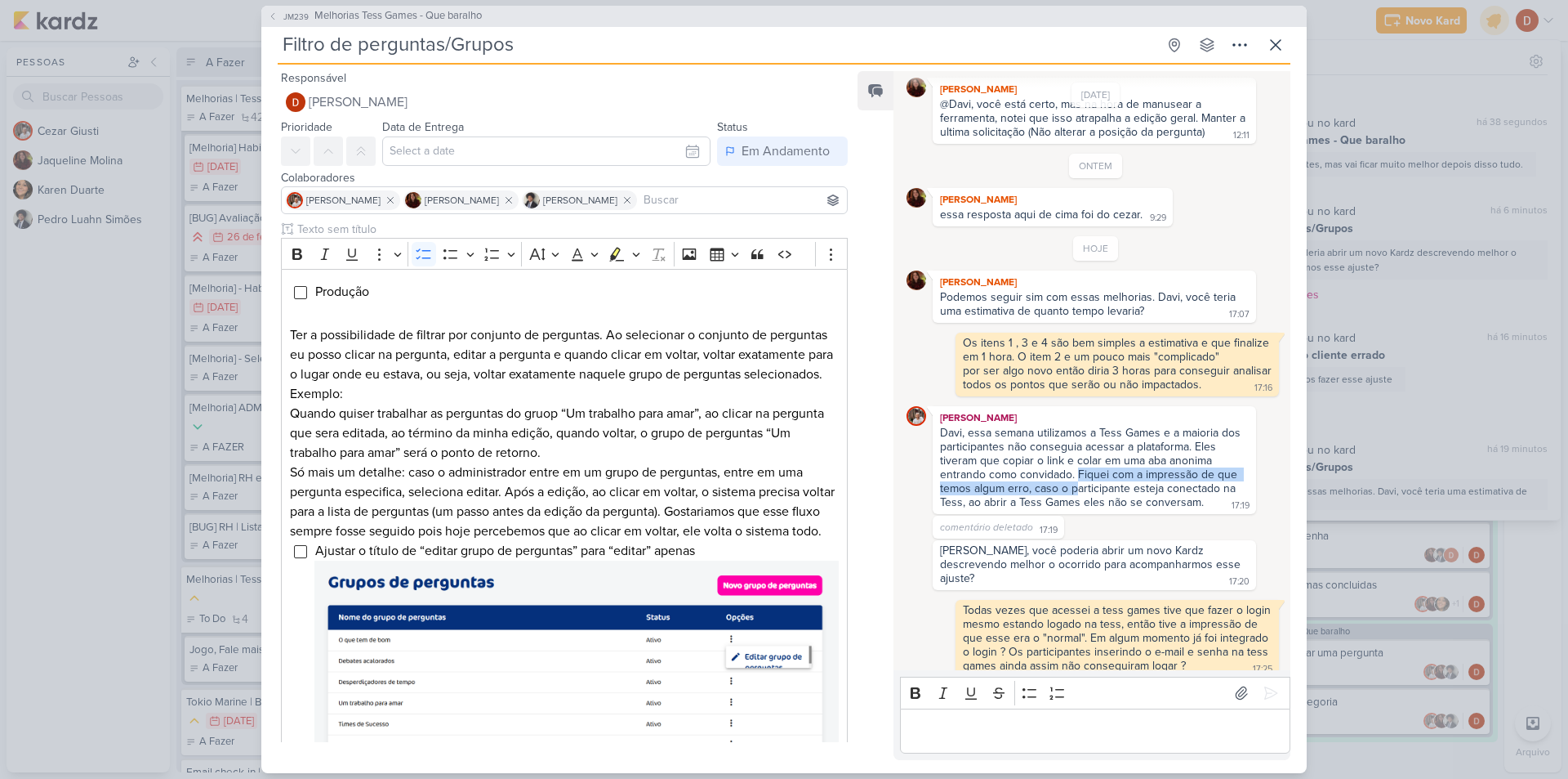
click at [1077, 469] on div "Davi, essa semana utilizamos a Tess Games e a maioria dos participantes não con…" at bounding box center [1092, 467] width 303 height 83
drag, startPoint x: 1076, startPoint y: 489, endPoint x: 1072, endPoint y: 470, distance: 19.4
click at [1072, 470] on div "Davi, essa semana utilizamos a Tess Games e a maioria dos participantes não con…" at bounding box center [1092, 467] width 303 height 83
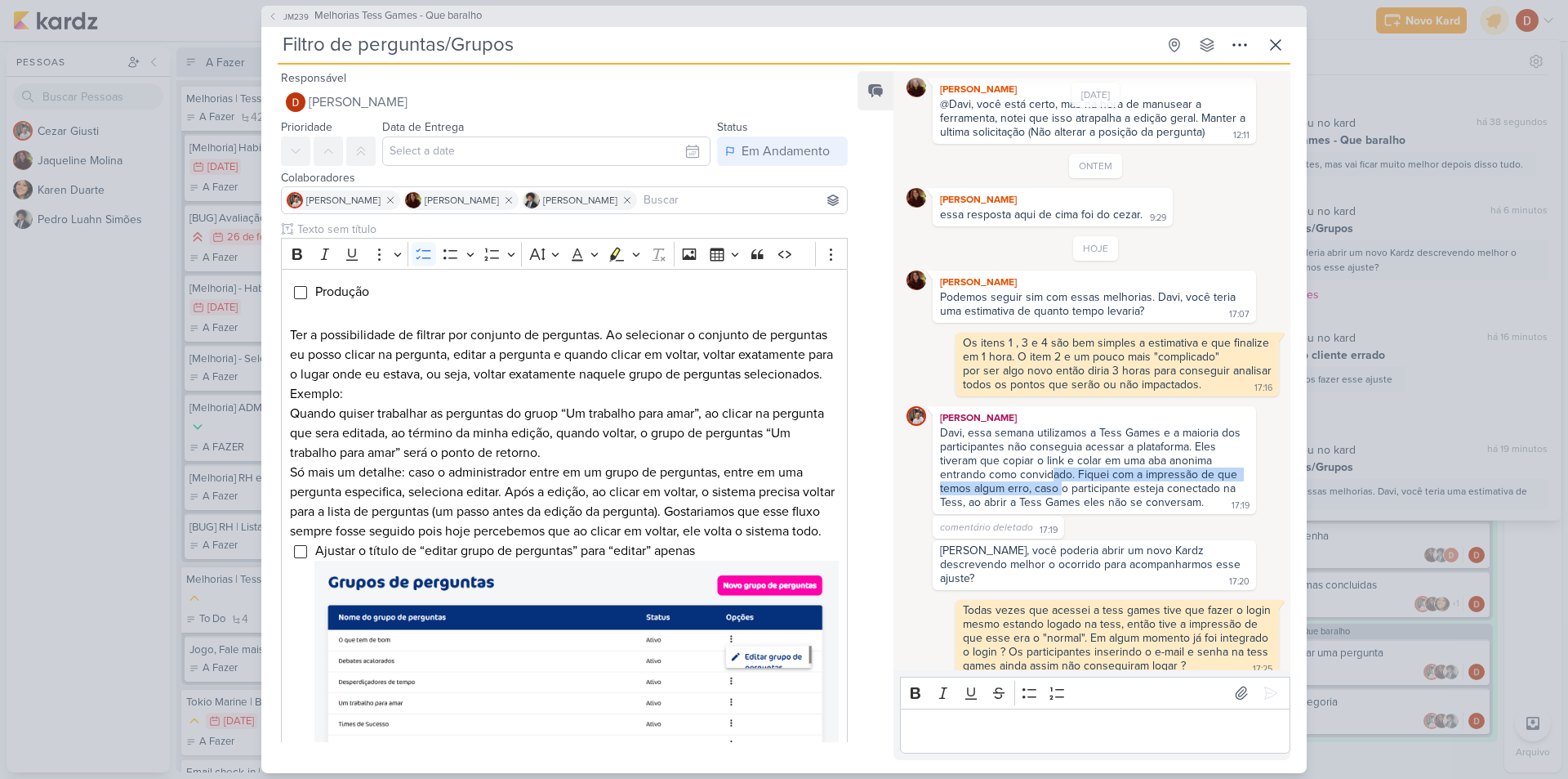
click at [1053, 475] on div "Davi, essa semana utilizamos a Tess Games e a maioria dos participantes não con…" at bounding box center [1092, 467] width 303 height 83
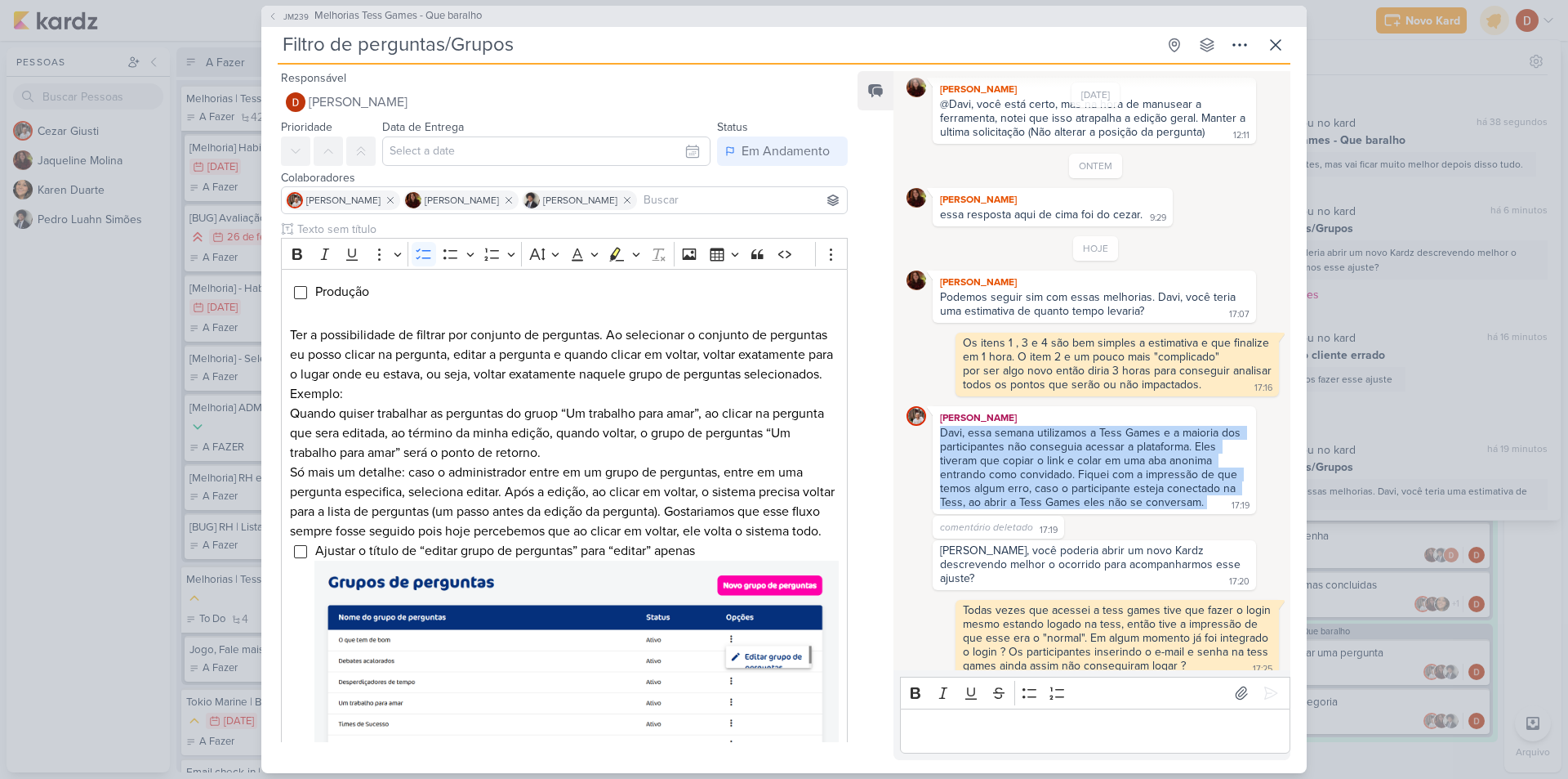
click at [1053, 475] on div "Davi, essa semana utilizamos a Tess Games e a maioria dos participantes não con…" at bounding box center [1092, 467] width 303 height 83
click at [1066, 503] on div "Davi, essa semana utilizamos a Tess Games e a maioria dos participantes não con…" at bounding box center [1092, 467] width 303 height 83
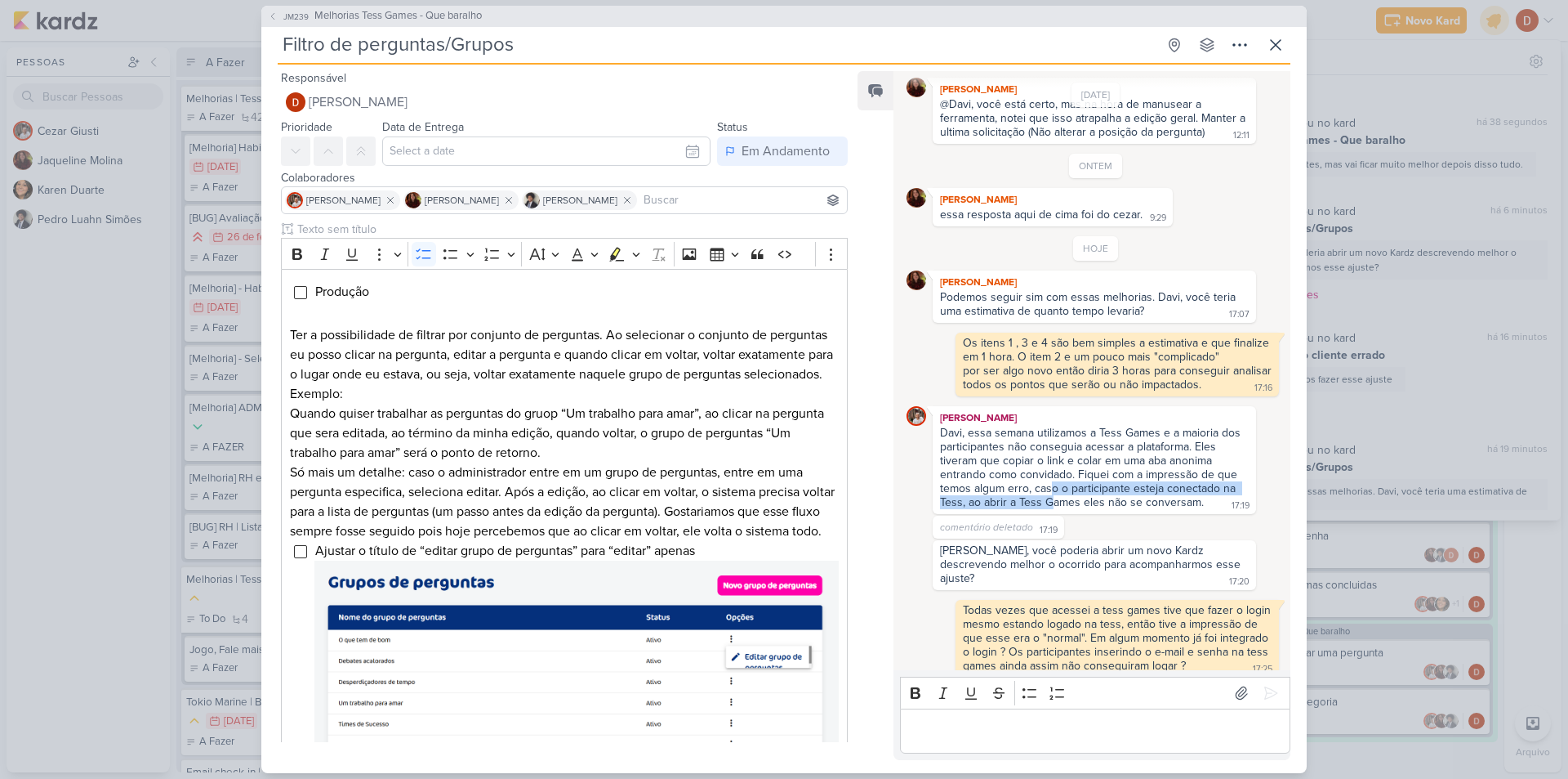
drag, startPoint x: 1053, startPoint y: 496, endPoint x: 1053, endPoint y: 486, distance: 10.0
click at [1053, 486] on div "Davi, essa semana utilizamos a Tess Games e a maioria dos participantes não con…" at bounding box center [1092, 467] width 303 height 83
drag, startPoint x: 1023, startPoint y: 485, endPoint x: 1053, endPoint y: 496, distance: 32.0
click at [1053, 496] on div "Davi, essa semana utilizamos a Tess Games e a maioria dos participantes não con…" at bounding box center [1092, 467] width 303 height 83
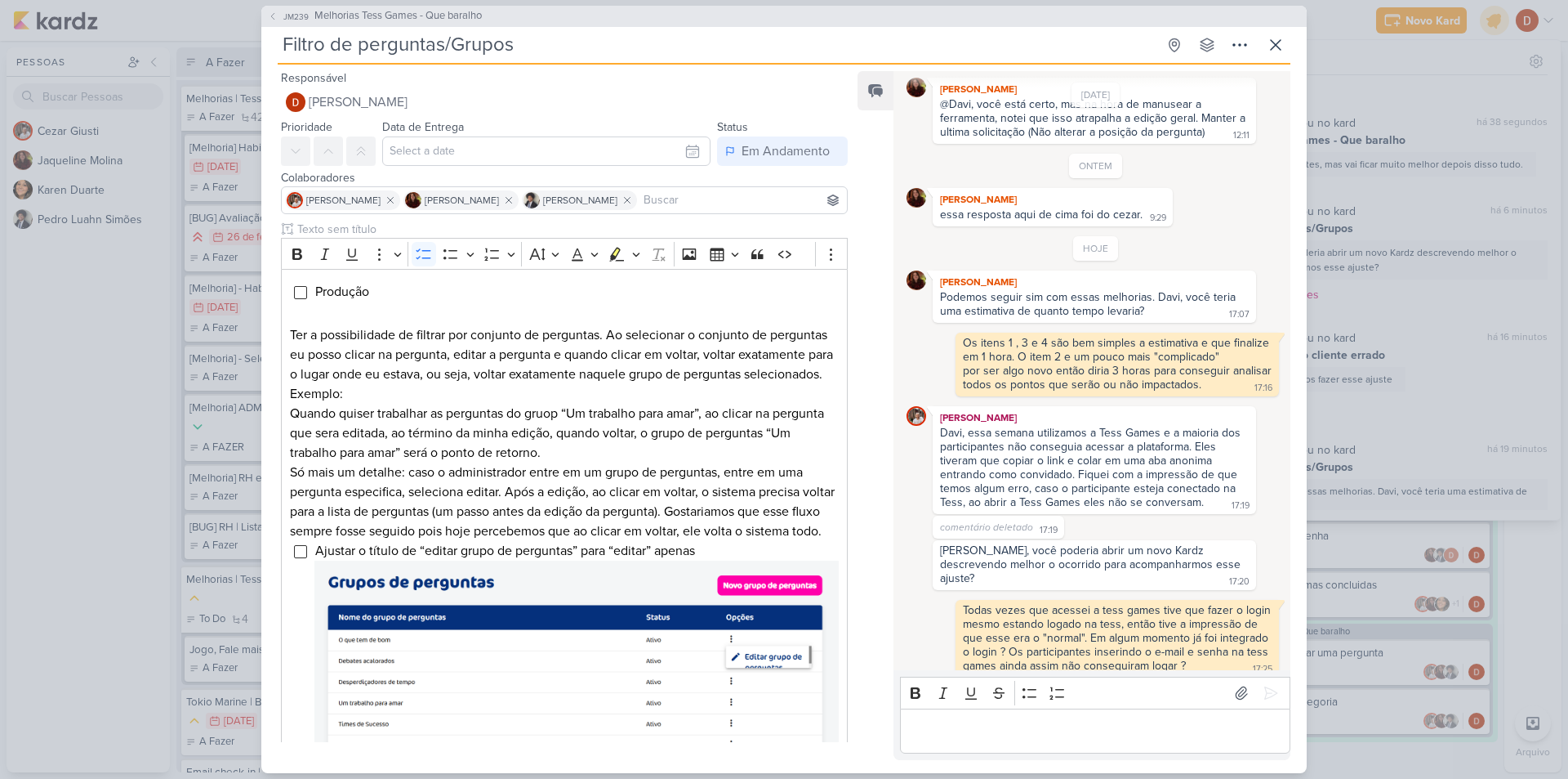
click at [1075, 512] on div "Cezar Giusti Davi, essa semana utilizamos a Tess Games e a maioria dos particip…" at bounding box center [1094, 459] width 324 height 108
drag, startPoint x: 1071, startPoint y: 504, endPoint x: 1065, endPoint y: 493, distance: 12.5
click at [1065, 493] on div "Davi, essa semana utilizamos a Tess Games e a maioria dos participantes não con…" at bounding box center [1092, 467] width 303 height 83
drag, startPoint x: 1070, startPoint y: 507, endPoint x: 1066, endPoint y: 495, distance: 12.6
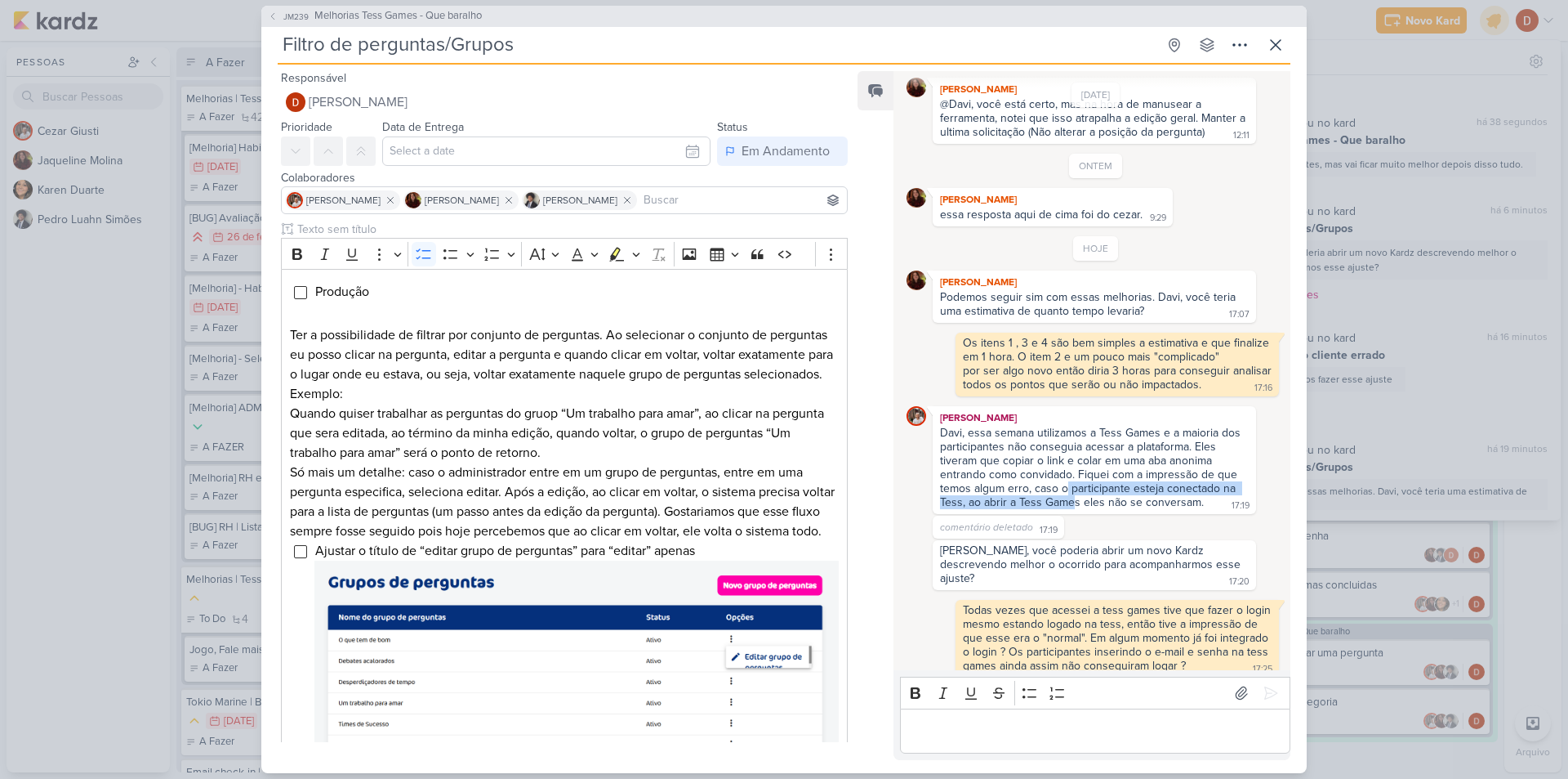
click at [1066, 495] on div "Davi, essa semana utilizamos a Tess Games e a maioria dos participantes não con…" at bounding box center [1092, 467] width 303 height 83
drag, startPoint x: 1067, startPoint y: 508, endPoint x: 1061, endPoint y: 497, distance: 12.5
click at [1061, 497] on div "Davi, essa semana utilizamos a Tess Games e a maioria dos participantes não con…" at bounding box center [1092, 467] width 303 height 83
click at [1061, 496] on div "Davi, essa semana utilizamos a Tess Games e a maioria dos participantes não con…" at bounding box center [1092, 467] width 303 height 83
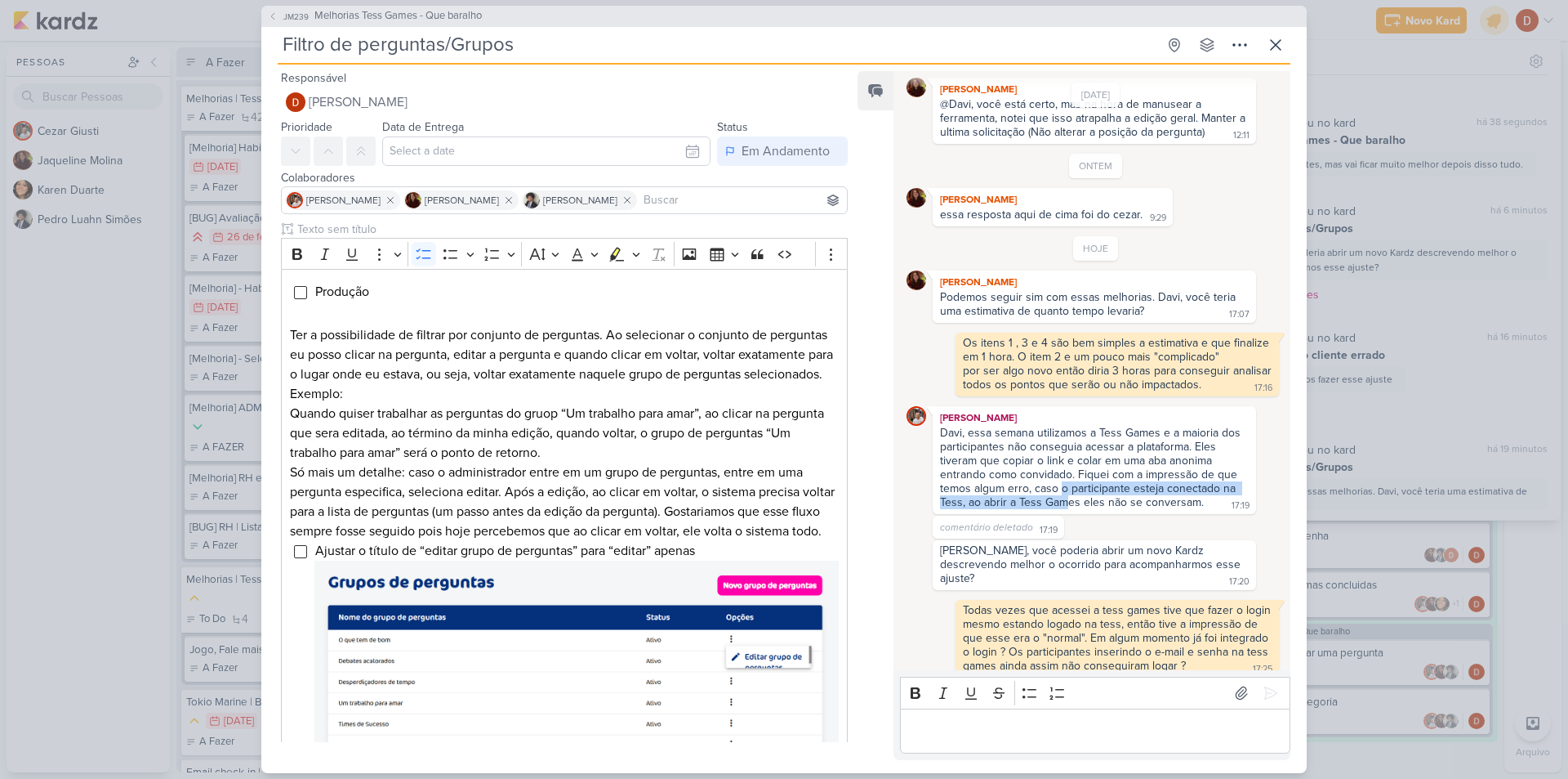
drag, startPoint x: 1069, startPoint y: 506, endPoint x: 1061, endPoint y: 490, distance: 17.9
click at [1061, 490] on div "Davi, essa semana utilizamos a Tess Games e a maioria dos participantes não con…" at bounding box center [1092, 467] width 303 height 83
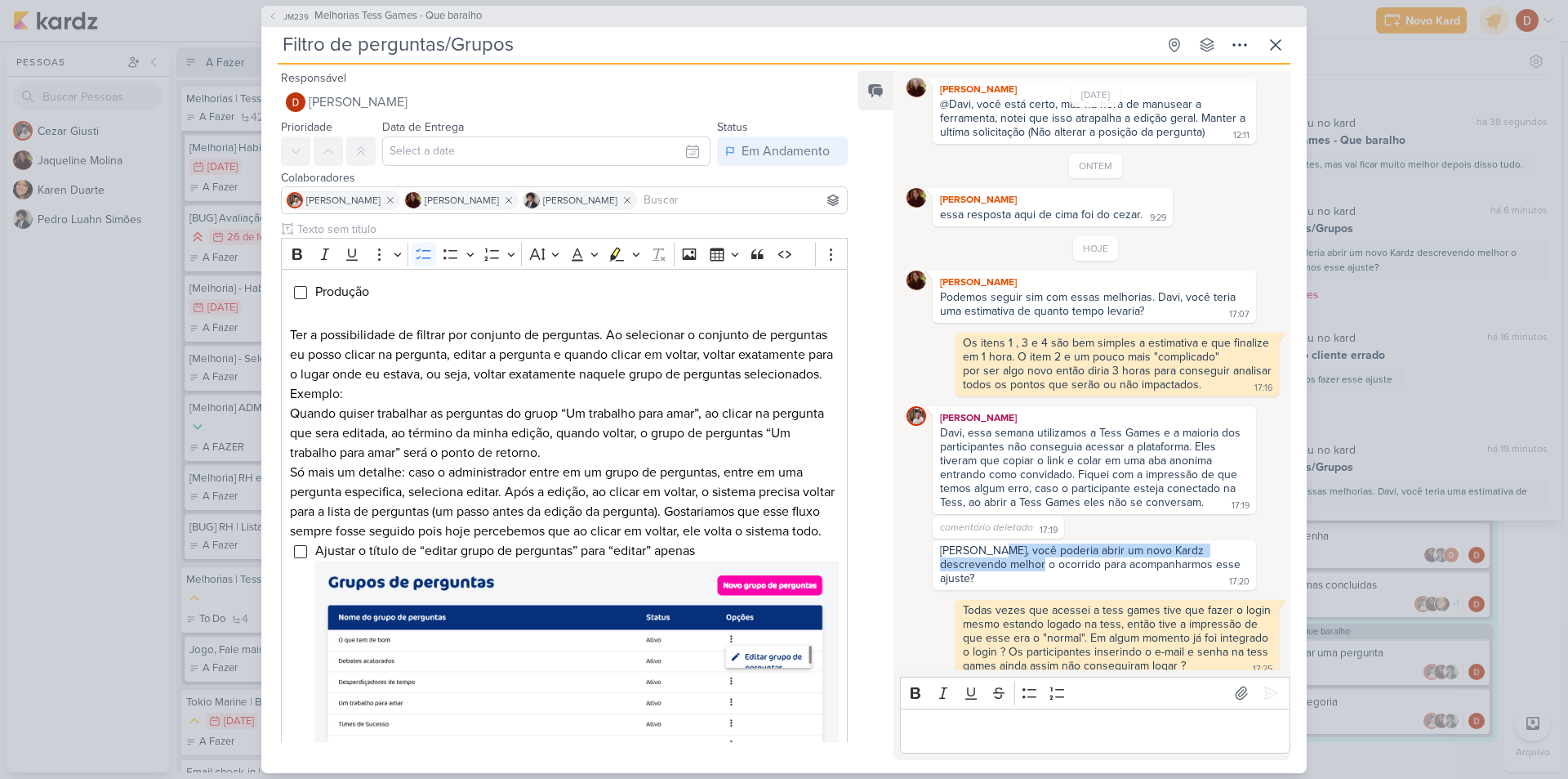
click at [992, 542] on div "Luahn, você poderia abrir um novo Kardz descrevendo melhor o ocorrido para acom…" at bounding box center [1094, 565] width 324 height 50
drag, startPoint x: 985, startPoint y: 523, endPoint x: 1013, endPoint y: 533, distance: 29.7
click at [1013, 533] on span "comentário deletado" at bounding box center [987, 527] width 94 height 11
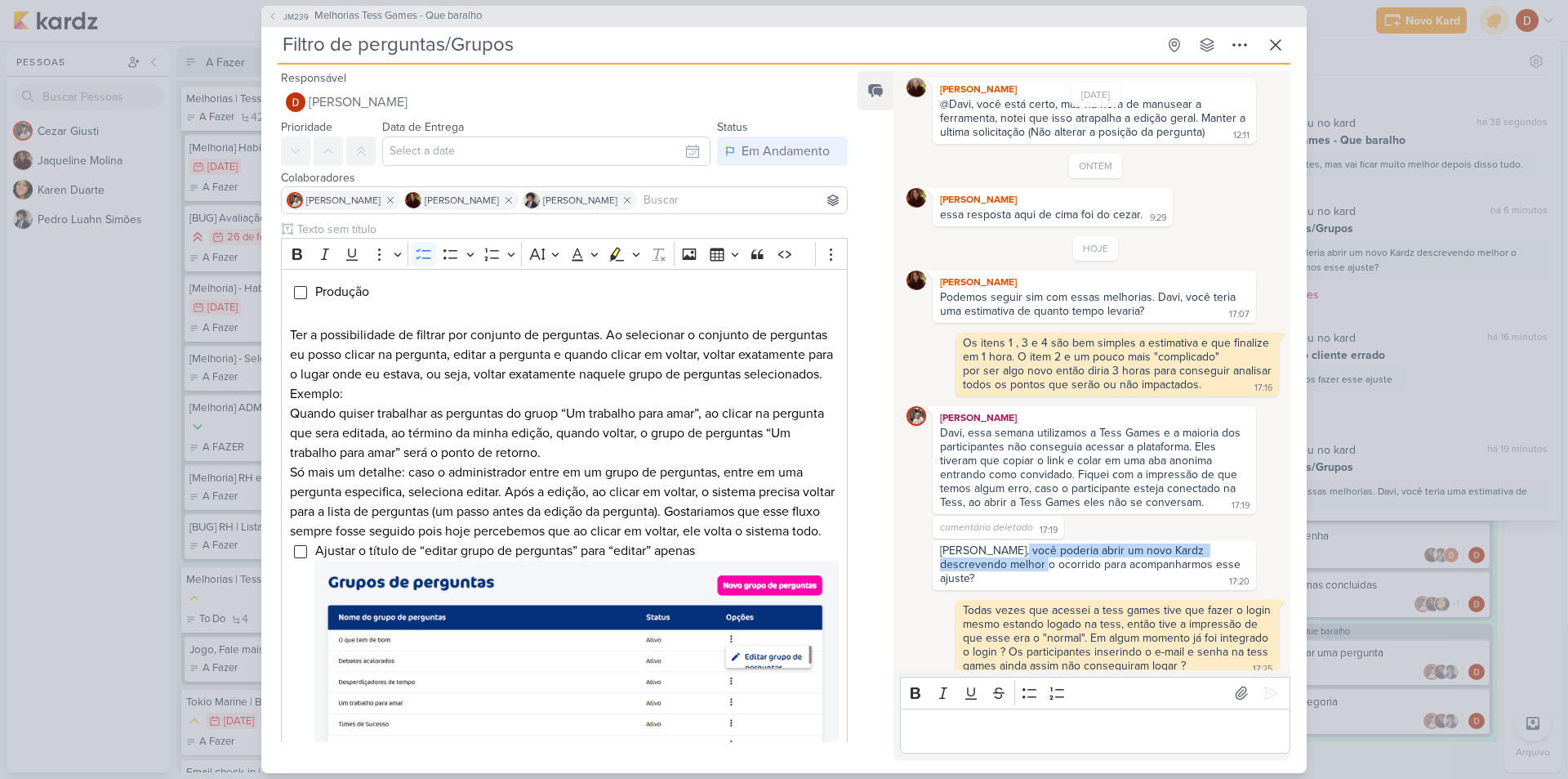
drag, startPoint x: 1017, startPoint y: 563, endPoint x: 1016, endPoint y: 540, distance: 23.0
click at [1016, 540] on div "Luahn, você poderia abrir um novo Kardz descrevendo melhor o ocorrido para acom…" at bounding box center [1094, 565] width 324 height 50
drag
click at [1008, 552] on div "[PERSON_NAME], você poderia abrir um novo Kardz descrevendo melhor o ocorrido p…" at bounding box center [1092, 564] width 303 height 42
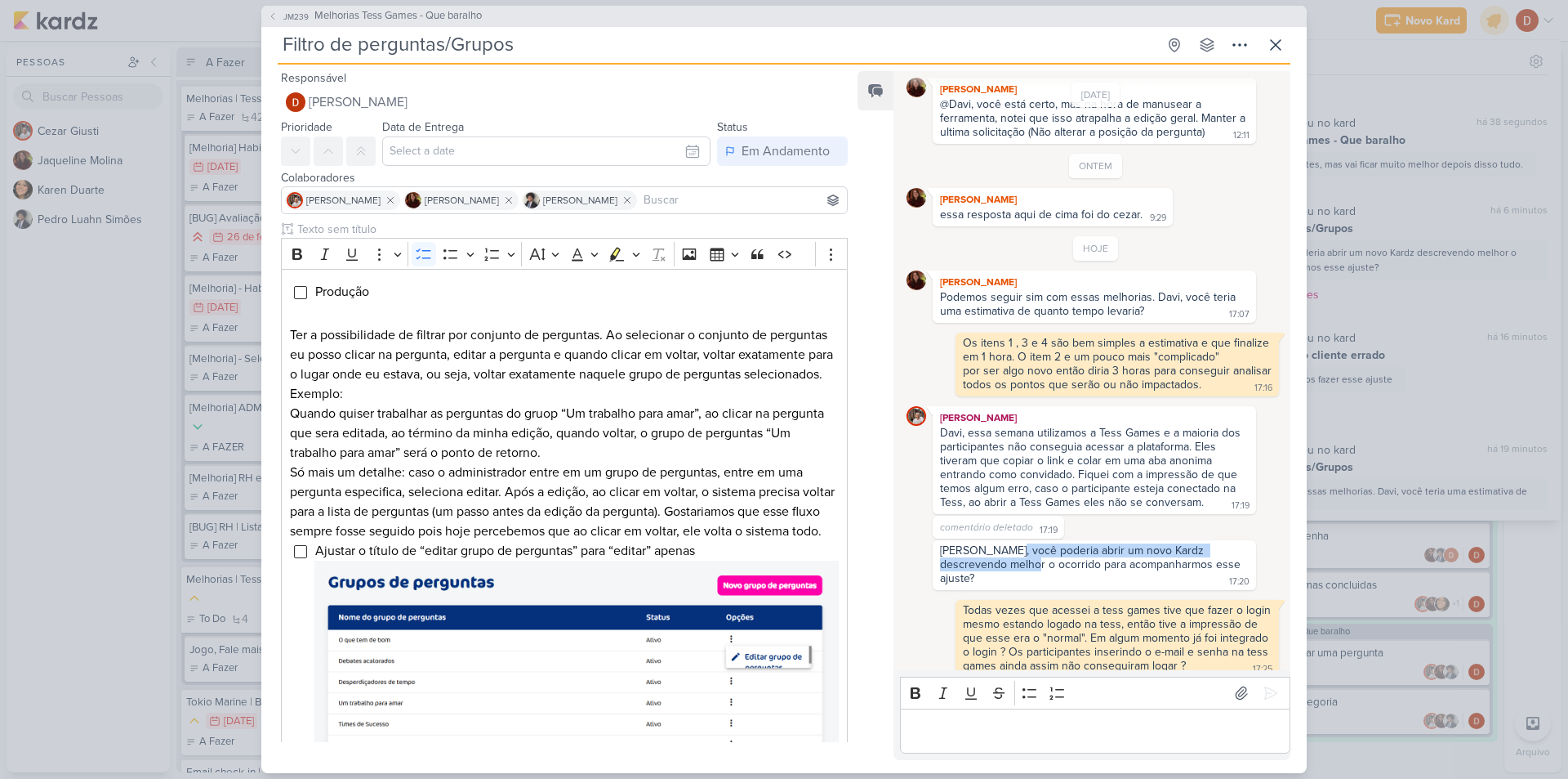
click at [1008, 552] on div "[PERSON_NAME], você poderia abrir um novo Kardz descrevendo melhor o ocorrido p…" at bounding box center [1092, 564] width 303 height 42
click at [1009, 548] on div "[PERSON_NAME], você poderia abrir um novo Kardz descrevendo melhor o ocorrido p…" at bounding box center [1092, 564] width 303 height 42
click at [1013, 546] on div "[PERSON_NAME], você poderia abrir um novo Kardz descrevendo melhor o ocorrido p…" at bounding box center [1092, 564] width 303 height 42
click at [1016, 569] on div "[PERSON_NAME], você poderia abrir um novo Kardz descrevendo melhor o ocorrido p…" at bounding box center [1092, 564] width 303 height 42
click at [1286, 44] on button at bounding box center [1275, 45] width 30 height 30
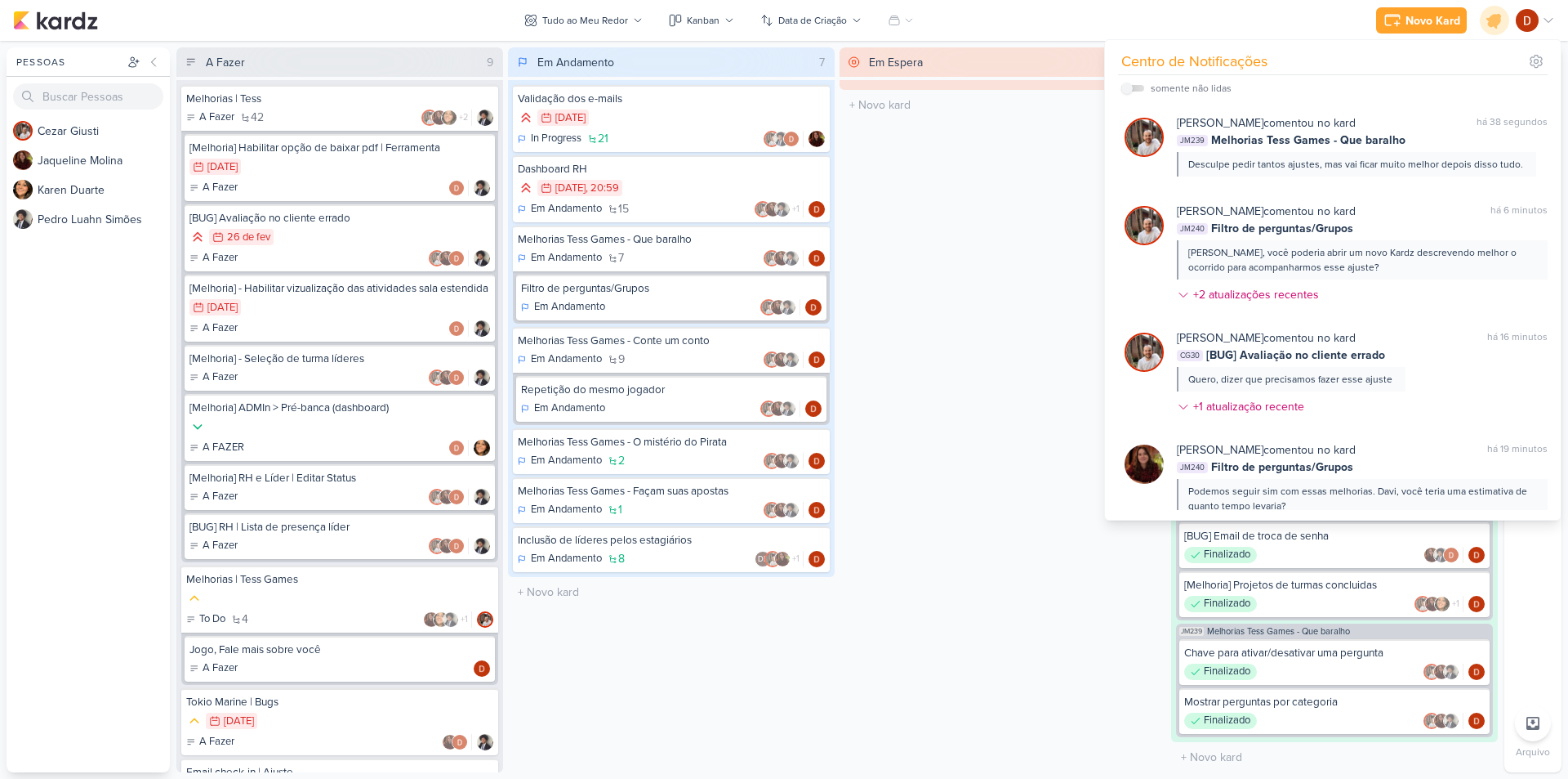
click at [1107, 31] on div "Novo Kard Ctrl + k Centro de Notificações somente não lidas" at bounding box center [784, 20] width 1542 height 41
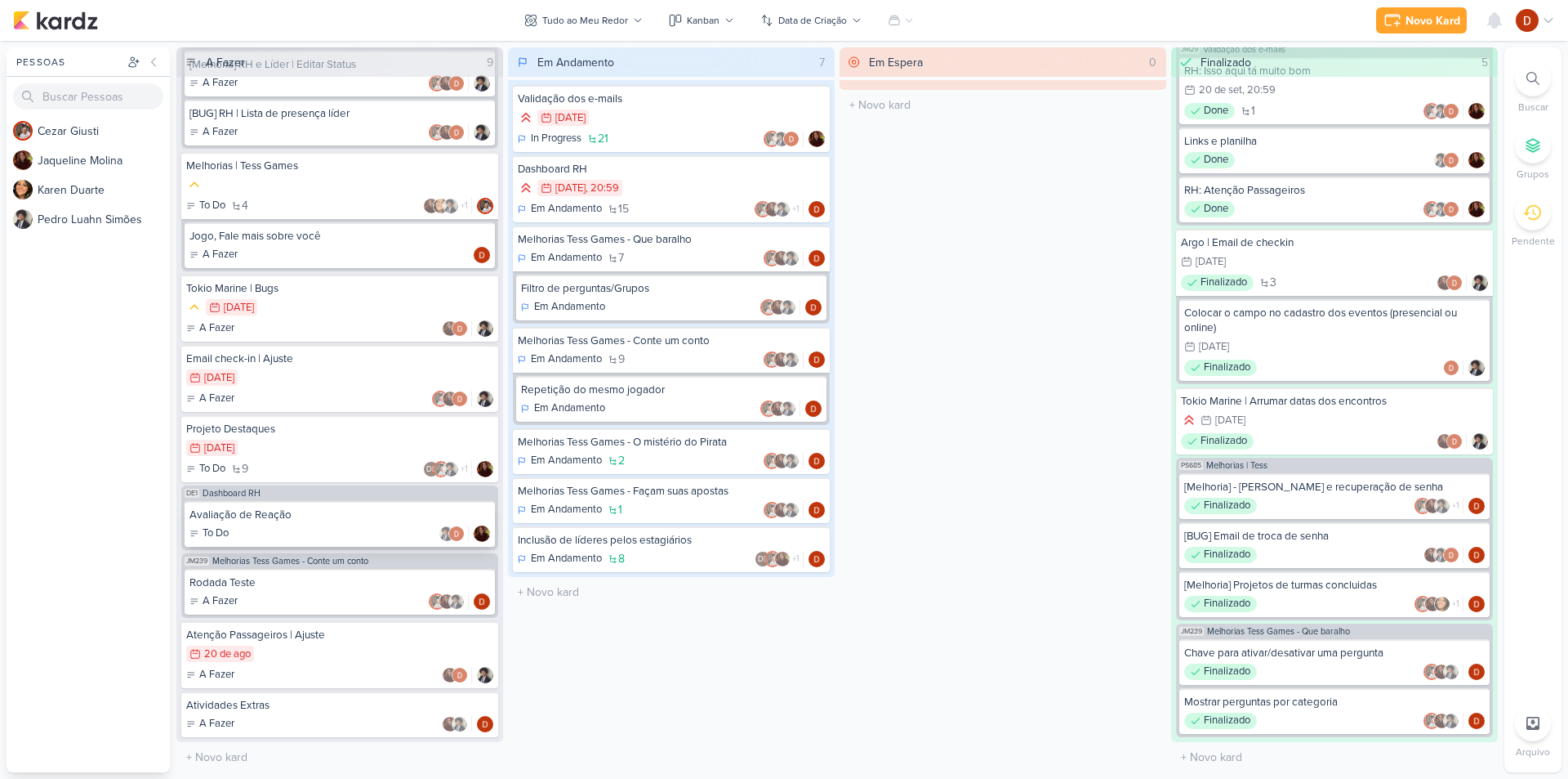
scroll to position [428, 0]
click at [1500, 13] on icon at bounding box center [1495, 20] width 20 height 20
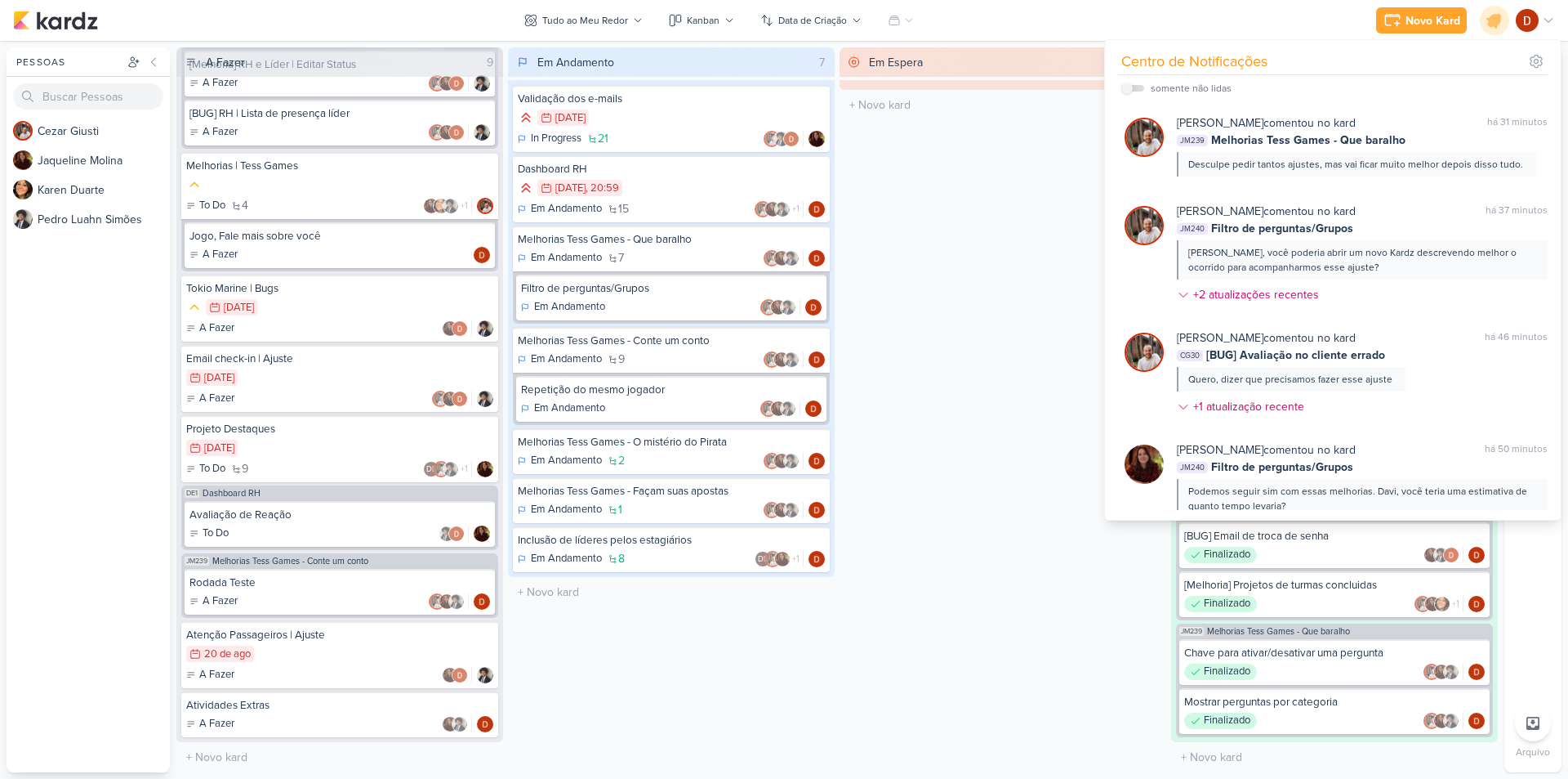
click at [944, 334] on div "Em Espera 0 O título do kard deve ter menos que 100 caracteres" at bounding box center [1003, 410] width 326 height 725
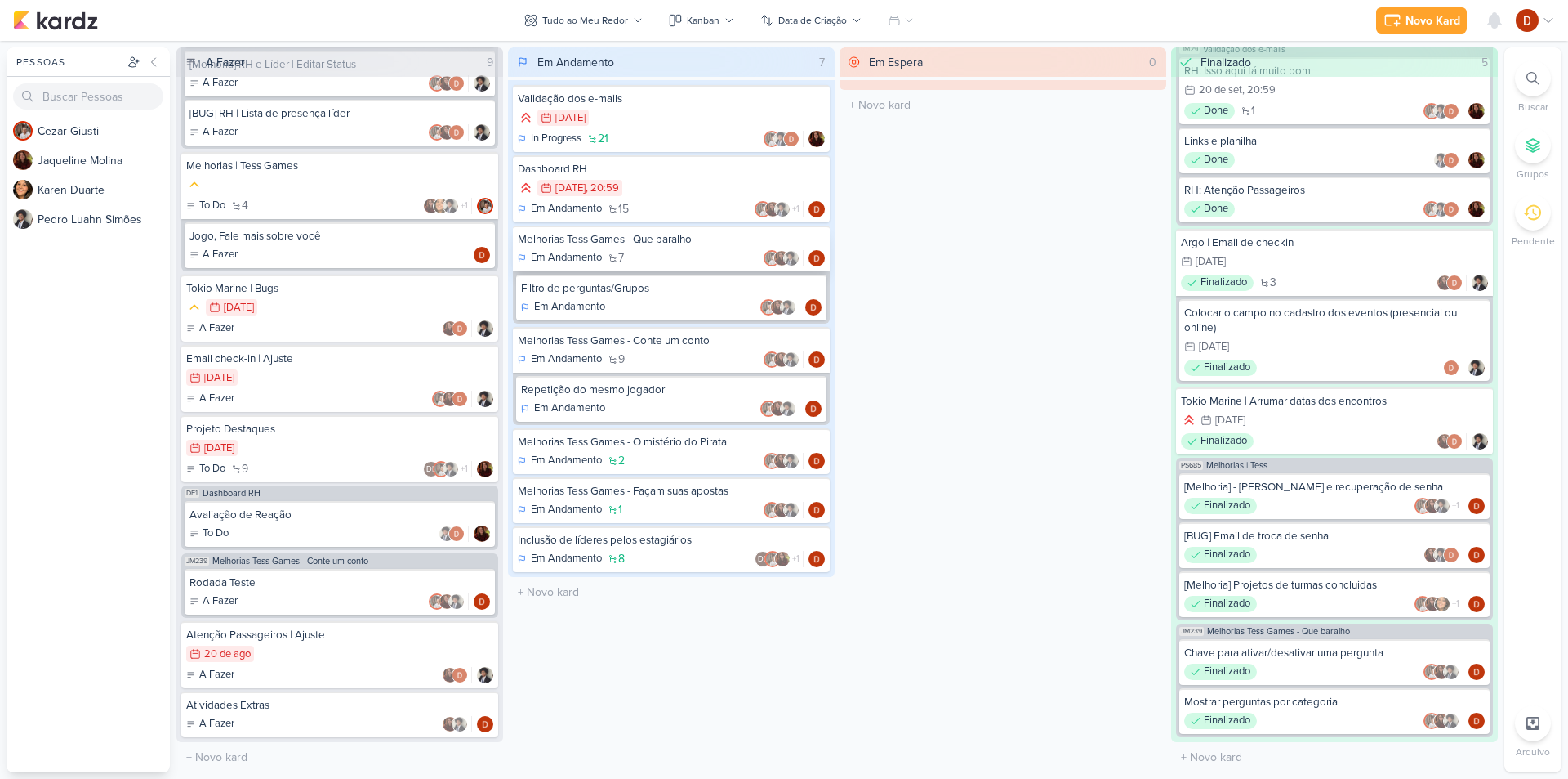
click at [667, 257] on div "Em Andamento 7" at bounding box center [672, 258] width 307 height 16
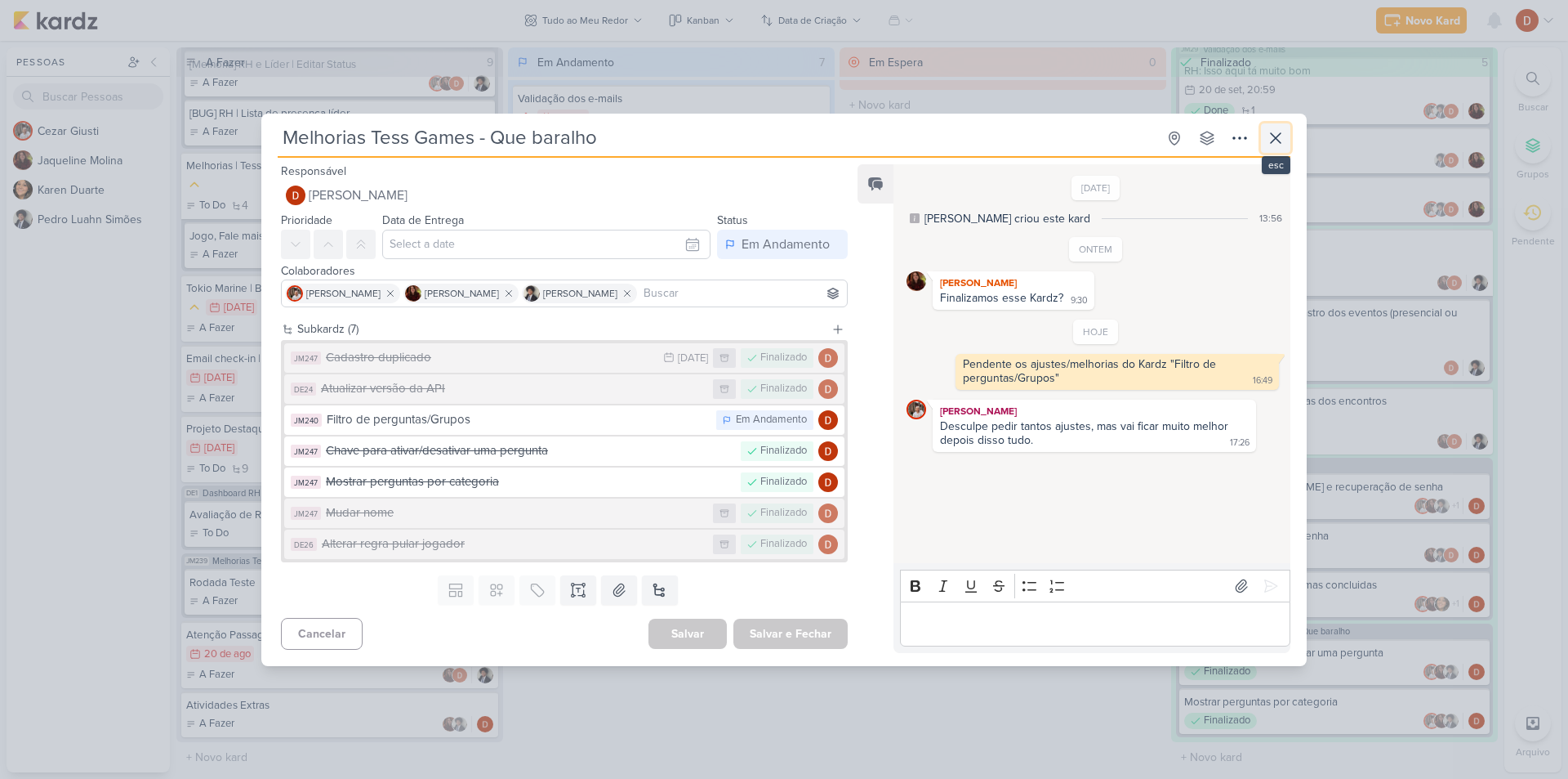
click at [1288, 137] on button at bounding box center [1275, 137] width 30 height 30
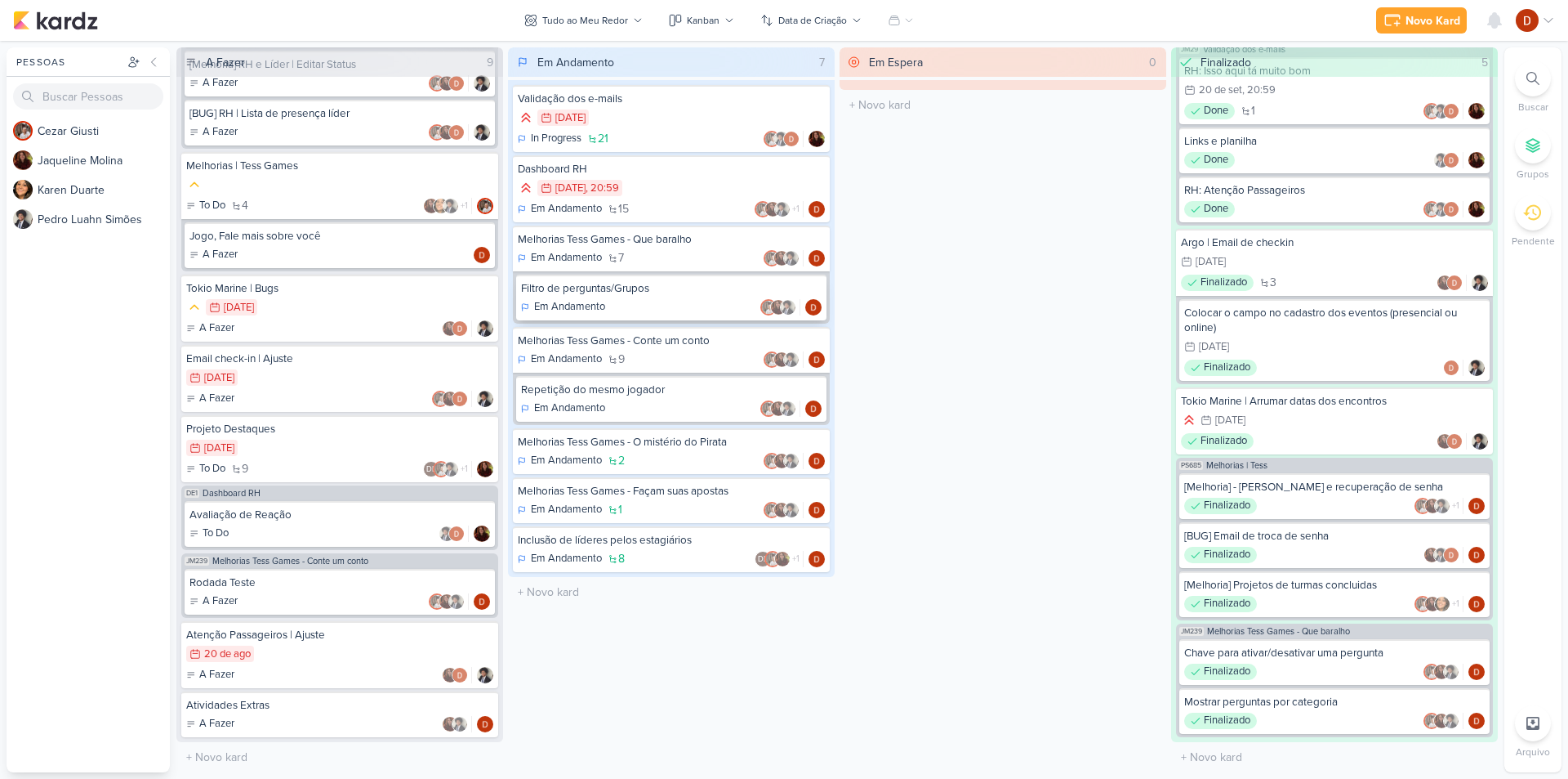
click at [691, 302] on div "Em Andamento" at bounding box center [671, 306] width 301 height 16
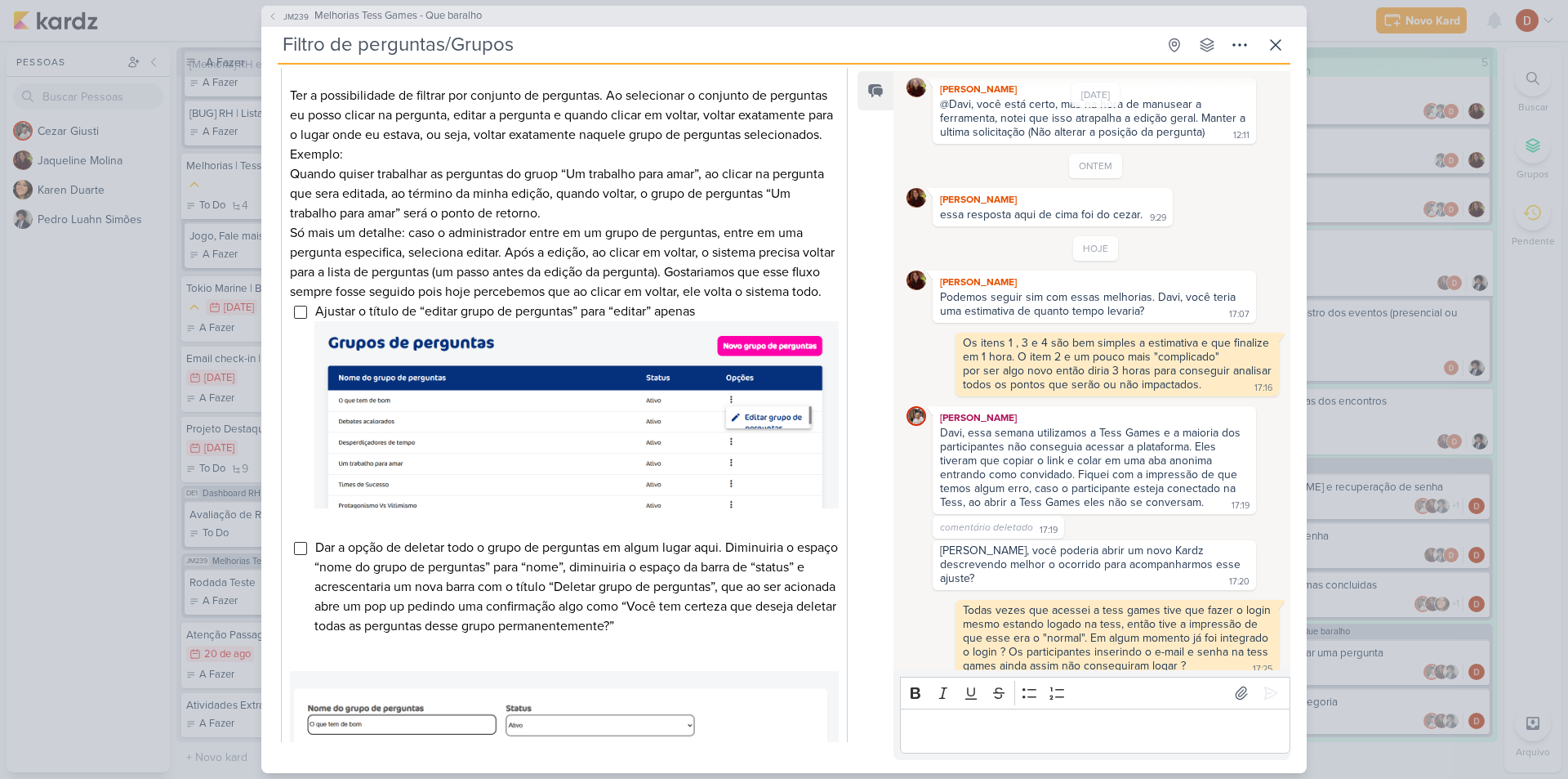
scroll to position [245, 0]
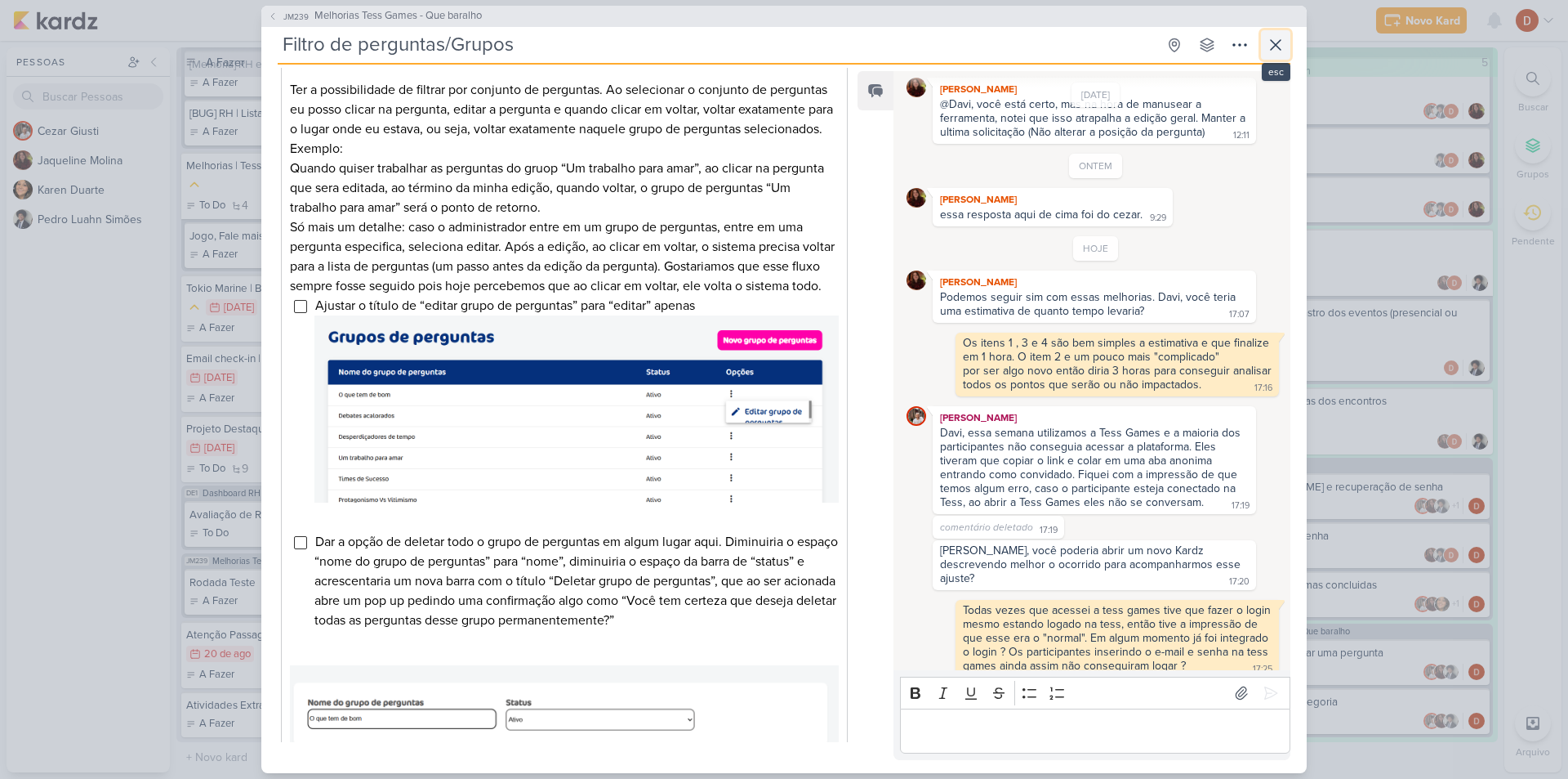
click at [1276, 45] on icon at bounding box center [1276, 45] width 10 height 10
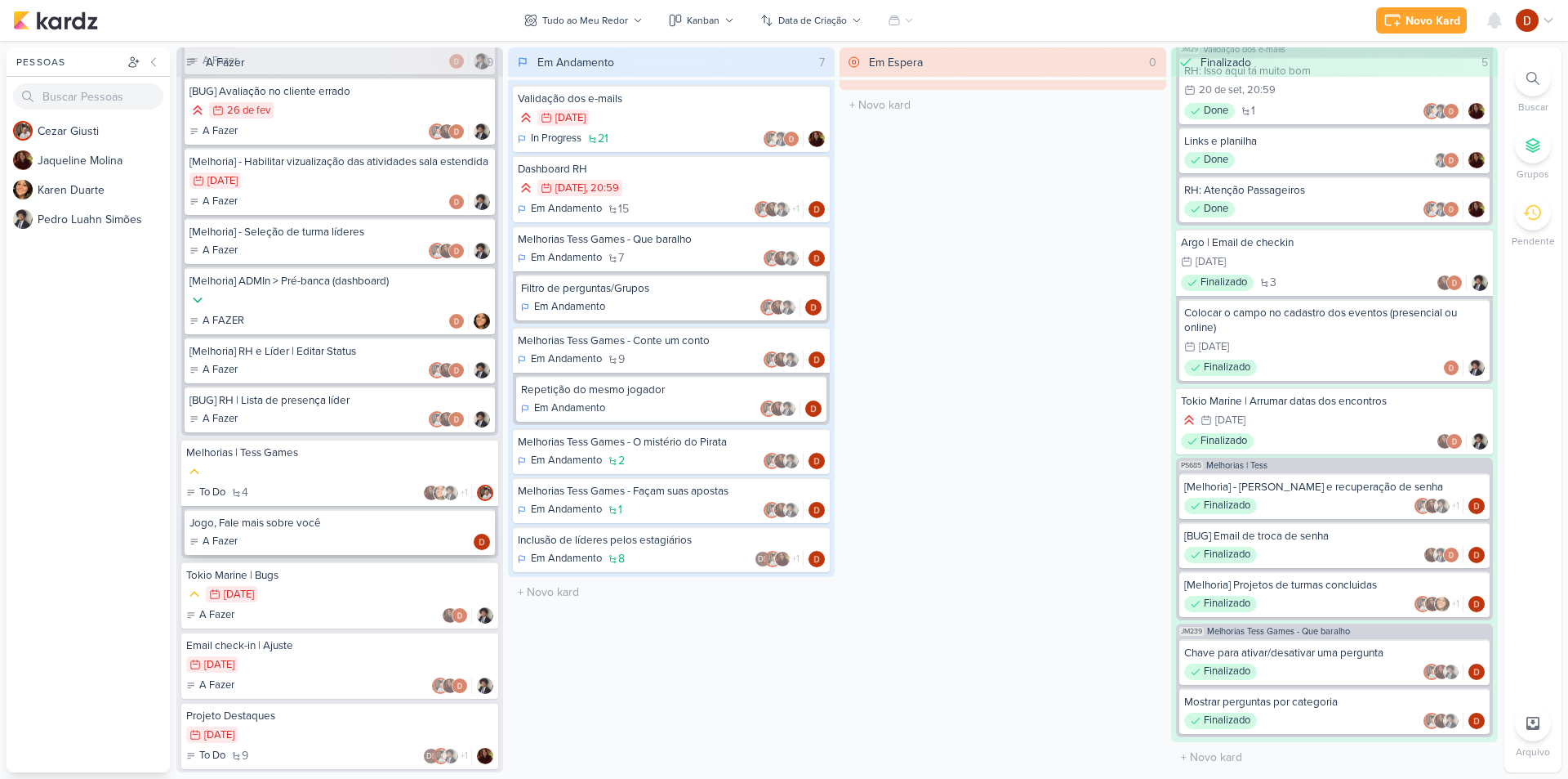
scroll to position [0, 0]
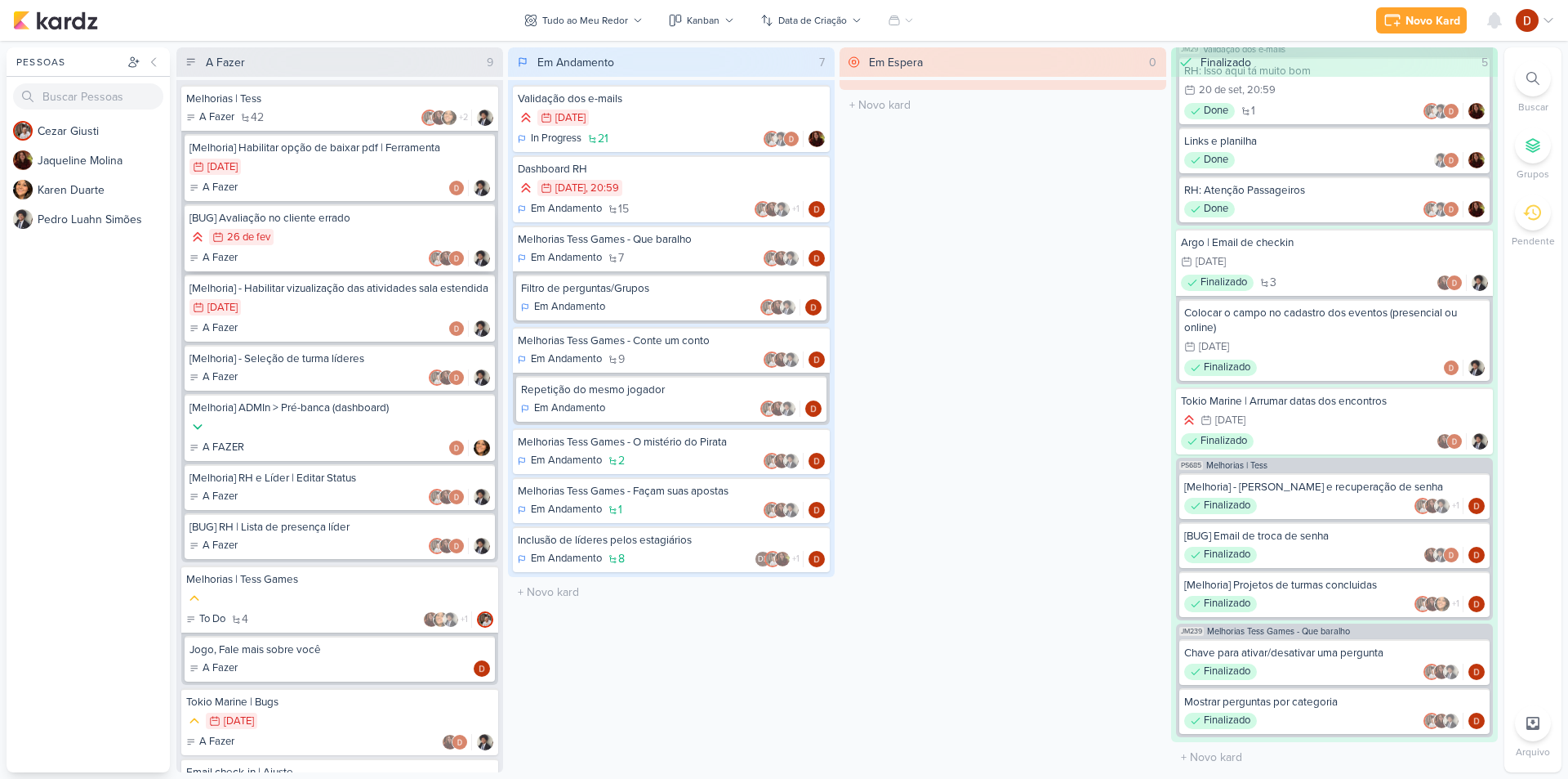
click at [326, 214] on div "[BUG] Avaliação no cliente errado" at bounding box center [340, 218] width 301 height 14
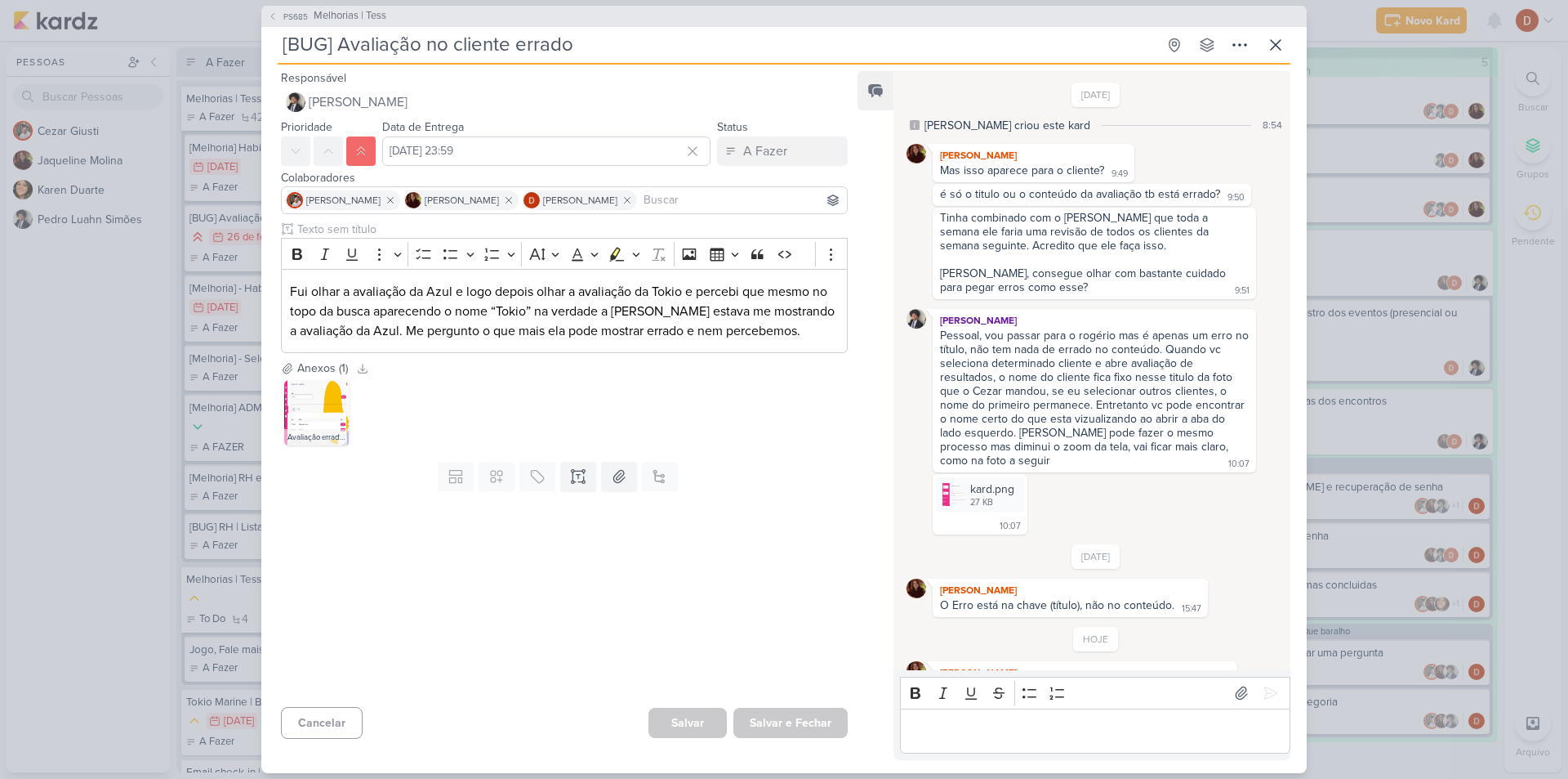
scroll to position [149, 0]
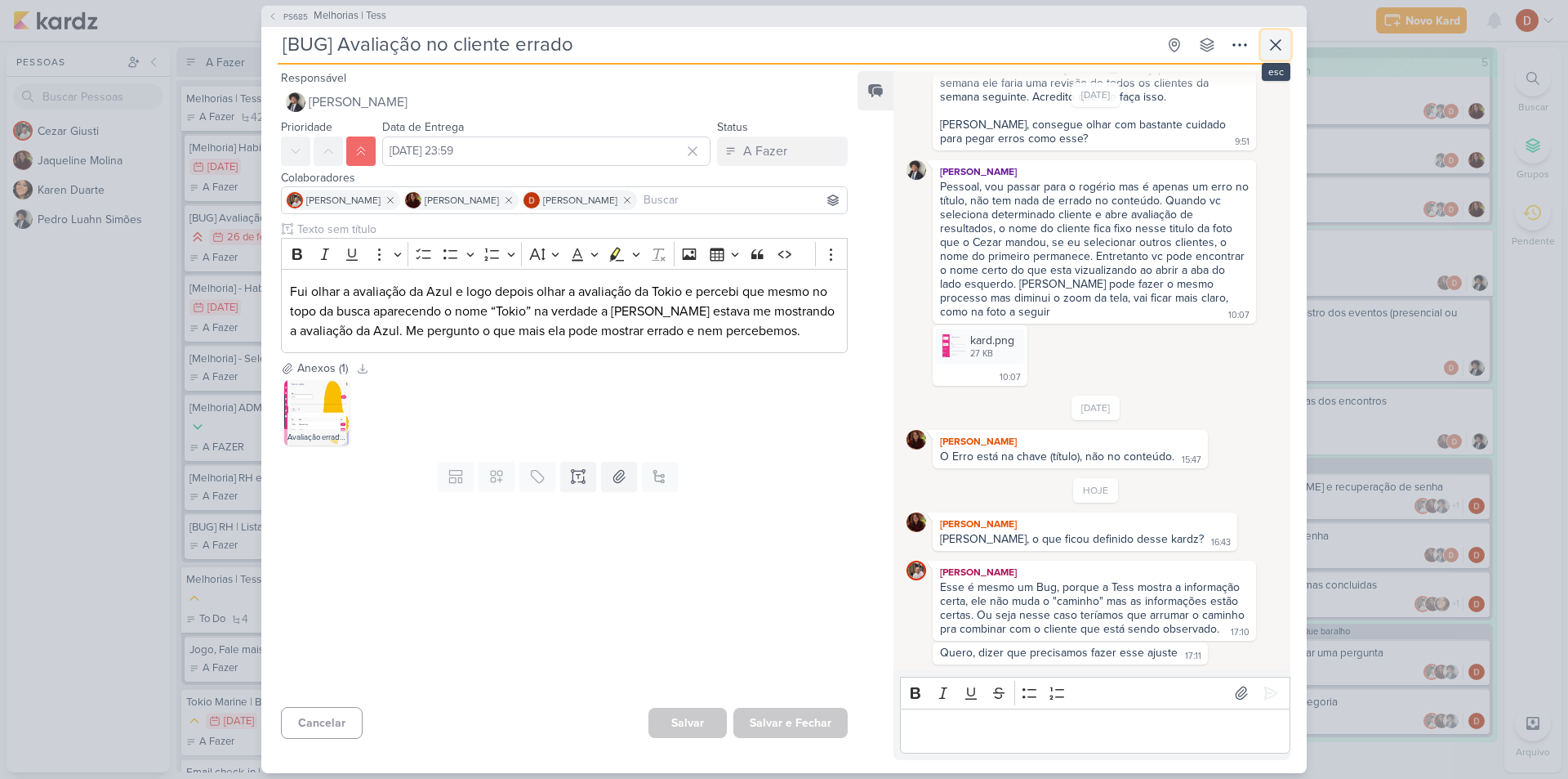
click at [1288, 46] on button at bounding box center [1275, 45] width 30 height 30
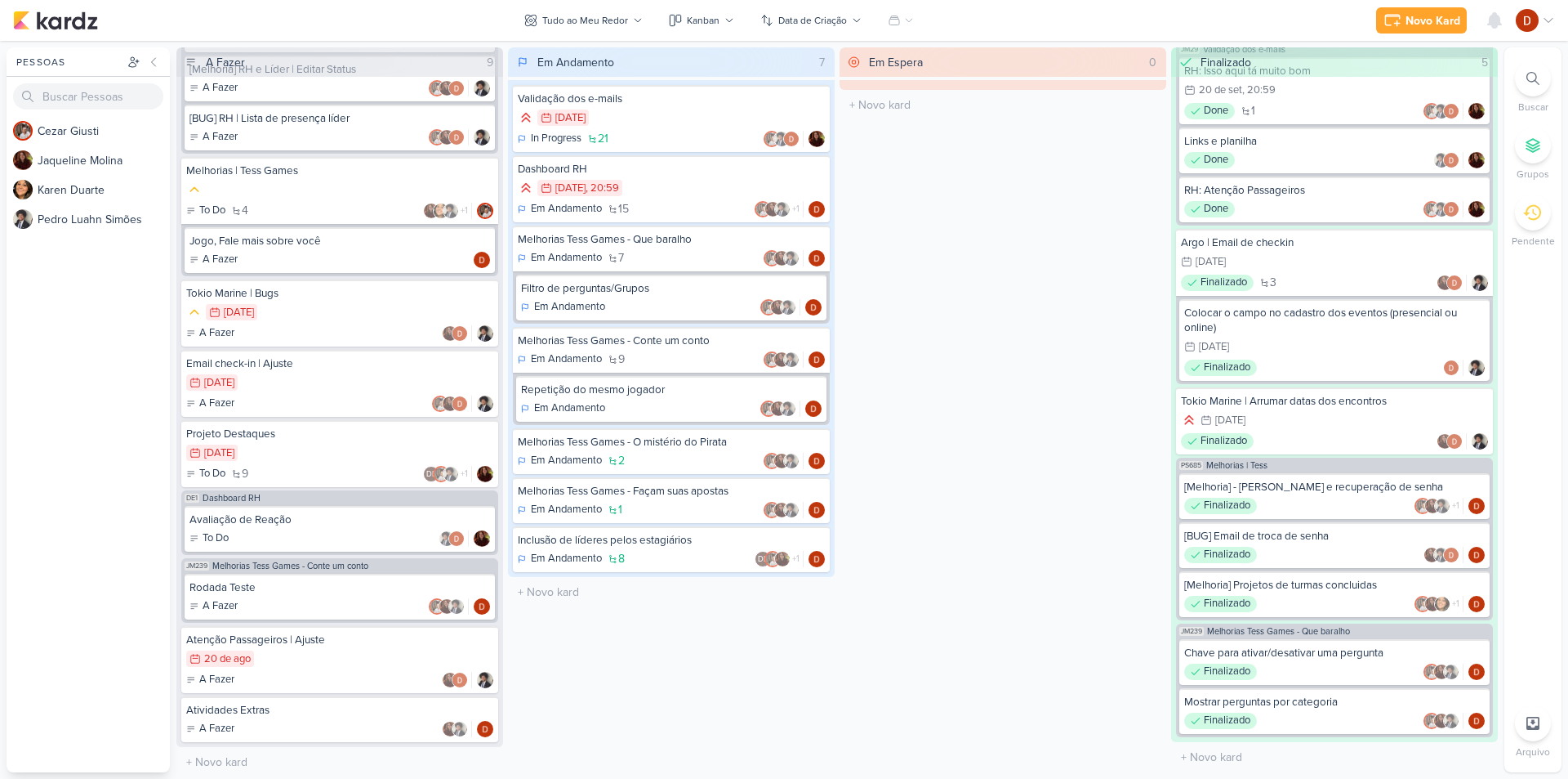
scroll to position [428, 0]
